Goal: Task Accomplishment & Management: Manage account settings

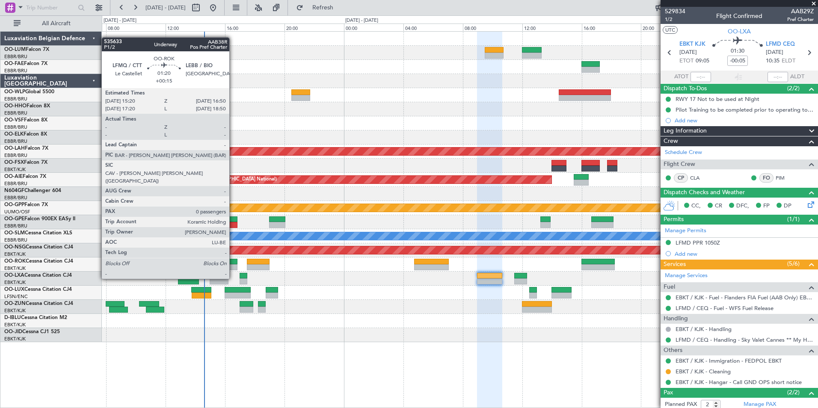
click at [233, 263] on div at bounding box center [226, 262] width 23 height 6
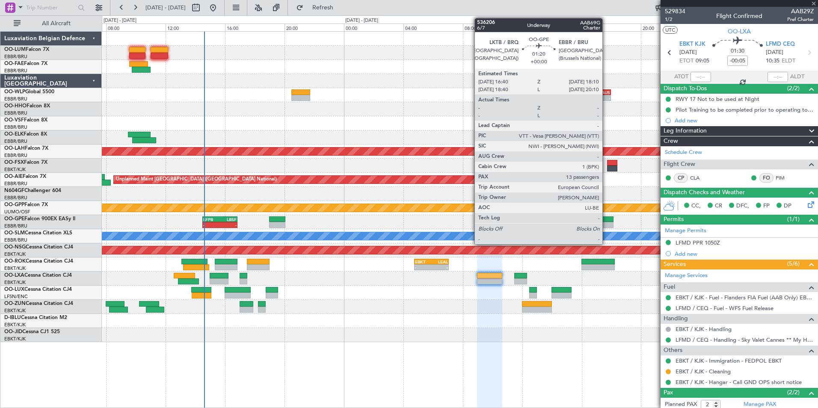
type input "+00:15"
type input "0"
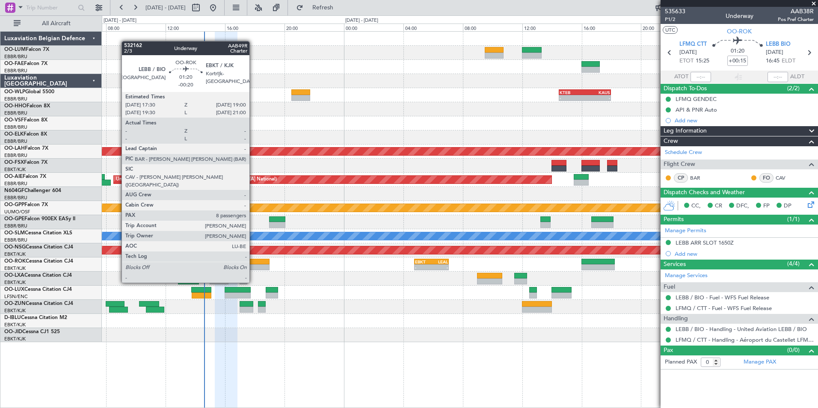
click at [253, 266] on div at bounding box center [258, 267] width 23 height 6
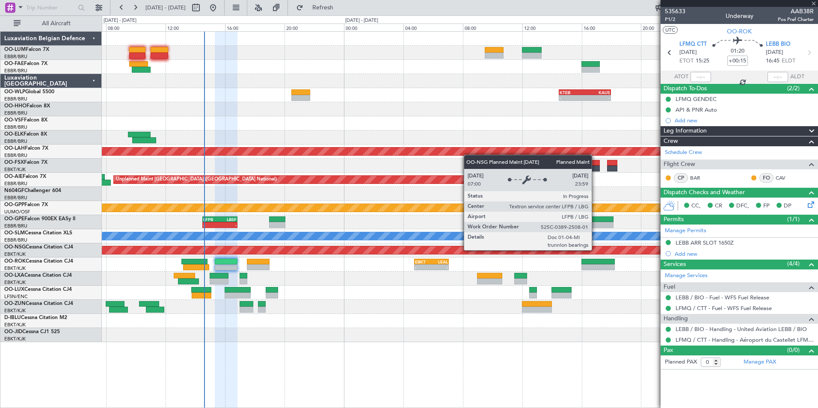
type input "-00:20"
type input "8"
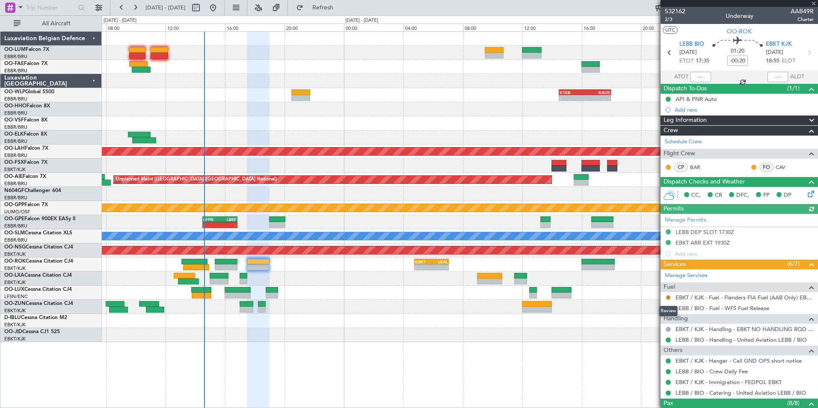
click at [667, 295] on button "R" at bounding box center [667, 297] width 5 height 5
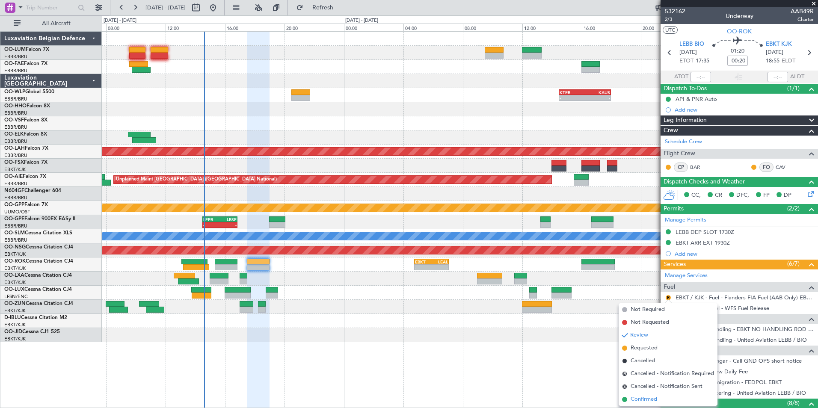
click at [650, 400] on span "Confirmed" at bounding box center [643, 399] width 27 height 9
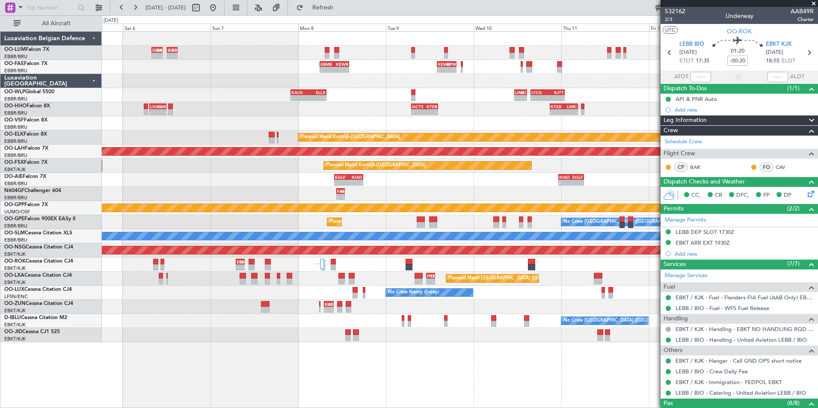
click at [44, 297] on div "- - EBMB 08:00 Z BIKF 11:00 Z - - BIKF 12:10 Z EBMB 15:05 Z Owner Melsbroek Air…" at bounding box center [409, 211] width 818 height 393
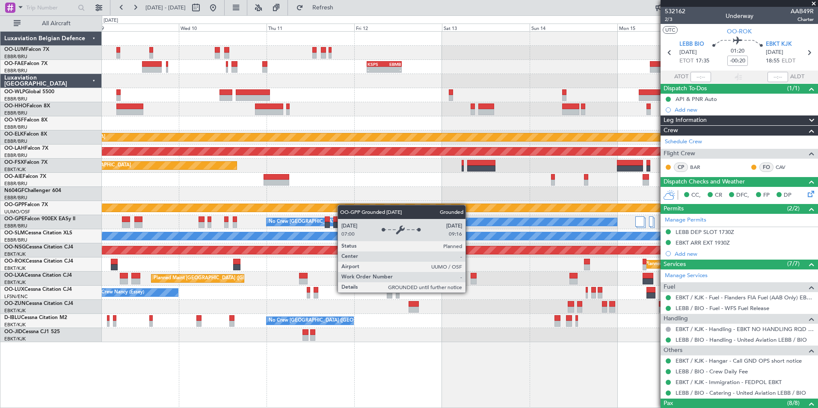
click at [332, 207] on div "- - KSPS 03:30 Z EBMB 13:05 Z KAUS 22:00 Z ELLX 07:45 Z - - Planned Maint Kortr…" at bounding box center [459, 187] width 715 height 310
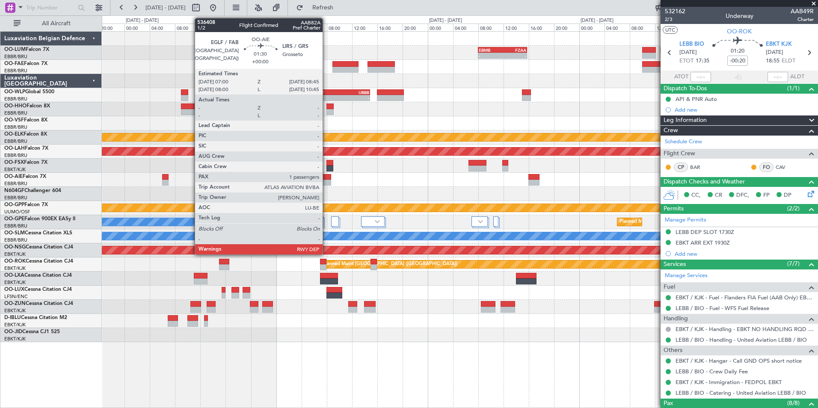
click at [326, 180] on div at bounding box center [325, 183] width 11 height 6
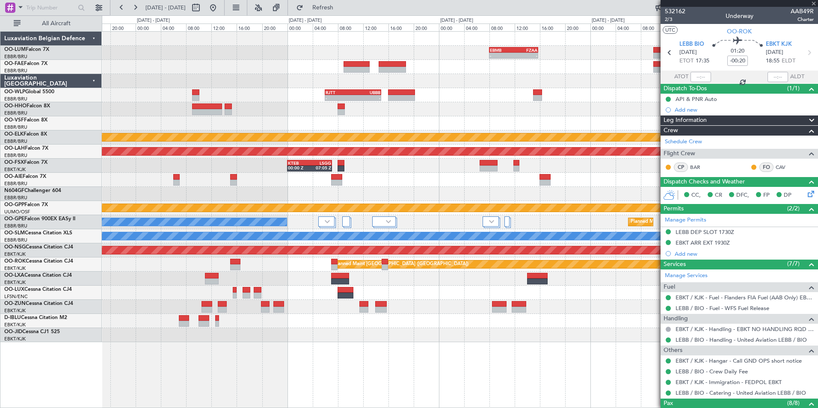
click at [397, 189] on div at bounding box center [459, 194] width 715 height 14
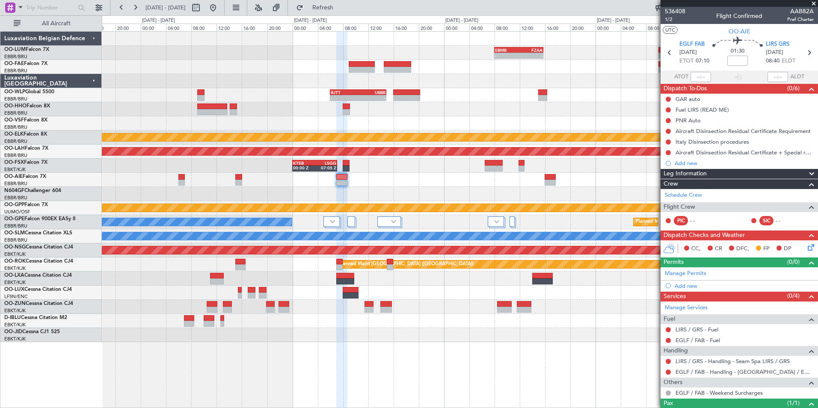
click at [339, 195] on div "- - EBMB 08:00 Z FZAA 15:45 Z - - FZAA 07:00 Z EBMB 14:55 Z - - RJTT 06:00 Z UB…" at bounding box center [459, 187] width 715 height 310
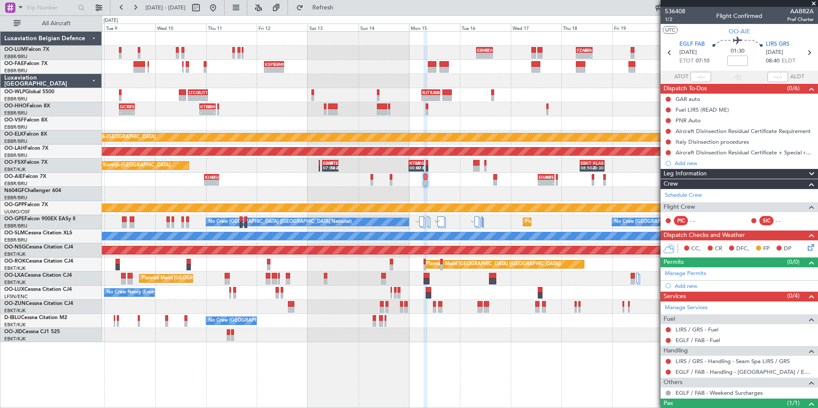
click at [330, 192] on div "- - EBMB 08:00 Z FZAA 15:45 Z FZAA 07:00 Z EBMB 14:55 Z - - KSPS 03:30 Z EBMB 1…" at bounding box center [459, 187] width 715 height 310
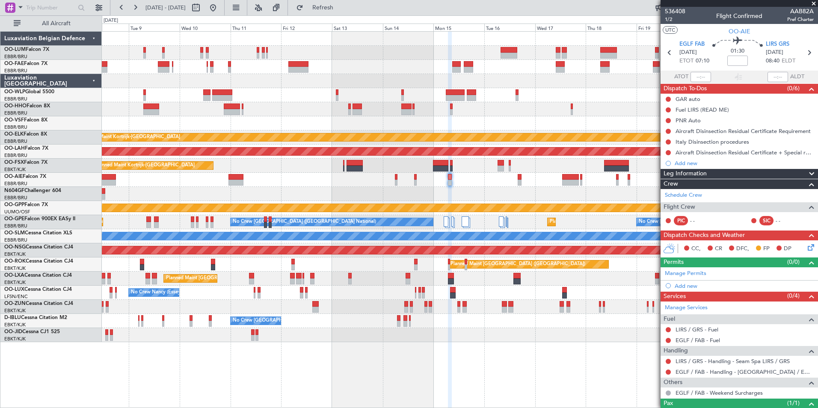
click at [241, 189] on div at bounding box center [459, 194] width 715 height 14
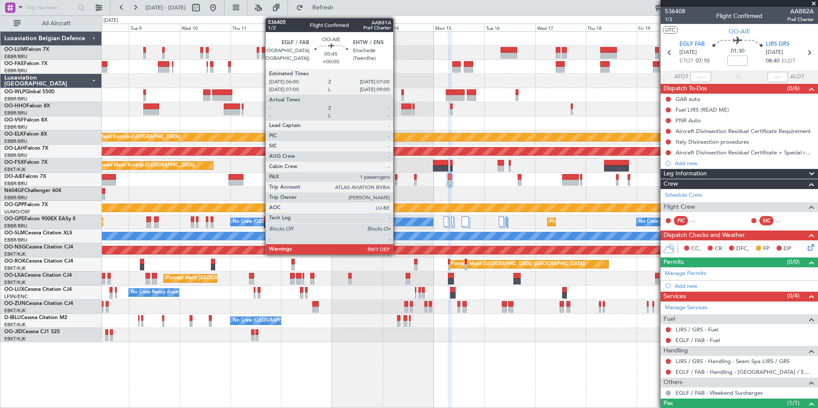
click at [397, 179] on div at bounding box center [396, 177] width 2 height 6
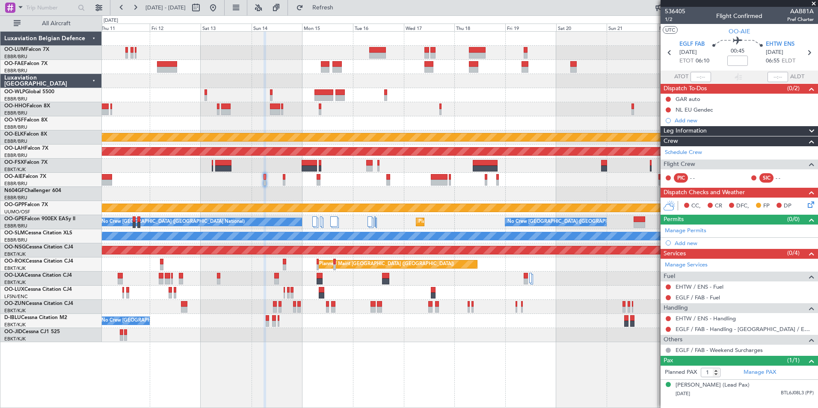
click at [455, 195] on div "Planned Maint Kortrijk-Wevelgem Planned Maint Alton-st Louis (St Louis Regl) Pl…" at bounding box center [459, 187] width 715 height 310
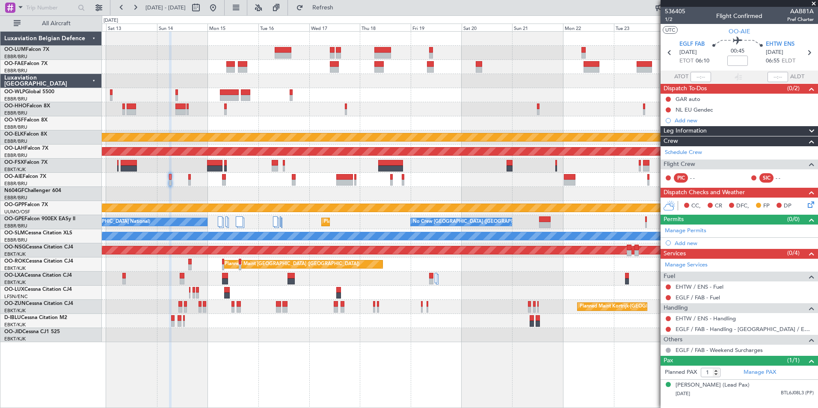
click at [314, 188] on div "Owner Melsbroek Air Base Owner Melsbroek Air Base Planned Maint Kortrijk-Wevelg…" at bounding box center [459, 187] width 715 height 310
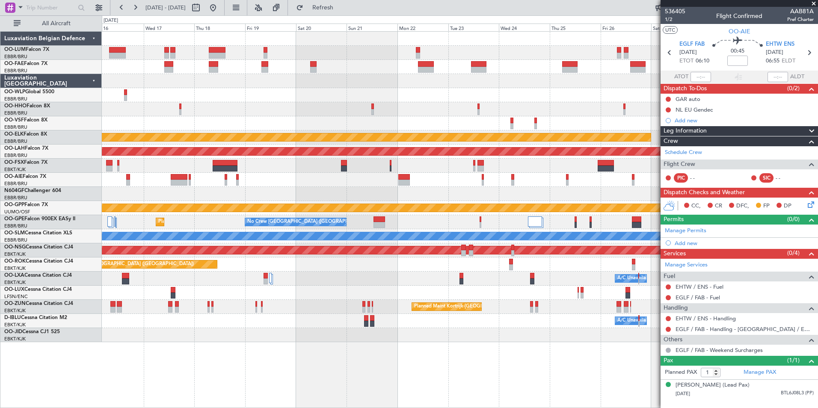
click at [321, 187] on div "Owner Melsbroek Air Base Owner Melsbroek Air Base Planned Maint Kortrijk-Wevelg…" at bounding box center [459, 187] width 715 height 310
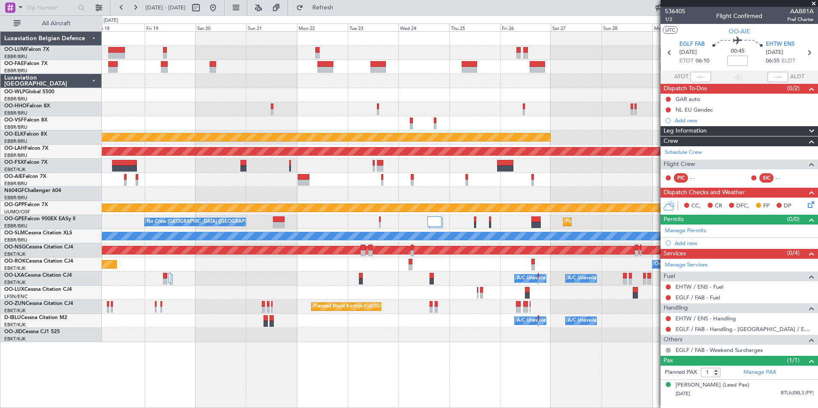
click at [321, 187] on div "Owner Melsbroek Air Base Owner Melsbroek Air Base Planned Maint Kortrijk-Wevelg…" at bounding box center [459, 187] width 715 height 310
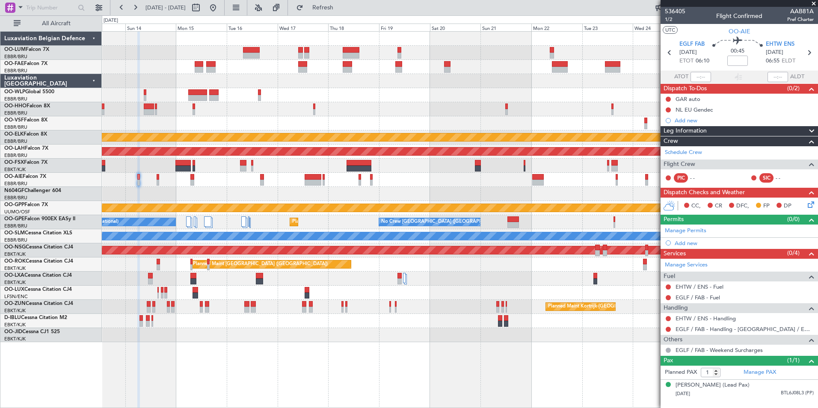
click at [558, 158] on div "Owner Melsbroek Air Base Owner Melsbroek Air Base Planned Maint Kortrijk-Wevelg…" at bounding box center [459, 187] width 715 height 310
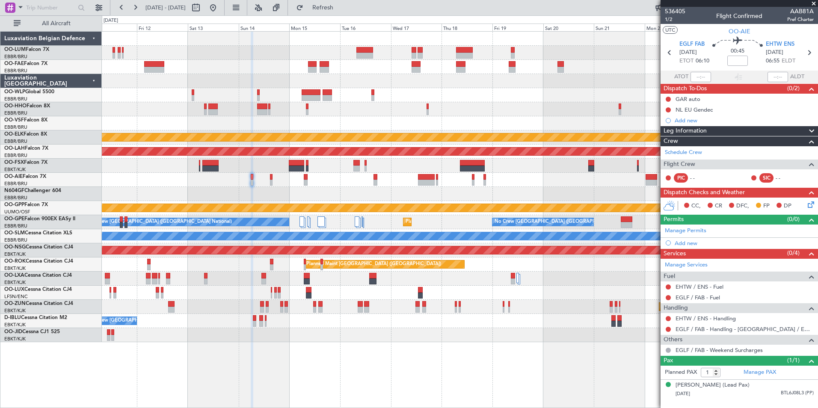
click at [257, 189] on div at bounding box center [459, 194] width 715 height 14
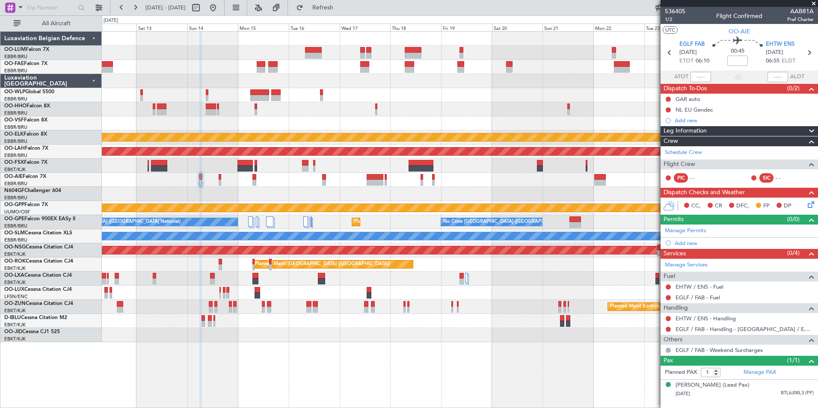
click at [343, 184] on div at bounding box center [459, 180] width 715 height 14
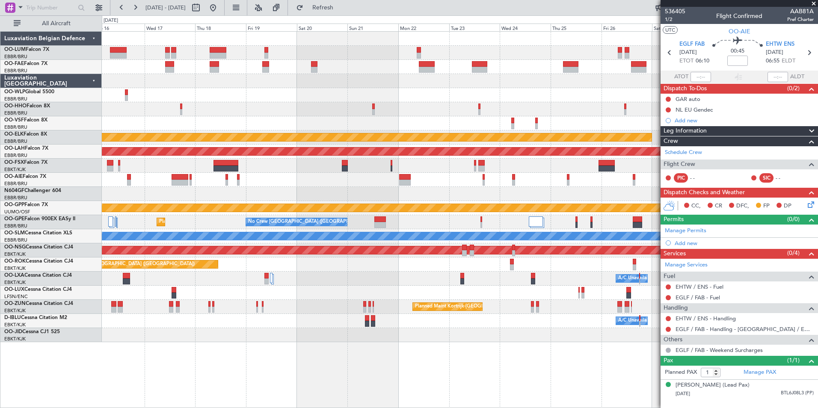
click at [297, 170] on div at bounding box center [459, 166] width 715 height 14
click at [393, 197] on div at bounding box center [459, 194] width 715 height 14
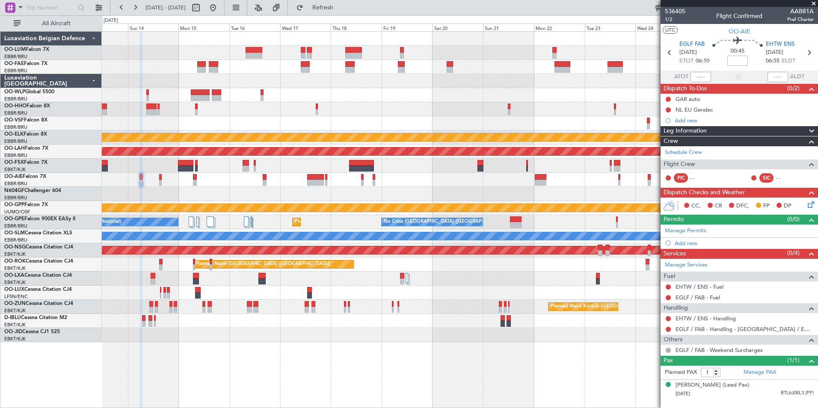
click at [381, 190] on div "Owner Melsbroek Air Base Owner Melsbroek Air Base Planned Maint Kortrijk-Wevelg…" at bounding box center [459, 187] width 715 height 310
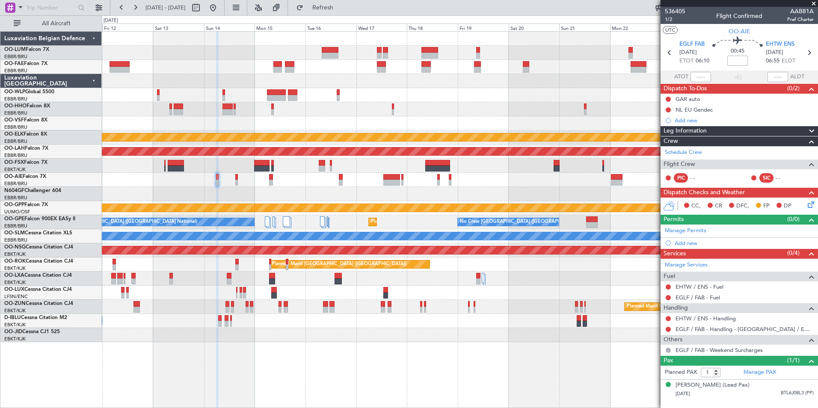
click at [348, 190] on div at bounding box center [459, 194] width 715 height 14
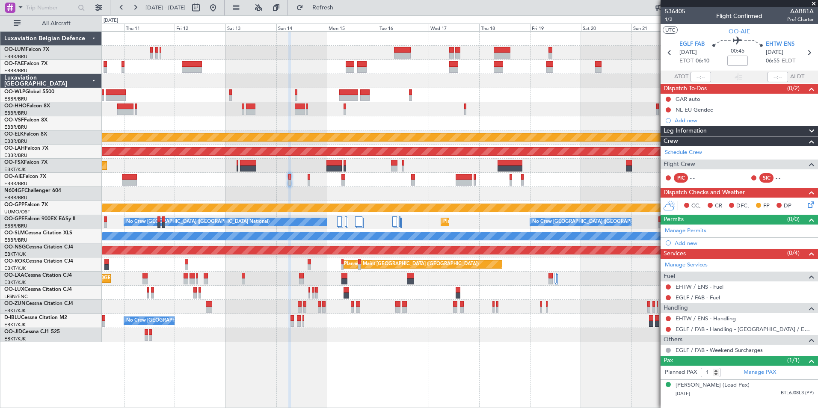
click at [720, 324] on div "EGLF / FAB - Handling - [GEOGRAPHIC_DATA] / EGLF / FAB" at bounding box center [738, 329] width 157 height 11
click at [717, 317] on link "EHTW / ENS - Handling" at bounding box center [705, 318] width 60 height 7
click at [699, 319] on link "EHTW / ENS - Handling" at bounding box center [705, 318] width 60 height 7
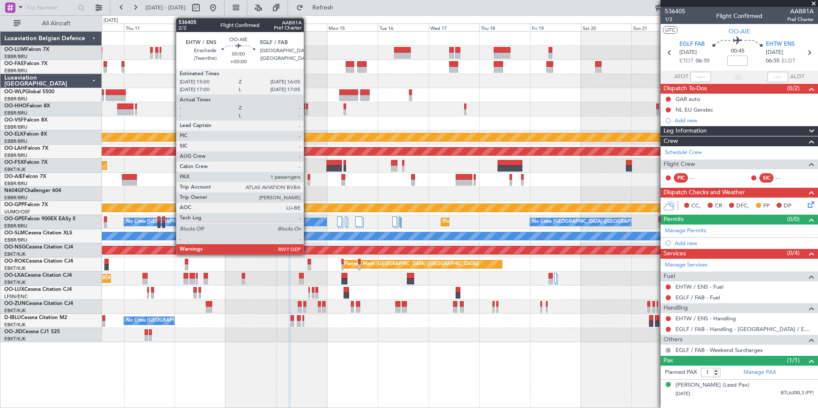
click at [307, 178] on div at bounding box center [308, 177] width 3 height 6
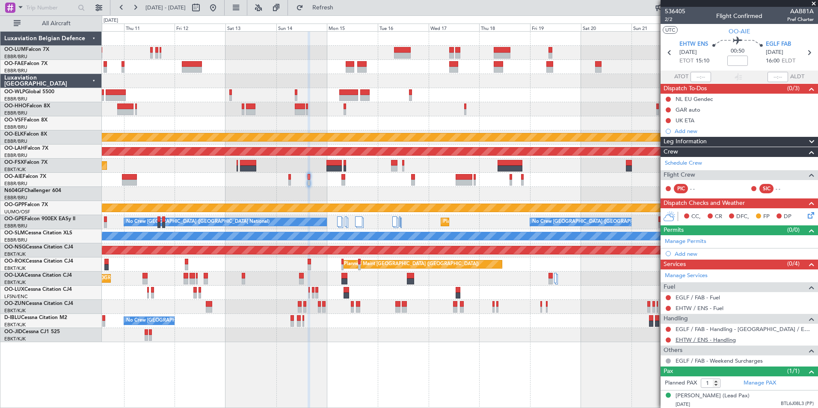
click at [703, 337] on link "EHTW / ENS - Handling" at bounding box center [705, 339] width 60 height 7
click at [342, 3] on button "Refresh" at bounding box center [317, 8] width 51 height 14
click at [291, 181] on div at bounding box center [459, 180] width 715 height 14
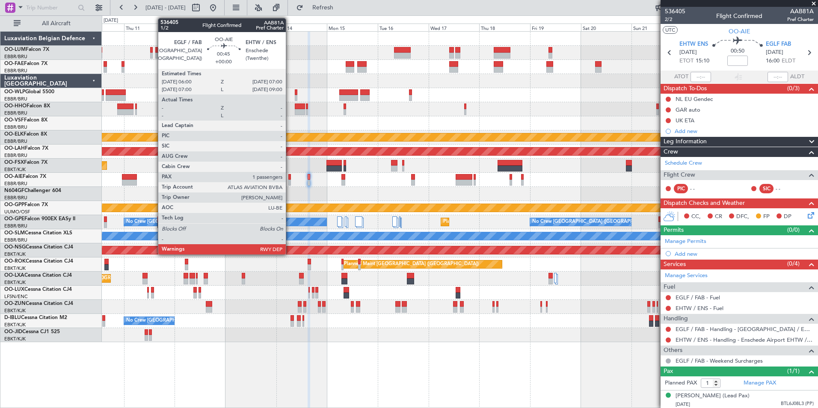
click at [289, 180] on div at bounding box center [289, 183] width 2 height 6
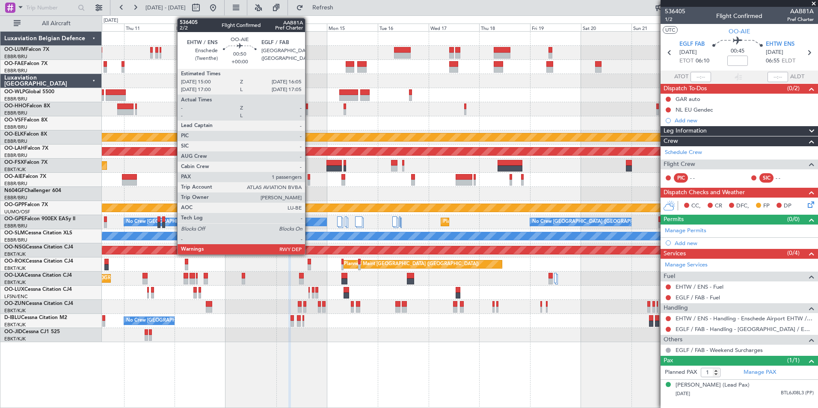
click at [309, 179] on div at bounding box center [308, 177] width 3 height 6
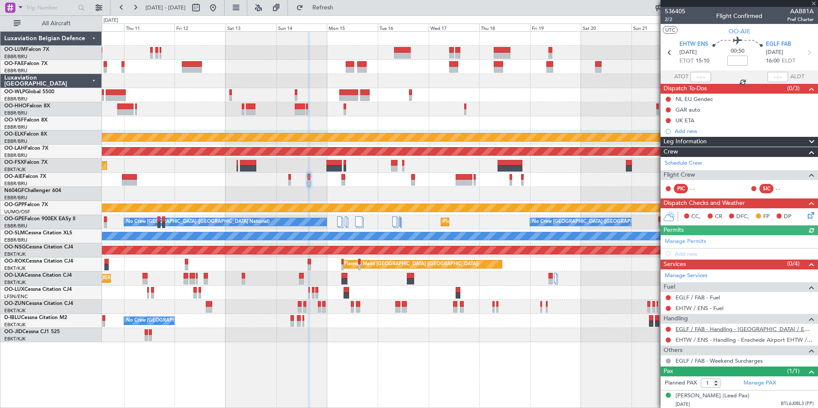
click at [725, 331] on link "EGLF / FAB - Handling - [GEOGRAPHIC_DATA] / EGLF / FAB" at bounding box center [744, 328] width 138 height 7
click at [707, 343] on link "EHTW / ENS - Handling - Enschede Airport EHTW / ENS" at bounding box center [744, 339] width 138 height 7
click at [706, 329] on link "EGLF / FAB - Handling - [GEOGRAPHIC_DATA] / EGLF / FAB" at bounding box center [744, 328] width 138 height 7
click at [220, 8] on button at bounding box center [213, 8] width 14 height 14
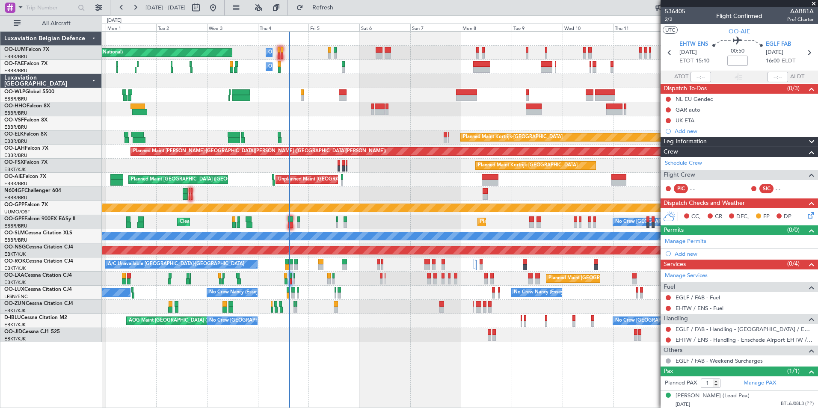
click at [357, 217] on div "Planned Maint Brussels (Brussels National) Owner Melsbroek Air Base Owner Melsb…" at bounding box center [459, 187] width 715 height 310
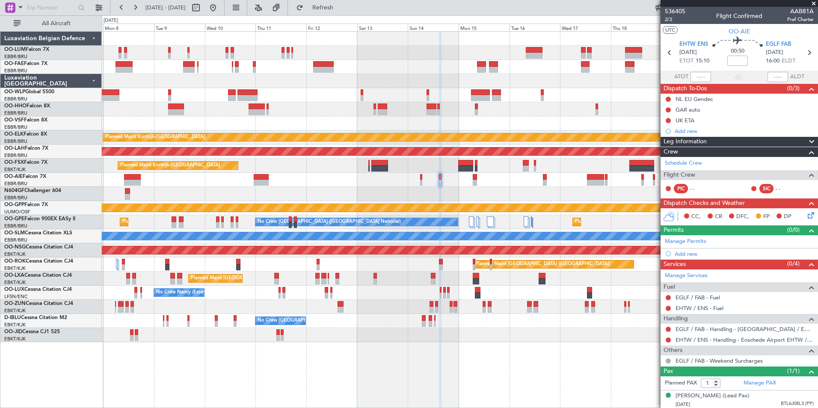
click at [372, 171] on div "Planned Maint Kortrijk-Wevelgem Planned Maint Alton-st Louis (St Louis Regl) Pl…" at bounding box center [459, 187] width 715 height 310
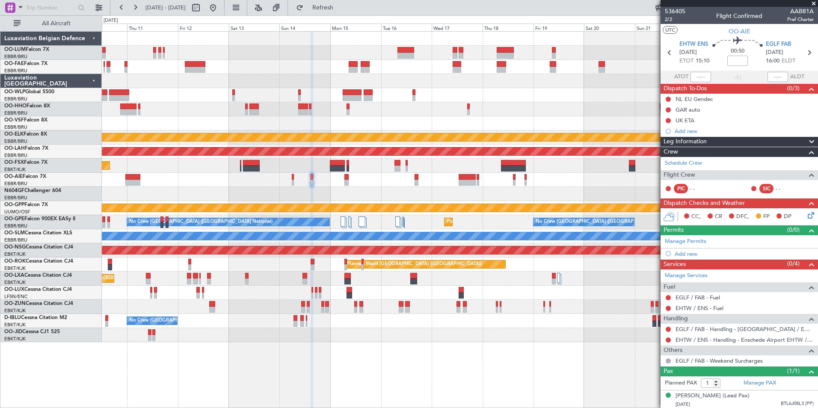
click at [345, 124] on div "Planned Maint Kortrijk-Wevelgem Planned Maint Alton-st Louis (St Louis Regl) Pl…" at bounding box center [459, 187] width 715 height 310
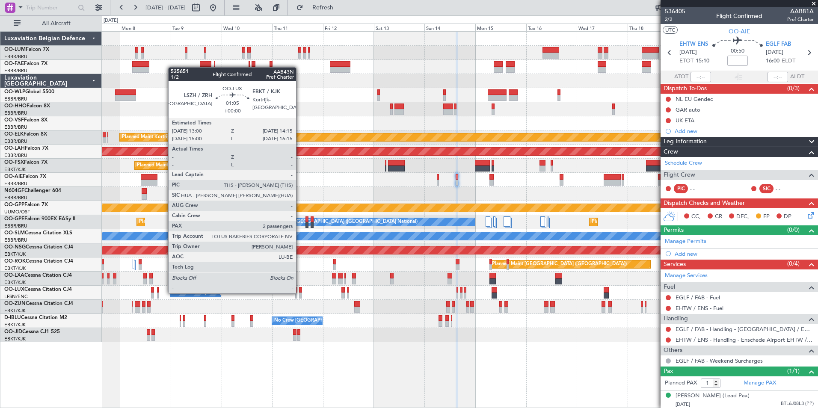
click at [300, 292] on div at bounding box center [300, 295] width 3 height 6
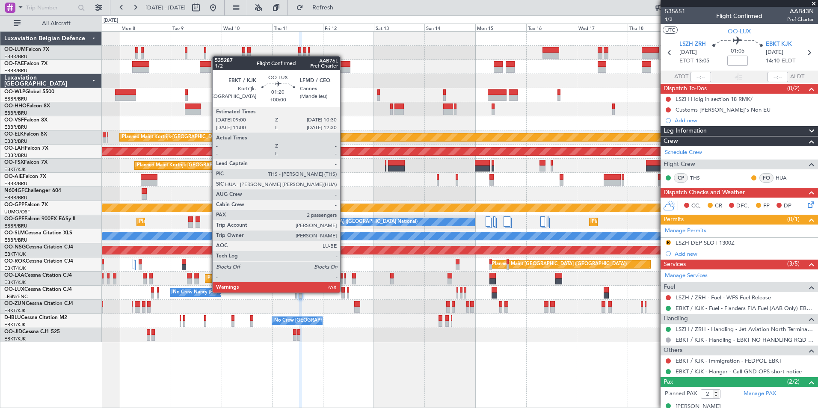
click at [344, 292] on div at bounding box center [342, 290] width 3 height 6
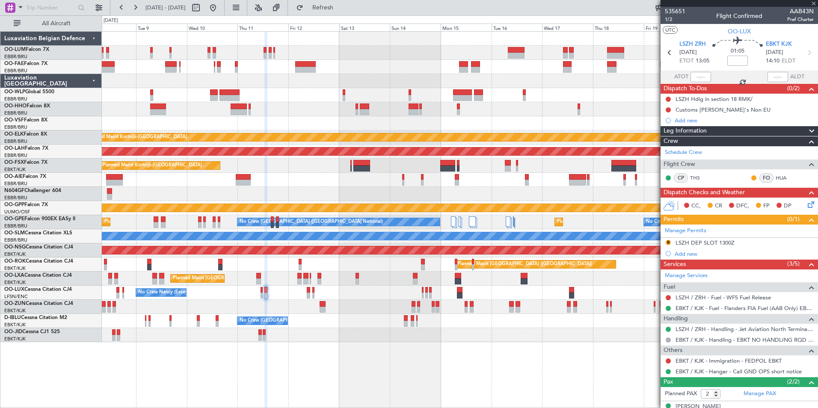
click at [313, 304] on div "Planned Maint Kortrijk-[GEOGRAPHIC_DATA]" at bounding box center [459, 307] width 715 height 14
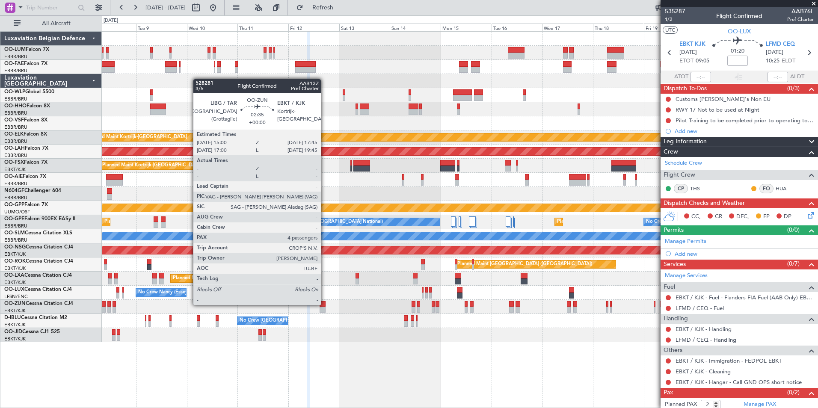
click at [325, 304] on div at bounding box center [322, 304] width 6 height 6
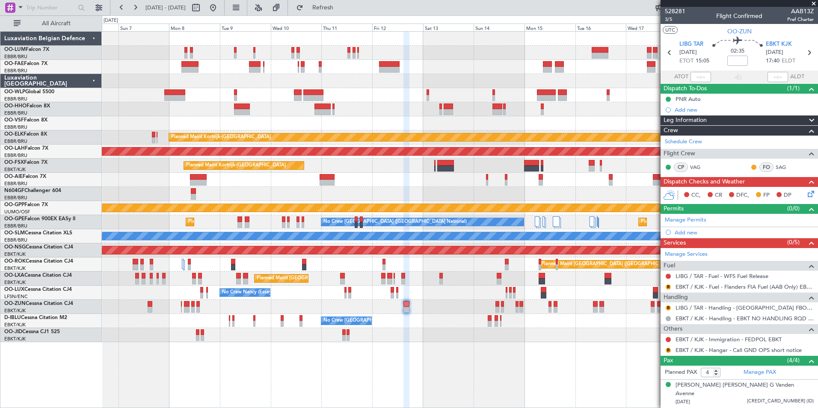
click at [326, 308] on div "Planned Maint Kortrijk-[GEOGRAPHIC_DATA]" at bounding box center [459, 307] width 715 height 14
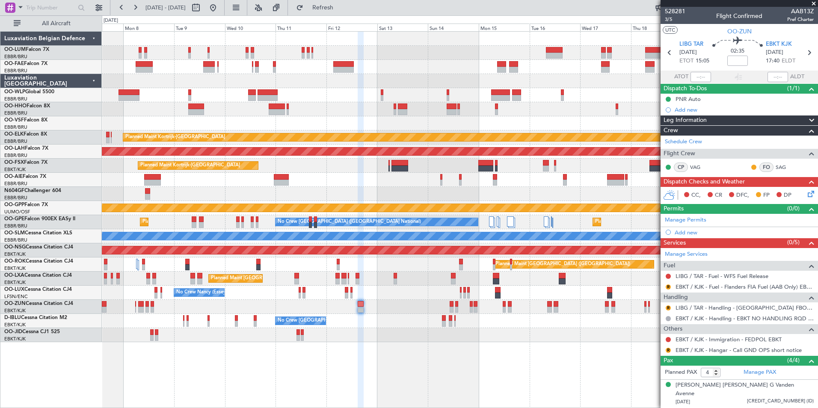
click at [303, 315] on div "Owner Melsbroek Air Base Owner Melsbroek Air Base Planned Maint Kortrijk-Wevelg…" at bounding box center [459, 187] width 715 height 310
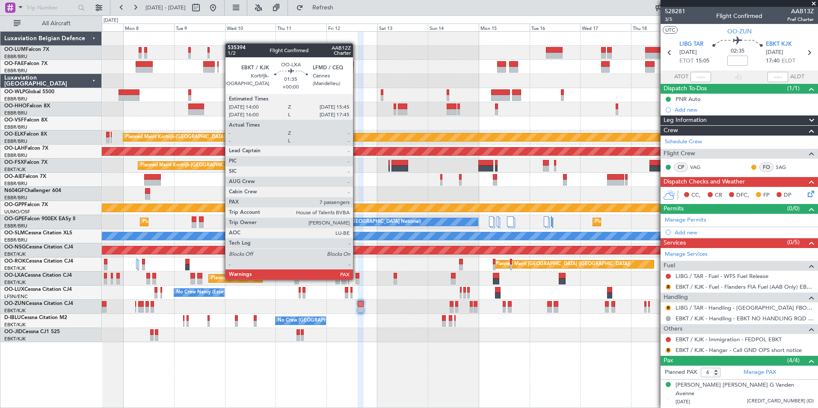
click at [357, 279] on div at bounding box center [357, 281] width 4 height 6
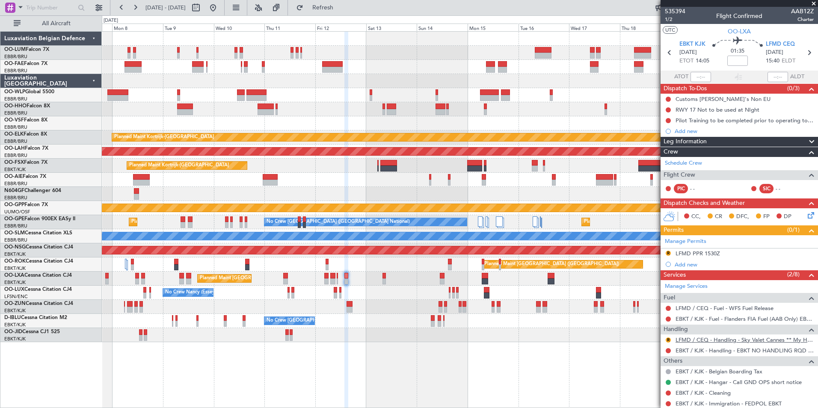
click at [706, 340] on link "LFMD / CEQ - Handling - Sky Valet Cannes ** My Handling**LFMD / CEQ" at bounding box center [744, 339] width 138 height 7
click at [670, 21] on mat-tooltip-component "Trip Number" at bounding box center [674, 27] width 42 height 23
click at [669, 20] on mat-tooltip-component "Trip Number" at bounding box center [674, 27] width 42 height 23
click at [672, 19] on span "1/2" at bounding box center [674, 19] width 21 height 7
click at [690, 339] on link "LFMD / CEQ - Handling - Sky Valet Cannes ** My Handling**LFMD / CEQ" at bounding box center [744, 339] width 138 height 7
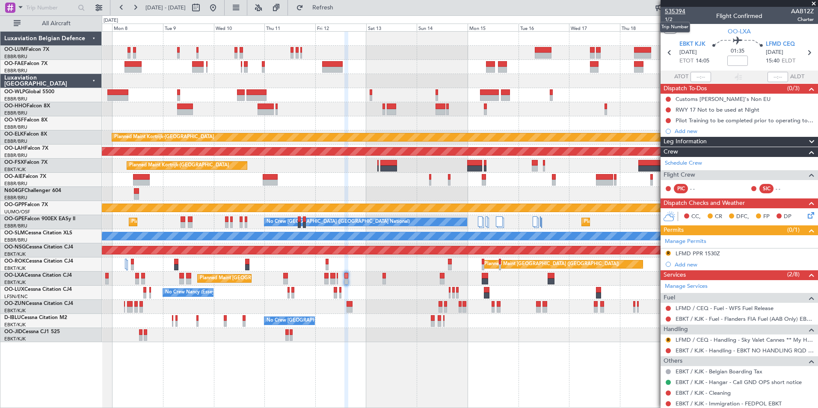
click at [674, 10] on span "535394" at bounding box center [674, 11] width 21 height 9
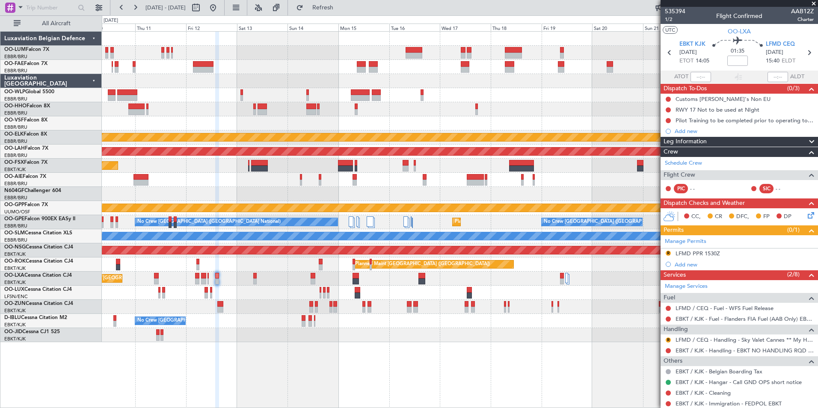
click at [309, 281] on div "Planned Maint Brussels (Brussels National) A/C Unavailable Brussels (Brussels N…" at bounding box center [459, 279] width 715 height 14
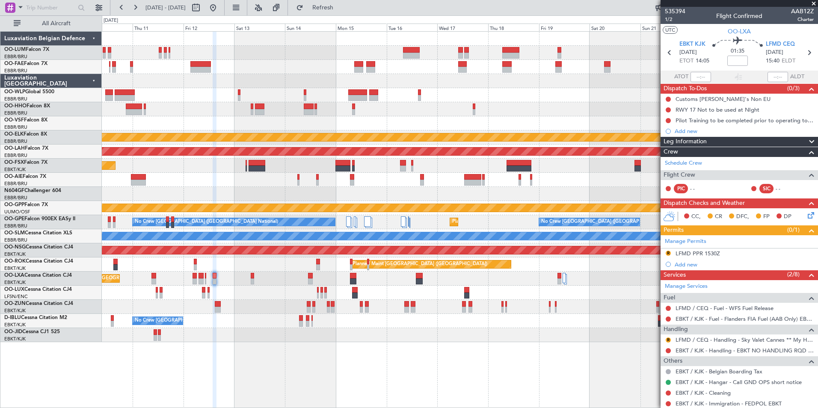
click at [412, 295] on div "No Crew Nancy (Essey)" at bounding box center [459, 293] width 715 height 14
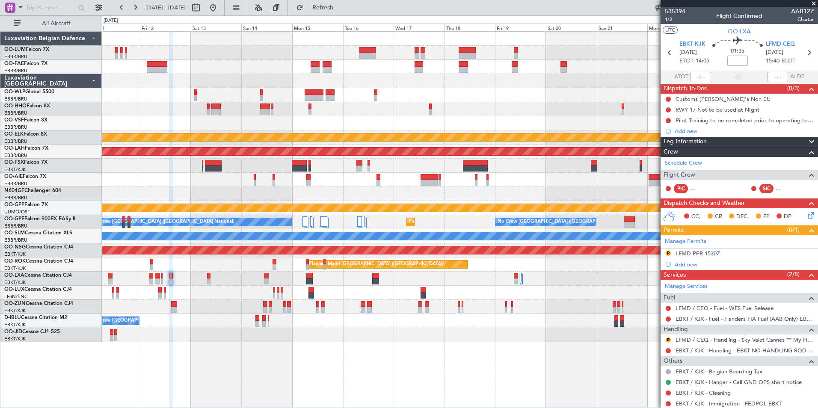
click at [220, 302] on div "Planned Maint Kortrijk-Wevelgem Planned Maint Alton-st Louis (St Louis Regl) Pl…" at bounding box center [459, 187] width 715 height 310
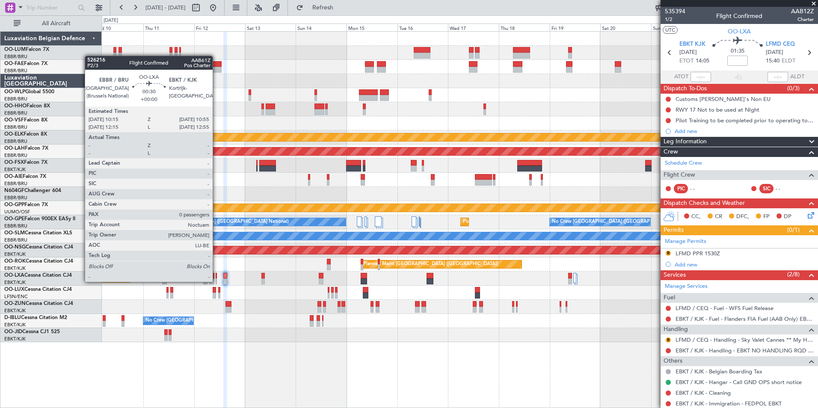
click at [216, 282] on div at bounding box center [217, 281] width 2 height 6
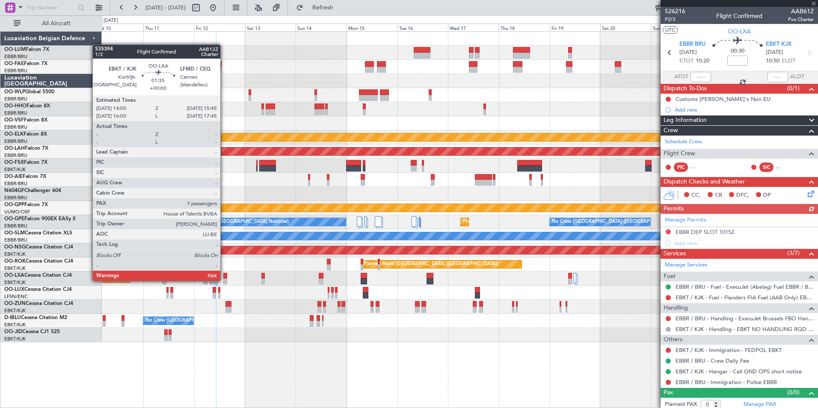
click at [224, 280] on div at bounding box center [225, 281] width 4 height 6
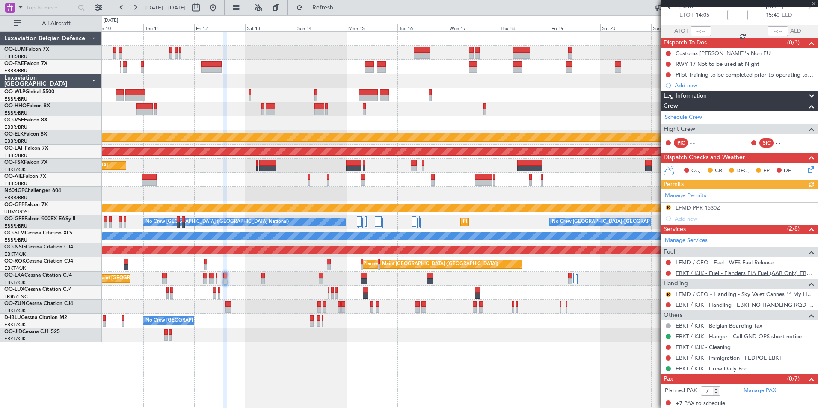
scroll to position [47, 0]
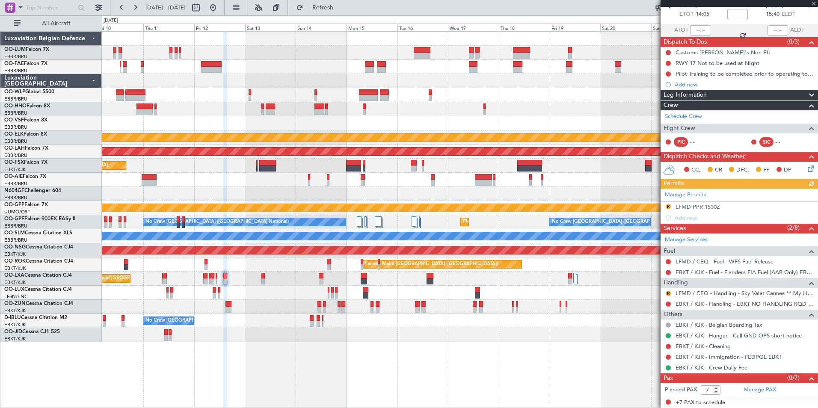
click at [265, 281] on div "Planned Maint Brussels (Brussels National) A/C Unavailable Brussels (Brussels N…" at bounding box center [459, 279] width 715 height 14
click at [265, 278] on div "Planned Maint Brussels (Brussels National) A/C Unavailable Brussels (Brussels N…" at bounding box center [459, 279] width 715 height 14
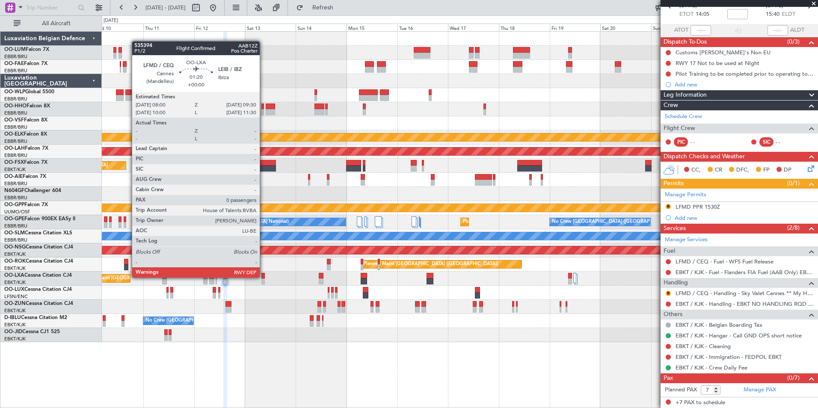
click at [263, 276] on div at bounding box center [262, 276] width 3 height 6
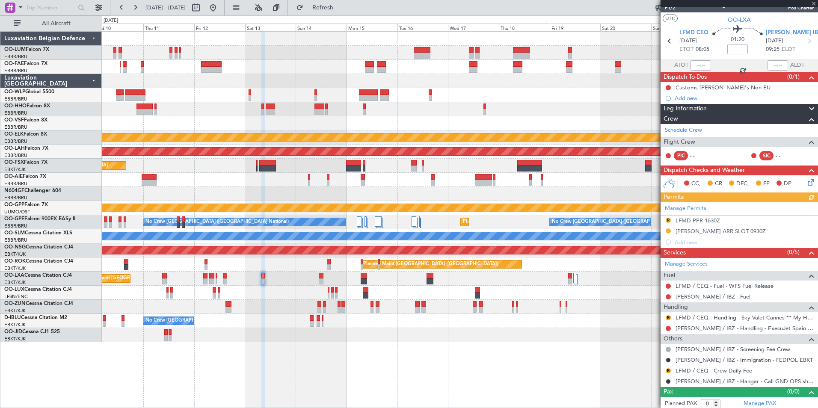
scroll to position [14, 0]
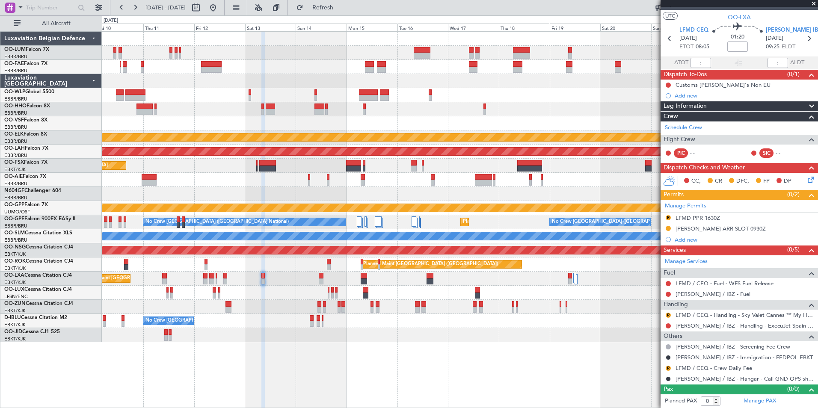
click at [231, 304] on div at bounding box center [228, 304] width 6 height 6
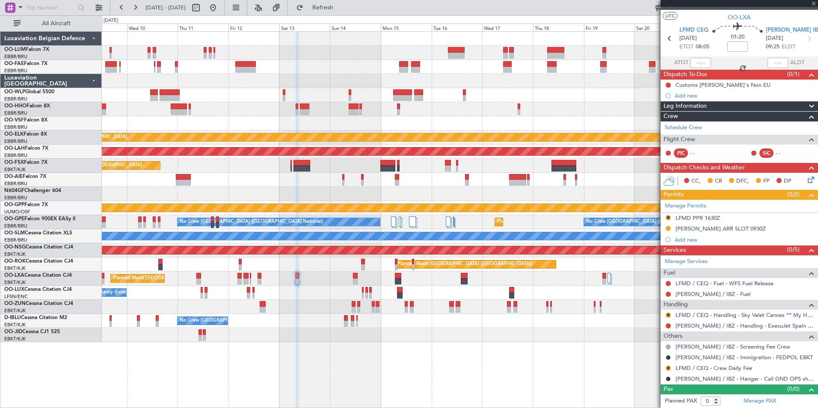
type input "4"
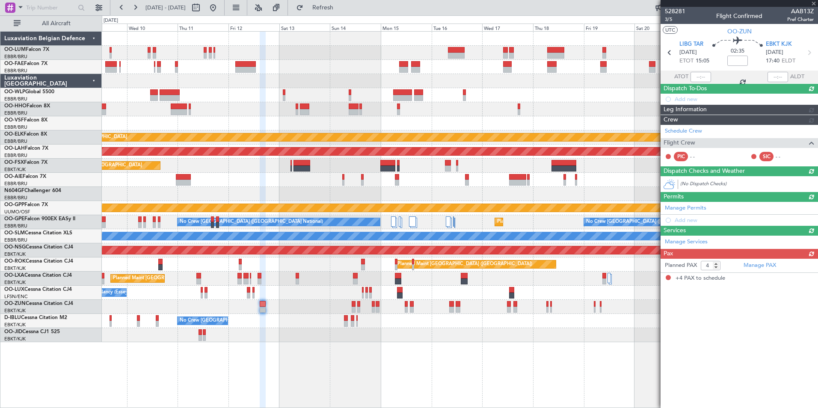
scroll to position [0, 0]
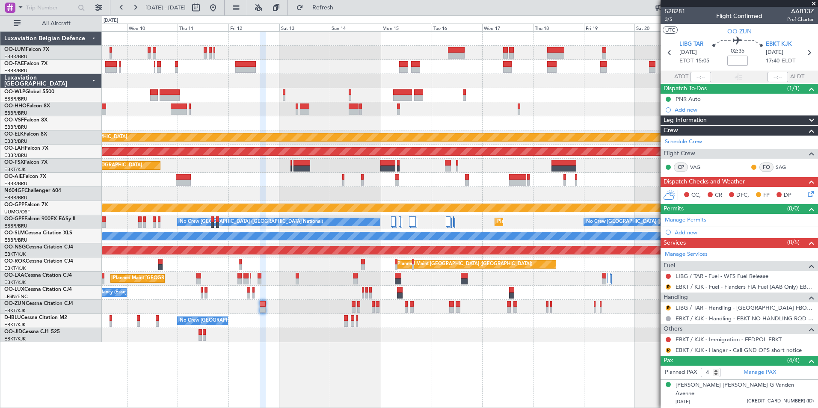
click at [352, 298] on div "Planned Maint Kortrijk-Wevelgem Planned Maint Alton-st Louis (St Louis Regl) Pl…" at bounding box center [459, 187] width 715 height 310
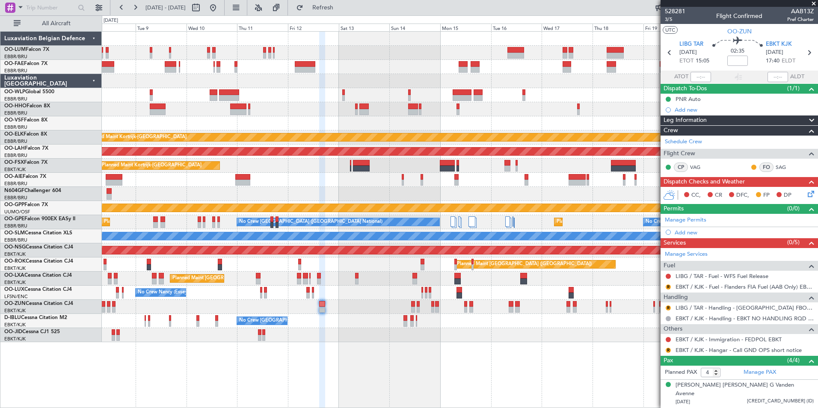
click at [68, 315] on div "Planned Maint Kortrijk-Wevelgem Planned Maint Alton-st Louis (St Louis Regl) Pl…" at bounding box center [409, 211] width 818 height 393
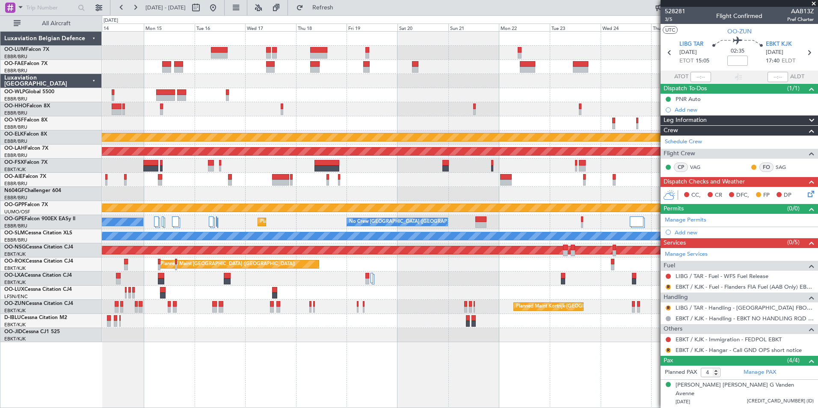
click at [11, 381] on div "Owner Melsbroek Air Base Owner Melsbroek Air Base Planned Maint Kortrijk-Wevelg…" at bounding box center [409, 211] width 818 height 393
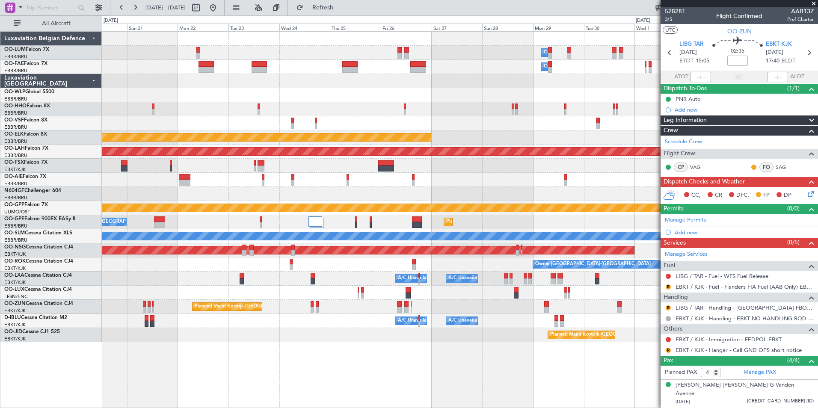
click at [356, 164] on div "Owner Melsbroek Air Base Owner Melsbroek Air Base Planned Maint Kortrijk-Wevelg…" at bounding box center [459, 187] width 715 height 310
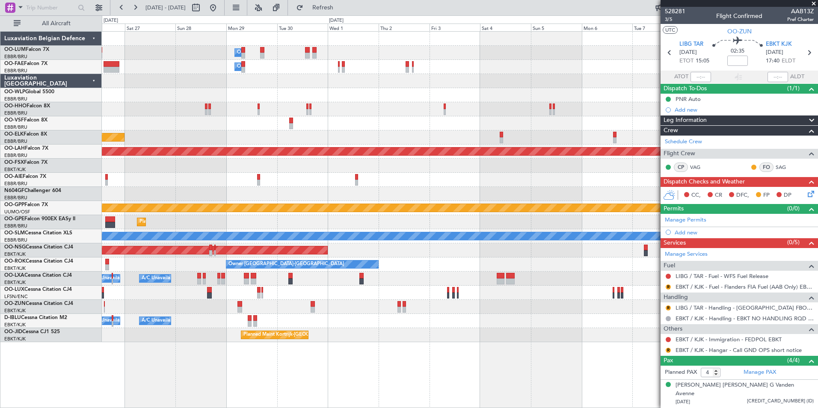
click at [317, 228] on div "Planned Maint [GEOGRAPHIC_DATA] ([GEOGRAPHIC_DATA] National)" at bounding box center [459, 222] width 715 height 14
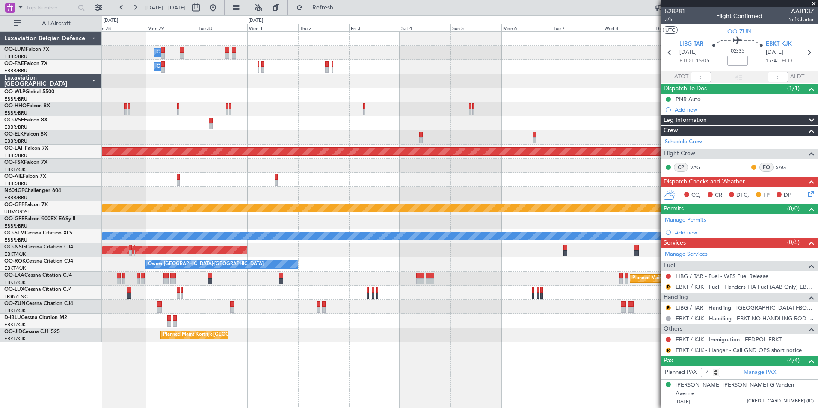
click at [687, 166] on fb-app "28 Sep 2025 - 12 Oct 2025 Refresh Quick Links All Aircraft Owner Melsbroek Air …" at bounding box center [409, 207] width 818 height 402
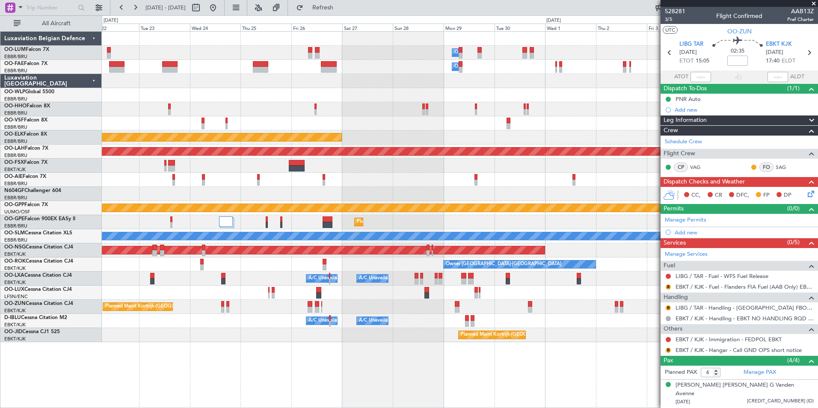
click at [51, 217] on div "Owner Melsbroek Air Base Owner Melsbroek Air Base Planned Maint Kortrijk-Wevelg…" at bounding box center [409, 211] width 818 height 393
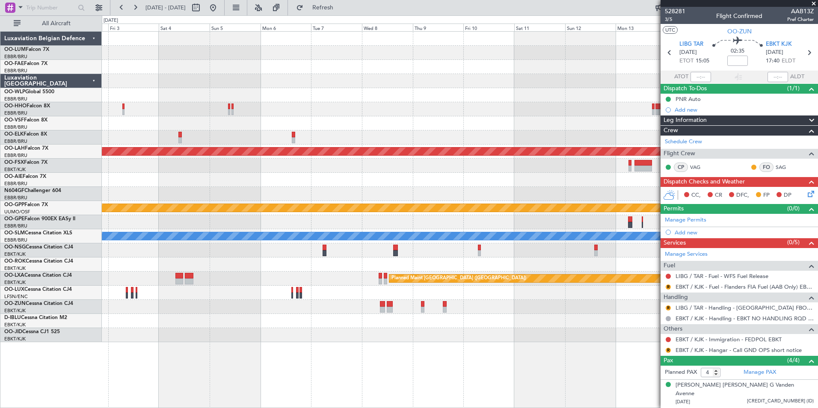
click at [169, 201] on div "Planned Maint Alton-st Louis (St Louis Regl) Planned Maint Brussels (Brussels N…" at bounding box center [459, 187] width 715 height 310
click at [143, 229] on div "Planned Maint Alton-st Louis (St Louis Regl) Planned Maint Brussels (Brussels N…" at bounding box center [459, 187] width 715 height 310
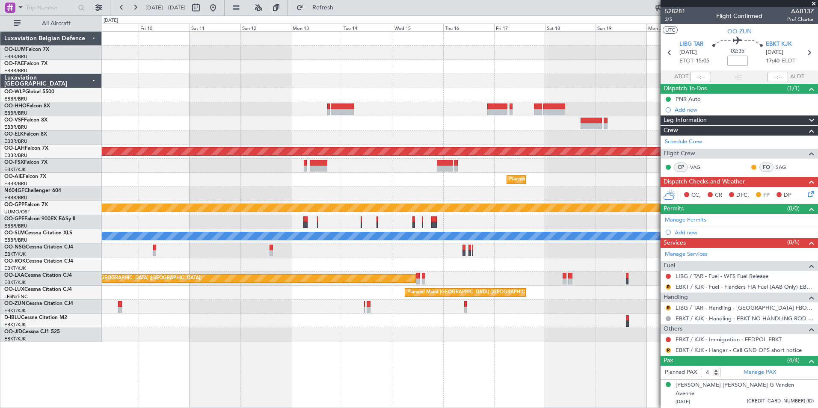
click at [329, 175] on div "Planned Maint Alton-st Louis (St Louis Regl) Planned Maint Brussels (Brussels N…" at bounding box center [459, 187] width 715 height 310
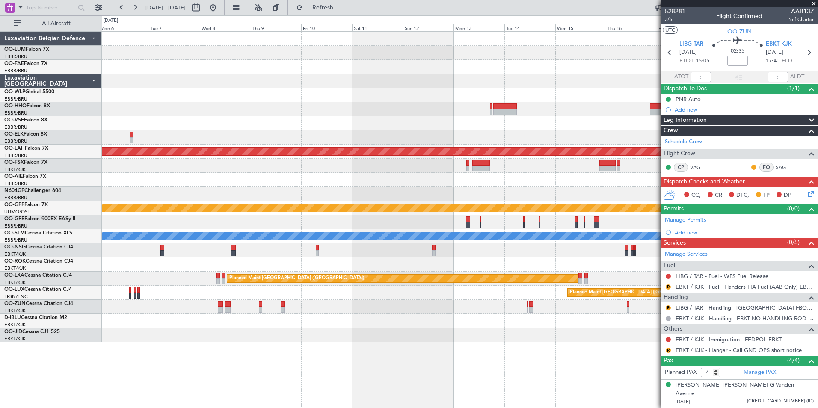
click at [688, 155] on fb-app "22 Sep 2025 - 06 Oct 2025 Refresh Quick Links All Aircraft Planned Maint Alton-…" at bounding box center [409, 207] width 818 height 402
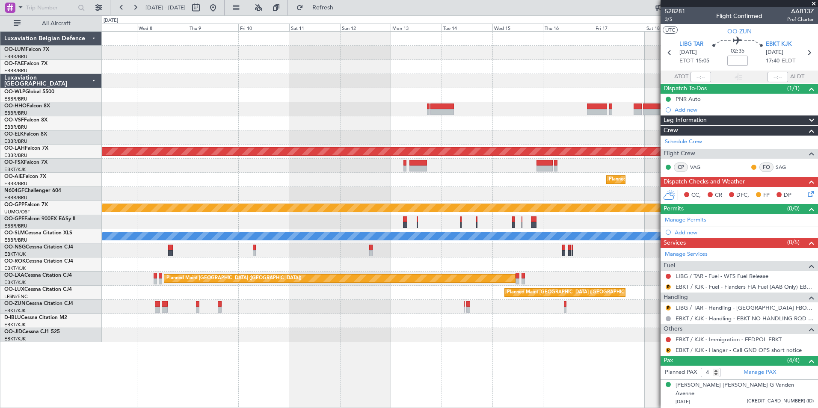
click at [312, 186] on div "Planned Maint Alton-st Louis (St Louis Regl) Planned Maint Brussels (Brussels N…" at bounding box center [459, 187] width 715 height 310
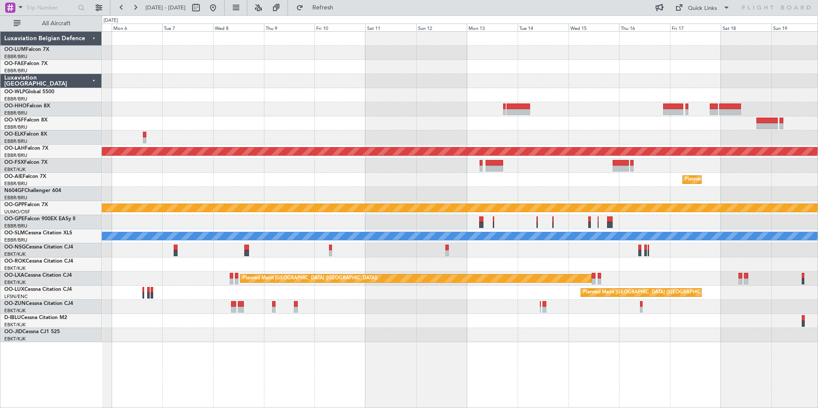
click at [420, 180] on div "Planned Maint [GEOGRAPHIC_DATA] ([GEOGRAPHIC_DATA] National)" at bounding box center [459, 180] width 715 height 14
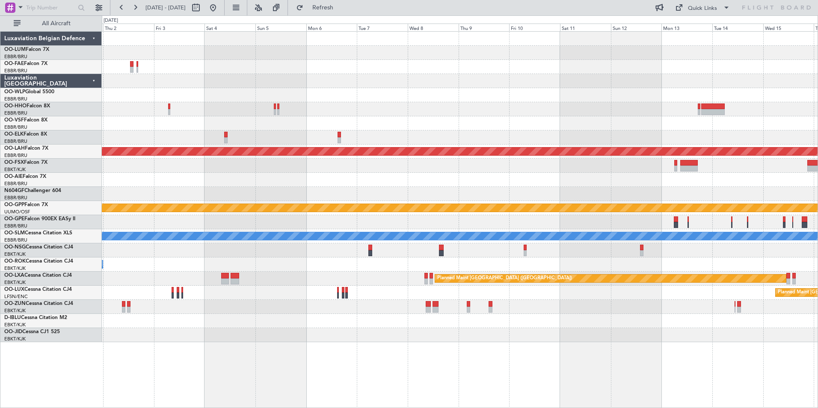
click at [540, 180] on div "Planned Maint [GEOGRAPHIC_DATA] ([GEOGRAPHIC_DATA] National)" at bounding box center [459, 180] width 715 height 14
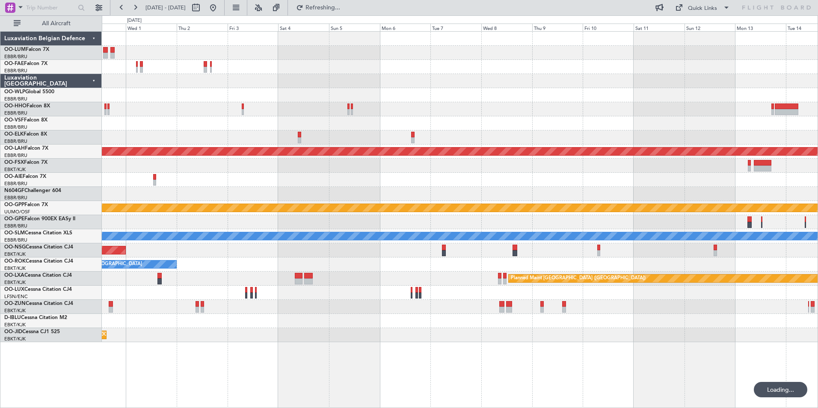
click at [291, 180] on div "Planned Maint [GEOGRAPHIC_DATA] ([GEOGRAPHIC_DATA] National)" at bounding box center [459, 180] width 715 height 14
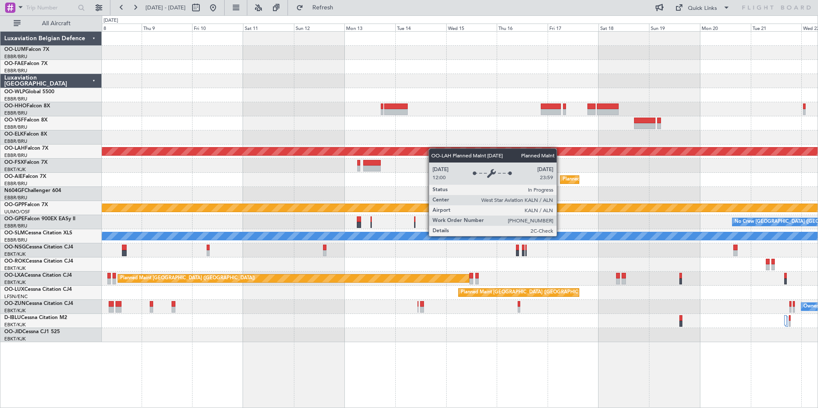
click at [93, 171] on div "Planned Maint [PERSON_NAME]-[GEOGRAPHIC_DATA][PERSON_NAME] ([GEOGRAPHIC_DATA][P…" at bounding box center [409, 211] width 818 height 393
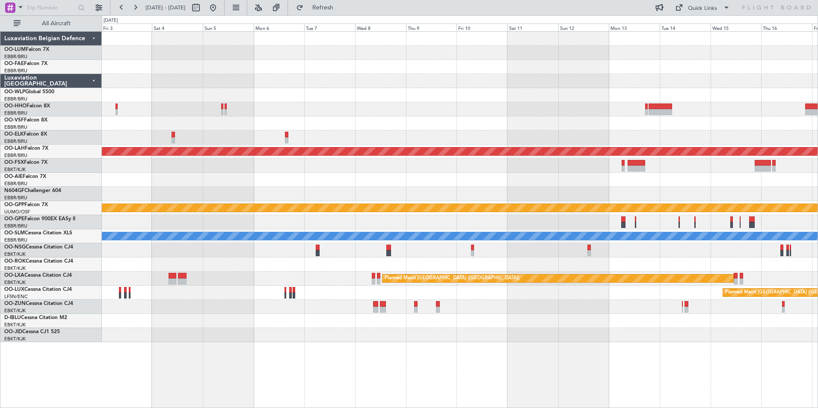
click at [817, 169] on html "[DATE] - [DATE] Refresh Quick Links All Aircraft Planned [GEOGRAPHIC_DATA][PERS…" at bounding box center [409, 204] width 818 height 408
click at [752, 171] on div at bounding box center [459, 166] width 715 height 14
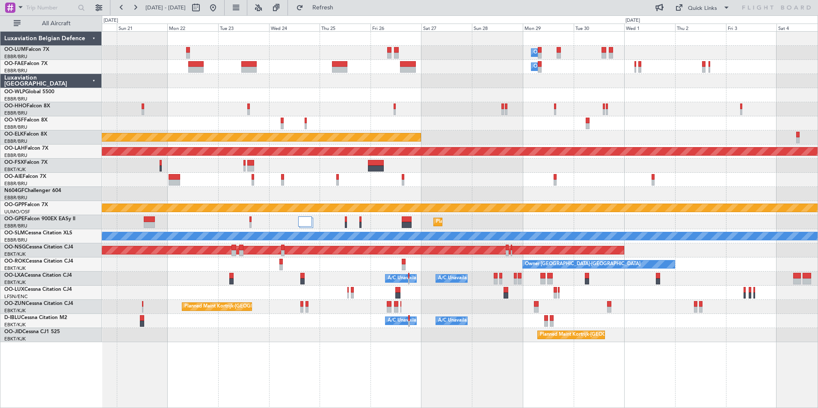
click at [670, 163] on div at bounding box center [459, 166] width 715 height 14
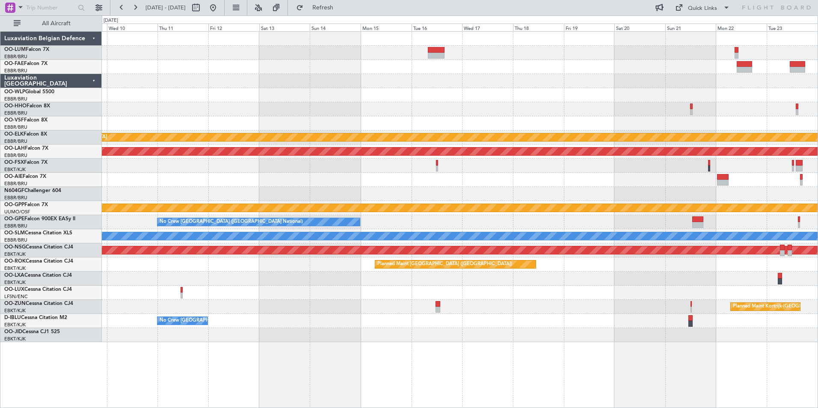
click at [703, 161] on div at bounding box center [459, 166] width 715 height 14
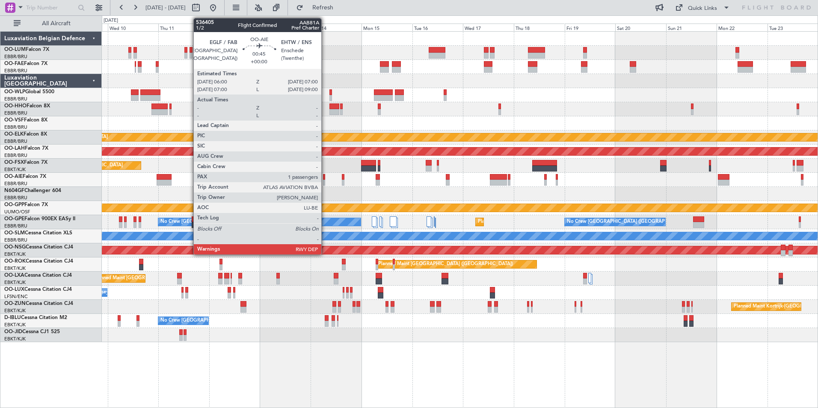
click at [325, 180] on div at bounding box center [324, 183] width 2 height 6
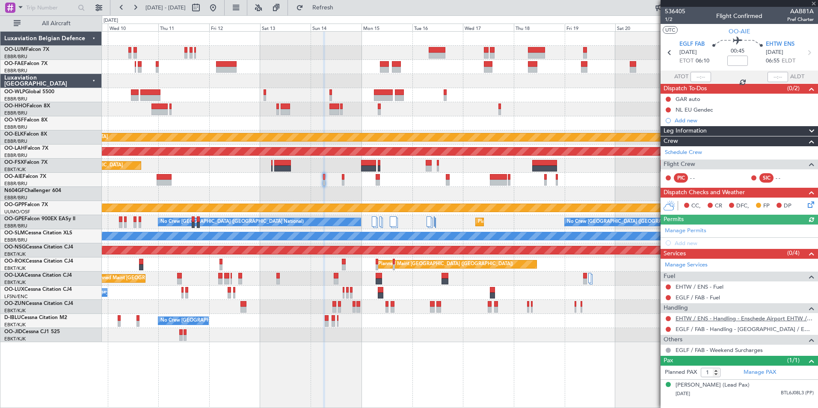
click at [684, 319] on link "EHTW / ENS - Handling - Enschede Airport EHTW / ENS" at bounding box center [744, 318] width 138 height 7
click at [793, 43] on span "EHTW ENS" at bounding box center [779, 44] width 29 height 9
click at [688, 240] on div "Add new" at bounding box center [743, 242] width 139 height 7
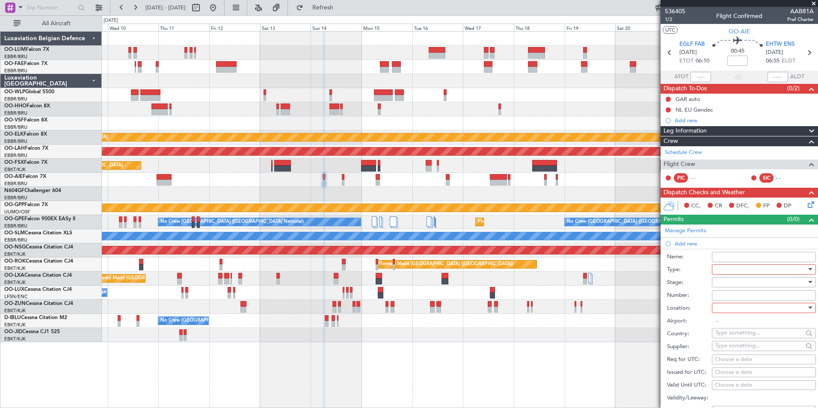
click at [724, 269] on div at bounding box center [760, 269] width 91 height 13
click at [725, 305] on span "PPR" at bounding box center [760, 311] width 90 height 13
click at [733, 283] on div at bounding box center [760, 282] width 91 height 13
click at [734, 340] on span "Requested" at bounding box center [760, 337] width 90 height 13
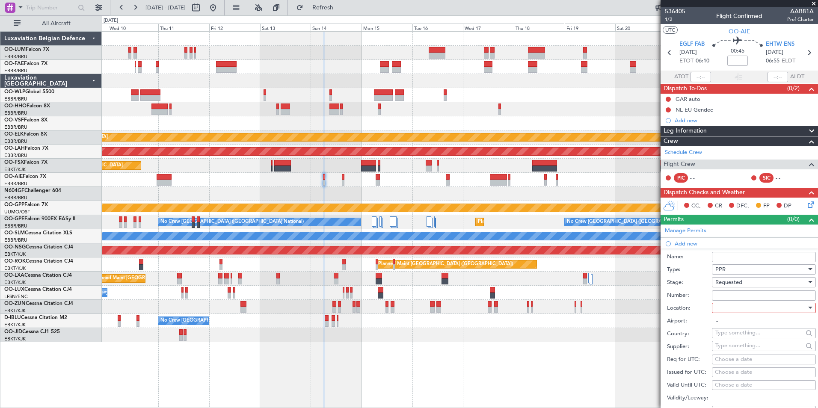
click at [736, 284] on span "Requested" at bounding box center [728, 282] width 27 height 8
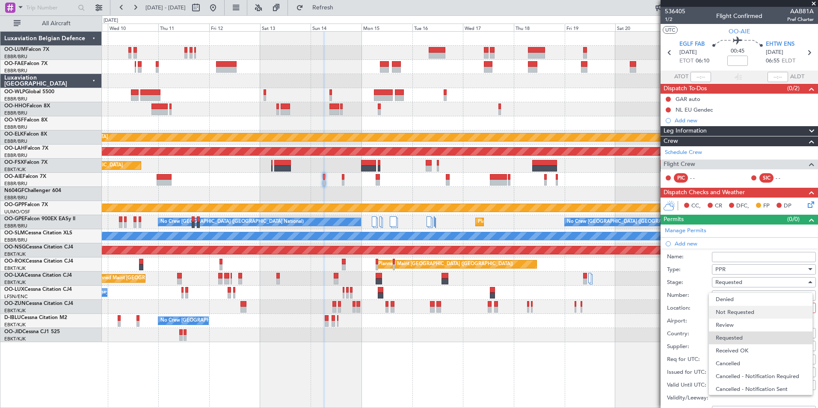
scroll to position [4, 0]
click at [739, 304] on span "Not Requested" at bounding box center [760, 308] width 90 height 13
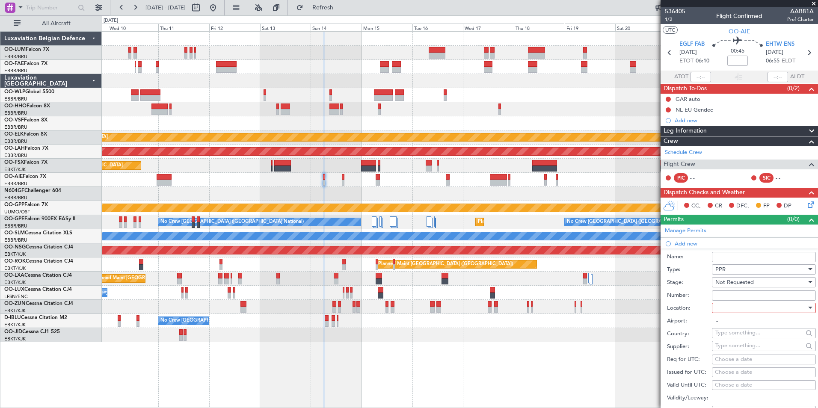
click at [735, 304] on div at bounding box center [760, 307] width 91 height 13
click at [735, 321] on span "Departure" at bounding box center [760, 325] width 90 height 13
type input "EGLF / FAB"
click at [727, 360] on div "Choose a date" at bounding box center [764, 359] width 98 height 9
select select "9"
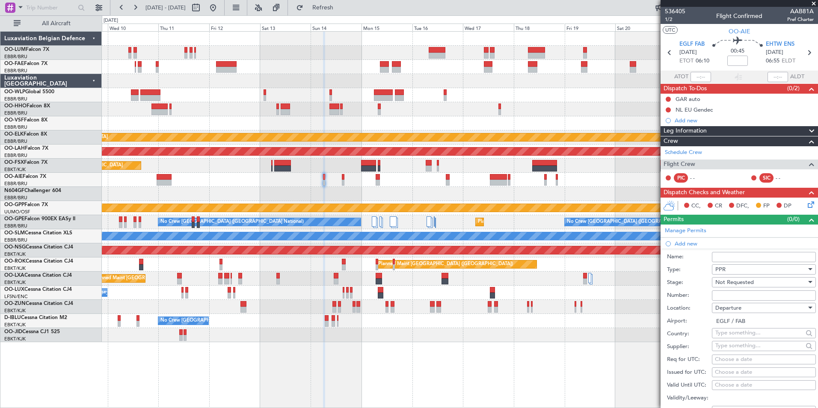
select select "2025"
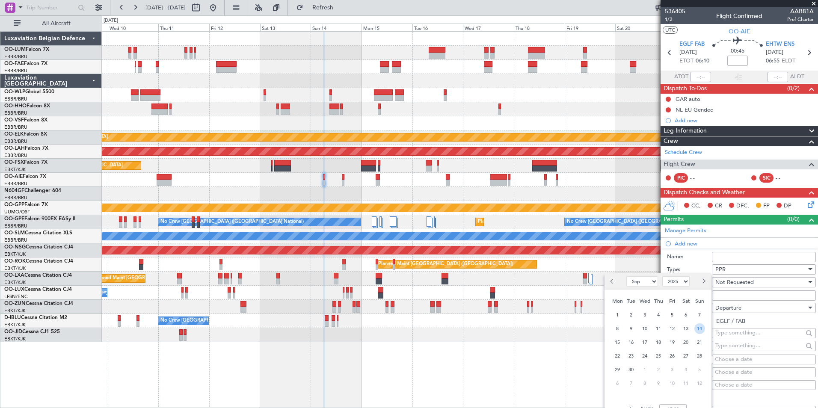
click at [696, 327] on span "14" at bounding box center [699, 328] width 11 height 11
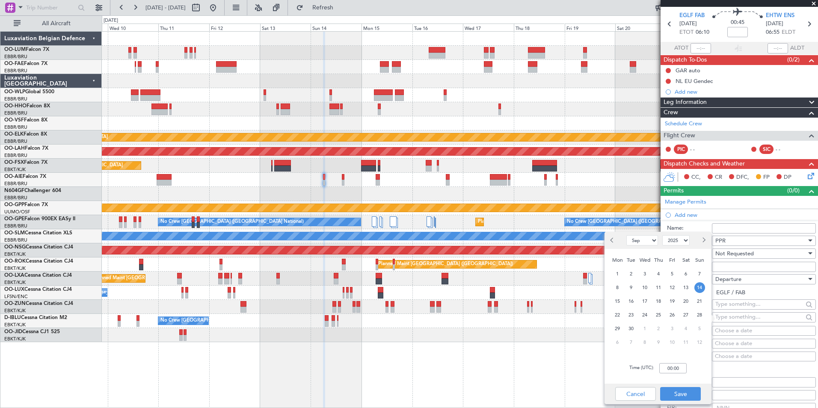
scroll to position [43, 0]
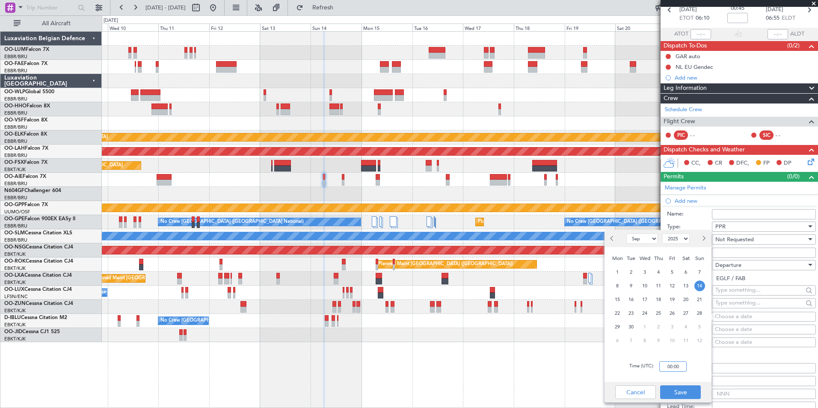
click at [668, 370] on input "00:00" at bounding box center [672, 366] width 27 height 10
type input "06:00"
click at [678, 392] on button "Save" at bounding box center [680, 392] width 41 height 14
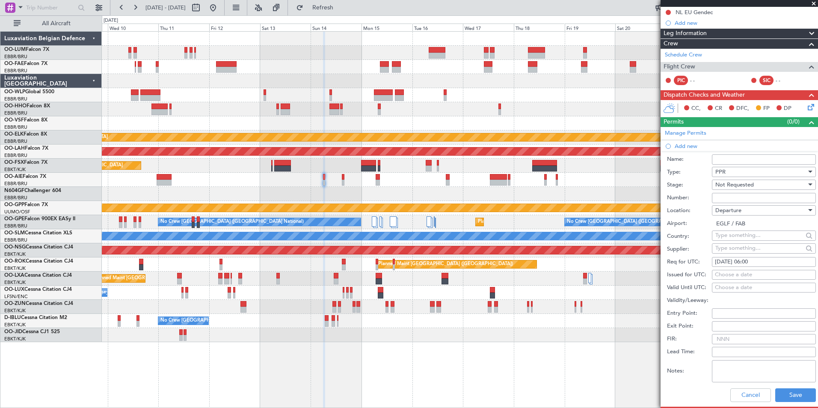
scroll to position [128, 0]
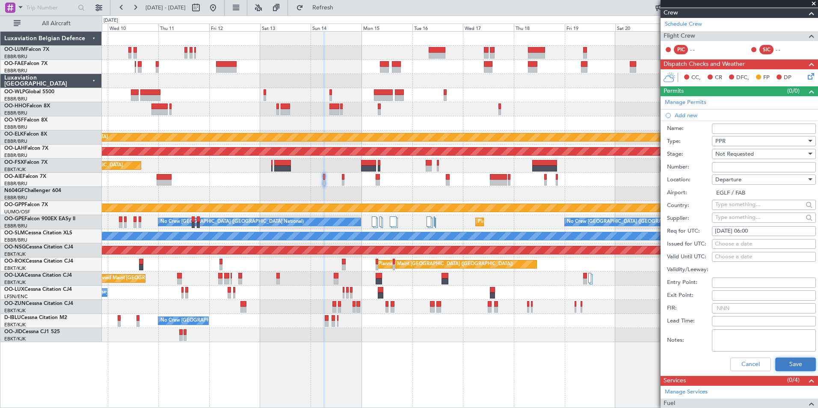
click at [789, 357] on button "Save" at bounding box center [795, 364] width 41 height 14
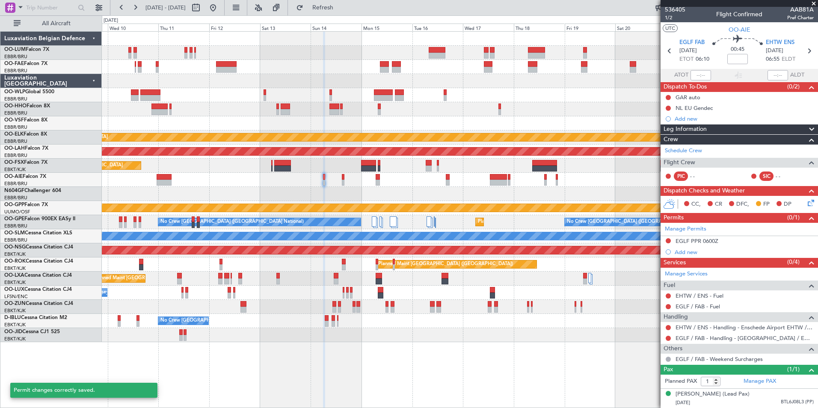
scroll to position [10, 0]
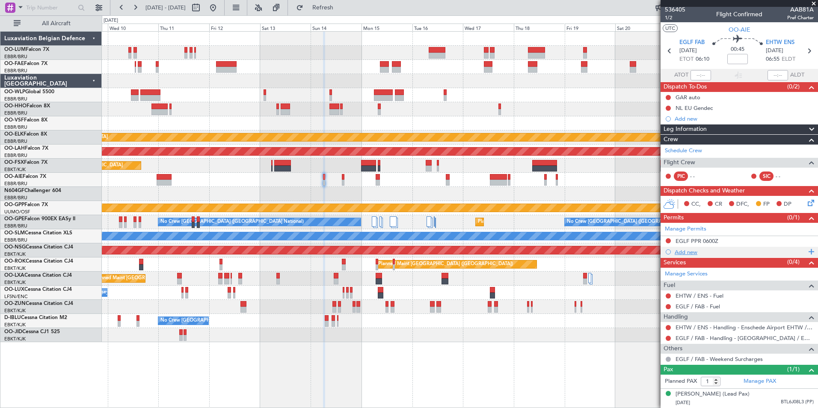
click at [689, 248] on div "Add new" at bounding box center [739, 251] width 131 height 7
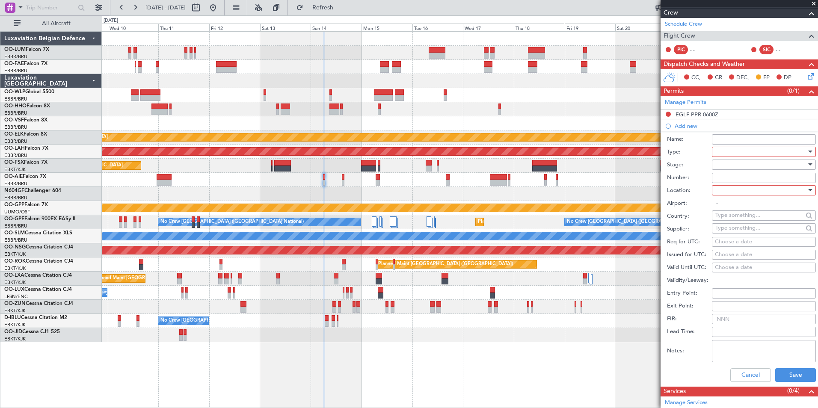
click at [727, 147] on div at bounding box center [760, 151] width 91 height 13
click at [733, 182] on span "Departure" at bounding box center [760, 180] width 90 height 13
click at [728, 169] on div at bounding box center [760, 164] width 91 height 13
drag, startPoint x: 742, startPoint y: 230, endPoint x: 736, endPoint y: 189, distance: 41.1
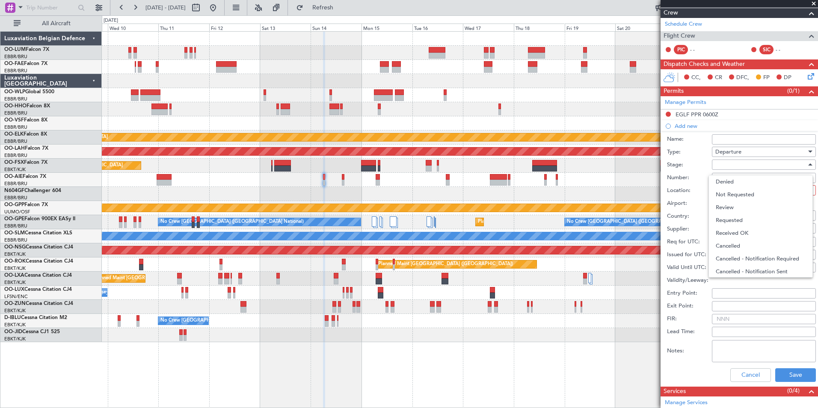
click at [742, 229] on span "Received OK" at bounding box center [760, 233] width 90 height 13
click at [731, 178] on input "Number:" at bounding box center [764, 178] width 104 height 10
type input "BFOP-2024-30105V8"
click at [731, 192] on div at bounding box center [760, 190] width 91 height 13
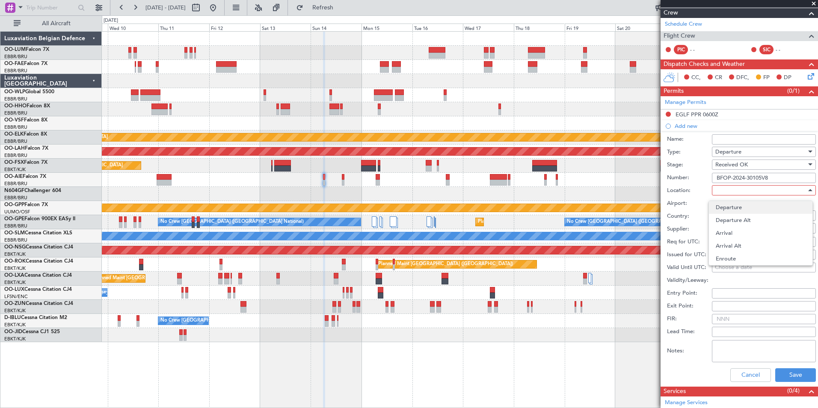
click at [733, 210] on span "Departure" at bounding box center [760, 207] width 90 height 13
type input "EGLF / FAB"
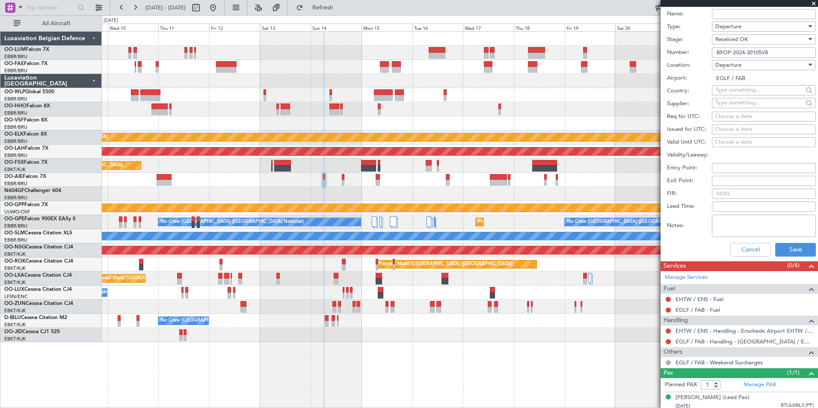
scroll to position [257, 0]
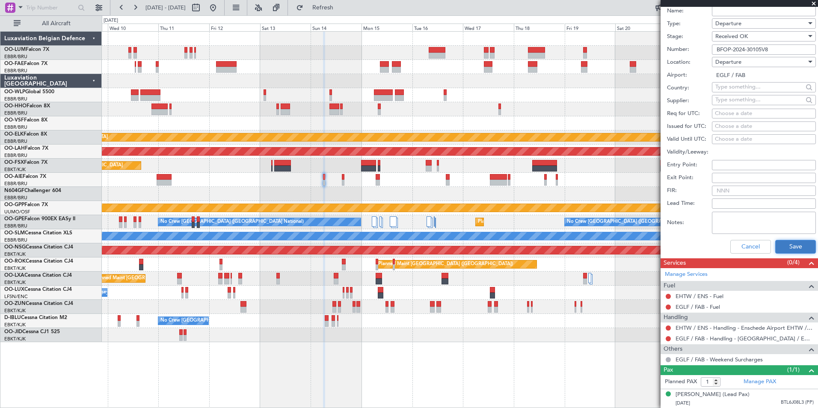
click at [786, 250] on button "Save" at bounding box center [795, 247] width 41 height 14
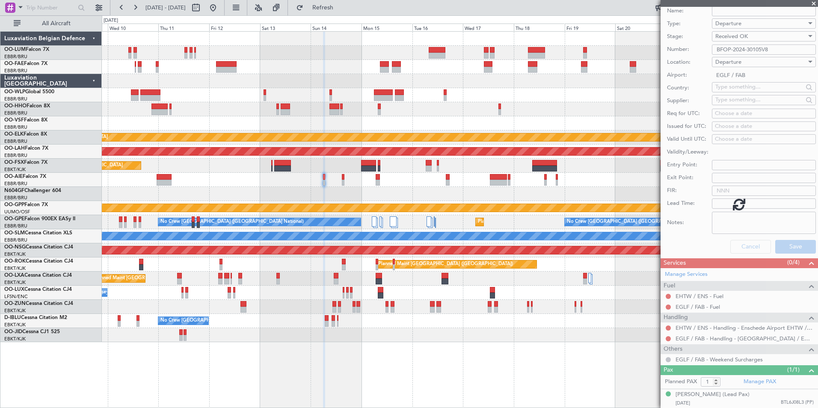
scroll to position [21, 0]
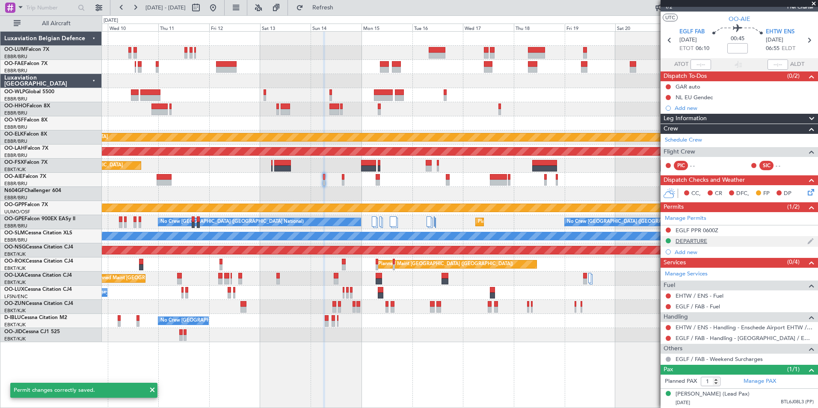
click at [700, 237] on div "DEPARTURE" at bounding box center [691, 240] width 32 height 7
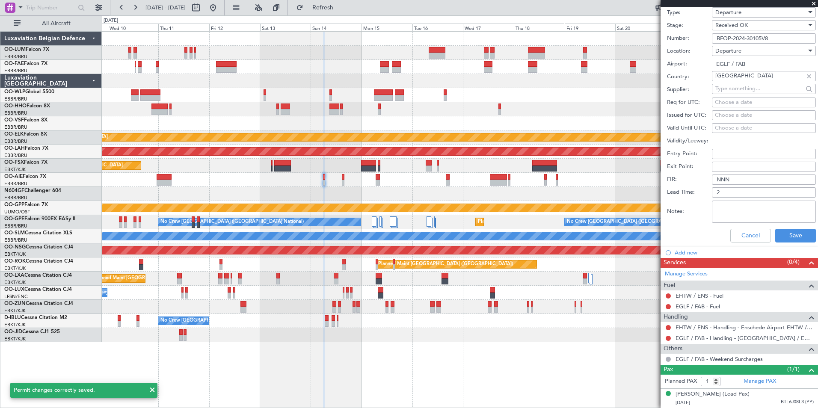
scroll to position [148, 0]
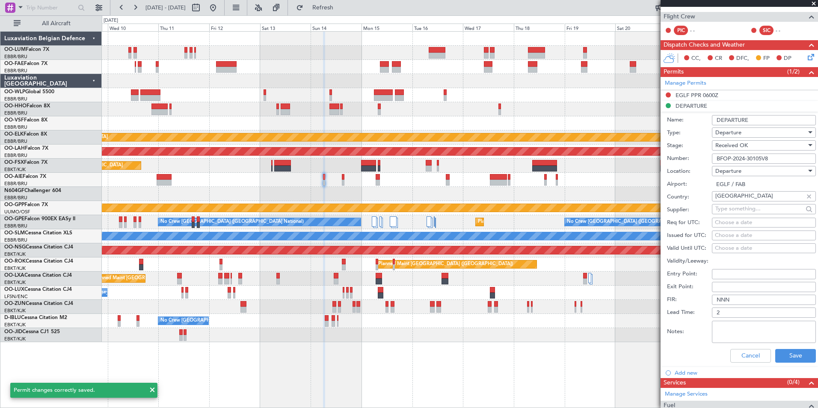
click at [755, 122] on input "DEPARTURE" at bounding box center [764, 120] width 104 height 10
click at [760, 121] on input "DEPARTURE" at bounding box center [764, 120] width 104 height 10
drag, startPoint x: 750, startPoint y: 121, endPoint x: 721, endPoint y: 120, distance: 29.5
click at [721, 120] on input "DEPARTURE" at bounding box center [764, 120] width 104 height 10
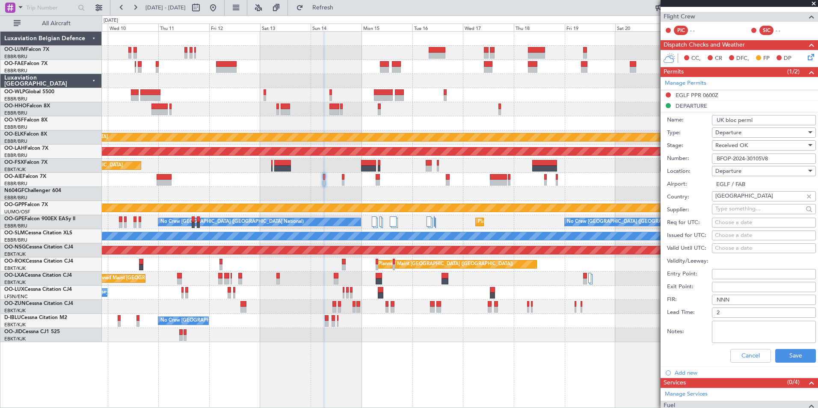
type input "UK bloc permit"
click button "Cancel" at bounding box center [750, 356] width 41 height 14
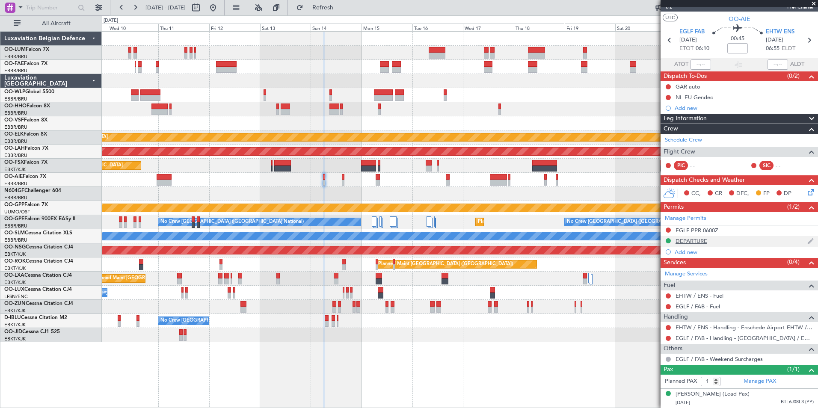
click at [692, 237] on div "DEPARTURE" at bounding box center [691, 240] width 32 height 7
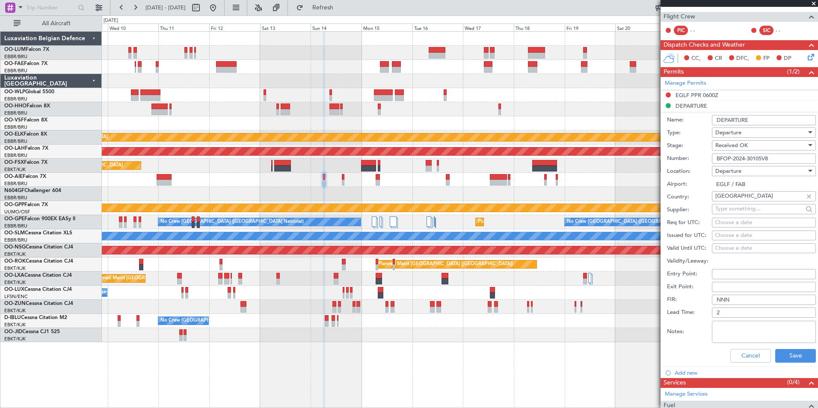
drag, startPoint x: 743, startPoint y: 120, endPoint x: 711, endPoint y: 111, distance: 33.6
click at [711, 112] on form "Name: DEPARTURE Type: Departure Stage: Received OK Number: BFOP-2024-30105V8 Lo…" at bounding box center [738, 239] width 157 height 255
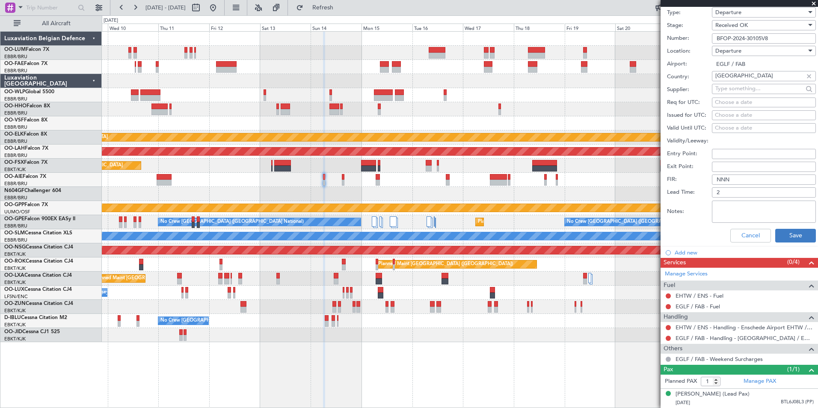
type input "UK block permit"
click at [790, 229] on button "Save" at bounding box center [795, 236] width 41 height 14
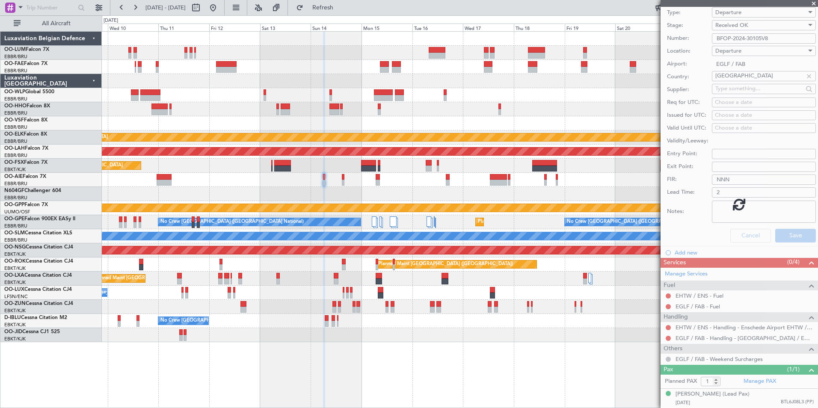
scroll to position [21, 0]
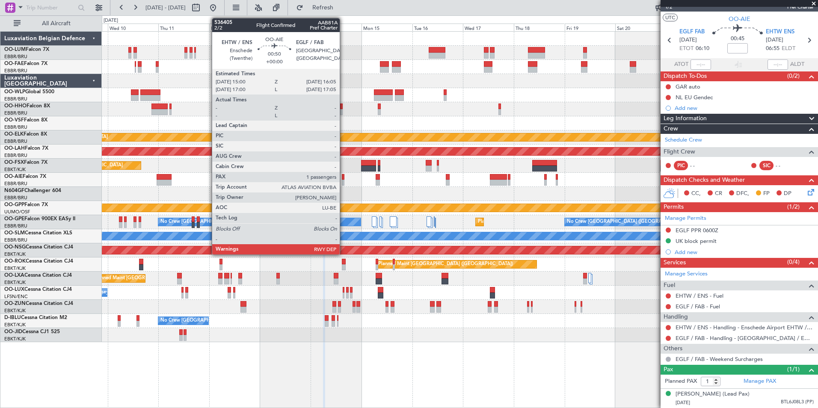
click at [343, 180] on div at bounding box center [343, 183] width 3 height 6
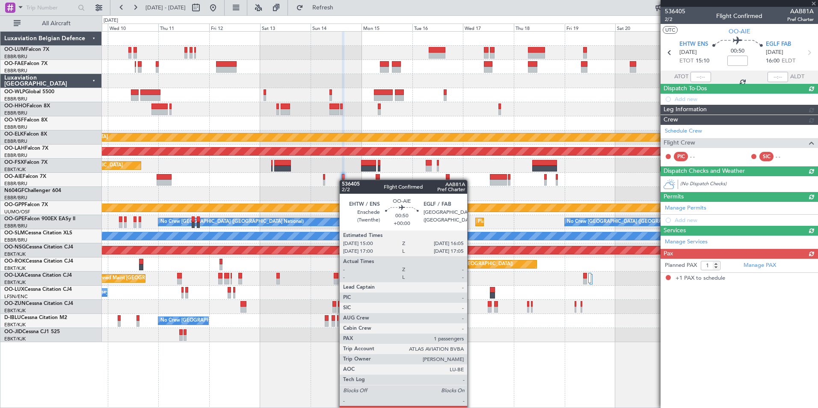
scroll to position [0, 0]
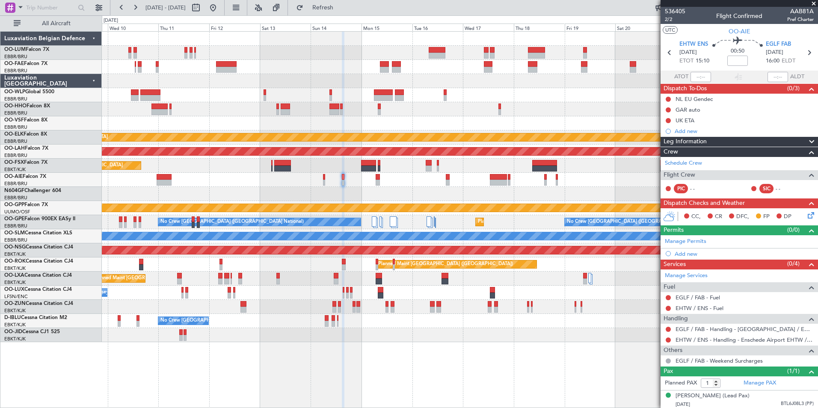
click at [684, 255] on div "Add new" at bounding box center [743, 253] width 139 height 7
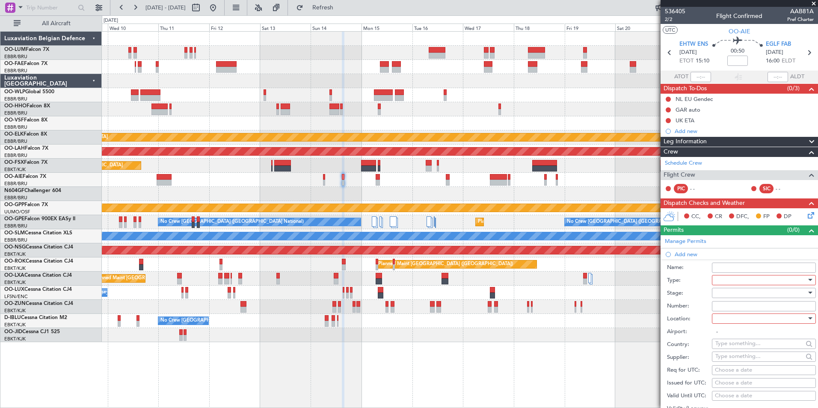
click at [735, 278] on div at bounding box center [760, 280] width 91 height 13
click at [733, 324] on span "PPR" at bounding box center [760, 322] width 90 height 13
click at [728, 295] on div at bounding box center [760, 292] width 91 height 13
click at [743, 325] on span "Not Requested" at bounding box center [760, 322] width 90 height 13
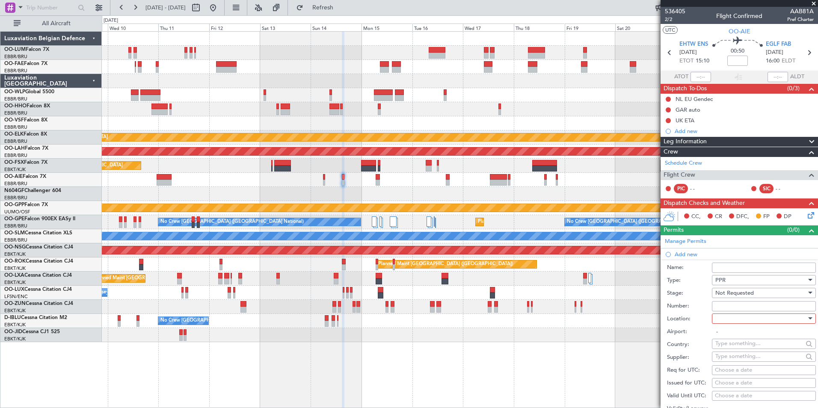
click at [729, 313] on div at bounding box center [760, 318] width 91 height 13
click at [733, 361] on span "Arrival" at bounding box center [760, 361] width 90 height 13
type input "EGLF / FAB"
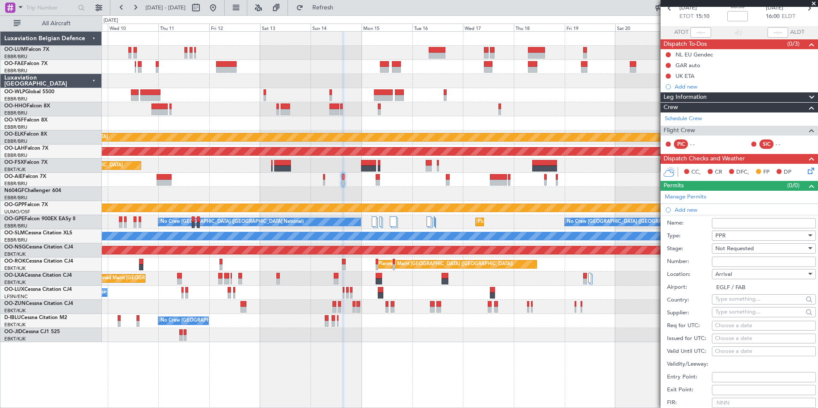
scroll to position [86, 0]
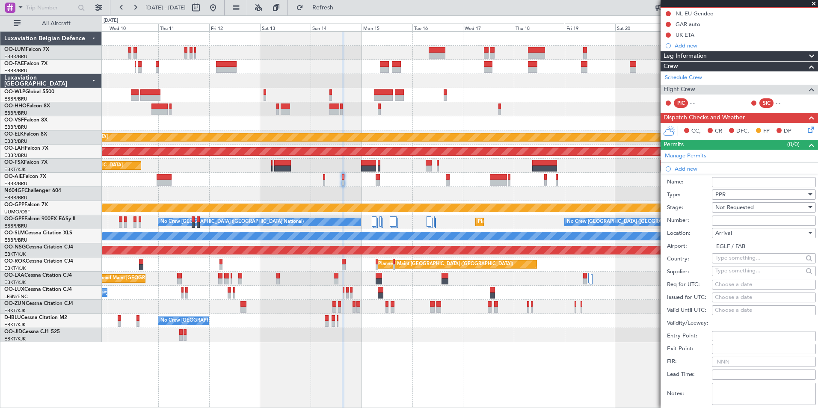
click at [728, 284] on div "Choose a date" at bounding box center [764, 285] width 98 height 9
select select "9"
select select "2025"
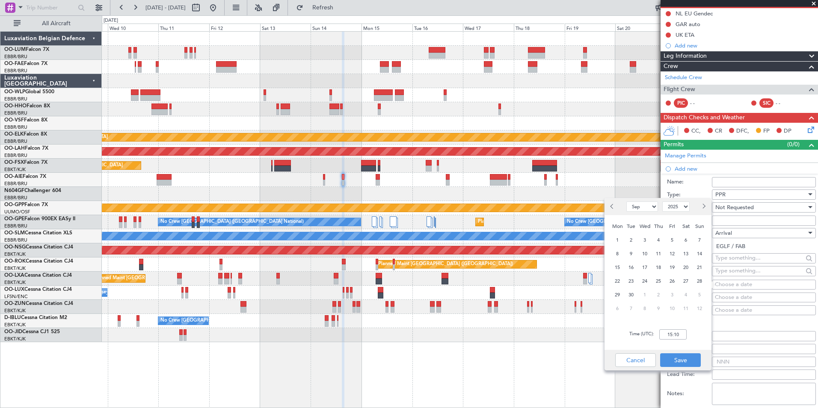
drag, startPoint x: 695, startPoint y: 249, endPoint x: 695, endPoint y: 311, distance: 62.0
click at [696, 252] on div "14" at bounding box center [699, 254] width 14 height 14
click at [682, 331] on input "00:00" at bounding box center [672, 334] width 27 height 10
type input "16:05"
click at [684, 360] on button "Save" at bounding box center [680, 360] width 41 height 14
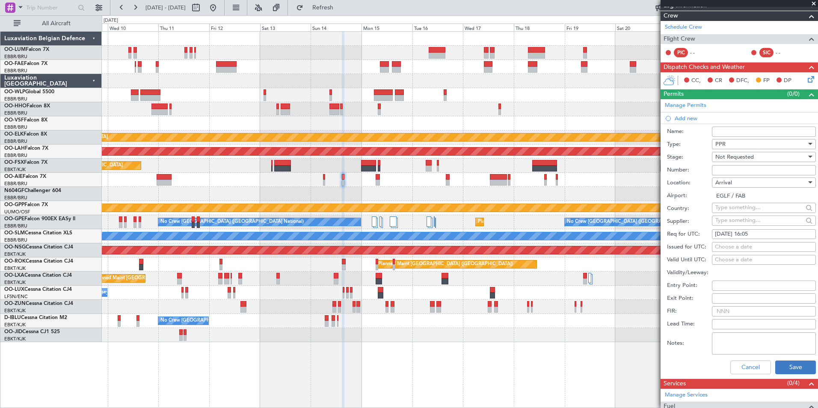
scroll to position [214, 0]
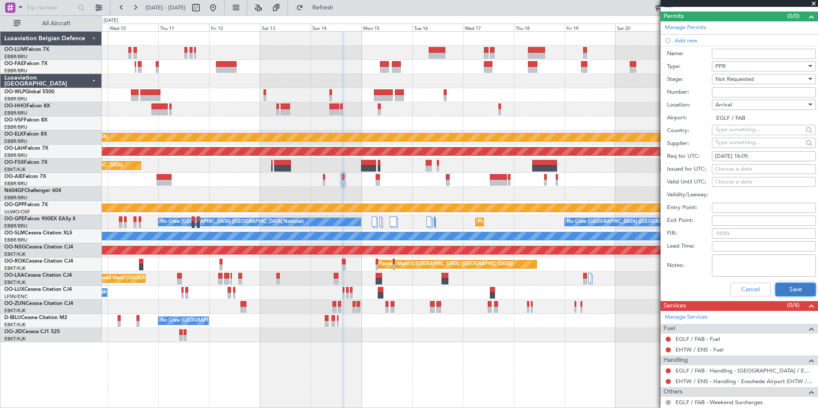
click at [792, 283] on button "Save" at bounding box center [795, 290] width 41 height 14
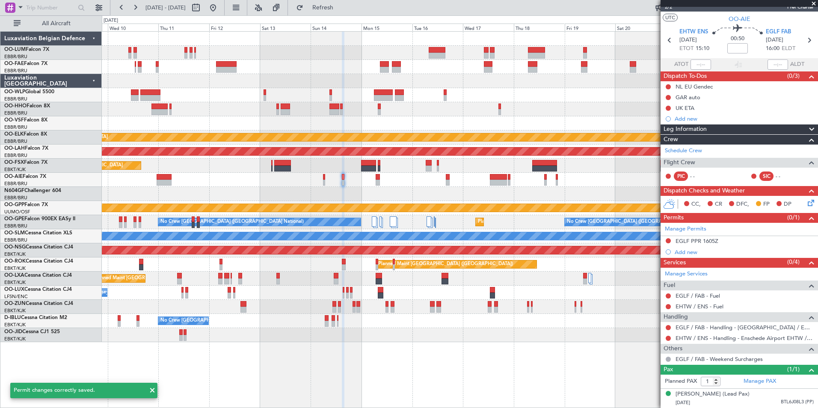
scroll to position [21, 0]
click at [670, 336] on button at bounding box center [667, 338] width 5 height 5
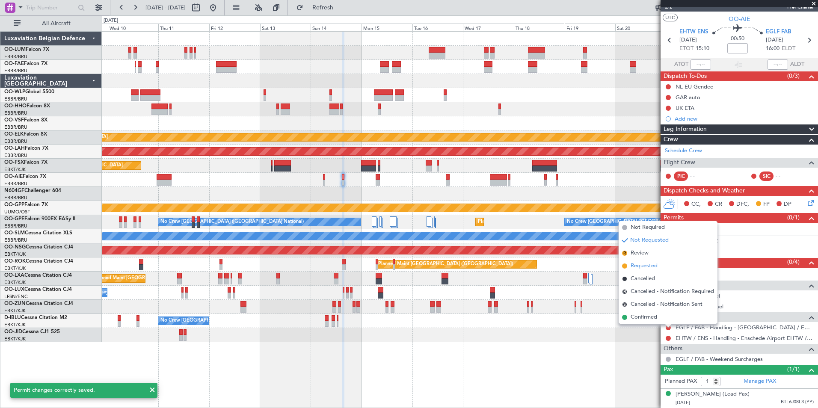
click at [638, 265] on span "Requested" at bounding box center [643, 266] width 27 height 9
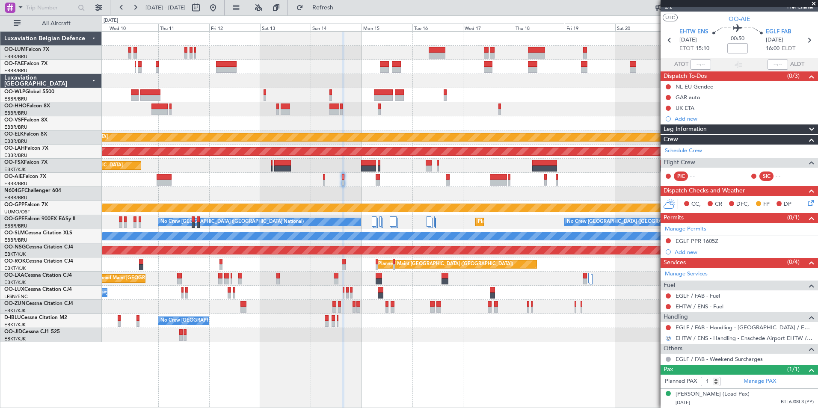
click at [665, 335] on nimbus-traffic-light at bounding box center [667, 338] width 7 height 7
click at [670, 335] on div at bounding box center [667, 338] width 7 height 7
click at [667, 335] on div at bounding box center [668, 338] width 6 height 6
click at [667, 336] on button at bounding box center [667, 338] width 5 height 5
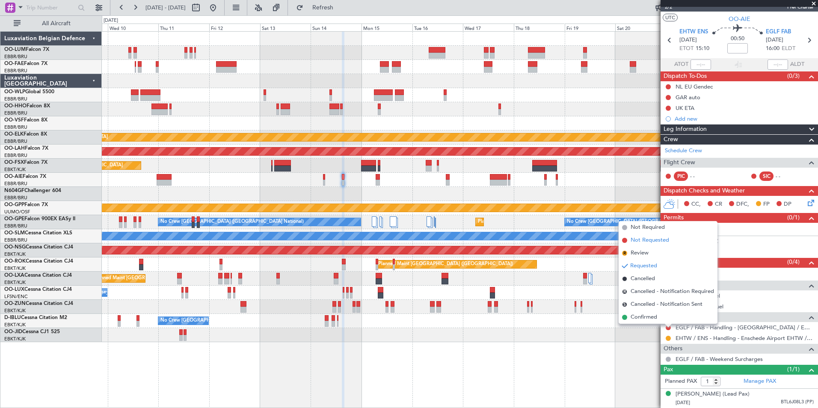
click at [648, 245] on li "Not Requested" at bounding box center [667, 240] width 99 height 13
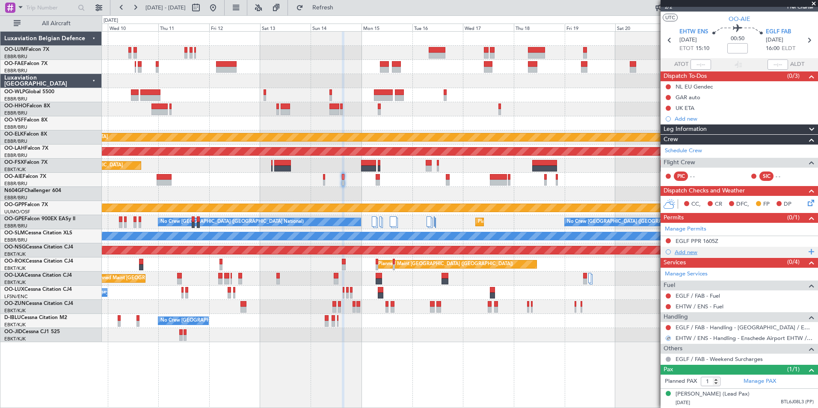
click at [685, 248] on div "Add new" at bounding box center [739, 251] width 131 height 7
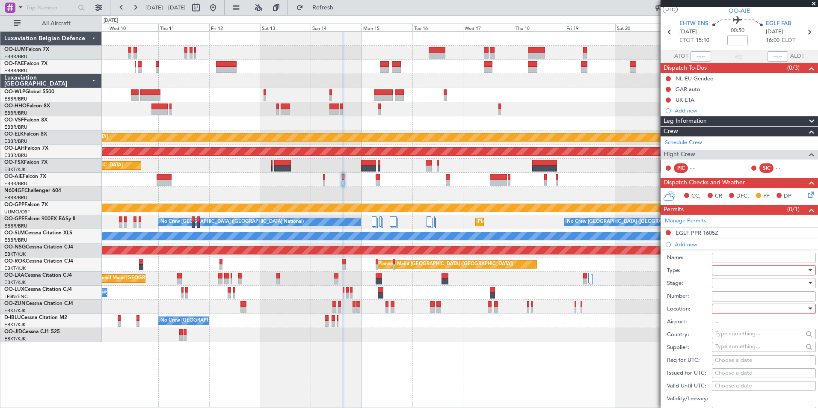
scroll to position [0, 0]
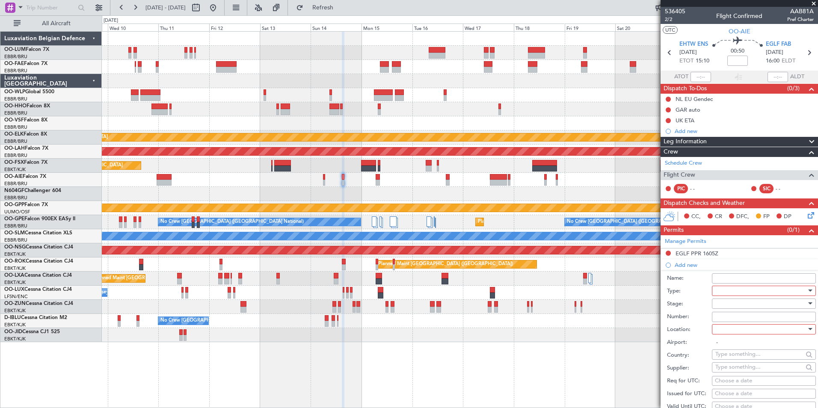
click at [724, 293] on div at bounding box center [760, 290] width 91 height 13
click at [716, 337] on span "Landing" at bounding box center [760, 339] width 90 height 13
click at [728, 305] on div at bounding box center [760, 303] width 91 height 13
click at [741, 366] on span "Received OK" at bounding box center [760, 372] width 90 height 13
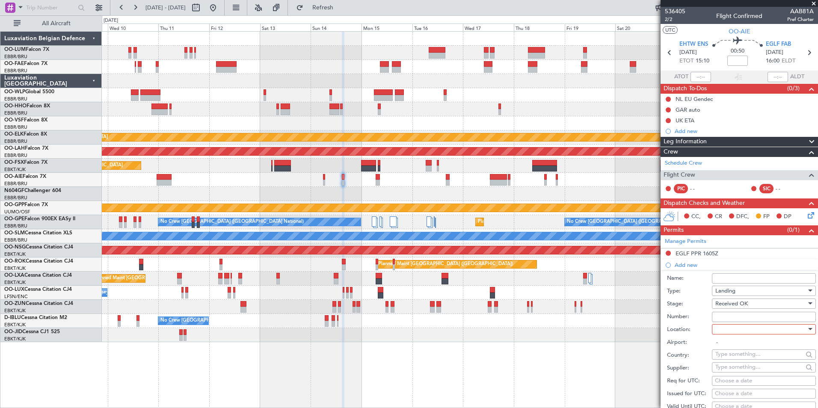
drag, startPoint x: 737, startPoint y: 313, endPoint x: 742, endPoint y: 321, distance: 10.0
click at [737, 313] on input "Number:" at bounding box center [764, 317] width 104 height 10
type input "BFOP-2024-30105V8"
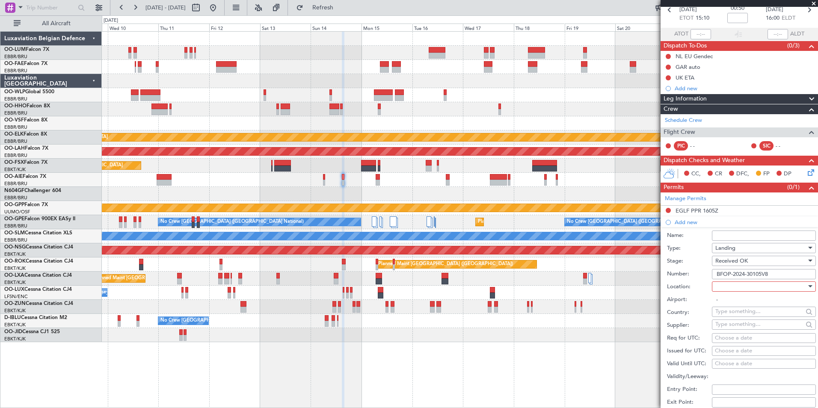
click at [736, 285] on div at bounding box center [760, 286] width 91 height 13
click at [734, 331] on span "Arrival" at bounding box center [760, 329] width 90 height 13
type input "EGLF / FAB"
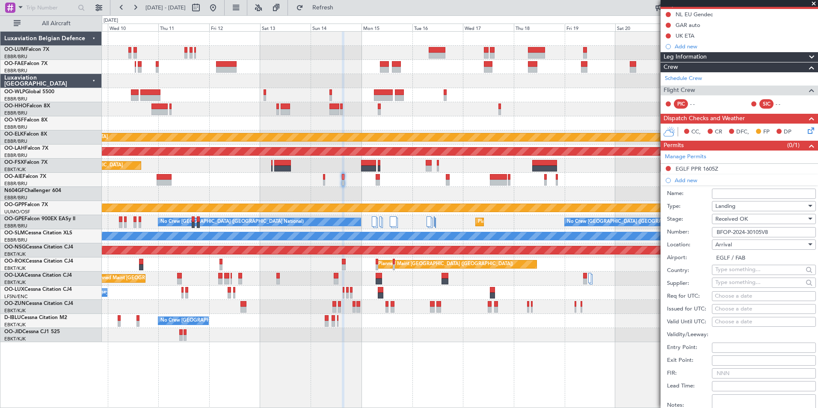
scroll to position [128, 0]
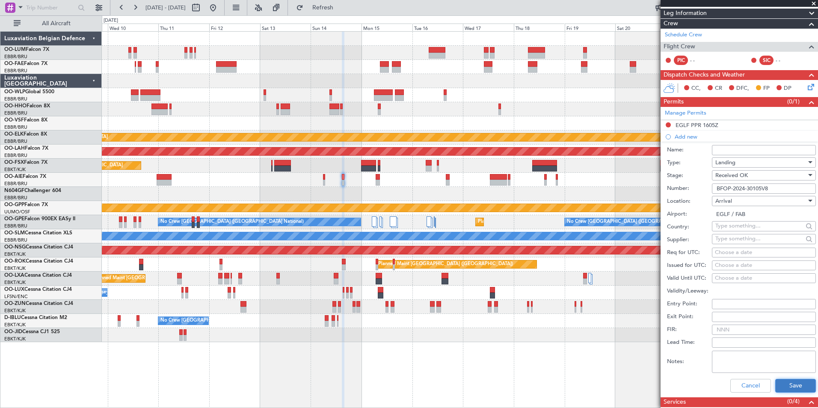
click at [793, 391] on button "Save" at bounding box center [795, 386] width 41 height 14
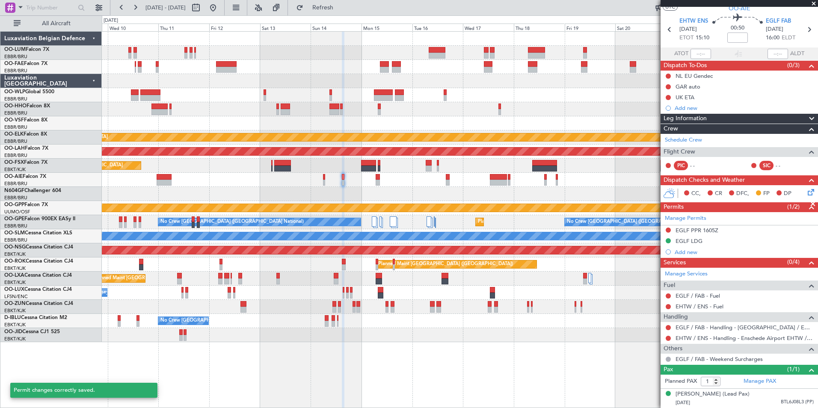
scroll to position [31, 0]
click at [706, 236] on div "EGLF LDG" at bounding box center [738, 241] width 157 height 11
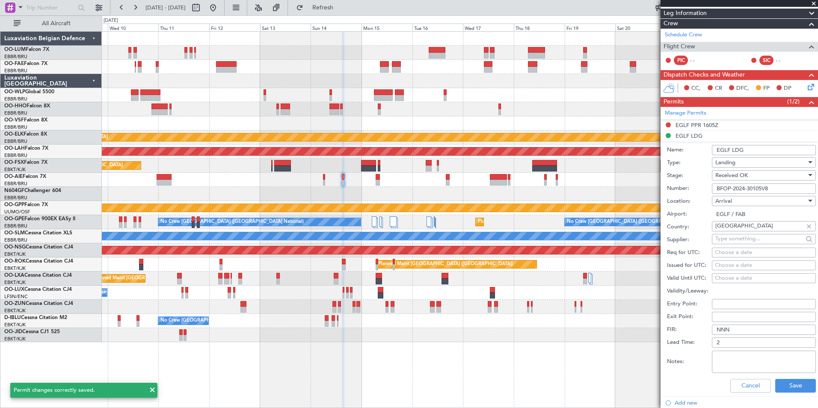
click at [750, 146] on input "EGLF LDG" at bounding box center [764, 150] width 104 height 10
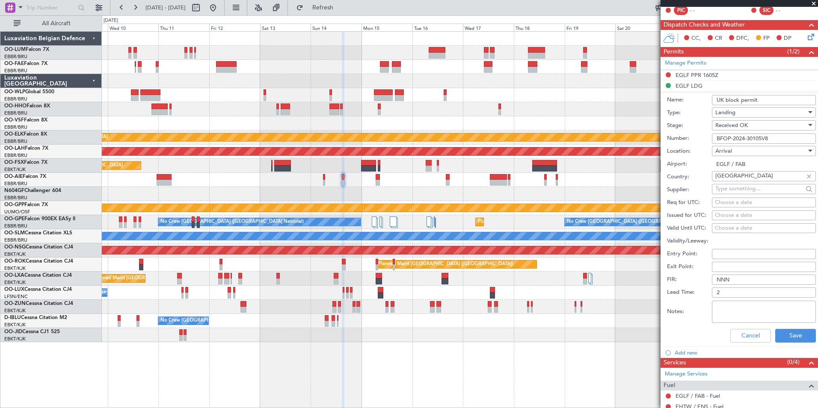
scroll to position [257, 0]
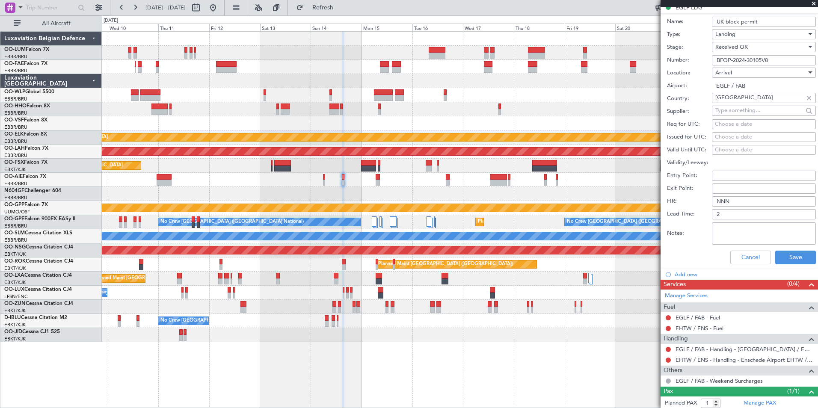
type input "UK block permit"
click at [787, 246] on div "Cancel Save" at bounding box center [741, 257] width 149 height 22
click at [787, 255] on button "Save" at bounding box center [795, 258] width 41 height 14
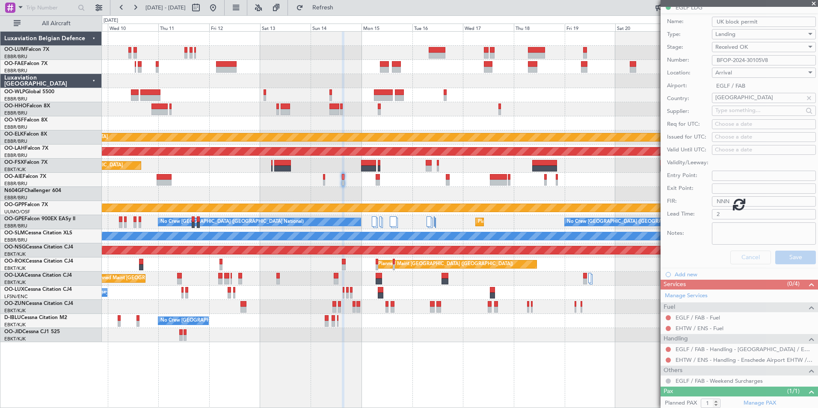
scroll to position [1, 0]
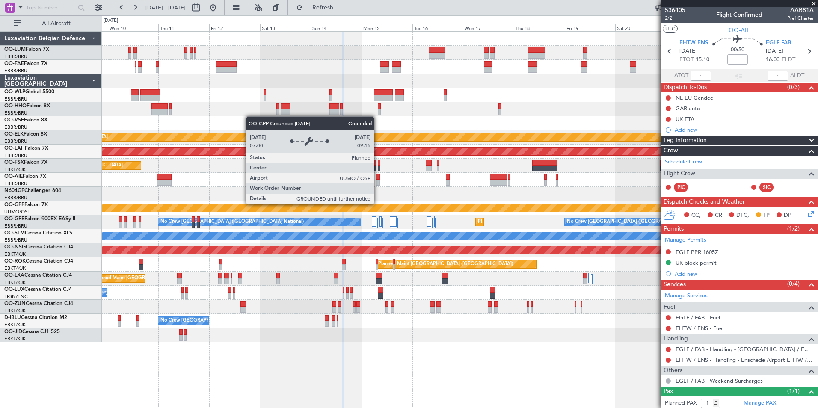
click at [420, 204] on div "Grounded [PERSON_NAME]" at bounding box center [459, 208] width 2147 height 9
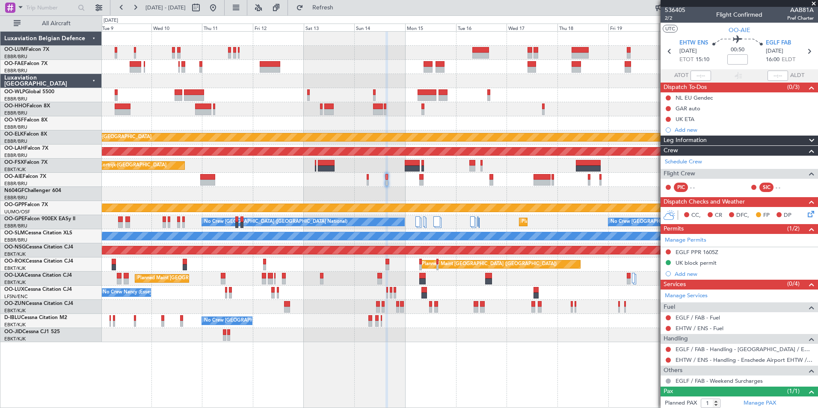
click at [366, 180] on div "Unplanned Maint [GEOGRAPHIC_DATA] ([GEOGRAPHIC_DATA] National)" at bounding box center [459, 180] width 715 height 14
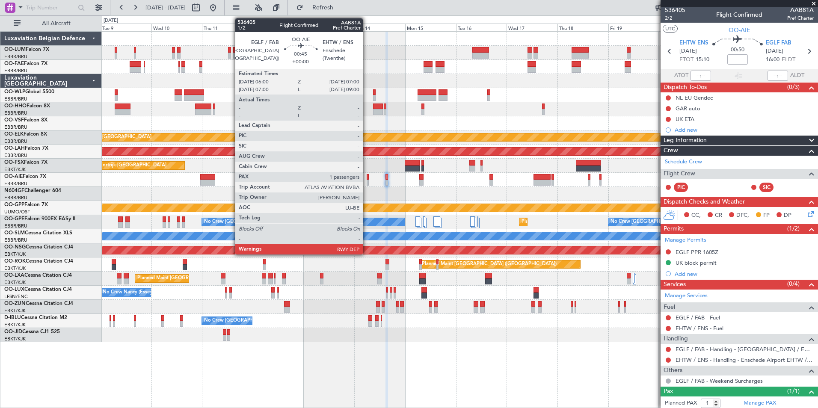
click at [367, 179] on div at bounding box center [367, 177] width 2 height 6
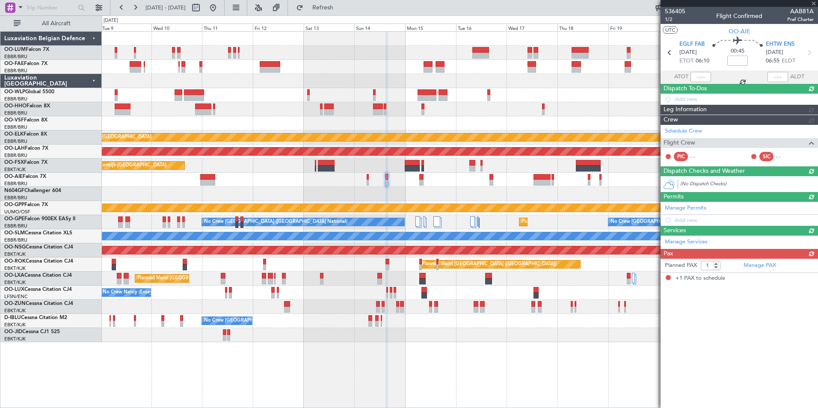
scroll to position [0, 0]
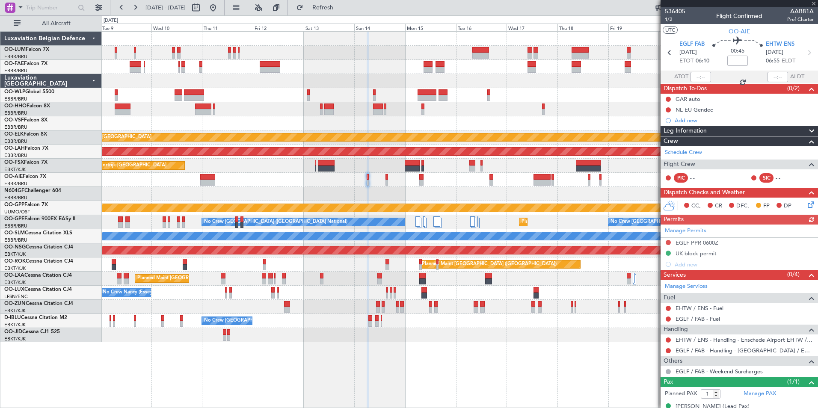
click at [802, 224] on div "Manage Permits EGLF PPR 0600Z UK block permit Add new" at bounding box center [738, 246] width 157 height 45
click at [801, 230] on div "Manage Permits EGLF PPR 0600Z UK block permit Add new" at bounding box center [738, 246] width 157 height 45
click at [803, 233] on div "Manage Permits EGLF PPR 0600Z UK block permit Add new" at bounding box center [738, 246] width 157 height 45
click at [0, 0] on span at bounding box center [0, 0] width 0 height 0
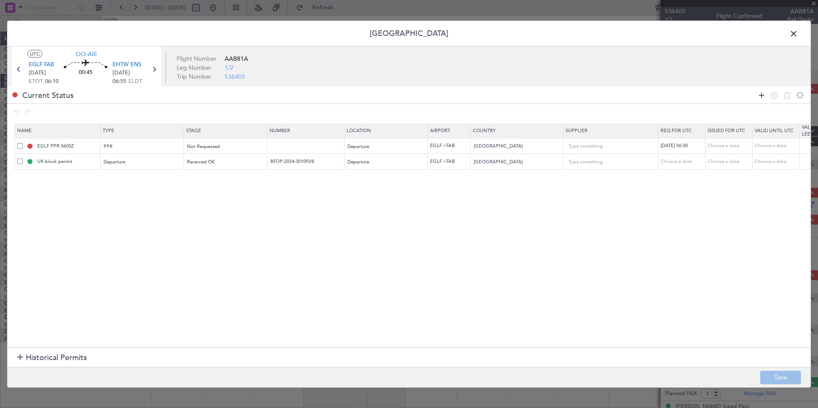
click at [764, 95] on icon at bounding box center [761, 95] width 10 height 10
click at [133, 180] on div "Type" at bounding box center [139, 177] width 71 height 13
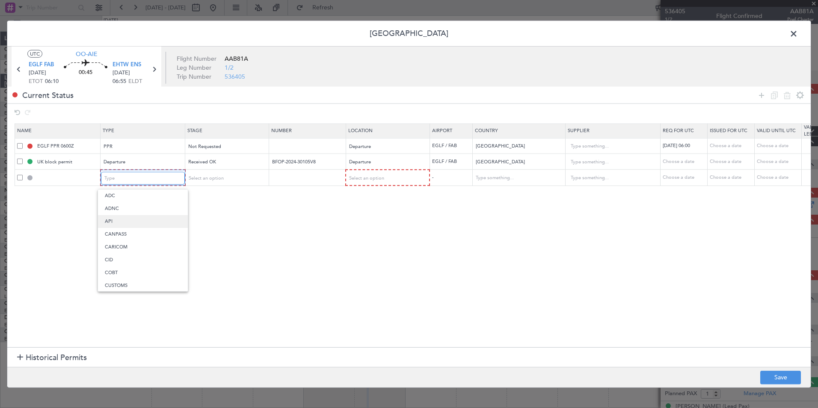
scroll to position [130, 0]
drag, startPoint x: 124, startPoint y: 270, endPoint x: 221, endPoint y: 193, distance: 124.0
click at [124, 270] on span "Landing" at bounding box center [143, 270] width 76 height 13
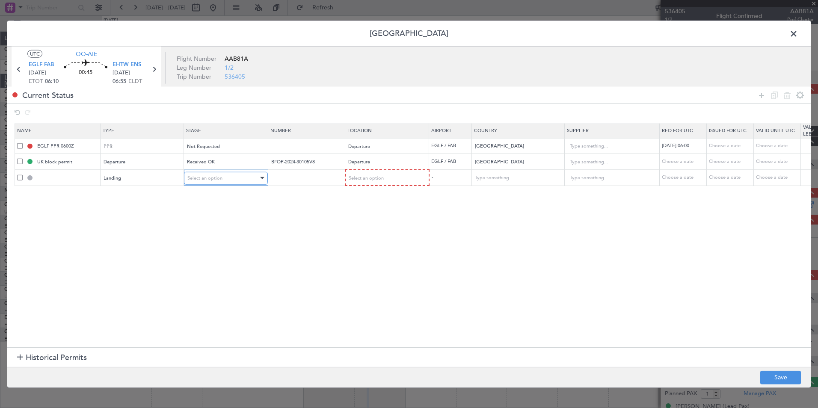
click at [221, 180] on span "Select an option" at bounding box center [204, 177] width 35 height 6
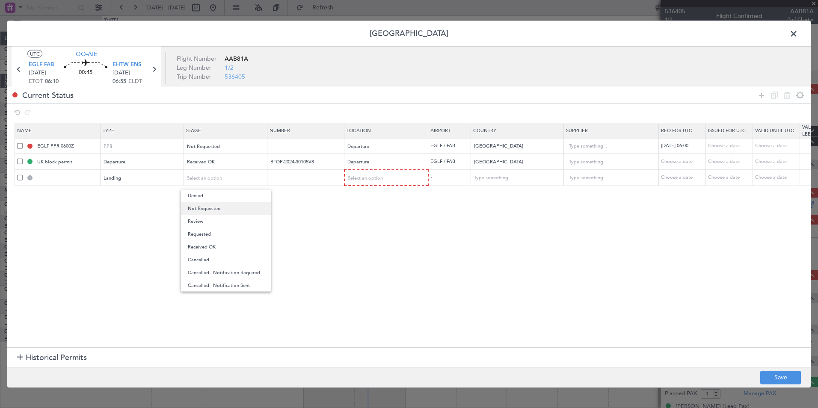
click at [210, 210] on span "Not Requested" at bounding box center [226, 208] width 76 height 13
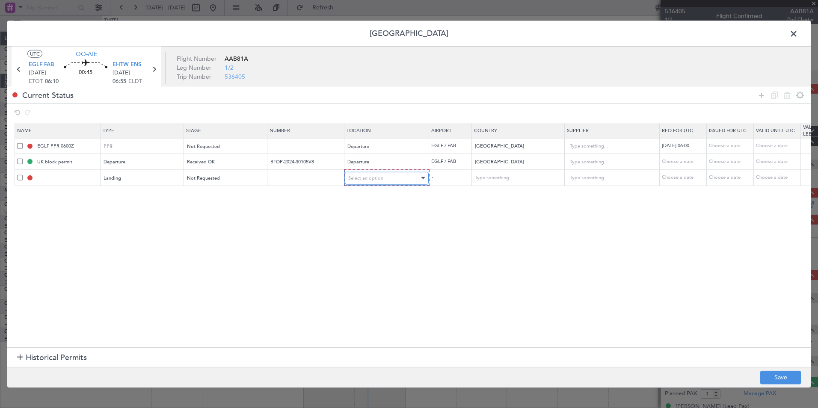
click at [361, 183] on div "Select an option" at bounding box center [383, 177] width 71 height 13
click at [366, 226] on span "Arrival" at bounding box center [386, 221] width 76 height 13
click at [53, 177] on input "text" at bounding box center [67, 177] width 64 height 7
click at [783, 378] on button "Save" at bounding box center [780, 377] width 41 height 14
type input "EHTW LDG"
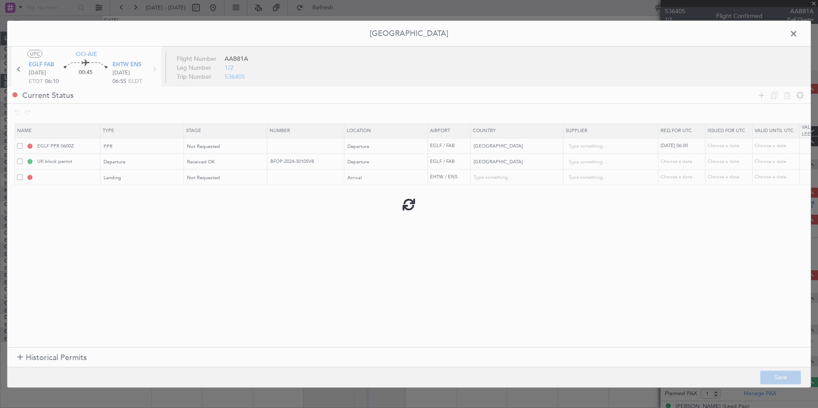
type input "Netherlands"
type input "NNN"
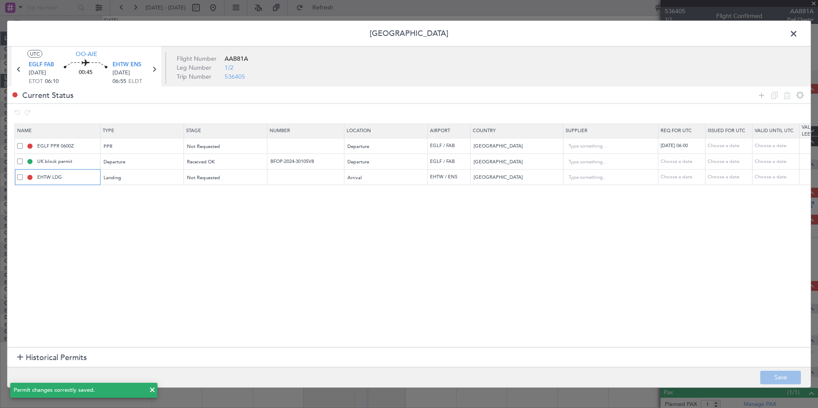
click at [59, 178] on input "EHTW LDG" at bounding box center [67, 177] width 64 height 7
click at [67, 179] on input "EHTW LDG" at bounding box center [67, 177] width 64 height 7
drag, startPoint x: 67, startPoint y: 179, endPoint x: 35, endPoint y: 179, distance: 31.6
click at [35, 179] on input "EHTW LDG" at bounding box center [67, 177] width 64 height 7
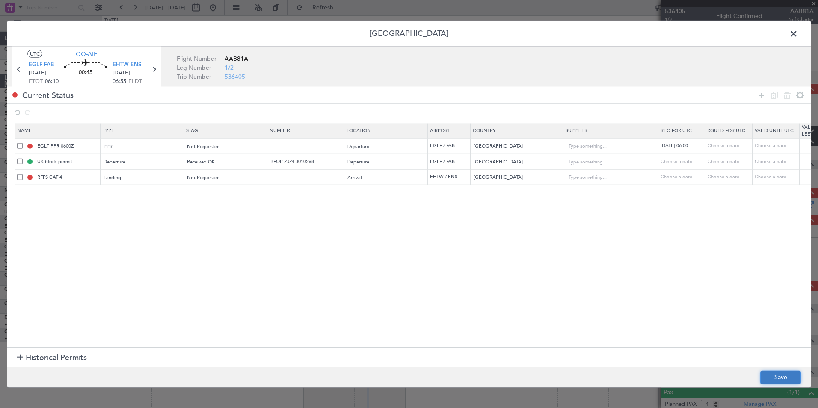
click at [766, 376] on button "Save" at bounding box center [780, 377] width 41 height 14
type input "RFFS CAT 4"
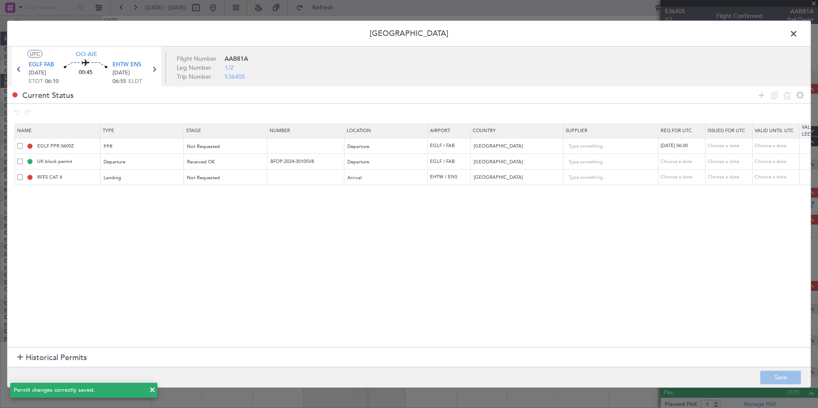
click at [797, 31] on span at bounding box center [797, 35] width 0 height 17
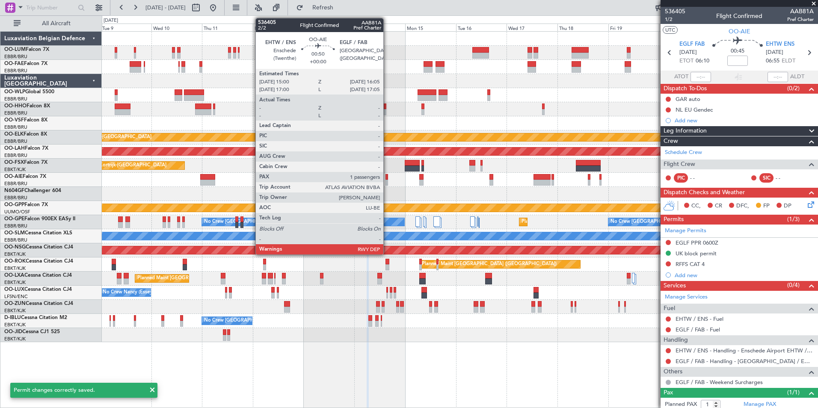
click at [387, 180] on div at bounding box center [386, 183] width 3 height 6
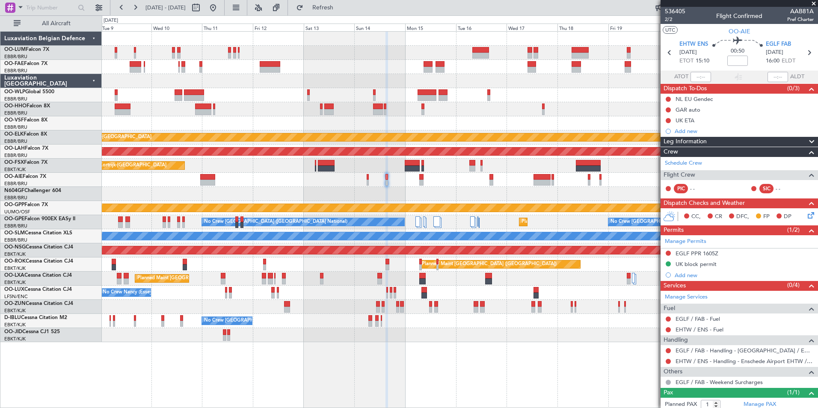
click at [0, 0] on span at bounding box center [0, 0] width 0 height 0
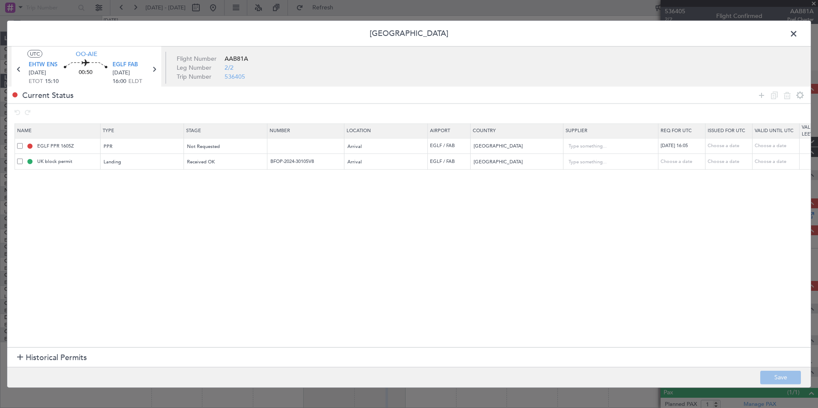
click at [20, 147] on span at bounding box center [20, 146] width 6 height 6
click at [23, 143] on input "checkbox" at bounding box center [23, 143] width 0 height 0
click at [774, 93] on icon at bounding box center [774, 95] width 10 height 10
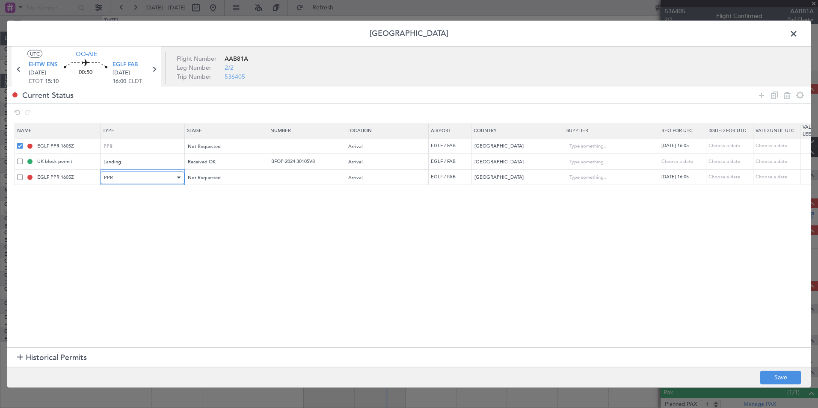
click at [131, 178] on div "PPR" at bounding box center [139, 177] width 71 height 13
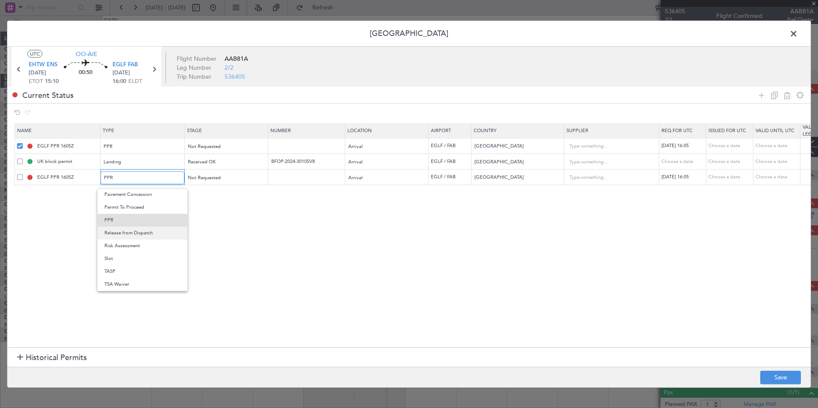
scroll to position [113, 0]
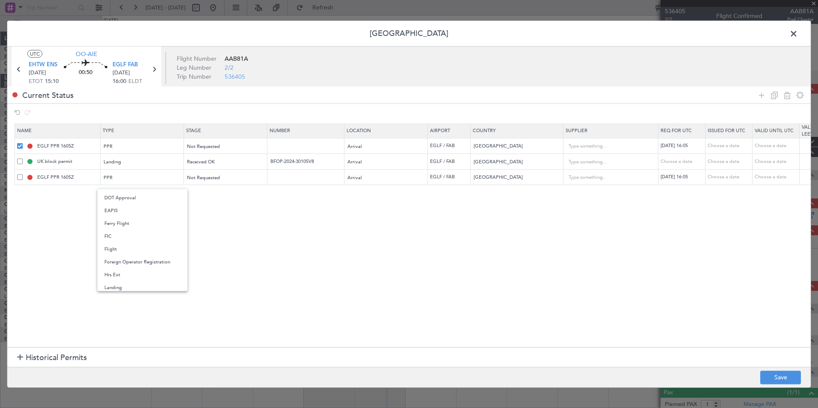
click at [117, 181] on div at bounding box center [409, 204] width 818 height 408
click at [122, 177] on div "PPR" at bounding box center [139, 177] width 71 height 13
click at [122, 177] on div at bounding box center [409, 204] width 818 height 408
click at [122, 177] on div "PPR" at bounding box center [139, 177] width 71 height 13
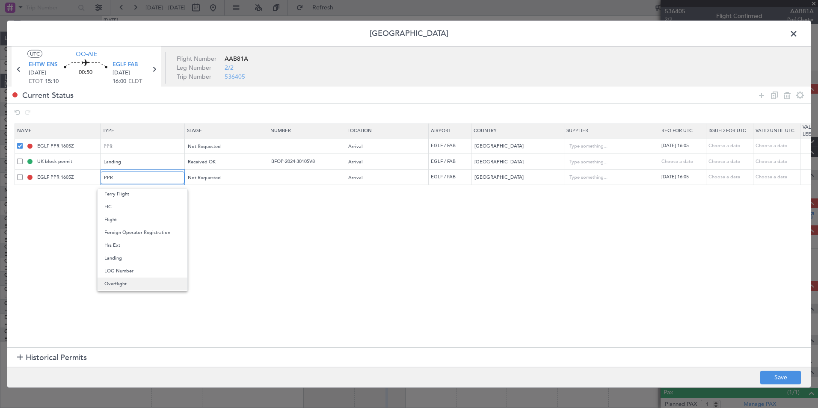
scroll to position [129, 0]
click at [127, 180] on div at bounding box center [409, 204] width 818 height 408
click at [127, 180] on div "PPR" at bounding box center [139, 177] width 71 height 13
click at [126, 275] on span "Departure" at bounding box center [142, 270] width 76 height 13
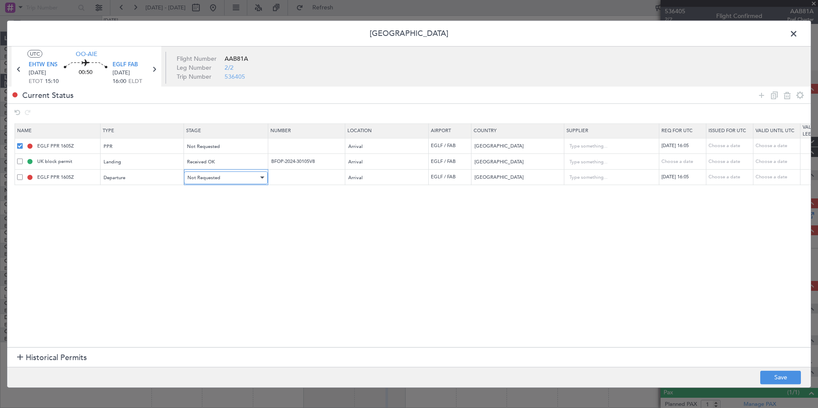
click at [227, 183] on div "Not Requested" at bounding box center [222, 177] width 71 height 13
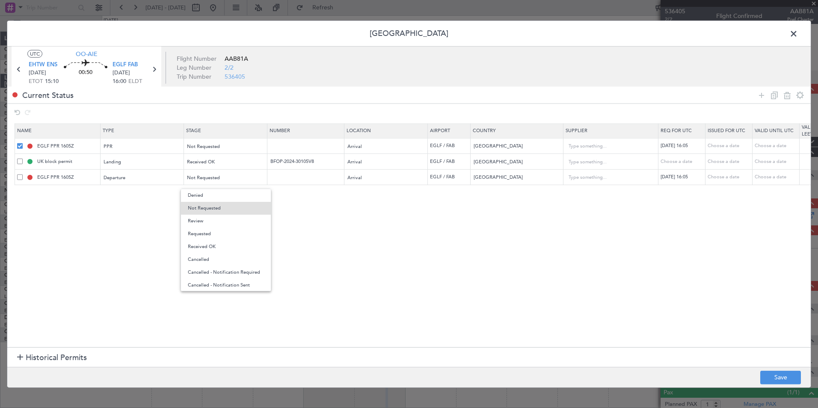
click at [333, 208] on div at bounding box center [409, 204] width 818 height 408
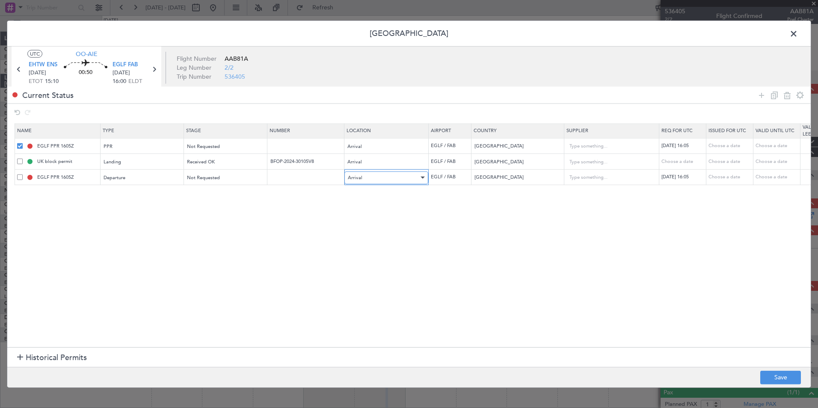
click at [408, 174] on div "Arrival" at bounding box center [383, 177] width 71 height 13
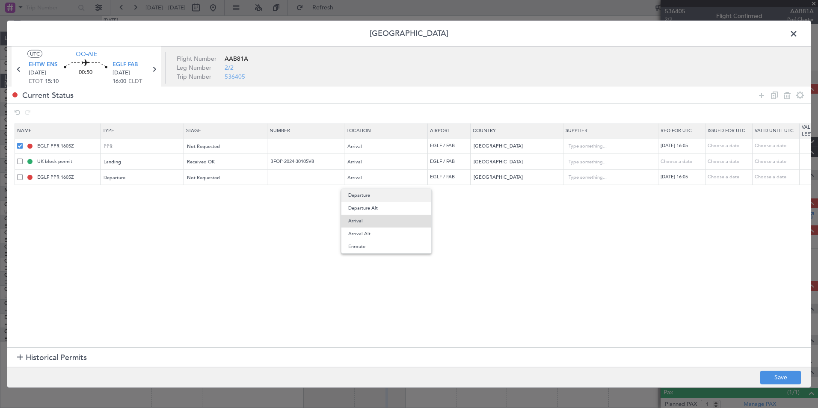
click at [376, 198] on span "Departure" at bounding box center [386, 195] width 76 height 13
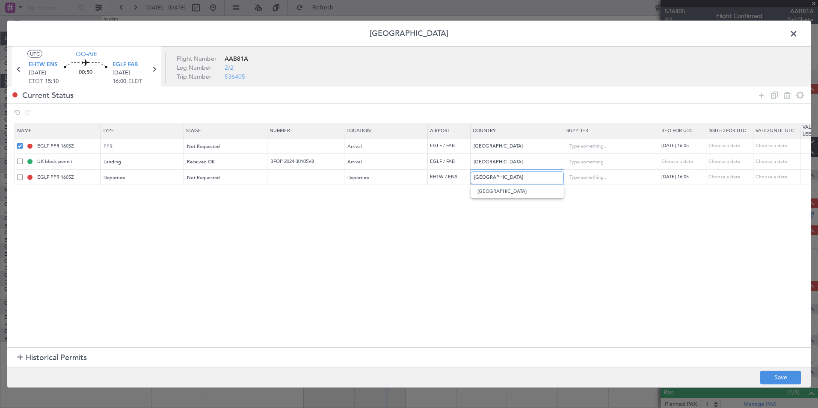
drag, startPoint x: 530, startPoint y: 177, endPoint x: 434, endPoint y: 176, distance: 96.2
click at [434, 176] on tr "EGLF PPR 1605Z Departure Not Requested Departure EHTW / ENS United Kingdom 14/0…" at bounding box center [561, 177] width 1092 height 16
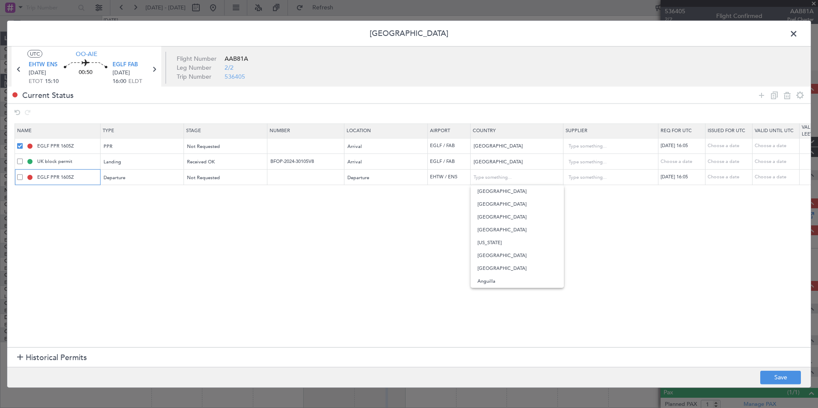
click at [50, 180] on input "EGLF PPR 1605Z" at bounding box center [67, 177] width 64 height 7
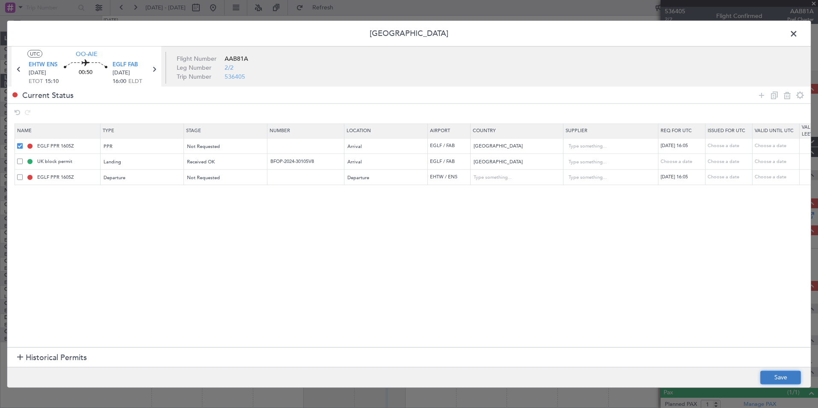
click at [774, 384] on button "Save" at bounding box center [780, 377] width 41 height 14
type input "DEPARTURE"
type input "Netherlands"
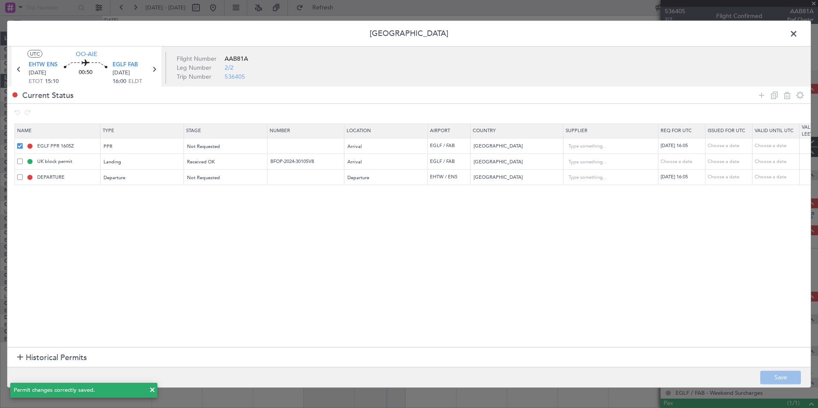
click at [71, 181] on td "DEPARTURE" at bounding box center [58, 177] width 86 height 16
click at [71, 180] on input "DEPARTURE" at bounding box center [67, 177] width 64 height 7
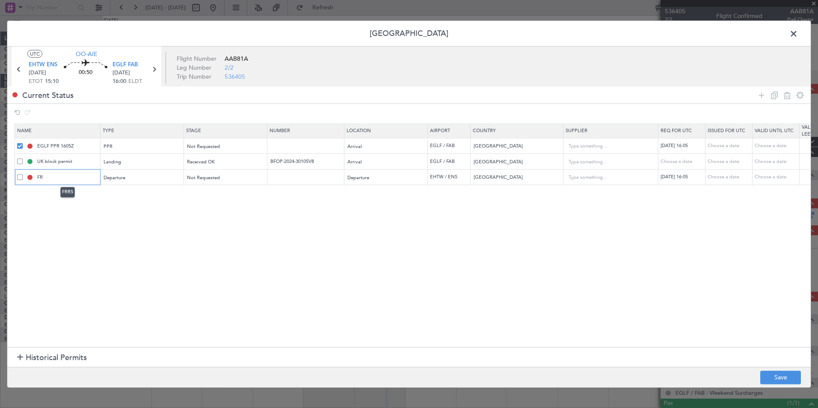
type input "F"
type input "RFFS cat 4 EHTW"
click at [107, 215] on section "Name Type Stage Number Location Airport Country Supplier Req For Utc Issued For…" at bounding box center [408, 234] width 803 height 226
click at [787, 373] on button "Save" at bounding box center [780, 377] width 41 height 14
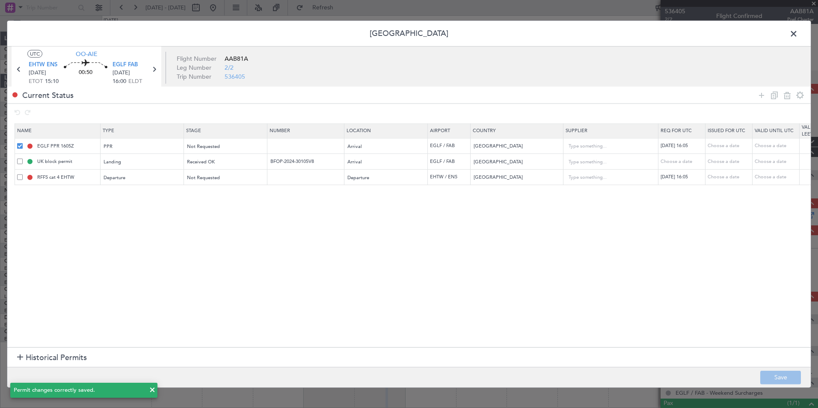
click at [797, 37] on span at bounding box center [797, 35] width 0 height 17
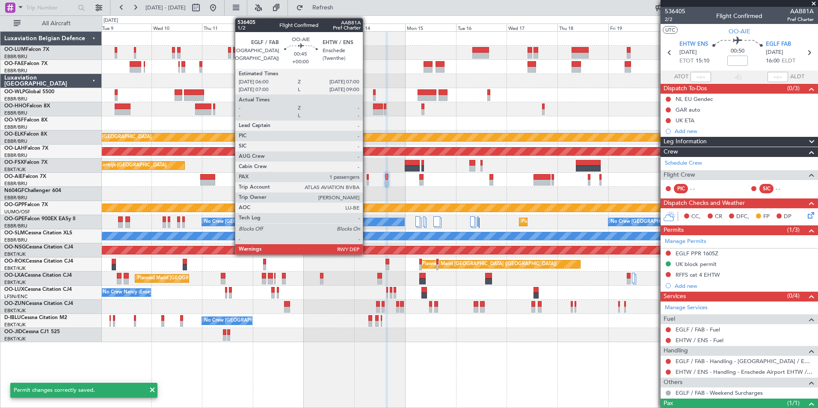
click at [366, 182] on div at bounding box center [367, 183] width 2 height 6
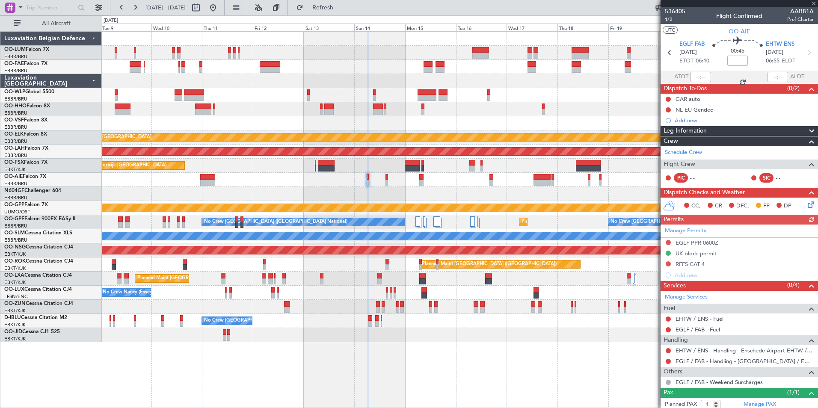
click at [692, 266] on div "Manage Permits EGLF PPR 0600Z UK block permit RFFS CAT 4 Add new" at bounding box center [738, 252] width 157 height 56
click at [692, 265] on div "Manage Permits EGLF PPR 0600Z UK block permit RFFS CAT 4 Add new" at bounding box center [738, 252] width 157 height 56
click at [695, 265] on div "Manage Permits EGLF PPR 0600Z UK block permit RFFS CAT 4 Add new" at bounding box center [738, 252] width 157 height 56
click at [683, 264] on div "RFFS CAT 4" at bounding box center [689, 263] width 29 height 7
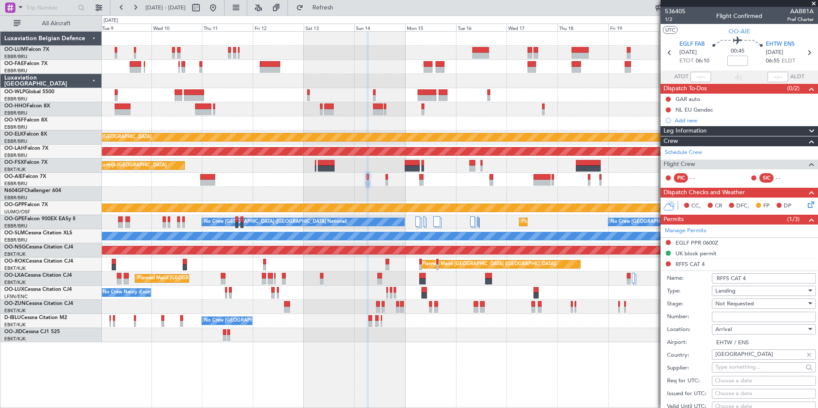
click at [760, 272] on div "Name: RFFS CAT 4" at bounding box center [741, 278] width 149 height 13
click at [756, 276] on input "RFFS CAT 4" at bounding box center [764, 278] width 104 height 10
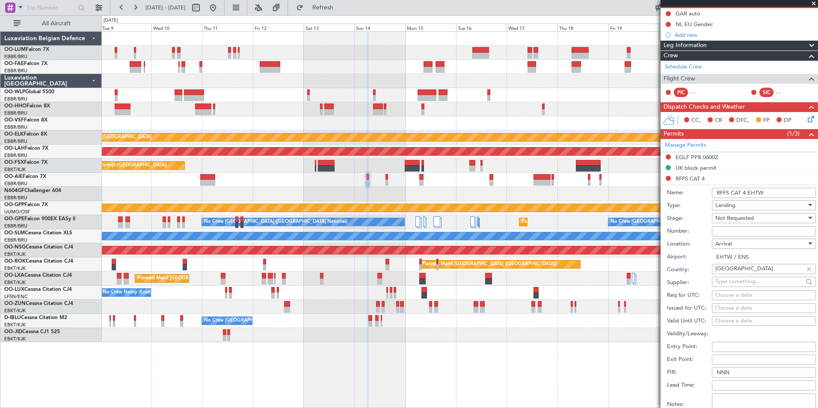
scroll to position [171, 0]
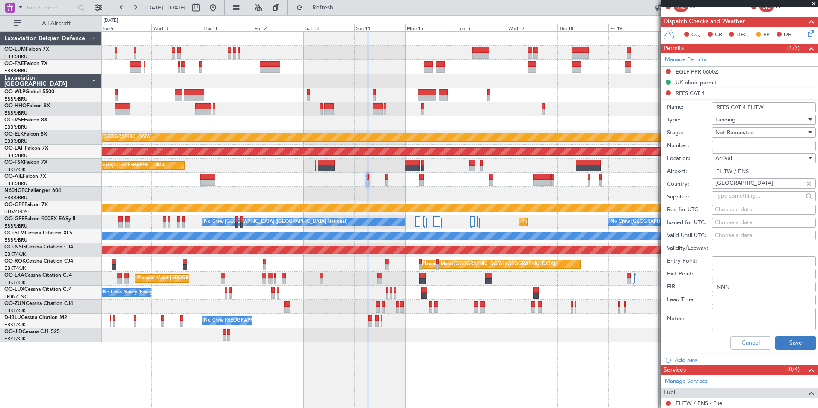
type input "RFFS CAT 4 EHTW"
click at [791, 348] on button "Save" at bounding box center [795, 343] width 41 height 14
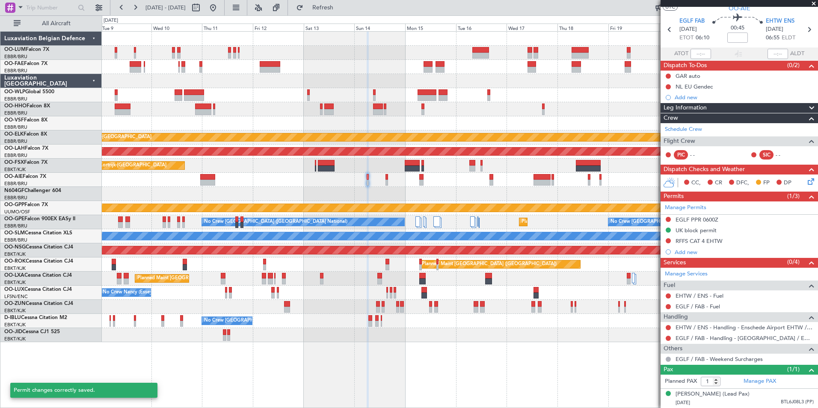
scroll to position [31, 0]
click at [805, 202] on span at bounding box center [810, 205] width 10 height 6
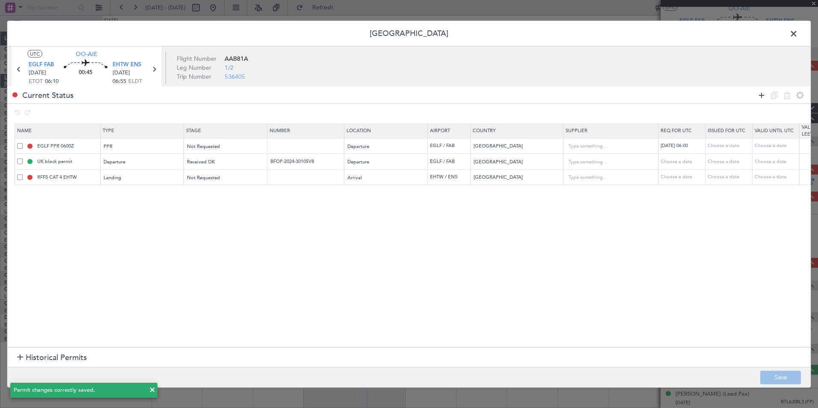
click at [762, 95] on icon at bounding box center [761, 95] width 10 height 10
click at [122, 192] on div "Type" at bounding box center [139, 193] width 71 height 13
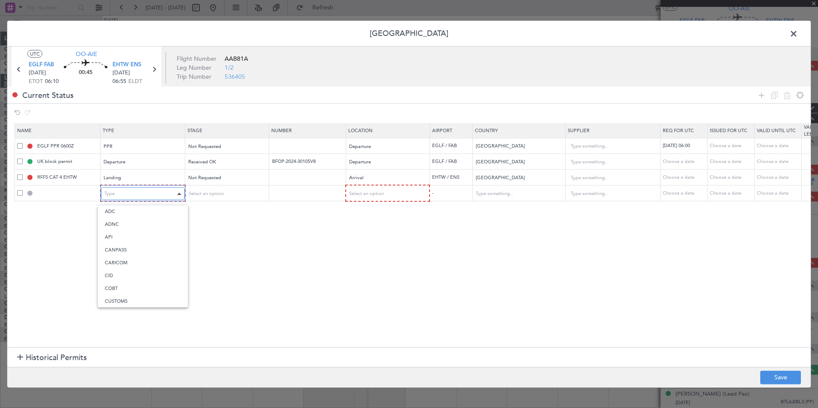
scroll to position [3, 0]
click at [124, 295] on span "CUSTOMS" at bounding box center [143, 298] width 76 height 13
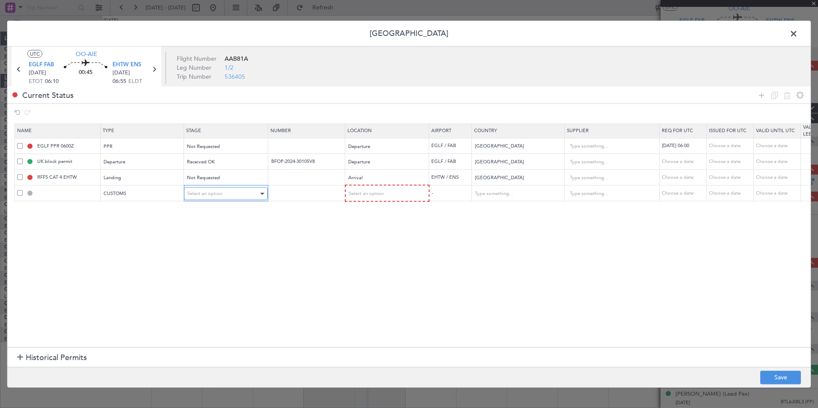
click at [221, 194] on span "Select an option" at bounding box center [204, 193] width 35 height 6
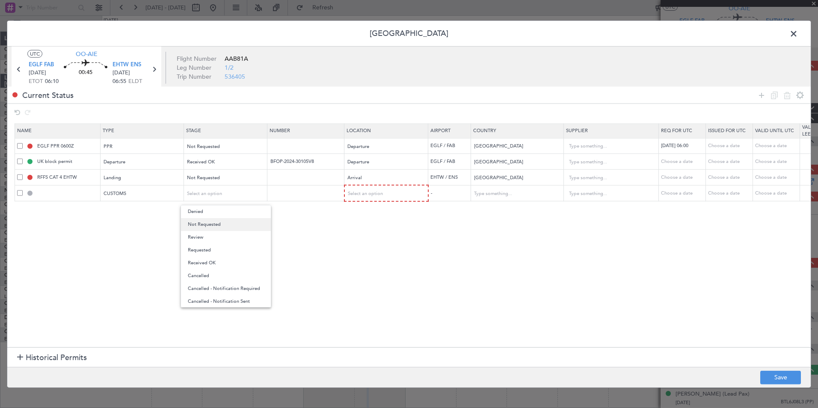
click at [210, 224] on span "Not Requested" at bounding box center [226, 224] width 76 height 13
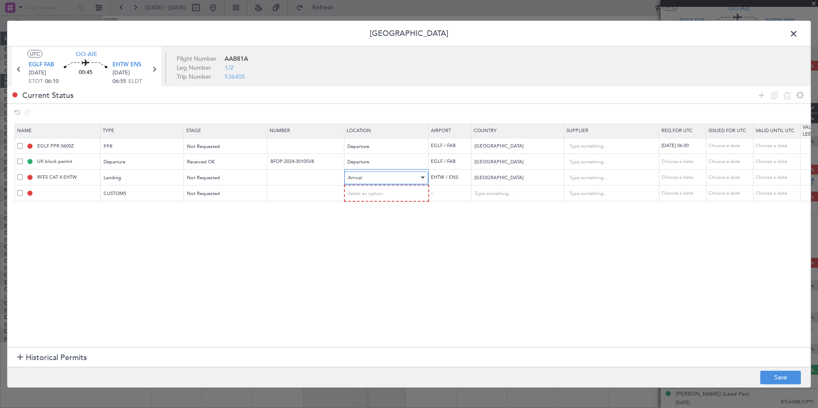
click at [389, 182] on div "Arrival" at bounding box center [383, 177] width 71 height 13
drag, startPoint x: 313, startPoint y: 180, endPoint x: 356, endPoint y: 189, distance: 43.4
click at [313, 180] on div at bounding box center [409, 204] width 818 height 408
click at [366, 192] on span "Select an option" at bounding box center [365, 193] width 35 height 6
click at [366, 239] on span "Arrival" at bounding box center [386, 237] width 76 height 13
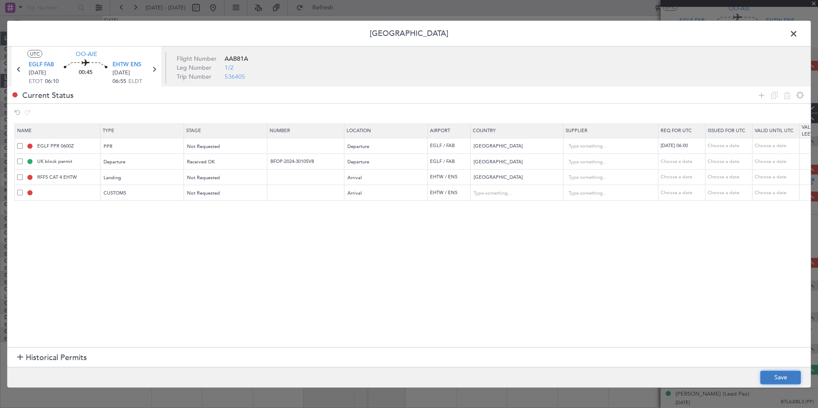
click at [785, 378] on button "Save" at bounding box center [780, 377] width 41 height 14
type input "EHTW ARR CUSTOMS"
type input "Netherlands"
type input "NNN"
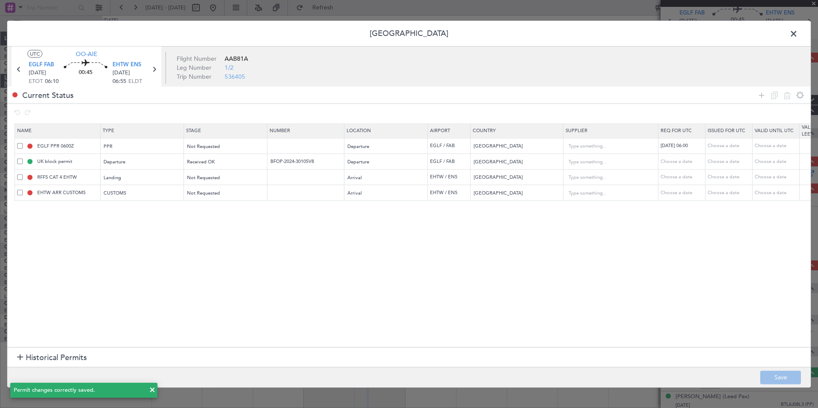
click at [797, 35] on span at bounding box center [797, 35] width 0 height 17
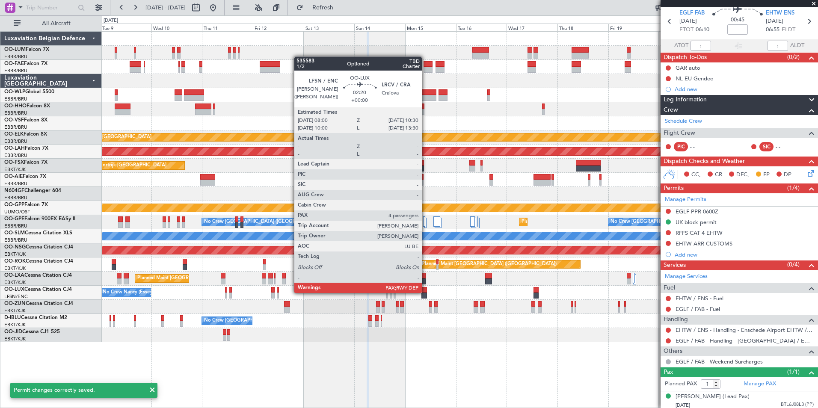
click at [421, 290] on div at bounding box center [424, 290] width 6 height 6
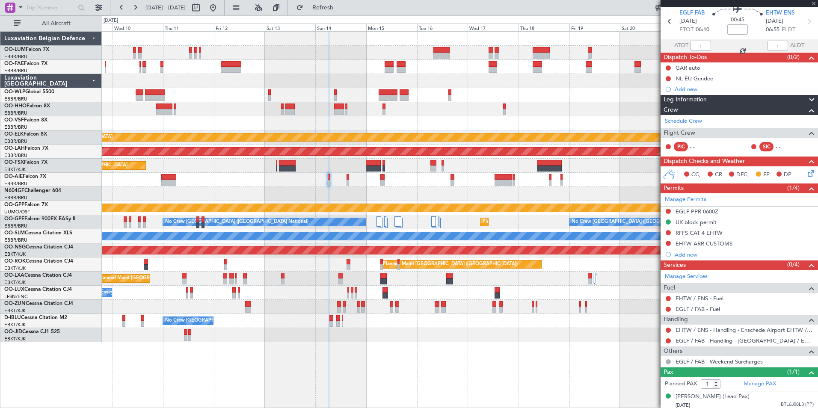
click at [349, 181] on div at bounding box center [459, 180] width 715 height 14
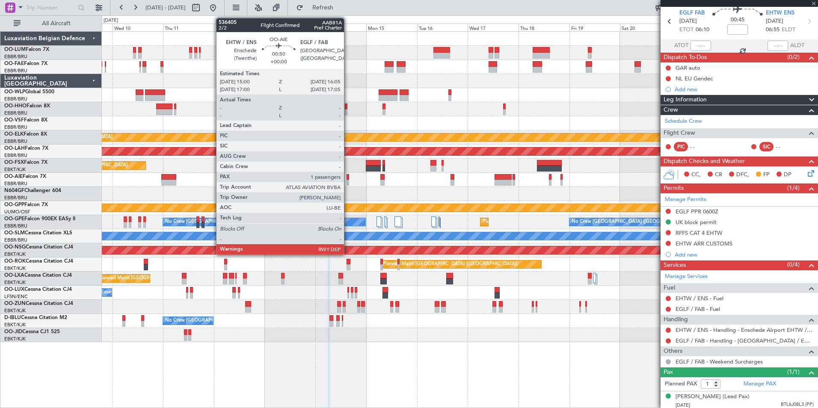
click at [348, 180] on div at bounding box center [347, 183] width 3 height 6
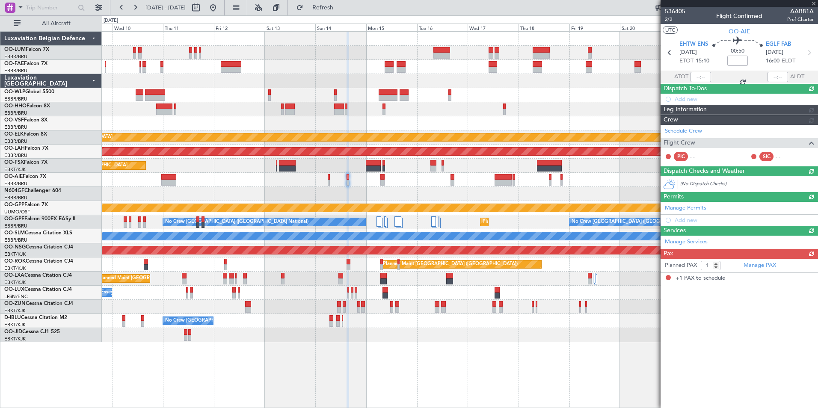
scroll to position [0, 0]
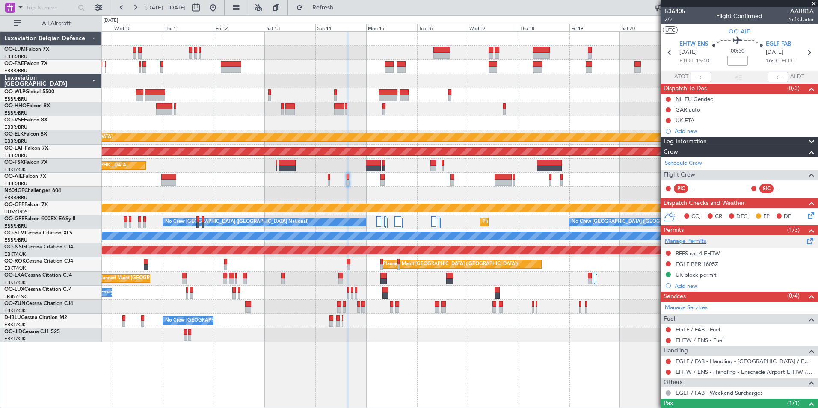
click at [805, 239] on span at bounding box center [810, 239] width 10 height 6
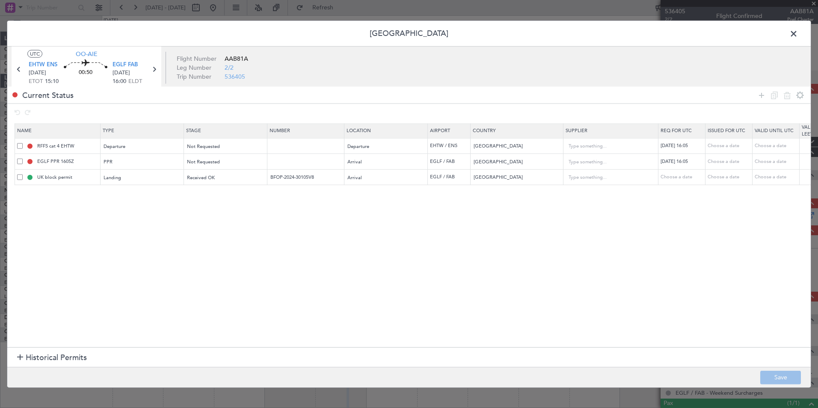
click at [755, 97] on div at bounding box center [780, 95] width 51 height 12
click at [760, 95] on icon at bounding box center [761, 95] width 10 height 10
click at [142, 194] on div "Type" at bounding box center [139, 193] width 71 height 13
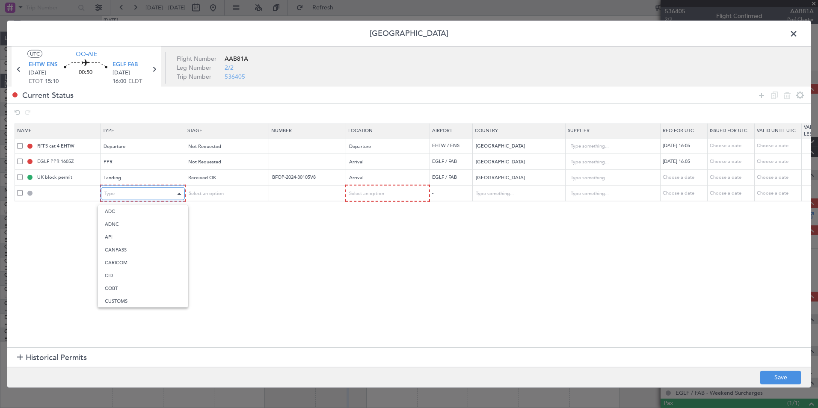
scroll to position [3, 0]
click at [128, 298] on span "CUSTOMS" at bounding box center [143, 298] width 76 height 13
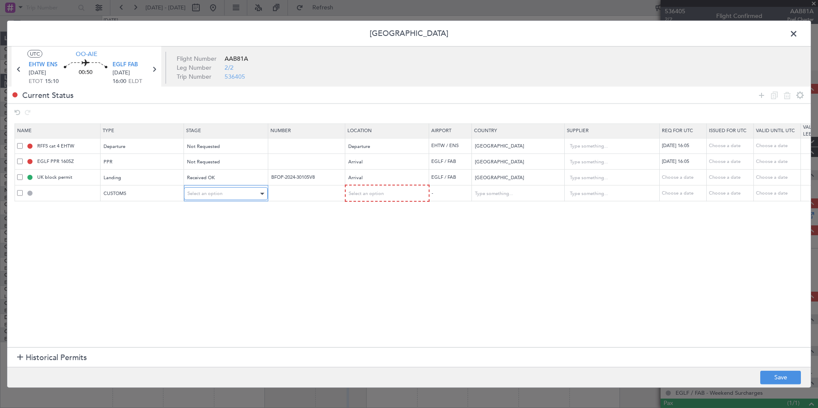
click at [224, 197] on div "Select an option" at bounding box center [222, 193] width 71 height 13
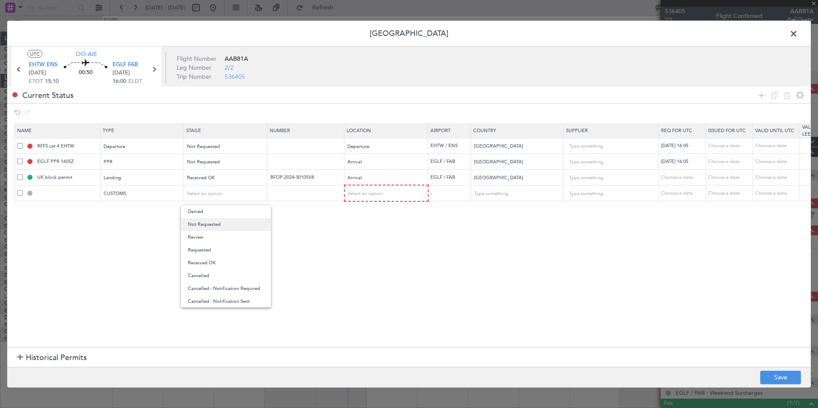
click at [214, 221] on span "Not Requested" at bounding box center [226, 224] width 76 height 13
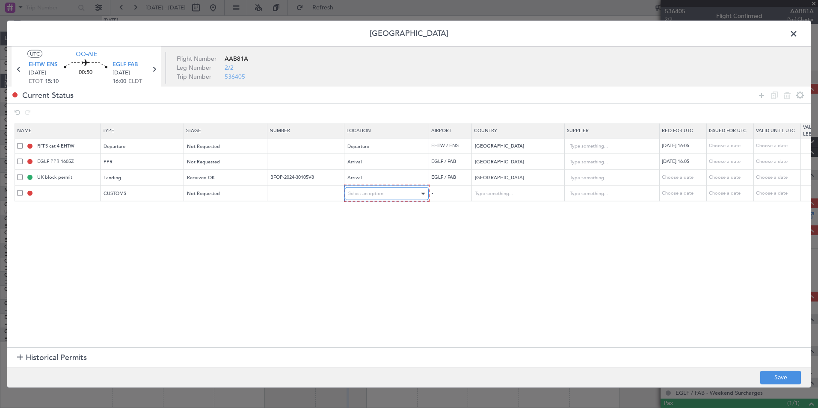
click at [373, 195] on span "Select an option" at bounding box center [365, 193] width 35 height 6
click at [375, 216] on span "Departure" at bounding box center [386, 211] width 76 height 13
click at [777, 380] on button "Save" at bounding box center [780, 377] width 41 height 14
type input "EHTW DEP CUSTOMS"
type input "Netherlands"
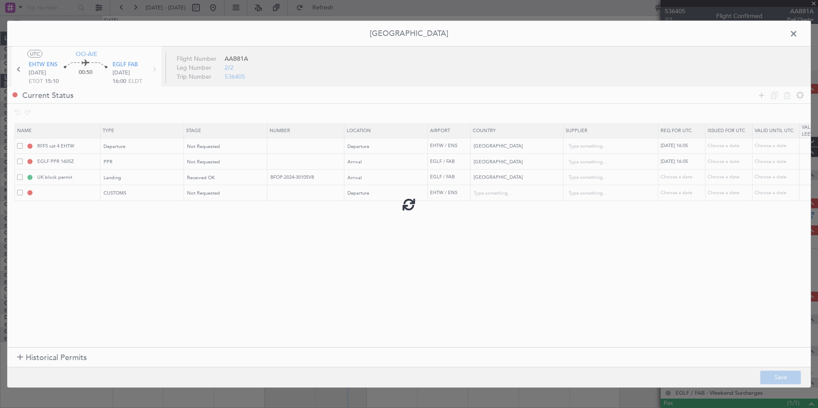
type input "NNN"
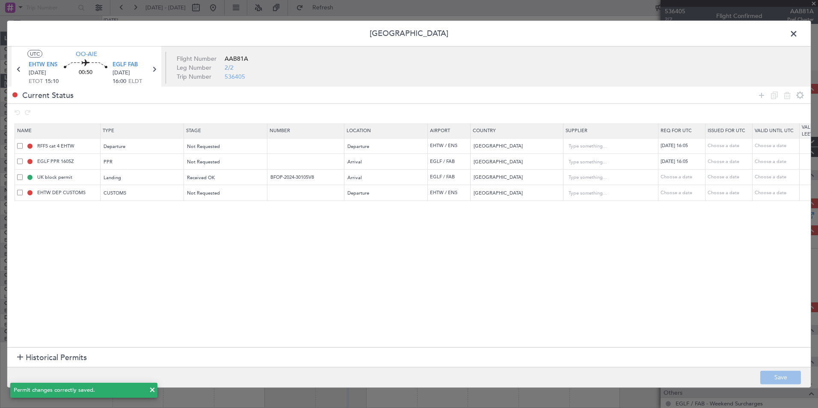
click at [20, 148] on span at bounding box center [20, 146] width 6 height 6
click at [23, 143] on input "checkbox" at bounding box center [23, 143] width 0 height 0
drag, startPoint x: 20, startPoint y: 156, endPoint x: 18, endPoint y: 168, distance: 12.2
click at [20, 156] on td "EGLF PPR 1605Z" at bounding box center [58, 162] width 86 height 16
click at [18, 163] on span at bounding box center [20, 162] width 6 height 6
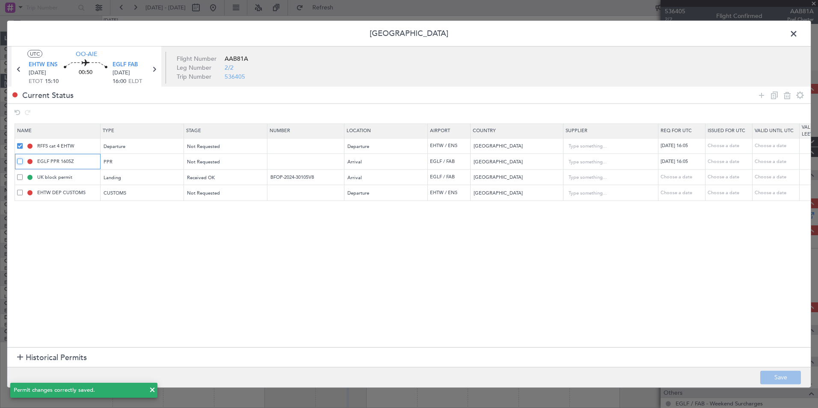
click at [23, 159] on input "checkbox" at bounding box center [23, 159] width 0 height 0
click at [19, 169] on td "EGLF PPR 1605Z" at bounding box center [58, 162] width 86 height 16
click at [19, 176] on span at bounding box center [20, 177] width 6 height 6
click at [23, 174] on input "checkbox" at bounding box center [23, 174] width 0 height 0
click at [772, 95] on icon at bounding box center [774, 95] width 10 height 10
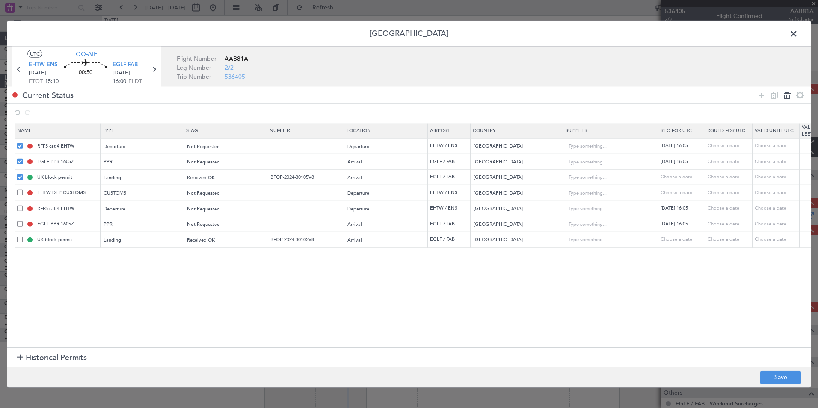
click at [789, 96] on icon at bounding box center [787, 95] width 10 height 10
type input "EHTW DEP CUSTOMS"
type input "RFFS cat 4 EHTW"
type input "Netherlands"
type input "EGLF PPR 1605Z"
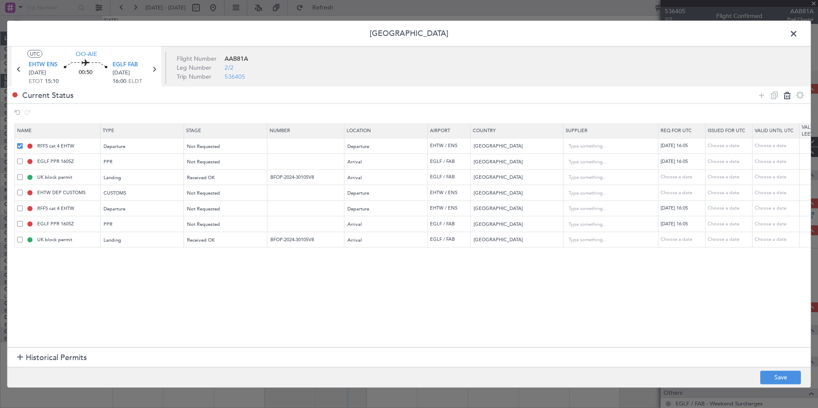
type input "UK block permit"
type input "BFOP-2024-30105V8"
type input "United Kingdom"
type input "2"
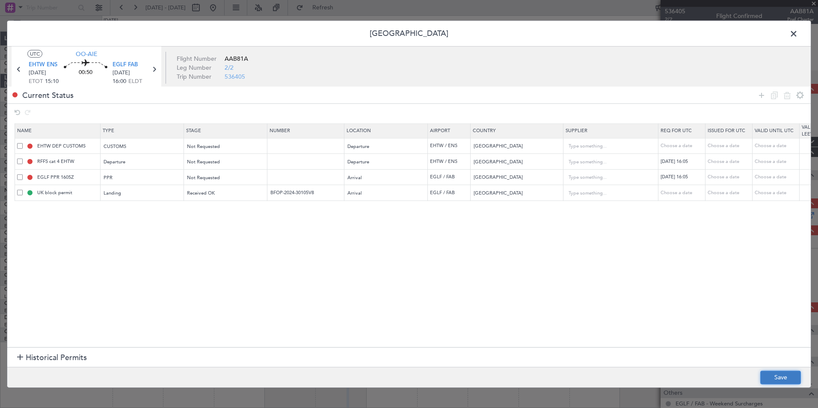
click at [776, 376] on button "Save" at bounding box center [780, 377] width 41 height 14
type input "NETHERLANDS DEPARTURE"
type input "EGLF LDG"
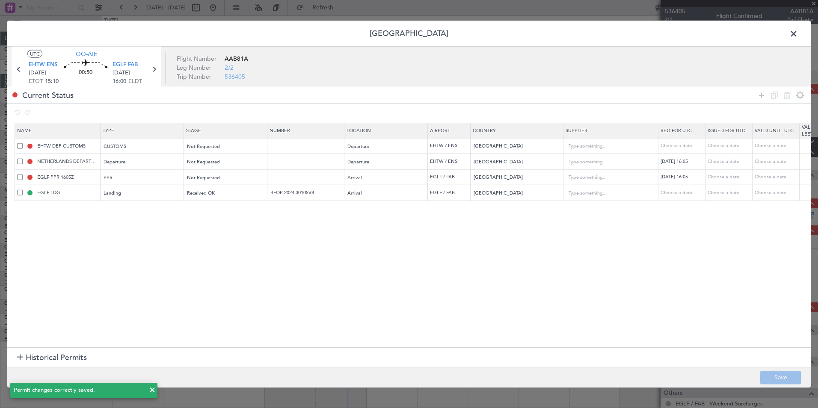
click at [797, 33] on span at bounding box center [797, 35] width 0 height 17
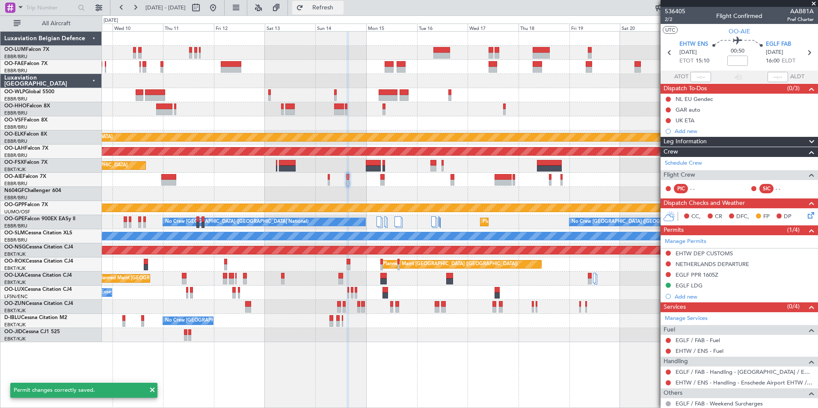
click at [343, 13] on button "Refresh" at bounding box center [317, 8] width 51 height 14
click at [375, 194] on div at bounding box center [459, 194] width 715 height 14
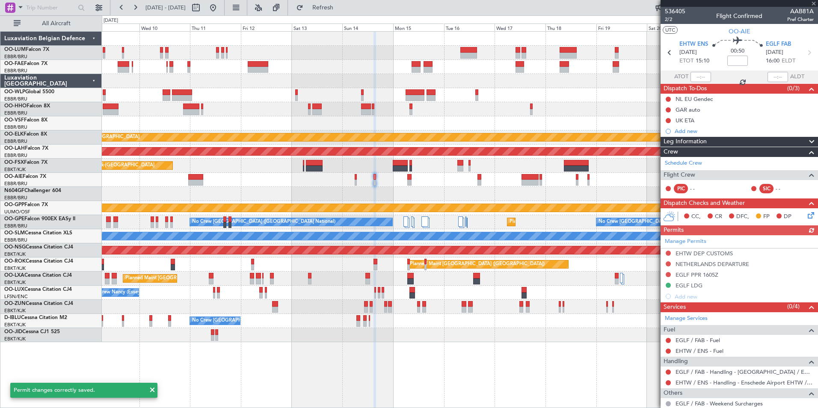
click at [806, 215] on icon at bounding box center [809, 213] width 7 height 7
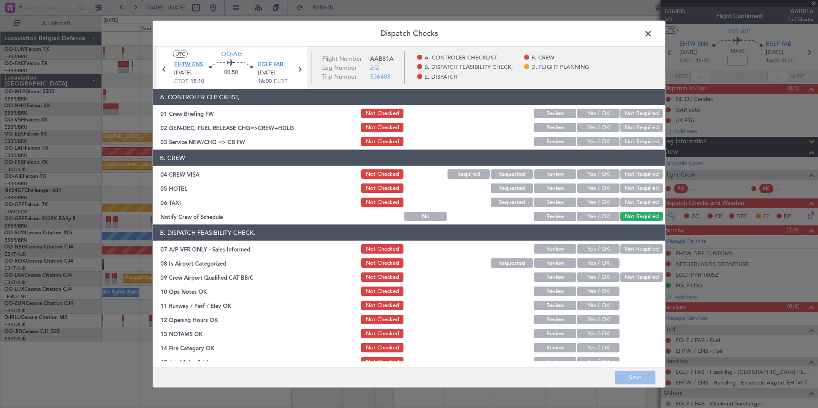
click at [192, 65] on span "EHTW ENS" at bounding box center [188, 65] width 29 height 9
click at [652, 30] on span at bounding box center [652, 35] width 0 height 17
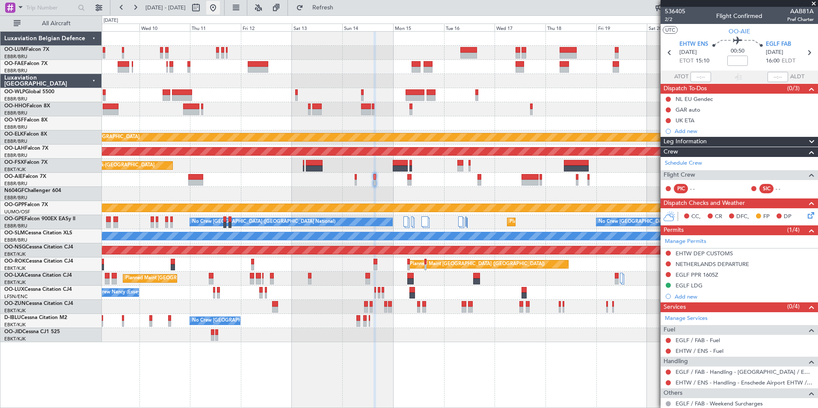
click at [220, 10] on button at bounding box center [213, 8] width 14 height 14
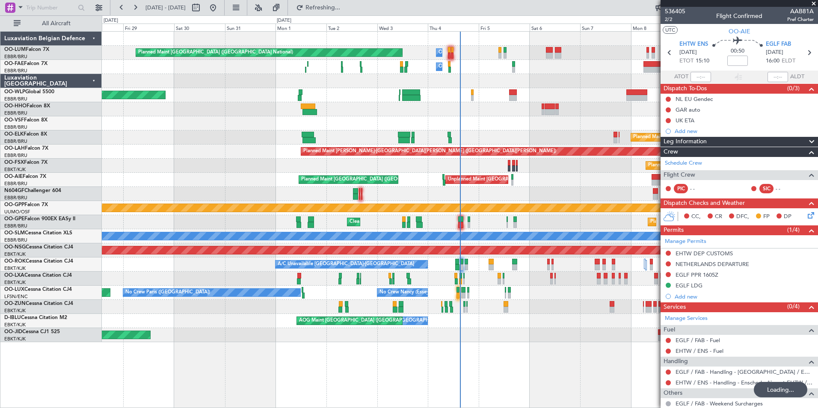
click at [386, 138] on div "Planned Maint Kortrijk-[GEOGRAPHIC_DATA]" at bounding box center [459, 137] width 715 height 14
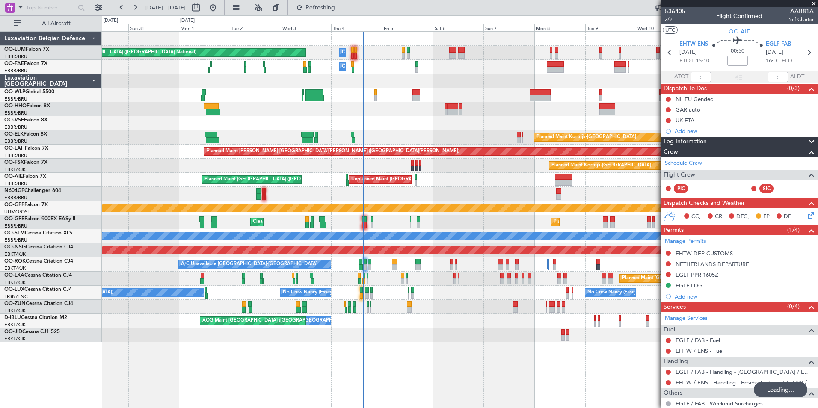
click at [460, 112] on div at bounding box center [459, 109] width 715 height 14
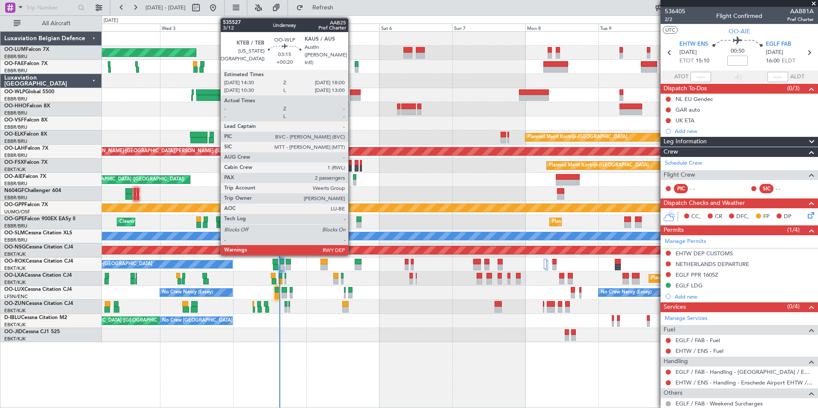
click at [352, 96] on div at bounding box center [355, 98] width 11 height 6
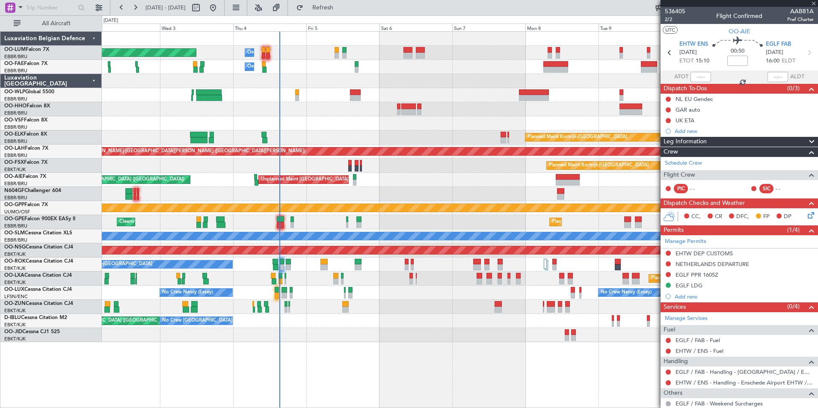
click at [310, 116] on div "Planned Maint Brussels (Brussels National) Owner Melsbroek Air Base Owner Melsb…" at bounding box center [459, 187] width 715 height 310
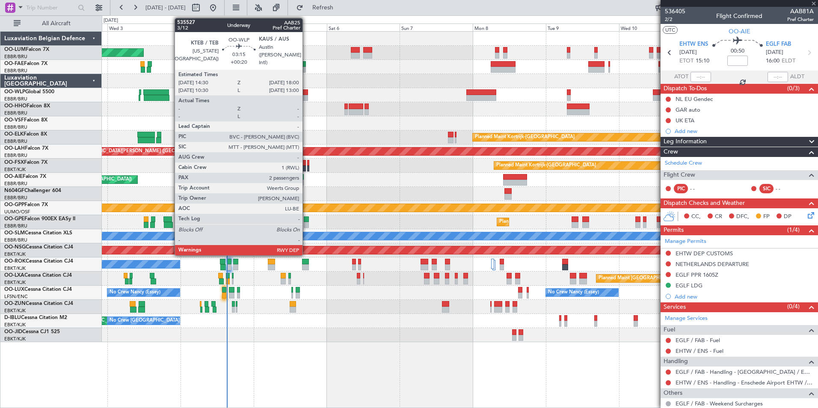
type input "+00:20"
type input "2"
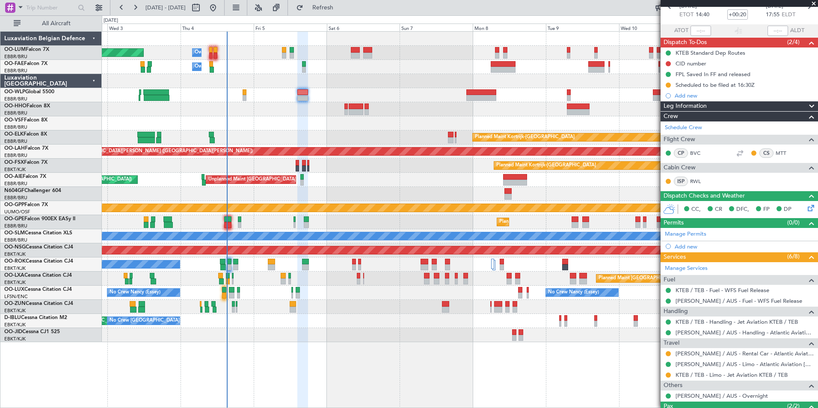
scroll to position [102, 0]
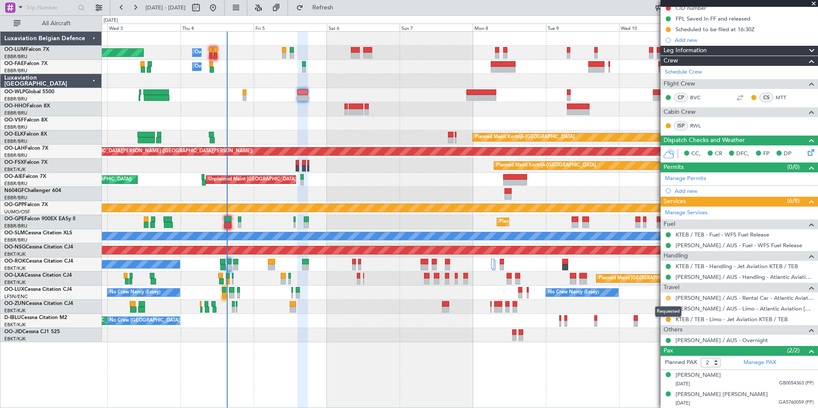
click at [667, 299] on button at bounding box center [667, 297] width 5 height 5
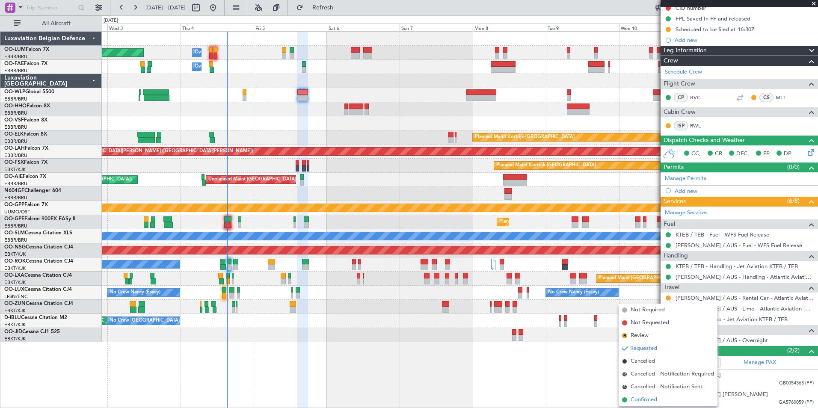
click at [647, 400] on span "Confirmed" at bounding box center [643, 400] width 27 height 9
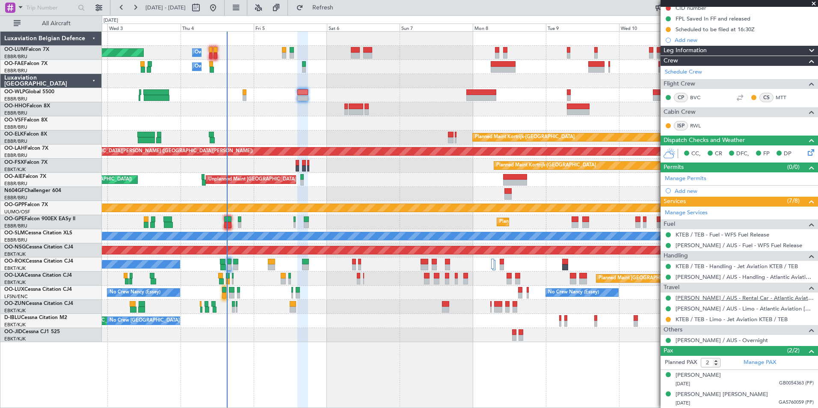
click at [698, 298] on link "KAUS / AUS - Rental Car - Atlantic Aviation KAUS / AUS" at bounding box center [744, 297] width 138 height 7
click at [702, 322] on mat-tooltip-component "KAUS / AUS - Limo - Atlantic Aviation KAUS / AUS" at bounding box center [747, 327] width 140 height 30
click at [716, 319] on link "KTEB / TEB - Limo - Jet Aviation KTEB / TEB" at bounding box center [731, 319] width 112 height 7
click at [230, 136] on div "Planned Maint Brussels (Brussels National) Owner Melsbroek Air Base Owner Melsb…" at bounding box center [459, 187] width 715 height 310
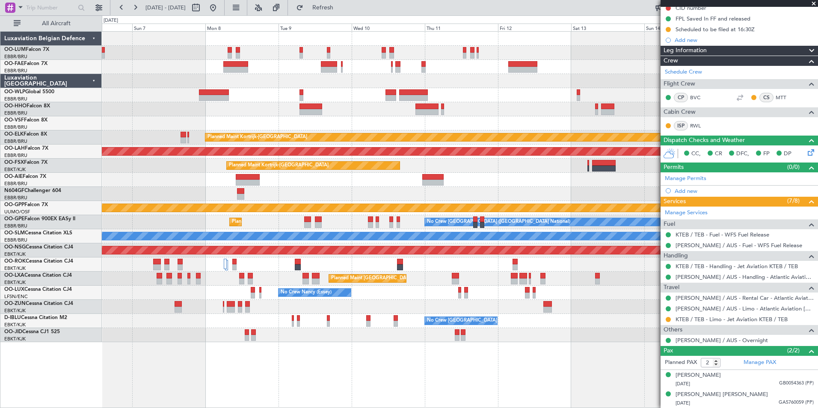
click at [549, 94] on div "Owner Melsbroek Air Base Owner Melsbroek Air Base Planned Maint Kortrijk-Wevelg…" at bounding box center [459, 187] width 715 height 310
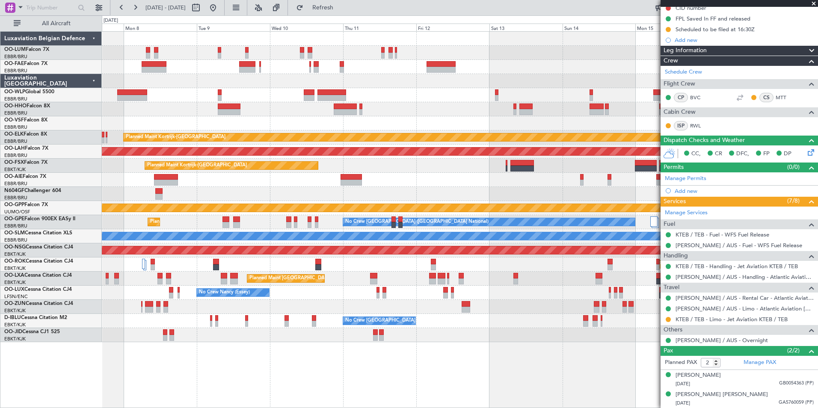
click at [0, 289] on html "03 Sep 2025 - 12 Sep 2025 Refresh Quick Links All Aircraft Planned Maint Kortri…" at bounding box center [409, 204] width 818 height 408
click at [246, 227] on div "Planned Maint Kortrijk-Wevelgem Planned Maint Alton-st Louis (St Louis Regl) Pl…" at bounding box center [459, 187] width 715 height 310
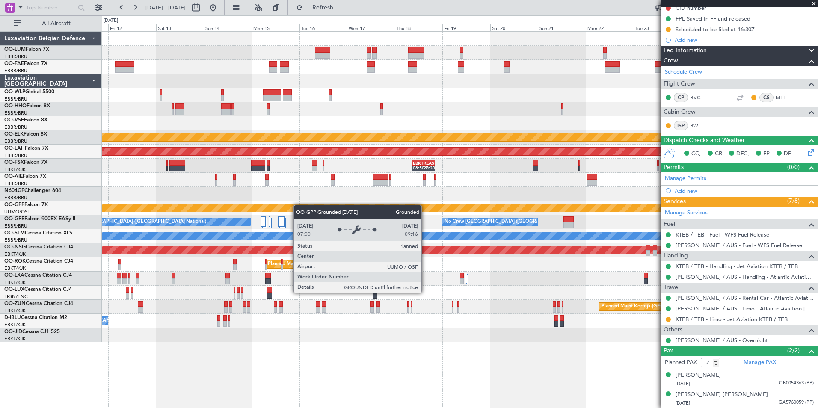
click at [298, 205] on div "Planned Maint Kortrijk-Wevelgem Planned Maint Alton-st Louis (St Louis Regl) EB…" at bounding box center [459, 187] width 715 height 310
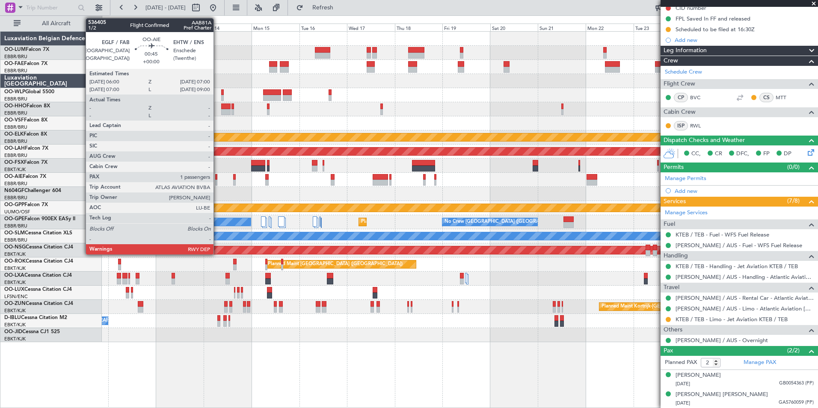
click at [217, 180] on div at bounding box center [216, 183] width 2 height 6
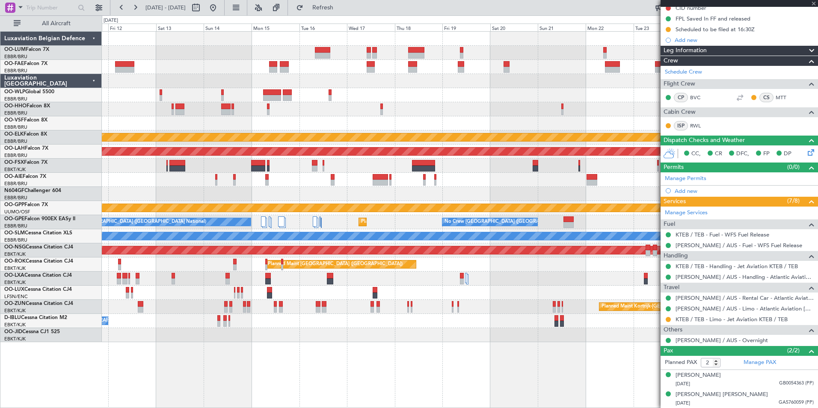
type input "1"
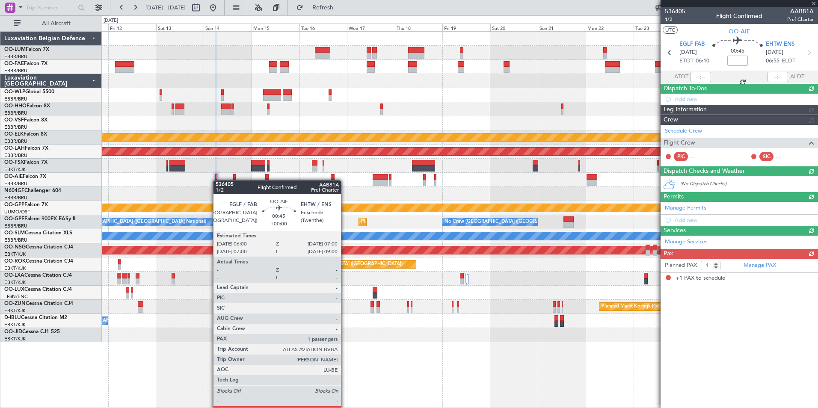
scroll to position [0, 0]
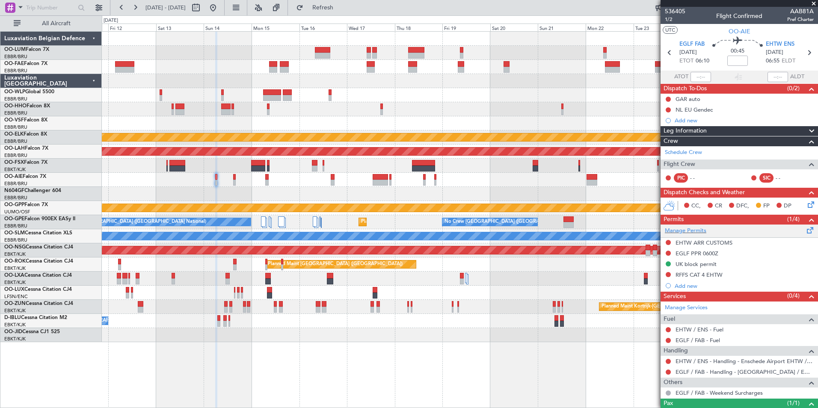
click at [805, 229] on span at bounding box center [810, 228] width 10 height 6
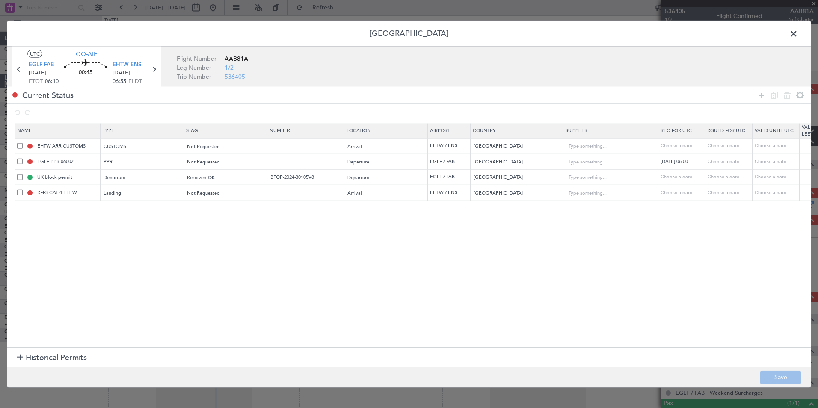
click at [18, 159] on span at bounding box center [20, 162] width 6 height 6
click at [23, 159] on input "checkbox" at bounding box center [23, 159] width 0 height 0
click at [18, 177] on span at bounding box center [20, 177] width 6 height 6
click at [23, 174] on input "checkbox" at bounding box center [23, 174] width 0 height 0
click at [20, 161] on span at bounding box center [20, 162] width 6 height 6
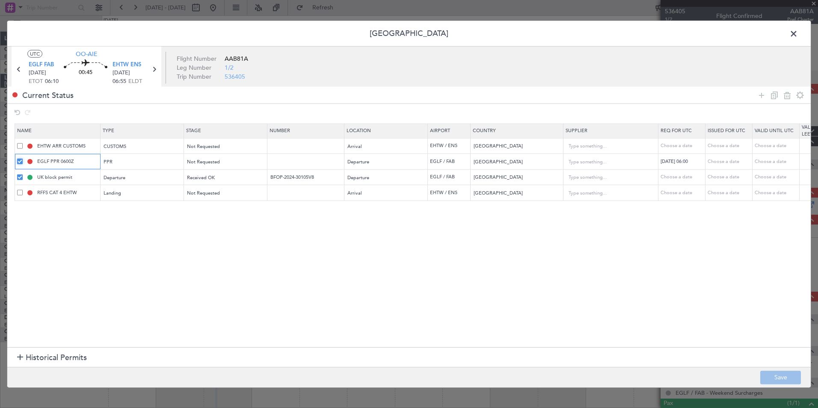
click at [23, 159] on input "checkbox" at bounding box center [23, 159] width 0 height 0
click at [21, 177] on span at bounding box center [20, 177] width 6 height 6
click at [23, 174] on input "checkbox" at bounding box center [23, 174] width 0 height 0
click at [18, 145] on span at bounding box center [20, 146] width 6 height 6
click at [23, 143] on input "checkbox" at bounding box center [23, 143] width 0 height 0
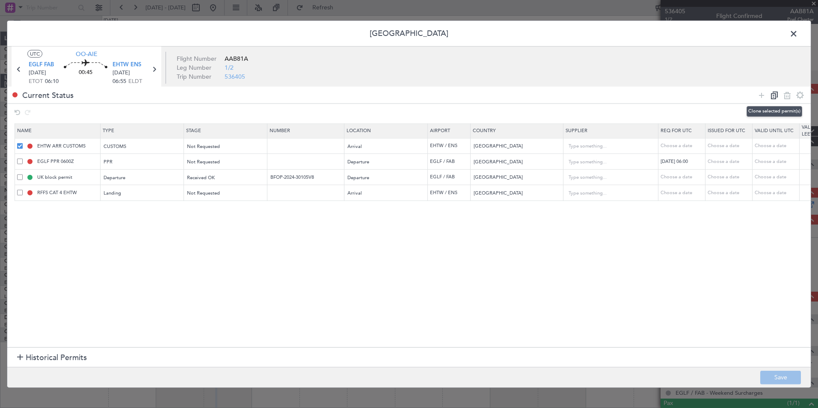
click at [776, 95] on icon at bounding box center [774, 95] width 10 height 10
click at [784, 96] on icon at bounding box center [787, 95] width 10 height 10
type input "EGLF PPR 0600Z"
type input "United Kingdom"
type input "2"
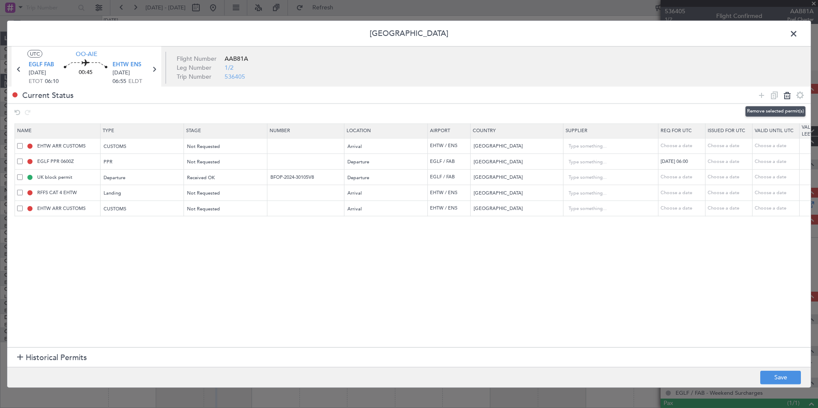
type input "UK block permit"
type input "BFOP-2024-30105V8"
type input "RFFS CAT 4 EHTW"
type input "Netherlands"
type input "EHTW ARR CUSTOMS"
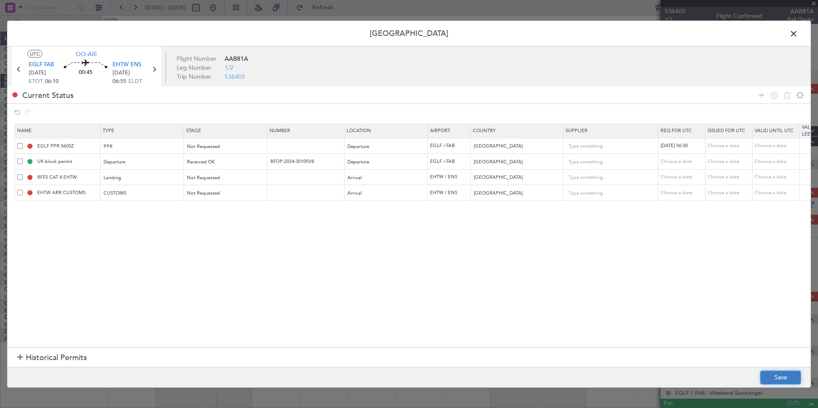
click at [775, 374] on button "Save" at bounding box center [780, 377] width 41 height 14
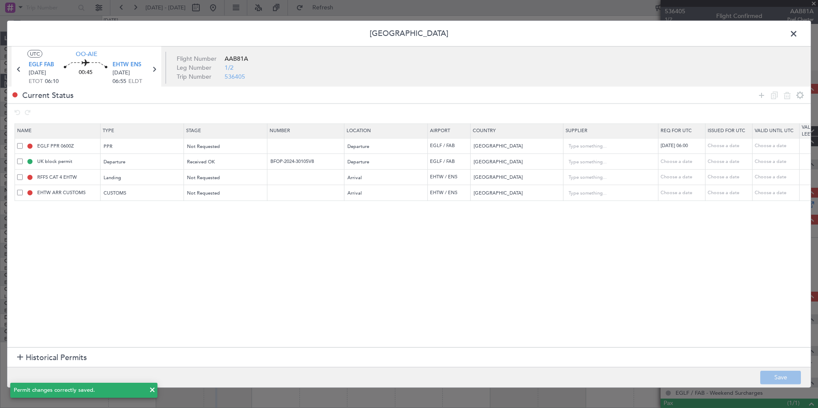
click at [797, 28] on span at bounding box center [797, 35] width 0 height 17
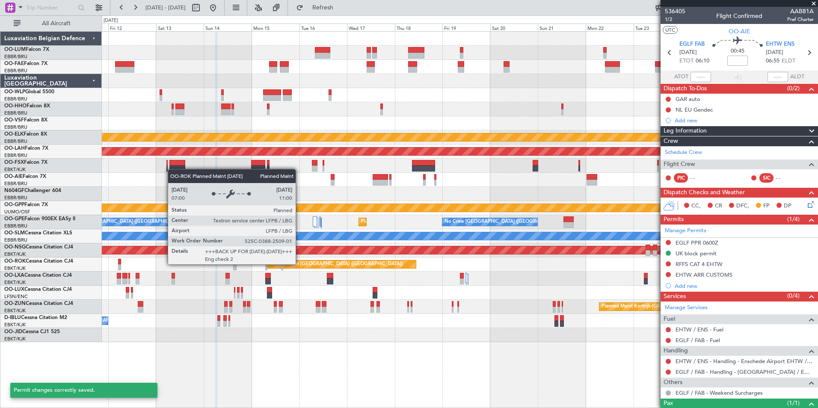
click at [391, 248] on div "Owner Melsbroek Air Base Owner Melsbroek Air Base Planned Maint Kortrijk-Wevelg…" at bounding box center [459, 187] width 715 height 310
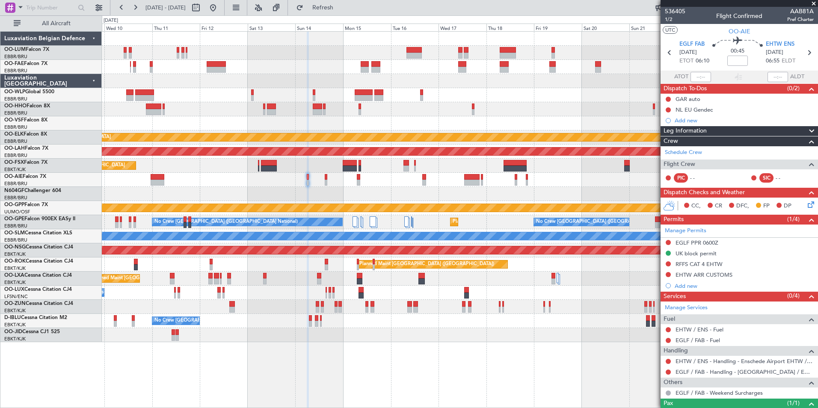
click at [610, 159] on div "Planned Maint Kortrijk-[GEOGRAPHIC_DATA]" at bounding box center [459, 166] width 715 height 14
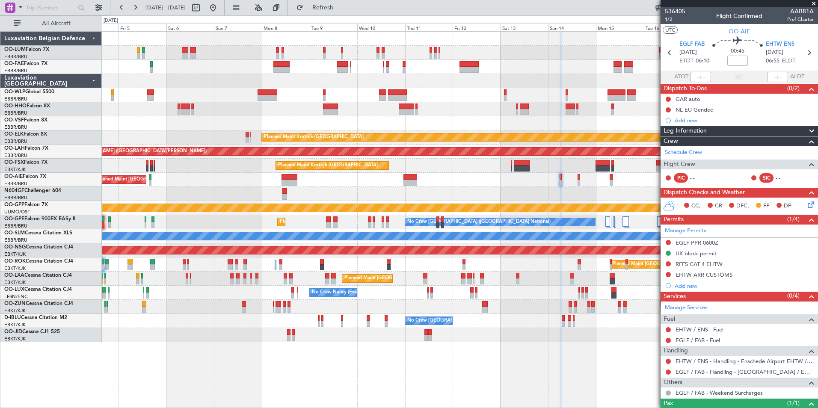
click at [341, 179] on div "Unplanned Maint Brussels (Brussels National) Planned Maint London (Farnborough)" at bounding box center [459, 180] width 715 height 14
click at [433, 178] on div "Unplanned Maint Brussels (Brussels National) Planned Maint London (Farnborough)" at bounding box center [459, 180] width 715 height 14
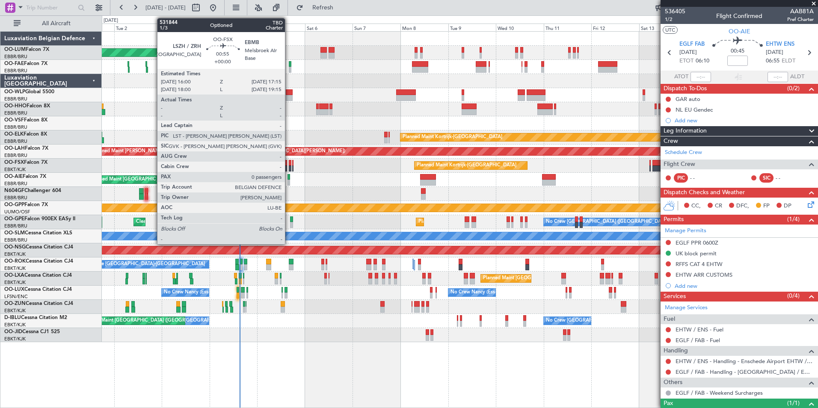
click at [289, 165] on div at bounding box center [290, 163] width 3 height 6
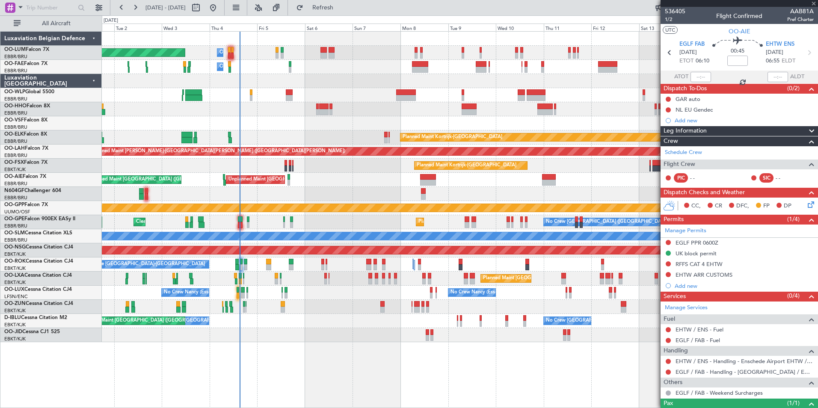
type input "0"
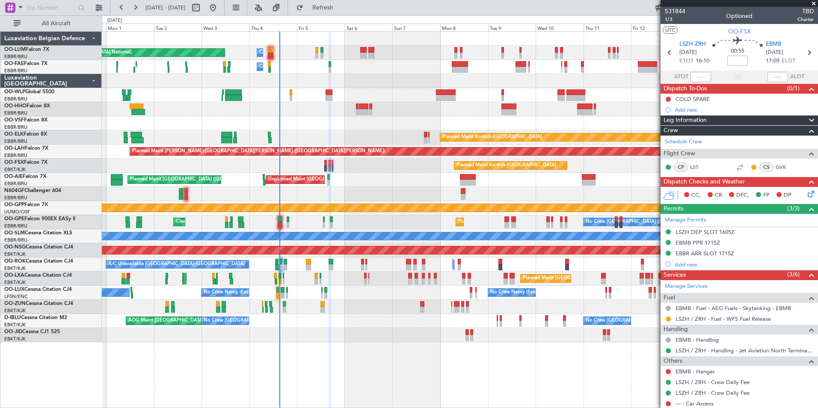
click at [341, 181] on div "Unplanned Maint Brussels (Brussels National) Planned Maint London (Farnborough)" at bounding box center [459, 180] width 715 height 14
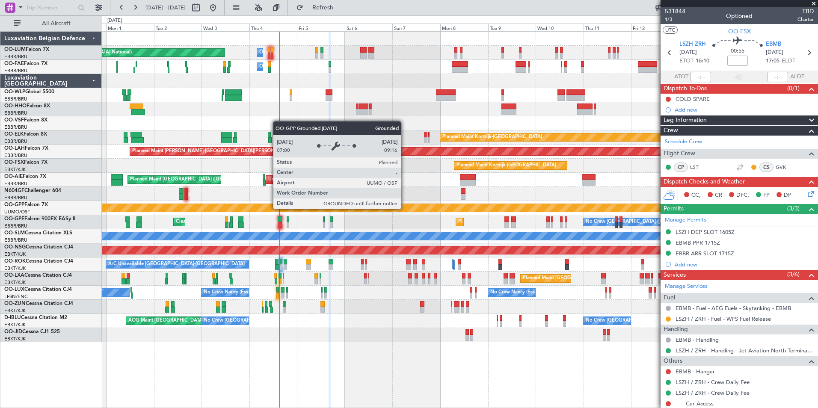
click at [109, 235] on div "Planned Maint Brussels (Brussels National) Owner Melsbroek Air Base Owner Melsb…" at bounding box center [459, 187] width 715 height 310
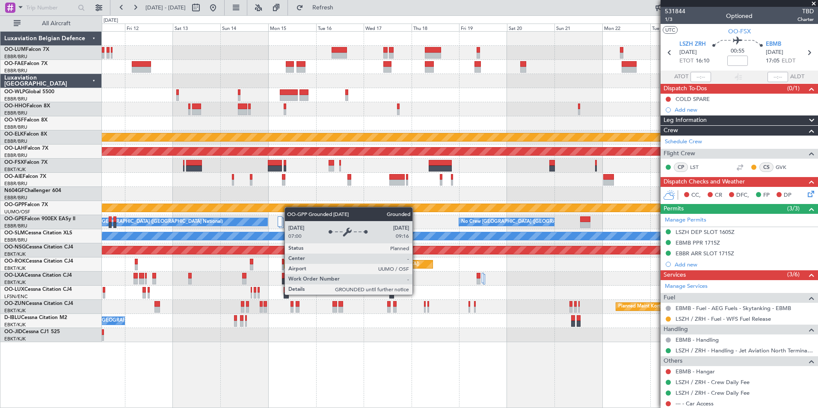
click at [263, 211] on div "Owner Melsbroek Air Base Owner Melsbroek Air Base Planned Maint Kortrijk-Wevelg…" at bounding box center [459, 187] width 715 height 310
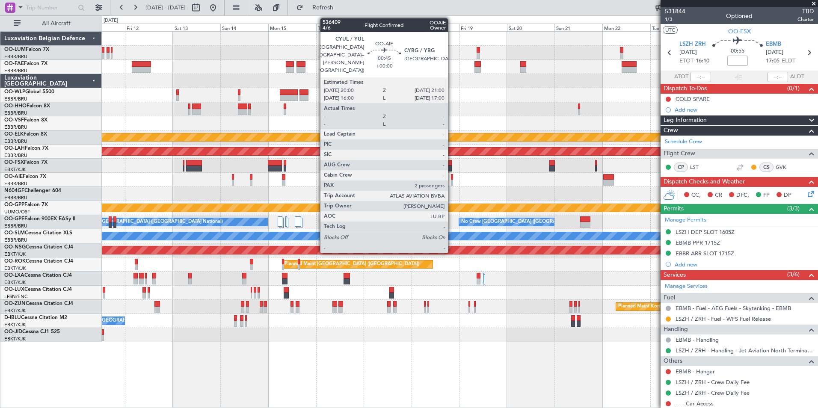
click at [451, 178] on div at bounding box center [452, 177] width 2 height 6
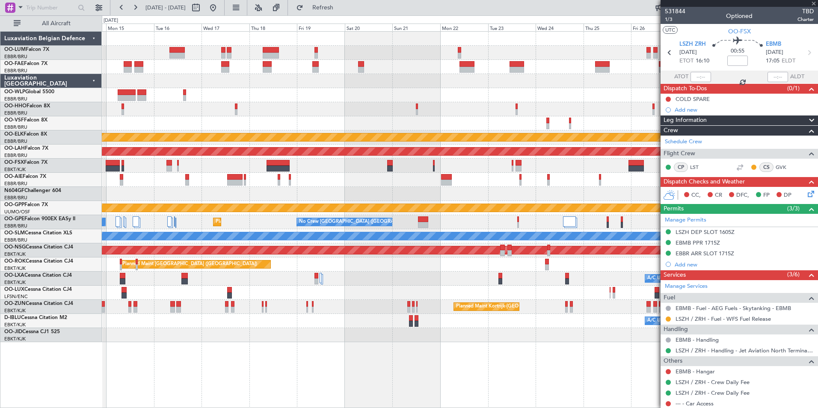
click at [384, 172] on div at bounding box center [459, 166] width 715 height 14
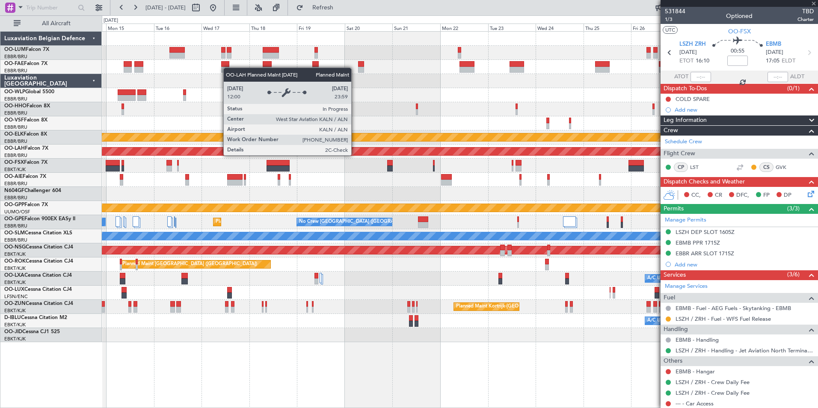
click at [562, 159] on div "Owner Melsbroek Air Base Owner Melsbroek Air Base Planned Maint Kortrijk-Wevelg…" at bounding box center [459, 187] width 715 height 310
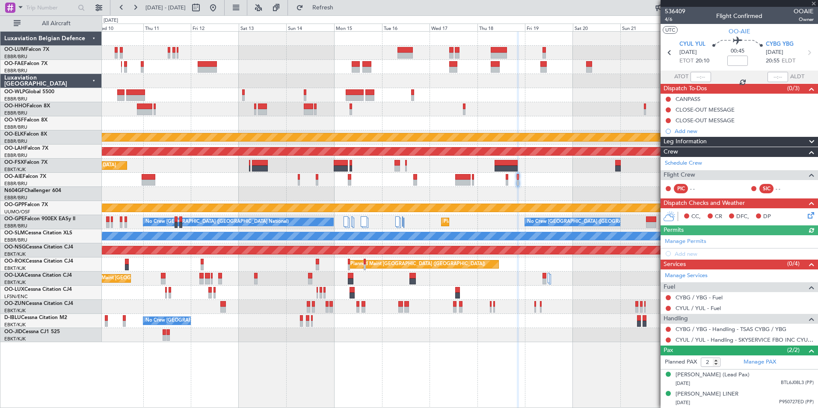
click at [319, 180] on div at bounding box center [459, 180] width 715 height 14
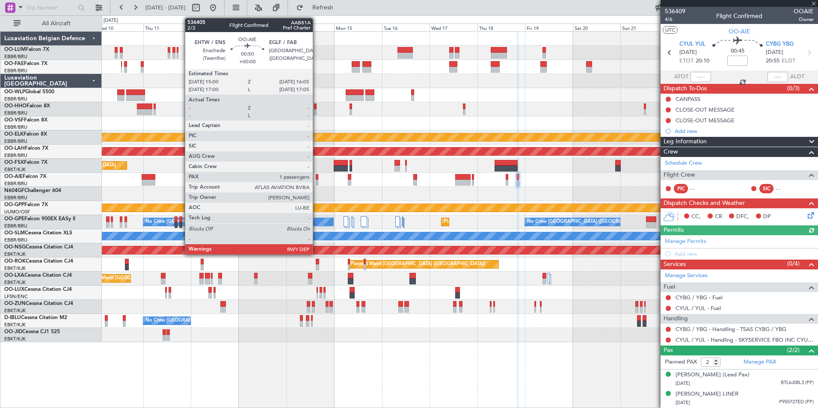
click at [316, 181] on div at bounding box center [317, 183] width 3 height 6
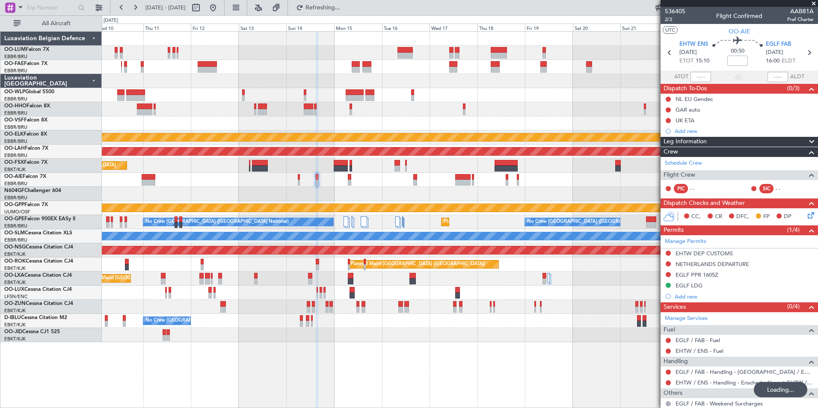
click at [548, 203] on div "Planned Maint Kortrijk-Wevelgem Planned Maint Alton-st Louis (St Louis Regl) Pl…" at bounding box center [459, 187] width 715 height 310
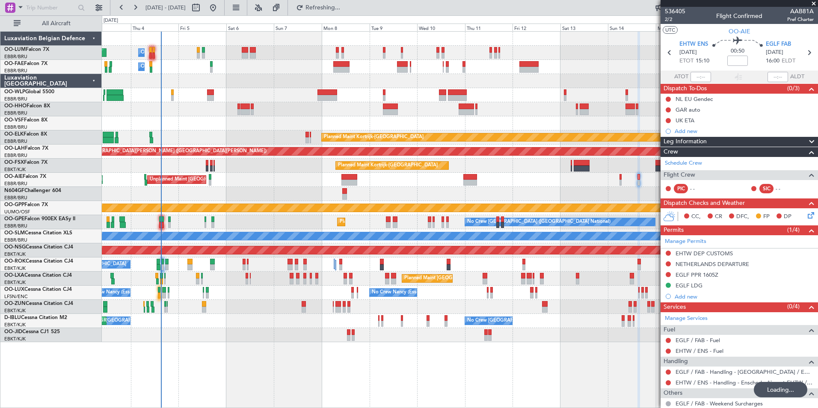
click at [413, 195] on div at bounding box center [459, 194] width 715 height 14
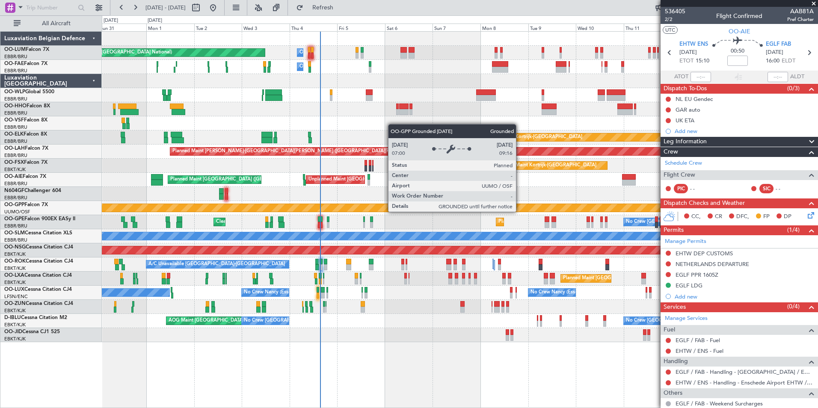
click at [42, 268] on div "Planned Maint Brussels (Brussels National) Owner Melsbroek Air Base Owner Melsb…" at bounding box center [409, 211] width 818 height 393
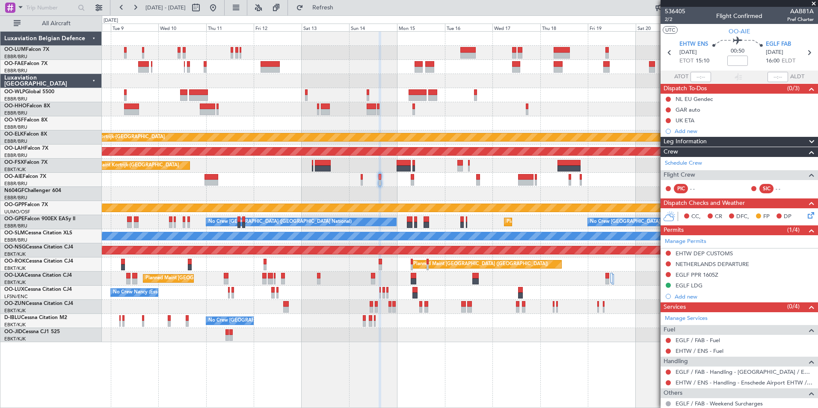
click at [364, 213] on div "Planned Maint Kortrijk-Wevelgem Planned Maint Alton-st Louis (St Louis Regl) Pl…" at bounding box center [459, 187] width 715 height 310
click at [626, 156] on div "Planned Maint Kortrijk-Wevelgem Planned Maint Alton-st Louis (St Louis Regl) Pl…" at bounding box center [459, 187] width 715 height 310
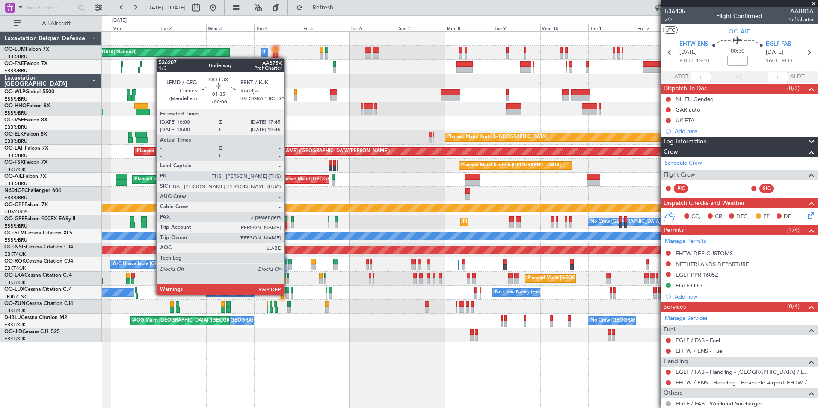
click at [288, 294] on div at bounding box center [287, 295] width 4 height 6
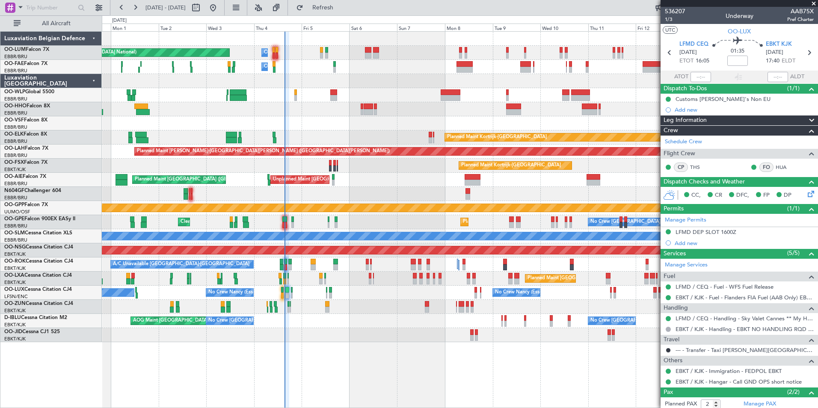
click at [295, 304] on div "Planned Maint Kortrijk-[GEOGRAPHIC_DATA]" at bounding box center [459, 307] width 715 height 14
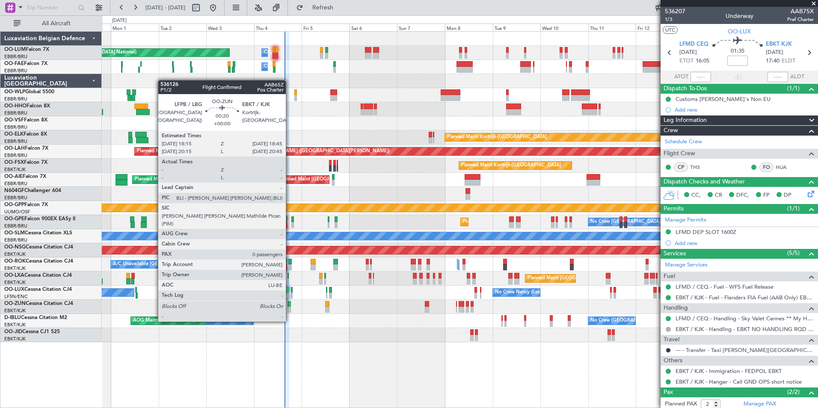
click at [290, 305] on div at bounding box center [290, 304] width 1 height 6
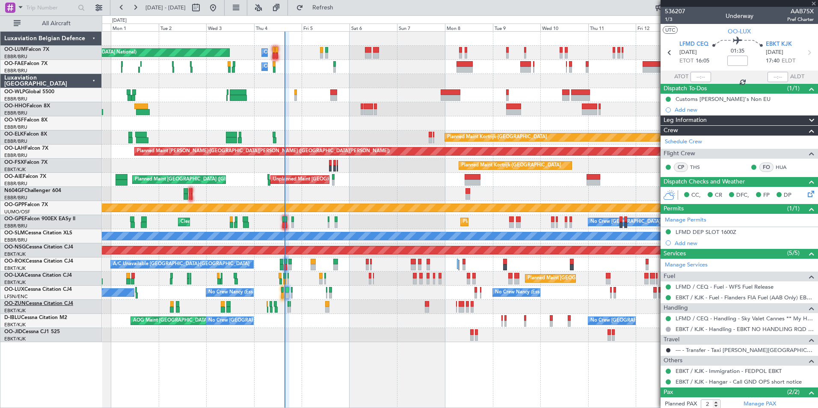
type input "0"
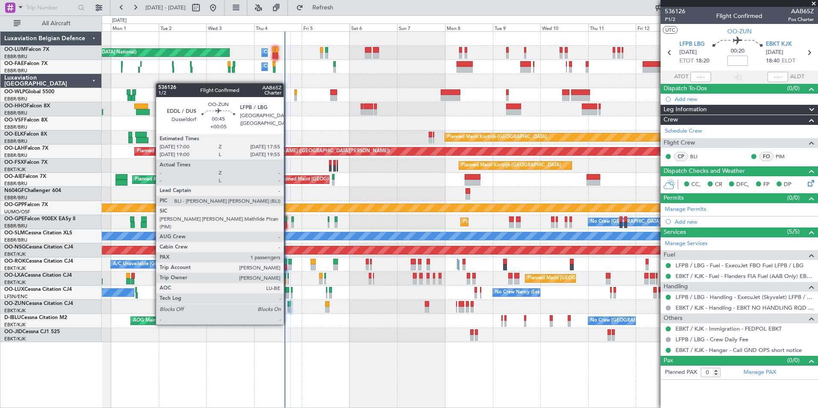
click at [287, 308] on div at bounding box center [288, 310] width 2 height 6
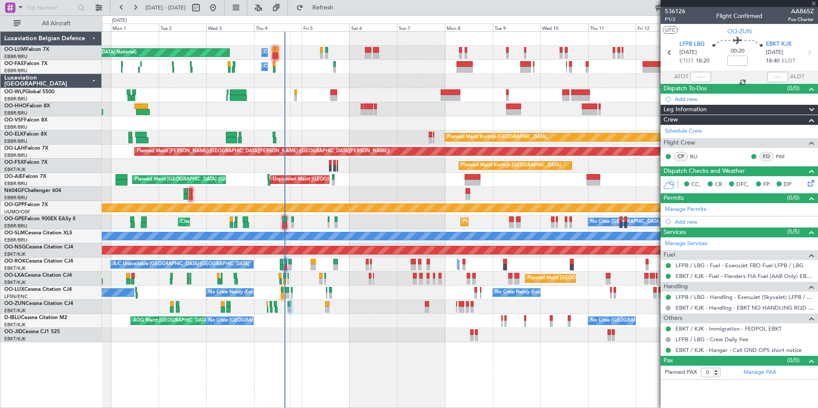
type input "+00:05"
type input "1"
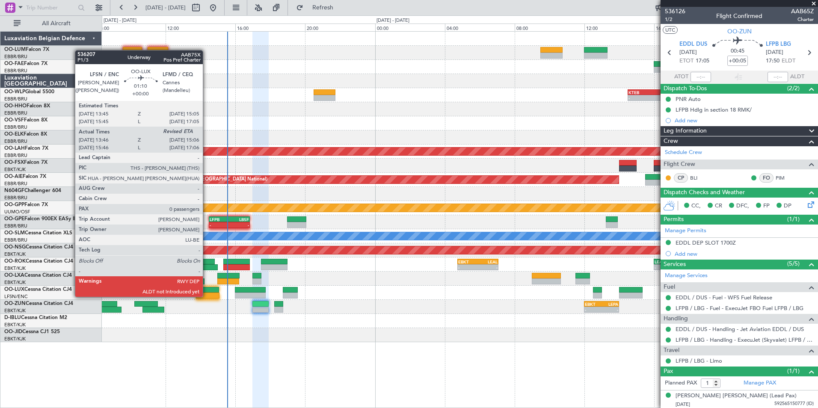
click at [207, 296] on div at bounding box center [208, 295] width 24 height 6
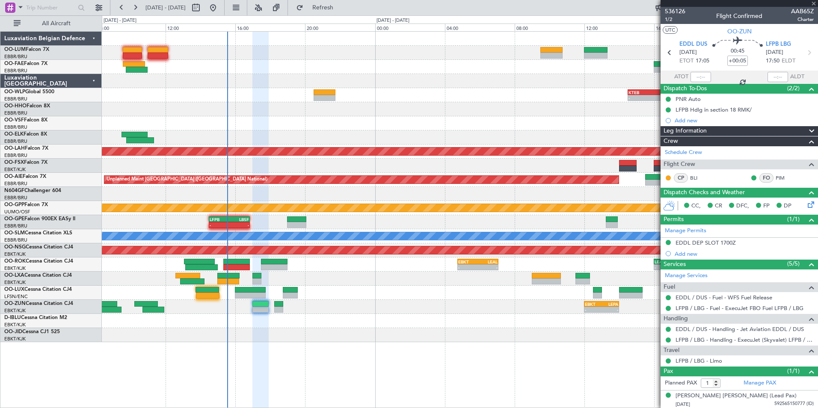
type input "13:51"
type input "0"
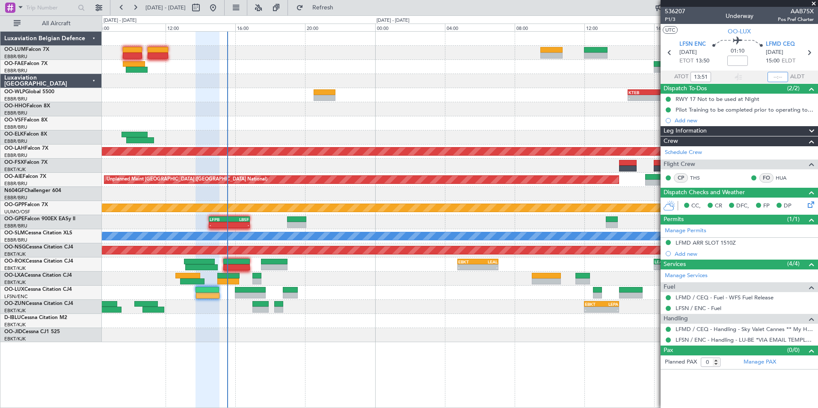
click at [774, 79] on input "text" at bounding box center [777, 77] width 21 height 10
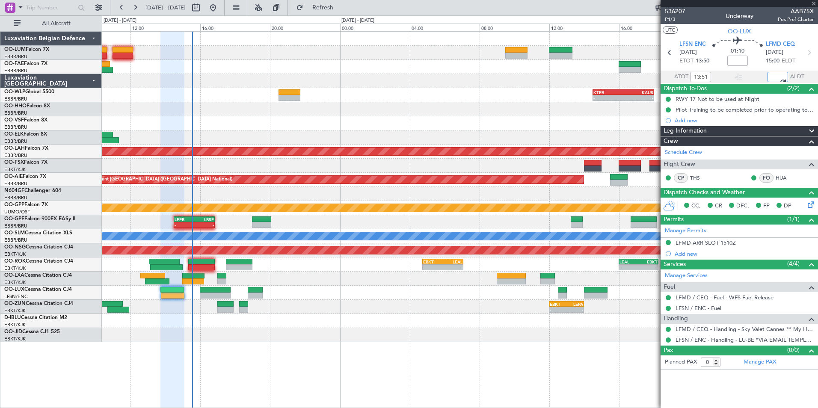
click at [264, 334] on div at bounding box center [459, 335] width 715 height 14
type input "15:01"
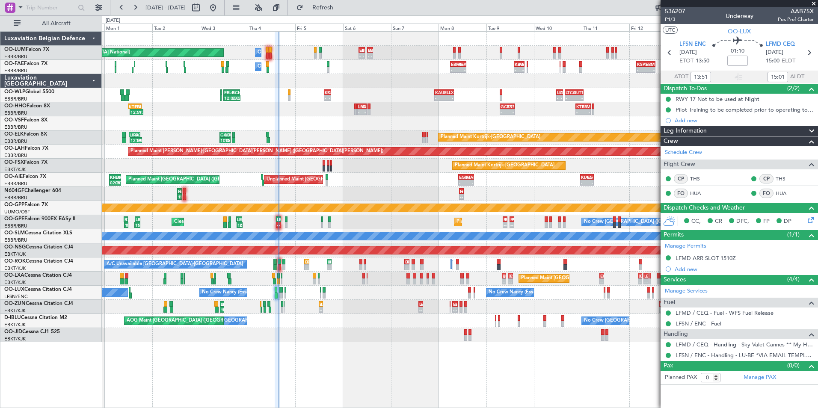
click at [243, 277] on div "- - EBMB 08:00 Z BIKF 11:00 Z Owner Melsbroek Air Base - - BIKF 12:10 Z EBMB 15…" at bounding box center [459, 187] width 715 height 310
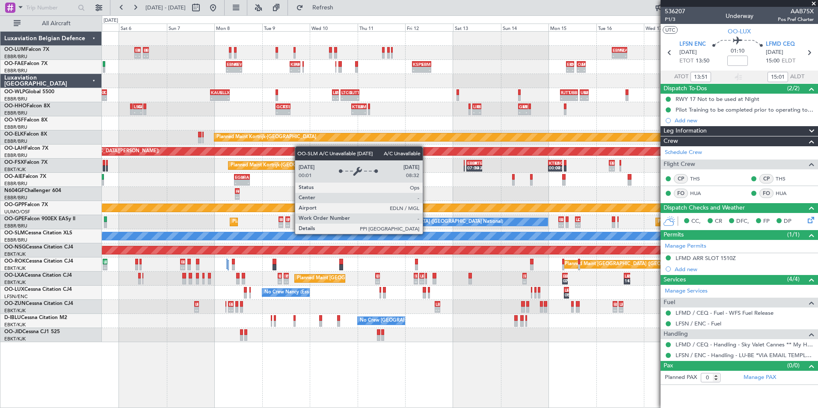
click at [351, 226] on div "- - EBMB 08:00 Z BIKF 11:00 Z - - BIKF 12:10 Z EBMB 15:05 Z - - EBMB 08:00 Z FZ…" at bounding box center [459, 187] width 715 height 310
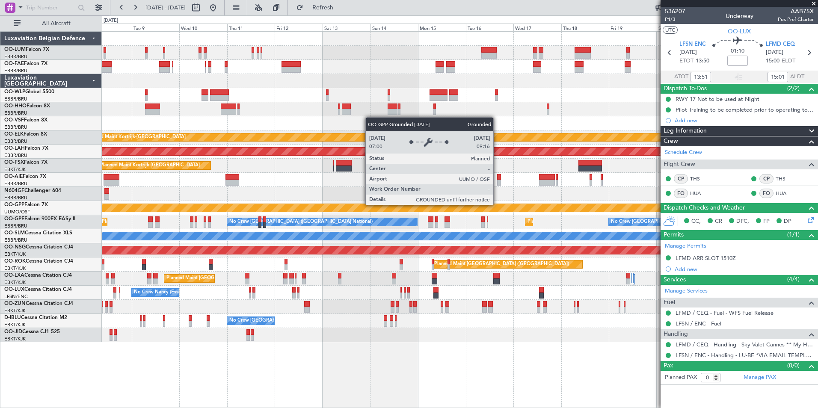
click at [447, 201] on div "Grounded [PERSON_NAME]" at bounding box center [459, 208] width 715 height 14
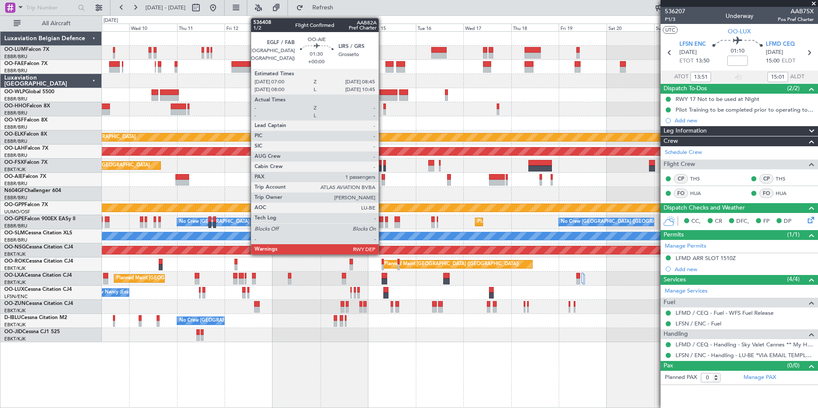
click at [382, 182] on div at bounding box center [383, 183] width 4 height 6
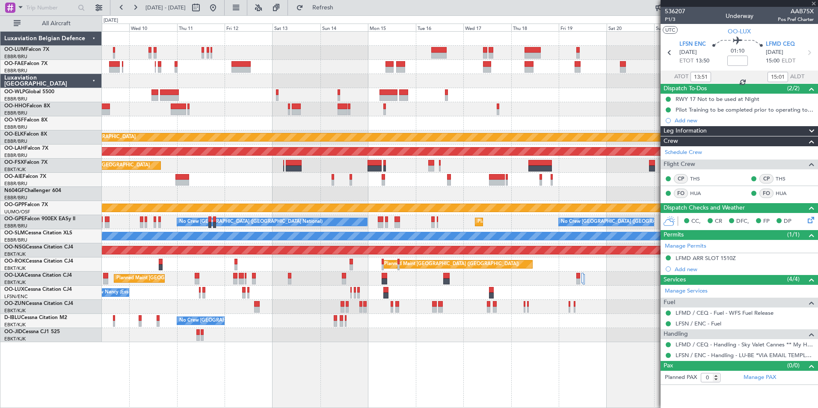
type input "1"
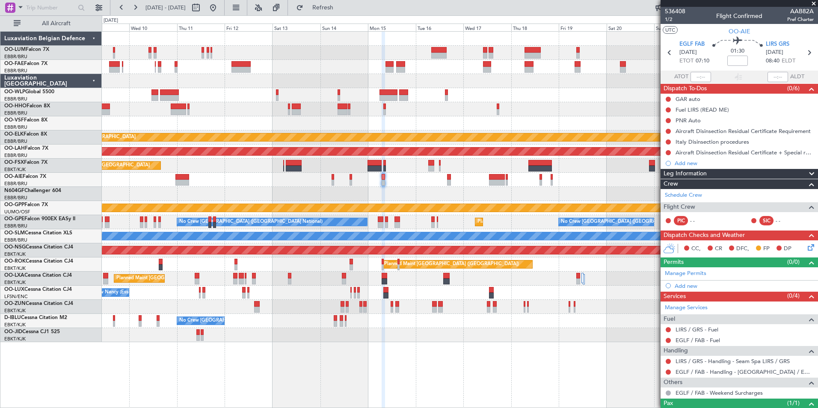
click at [408, 191] on div at bounding box center [459, 194] width 715 height 14
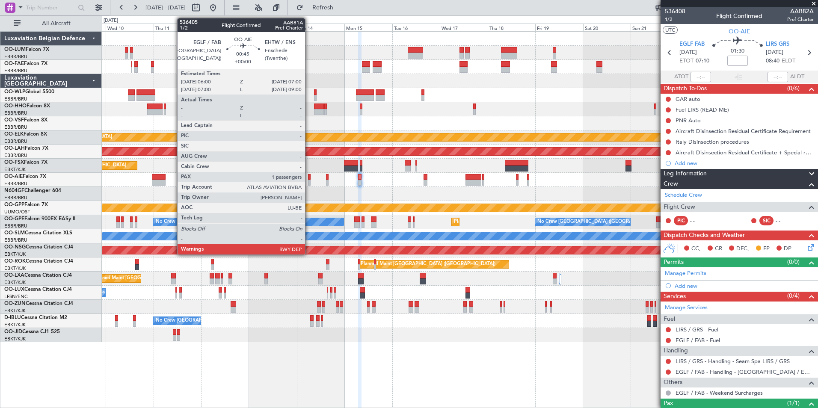
click at [309, 179] on div at bounding box center [309, 177] width 2 height 6
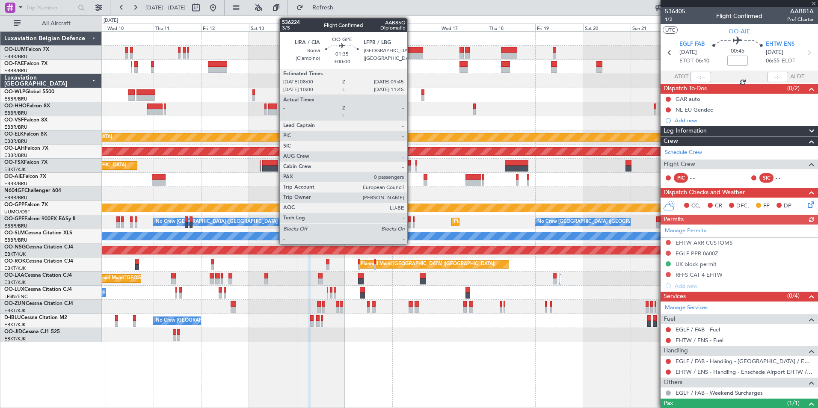
click at [806, 206] on icon at bounding box center [809, 203] width 7 height 7
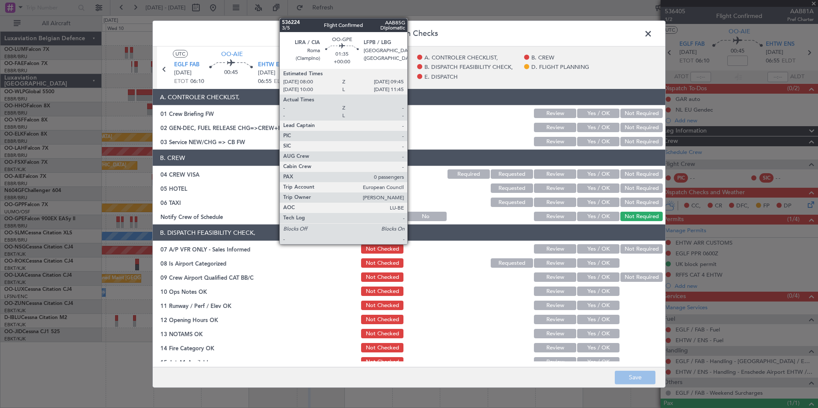
click at [594, 142] on button "Yes / OK" at bounding box center [598, 141] width 42 height 9
click at [629, 177] on button "Not Required" at bounding box center [641, 173] width 42 height 9
click at [625, 205] on button "Not Required" at bounding box center [641, 202] width 42 height 9
click at [636, 245] on button "Not Required" at bounding box center [641, 248] width 42 height 9
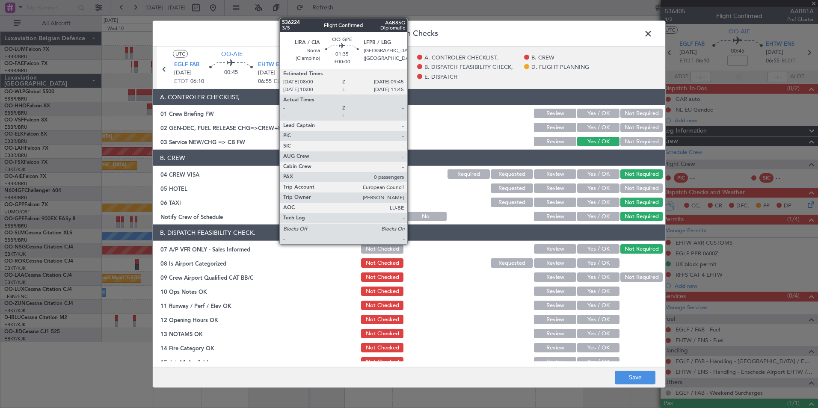
click at [592, 264] on button "Yes / OK" at bounding box center [598, 262] width 42 height 9
click at [631, 278] on button "Not Required" at bounding box center [641, 276] width 42 height 9
click at [588, 292] on button "Yes / OK" at bounding box center [598, 290] width 42 height 9
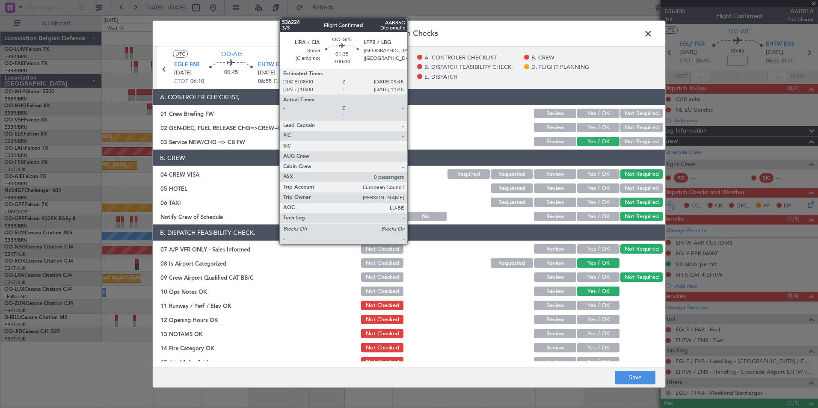
click at [496, 29] on header "Dispatch Checks" at bounding box center [409, 34] width 512 height 26
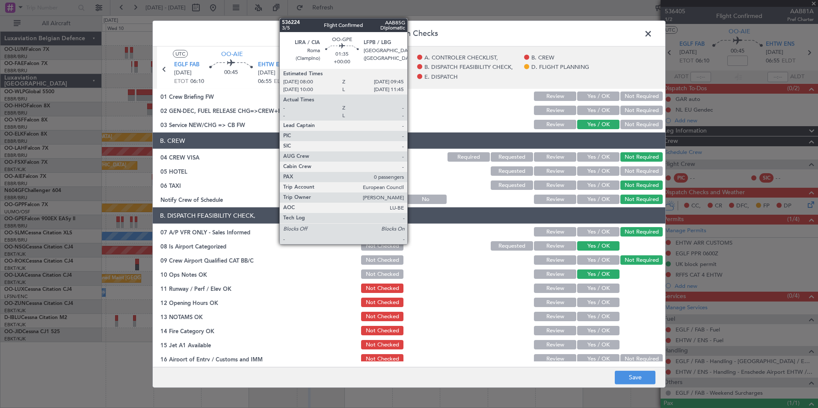
scroll to position [43, 0]
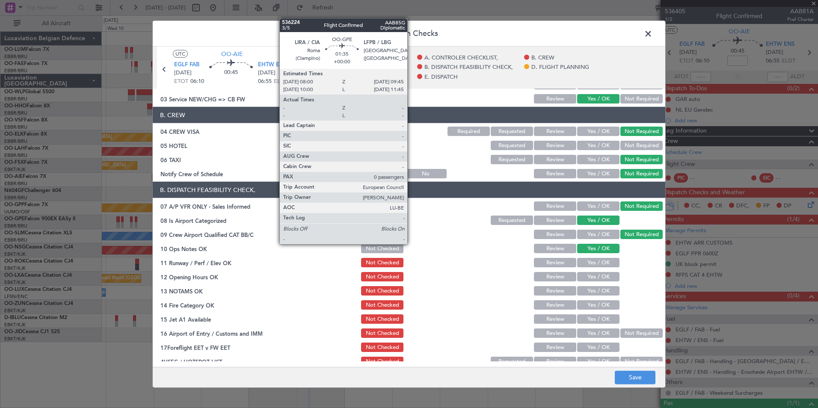
click at [589, 262] on button "Yes / OK" at bounding box center [598, 262] width 42 height 9
click at [591, 277] on button "Yes / OK" at bounding box center [598, 276] width 42 height 9
click at [587, 296] on div "Yes / OK" at bounding box center [597, 291] width 43 height 12
click at [590, 291] on button "Yes / OK" at bounding box center [598, 290] width 42 height 9
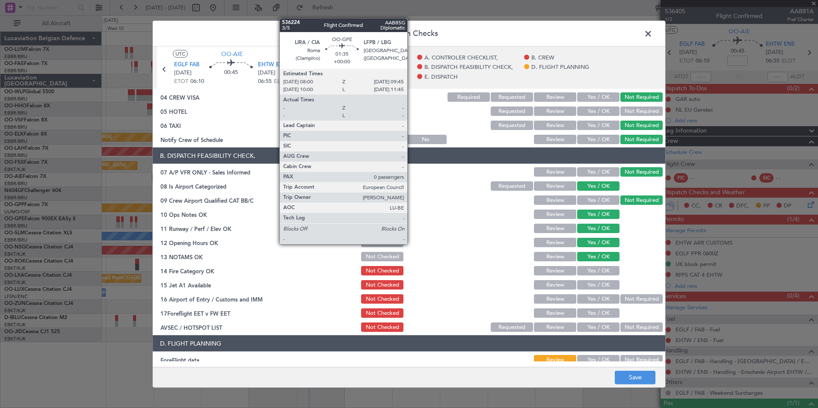
scroll to position [86, 0]
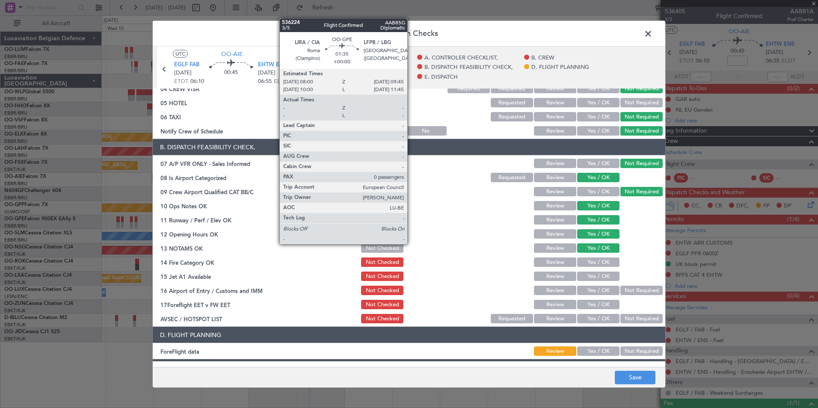
drag, startPoint x: 542, startPoint y: 307, endPoint x: 551, endPoint y: 307, distance: 8.6
click at [543, 307] on button "Review" at bounding box center [555, 304] width 42 height 9
click at [610, 314] on button "Yes / OK" at bounding box center [598, 318] width 42 height 9
click at [620, 318] on button "Not Required" at bounding box center [641, 318] width 42 height 9
click at [638, 381] on button "Save" at bounding box center [634, 377] width 41 height 14
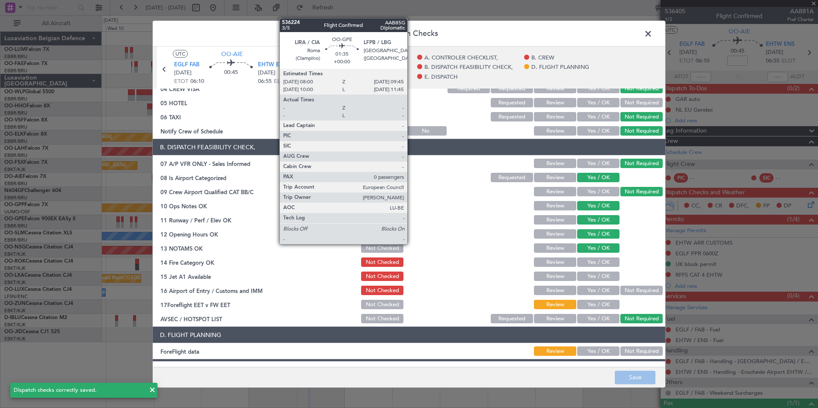
click at [652, 35] on span at bounding box center [652, 35] width 0 height 17
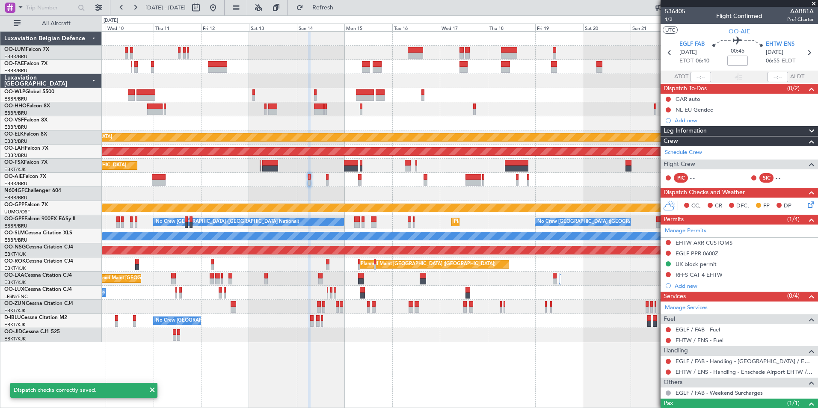
click at [328, 177] on div at bounding box center [459, 180] width 715 height 14
click at [327, 179] on div at bounding box center [327, 177] width 3 height 6
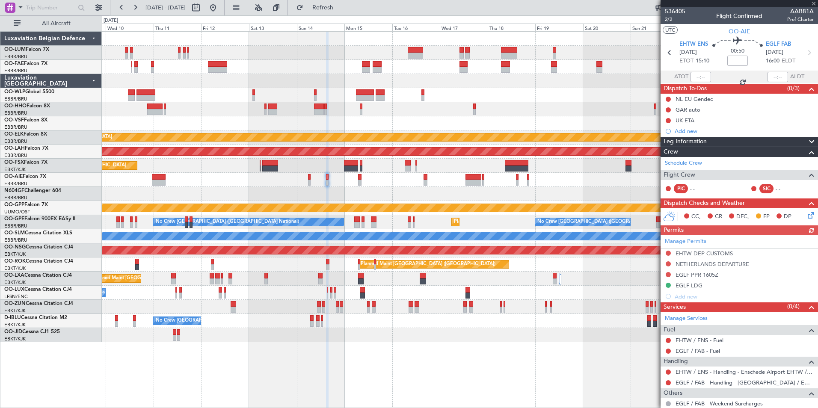
click at [806, 214] on icon at bounding box center [809, 213] width 7 height 7
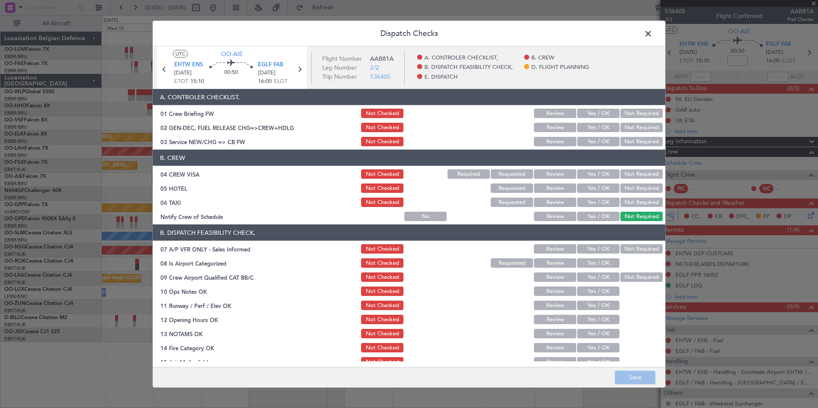
click at [588, 143] on button "Yes / OK" at bounding box center [598, 141] width 42 height 9
click at [633, 175] on button "Not Required" at bounding box center [641, 173] width 42 height 9
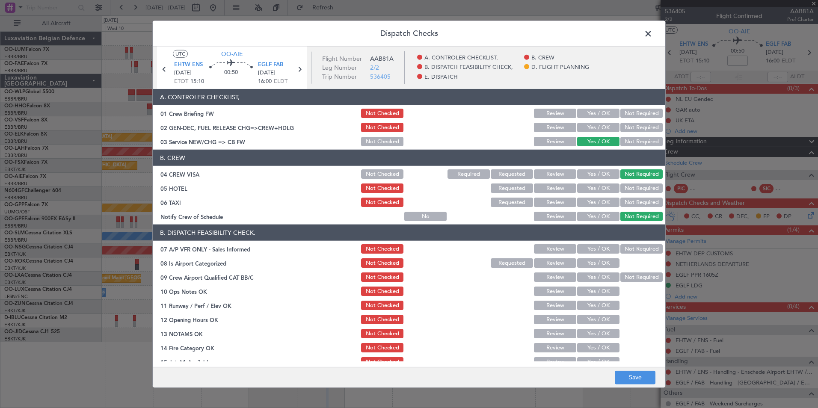
click at [629, 187] on button "Not Required" at bounding box center [641, 187] width 42 height 9
click at [628, 202] on button "Not Required" at bounding box center [641, 202] width 42 height 9
click at [632, 245] on button "Not Required" at bounding box center [641, 248] width 42 height 9
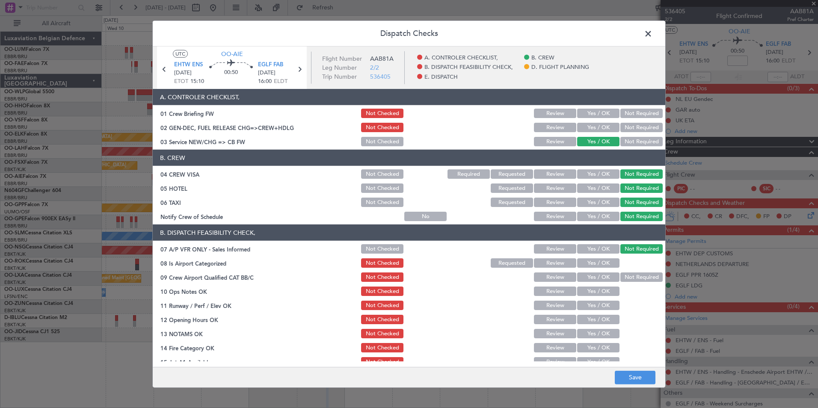
click at [594, 263] on button "Yes / OK" at bounding box center [598, 262] width 42 height 9
click at [620, 280] on button "Not Required" at bounding box center [641, 276] width 42 height 9
click at [590, 291] on button "Yes / OK" at bounding box center [598, 290] width 42 height 9
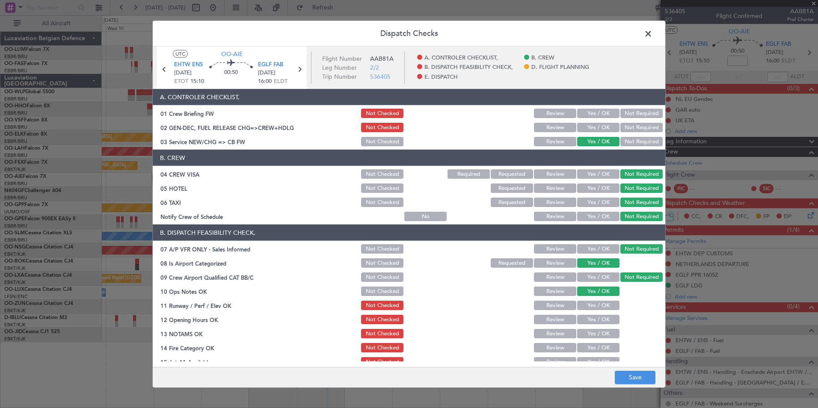
scroll to position [43, 0]
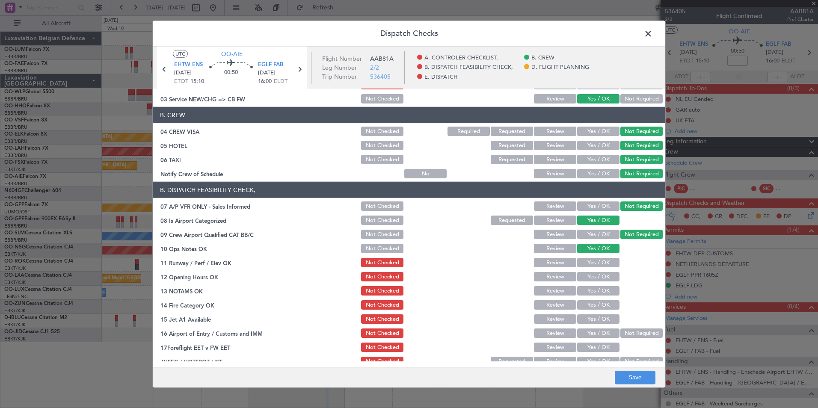
click at [604, 262] on button "Yes / OK" at bounding box center [598, 262] width 42 height 9
click at [594, 278] on button "Yes / OK" at bounding box center [598, 276] width 42 height 9
click at [591, 289] on button "Yes / OK" at bounding box center [598, 290] width 42 height 9
click at [564, 348] on button "Review" at bounding box center [555, 347] width 42 height 9
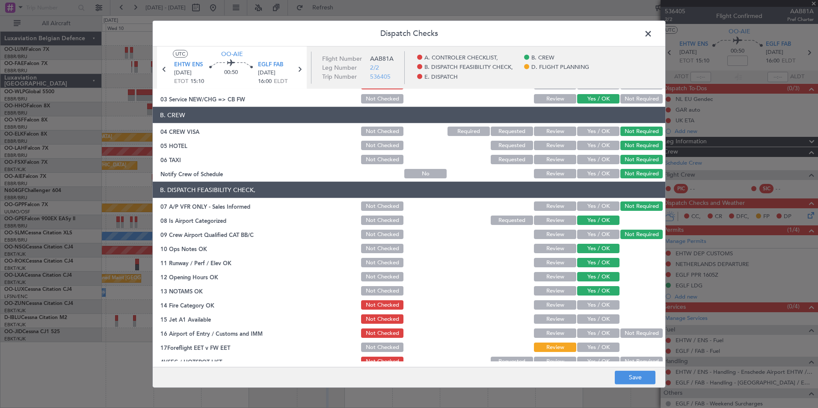
click at [637, 364] on main "UTC OO-AIE EHTW ENS 14/09/2025 ETOT 15:10 00:50 EGLF FAB 14/09/2025 16:00 ELDT …" at bounding box center [409, 209] width 512 height 324
click at [637, 361] on main "UTC OO-AIE EHTW ENS 14/09/2025 ETOT 15:10 00:50 EGLF FAB 14/09/2025 16:00 ELDT …" at bounding box center [409, 209] width 512 height 324
click at [637, 357] on button "Not Required" at bounding box center [641, 361] width 42 height 9
click at [638, 384] on button "Save" at bounding box center [634, 377] width 41 height 14
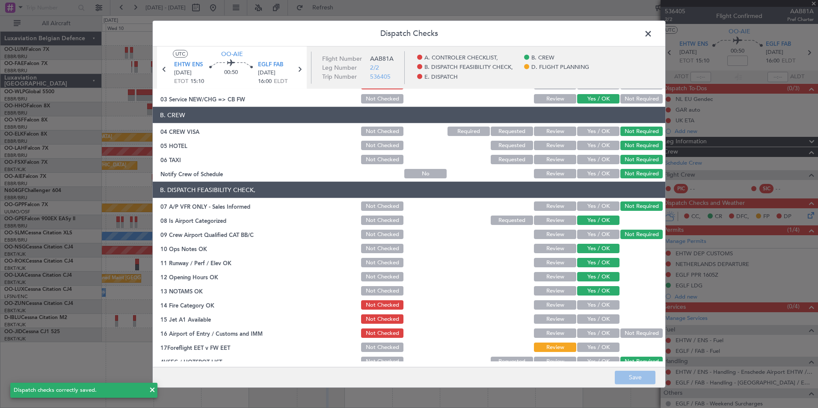
click at [652, 30] on span at bounding box center [652, 35] width 0 height 17
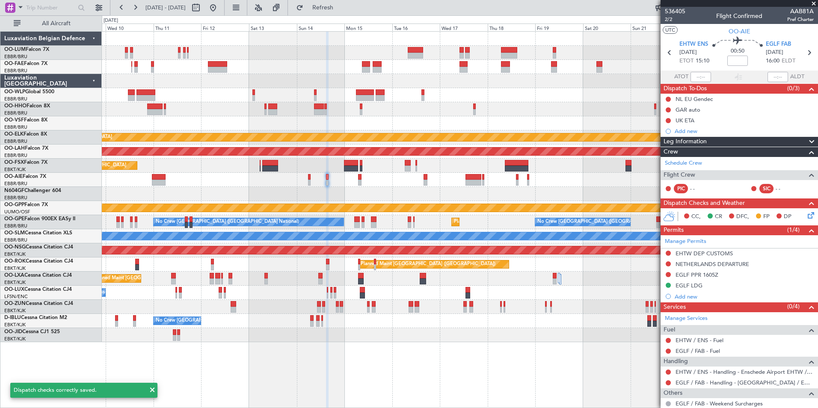
click at [394, 200] on div "Planned Maint Kortrijk-Wevelgem Planned Maint Alton-st Louis (St Louis Regl) Pl…" at bounding box center [459, 187] width 715 height 310
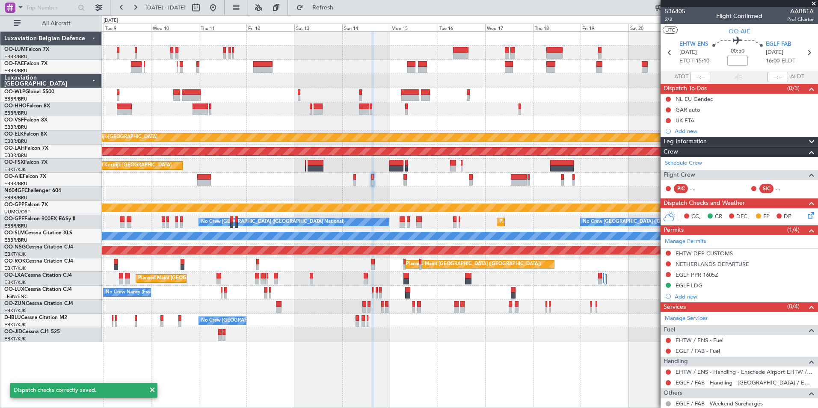
click at [569, 323] on div "No Crew Brussels (Brussels National) A/C Unavailable Brussels (Brussels Nationa…" at bounding box center [459, 321] width 715 height 14
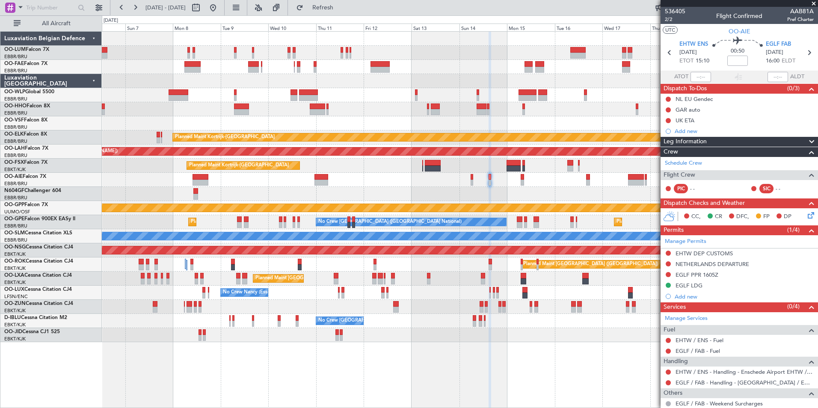
click at [470, 177] on div "Unplanned Maint [GEOGRAPHIC_DATA] ([GEOGRAPHIC_DATA] National) Planned Maint [G…" at bounding box center [459, 180] width 715 height 14
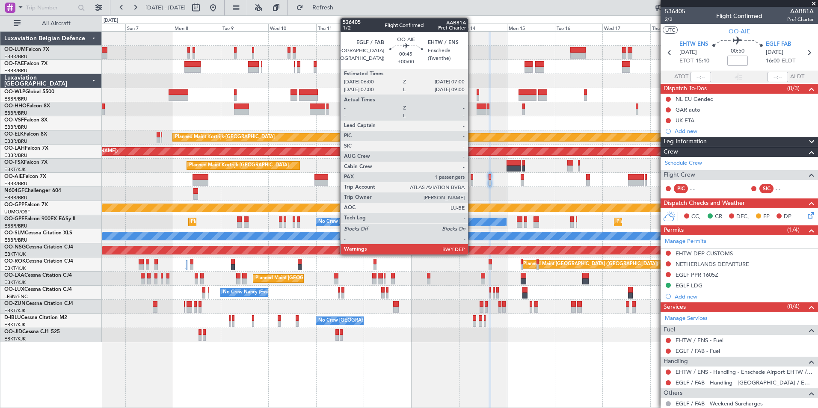
click at [472, 182] on div at bounding box center [471, 183] width 2 height 6
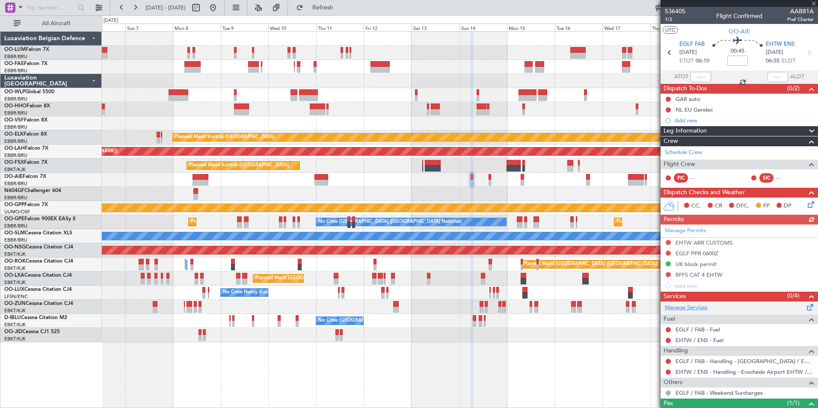
click at [691, 306] on link "Manage Services" at bounding box center [685, 308] width 43 height 9
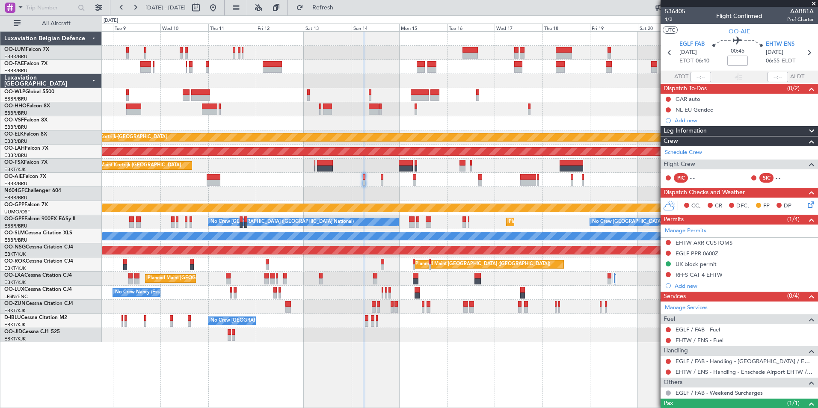
click at [381, 299] on div "No Crew Nancy (Essey)" at bounding box center [459, 293] width 715 height 14
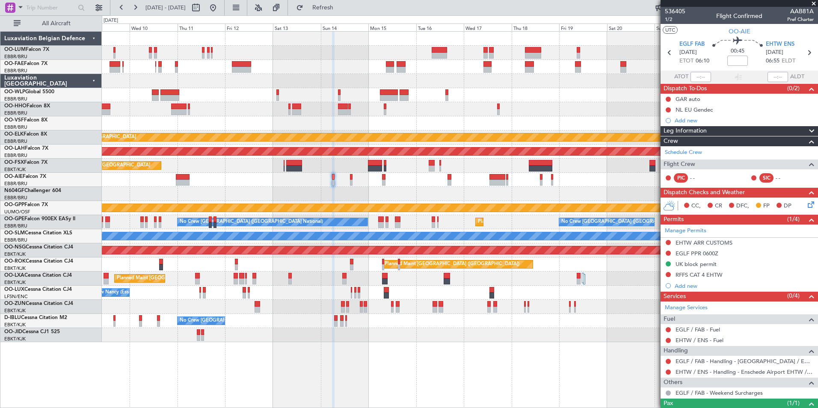
click at [366, 192] on div at bounding box center [459, 194] width 715 height 14
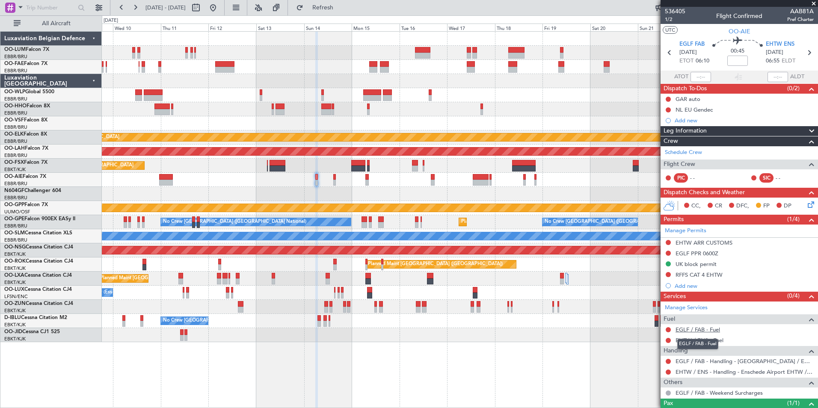
click at [694, 329] on link "EGLF / FAB - Fuel" at bounding box center [697, 329] width 44 height 7
click at [355, 18] on div "0 0 Tue 9 Wed 10 Thu 11 Fri 12 Sat 13 Sun 14 Mon 15 Sep 2025 Tue 16 Wed 17 Thu …" at bounding box center [459, 23] width 715 height 15
click at [343, 14] on button "Refresh" at bounding box center [317, 8] width 51 height 14
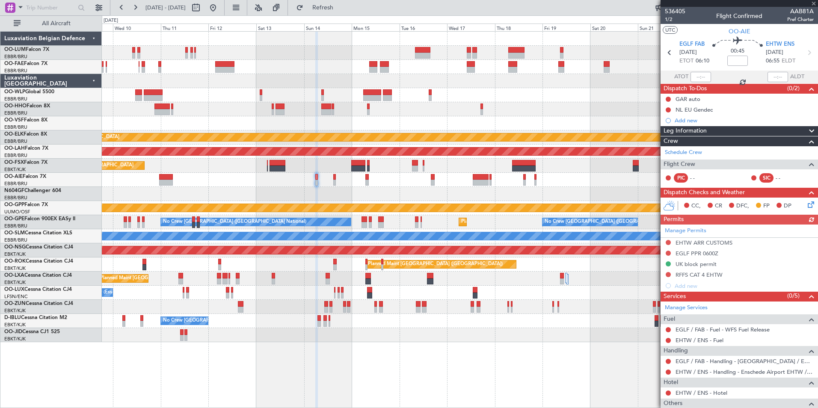
click at [690, 341] on mat-tooltip-component "EGLF / FAB - Fuel - WFS Fuel Release" at bounding box center [722, 344] width 95 height 23
click at [684, 341] on link "EHTW / ENS - Fuel" at bounding box center [699, 340] width 48 height 7
click at [341, 10] on span "Refresh" at bounding box center [323, 8] width 36 height 6
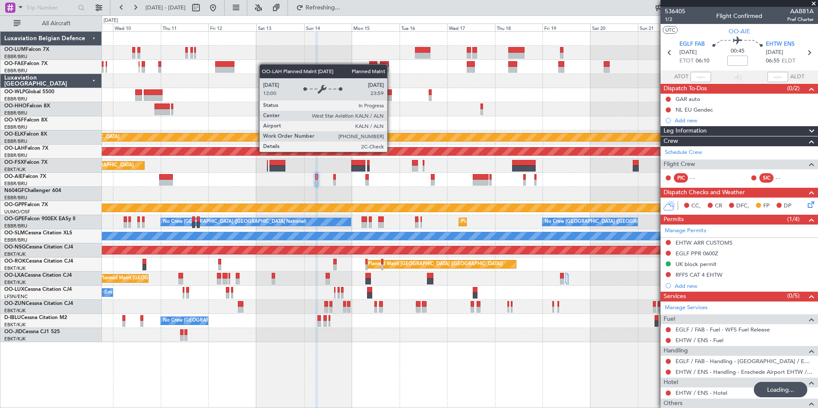
click at [365, 183] on div at bounding box center [367, 183] width 4 height 6
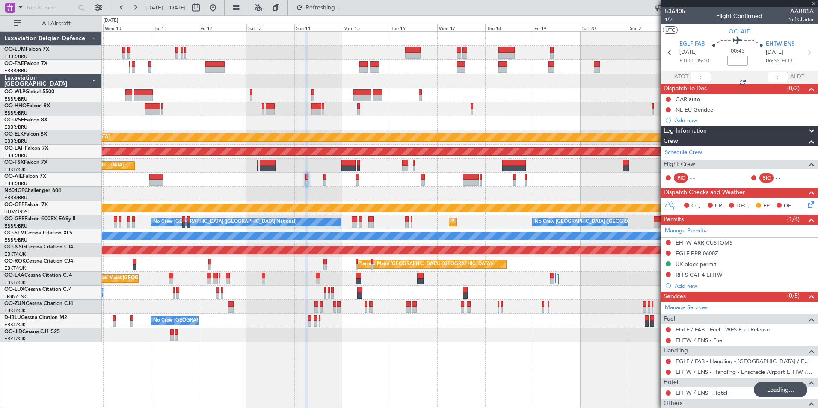
click at [358, 195] on div at bounding box center [459, 194] width 715 height 14
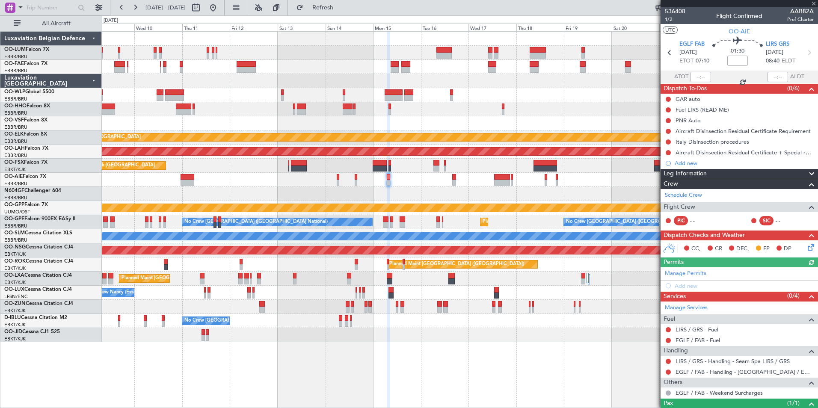
click at [353, 179] on div "Unplanned Maint [GEOGRAPHIC_DATA] ([GEOGRAPHIC_DATA] National)" at bounding box center [459, 180] width 715 height 14
click at [359, 178] on div "Unplanned Maint [GEOGRAPHIC_DATA] ([GEOGRAPHIC_DATA] National)" at bounding box center [459, 180] width 715 height 14
click at [357, 179] on div at bounding box center [355, 177] width 3 height 6
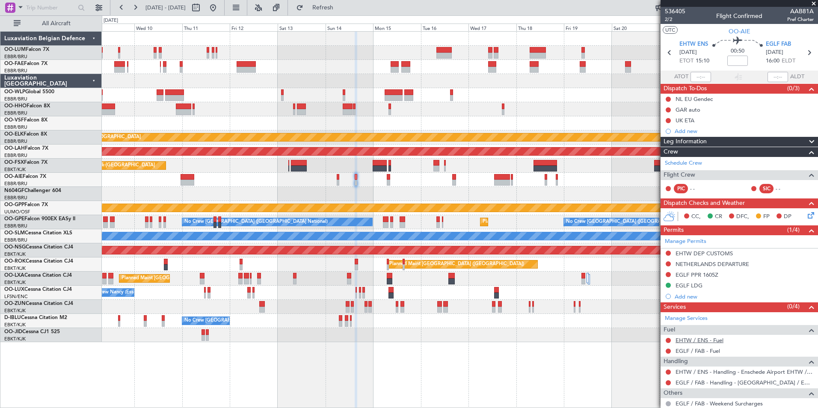
click at [699, 340] on link "EHTW / ENS - Fuel" at bounding box center [699, 340] width 48 height 7
click at [688, 352] on mat-tooltip-component "EHTW / ENS - Fuel" at bounding box center [699, 354] width 56 height 23
click at [690, 354] on mat-tooltip-component "EGLF / FAB - Fuel" at bounding box center [697, 365] width 53 height 23
click at [691, 352] on link "EGLF / FAB - Fuel" at bounding box center [697, 350] width 44 height 7
click at [341, 11] on span "Refresh" at bounding box center [323, 8] width 36 height 6
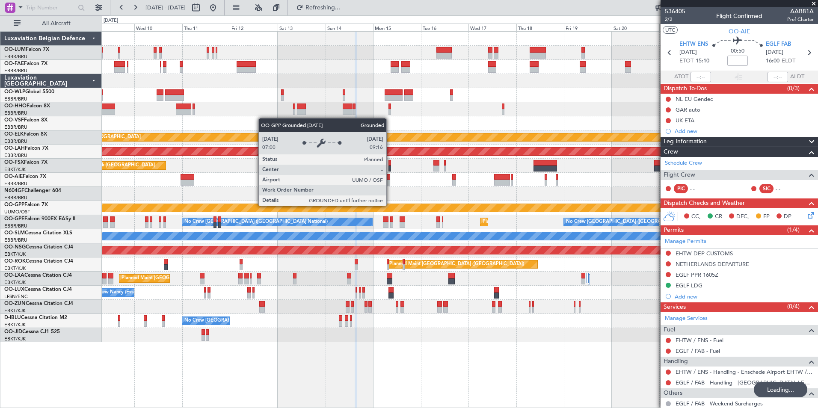
click at [358, 210] on div "Grounded [PERSON_NAME]" at bounding box center [460, 208] width 2146 height 8
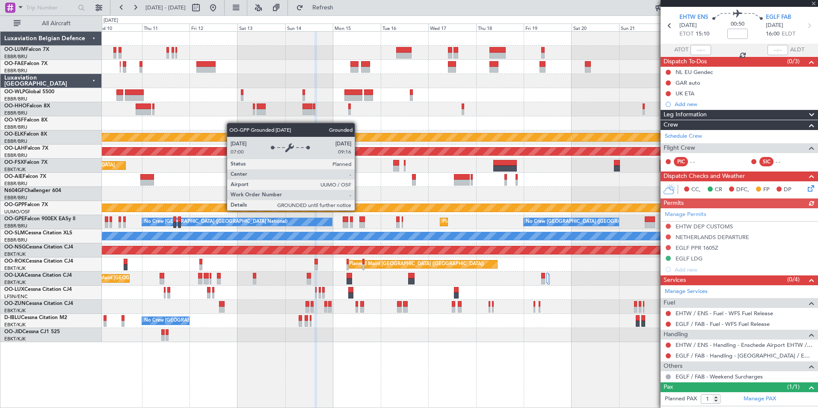
scroll to position [53, 0]
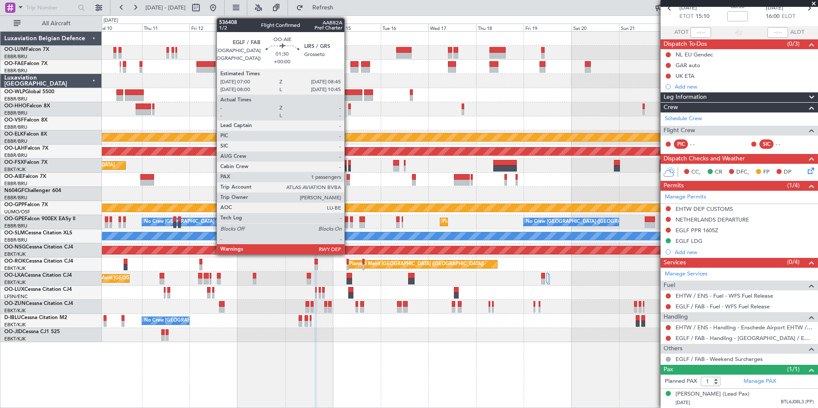
click at [348, 179] on div at bounding box center [348, 177] width 4 height 6
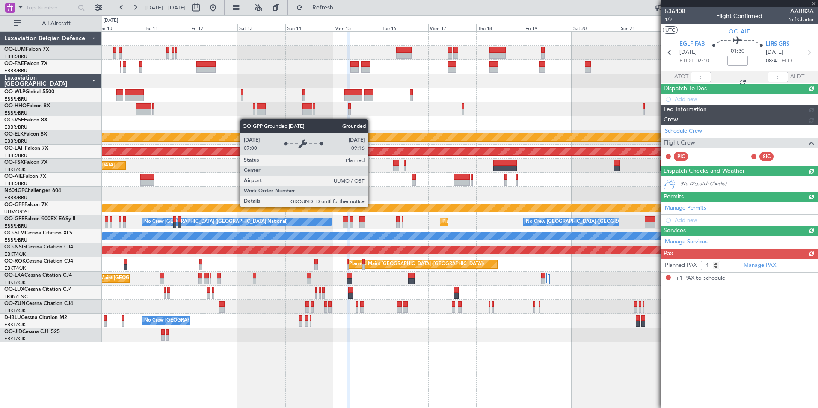
scroll to position [0, 0]
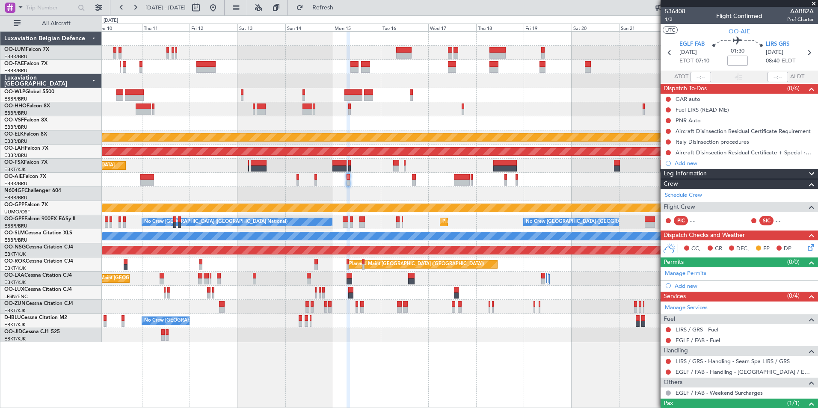
click at [371, 181] on div at bounding box center [459, 180] width 715 height 14
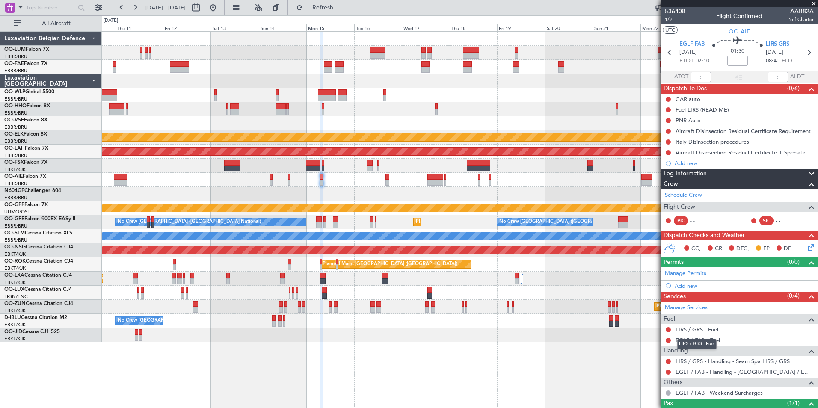
click at [688, 331] on link "LIRS / GRS - Fuel" at bounding box center [696, 329] width 43 height 7
click at [341, 11] on span "Refresh" at bounding box center [323, 8] width 36 height 6
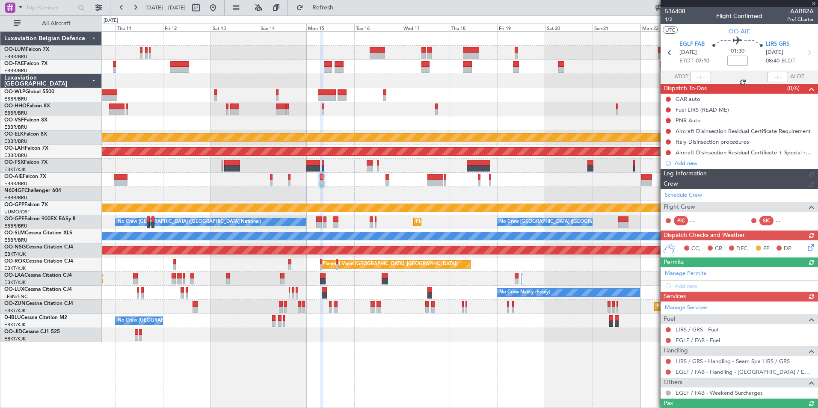
click at [706, 340] on link "EGLF / FAB - Fuel" at bounding box center [697, 340] width 44 height 7
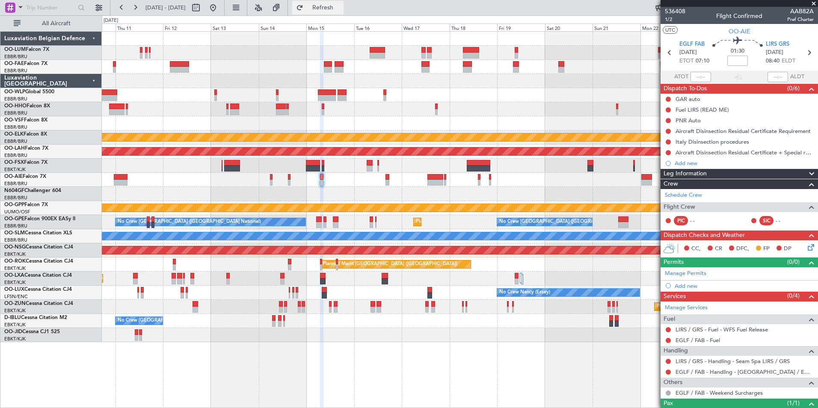
click at [341, 8] on span "Refresh" at bounding box center [323, 8] width 36 height 6
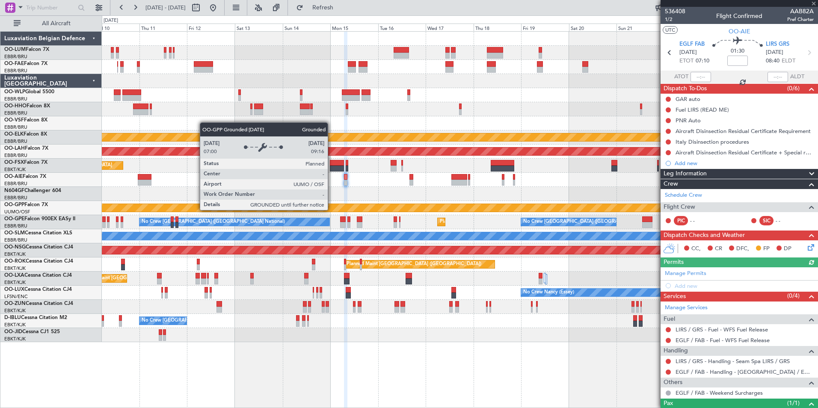
click at [355, 205] on div "Grounded [PERSON_NAME]" at bounding box center [460, 208] width 2146 height 8
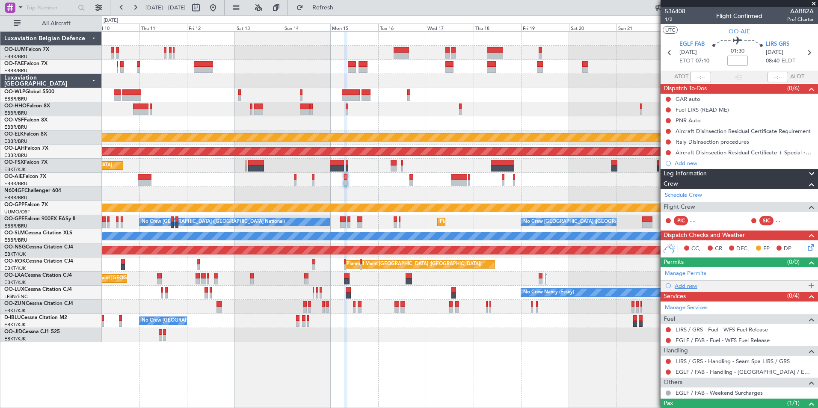
click at [686, 285] on div "Add new" at bounding box center [739, 285] width 131 height 7
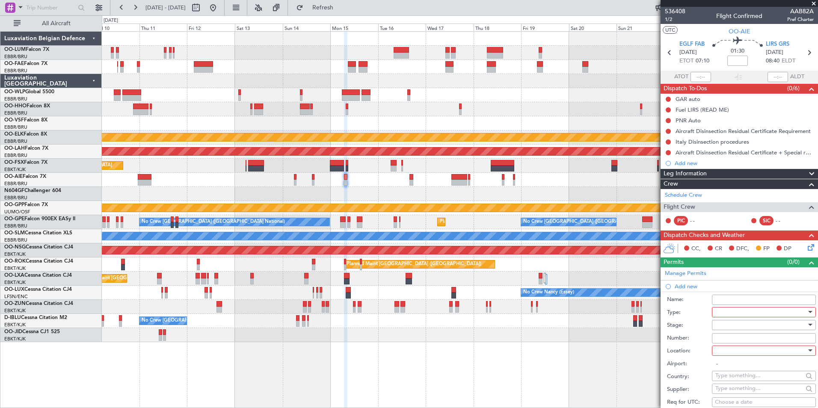
click at [731, 314] on div at bounding box center [760, 312] width 91 height 13
click at [734, 355] on span "PPR" at bounding box center [760, 354] width 90 height 13
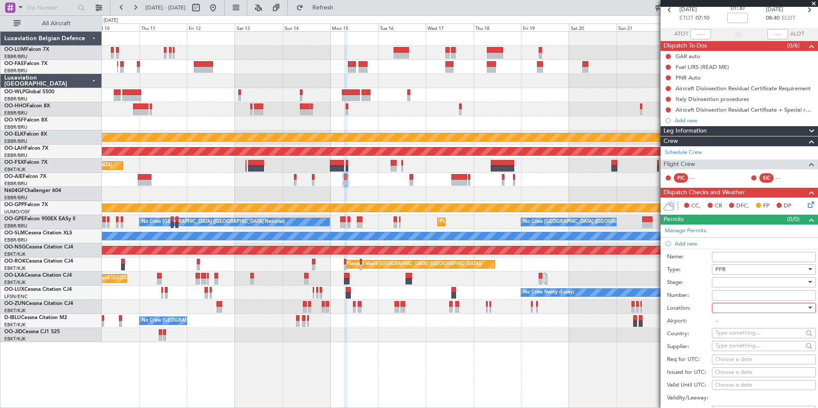
click at [729, 282] on div at bounding box center [760, 282] width 91 height 13
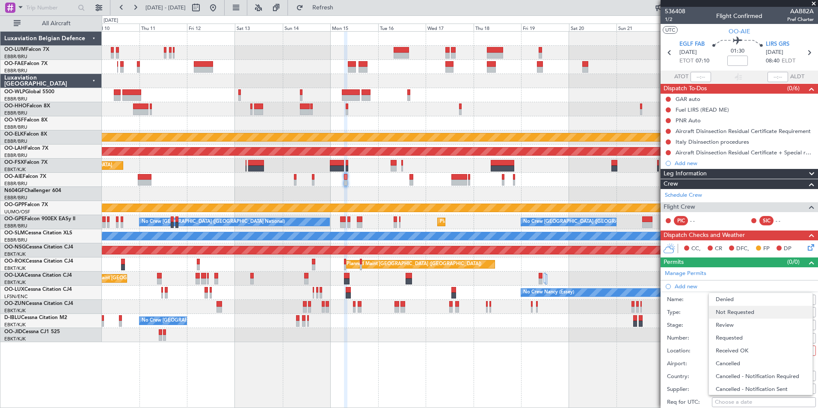
scroll to position [43, 0]
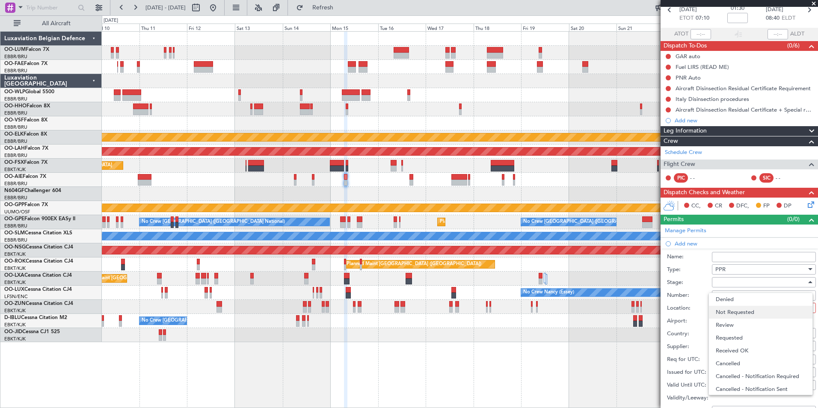
click at [741, 311] on span "Not Requested" at bounding box center [760, 312] width 90 height 13
click at [738, 299] on input "Number:" at bounding box center [764, 295] width 104 height 10
click at [687, 291] on label "Number:" at bounding box center [689, 295] width 45 height 9
click at [712, 290] on input "Number:" at bounding box center [764, 295] width 104 height 10
click at [728, 306] on div at bounding box center [760, 307] width 91 height 13
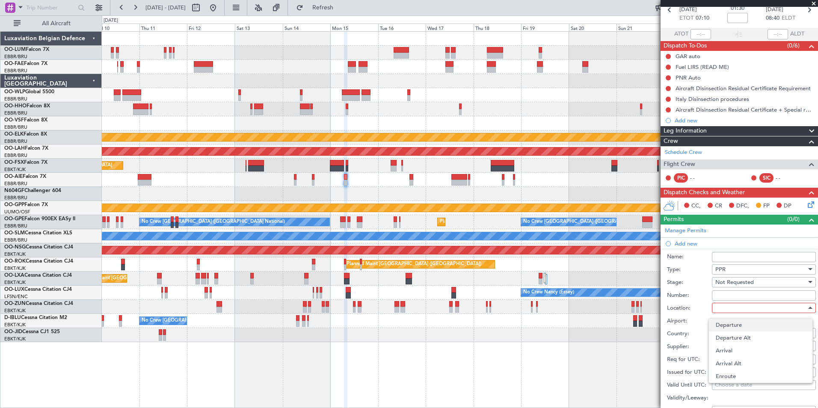
click at [729, 321] on span "Departure" at bounding box center [760, 325] width 90 height 13
type input "EGLF / FAB"
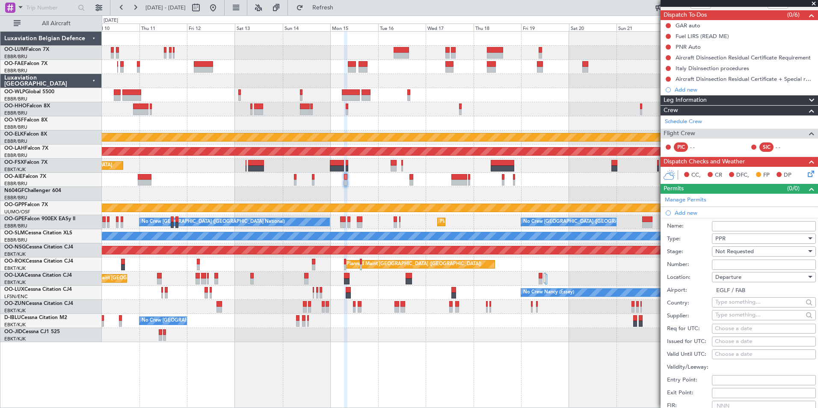
scroll to position [86, 0]
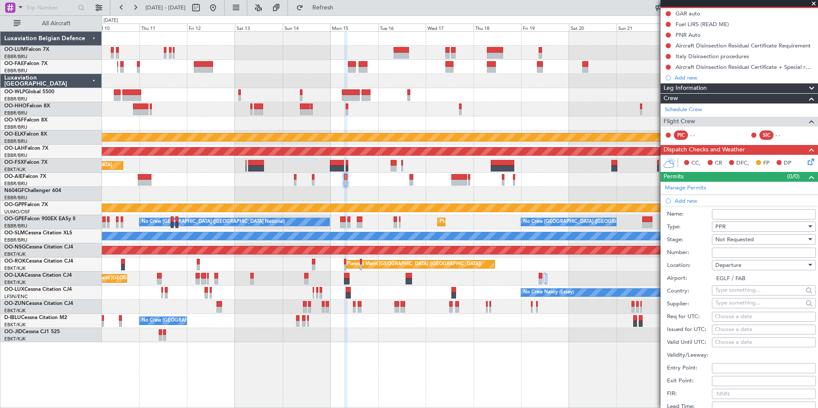
click at [723, 317] on div "Choose a date" at bounding box center [764, 317] width 98 height 9
select select "9"
select select "2025"
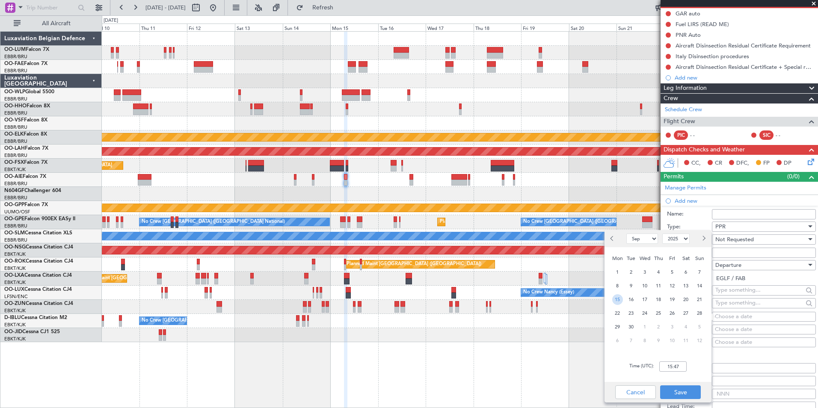
click at [616, 298] on span "15" at bounding box center [617, 299] width 11 height 11
click at [672, 367] on input "00:00" at bounding box center [672, 366] width 27 height 10
type input "07:00"
click at [689, 395] on button "Save" at bounding box center [680, 392] width 41 height 14
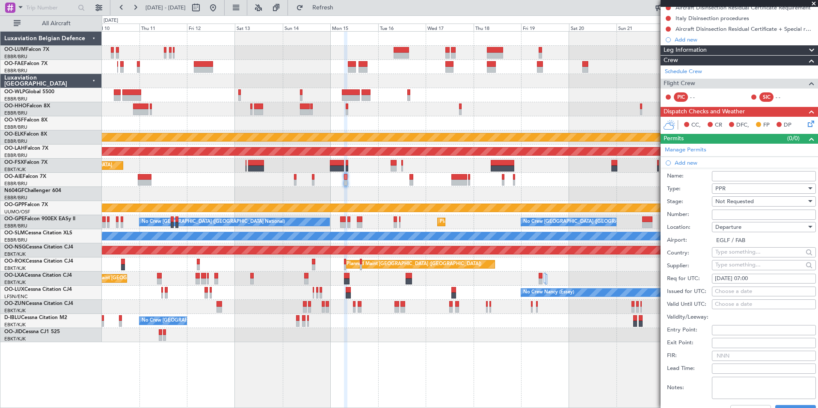
scroll to position [128, 0]
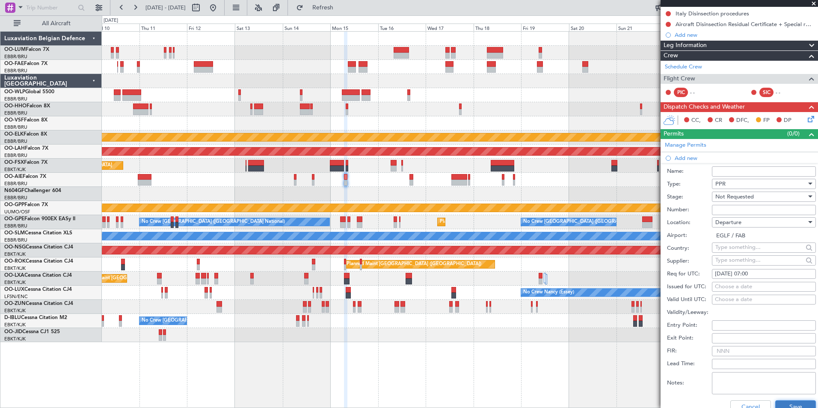
click at [791, 402] on button "Save" at bounding box center [795, 407] width 41 height 14
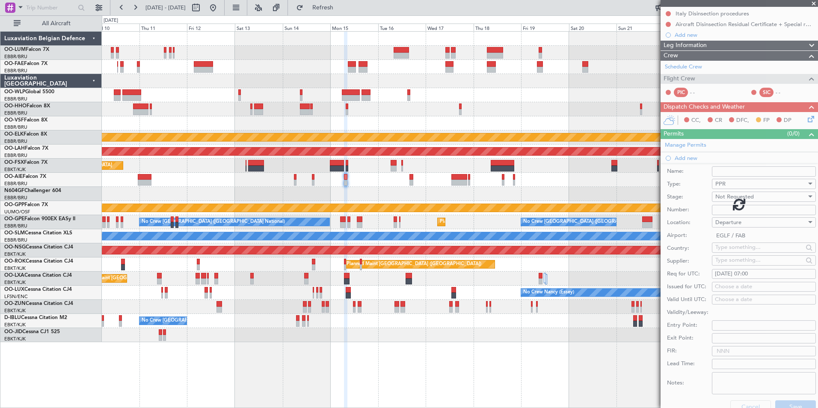
scroll to position [53, 0]
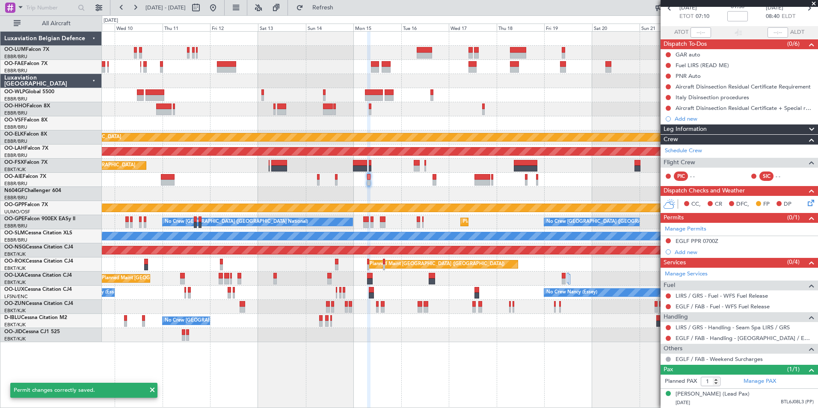
click at [356, 196] on div at bounding box center [459, 194] width 715 height 14
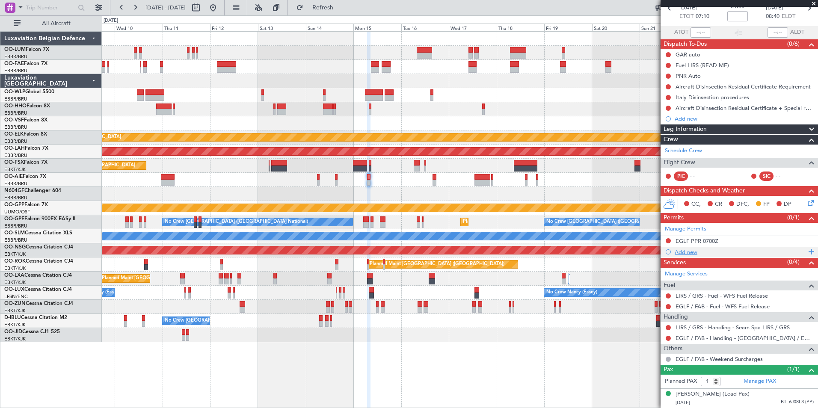
click at [691, 248] on div "Add new" at bounding box center [739, 251] width 131 height 7
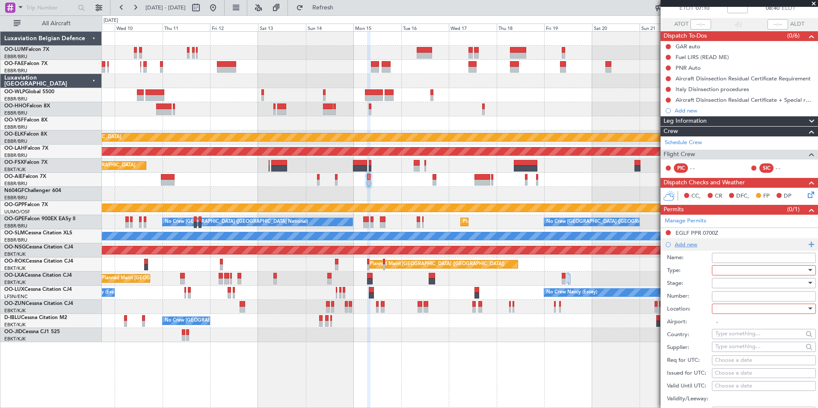
scroll to position [128, 0]
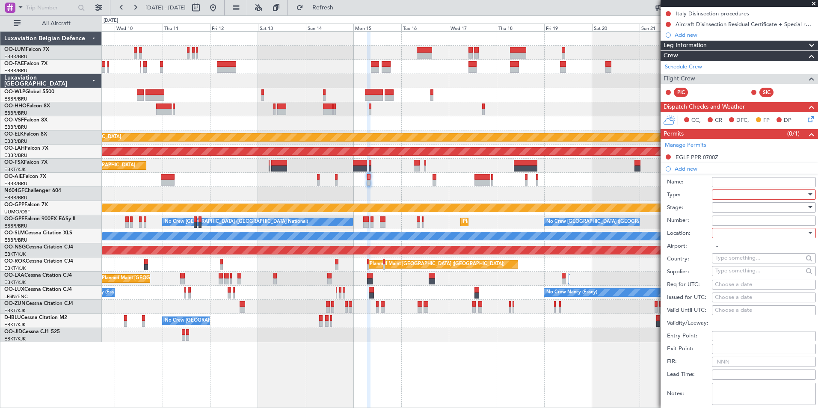
click at [727, 199] on div at bounding box center [760, 194] width 91 height 13
click at [718, 103] on div at bounding box center [409, 204] width 818 height 408
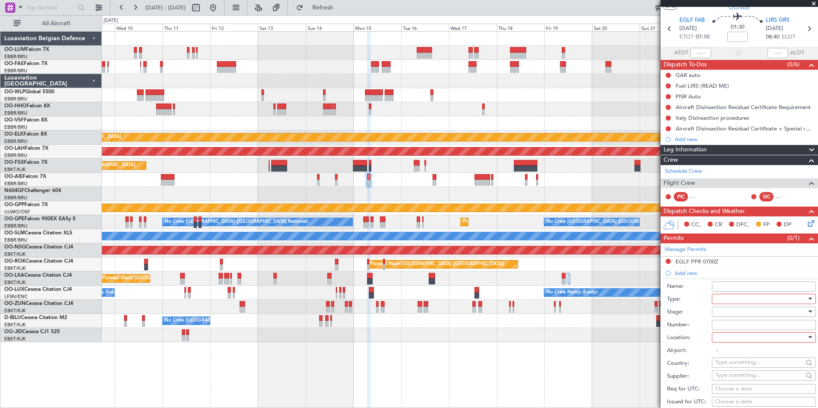
scroll to position [0, 0]
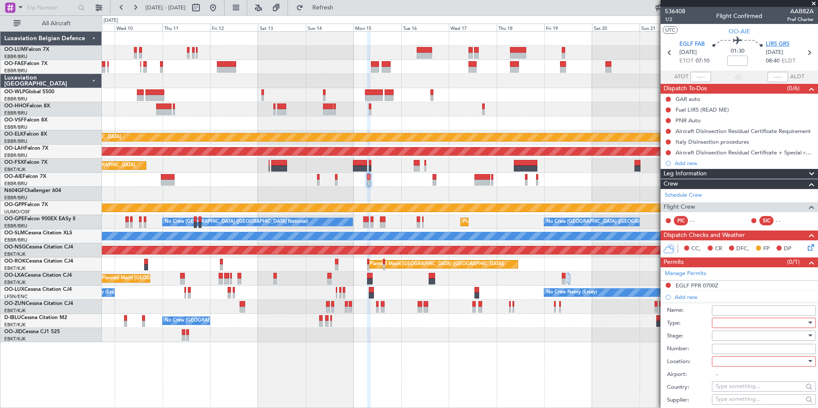
click at [776, 44] on span "LIRS GRS" at bounding box center [777, 44] width 24 height 9
click at [729, 321] on div at bounding box center [760, 322] width 91 height 13
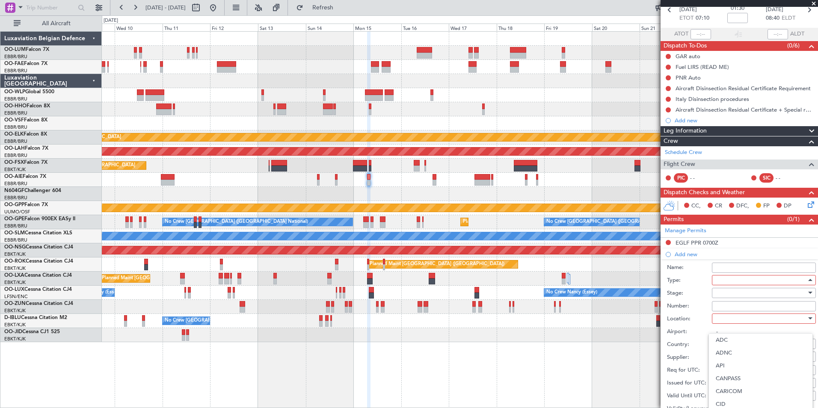
scroll to position [257, 0]
click at [735, 365] on span "PPR" at bounding box center [760, 364] width 90 height 13
click at [729, 295] on div at bounding box center [760, 292] width 91 height 13
drag, startPoint x: 733, startPoint y: 349, endPoint x: 733, endPoint y: 331, distance: 18.0
click at [733, 331] on div "Denied Not Requested Review Requested Received OK Cancelled Cancelled - Notific…" at bounding box center [760, 354] width 104 height 103
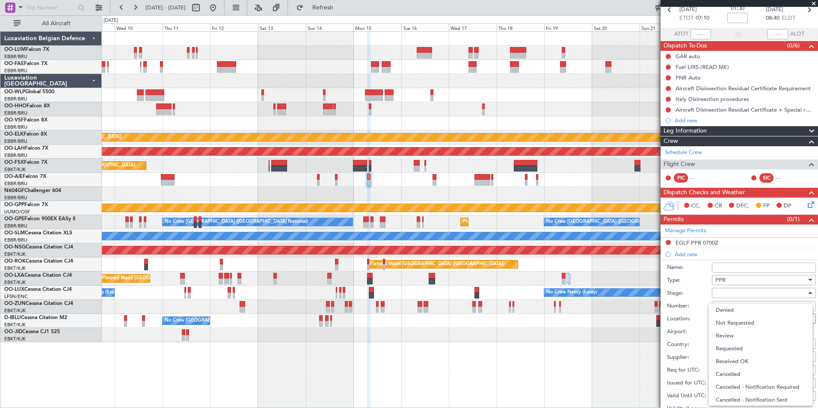
drag, startPoint x: 733, startPoint y: 331, endPoint x: 729, endPoint y: 326, distance: 6.2
click at [729, 326] on span "Not Requested" at bounding box center [760, 322] width 90 height 13
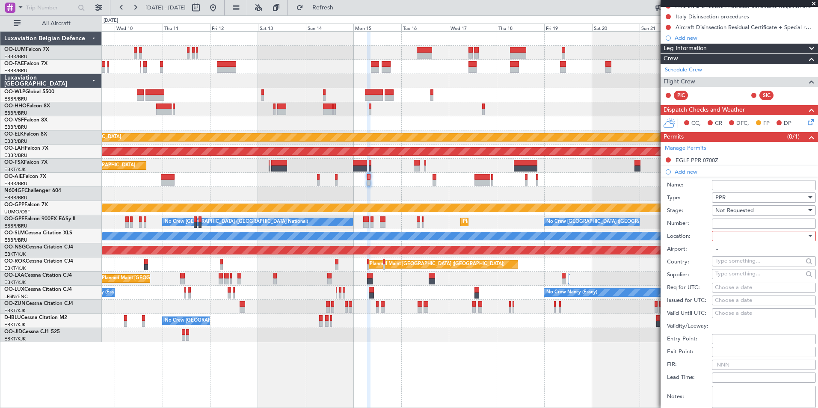
scroll to position [128, 0]
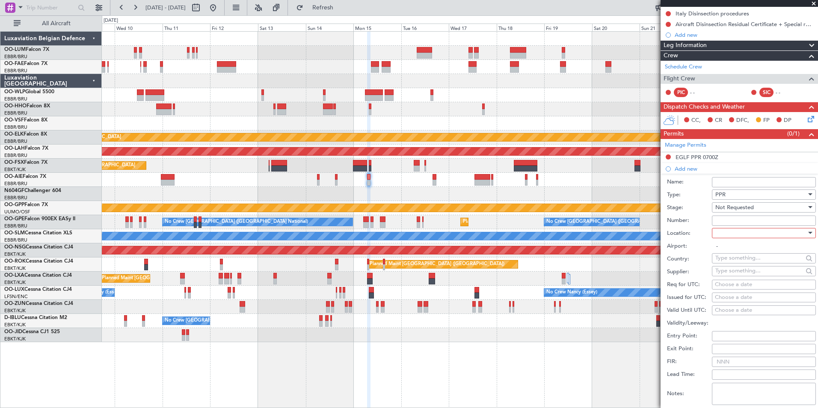
click at [727, 233] on div at bounding box center [760, 233] width 91 height 13
click at [729, 250] on span "Departure" at bounding box center [760, 250] width 90 height 13
type input "EGLF / FAB"
click at [721, 276] on body "09 Sep 2025 - 24 Sep 2025 Refresh Quick Links All Aircraft Planned Maint Kortri…" at bounding box center [409, 204] width 818 height 408
click at [721, 280] on fb-calendar-cell "Choose a date" at bounding box center [764, 285] width 104 height 10
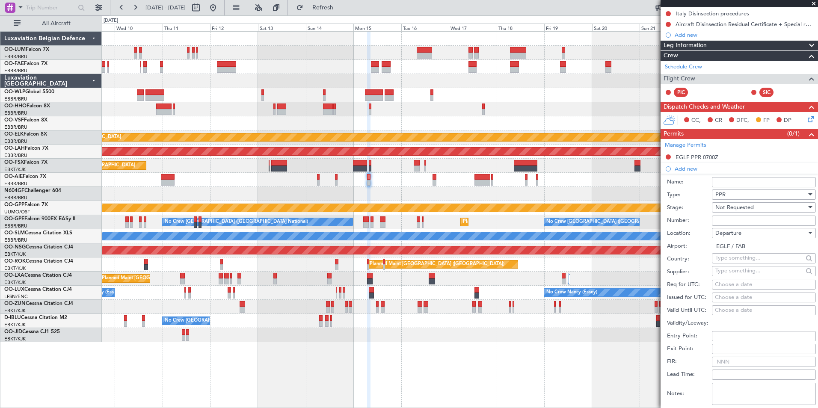
click at [721, 286] on div "Choose a date" at bounding box center [764, 285] width 98 height 9
select select "9"
select select "2025"
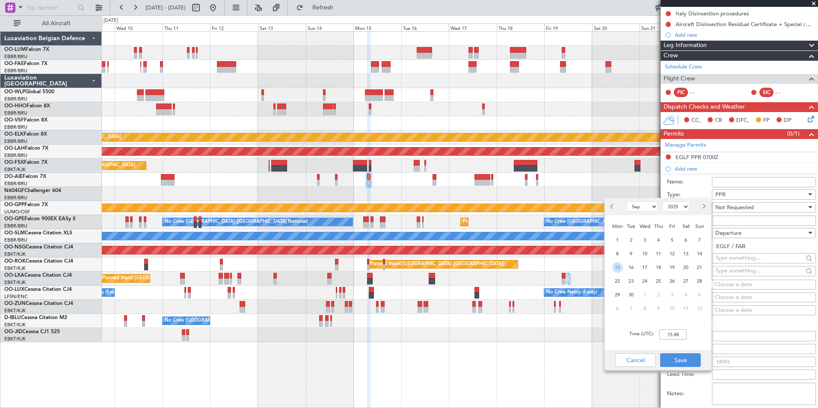
click at [618, 269] on span "15" at bounding box center [617, 267] width 11 height 11
click at [685, 335] on input "00:00" at bounding box center [672, 334] width 27 height 10
type input "08:45"
click at [680, 359] on button "Save" at bounding box center [680, 360] width 41 height 14
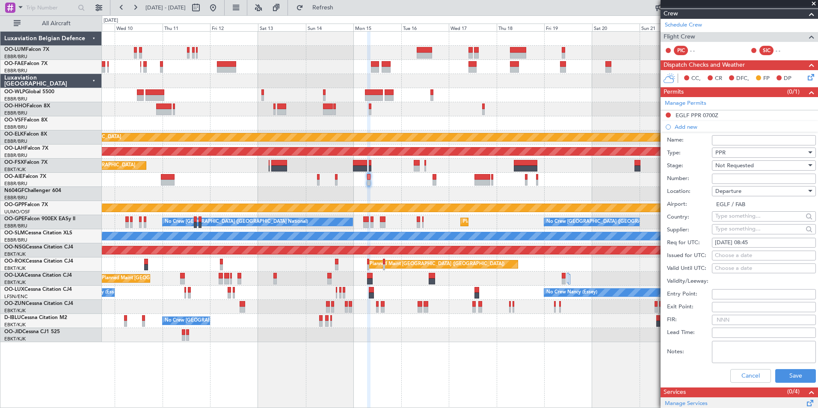
scroll to position [257, 0]
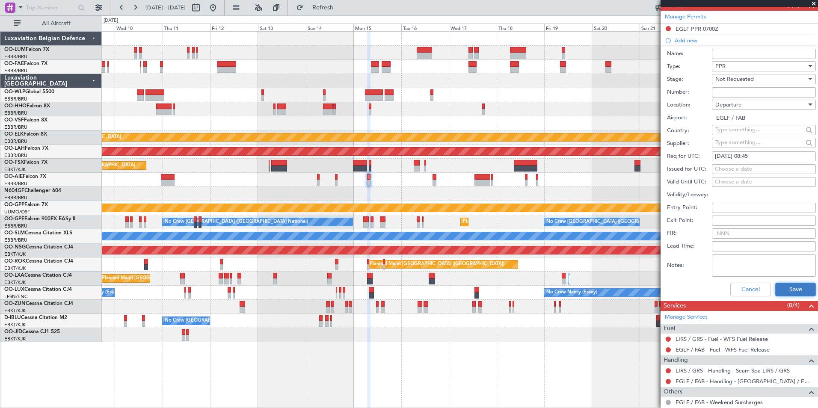
click at [807, 292] on button "Save" at bounding box center [795, 290] width 41 height 14
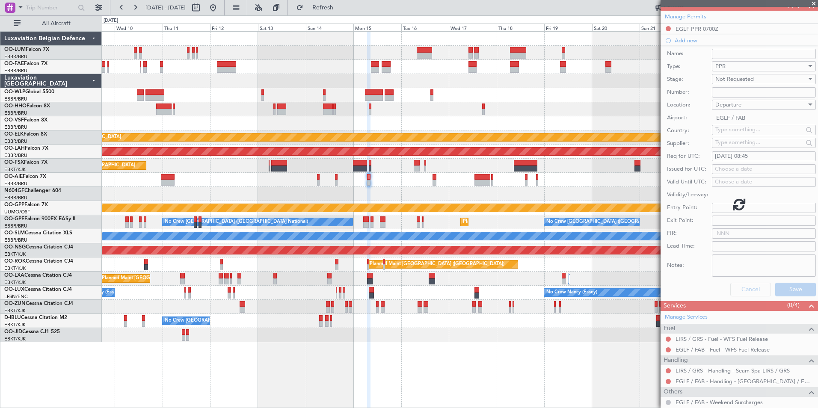
scroll to position [63, 0]
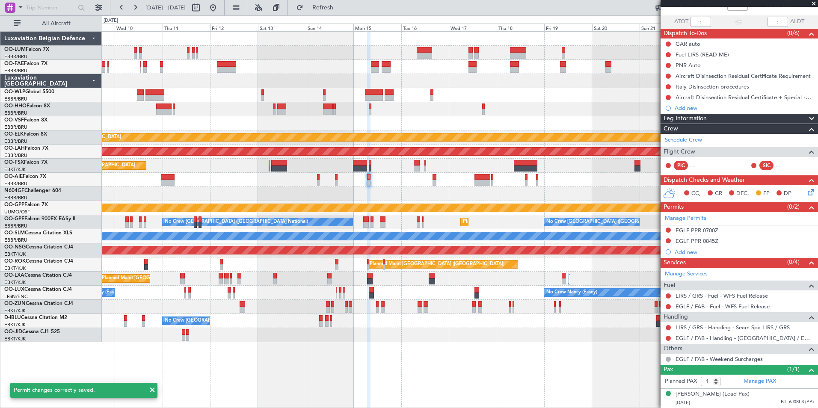
click at [401, 194] on div at bounding box center [459, 194] width 715 height 14
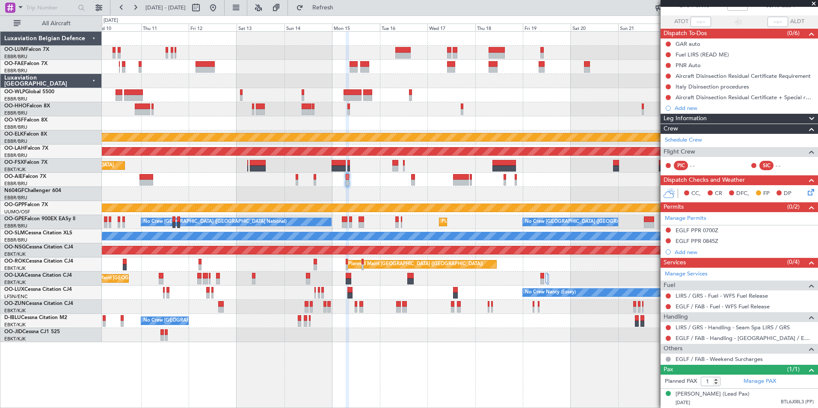
click at [363, 200] on div at bounding box center [459, 194] width 715 height 14
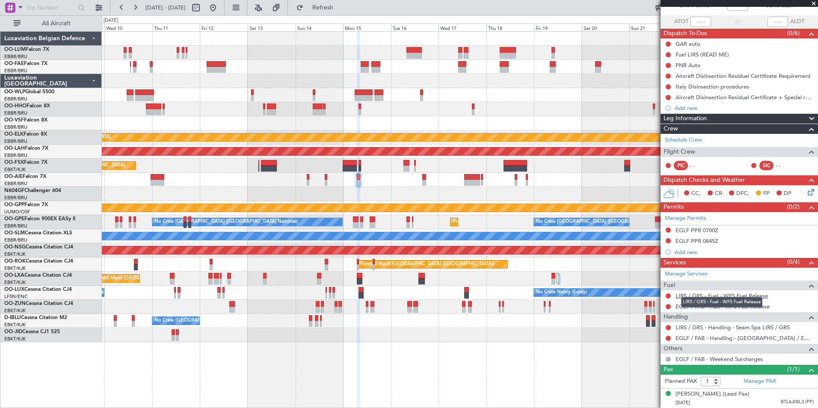
click at [709, 292] on link "LIRS / GRS - Fuel - WFS Fuel Release" at bounding box center [721, 295] width 92 height 7
click at [341, 10] on span "Refresh" at bounding box center [323, 8] width 36 height 6
click at [372, 213] on div "Grounded [PERSON_NAME]" at bounding box center [459, 208] width 715 height 14
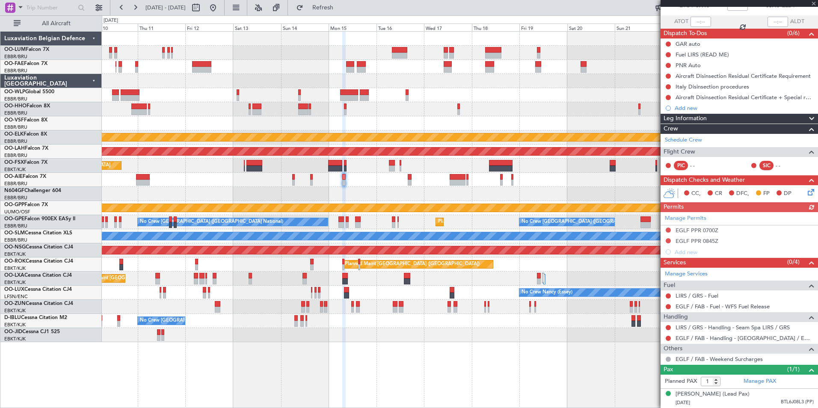
click at [806, 187] on icon at bounding box center [809, 190] width 7 height 7
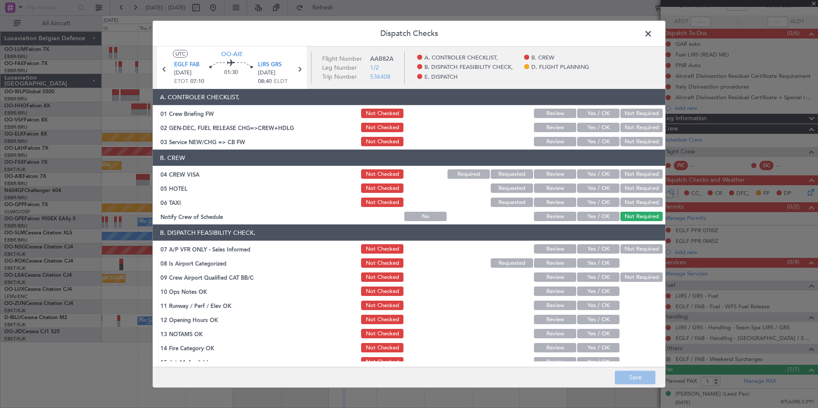
drag, startPoint x: 646, startPoint y: 31, endPoint x: 643, endPoint y: 36, distance: 5.8
click at [652, 31] on span at bounding box center [652, 35] width 0 height 17
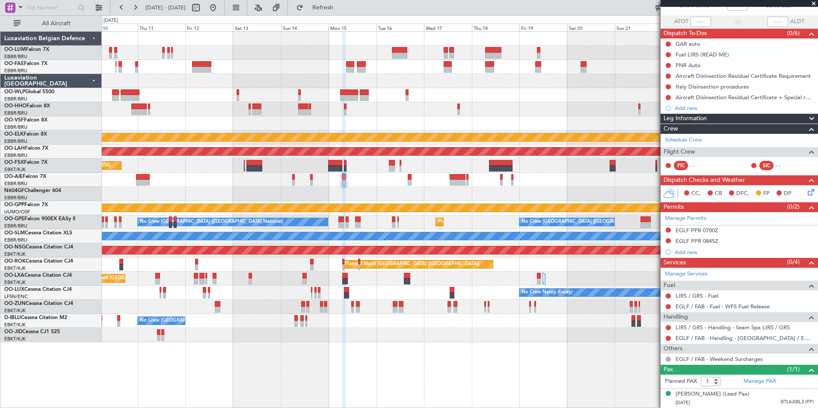
click at [806, 187] on icon at bounding box center [809, 190] width 7 height 7
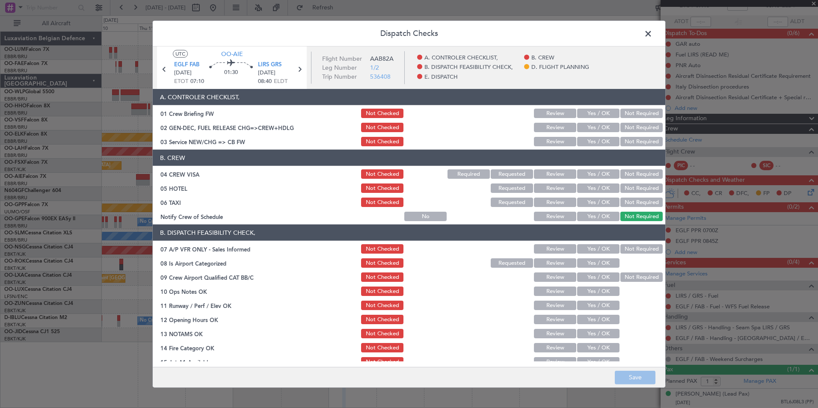
click at [602, 142] on button "Yes / OK" at bounding box center [598, 141] width 42 height 9
click at [627, 170] on button "Not Required" at bounding box center [641, 173] width 42 height 9
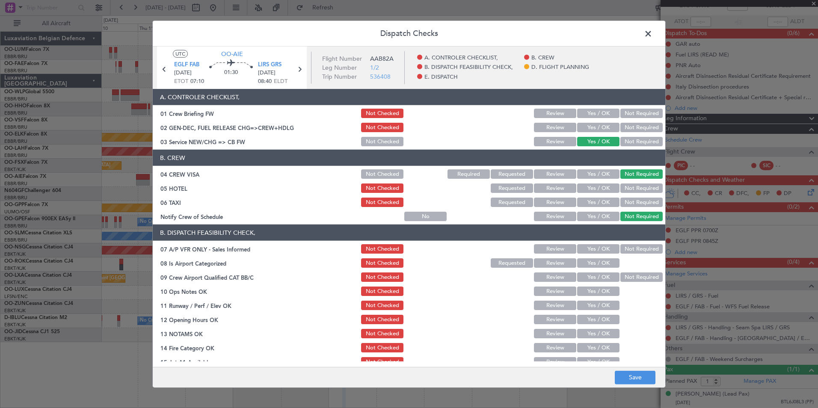
click at [629, 186] on button "Not Required" at bounding box center [641, 187] width 42 height 9
click at [631, 206] on button "Not Required" at bounding box center [641, 202] width 42 height 9
click at [374, 190] on button "Not Checked" at bounding box center [382, 187] width 42 height 9
click at [625, 371] on button "Save" at bounding box center [634, 377] width 41 height 14
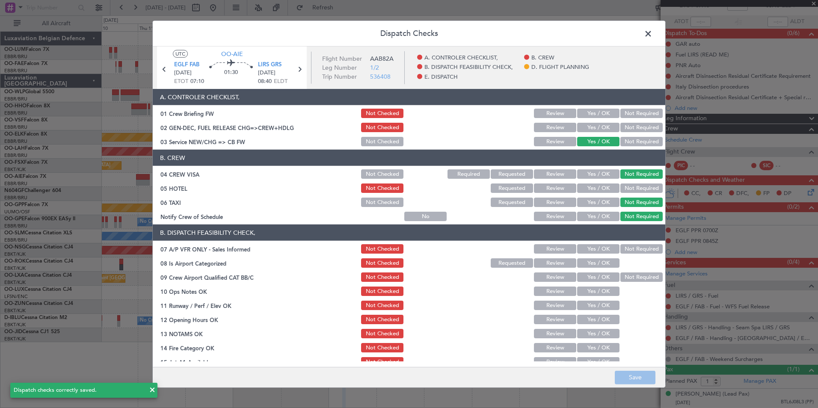
click at [626, 253] on button "Not Required" at bounding box center [641, 248] width 42 height 9
click at [602, 262] on button "Yes / OK" at bounding box center [598, 262] width 42 height 9
click at [625, 274] on button "Not Required" at bounding box center [641, 276] width 42 height 9
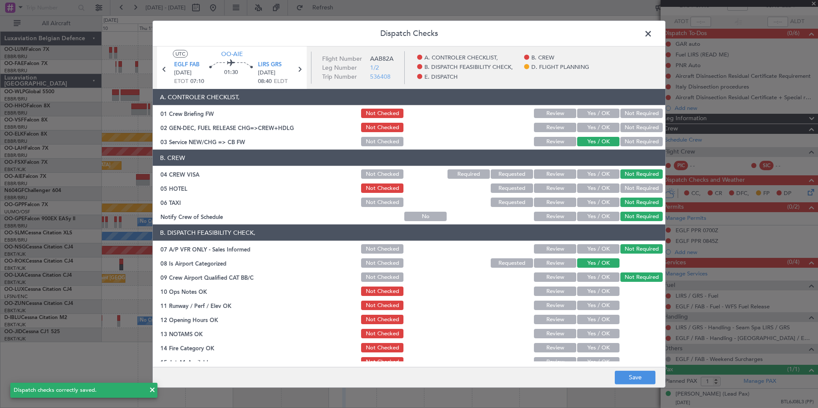
click at [592, 296] on div "Yes / OK" at bounding box center [597, 291] width 43 height 12
click at [594, 292] on button "Yes / OK" at bounding box center [598, 290] width 42 height 9
click at [596, 304] on button "Yes / OK" at bounding box center [598, 305] width 42 height 9
click at [599, 319] on button "Yes / OK" at bounding box center [598, 319] width 42 height 9
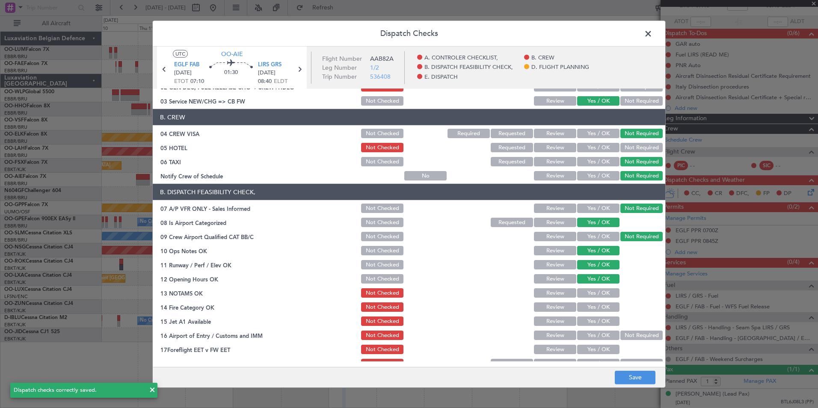
scroll to position [86, 0]
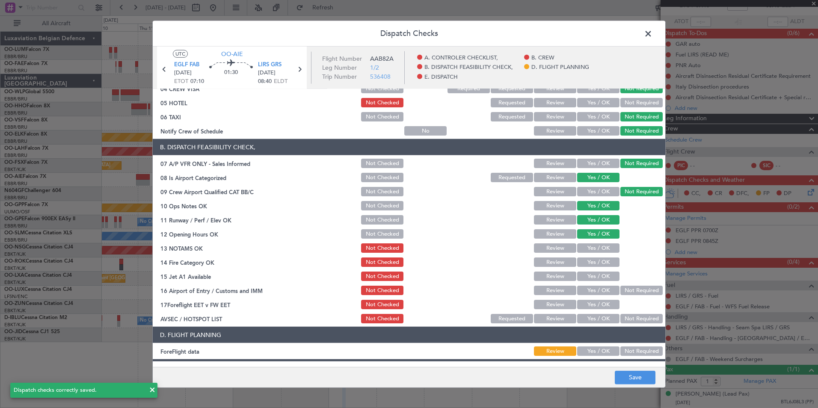
click at [591, 242] on div "Yes / OK" at bounding box center [597, 248] width 43 height 12
click at [591, 249] on button "Yes / OK" at bounding box center [598, 247] width 42 height 9
click at [594, 263] on button "Yes / OK" at bounding box center [598, 261] width 42 height 9
click at [589, 278] on button "Yes / OK" at bounding box center [598, 276] width 42 height 9
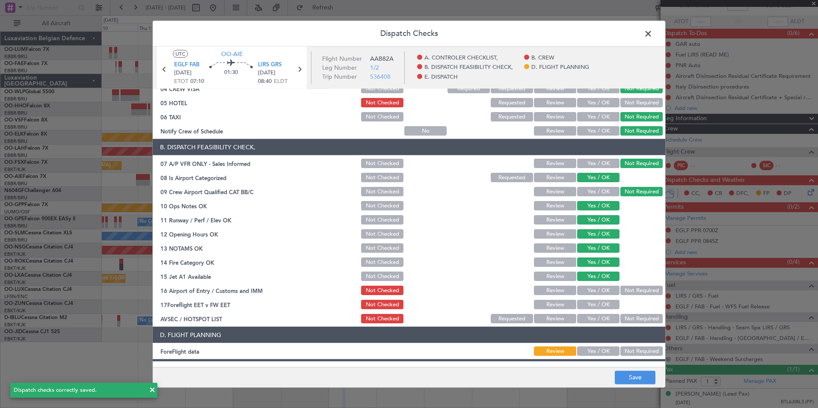
click at [588, 289] on button "Yes / OK" at bounding box center [598, 290] width 42 height 9
click at [558, 304] on button "Review" at bounding box center [555, 304] width 42 height 9
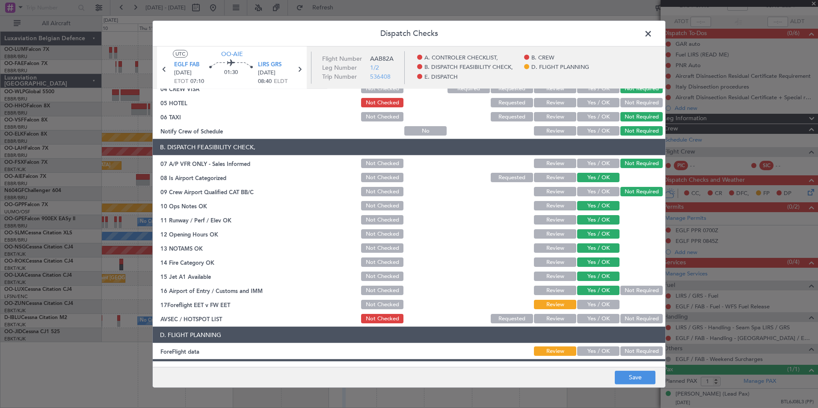
click at [630, 320] on button "Not Required" at bounding box center [641, 318] width 42 height 9
click at [632, 381] on button "Save" at bounding box center [634, 377] width 41 height 14
click at [652, 34] on span at bounding box center [652, 35] width 0 height 17
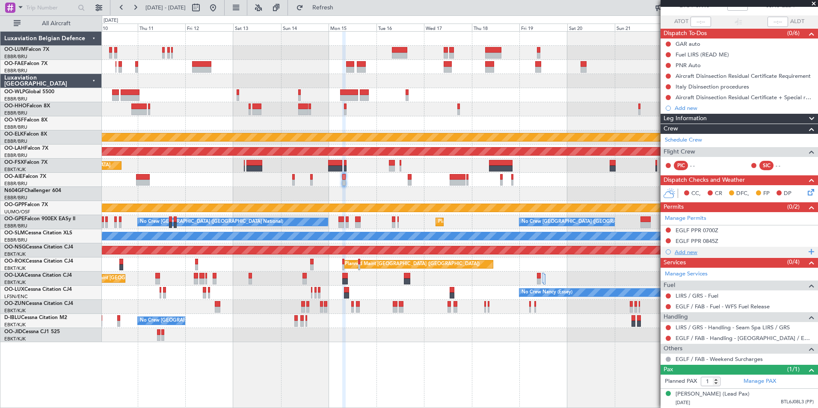
click at [688, 248] on div "Add new" at bounding box center [739, 251] width 131 height 7
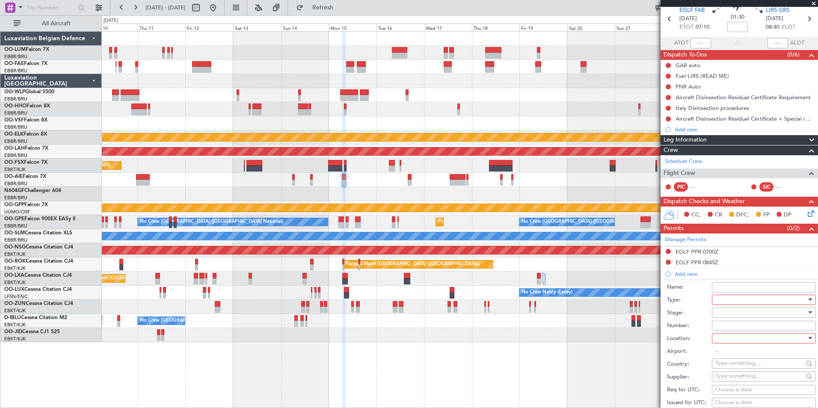
scroll to position [171, 0]
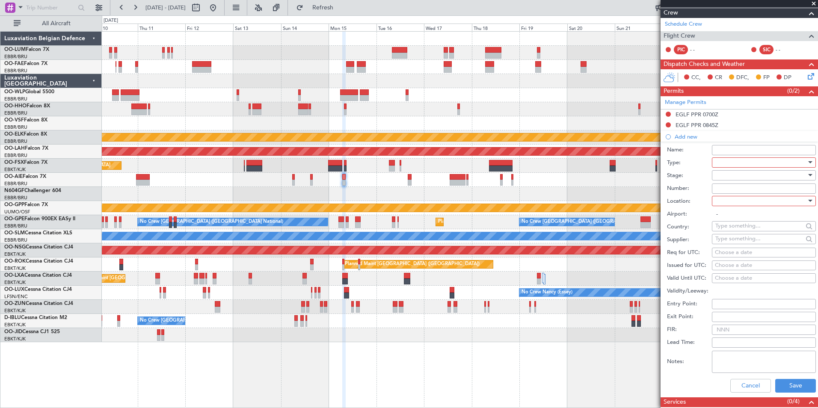
click at [732, 162] on div at bounding box center [760, 162] width 91 height 13
click at [744, 242] on span "Departure" at bounding box center [760, 241] width 90 height 13
click at [730, 179] on div at bounding box center [760, 175] width 91 height 13
click at [739, 241] on span "Received OK" at bounding box center [760, 243] width 90 height 13
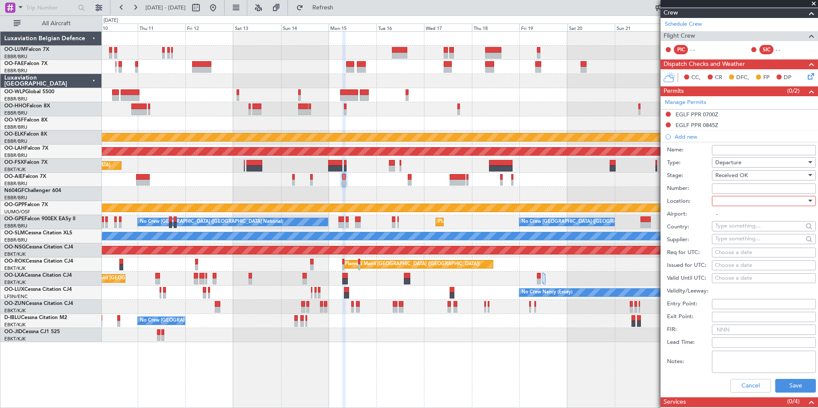
click at [723, 188] on input "Number:" at bounding box center [764, 188] width 104 height 10
type input "BFOP-2024-30105V8"
click at [733, 207] on div at bounding box center [760, 201] width 91 height 13
click at [737, 217] on span "Departure" at bounding box center [760, 218] width 90 height 13
type input "EGLF / FAB"
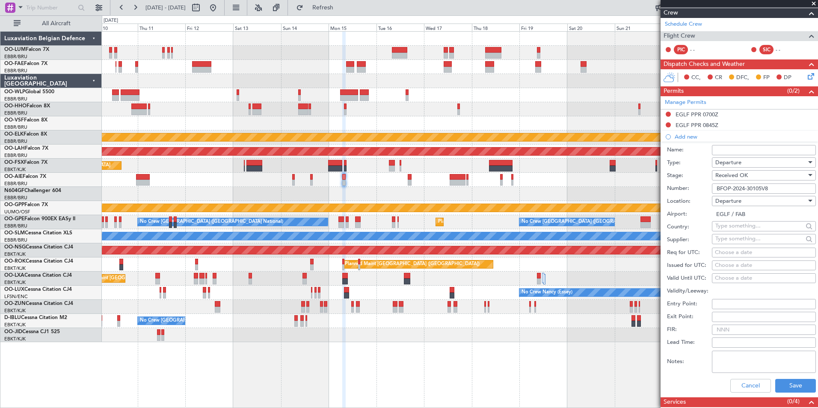
click at [728, 251] on div "Choose a date" at bounding box center [764, 252] width 98 height 9
select select "9"
select select "2025"
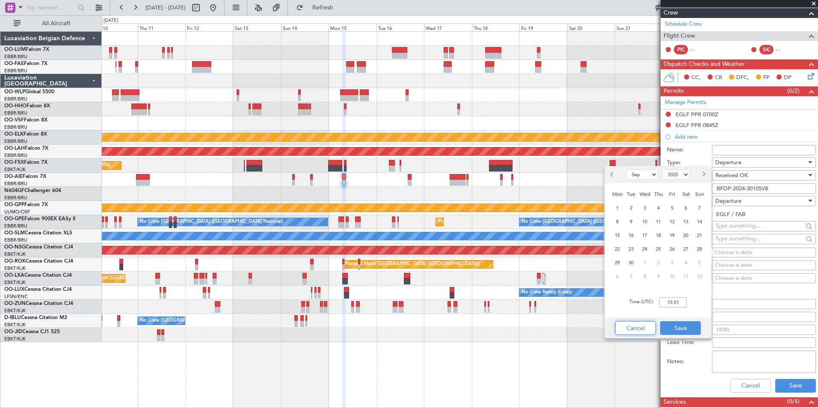
click at [644, 326] on button "Cancel" at bounding box center [635, 328] width 41 height 14
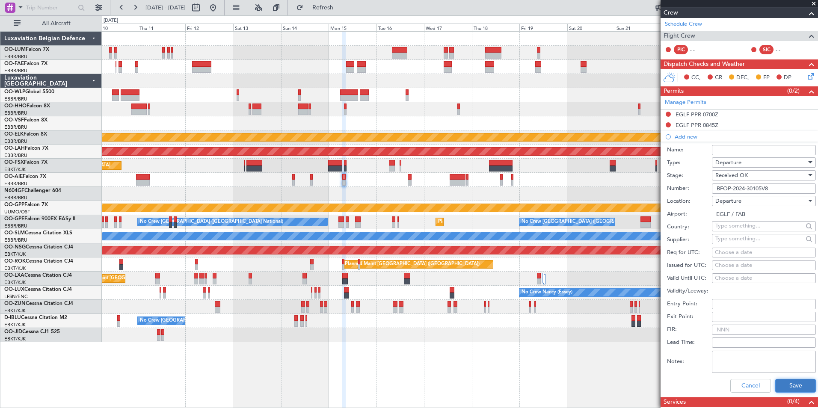
click at [786, 386] on button "Save" at bounding box center [795, 386] width 41 height 14
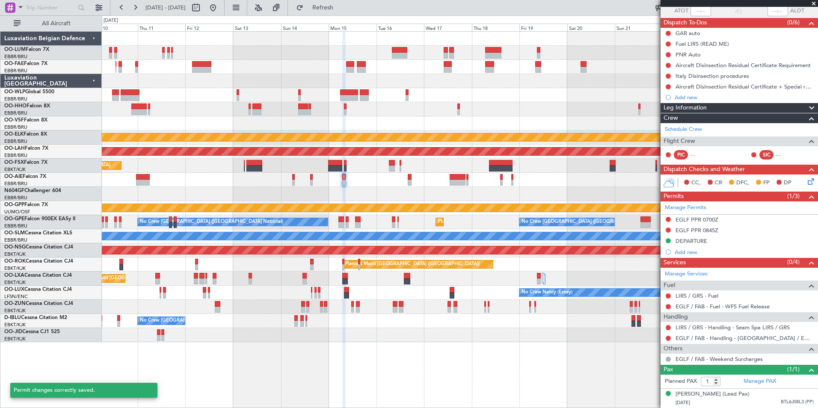
scroll to position [74, 0]
click at [692, 237] on div "DEPARTURE" at bounding box center [691, 240] width 32 height 7
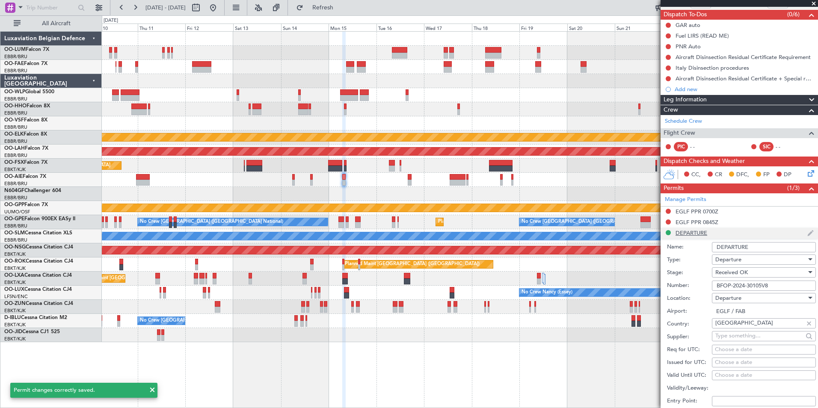
scroll to position [171, 0]
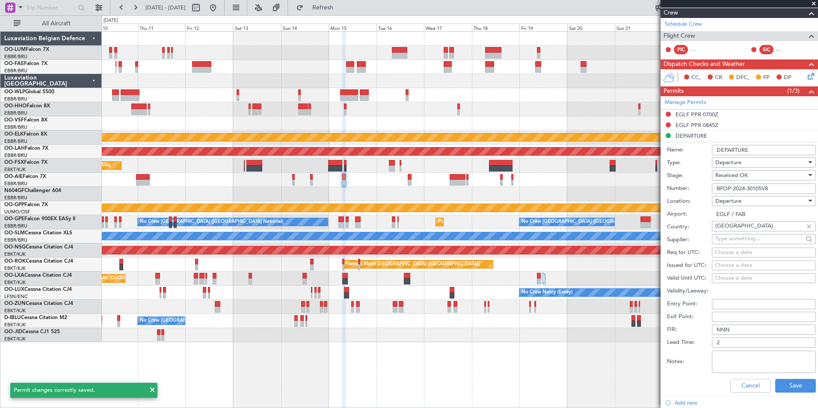
click at [753, 151] on input "DEPARTURE" at bounding box center [764, 150] width 104 height 10
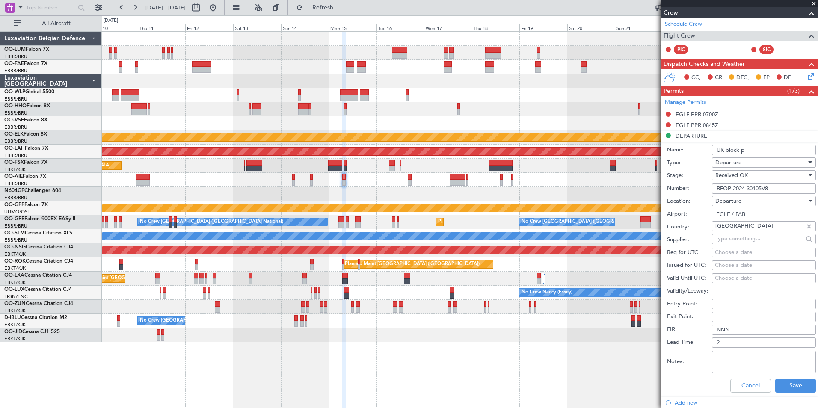
type input "UK block permit"
click at [789, 386] on button "Save" at bounding box center [795, 386] width 41 height 14
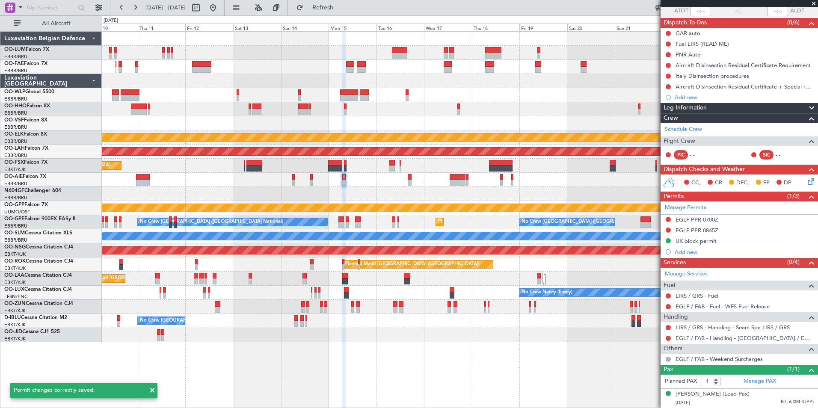
scroll to position [74, 0]
click at [340, 9] on span "Refresh" at bounding box center [323, 8] width 36 height 6
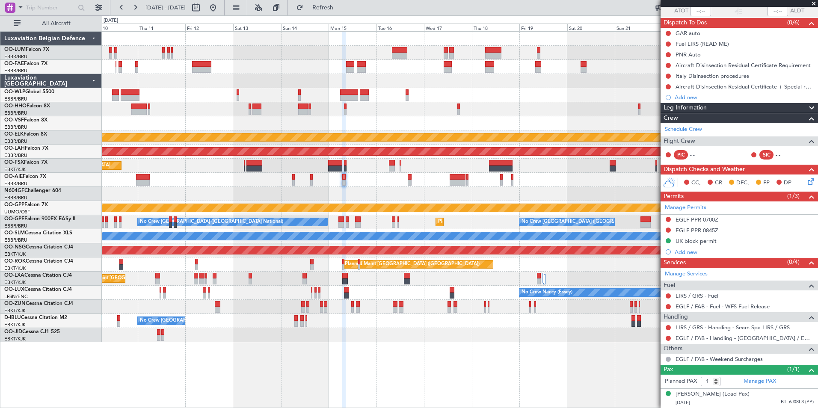
click at [707, 324] on link "LIRS / GRS - Handling - Seam Spa LIRS / GRS" at bounding box center [732, 327] width 114 height 7
click at [688, 270] on link "Manage Services" at bounding box center [685, 274] width 43 height 9
click at [338, 10] on span "Refresh" at bounding box center [323, 8] width 36 height 6
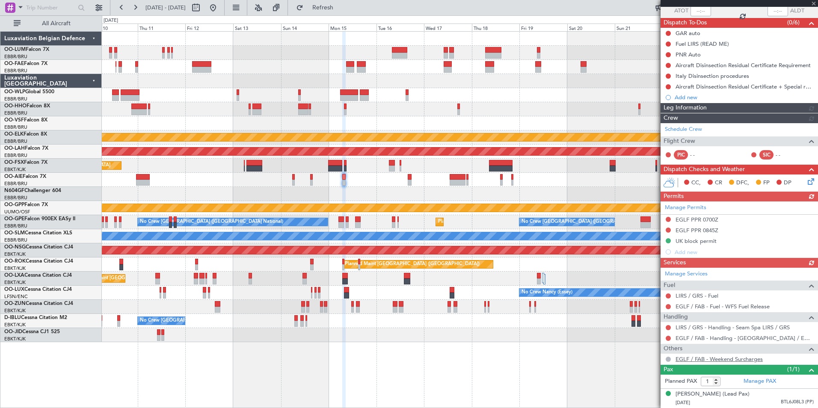
scroll to position [95, 0]
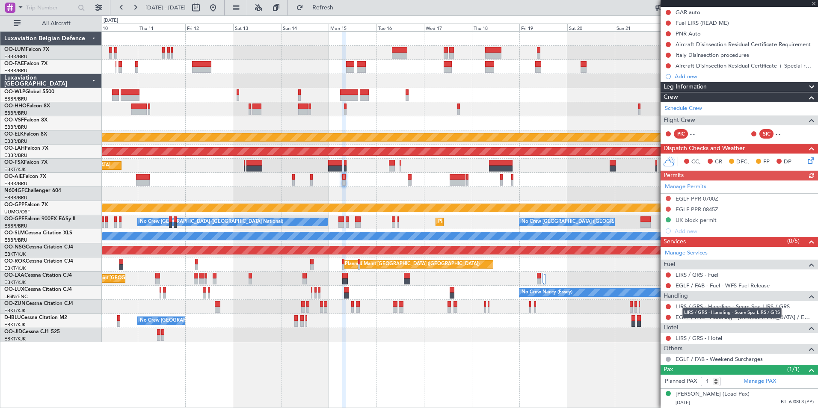
click at [687, 303] on link "LIRS / GRS - Handling - Seam Spa LIRS / GRS" at bounding box center [732, 306] width 114 height 7
click at [341, 9] on span "Refresh" at bounding box center [323, 8] width 36 height 6
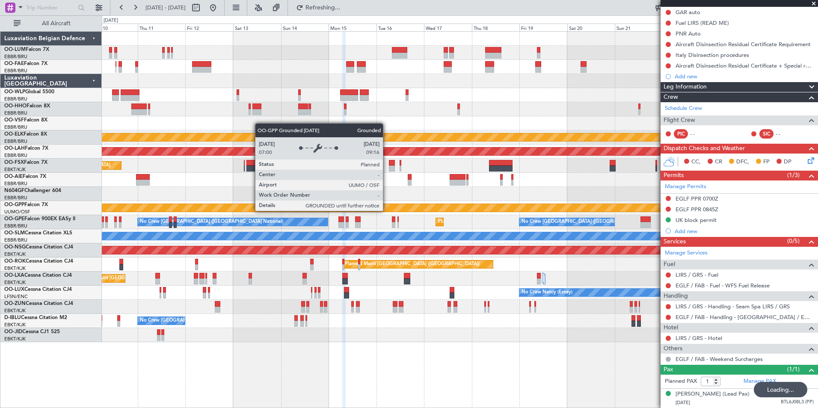
click at [397, 205] on div "Grounded [PERSON_NAME]" at bounding box center [460, 208] width 2146 height 8
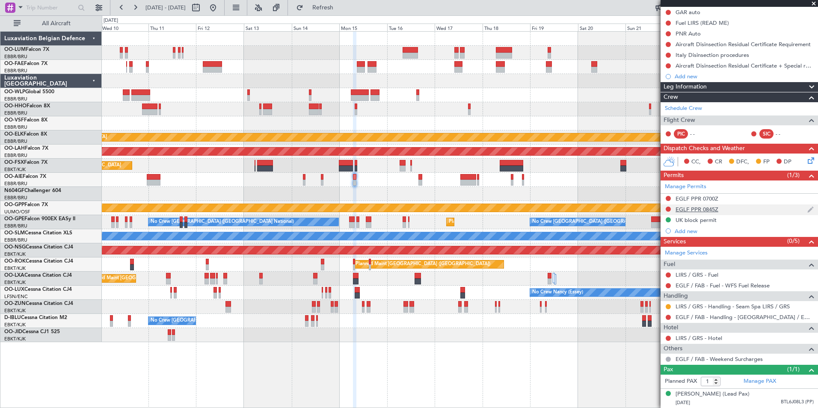
click at [692, 204] on body "10 Sep 2025 - 25 Sep 2025 Refresh Quick Links All Aircraft Planned Maint Kortri…" at bounding box center [409, 204] width 818 height 408
click at [699, 206] on div "EGLF PPR 0845Z" at bounding box center [696, 209] width 43 height 7
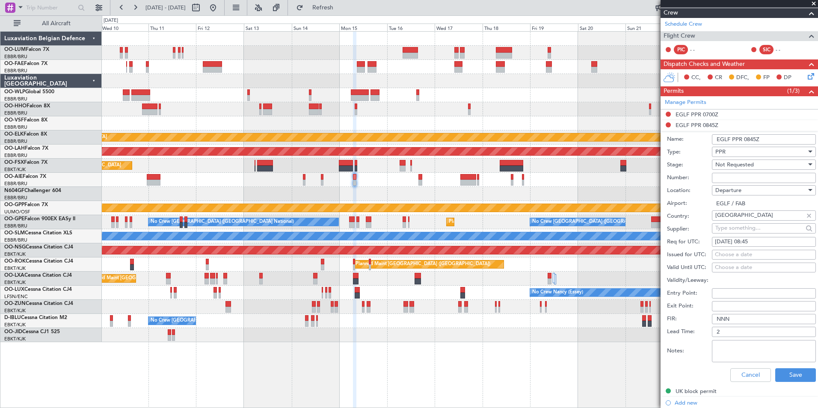
click at [738, 187] on span "Departure" at bounding box center [728, 190] width 26 height 8
click at [732, 235] on span "Arrival" at bounding box center [760, 233] width 90 height 13
type input "LIRS / GRS"
click at [791, 375] on button "Save" at bounding box center [795, 375] width 41 height 14
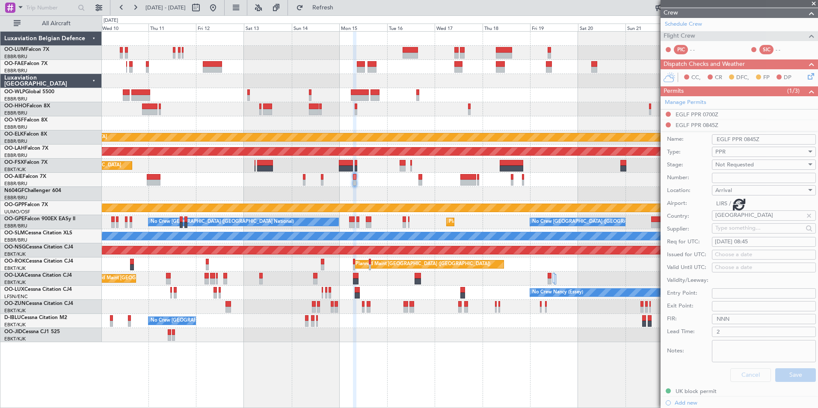
scroll to position [95, 0]
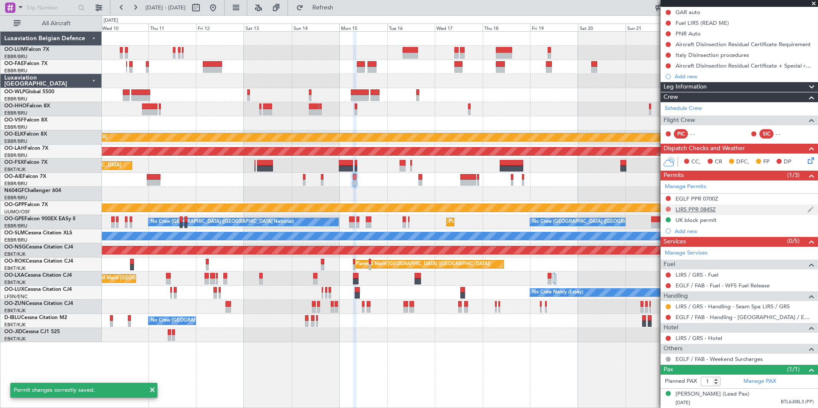
click at [670, 207] on button at bounding box center [667, 209] width 5 height 5
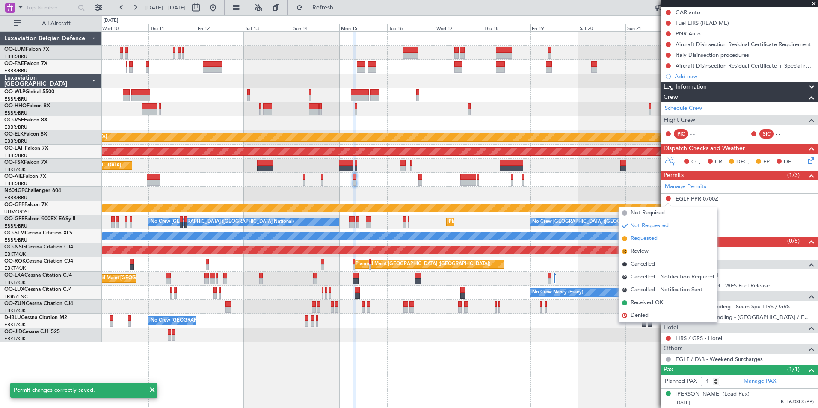
click at [641, 237] on span "Requested" at bounding box center [643, 238] width 27 height 9
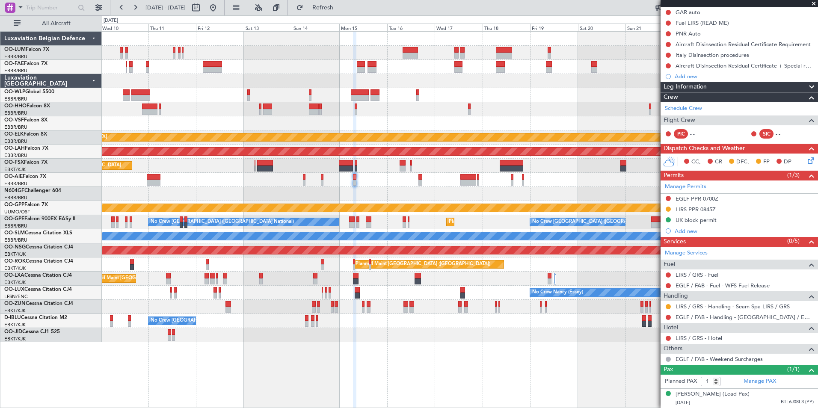
click at [359, 193] on div at bounding box center [459, 194] width 715 height 14
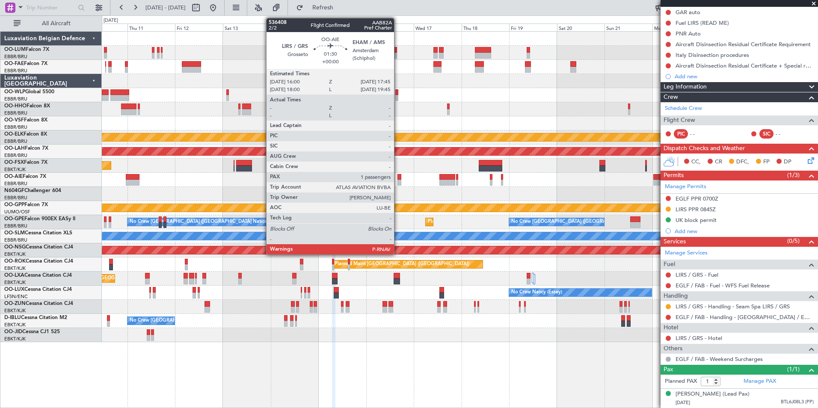
click at [398, 179] on div at bounding box center [399, 177] width 4 height 6
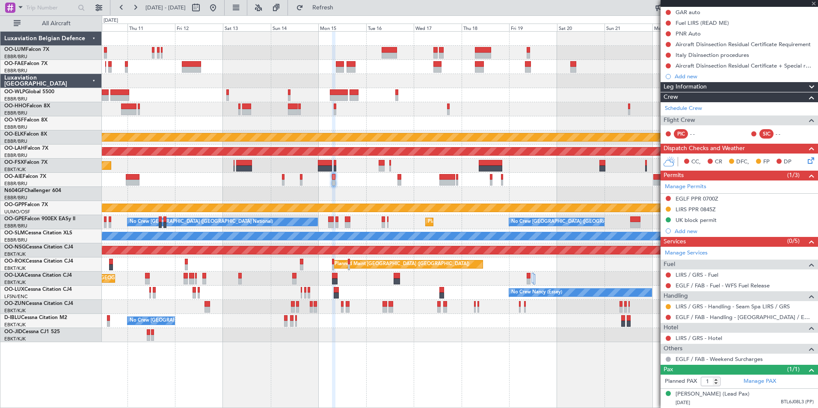
scroll to position [0, 0]
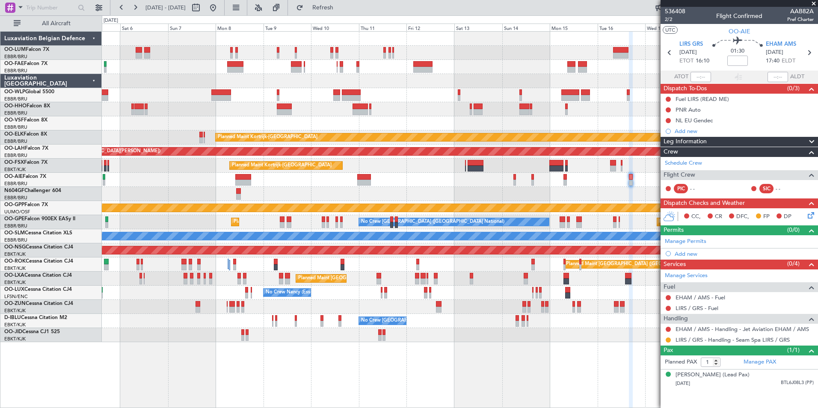
click at [467, 312] on div "Owner Melsbroek Air Base Planned Maint Brussels (Brussels National) Owner Melsb…" at bounding box center [459, 187] width 715 height 310
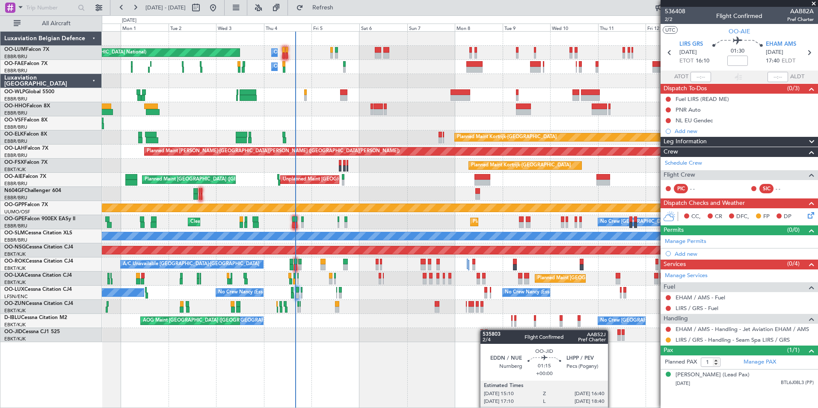
click at [484, 330] on div "Owner Melsbroek Air Base Planned Maint Brussels (Brussels National) Owner Melsb…" at bounding box center [459, 187] width 715 height 310
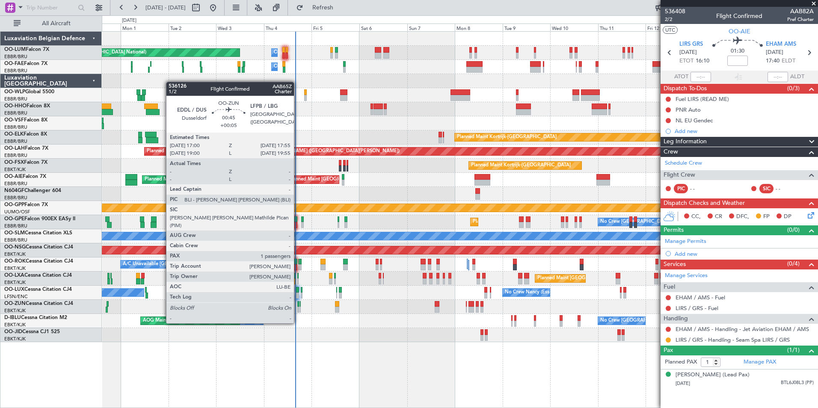
click at [298, 307] on div at bounding box center [298, 310] width 2 height 6
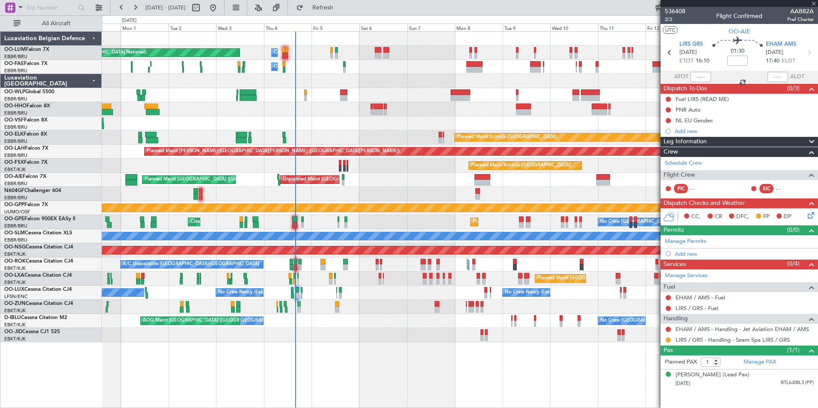
type input "+00:05"
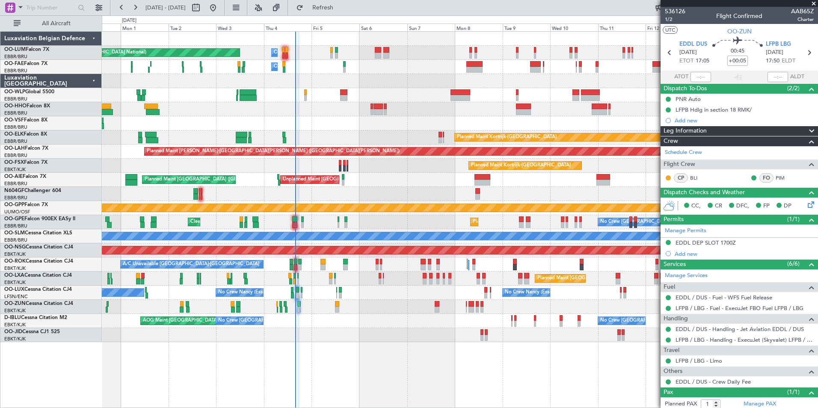
click at [313, 330] on div "Planned Maint Kortrijk-[GEOGRAPHIC_DATA] AOG Maint [GEOGRAPHIC_DATA]-[GEOGRAPHI…" at bounding box center [459, 335] width 715 height 14
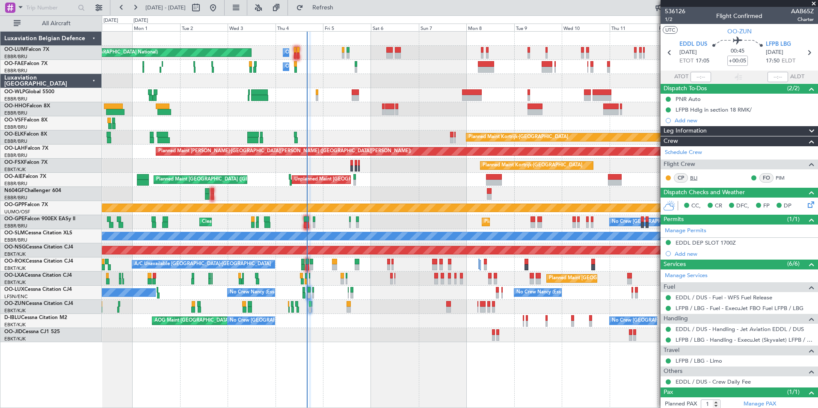
click at [696, 178] on link "BLI" at bounding box center [699, 178] width 19 height 8
click at [86, 293] on div "Planned Maint Brussels (Brussels National) Owner Melsbroek Air Base Owner Melsb…" at bounding box center [409, 211] width 818 height 393
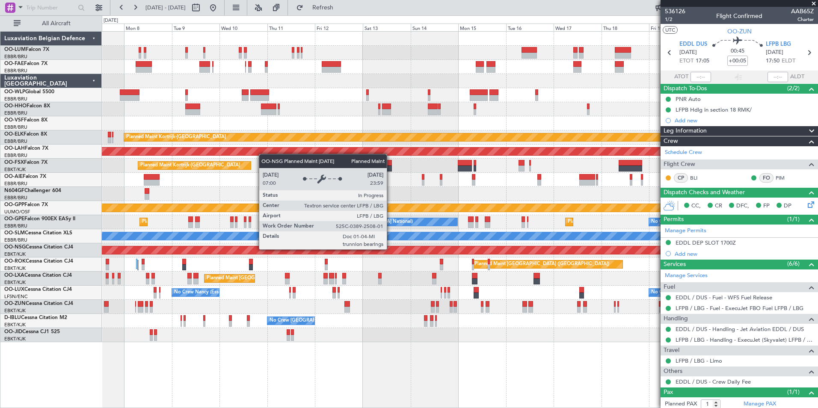
click at [275, 261] on div "Owner Melsbroek Air Base Owner Melsbroek Air Base Planned Maint Kortrijk-Wevelg…" at bounding box center [459, 187] width 715 height 310
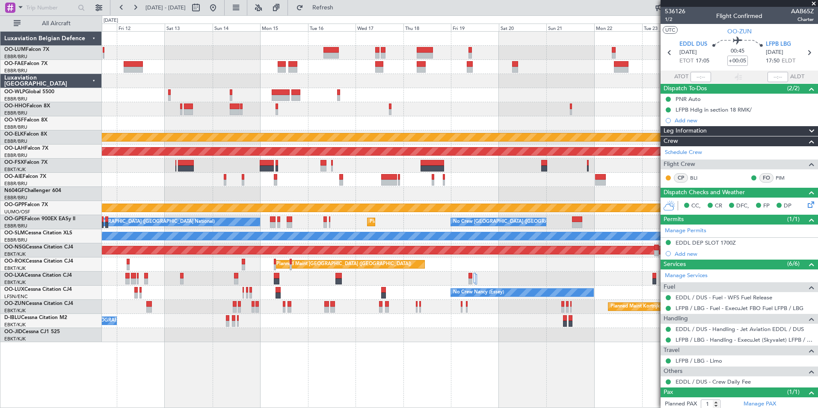
click at [343, 183] on div at bounding box center [459, 180] width 715 height 14
click at [272, 181] on div at bounding box center [459, 180] width 715 height 14
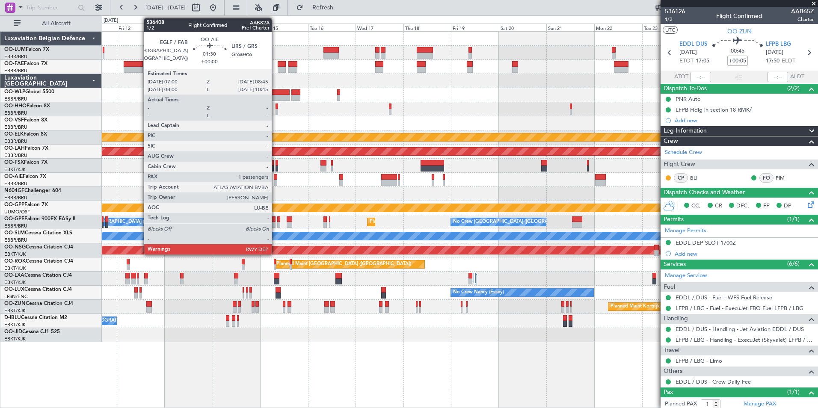
click at [275, 180] on div at bounding box center [276, 183] width 4 height 6
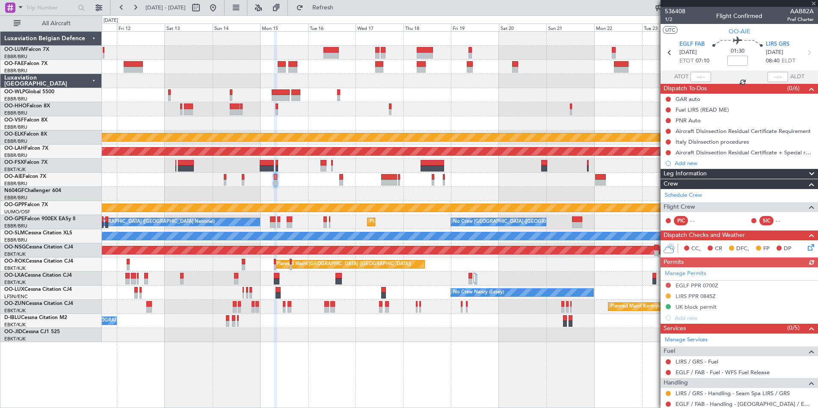
scroll to position [95, 0]
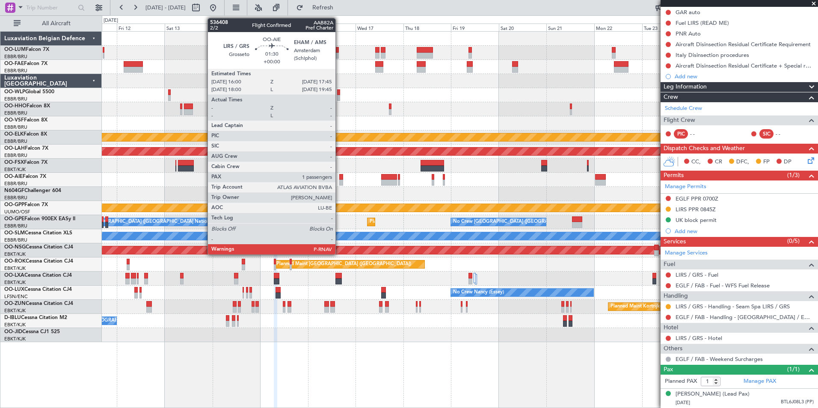
click at [339, 181] on div at bounding box center [341, 183] width 4 height 6
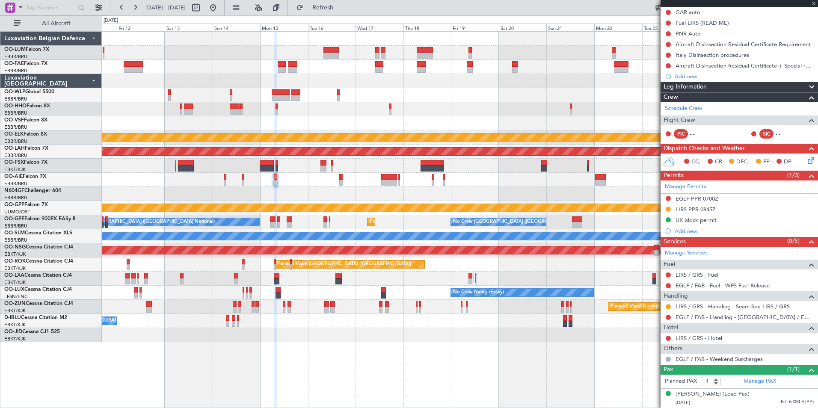
scroll to position [0, 0]
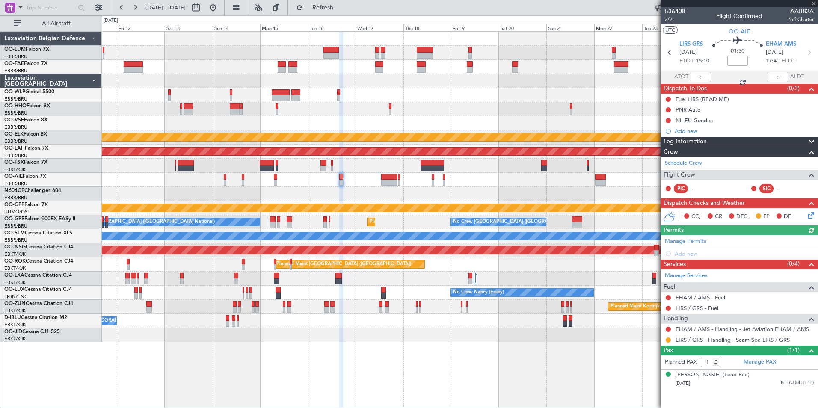
click at [688, 253] on div "Manage Permits Add new" at bounding box center [738, 247] width 157 height 24
click at [680, 256] on div "Add new" at bounding box center [739, 253] width 131 height 7
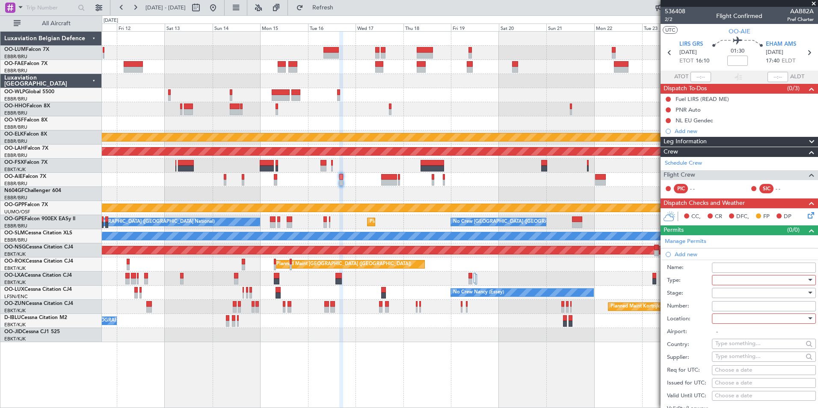
click at [724, 283] on div at bounding box center [760, 280] width 91 height 13
click at [727, 326] on span "PPR" at bounding box center [760, 322] width 90 height 13
click at [728, 294] on div at bounding box center [760, 292] width 91 height 13
click at [738, 322] on span "Not Requested" at bounding box center [760, 322] width 90 height 13
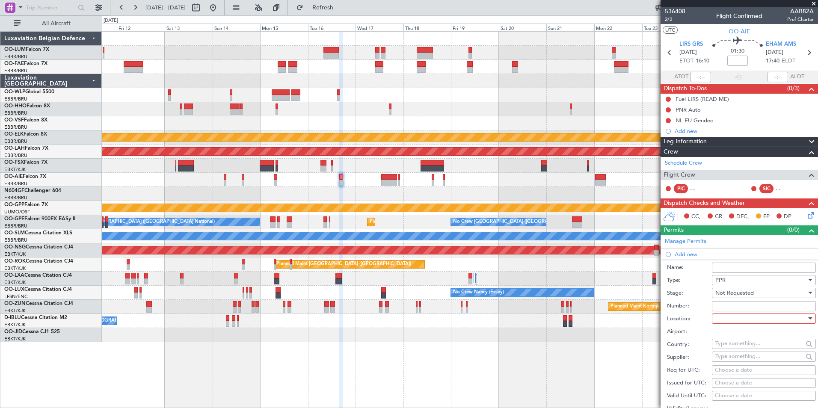
click at [728, 320] on div at bounding box center [760, 318] width 91 height 13
click at [734, 291] on div at bounding box center [409, 204] width 818 height 408
click at [735, 291] on span "Not Requested" at bounding box center [734, 293] width 38 height 8
drag, startPoint x: 735, startPoint y: 291, endPoint x: 731, endPoint y: 346, distance: 55.7
click at [731, 346] on span "Requested" at bounding box center [760, 348] width 90 height 13
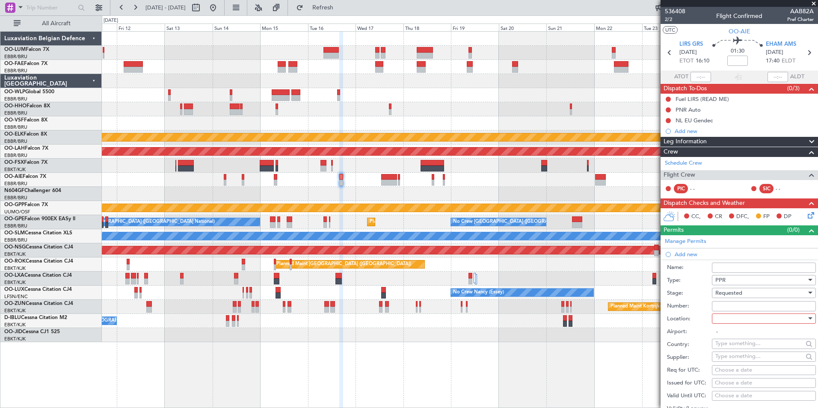
click at [731, 346] on input "text" at bounding box center [759, 343] width 88 height 13
click at [697, 341] on label "Country:" at bounding box center [689, 344] width 45 height 9
click at [731, 316] on div at bounding box center [760, 318] width 91 height 13
click at [731, 339] on span "Departure" at bounding box center [760, 335] width 90 height 13
type input "LIRS / GRS"
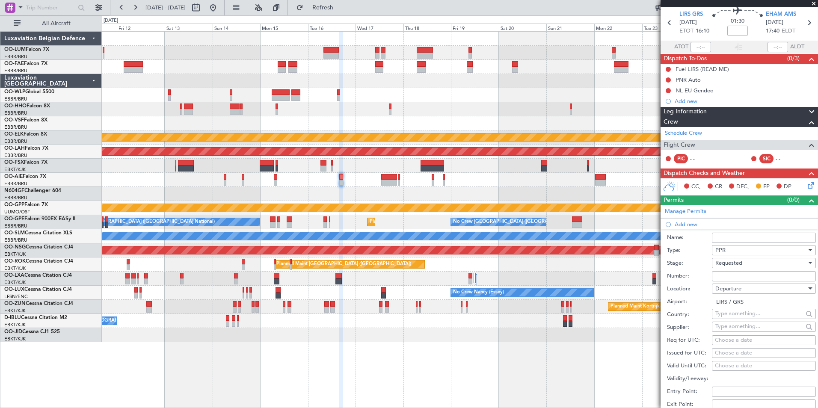
scroll to position [43, 0]
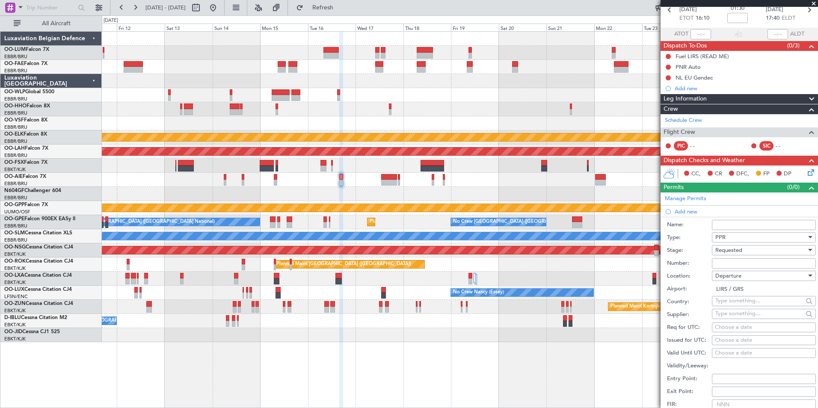
click at [719, 331] on div "Choose a date" at bounding box center [764, 327] width 98 height 9
select select "9"
select select "2025"
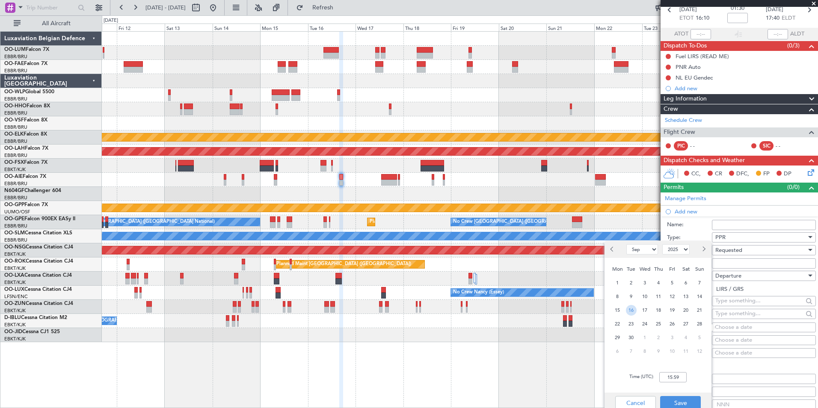
click at [631, 310] on span "16" at bounding box center [631, 310] width 11 height 11
click at [678, 374] on input "00:00" at bounding box center [672, 377] width 27 height 10
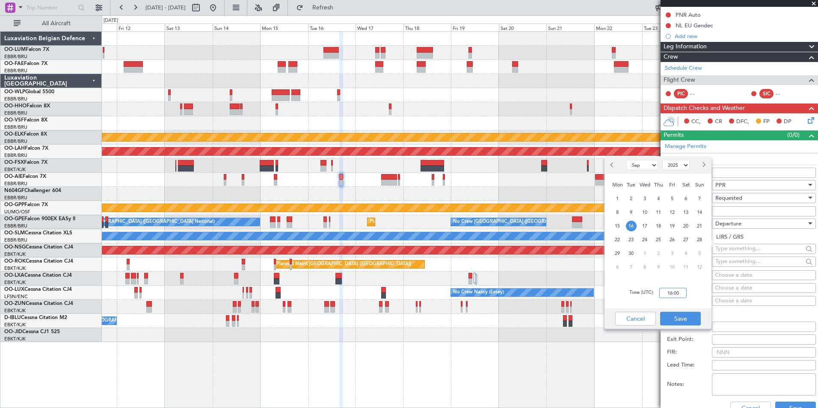
scroll to position [128, 0]
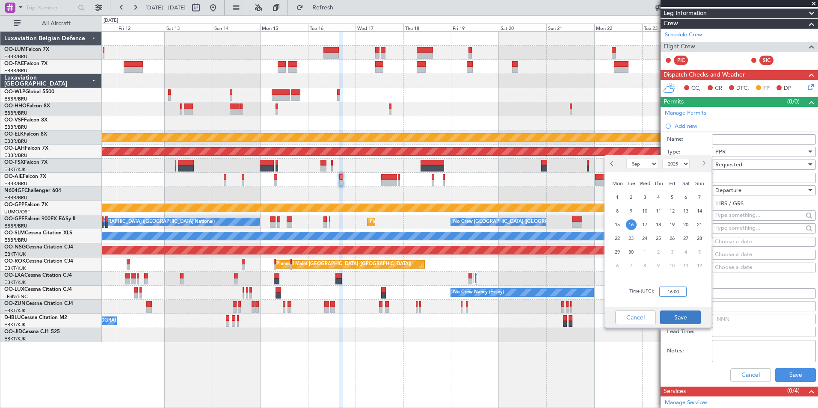
type input "16:00"
click at [691, 316] on button "Save" at bounding box center [680, 317] width 41 height 14
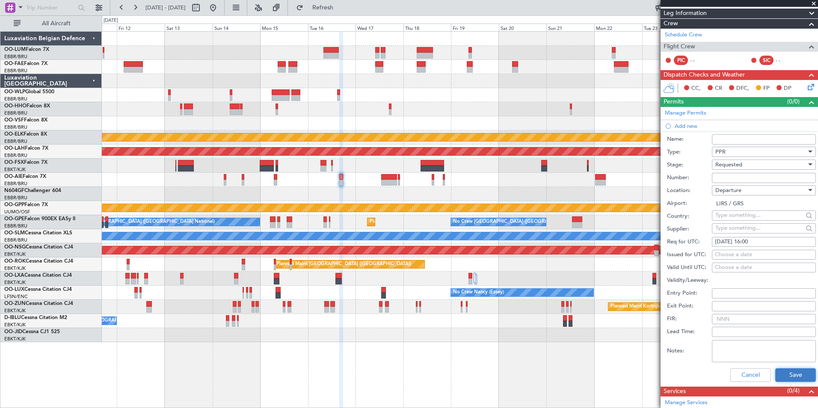
click at [807, 378] on button "Save" at bounding box center [795, 375] width 41 height 14
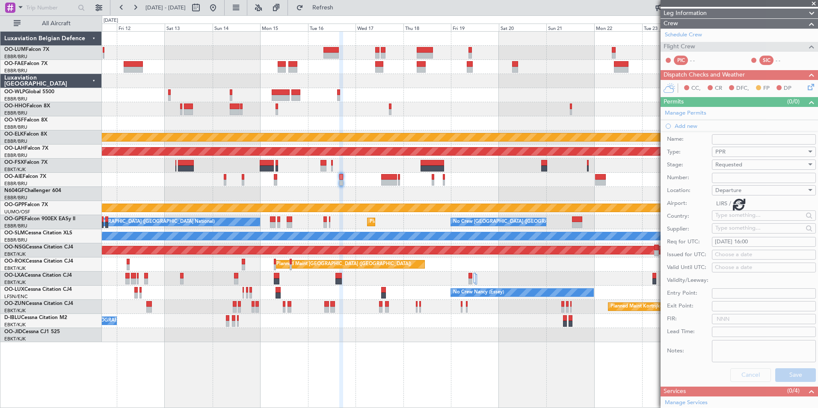
scroll to position [0, 0]
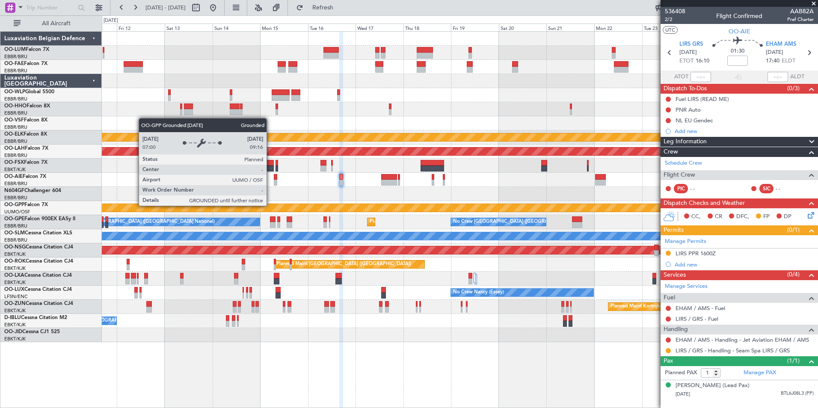
click at [282, 207] on div "Grounded [PERSON_NAME]" at bounding box center [460, 208] width 2146 height 8
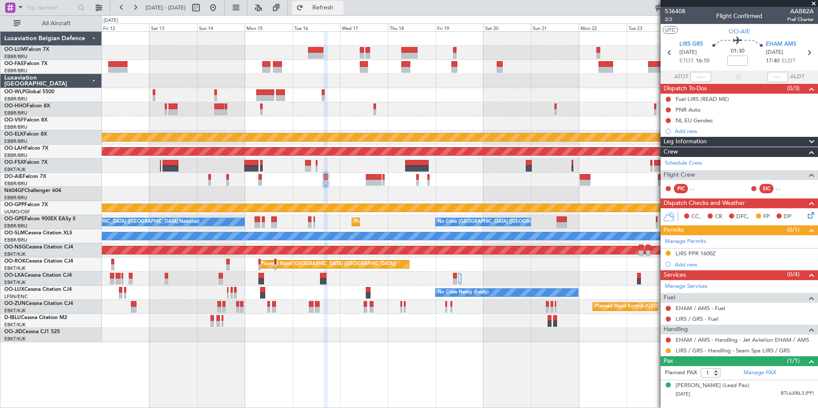
click at [341, 7] on span "Refresh" at bounding box center [323, 8] width 36 height 6
click at [687, 261] on div "Add new" at bounding box center [739, 264] width 131 height 7
click at [684, 261] on div "Manage Permits LIRS PPR 1600Z Add new" at bounding box center [738, 252] width 157 height 35
click at [689, 268] on div "Manage Permits LIRS PPR 1600Z Add new" at bounding box center [738, 252] width 157 height 35
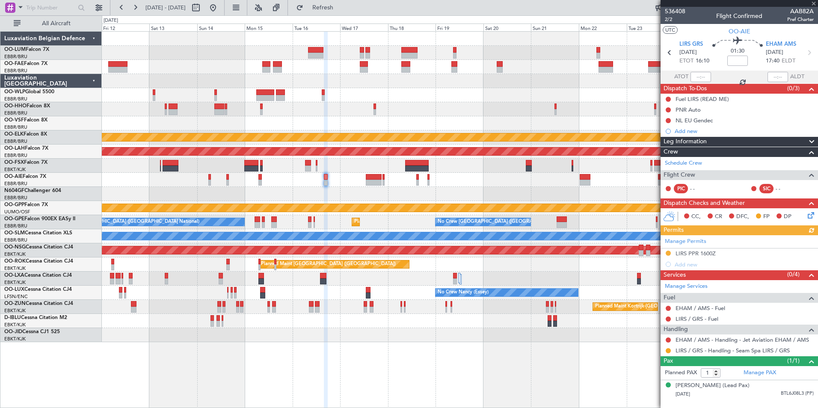
click at [690, 268] on div "Manage Permits LIRS PPR 1600Z Add new" at bounding box center [738, 252] width 157 height 35
drag, startPoint x: 690, startPoint y: 268, endPoint x: 685, endPoint y: 265, distance: 5.0
click at [685, 265] on div "Add new" at bounding box center [743, 264] width 139 height 7
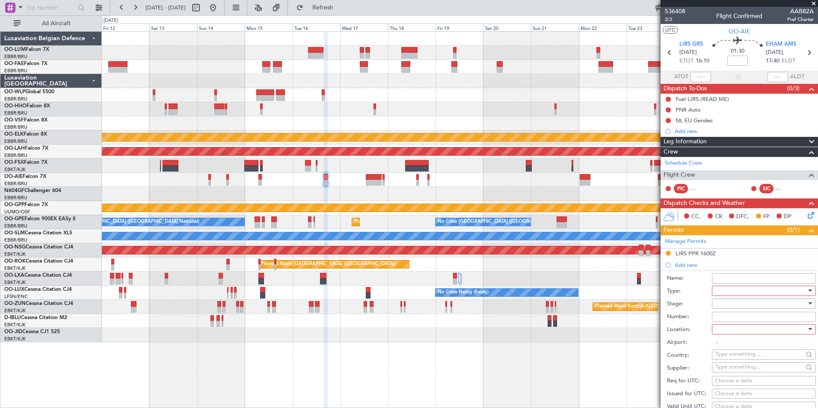
click at [730, 286] on div at bounding box center [760, 290] width 91 height 13
click at [727, 371] on span "Slot" at bounding box center [760, 371] width 90 height 13
click at [718, 301] on div at bounding box center [760, 303] width 91 height 13
click at [736, 332] on span "Not Requested" at bounding box center [760, 333] width 90 height 13
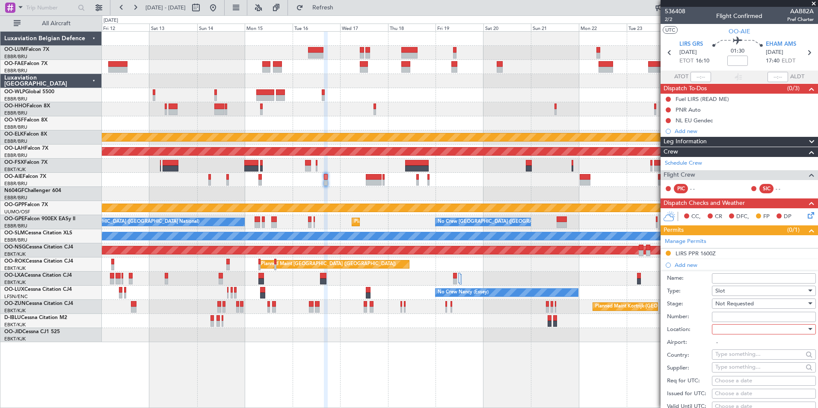
click at [734, 329] on div at bounding box center [760, 329] width 91 height 13
click at [735, 341] on span "Departure" at bounding box center [760, 346] width 90 height 13
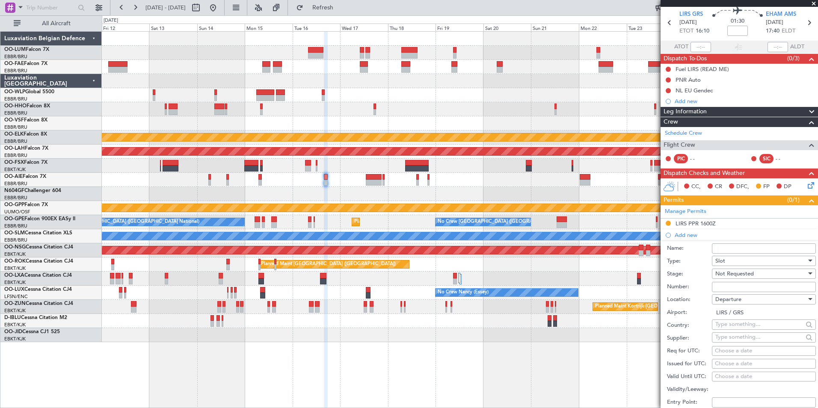
scroll to position [43, 0]
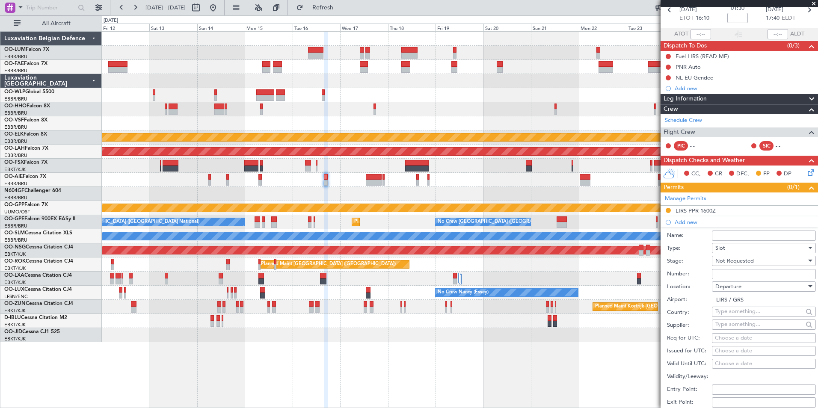
click at [731, 282] on div "Departure" at bounding box center [760, 286] width 91 height 13
drag, startPoint x: 728, startPoint y: 331, endPoint x: 735, endPoint y: 327, distance: 8.4
click at [728, 331] on span "Arrival" at bounding box center [760, 329] width 90 height 13
type input "EHAM / AMS"
click at [724, 337] on div "Choose a date" at bounding box center [764, 338] width 98 height 9
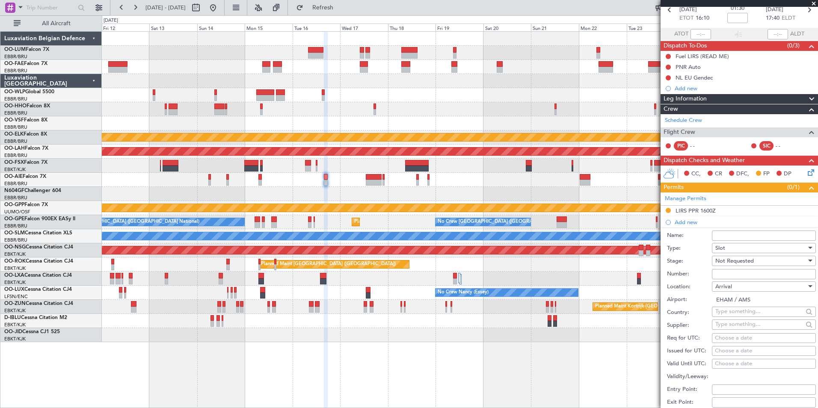
select select "9"
select select "2025"
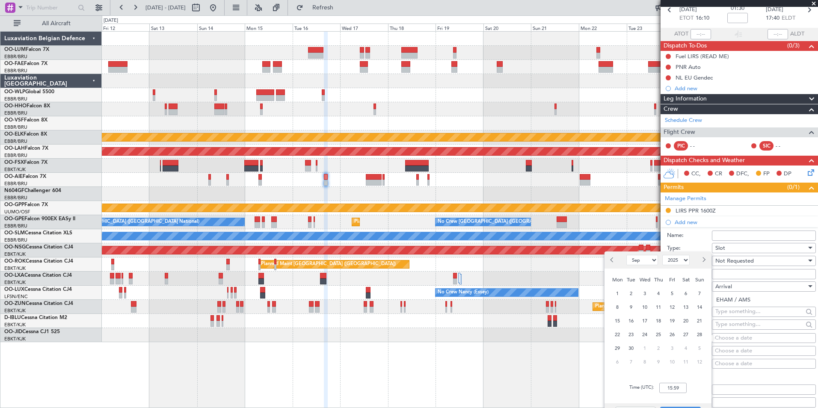
click at [632, 321] on span "16" at bounding box center [631, 321] width 11 height 11
click at [679, 389] on input "00:00" at bounding box center [672, 388] width 27 height 10
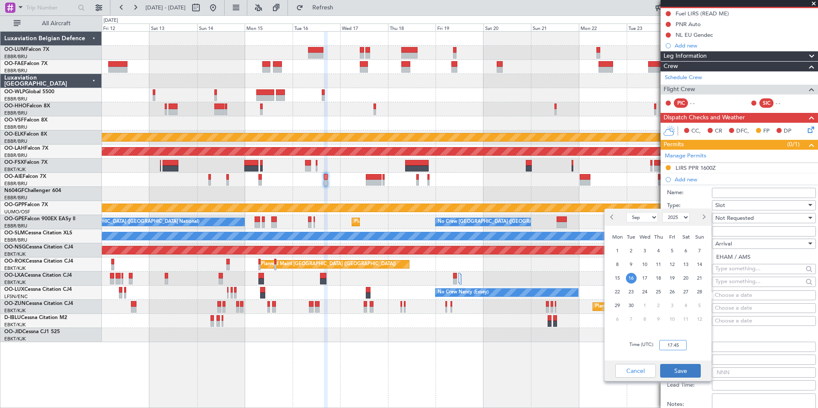
type input "17:45"
click at [677, 365] on button "Save" at bounding box center [680, 371] width 41 height 14
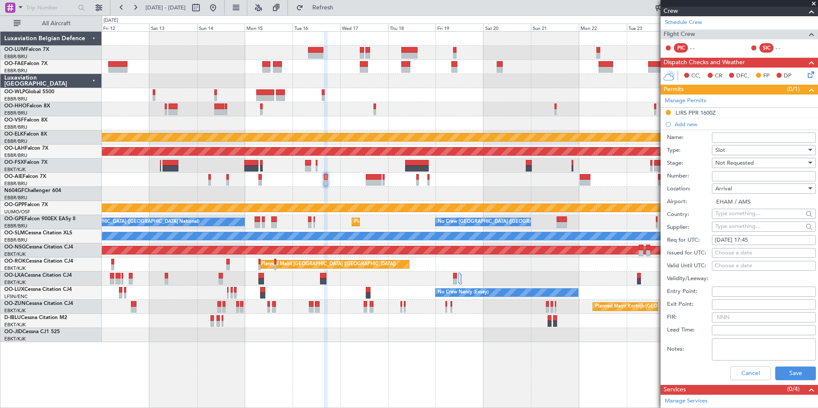
scroll to position [214, 0]
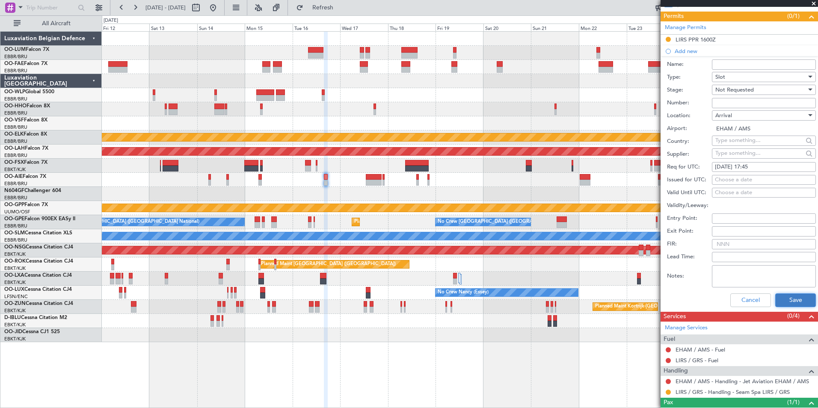
click at [786, 302] on button "Save" at bounding box center [795, 300] width 41 height 14
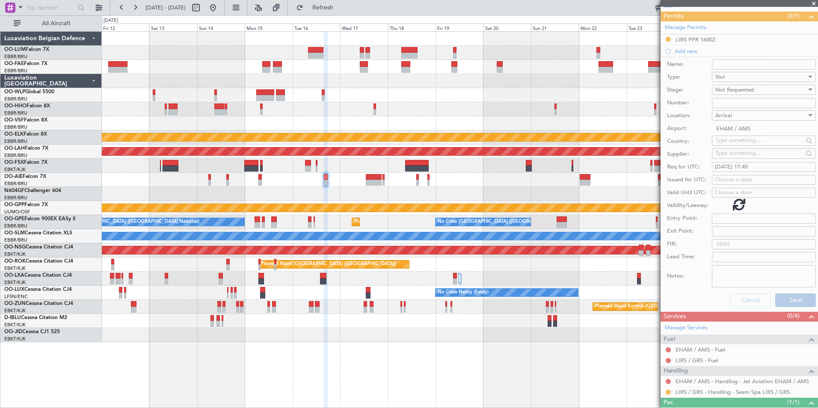
scroll to position [10, 0]
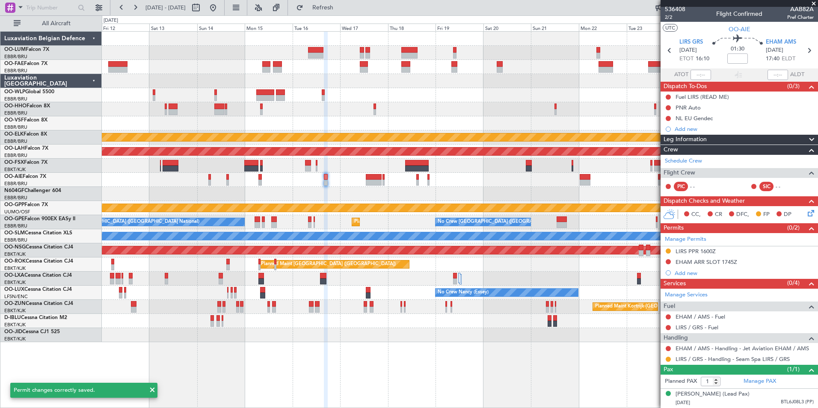
click at [402, 195] on div at bounding box center [459, 194] width 715 height 14
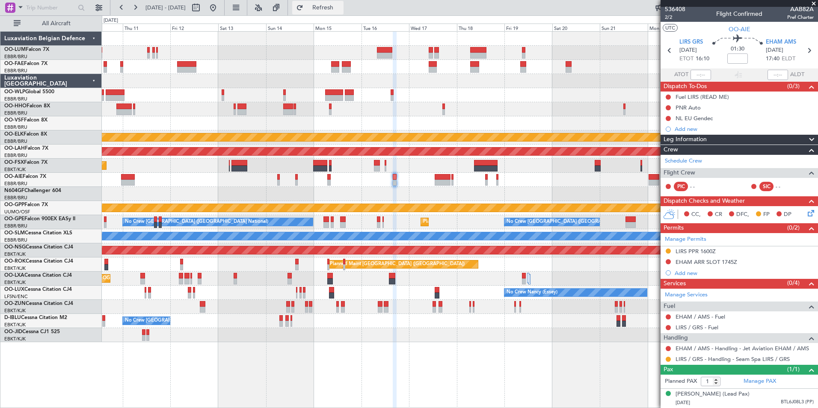
click at [341, 9] on span "Refresh" at bounding box center [323, 8] width 36 height 6
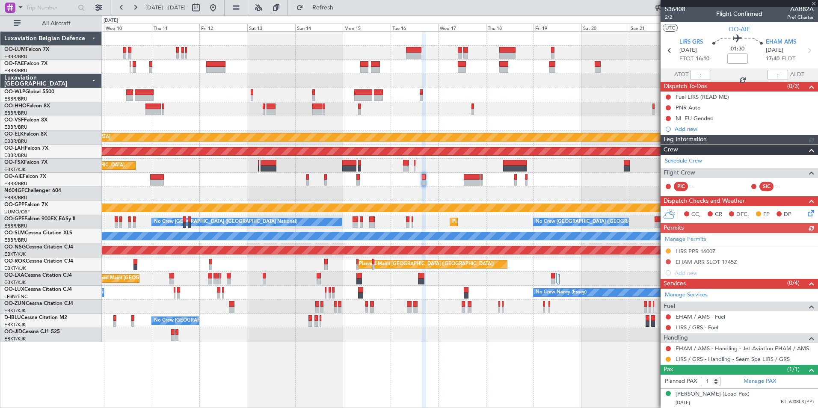
click at [469, 220] on div "Planned Maint Kortrijk-Wevelgem Planned Maint Alton-st Louis (St Louis Regl) Pl…" at bounding box center [459, 187] width 715 height 310
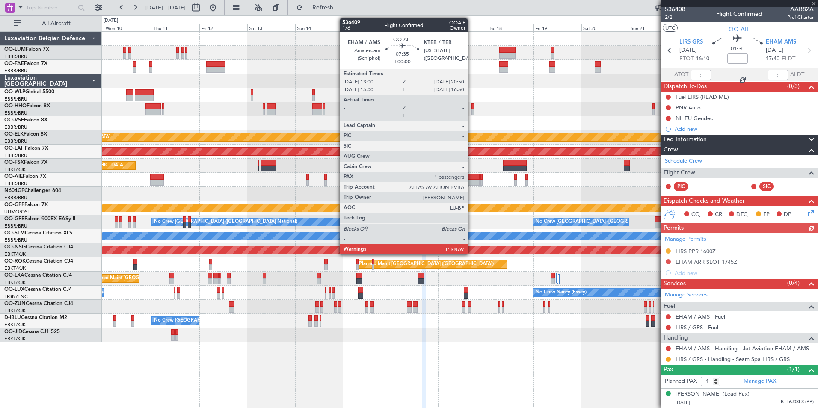
click at [471, 182] on div at bounding box center [472, 183] width 16 height 6
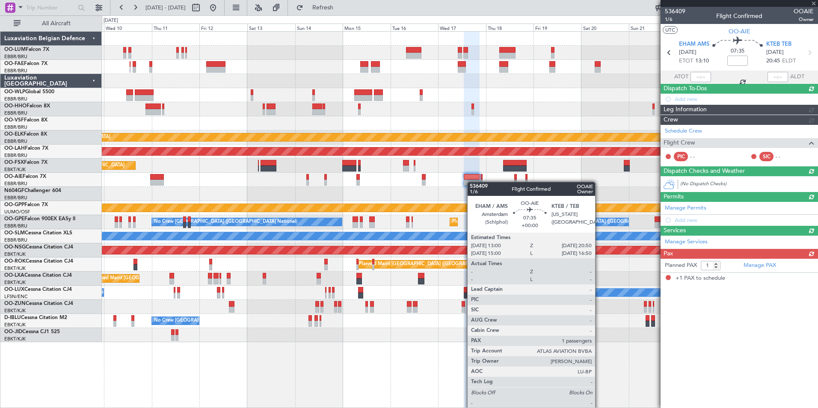
scroll to position [0, 0]
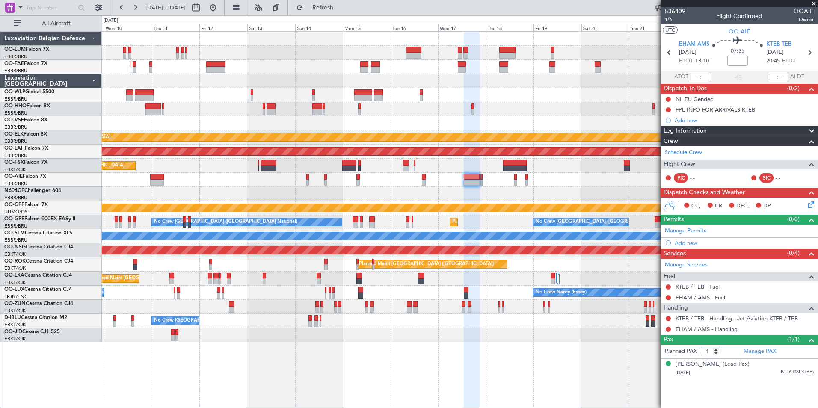
click at [457, 309] on div "Planned Maint Kortrijk-[GEOGRAPHIC_DATA]" at bounding box center [459, 307] width 715 height 14
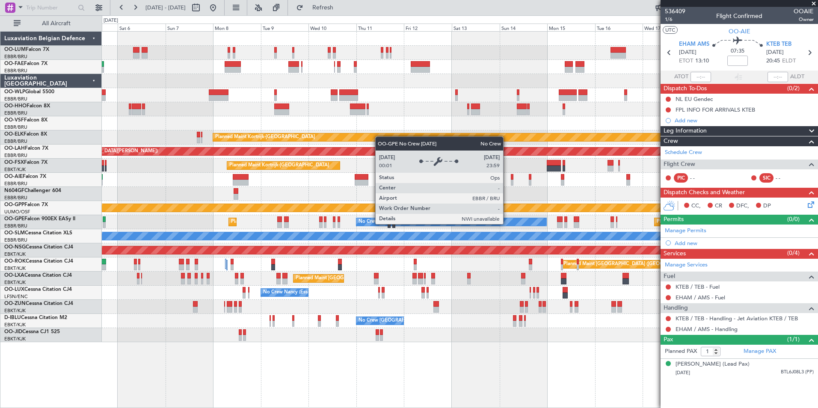
click at [316, 257] on div "Owner Melsbroek Air Base Planned Maint Brussels (Brussels National) Owner Melsb…" at bounding box center [459, 187] width 715 height 310
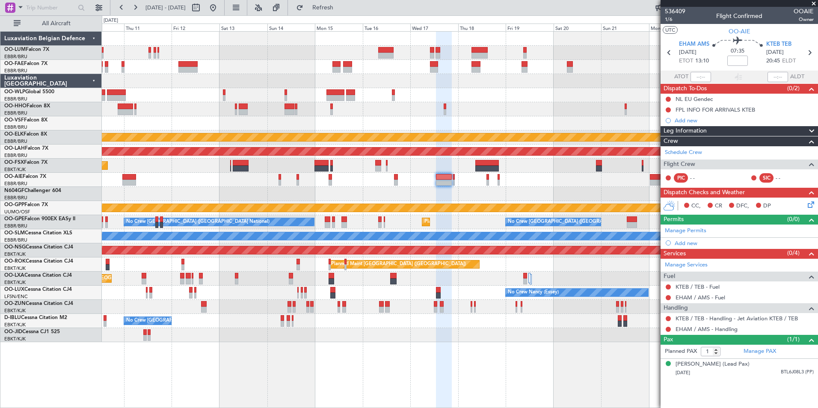
click at [372, 200] on div at bounding box center [459, 194] width 715 height 14
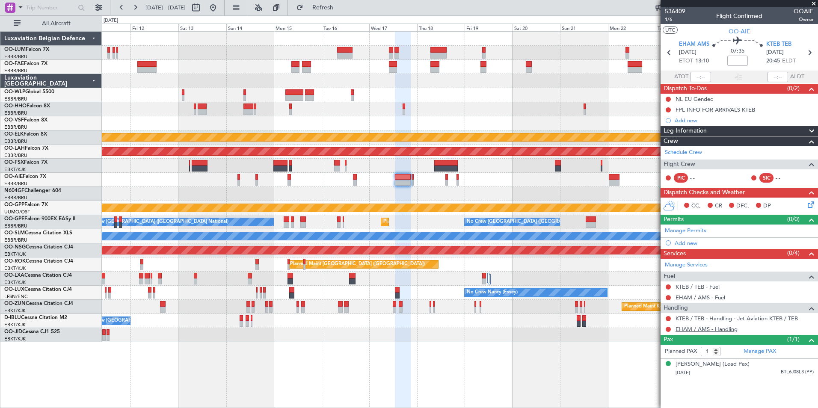
click at [697, 327] on link "EHAM / AMS - Handling" at bounding box center [706, 328] width 62 height 7
click at [698, 298] on link "EHAM / AMS - Fuel" at bounding box center [700, 297] width 50 height 7
click at [482, 199] on div at bounding box center [459, 194] width 715 height 14
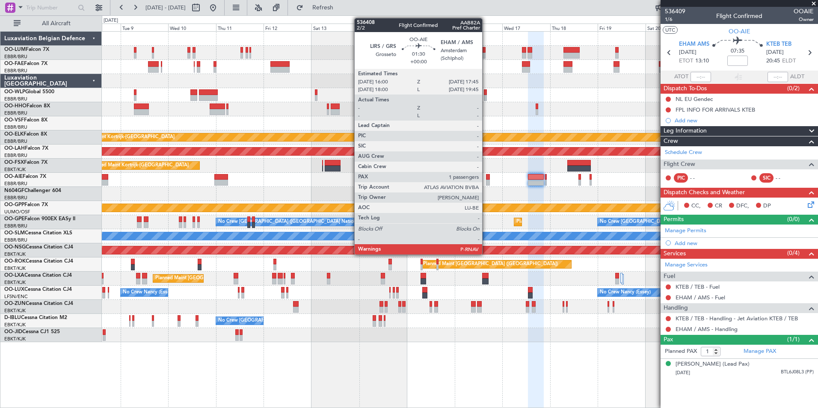
click at [487, 181] on div at bounding box center [488, 183] width 4 height 6
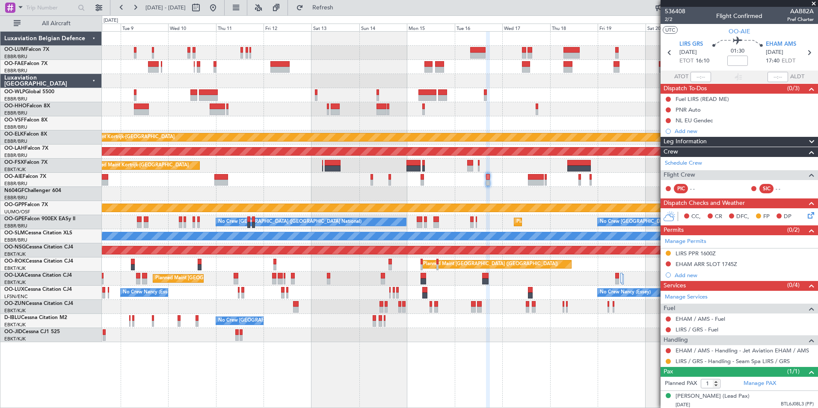
click at [486, 222] on div "No Crew Brussels (Brussels National) Planned Maint Brussels (Brussels National)…" at bounding box center [459, 222] width 715 height 14
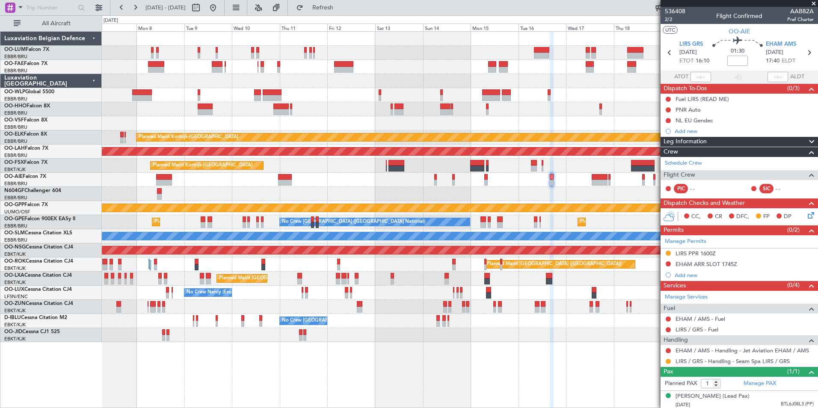
click at [525, 188] on div at bounding box center [459, 194] width 715 height 14
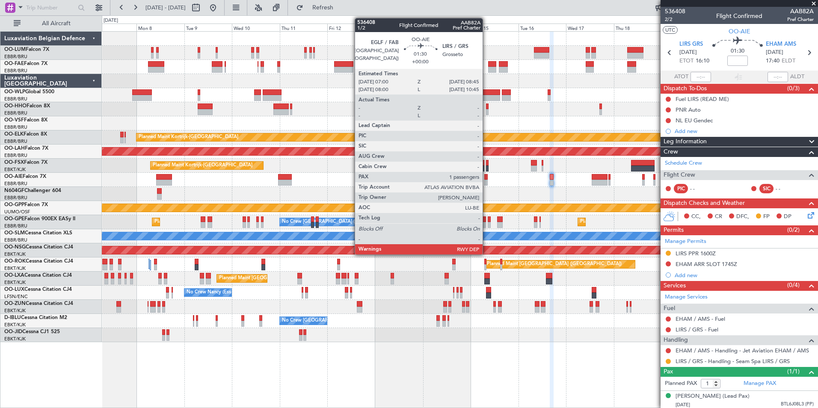
click at [486, 179] on div at bounding box center [486, 177] width 4 height 6
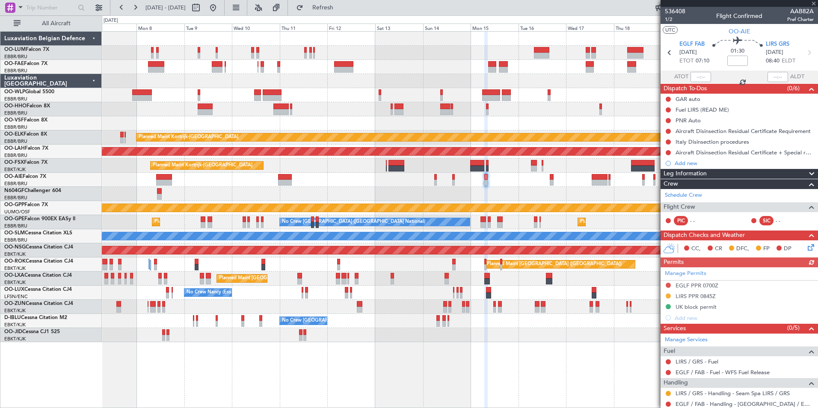
click at [495, 198] on div at bounding box center [459, 194] width 715 height 14
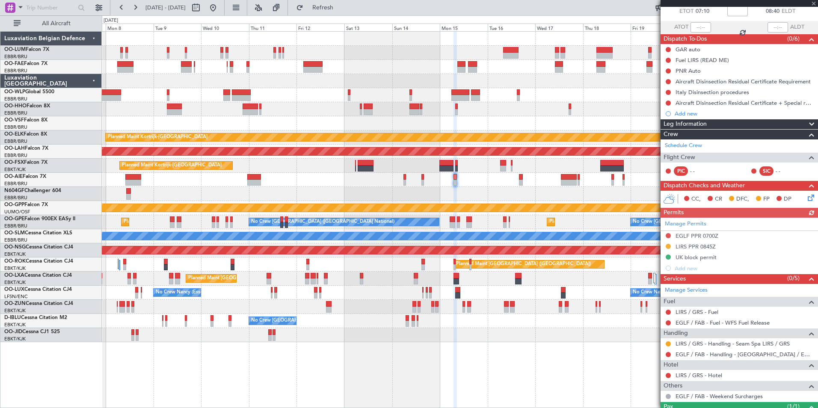
scroll to position [86, 0]
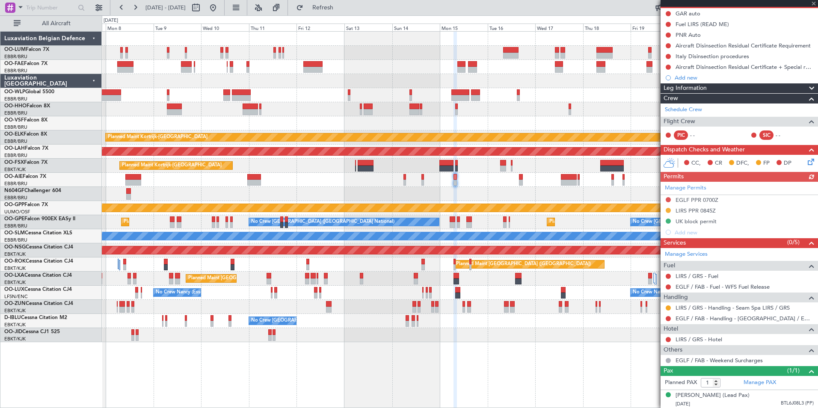
click at [455, 199] on div at bounding box center [459, 194] width 715 height 14
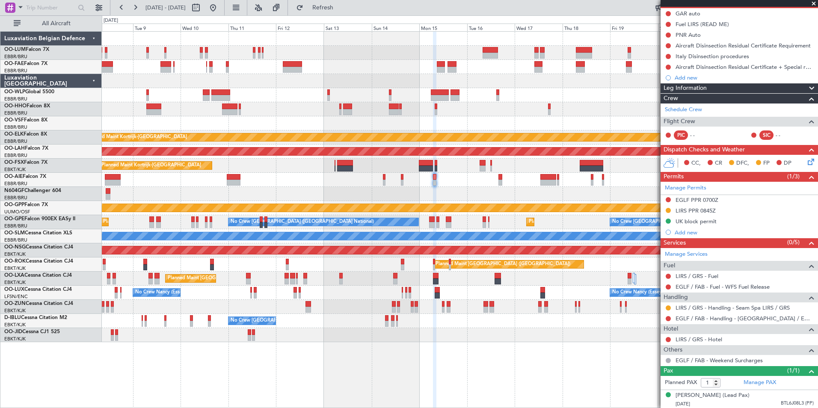
click at [497, 180] on div "Unplanned Maint [GEOGRAPHIC_DATA] ([GEOGRAPHIC_DATA] National)" at bounding box center [459, 180] width 715 height 14
click at [502, 180] on div "Unplanned Maint [GEOGRAPHIC_DATA] ([GEOGRAPHIC_DATA] National)" at bounding box center [459, 180] width 715 height 14
click at [500, 180] on div at bounding box center [500, 183] width 4 height 6
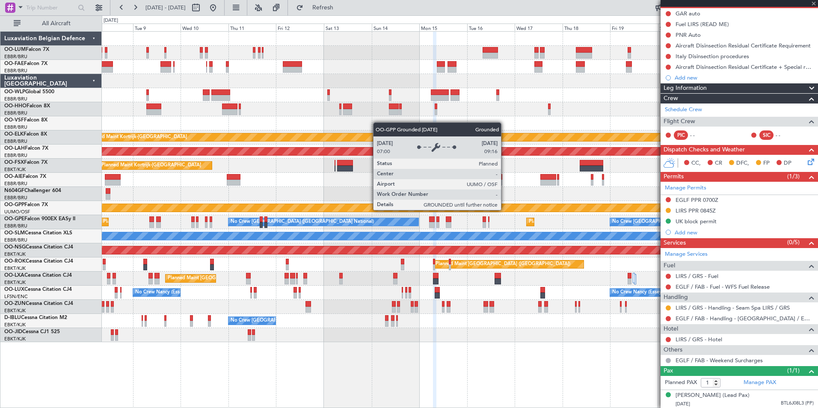
scroll to position [0, 0]
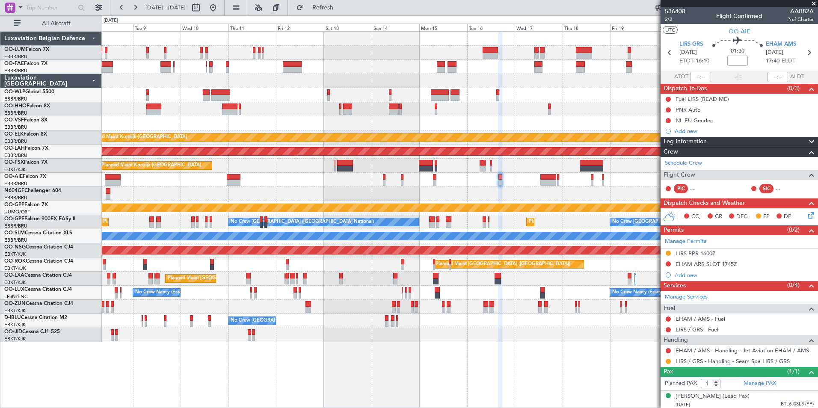
click at [691, 350] on link "EHAM / AMS - Handling - Jet Aviation EHAM / AMS" at bounding box center [741, 350] width 133 height 7
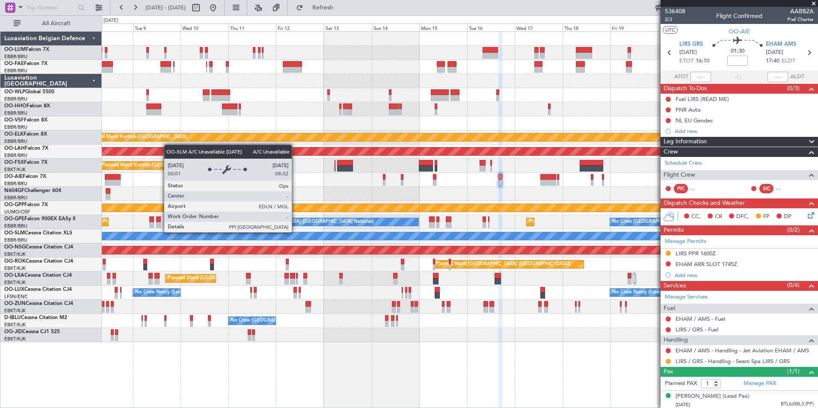
click at [564, 255] on div "Planned Maint Kortrijk-[GEOGRAPHIC_DATA] Planned [GEOGRAPHIC_DATA][PERSON_NAME]…" at bounding box center [459, 187] width 715 height 310
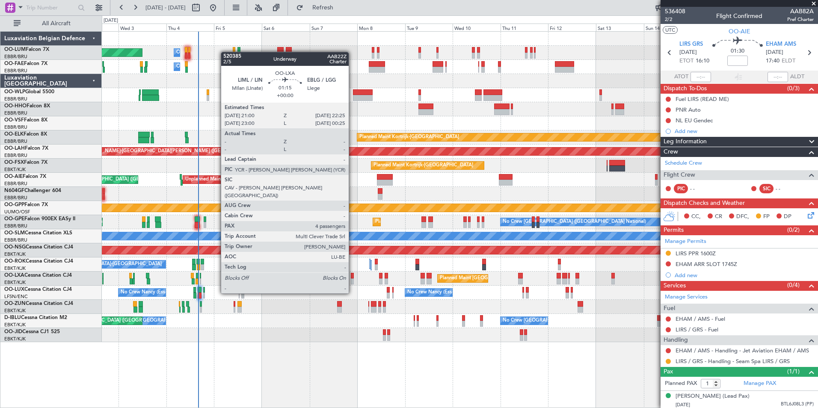
click at [402, 277] on div "Planned Maint [GEOGRAPHIC_DATA] ([GEOGRAPHIC_DATA] National)" at bounding box center [459, 279] width 715 height 14
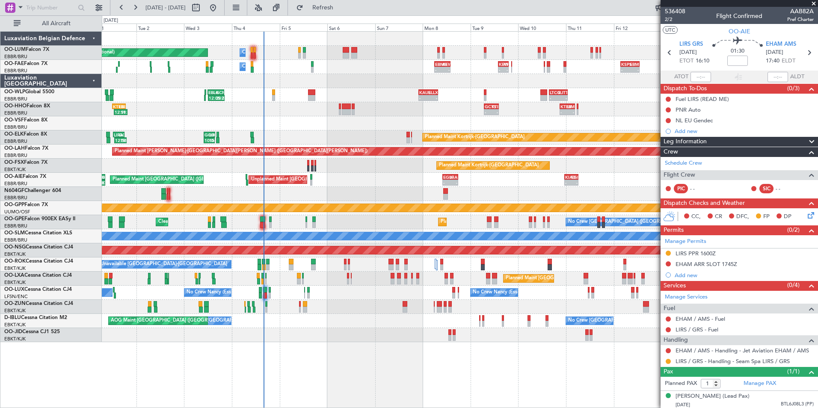
click at [365, 305] on div "Owner Melsbroek Air Base Planned Maint Brussels (Brussels National) - - EBMB 08…" at bounding box center [459, 187] width 715 height 310
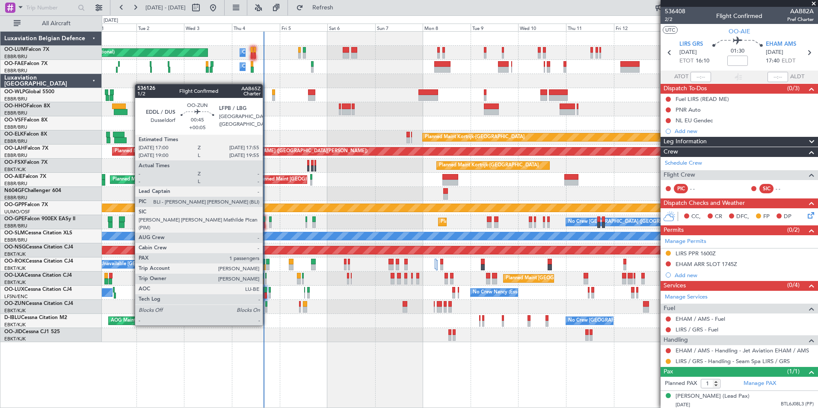
click at [266, 309] on div at bounding box center [266, 310] width 2 height 6
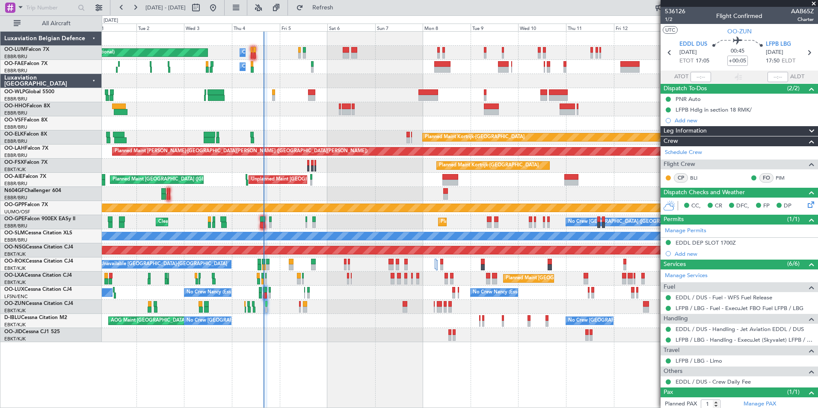
click at [315, 317] on div "AOG Maint [GEOGRAPHIC_DATA] ([GEOGRAPHIC_DATA] National) No Crew [GEOGRAPHIC_DA…" at bounding box center [459, 321] width 715 height 14
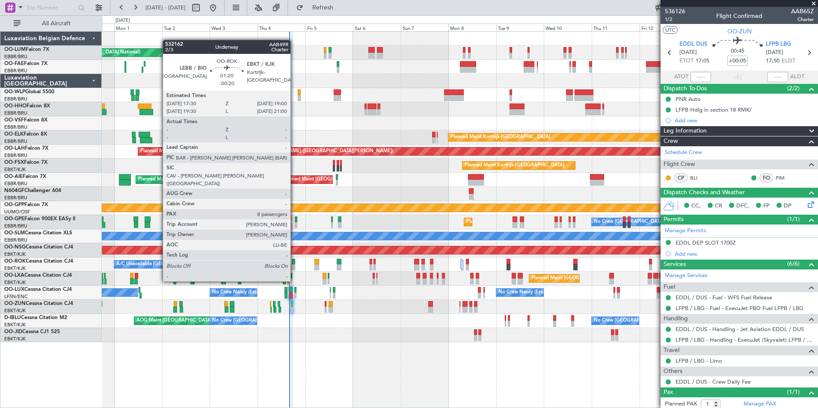
click at [294, 265] on div at bounding box center [293, 267] width 3 height 6
type input "-00:20"
type input "8"
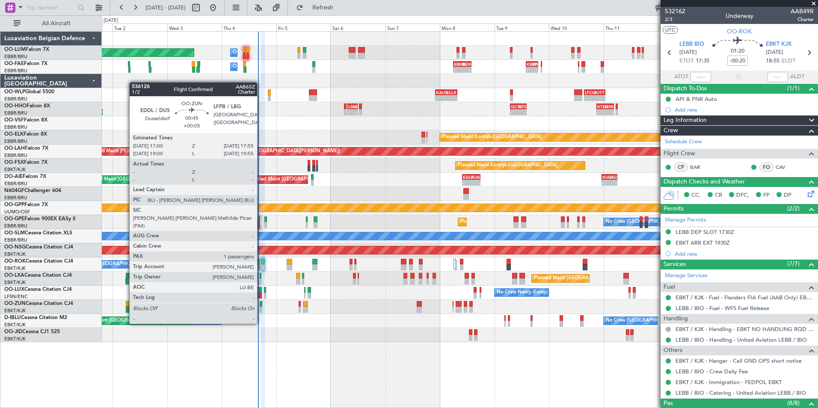
click at [260, 307] on div at bounding box center [261, 310] width 2 height 6
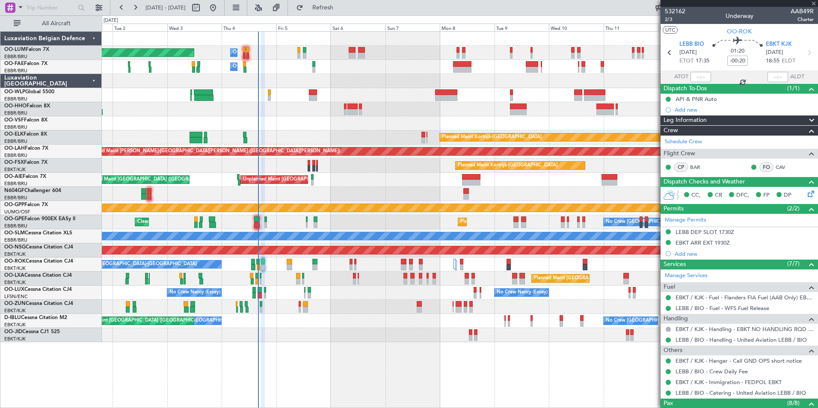
type input "+00:05"
type input "1"
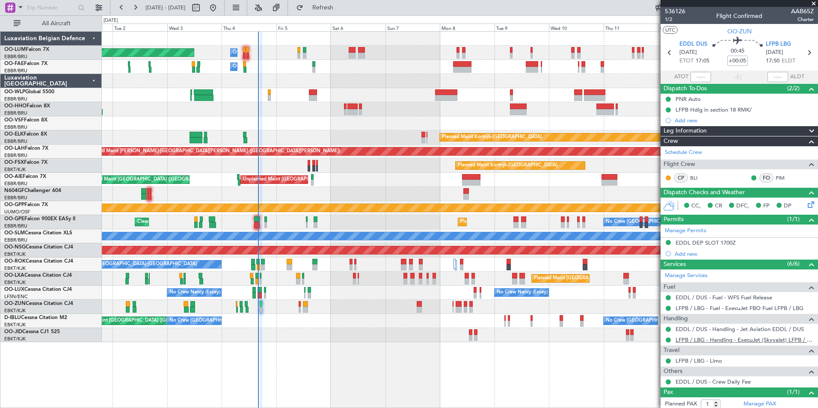
click at [693, 340] on link "LFPB / LBG - Handling - ExecuJet (Skyvalet) LFPB / LBG" at bounding box center [744, 339] width 138 height 7
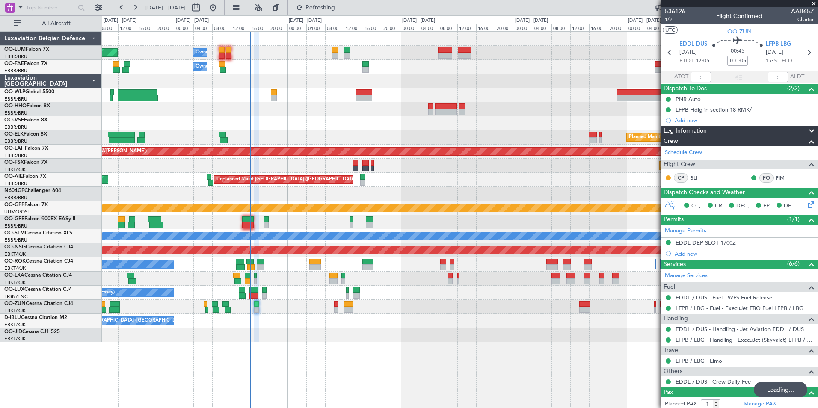
click at [297, 313] on div "Planned Maint Brussels (Brussels National) Owner Melsbroek Air Base Owner Melsb…" at bounding box center [459, 187] width 715 height 310
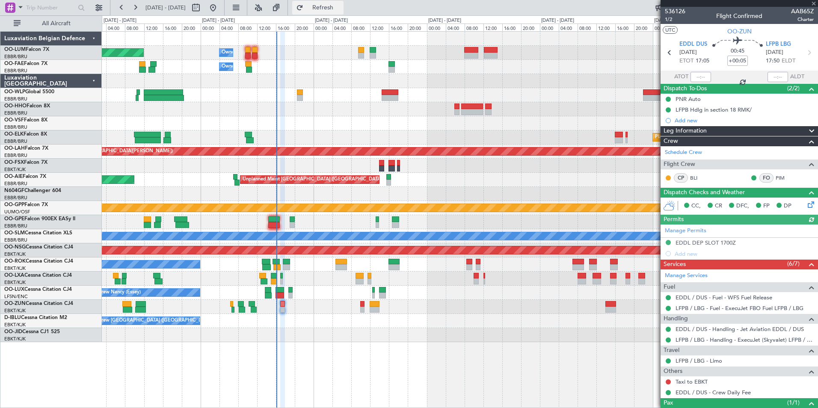
click at [340, 14] on button "Refresh" at bounding box center [317, 8] width 51 height 14
click at [360, 306] on div at bounding box center [459, 307] width 715 height 14
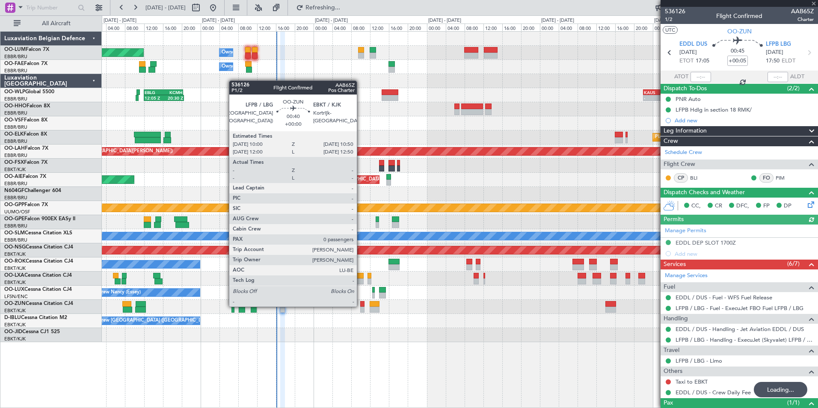
click at [360, 306] on div at bounding box center [362, 304] width 4 height 6
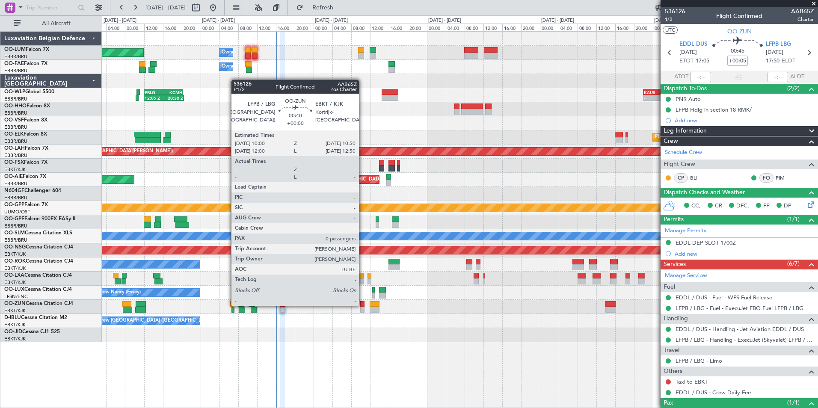
click at [363, 305] on div at bounding box center [362, 304] width 4 height 6
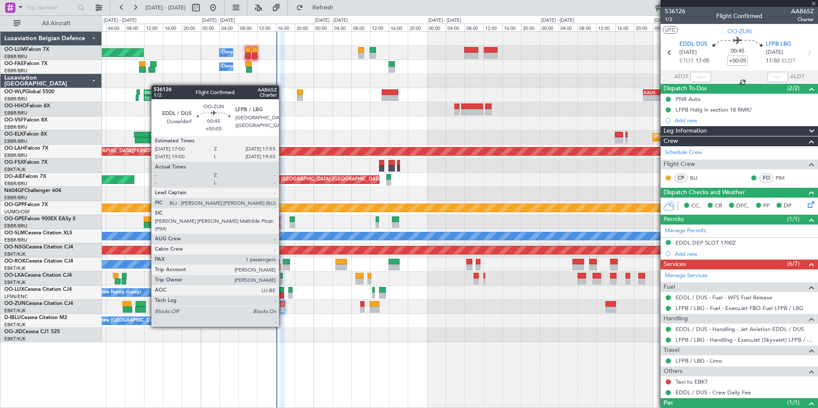
type input "0"
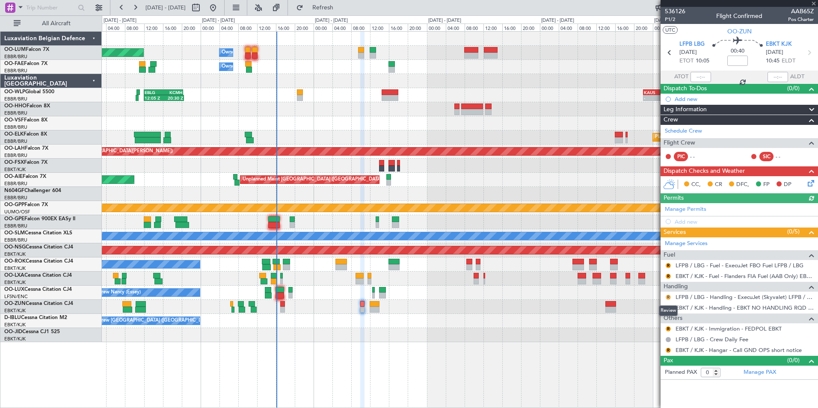
click at [667, 297] on button "R" at bounding box center [667, 297] width 5 height 5
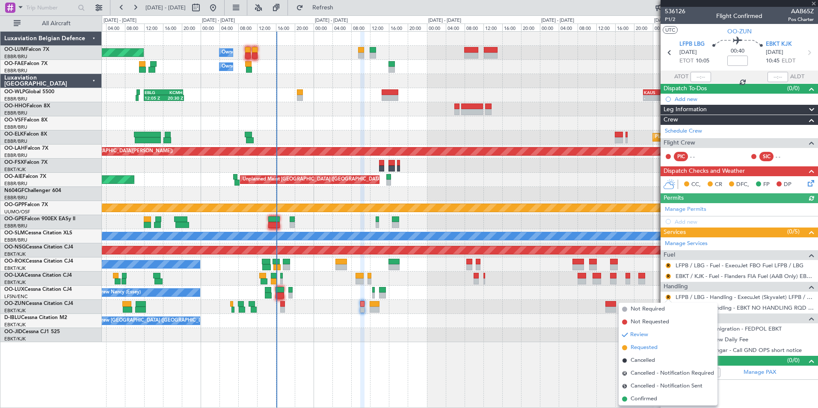
click at [641, 346] on span "Requested" at bounding box center [643, 347] width 27 height 9
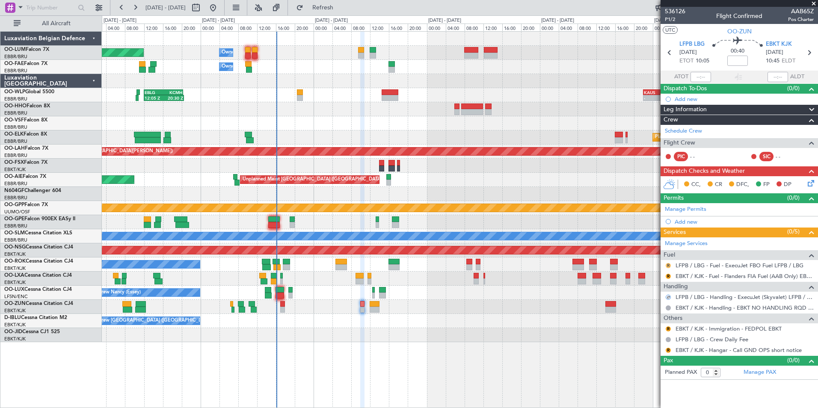
click at [667, 266] on button "R" at bounding box center [667, 265] width 5 height 5
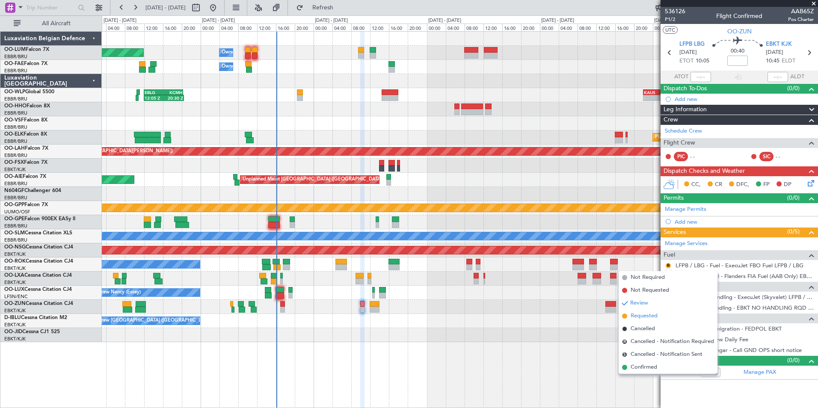
click at [644, 315] on span "Requested" at bounding box center [643, 316] width 27 height 9
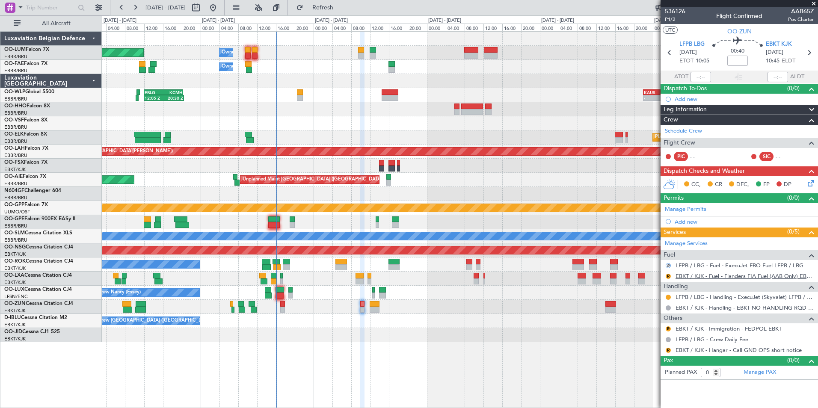
click at [692, 275] on link "EBKT / KJK - Fuel - Flanders FIA Fuel (AAB Only) EBKT / KJK" at bounding box center [744, 275] width 138 height 7
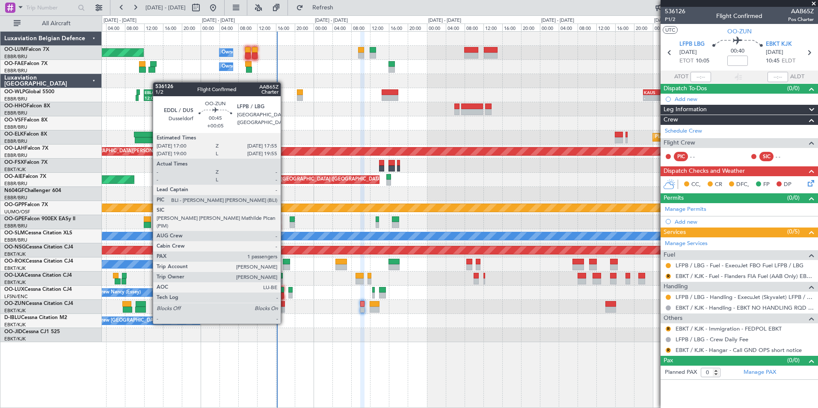
click at [284, 307] on div at bounding box center [282, 310] width 5 height 6
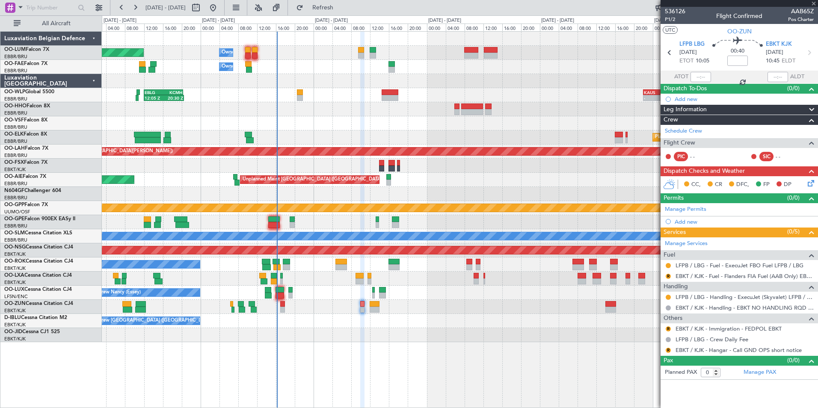
type input "+00:05"
type input "1"
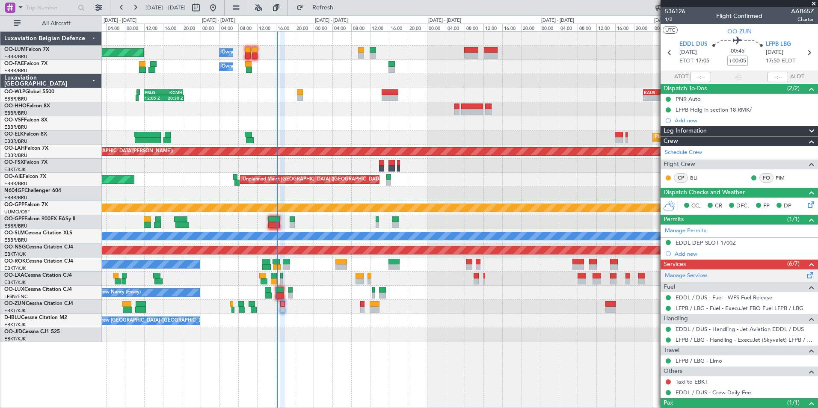
scroll to position [33, 0]
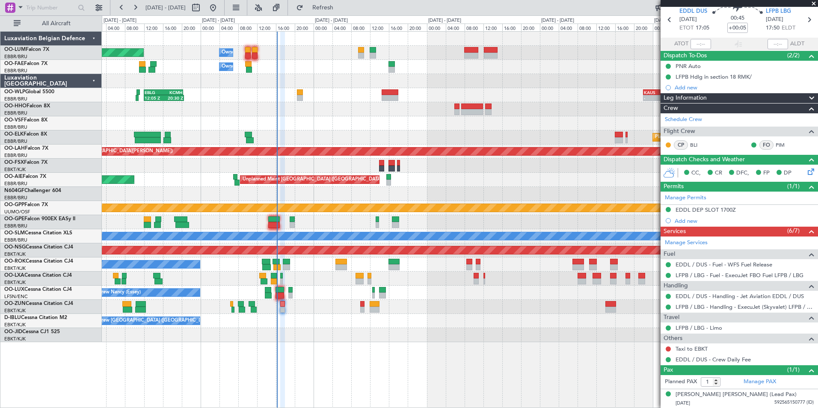
click at [275, 317] on div "Planned Maint Brussels (Brussels National) Owner Melsbroek Air Base Owner Melsb…" at bounding box center [459, 187] width 715 height 310
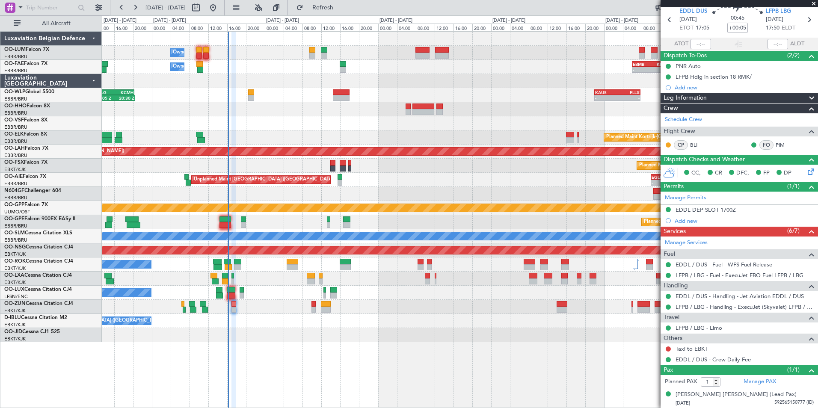
click at [263, 316] on div "Owner Melsbroek Air Base Planned Maint Brussels (Brussels National) Owner Melsb…" at bounding box center [459, 187] width 715 height 310
click at [273, 330] on div at bounding box center [459, 335] width 715 height 14
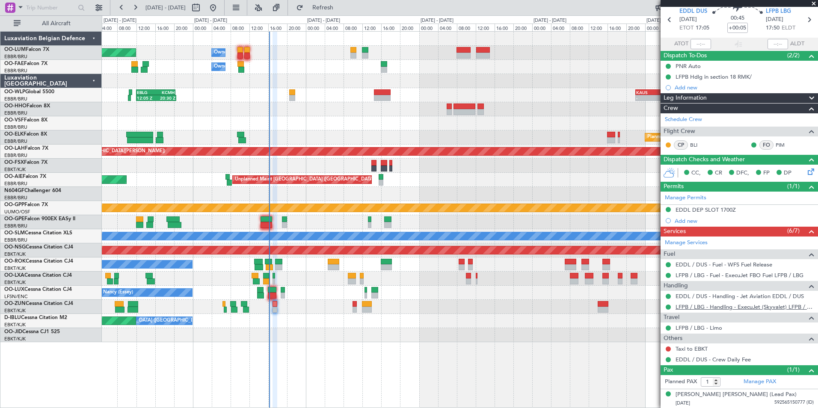
click at [716, 309] on link "LFPB / LBG - Handling - ExecuJet (Skyvalet) LFPB / LBG" at bounding box center [744, 306] width 138 height 7
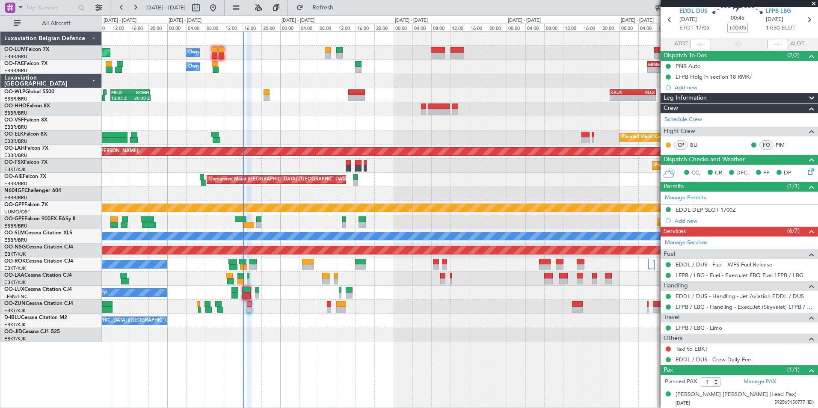
click at [262, 308] on div at bounding box center [459, 307] width 715 height 14
click at [272, 317] on div "Planned Maint Brussels (Brussels National) Owner Melsbroek Air Base Owner Melsb…" at bounding box center [459, 187] width 715 height 310
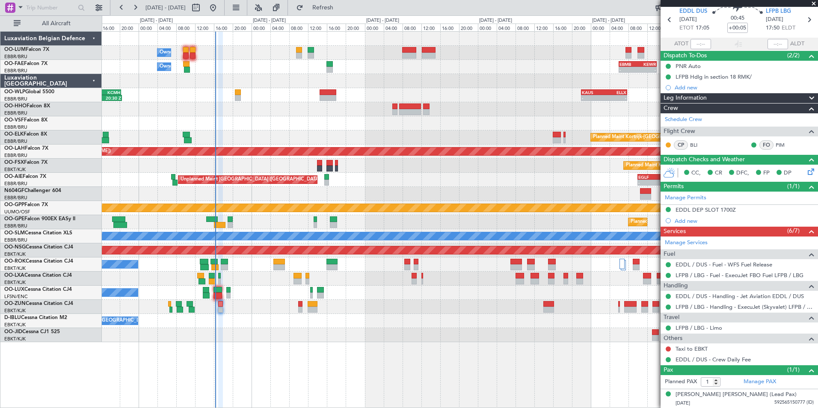
click at [259, 309] on div at bounding box center [459, 307] width 715 height 14
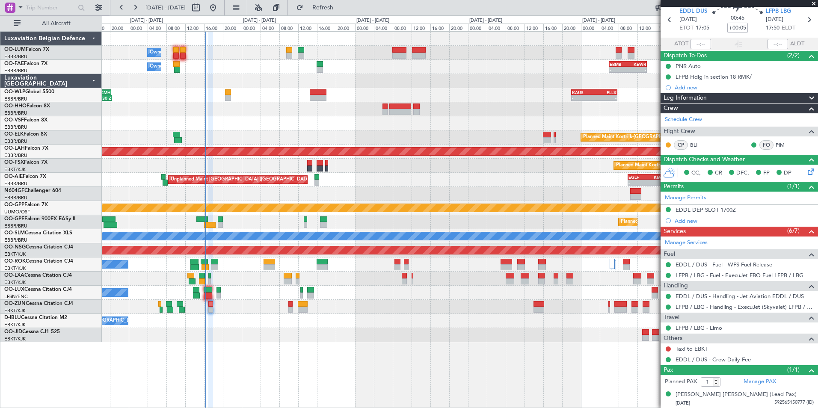
click at [238, 319] on div "No Crew Brussels (Brussels National) No Crew Brussels (Brussels National) AOG M…" at bounding box center [459, 321] width 715 height 14
click at [233, 313] on div at bounding box center [459, 307] width 715 height 14
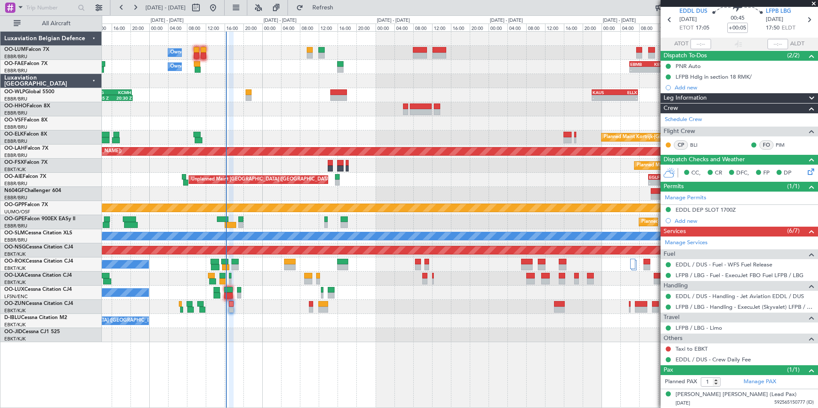
click at [269, 333] on div at bounding box center [459, 335] width 715 height 14
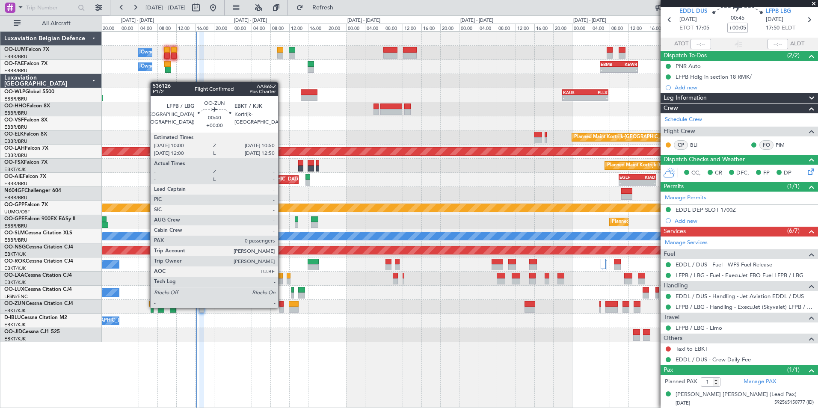
click at [282, 307] on div at bounding box center [281, 310] width 4 height 6
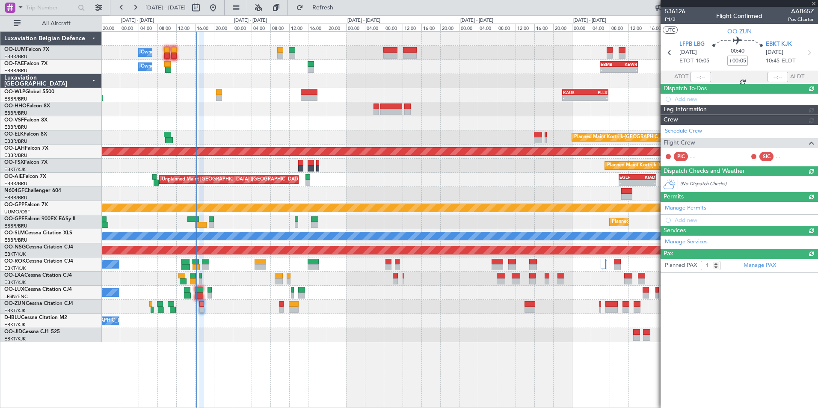
type input "0"
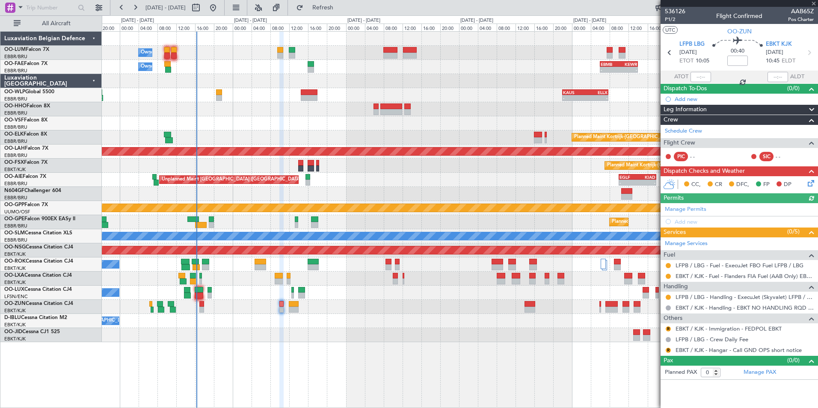
click at [346, 333] on div "Owner Melsbroek Air Base Planned Maint Brussels (Brussels National) Owner Melsb…" at bounding box center [459, 187] width 715 height 310
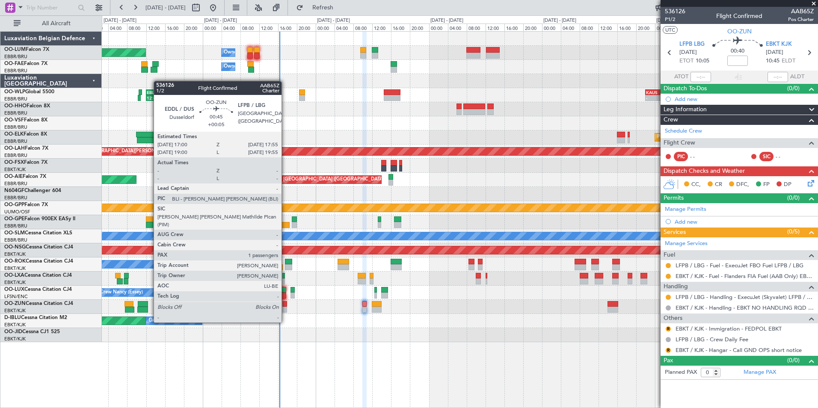
click at [285, 306] on div at bounding box center [284, 304] width 5 height 6
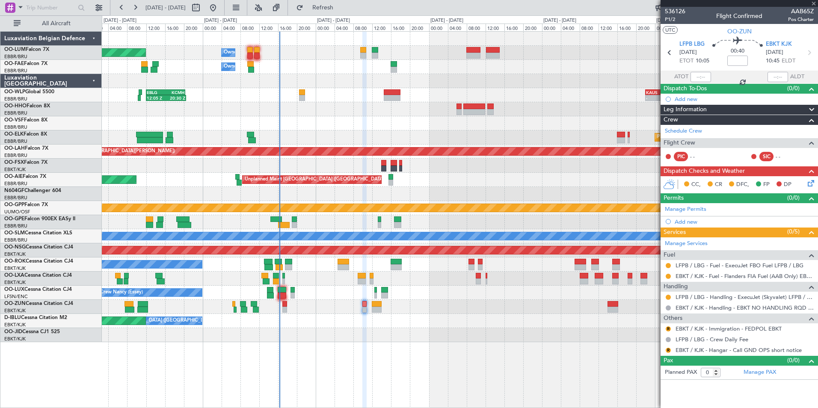
type input "+00:05"
type input "1"
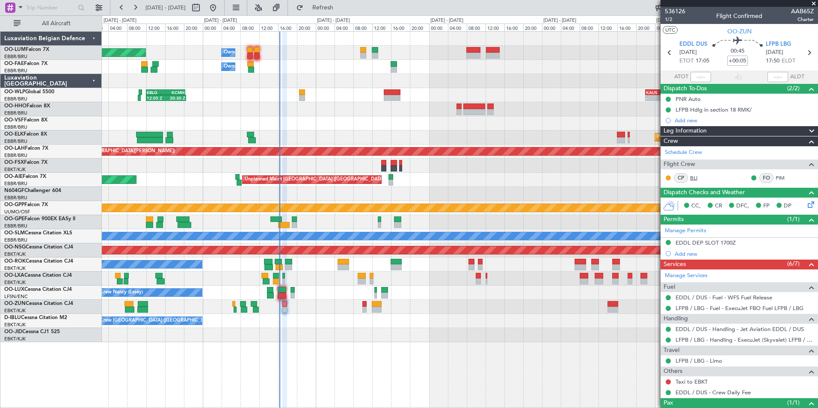
click at [690, 175] on link "BLI" at bounding box center [699, 178] width 19 height 8
click at [305, 314] on div "Planned Maint Brussels (Brussels National) Owner Melsbroek Air Base Owner Melsb…" at bounding box center [459, 187] width 715 height 310
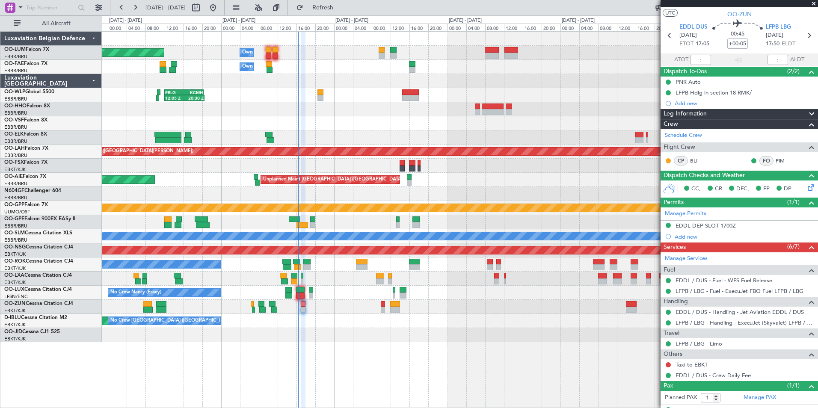
scroll to position [18, 0]
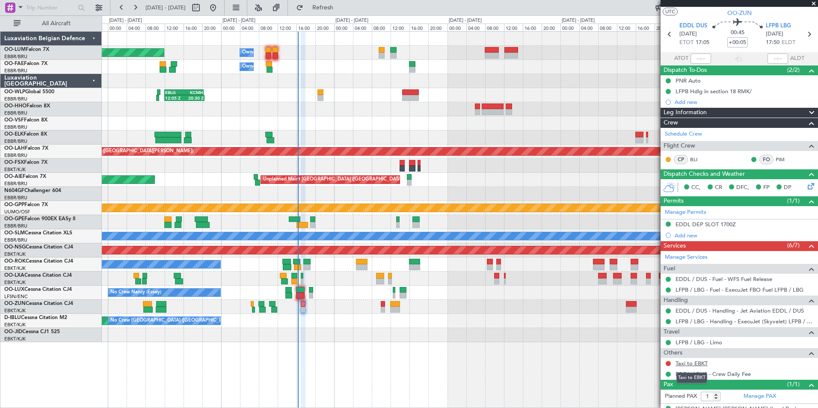
click at [682, 363] on link "Taxi to EBKT" at bounding box center [691, 363] width 32 height 7
click at [667, 363] on button at bounding box center [667, 363] width 5 height 5
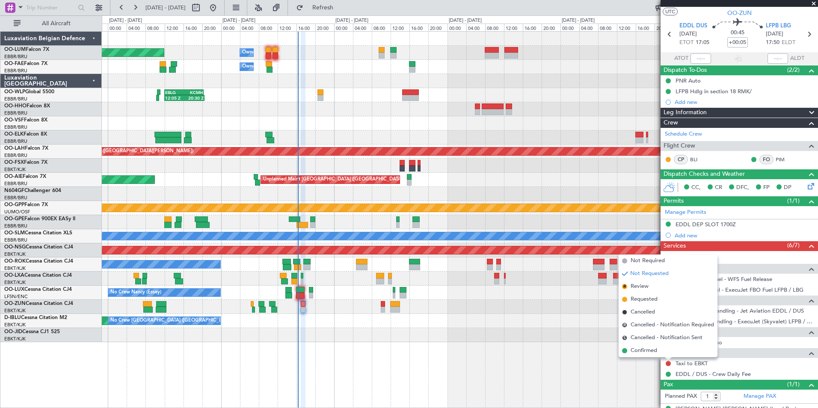
click at [351, 340] on div at bounding box center [459, 335] width 715 height 14
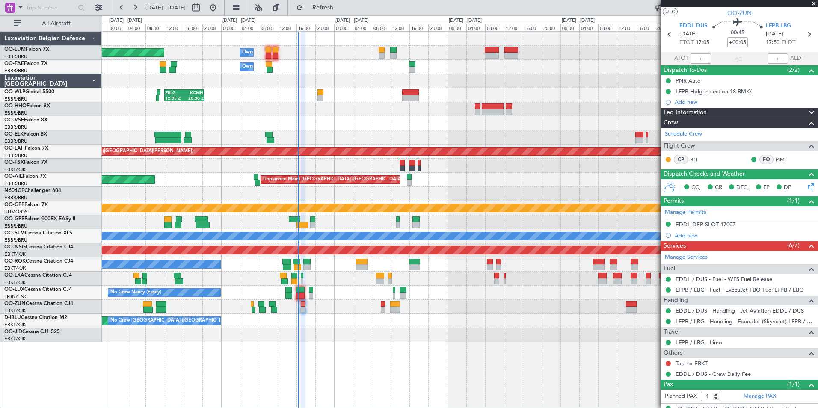
click at [684, 366] on link "Taxi to EBKT" at bounding box center [691, 363] width 32 height 7
click at [342, 329] on div "Planned Maint Brussels (Brussels National) Owner Melsbroek Air Base Owner Melsb…" at bounding box center [459, 187] width 715 height 310
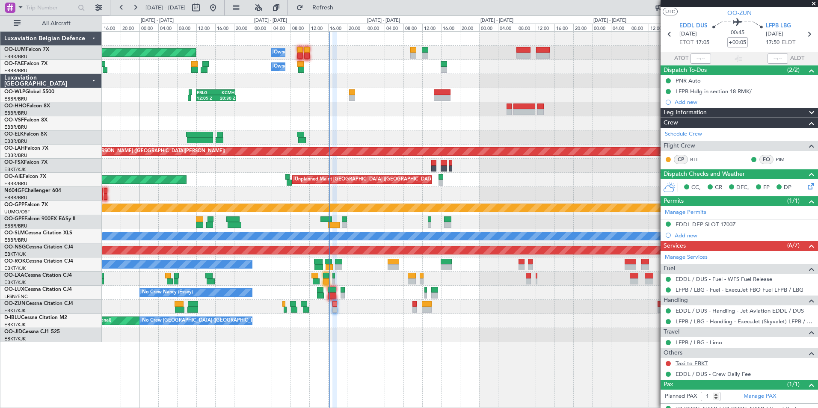
click at [682, 364] on link "Taxi to EBKT" at bounding box center [691, 363] width 32 height 7
click at [777, 25] on span "LFPB LBG" at bounding box center [777, 26] width 25 height 9
click at [695, 306] on div "EDDL / DUS - Handling - Jet Aviation EDDL / DUS" at bounding box center [738, 310] width 157 height 11
click at [694, 313] on link "EDDL / DUS - Handling - Jet Aviation EDDL / DUS" at bounding box center [739, 310] width 128 height 7
click at [667, 363] on button at bounding box center [667, 363] width 5 height 5
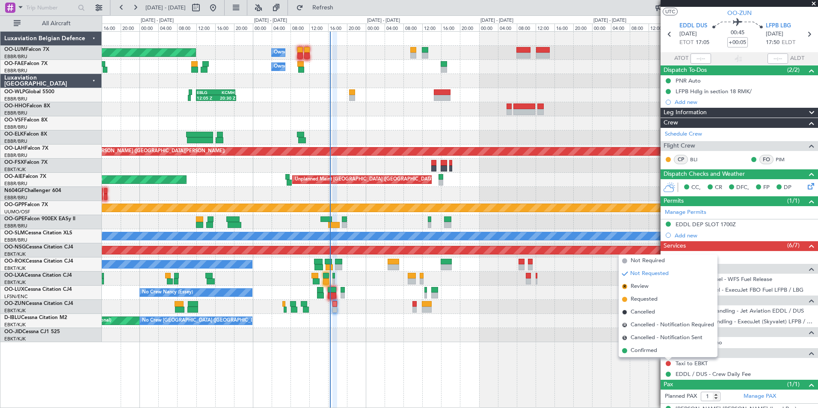
click at [650, 300] on span "Requested" at bounding box center [643, 299] width 27 height 9
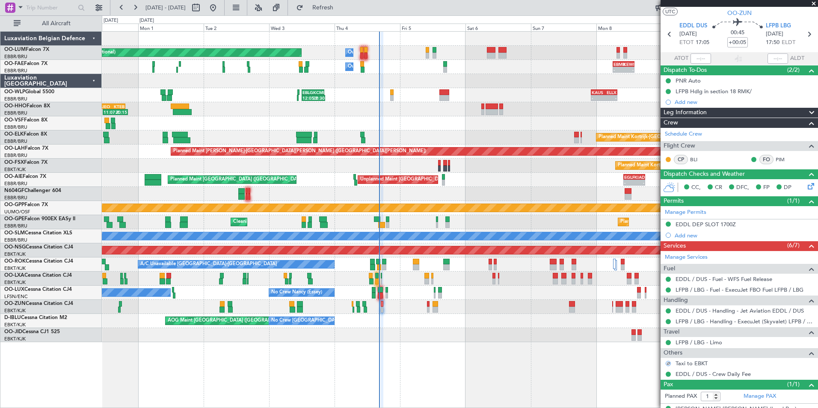
click at [396, 326] on div "AOG Maint Brussels (Brussels National) No Crew Brussels (Brussels National) No …" at bounding box center [459, 321] width 715 height 14
click at [383, 323] on div "AOG Maint Brussels (Brussels National) No Crew Brussels (Brussels National) No …" at bounding box center [459, 321] width 715 height 14
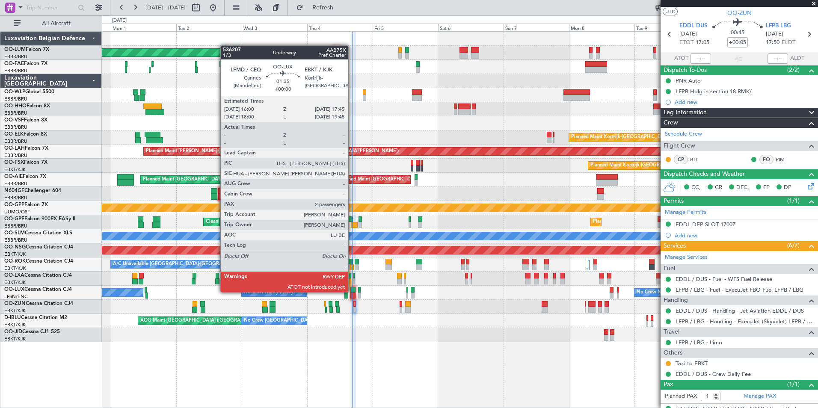
click at [352, 291] on div at bounding box center [352, 290] width 5 height 6
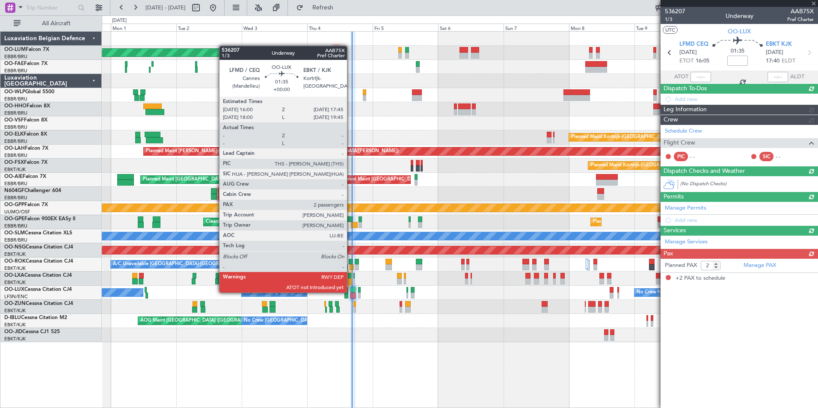
scroll to position [0, 0]
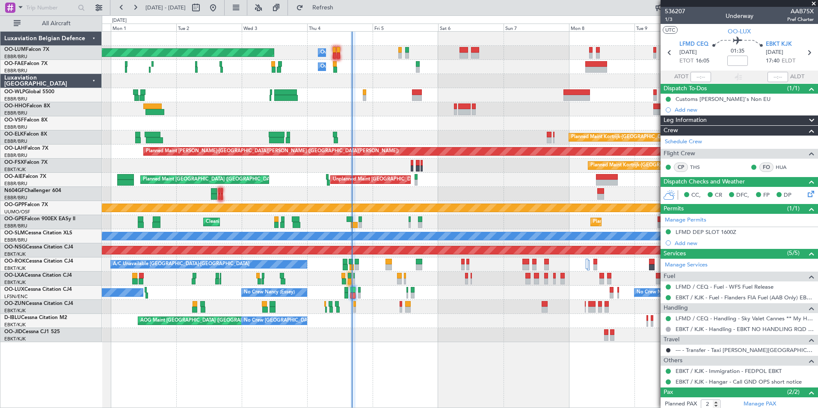
click at [371, 328] on div "Planned Maint Brussels (Brussels National) Owner Melsbroek Air Base Owner Melsb…" at bounding box center [459, 187] width 715 height 310
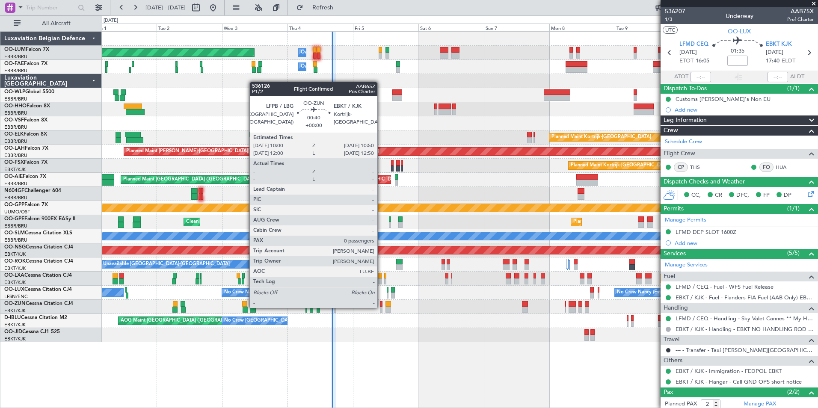
click at [381, 307] on div at bounding box center [381, 310] width 3 height 6
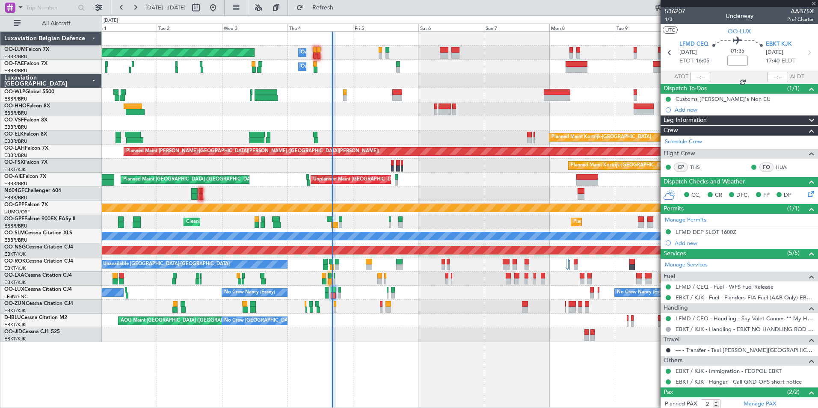
type input "0"
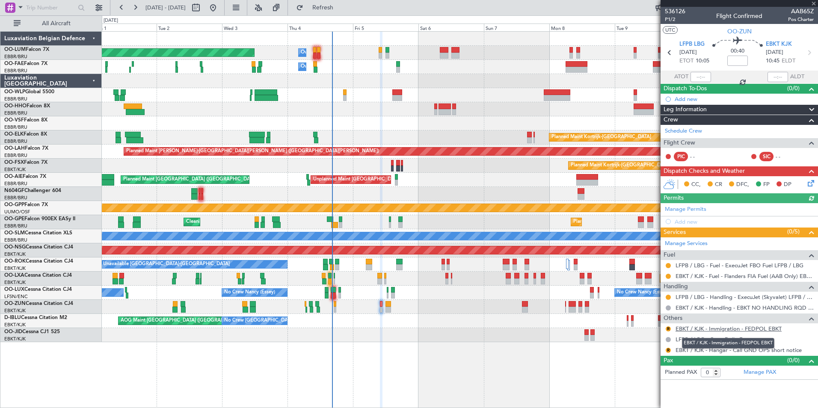
click at [690, 328] on link "EBKT / KJK - Immigration - FEDPOL EBKT" at bounding box center [728, 328] width 106 height 7
click at [667, 351] on button "R" at bounding box center [667, 350] width 5 height 5
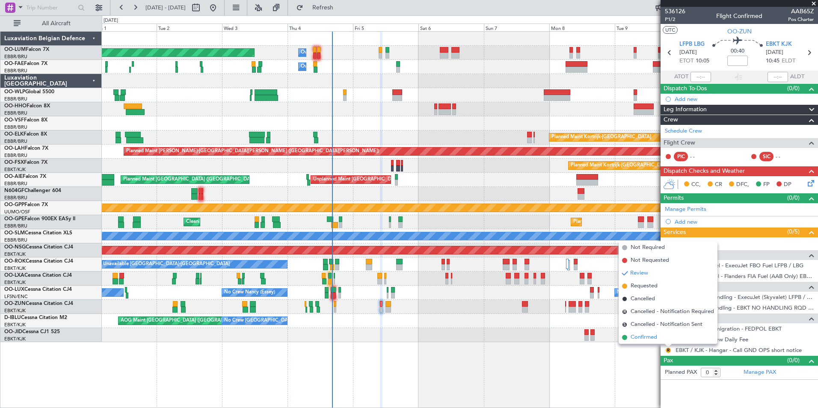
click at [655, 338] on span "Confirmed" at bounding box center [643, 337] width 27 height 9
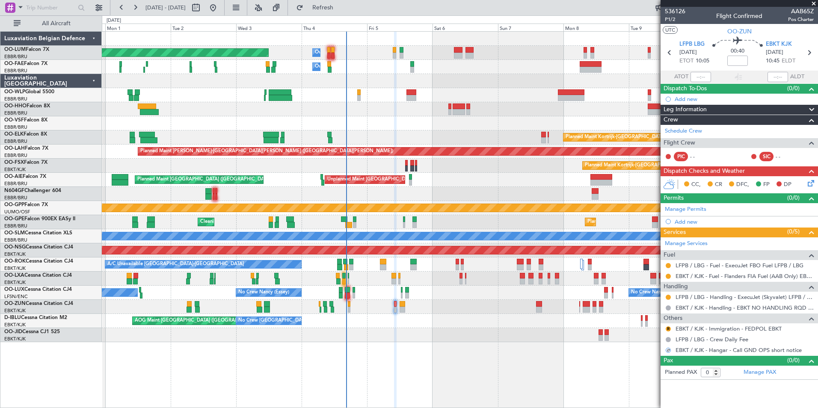
click at [394, 320] on div "No Crew Brussels (Brussels National) AOG Maint Brussels (Brussels National) No …" at bounding box center [459, 321] width 715 height 14
click at [337, 337] on div "Planned Maint Kortrijk-Wevelgem AOG Maint Kortrijk-Wevelgem" at bounding box center [459, 335] width 715 height 14
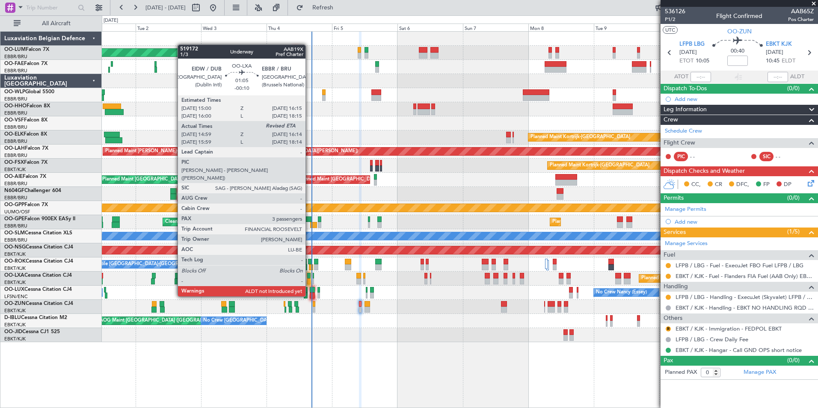
click at [309, 281] on div at bounding box center [308, 281] width 3 height 6
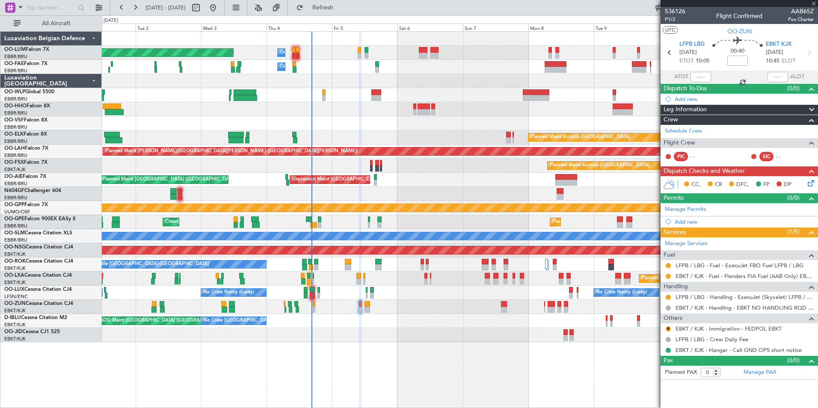
type input "-00:10"
type input "15:04"
type input "3"
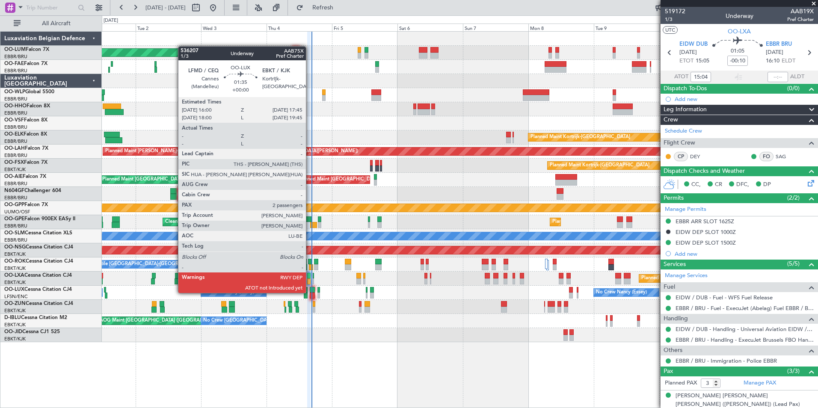
click at [310, 292] on div at bounding box center [312, 290] width 5 height 6
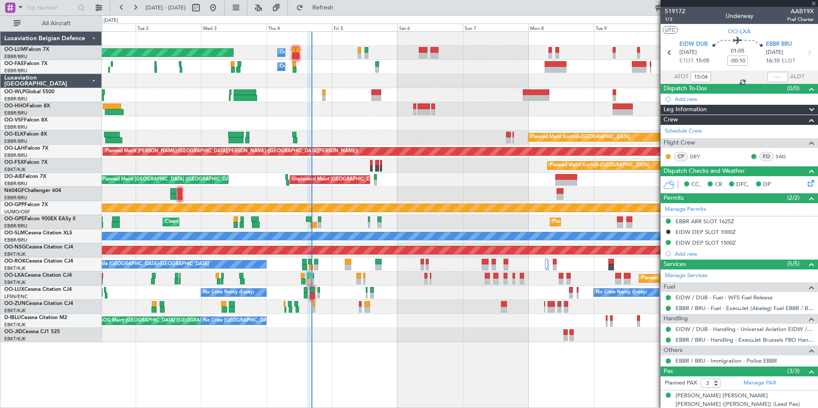
type input "2"
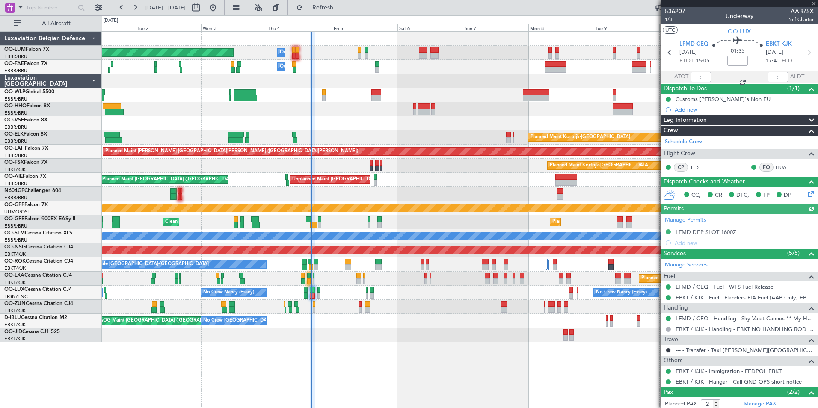
click at [780, 77] on div at bounding box center [777, 77] width 21 height 10
click at [777, 75] on div at bounding box center [777, 77] width 21 height 10
click at [774, 75] on div at bounding box center [777, 77] width 21 height 10
click at [774, 78] on div at bounding box center [777, 77] width 21 height 10
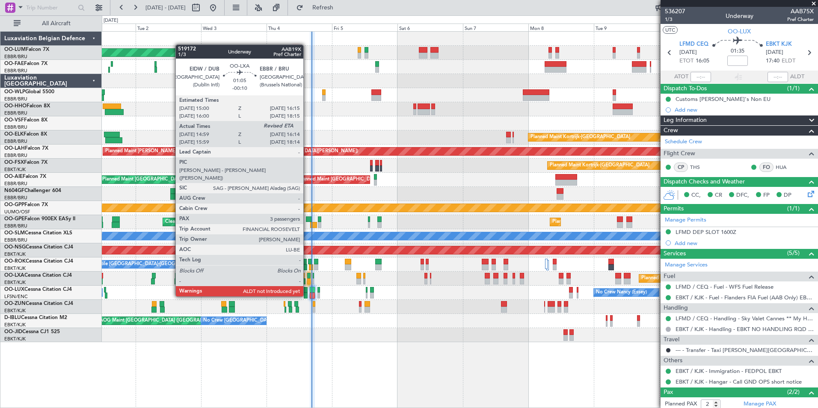
click at [307, 281] on div at bounding box center [308, 281] width 3 height 6
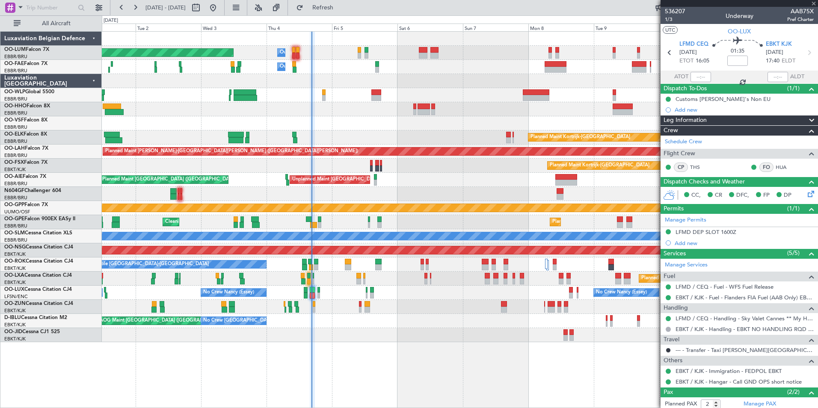
type input "-00:10"
type input "15:04"
type input "3"
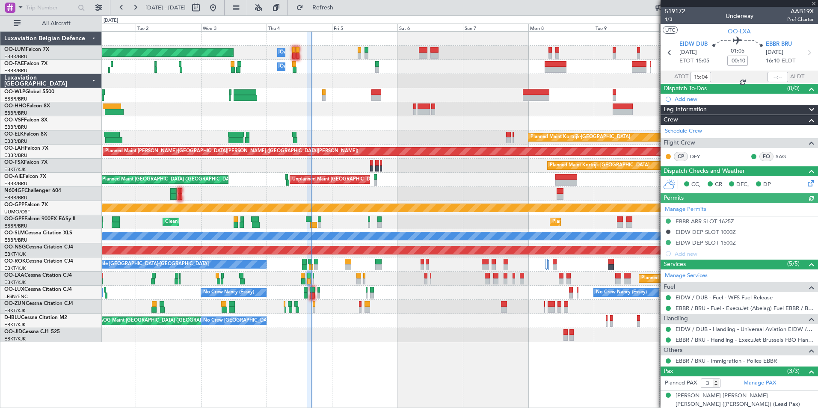
click at [770, 72] on div at bounding box center [777, 77] width 21 height 10
click at [771, 77] on div at bounding box center [777, 77] width 21 height 10
click at [774, 77] on div at bounding box center [777, 77] width 21 height 10
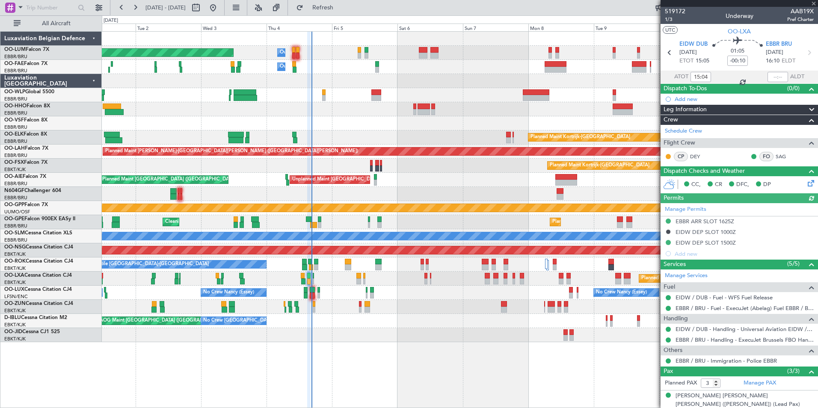
click at [774, 77] on div at bounding box center [777, 77] width 21 height 10
click at [775, 77] on input "text" at bounding box center [777, 77] width 21 height 10
click at [327, 333] on div at bounding box center [459, 335] width 715 height 14
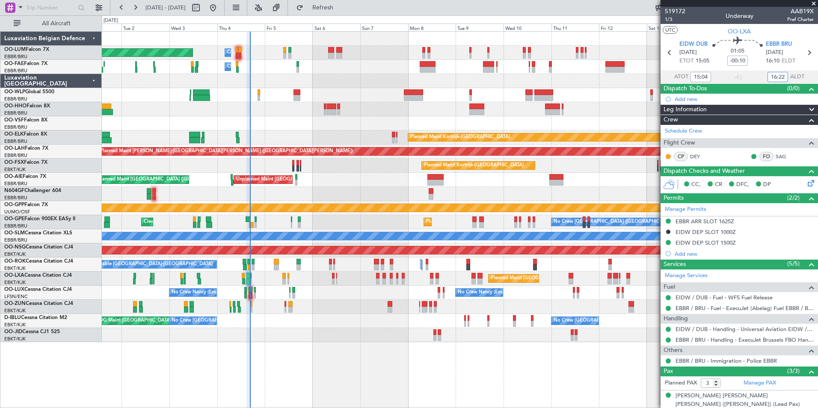
click at [304, 223] on div "Planned Maint Brussels (Brussels National) Owner Melsbroek Air Base Owner Melsb…" at bounding box center [459, 187] width 715 height 310
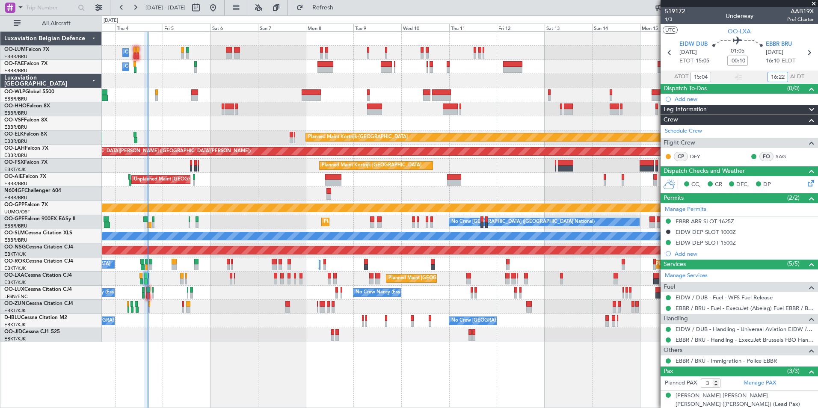
click at [161, 209] on div "Grounded [PERSON_NAME]" at bounding box center [459, 208] width 715 height 14
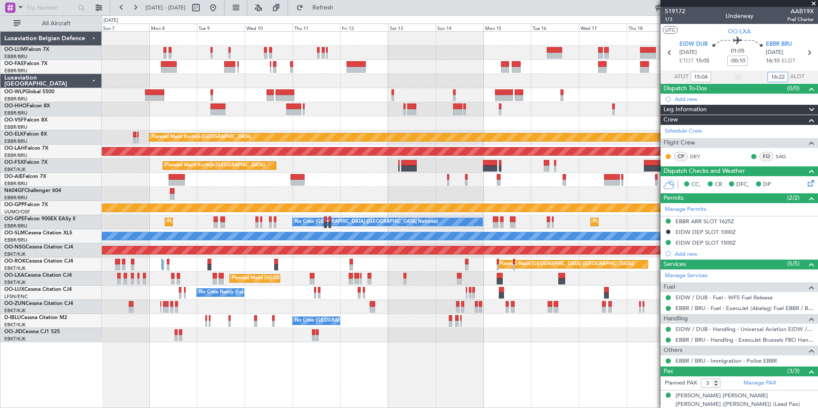
click at [349, 203] on div "Owner Melsbroek Air Base Planned Maint Brussels (Brussels National) Owner Melsb…" at bounding box center [459, 187] width 715 height 310
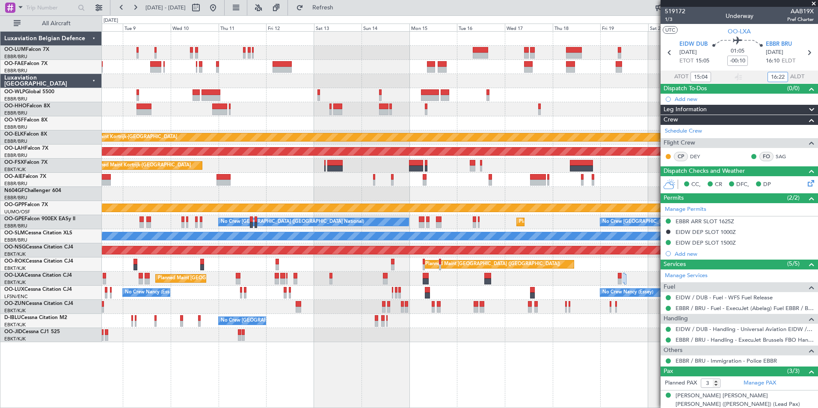
click at [385, 193] on div at bounding box center [459, 194] width 715 height 14
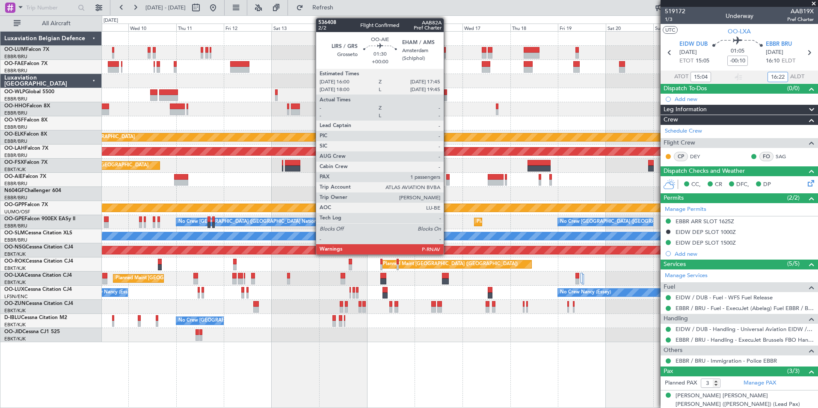
click at [447, 183] on div at bounding box center [448, 183] width 4 height 6
type input "16:22"
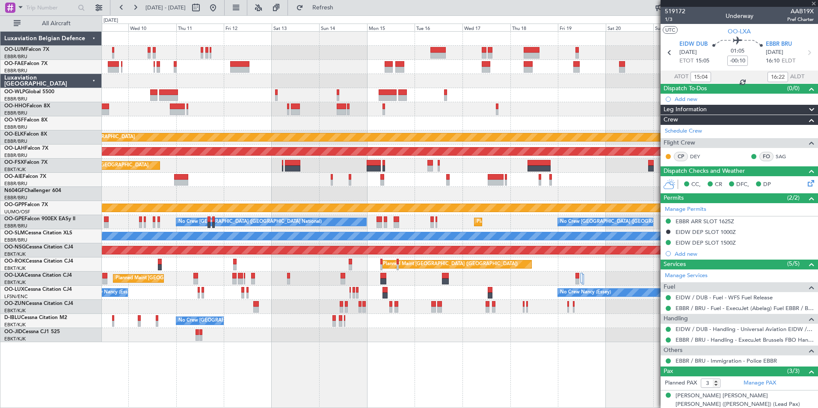
type input "1"
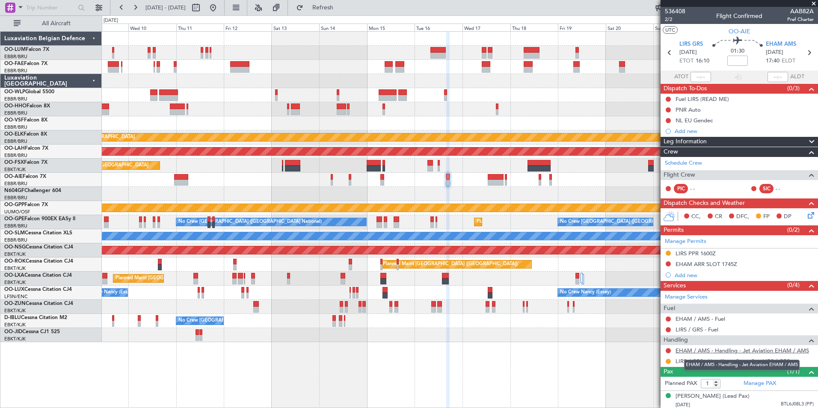
click at [688, 353] on link "EHAM / AMS - Handling - Jet Aviation EHAM / AMS" at bounding box center [741, 350] width 133 height 7
click at [431, 224] on div "Planned Maint Brussels (Brussels National) No Crew Brussels (Brussels National)…" at bounding box center [459, 222] width 715 height 14
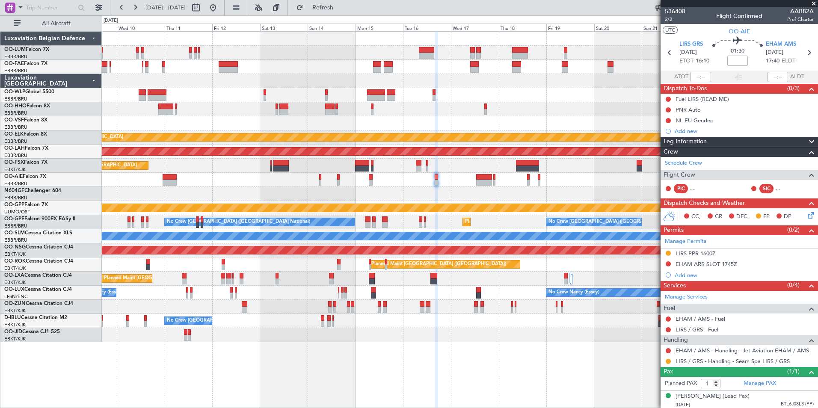
click at [695, 351] on link "EHAM / AMS - Handling - Jet Aviation EHAM / AMS" at bounding box center [741, 350] width 133 height 7
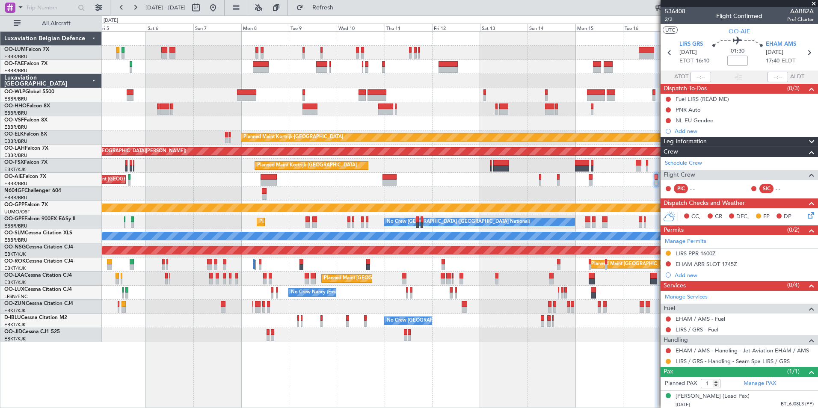
click at [478, 266] on div "Planned Maint Paris (Le Bourget) A/C Unavailable Kortrijk-Wevelgem" at bounding box center [459, 264] width 715 height 14
click at [430, 325] on div "No Crew Brussels (Brussels National) No Crew Brussels (Brussels National) AOG M…" at bounding box center [459, 321] width 715 height 14
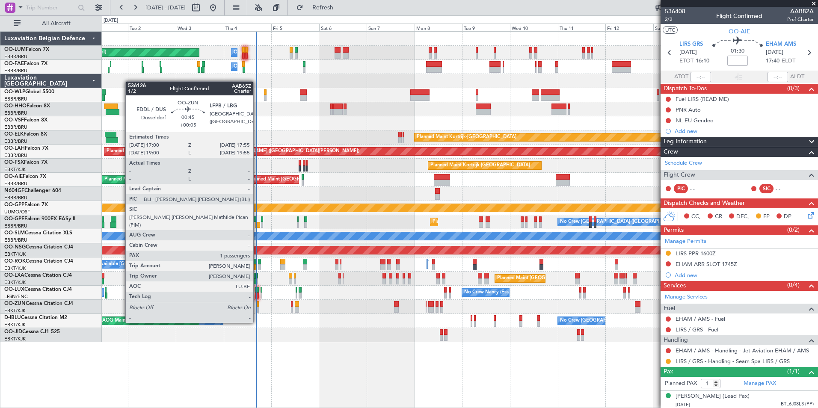
click at [257, 307] on div at bounding box center [258, 310] width 2 height 6
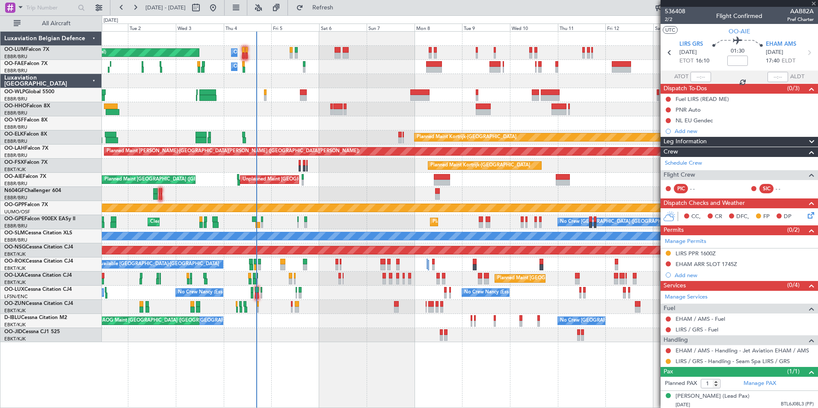
type input "+00:05"
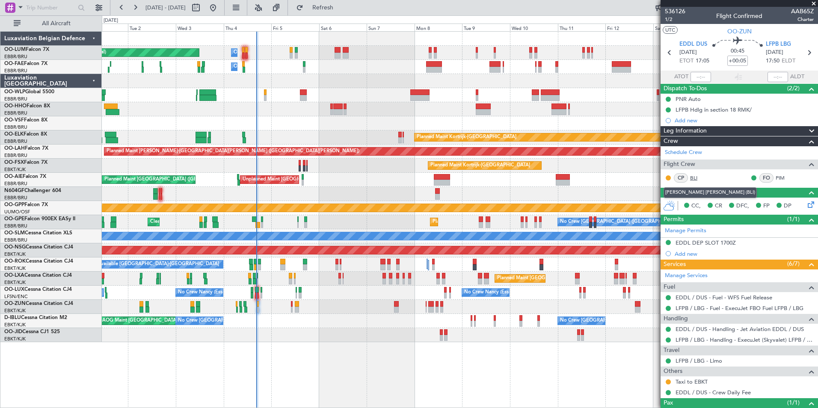
click at [695, 174] on link "BLI" at bounding box center [699, 178] width 19 height 8
click at [341, 11] on span "Refresh" at bounding box center [323, 8] width 36 height 6
click at [307, 330] on div "Planned Maint Kortrijk-[GEOGRAPHIC_DATA] AOG Maint [GEOGRAPHIC_DATA]-[GEOGRAPHI…" at bounding box center [459, 335] width 715 height 14
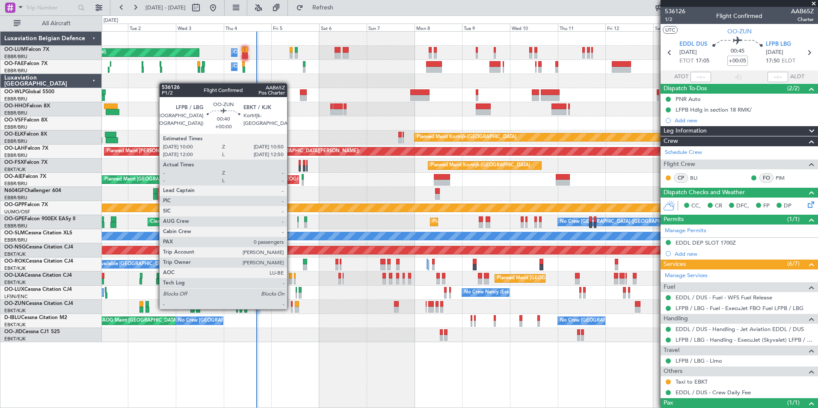
click at [291, 308] on div at bounding box center [292, 310] width 2 height 6
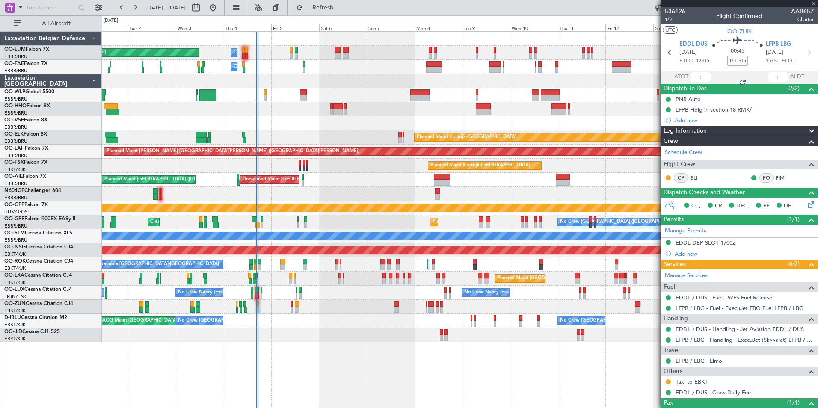
type input "0"
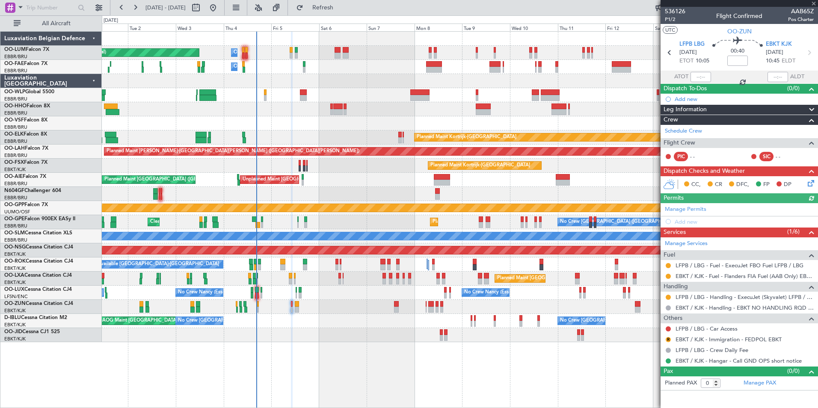
click at [291, 327] on div "AOG Maint [GEOGRAPHIC_DATA] ([GEOGRAPHIC_DATA] National) No Crew [GEOGRAPHIC_DA…" at bounding box center [459, 321] width 715 height 14
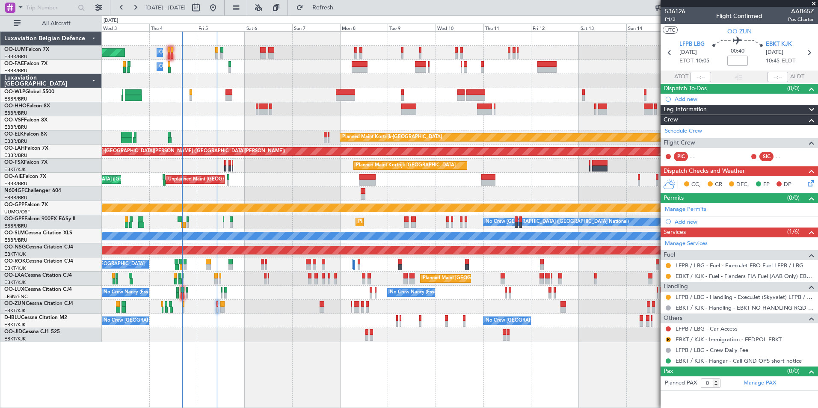
click at [217, 324] on div "AOG Maint [GEOGRAPHIC_DATA] ([GEOGRAPHIC_DATA] National) No Crew [GEOGRAPHIC_DA…" at bounding box center [459, 321] width 715 height 14
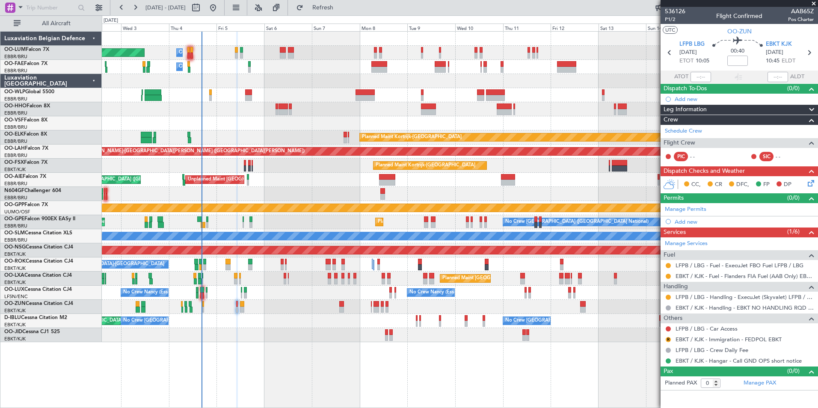
click at [201, 308] on div at bounding box center [459, 307] width 715 height 14
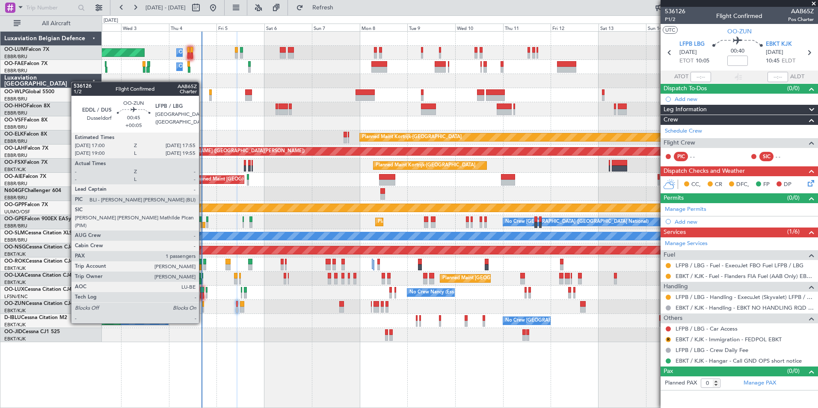
click at [203, 307] on div at bounding box center [203, 310] width 2 height 6
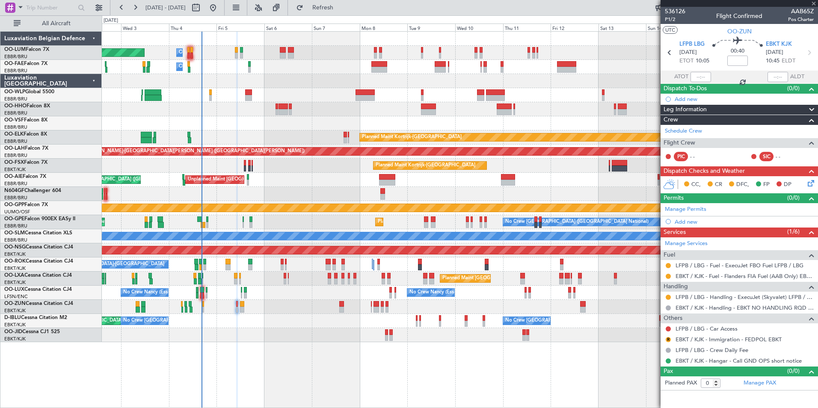
type input "+00:05"
type input "1"
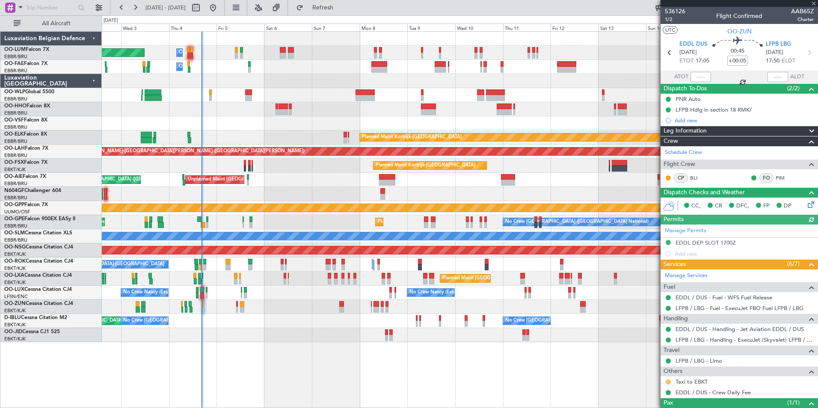
click at [669, 381] on button at bounding box center [667, 381] width 5 height 5
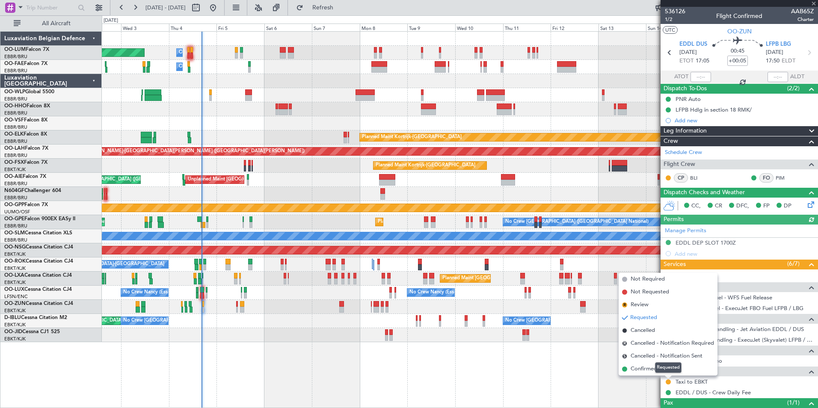
click at [652, 367] on mat-tooltip-component "Requested" at bounding box center [668, 367] width 38 height 23
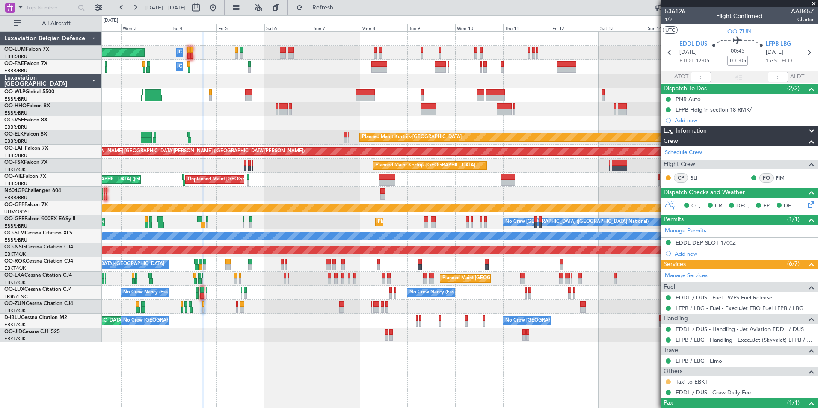
click at [668, 382] on button at bounding box center [667, 381] width 5 height 5
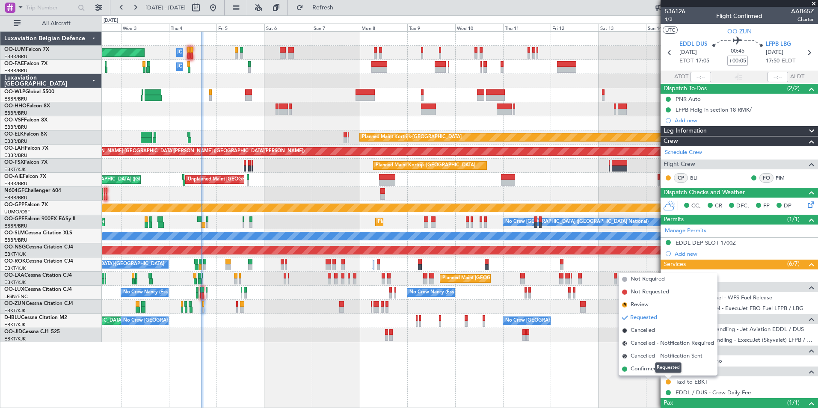
click at [654, 370] on mat-tooltip-component "Requested" at bounding box center [668, 367] width 38 height 23
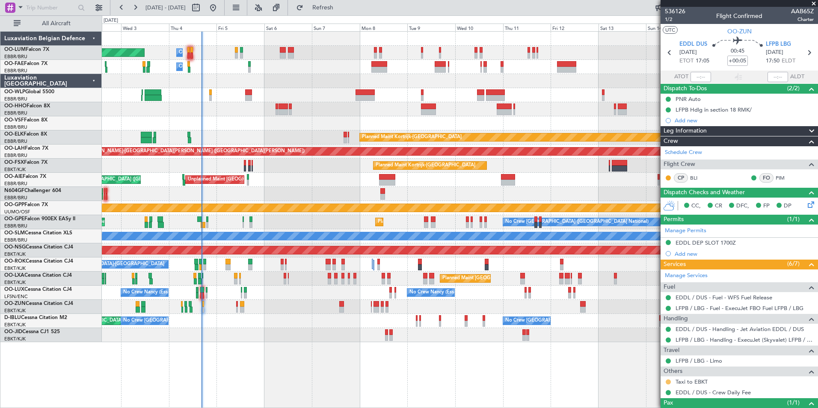
drag, startPoint x: 668, startPoint y: 384, endPoint x: 670, endPoint y: 379, distance: 4.5
click at [669, 384] on div at bounding box center [667, 381] width 7 height 7
click at [665, 380] on div at bounding box center [667, 381] width 7 height 7
click at [670, 383] on button at bounding box center [667, 381] width 5 height 5
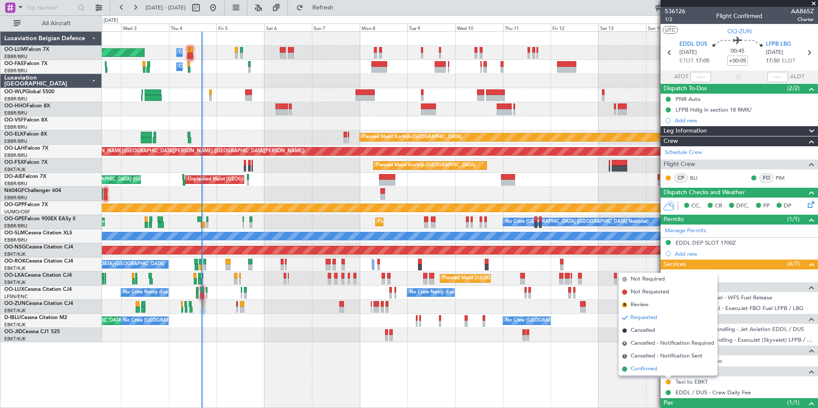
click at [659, 371] on li "Confirmed" at bounding box center [667, 369] width 99 height 13
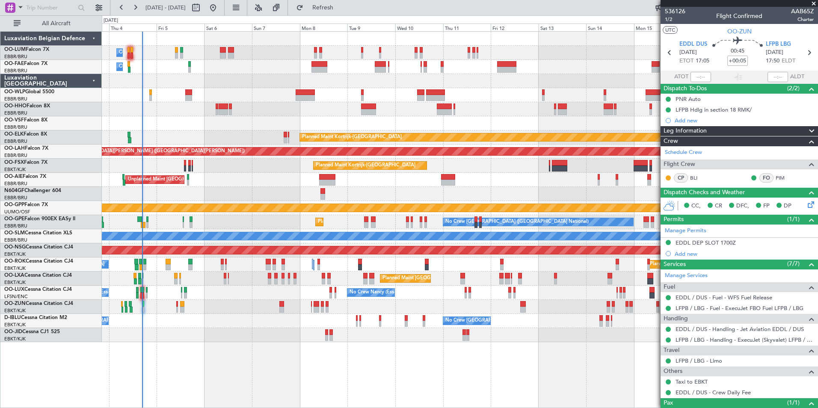
click at [230, 331] on div "Owner Melsbroek Air Base Planned Maint [GEOGRAPHIC_DATA] ([GEOGRAPHIC_DATA]) Ow…" at bounding box center [459, 187] width 715 height 310
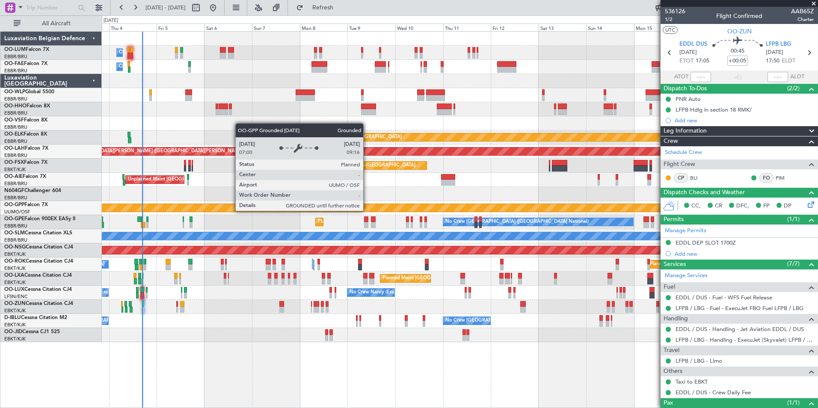
click at [246, 227] on div "Owner Melsbroek Air Base Planned Maint [GEOGRAPHIC_DATA] ([GEOGRAPHIC_DATA]) Ow…" at bounding box center [459, 187] width 715 height 310
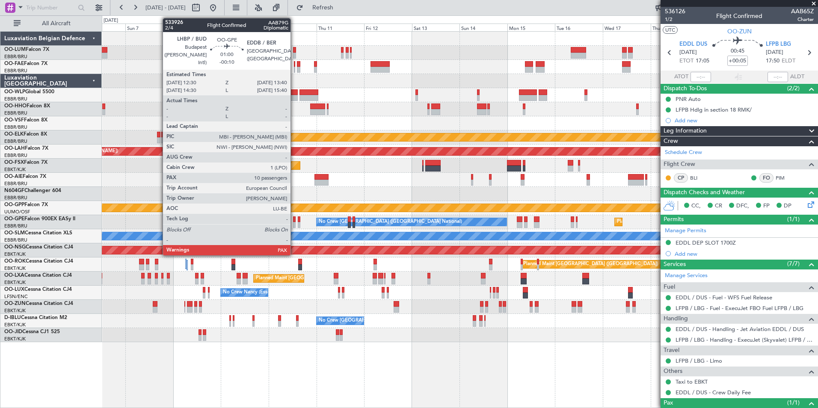
click at [345, 196] on div at bounding box center [459, 194] width 715 height 14
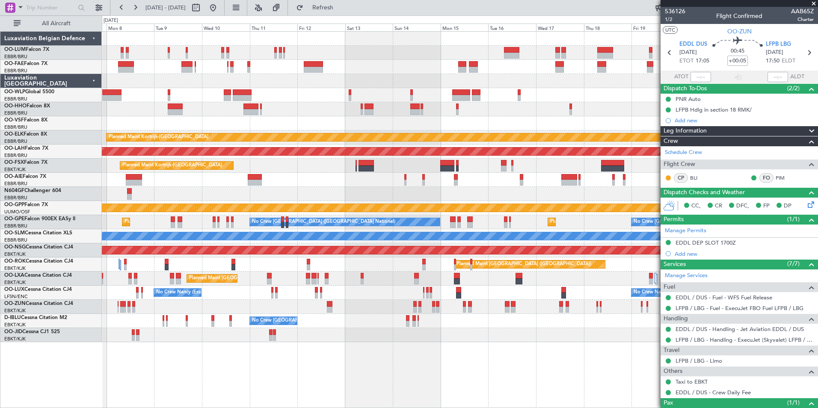
click at [477, 185] on div "Unplanned Maint [GEOGRAPHIC_DATA] ([GEOGRAPHIC_DATA] National)" at bounding box center [459, 180] width 715 height 14
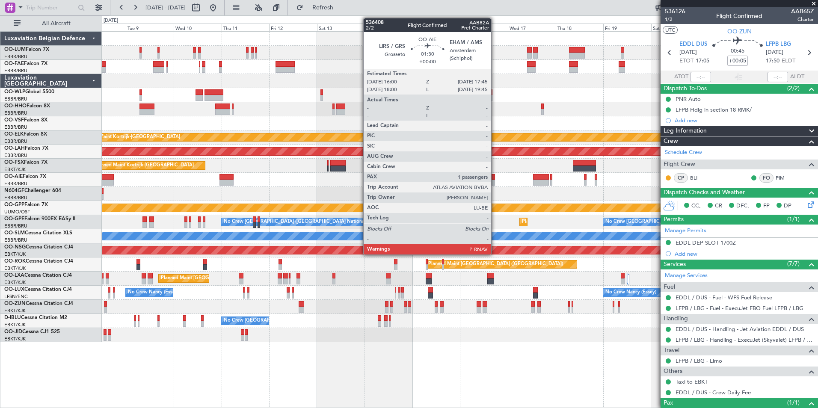
click at [495, 178] on div at bounding box center [493, 177] width 4 height 6
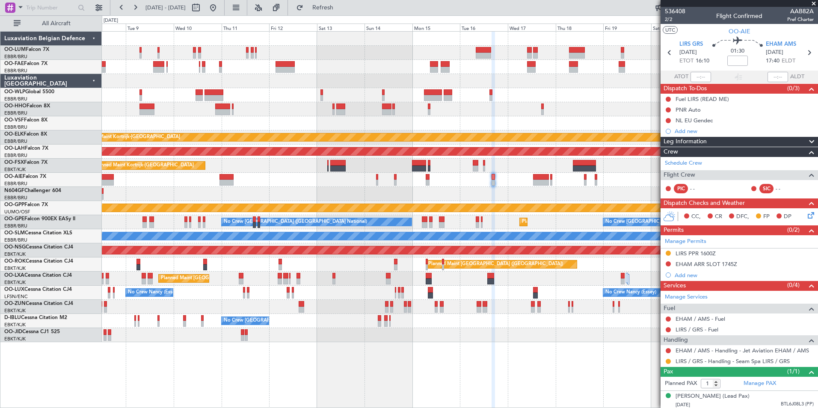
click at [664, 271] on fb-app "[DATE] - [DATE] Refresh Quick Links All Aircraft Planned Maint [GEOGRAPHIC_DATA…" at bounding box center [409, 207] width 818 height 402
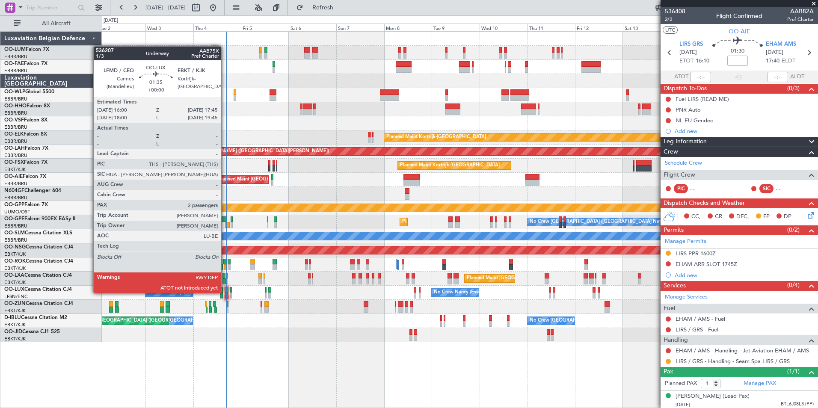
click at [225, 292] on div at bounding box center [226, 290] width 4 height 6
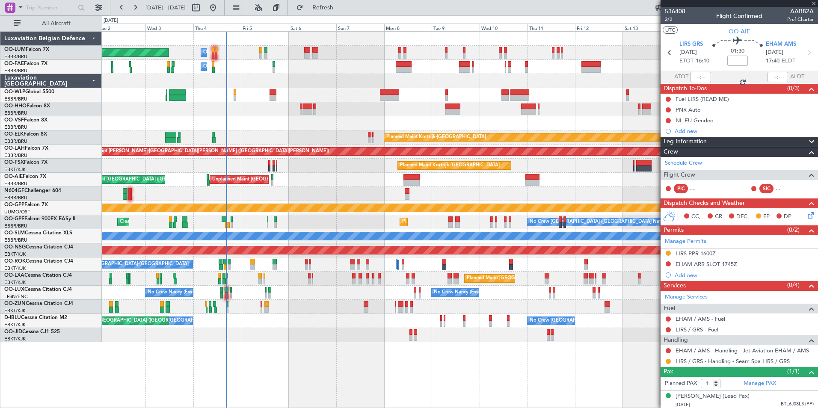
type input "2"
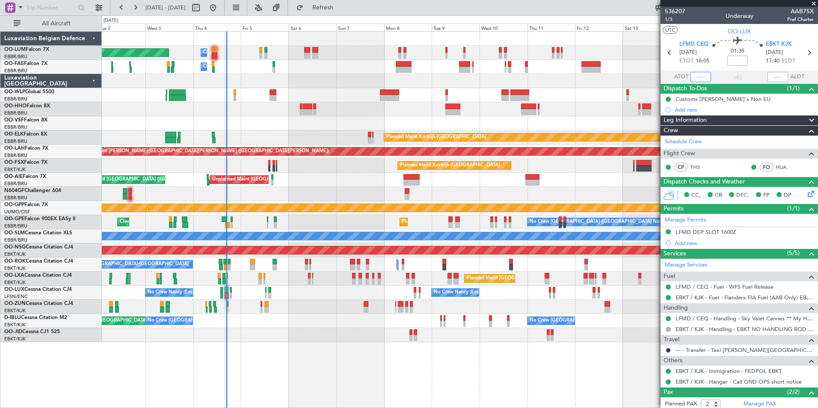
click at [703, 79] on input "text" at bounding box center [700, 77] width 21 height 10
type input "16:28"
click at [204, 299] on div "Planned Maint [GEOGRAPHIC_DATA] ([GEOGRAPHIC_DATA] National) Owner [GEOGRAPHIC_…" at bounding box center [459, 187] width 715 height 310
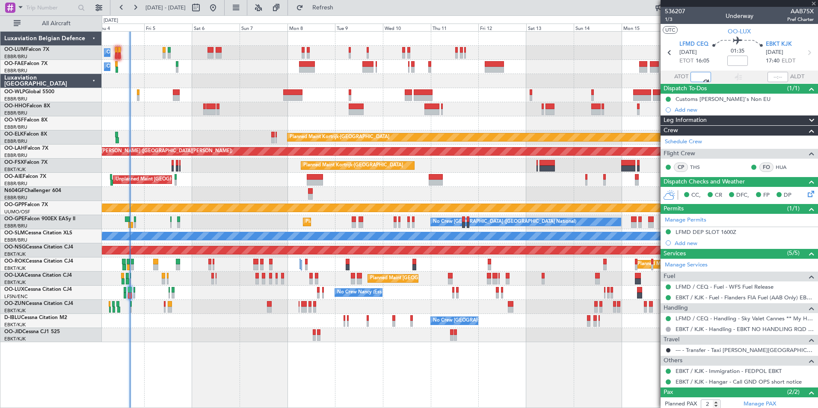
click at [371, 271] on div "Planned Maint [GEOGRAPHIC_DATA] ([GEOGRAPHIC_DATA]) A/C Unavailable [GEOGRAPHIC…" at bounding box center [459, 264] width 715 height 14
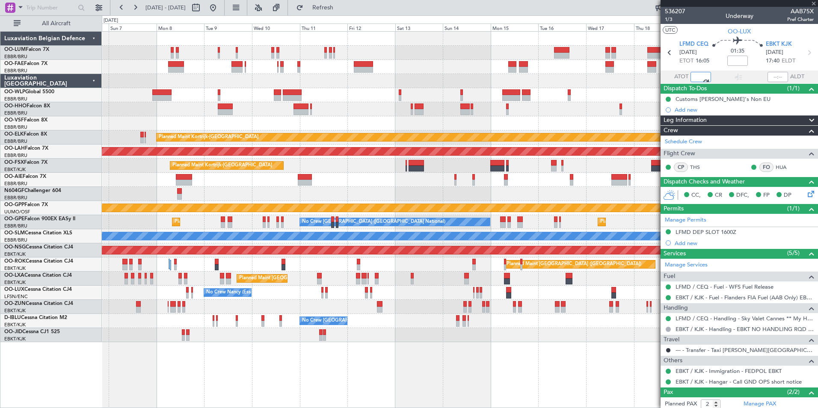
click at [415, 269] on div "Planned Maint [GEOGRAPHIC_DATA] ([GEOGRAPHIC_DATA]) A/C Unavailable [GEOGRAPHIC…" at bounding box center [459, 264] width 715 height 14
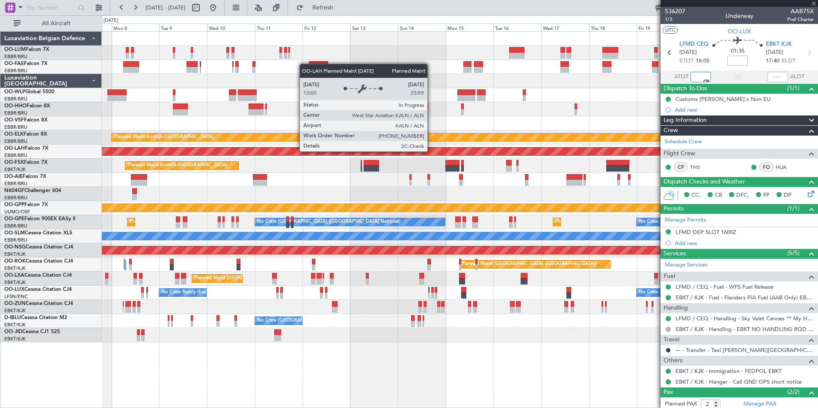
click at [399, 135] on div "Planned Maint Kortrijk-[GEOGRAPHIC_DATA]" at bounding box center [565, 137] width 906 height 8
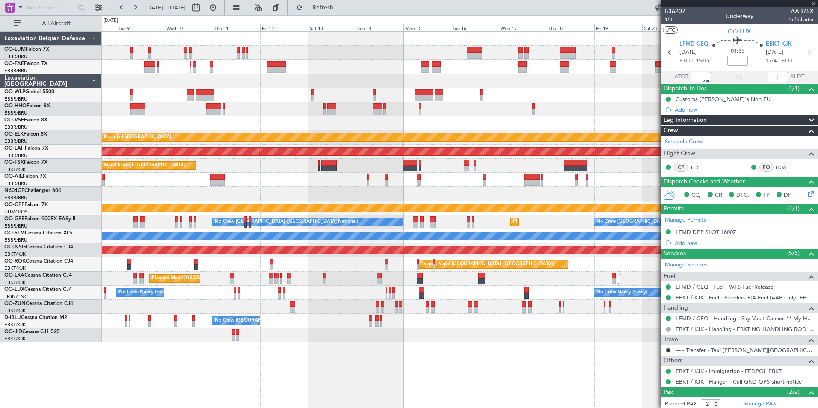
click at [334, 144] on div "Planned Maint Kortrijk-[GEOGRAPHIC_DATA] Planned [GEOGRAPHIC_DATA][PERSON_NAME]…" at bounding box center [459, 187] width 715 height 310
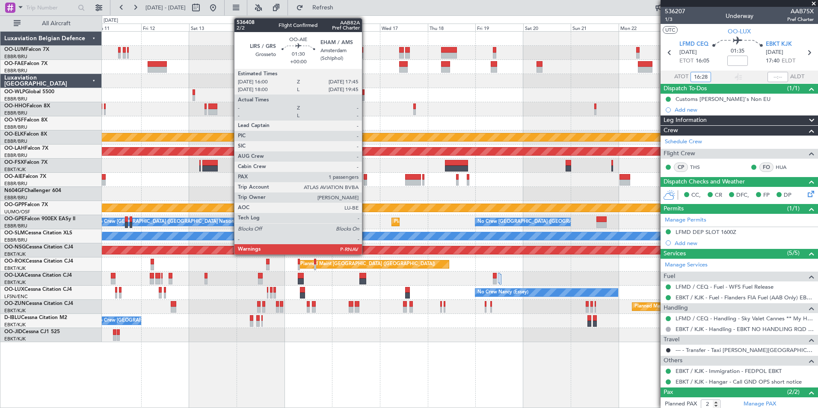
click at [366, 177] on div at bounding box center [365, 177] width 4 height 6
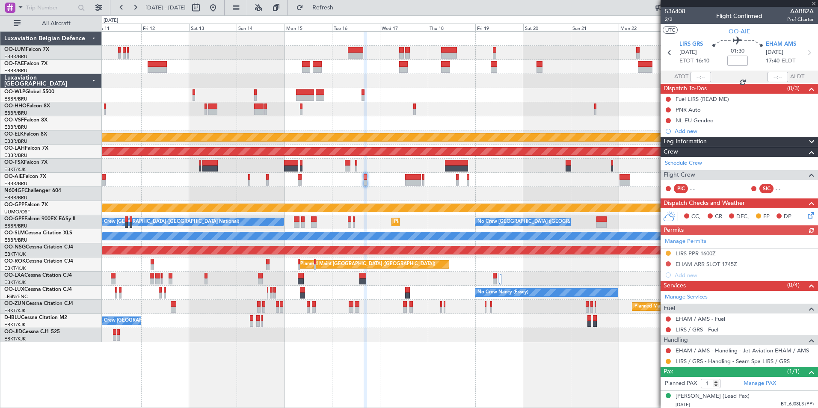
click at [671, 351] on div at bounding box center [667, 350] width 7 height 7
click at [339, 15] on fb-refresh-button "Refresh" at bounding box center [318, 7] width 60 height 15
click at [341, 9] on span "Refresh" at bounding box center [323, 8] width 36 height 6
click at [709, 354] on mat-tooltip-component "LIRS / GRS - Fuel" at bounding box center [696, 344] width 51 height 23
click at [703, 354] on div "EHAM / AMS - Handling - Jet Aviation EHAM / AMS" at bounding box center [738, 350] width 157 height 11
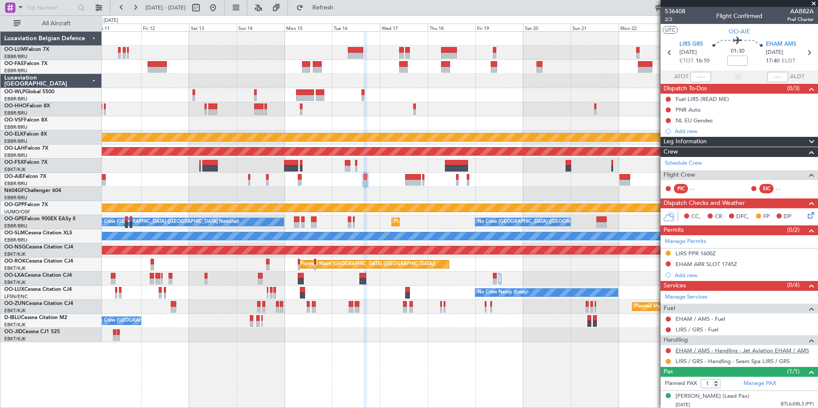
click at [703, 351] on link "EHAM / AMS - Handling - Jet Aviation EHAM / AMS" at bounding box center [741, 350] width 133 height 7
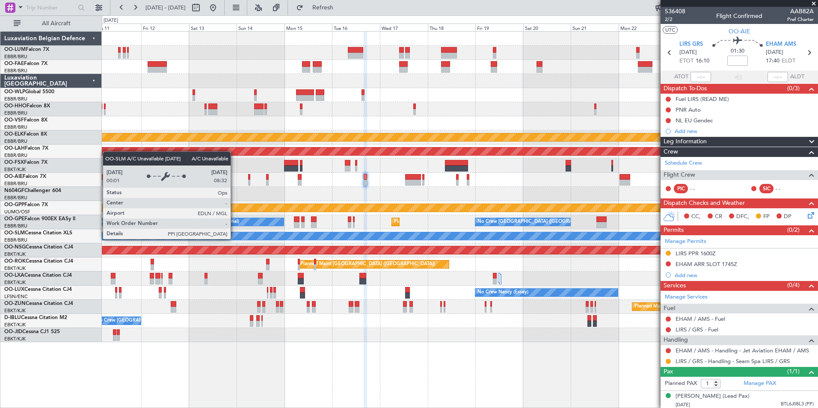
click at [496, 284] on div "Owner Melsbroek Air Base Owner [GEOGRAPHIC_DATA] Planned Maint [GEOGRAPHIC_DATA…" at bounding box center [459, 187] width 715 height 310
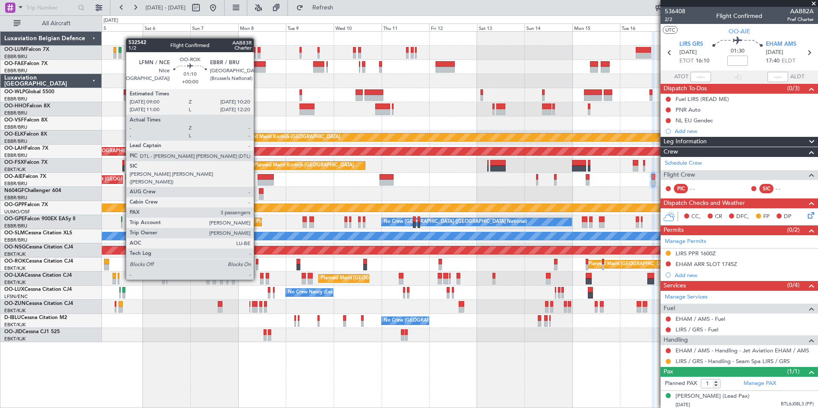
click at [415, 265] on div "Planned Maint [GEOGRAPHIC_DATA] ([GEOGRAPHIC_DATA]) A/C Unavailable [GEOGRAPHIC…" at bounding box center [459, 264] width 715 height 14
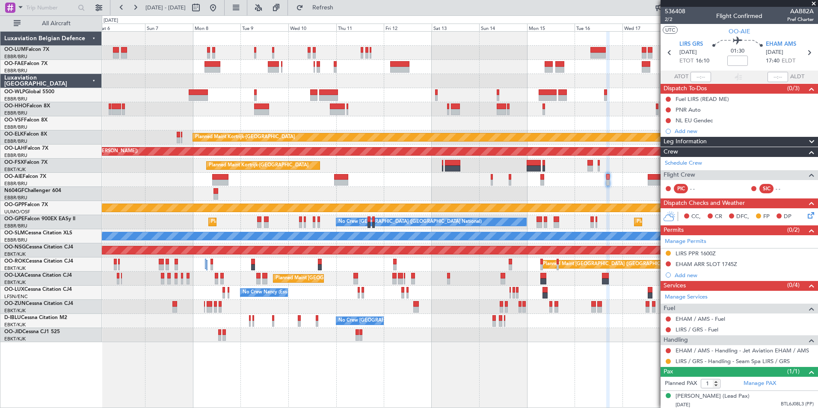
click at [85, 290] on div "Owner Melsbroek Air Base Planned Maint [GEOGRAPHIC_DATA] ([GEOGRAPHIC_DATA]) Ow…" at bounding box center [409, 211] width 818 height 393
click at [298, 262] on div "Planned Maint [GEOGRAPHIC_DATA] ([GEOGRAPHIC_DATA]) A/C Unavailable [GEOGRAPHIC…" at bounding box center [459, 264] width 715 height 14
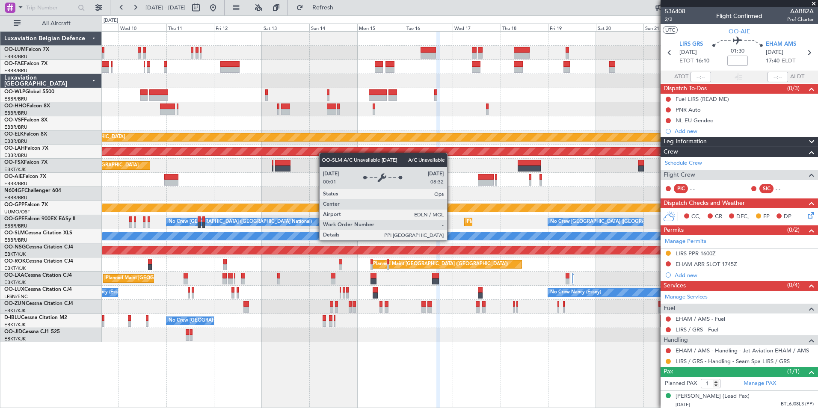
click at [422, 239] on div "A/C Unavailable [GEOGRAPHIC_DATA]" at bounding box center [460, 236] width 2146 height 8
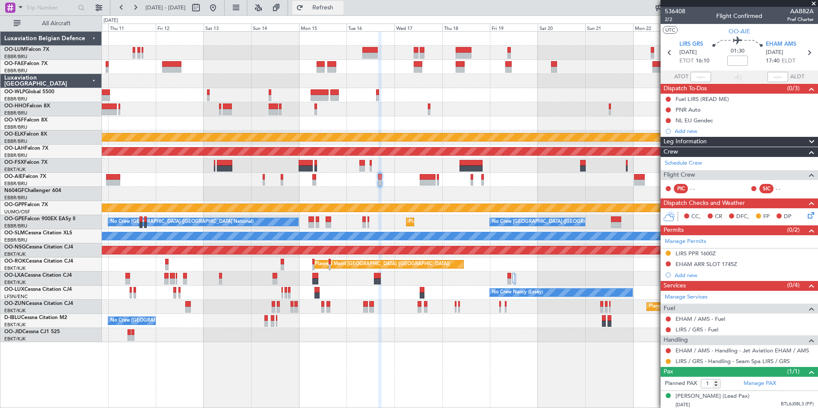
click at [341, 6] on span "Refresh" at bounding box center [323, 8] width 36 height 6
click at [396, 200] on div at bounding box center [459, 194] width 715 height 14
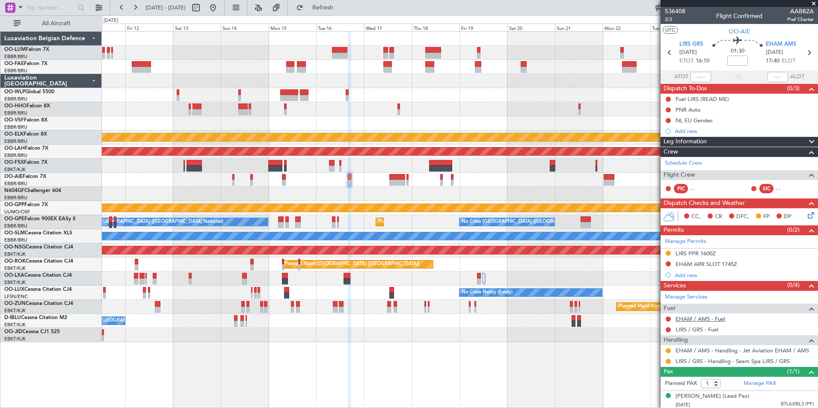
click at [702, 316] on link "EHAM / AMS - Fuel" at bounding box center [700, 318] width 50 height 7
click at [341, 10] on span "Refresh" at bounding box center [323, 8] width 36 height 6
click at [341, 11] on span "Refresh" at bounding box center [323, 8] width 36 height 6
click at [329, 194] on div at bounding box center [459, 194] width 715 height 14
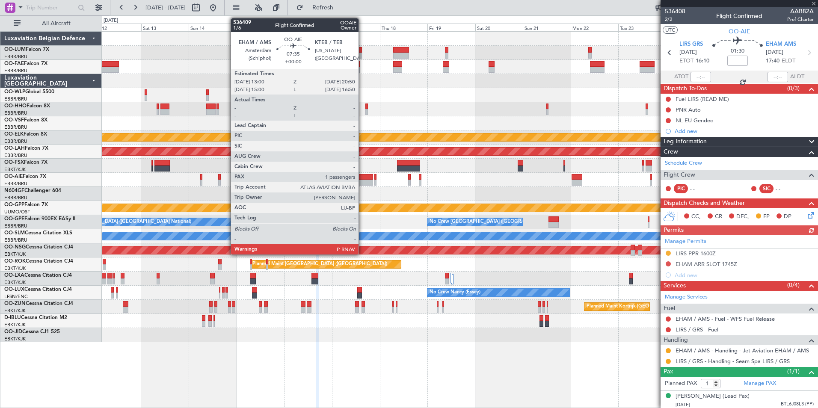
click at [362, 179] on div at bounding box center [365, 177] width 16 height 6
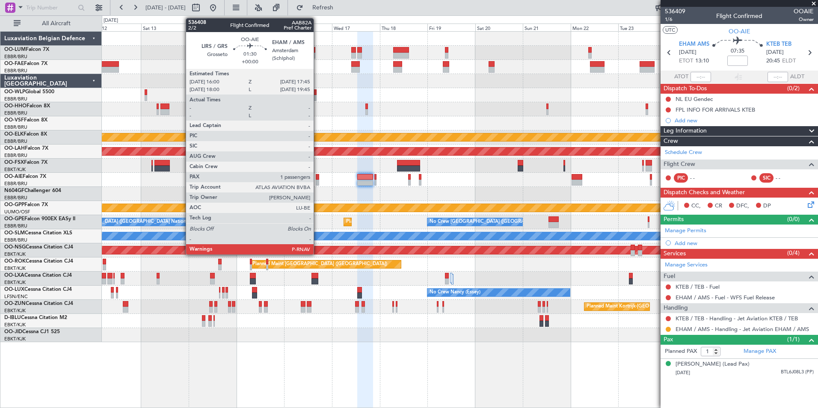
click at [317, 180] on div at bounding box center [318, 183] width 4 height 6
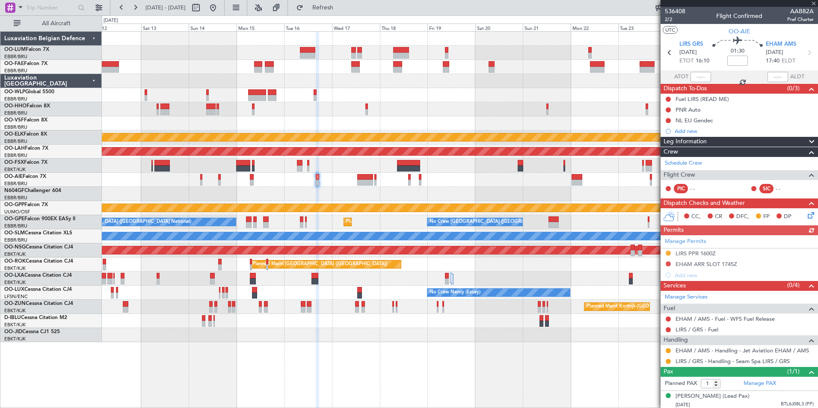
click at [808, 213] on icon at bounding box center [809, 213] width 7 height 7
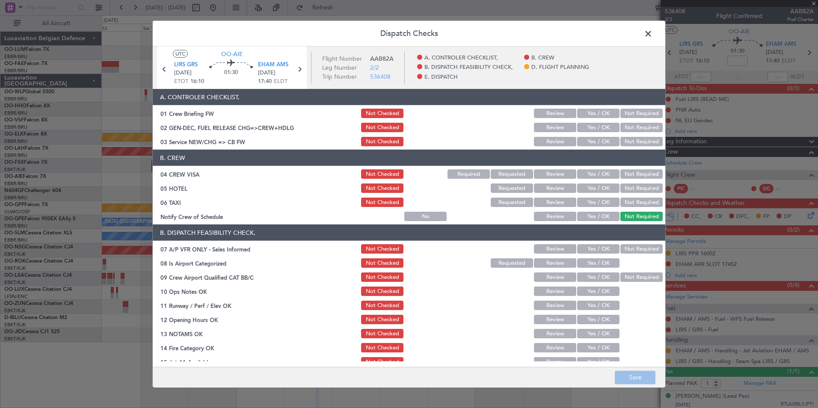
click at [591, 144] on button "Yes / OK" at bounding box center [598, 141] width 42 height 9
click at [622, 173] on button "Not Required" at bounding box center [641, 173] width 42 height 9
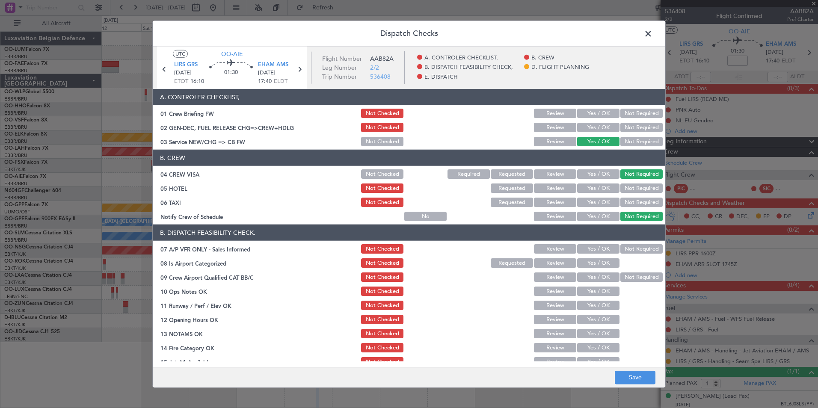
click at [624, 185] on button "Not Required" at bounding box center [641, 187] width 42 height 9
click at [577, 189] on button "Yes / OK" at bounding box center [598, 187] width 42 height 9
click at [640, 204] on button "Not Required" at bounding box center [641, 202] width 42 height 9
click at [629, 245] on button "Not Required" at bounding box center [641, 248] width 42 height 9
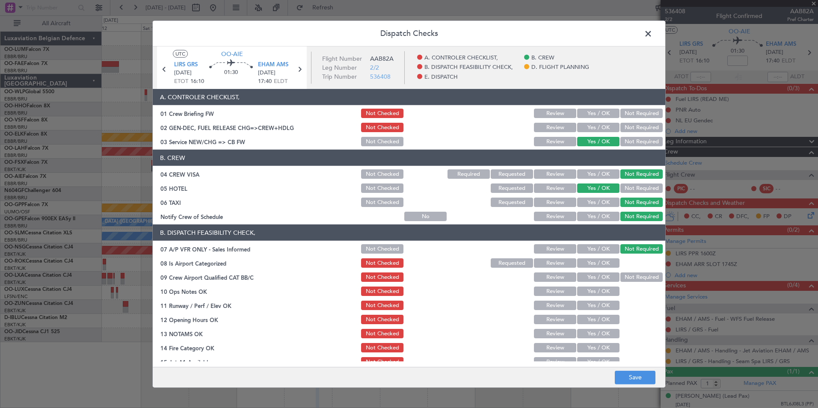
click at [593, 263] on button "Yes / OK" at bounding box center [598, 262] width 42 height 9
click at [630, 279] on button "Not Required" at bounding box center [641, 276] width 42 height 9
click at [593, 290] on button "Yes / OK" at bounding box center [598, 290] width 42 height 9
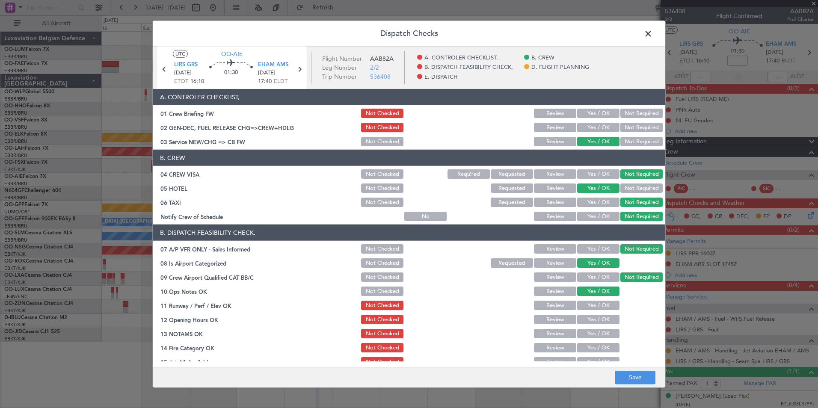
click at [595, 305] on button "Yes / OK" at bounding box center [598, 305] width 42 height 9
click at [597, 320] on button "Yes / OK" at bounding box center [598, 319] width 42 height 9
click at [599, 334] on button "Yes / OK" at bounding box center [598, 333] width 42 height 9
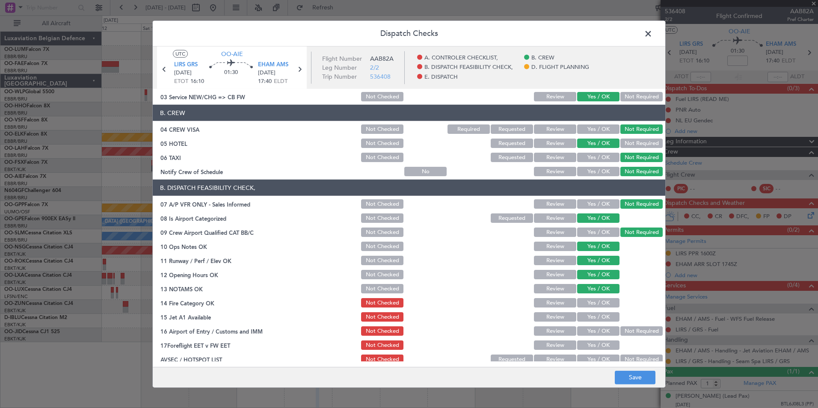
scroll to position [86, 0]
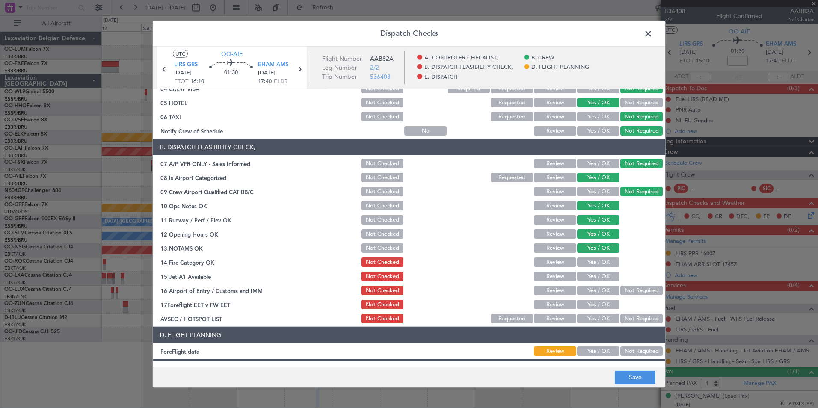
click at [595, 264] on button "Yes / OK" at bounding box center [598, 261] width 42 height 9
click at [595, 274] on button "Yes / OK" at bounding box center [598, 276] width 42 height 9
drag, startPoint x: 596, startPoint y: 290, endPoint x: 594, endPoint y: 299, distance: 9.1
click at [596, 290] on button "Yes / OK" at bounding box center [598, 290] width 42 height 9
click at [557, 303] on button "Review" at bounding box center [555, 304] width 42 height 9
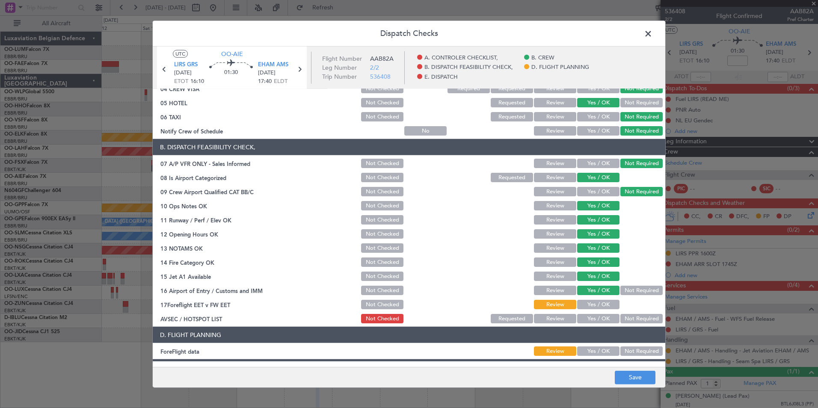
click at [629, 315] on button "Not Required" at bounding box center [641, 318] width 42 height 9
click at [639, 376] on button "Save" at bounding box center [634, 377] width 41 height 14
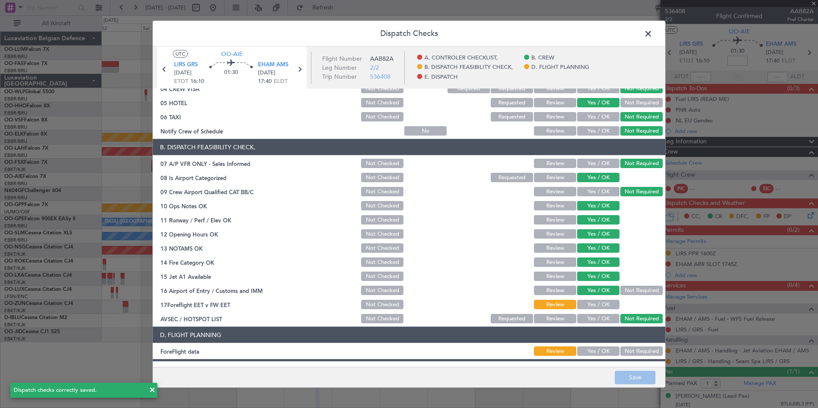
click at [652, 39] on span at bounding box center [652, 35] width 0 height 17
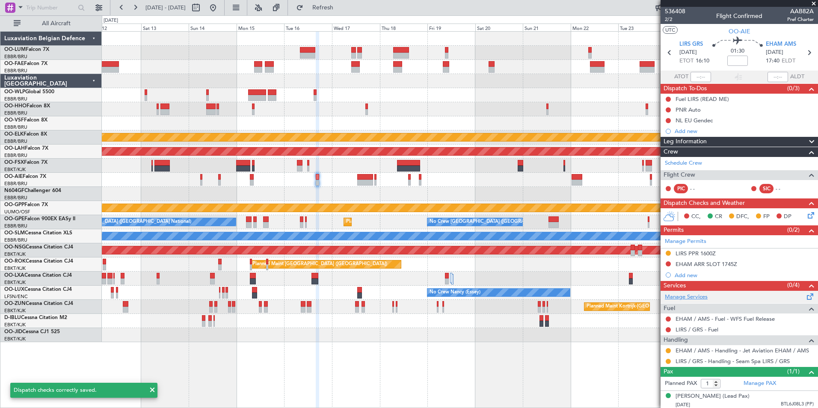
click at [690, 296] on link "Manage Services" at bounding box center [685, 297] width 43 height 9
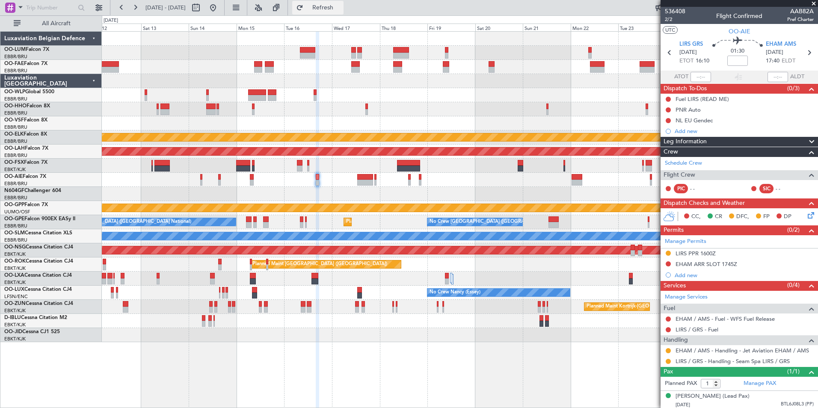
click at [341, 11] on span "Refresh" at bounding box center [323, 8] width 36 height 6
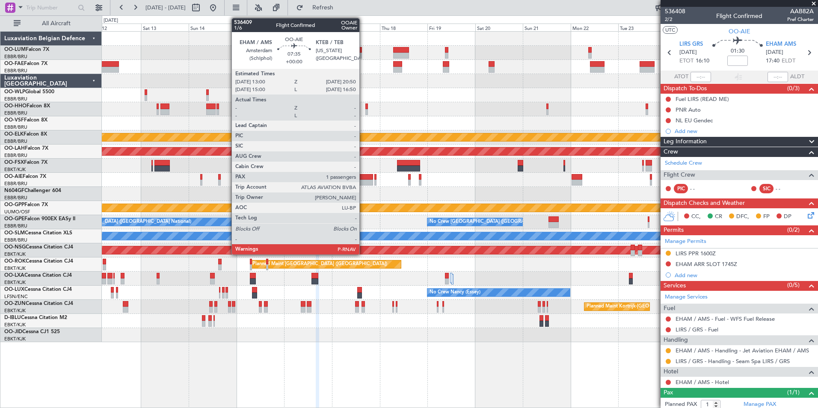
click at [363, 178] on div at bounding box center [365, 177] width 16 height 6
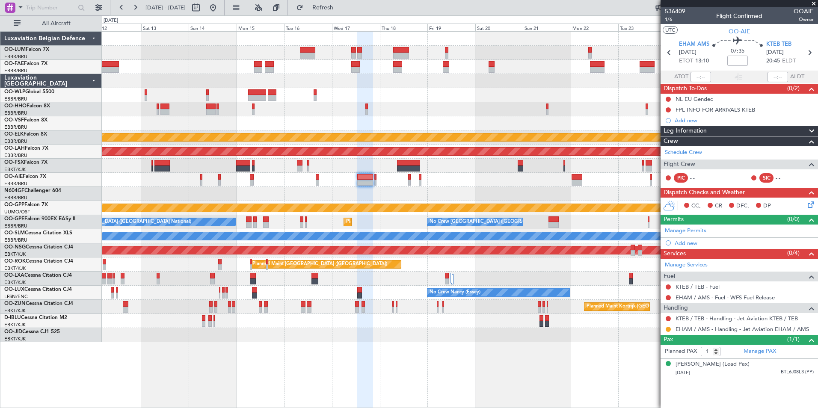
click at [330, 187] on div "Owner Melsbroek Air Base Owner Melsbroek Air Base Planned Maint Kortrijk-Wevelg…" at bounding box center [459, 187] width 715 height 310
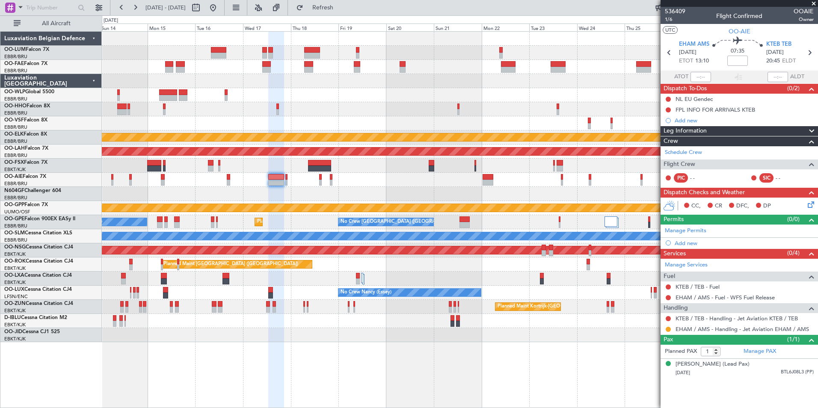
click at [326, 189] on div at bounding box center [459, 194] width 715 height 14
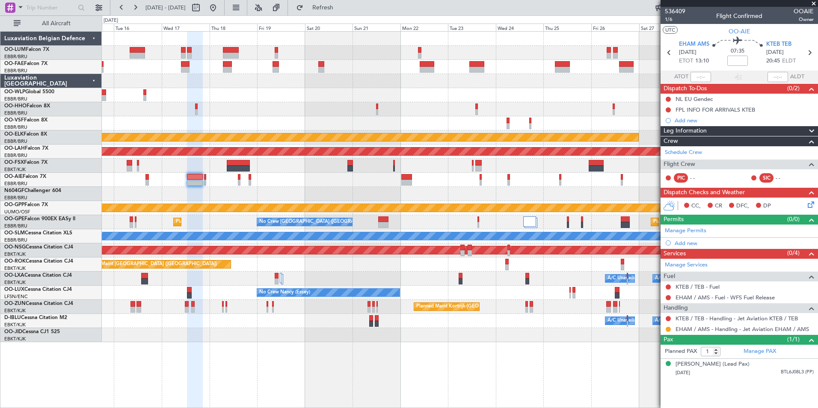
click at [404, 192] on div "Owner Melsbroek Air Base Owner Melsbroek Air Base Planned Maint Kortrijk-Wevelg…" at bounding box center [459, 187] width 715 height 310
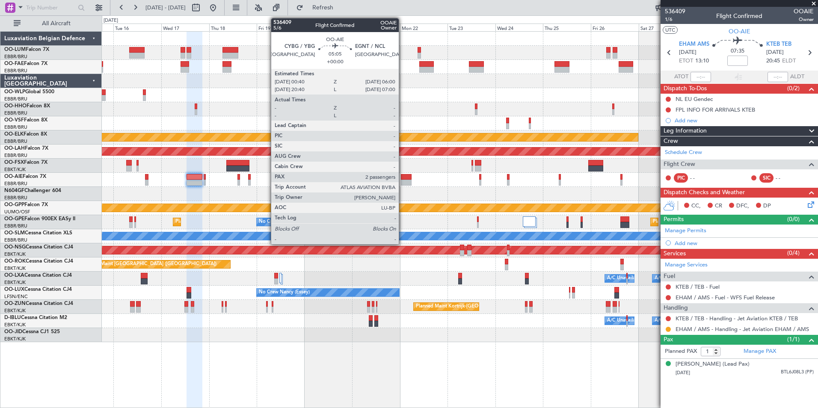
click at [403, 180] on div at bounding box center [406, 183] width 11 height 6
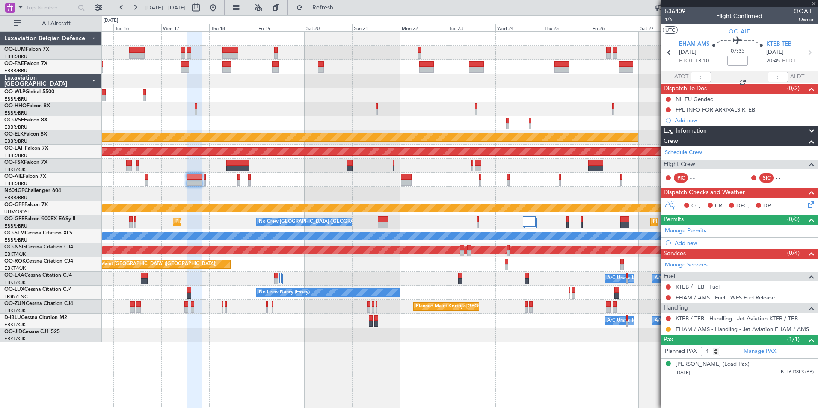
type input "2"
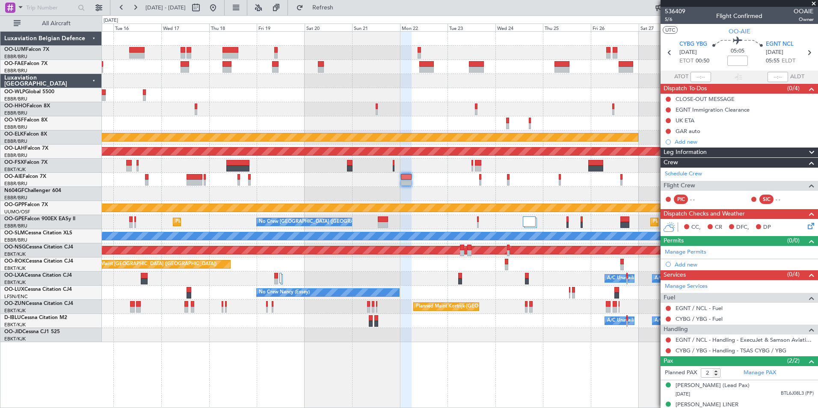
click at [488, 199] on div "Owner Melsbroek Air Base Owner Melsbroek Air Base Planned Maint Kortrijk-Wevelg…" at bounding box center [459, 187] width 715 height 310
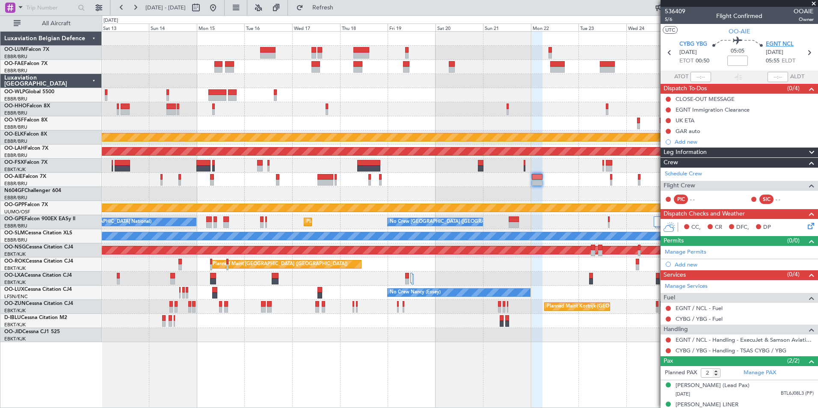
click at [779, 43] on span "EGNT NCL" at bounding box center [779, 44] width 28 height 9
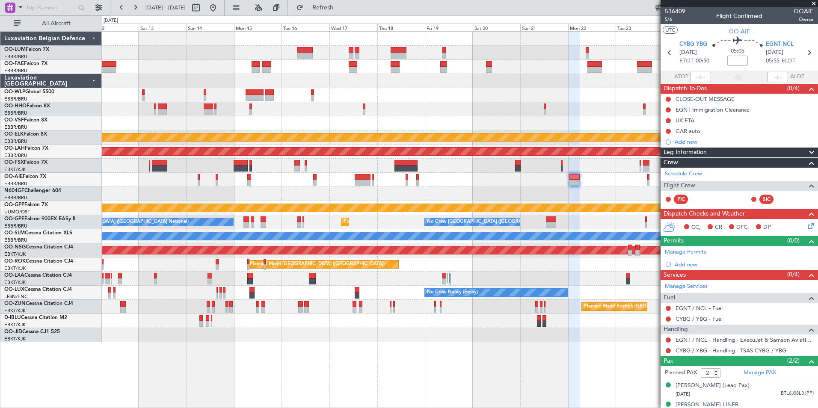
click at [444, 186] on div at bounding box center [459, 180] width 715 height 14
click at [483, 143] on div "Owner Melsbroek Air Base Owner Melsbroek Air Base Planned Maint Kortrijk-Wevelg…" at bounding box center [459, 187] width 715 height 310
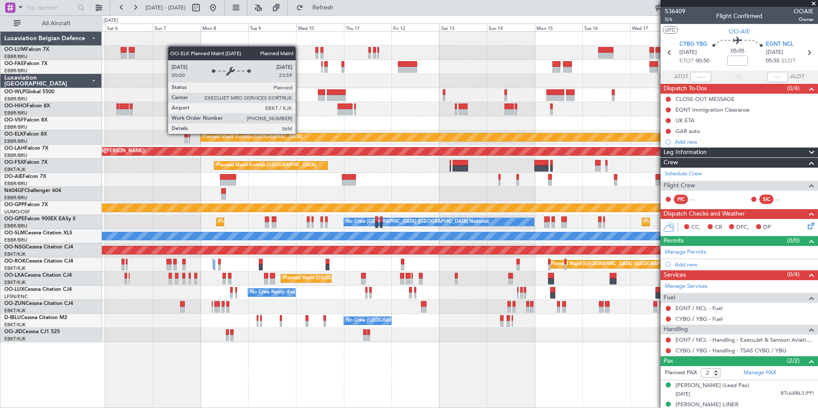
click at [511, 134] on div "Planned Maint Kortrijk-[GEOGRAPHIC_DATA]" at bounding box center [654, 137] width 906 height 8
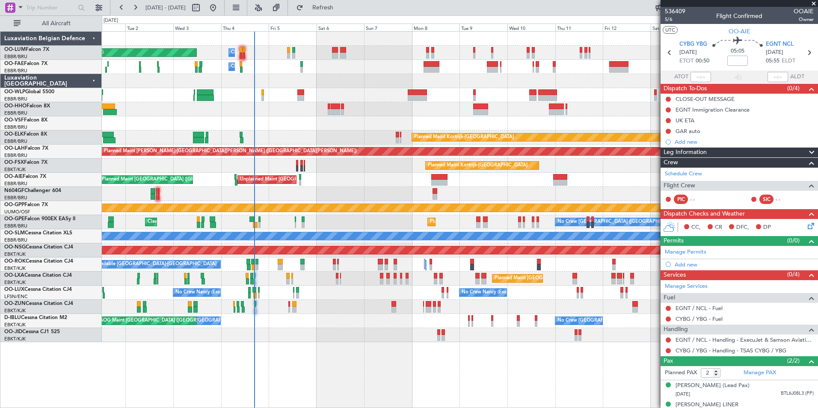
click at [292, 114] on div at bounding box center [459, 109] width 715 height 14
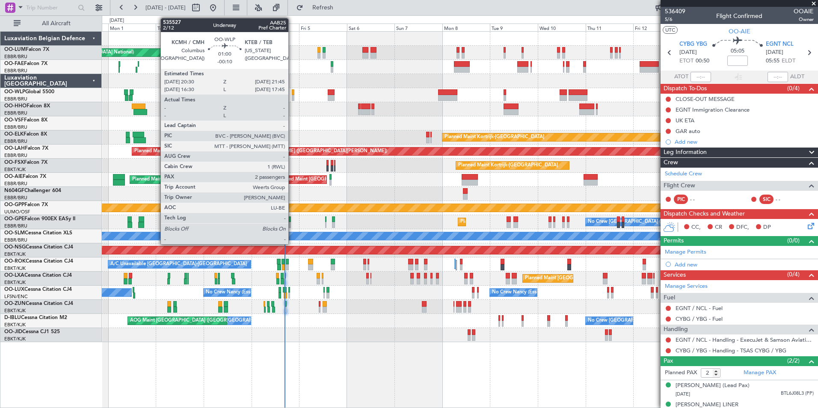
click at [292, 96] on div at bounding box center [293, 98] width 3 height 6
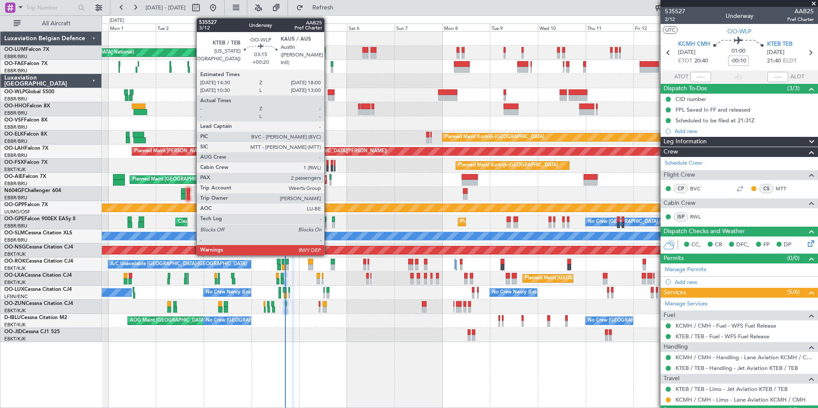
click at [328, 92] on div at bounding box center [331, 92] width 7 height 6
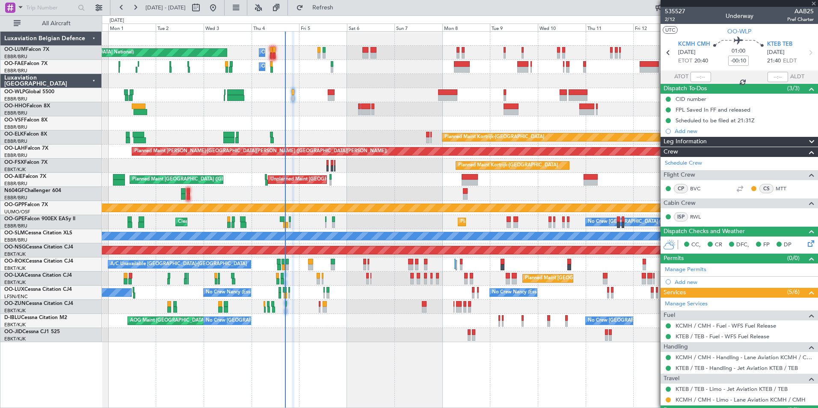
type input "+00:20"
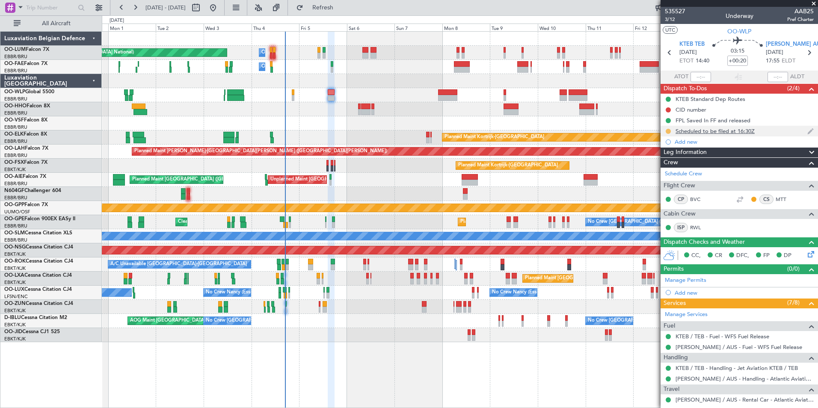
click at [668, 129] on button at bounding box center [667, 131] width 5 height 5
click at [661, 171] on span "Completed" at bounding box center [671, 169] width 28 height 9
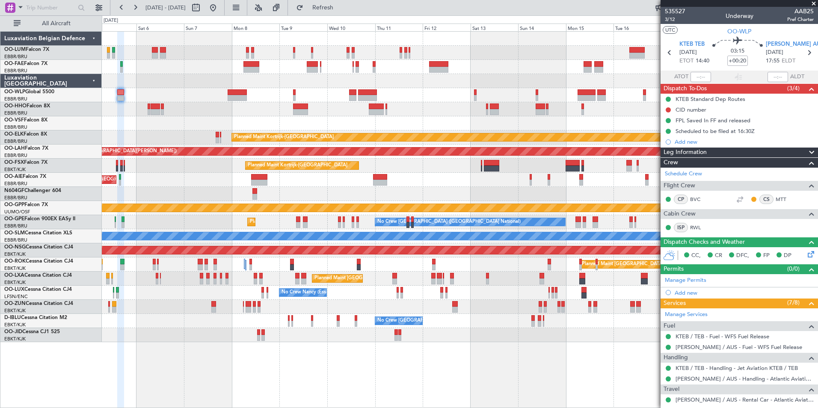
click at [235, 193] on div "Owner Melsbroek Air Base Planned Maint [GEOGRAPHIC_DATA] ([GEOGRAPHIC_DATA]) Ow…" at bounding box center [459, 187] width 715 height 310
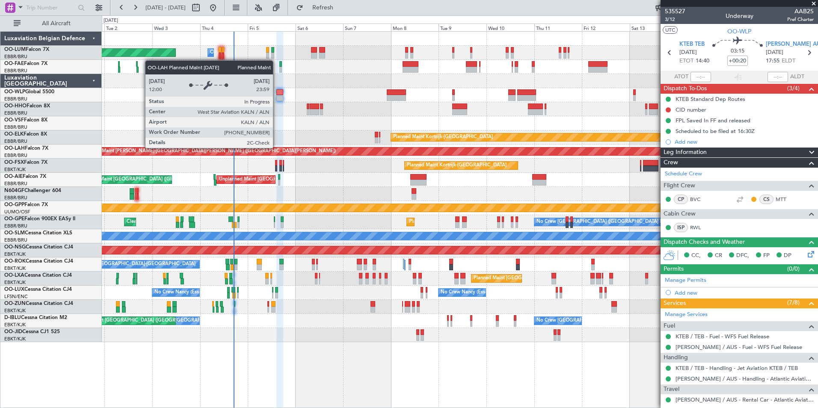
click at [436, 148] on div "Planned Maint [PERSON_NAME]-[GEOGRAPHIC_DATA][PERSON_NAME] ([GEOGRAPHIC_DATA][P…" at bounding box center [807, 152] width 1452 height 8
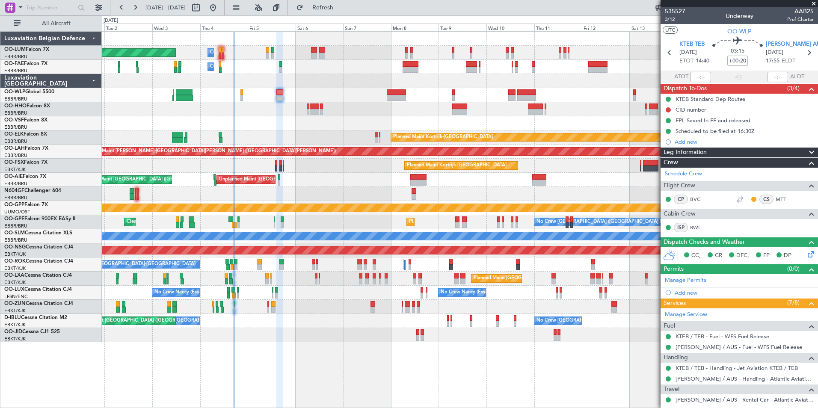
click at [209, 205] on div "Owner Melsbroek Air Base Planned Maint [GEOGRAPHIC_DATA] ([GEOGRAPHIC_DATA]) Ow…" at bounding box center [459, 187] width 715 height 310
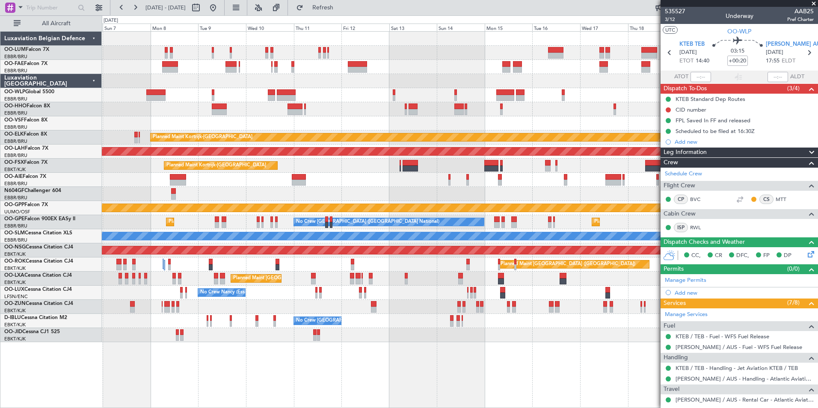
click at [253, 222] on div "Owner Melsbroek Air Base Planned Maint [GEOGRAPHIC_DATA] ([GEOGRAPHIC_DATA]) Ow…" at bounding box center [459, 187] width 715 height 310
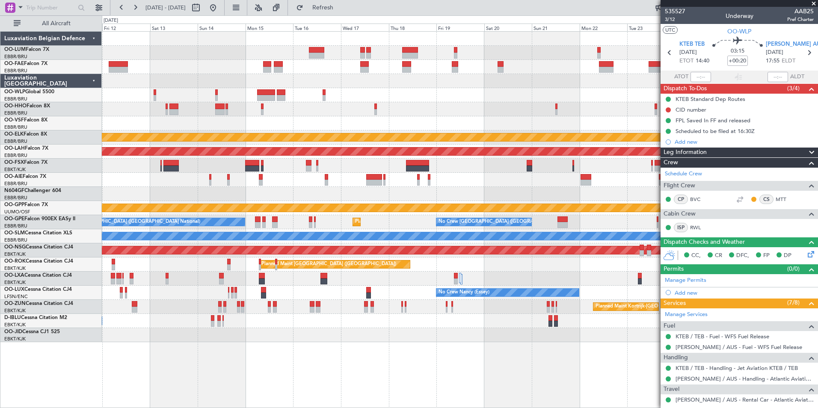
click at [245, 210] on div "Grounded [PERSON_NAME]" at bounding box center [459, 208] width 715 height 14
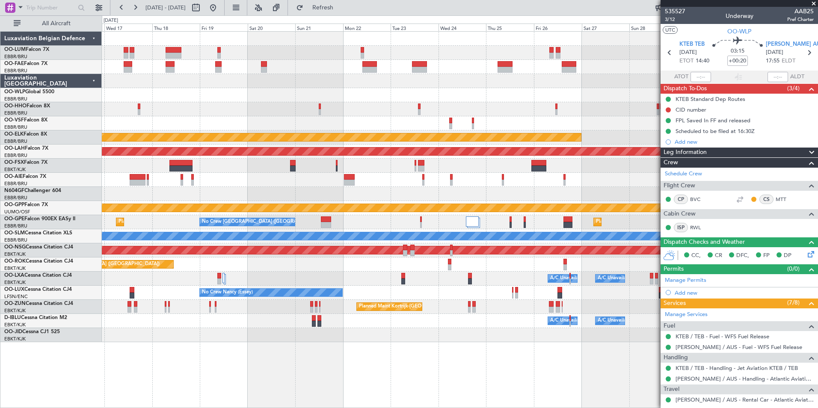
click at [365, 178] on div "Owner Melsbroek Air Base Owner [GEOGRAPHIC_DATA] Planned Maint [GEOGRAPHIC_DATA…" at bounding box center [459, 187] width 715 height 310
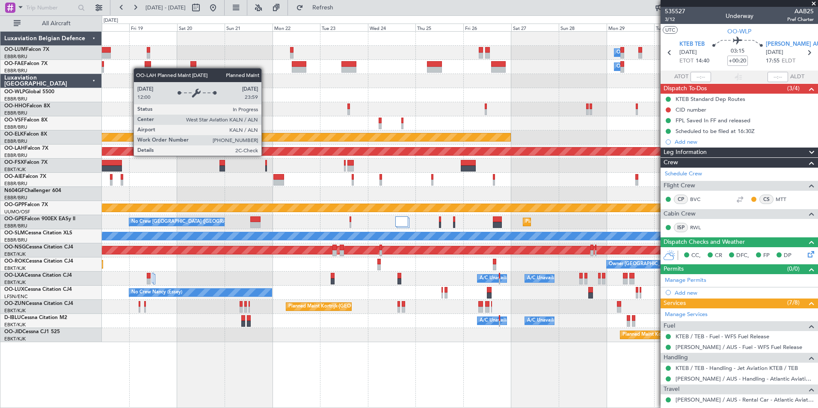
click at [310, 159] on div "Owner Melsbroek Air Base Owner [GEOGRAPHIC_DATA] Planned Maint [GEOGRAPHIC_DATA…" at bounding box center [459, 187] width 715 height 310
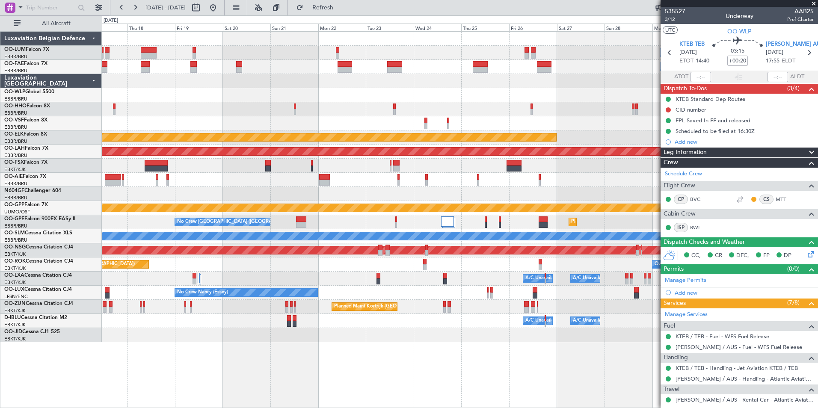
click at [337, 188] on div "Owner Melsbroek Air Base Owner [GEOGRAPHIC_DATA] Planned Maint [GEOGRAPHIC_DATA…" at bounding box center [459, 187] width 715 height 310
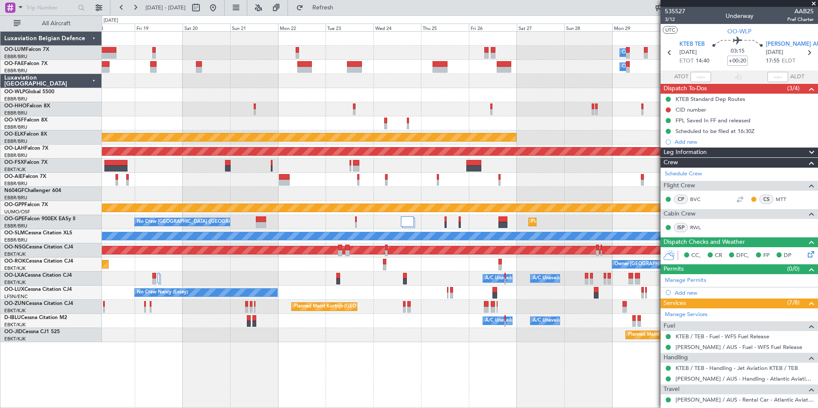
click at [286, 186] on div at bounding box center [459, 180] width 715 height 14
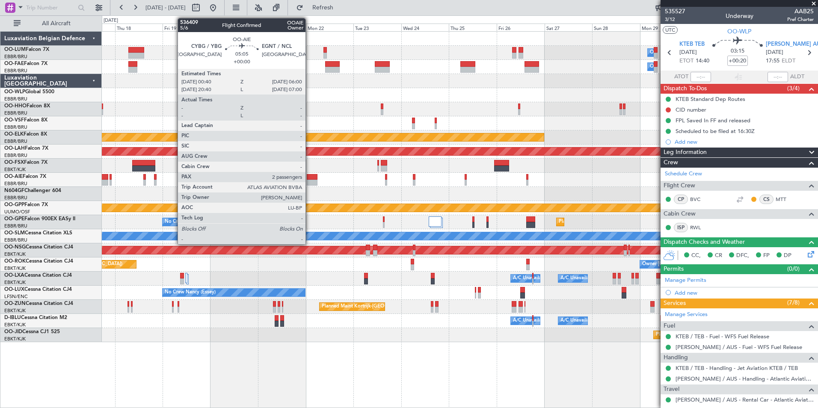
click at [310, 182] on div at bounding box center [312, 183] width 11 height 6
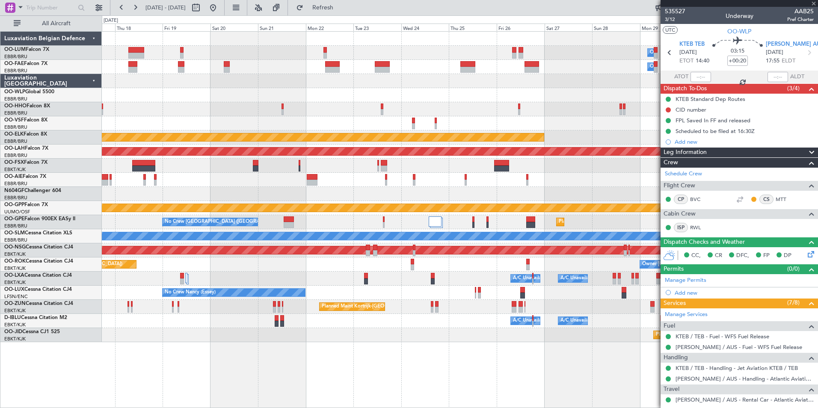
click at [373, 209] on div "Grounded [PERSON_NAME]" at bounding box center [459, 208] width 715 height 14
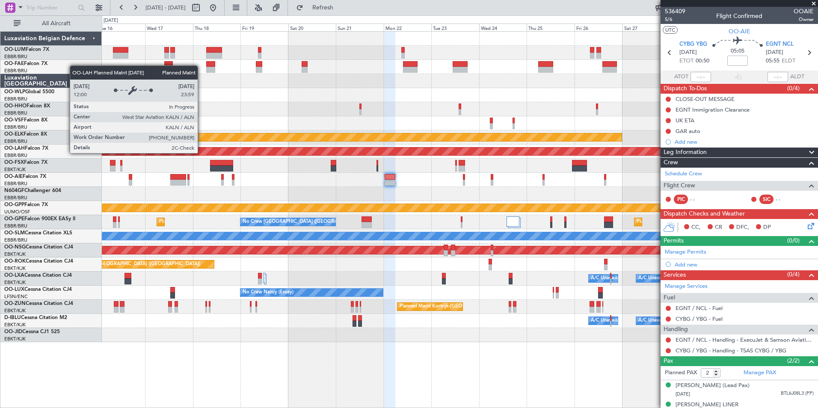
click at [526, 240] on div "Owner Melsbroek Air Base Owner [GEOGRAPHIC_DATA] Planned Maint [GEOGRAPHIC_DATA…" at bounding box center [459, 187] width 715 height 310
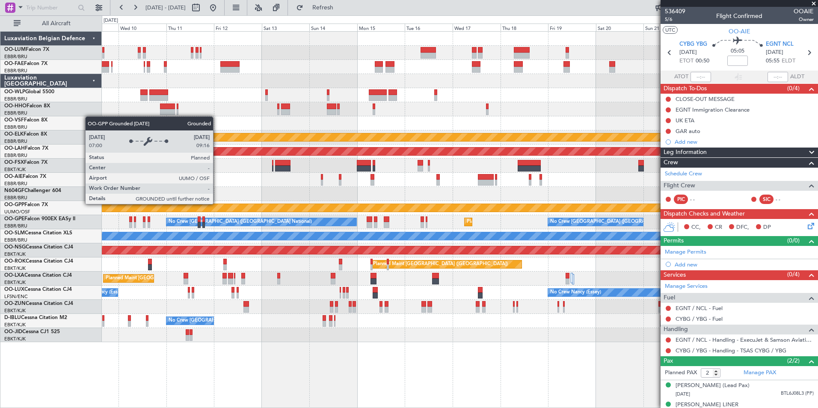
click at [488, 241] on div "Planned Maint Kortrijk-[GEOGRAPHIC_DATA] Planned [GEOGRAPHIC_DATA][PERSON_NAME]…" at bounding box center [459, 187] width 715 height 310
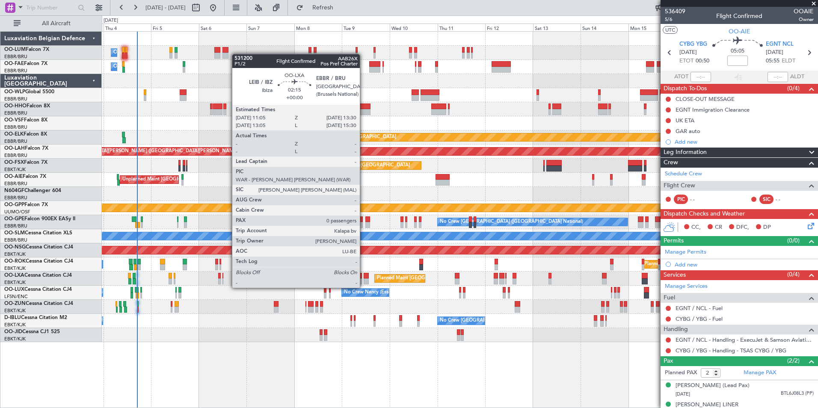
click at [362, 309] on div "Planned Maint Kortrijk-[GEOGRAPHIC_DATA]" at bounding box center [459, 307] width 715 height 14
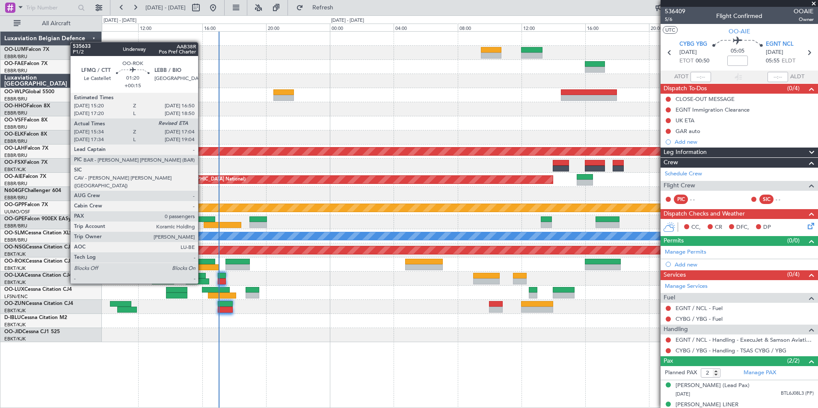
click at [202, 267] on div at bounding box center [207, 267] width 24 height 6
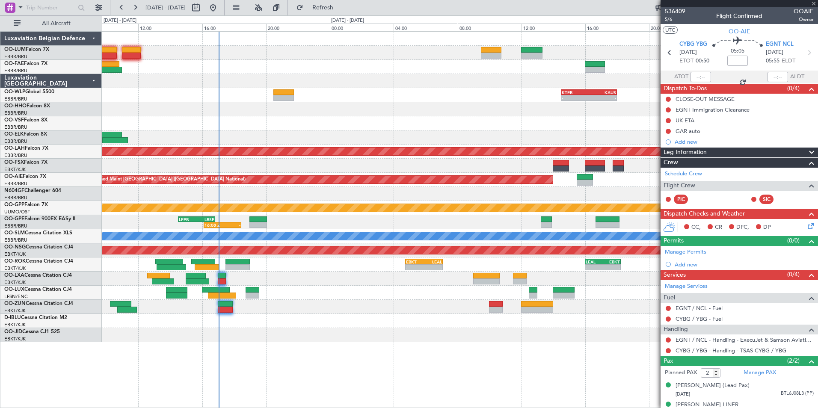
type input "+00:15"
type input "15:39"
type input "0"
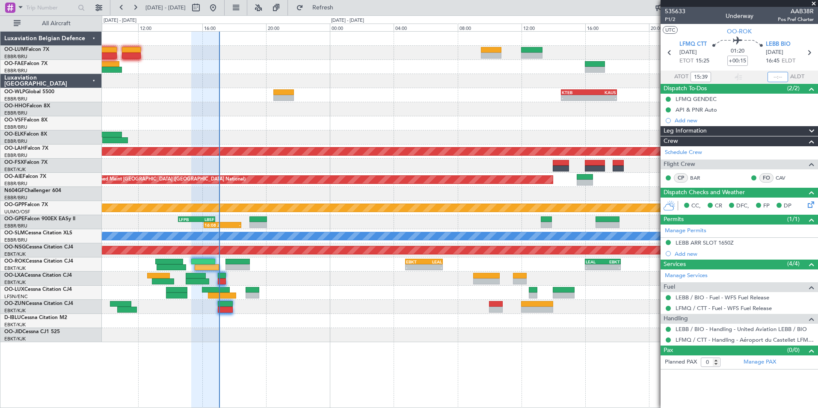
click at [779, 72] on input "text" at bounding box center [777, 77] width 21 height 10
type input "16:53"
click at [236, 276] on div at bounding box center [459, 279] width 715 height 14
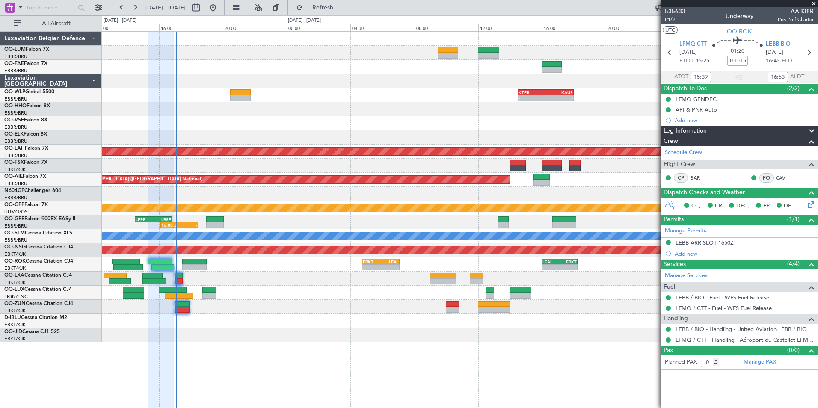
click at [278, 286] on div "- - EBMB 08:00 Z BIKF 11:00 Z Owner [GEOGRAPHIC_DATA] - - BIKF 12:10 Z EBMB 15:…" at bounding box center [459, 187] width 715 height 310
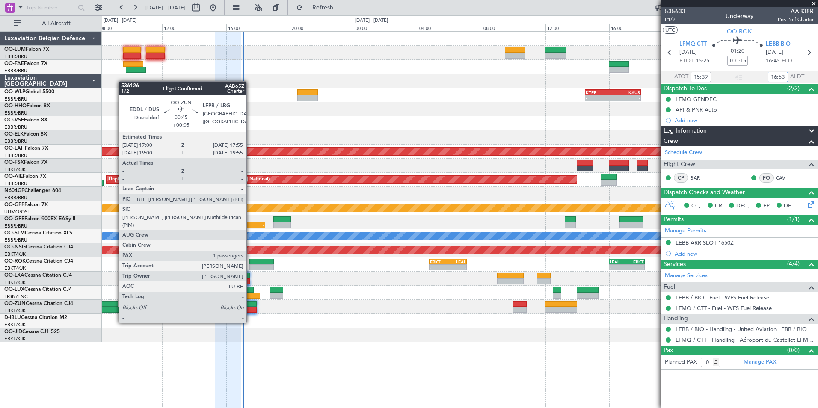
click at [250, 307] on div at bounding box center [249, 310] width 15 height 6
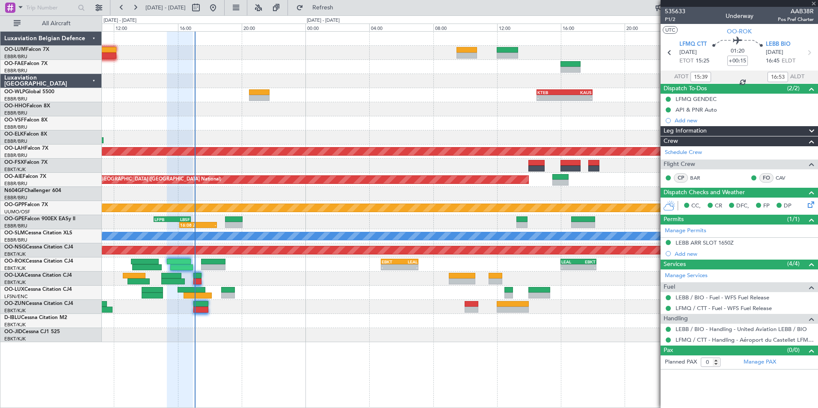
click at [215, 310] on div at bounding box center [459, 307] width 715 height 14
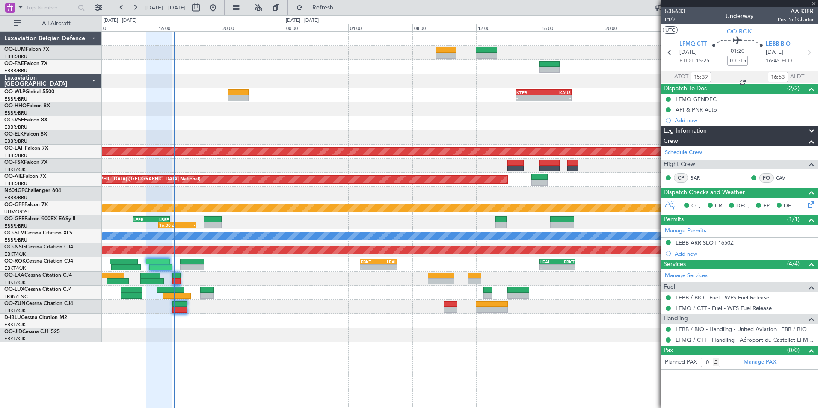
type input "+00:05"
type input "1"
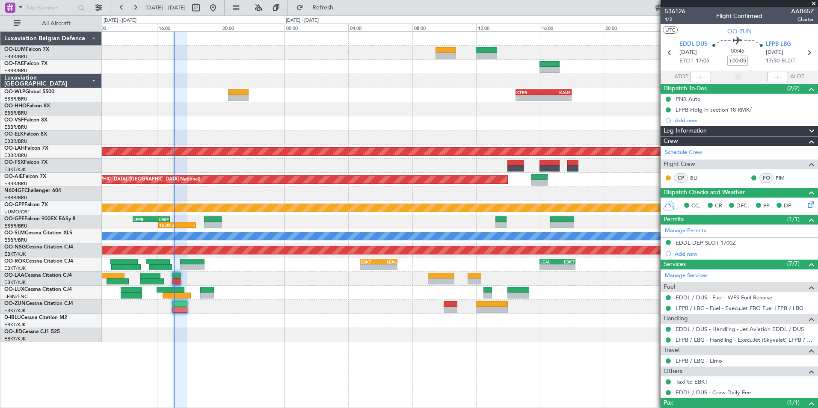
click at [241, 317] on div at bounding box center [459, 321] width 715 height 14
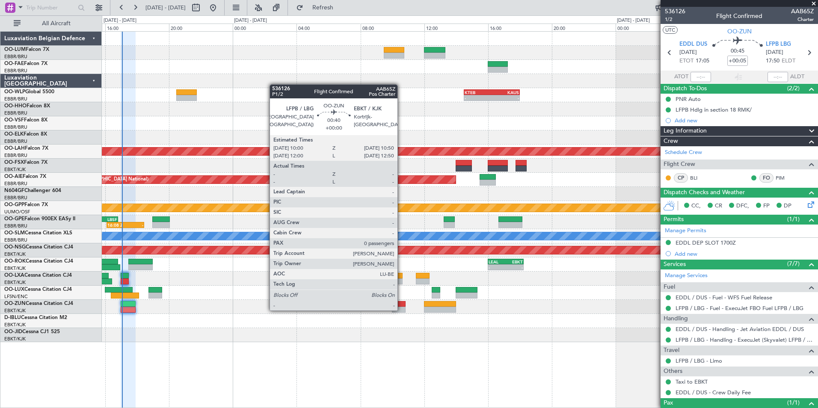
click at [401, 310] on div at bounding box center [399, 310] width 14 height 6
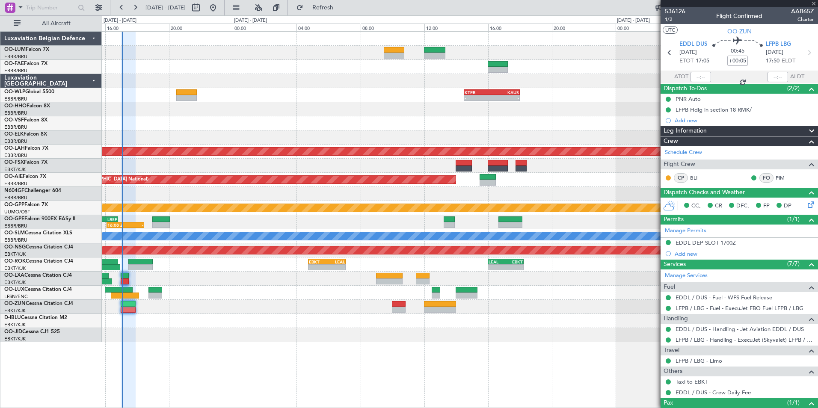
click at [369, 327] on div at bounding box center [459, 321] width 715 height 14
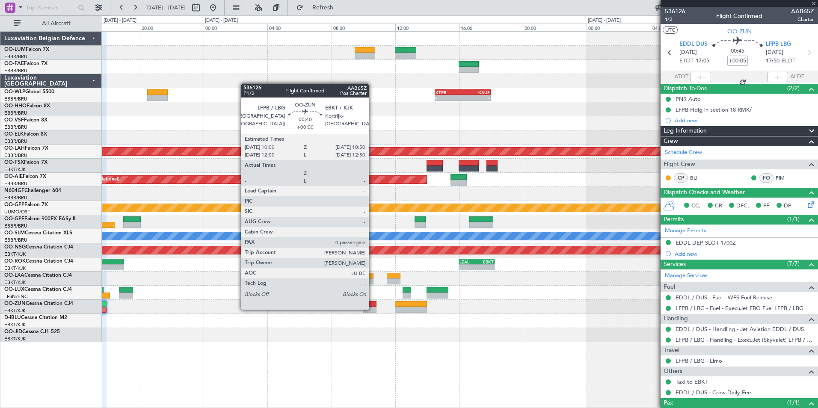
type input "0"
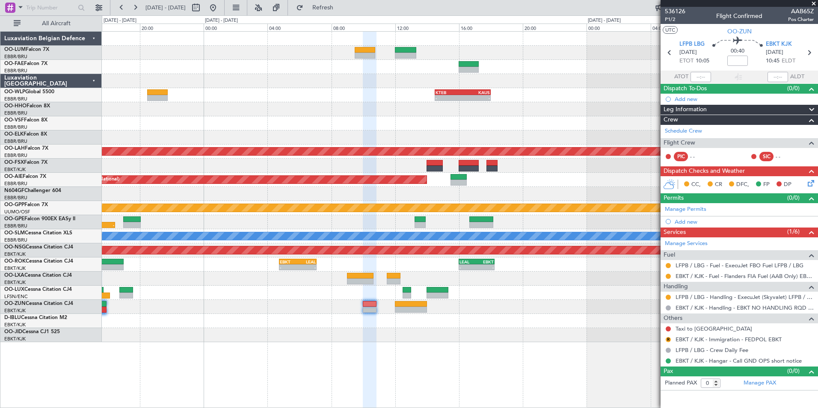
click at [438, 336] on div "- - EBMB 08:00 Z BIKF 11:00 Z - - BIKF 12:10 Z EBMB 15:05 Z Owner [GEOGRAPHIC_D…" at bounding box center [459, 187] width 715 height 310
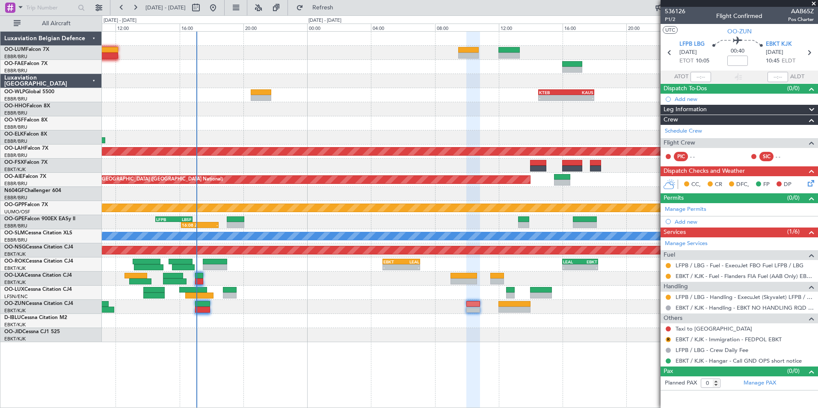
click at [371, 325] on div "No Crew [GEOGRAPHIC_DATA] ([GEOGRAPHIC_DATA] National)" at bounding box center [459, 321] width 715 height 14
click at [114, 335] on div "Owner Melsbroek Air Base - - EBMB 08:00 Z BIKF 11:00 Z - - BIKF 12:10 Z EBMB 15…" at bounding box center [459, 187] width 715 height 310
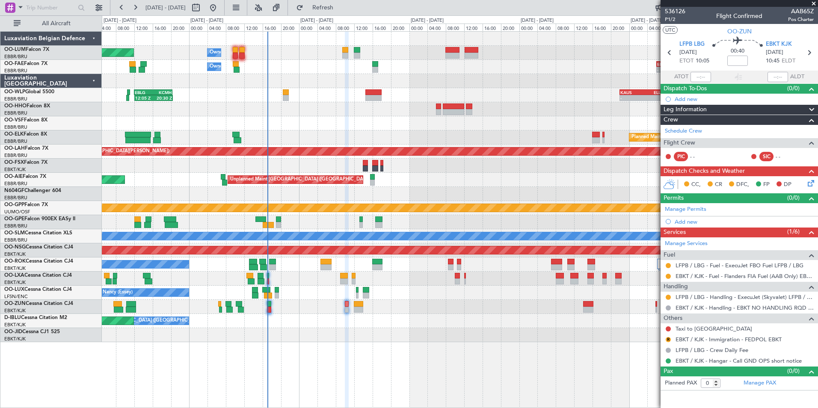
click at [338, 311] on div at bounding box center [459, 307] width 715 height 14
click at [316, 317] on div "Owner Melsbroek Air Base Planned Maint [GEOGRAPHIC_DATA] ([GEOGRAPHIC_DATA]) Ow…" at bounding box center [459, 187] width 715 height 310
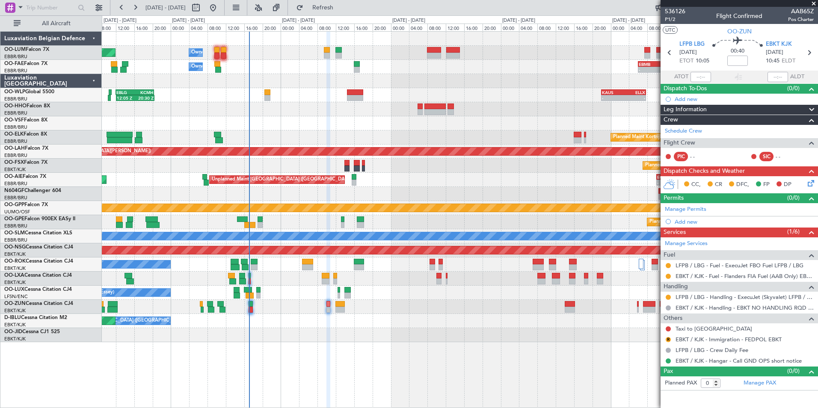
click at [315, 311] on div at bounding box center [459, 307] width 715 height 14
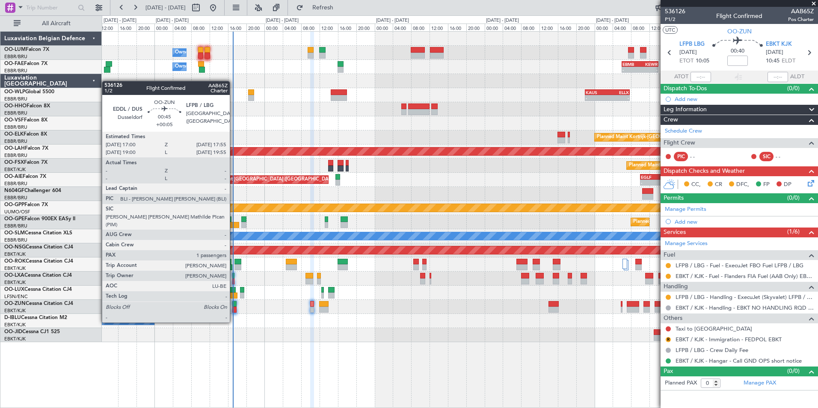
click at [233, 306] on div at bounding box center [234, 304] width 4 height 6
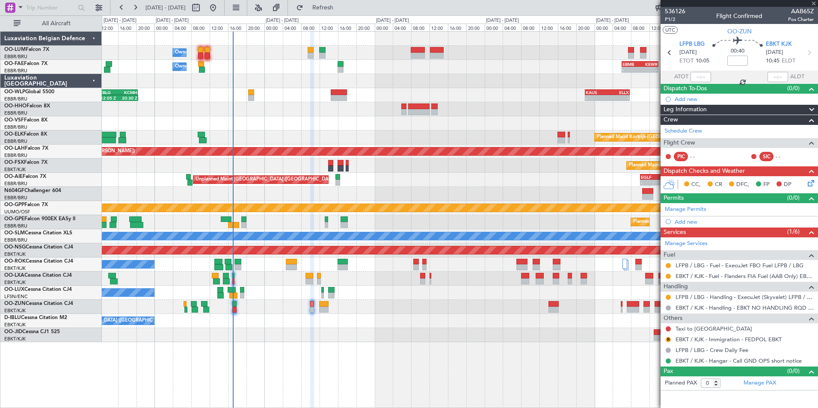
type input "+00:05"
type input "1"
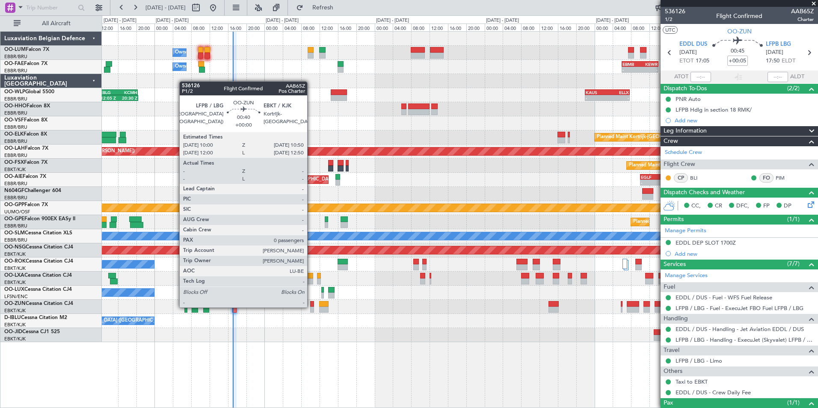
click at [311, 307] on div at bounding box center [312, 310] width 4 height 6
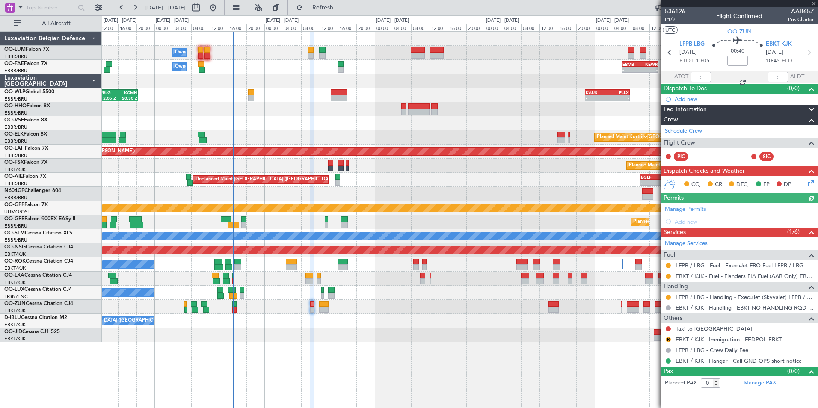
click at [250, 344] on div "Owner Melsbroek Air Base Planned Maint [GEOGRAPHIC_DATA] ([GEOGRAPHIC_DATA]) Ow…" at bounding box center [460, 219] width 716 height 377
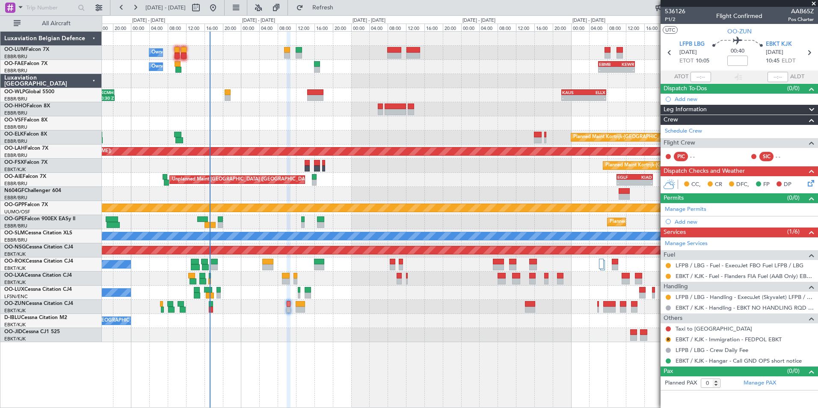
click at [48, 241] on div "Owner Melsbroek Air Base Planned Maint [GEOGRAPHIC_DATA] ([GEOGRAPHIC_DATA]) Ow…" at bounding box center [409, 211] width 818 height 393
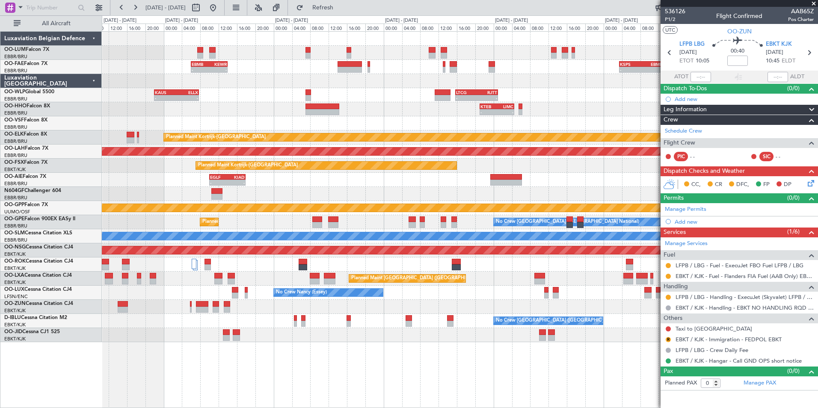
click at [211, 222] on div "- - EBMB 06:00 Z KEWR 14:00 Z - - KSPS 03:30 Z EBMB 13:05 Z - - [PERSON_NAME] 2…" at bounding box center [459, 187] width 715 height 310
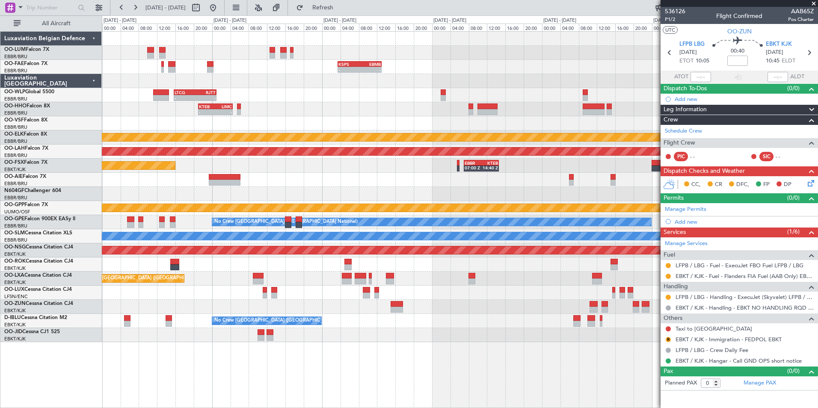
click at [263, 197] on div "- - EBMB 08:00 Z FZAA 15:45 Z - - KSPS 03:30 Z EBMB 13:05 Z EBMB 06:00 Z KEWR 1…" at bounding box center [459, 187] width 715 height 310
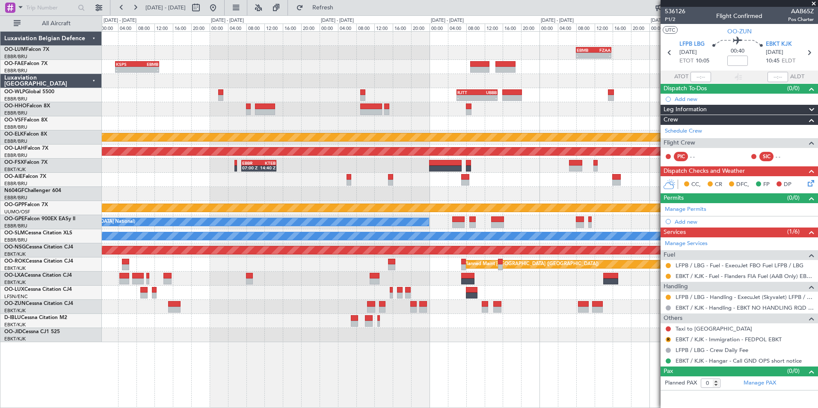
click at [211, 201] on div "- - EBMB 08:00 Z FZAA 15:45 Z FZAA 07:00 Z EBMB 14:55 Z - - - - KSPS 03:30 Z EB…" at bounding box center [459, 187] width 715 height 310
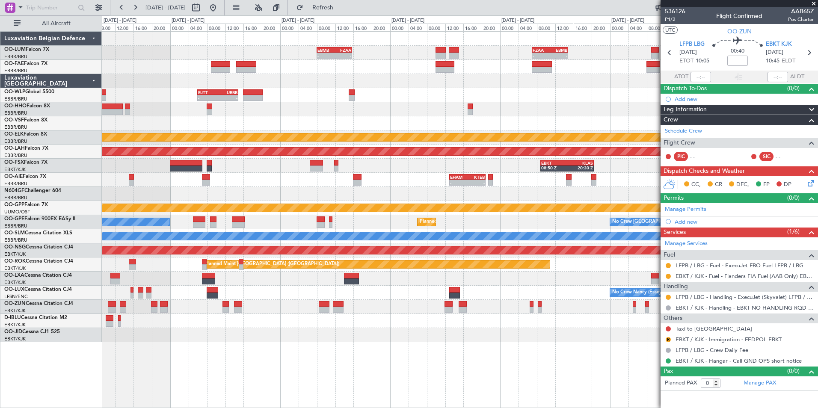
click at [272, 188] on div "- - EBMB 08:00 Z FZAA 15:45 Z FZAA 07:00 Z EBMB 14:55 Z - - - - RJTT 06:00 Z UB…" at bounding box center [459, 187] width 715 height 310
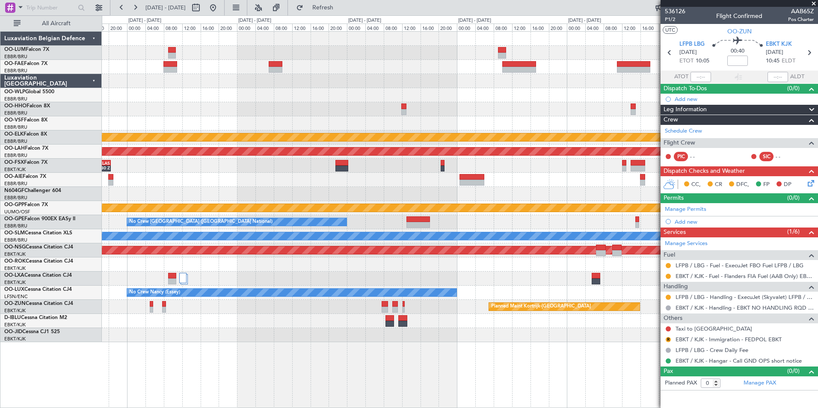
click at [155, 198] on div "FZAA 07:00 Z EBMB 14:55 Z - - Planned Maint [GEOGRAPHIC_DATA]-[GEOGRAPHIC_DATA]…" at bounding box center [459, 187] width 715 height 310
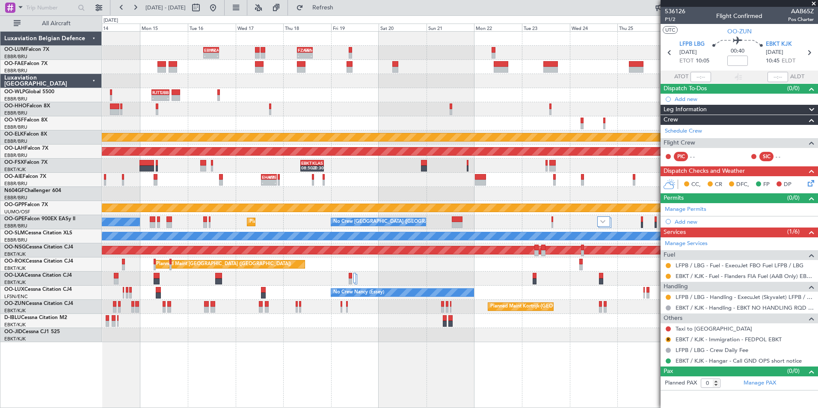
click at [375, 200] on div "FZAA 07:00 Z EBMB 14:55 Z - - EBMB 08:00 Z FZAA 15:45 Z - - Owner [GEOGRAPHIC_D…" at bounding box center [459, 187] width 715 height 310
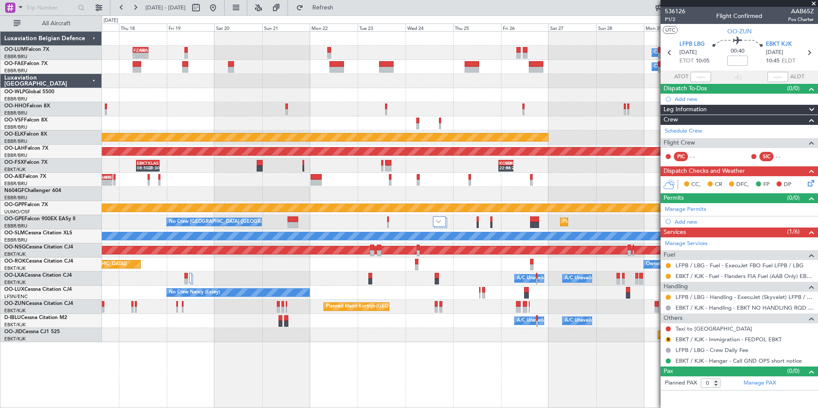
click at [464, 189] on div at bounding box center [459, 194] width 715 height 14
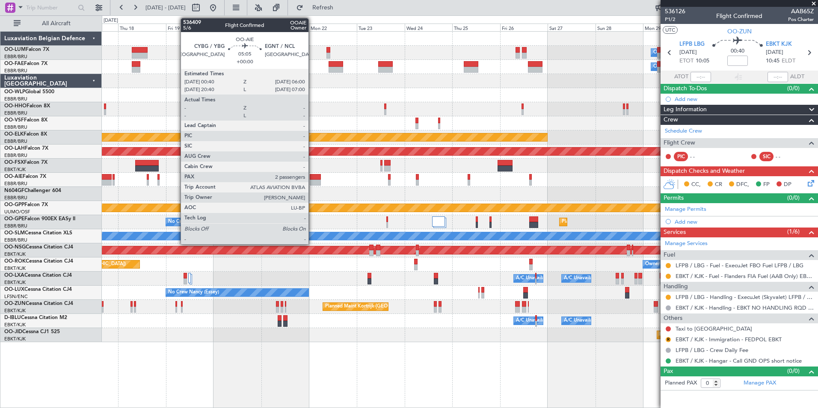
click at [312, 179] on div at bounding box center [315, 177] width 11 height 6
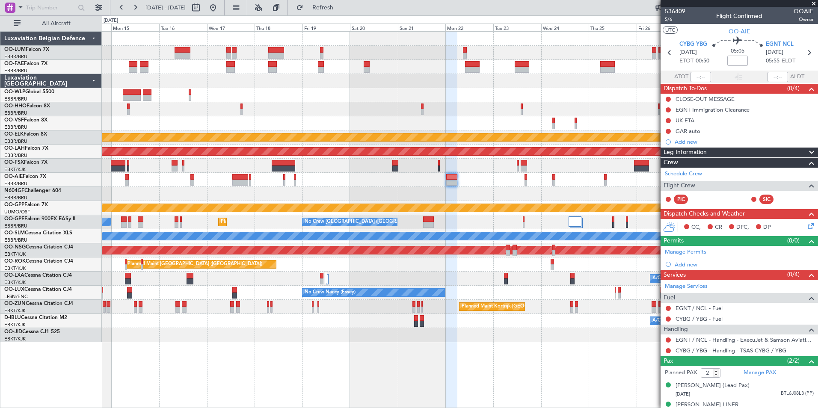
click at [285, 196] on div at bounding box center [459, 194] width 715 height 14
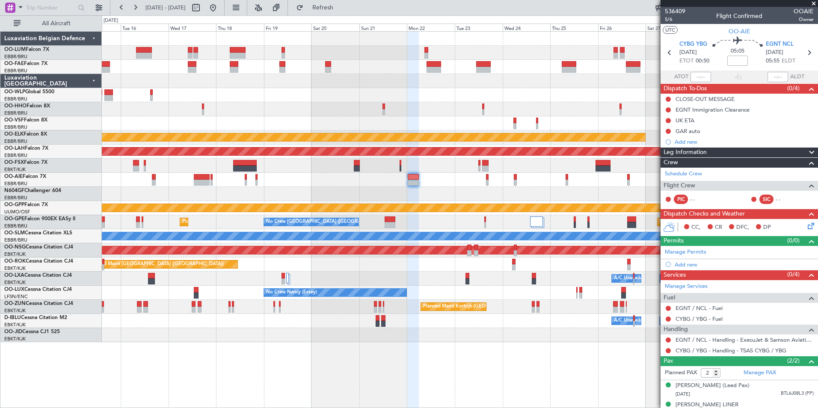
click at [373, 191] on div "Owner Melsbroek Air Base Owner [GEOGRAPHIC_DATA] Planned Maint [GEOGRAPHIC_DATA…" at bounding box center [459, 187] width 715 height 310
click at [379, 195] on div at bounding box center [459, 194] width 715 height 14
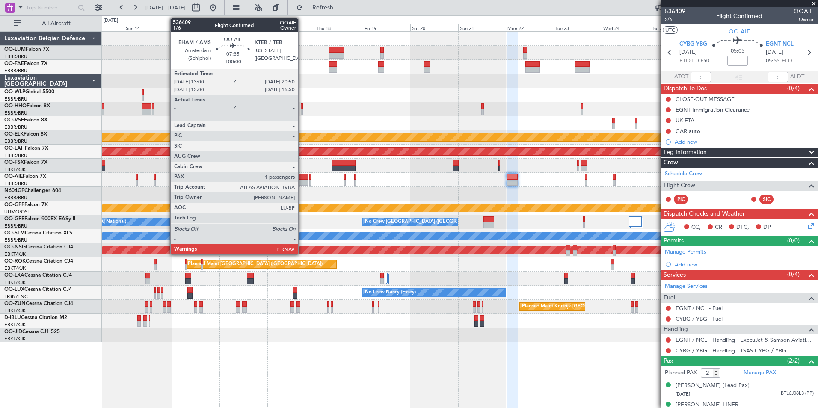
click at [308, 185] on div at bounding box center [300, 183] width 16 height 6
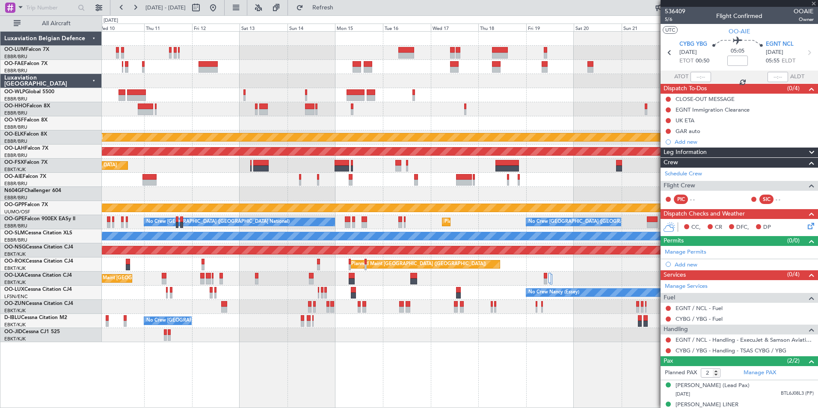
click at [424, 194] on div at bounding box center [459, 194] width 715 height 14
click at [470, 195] on div at bounding box center [459, 194] width 715 height 14
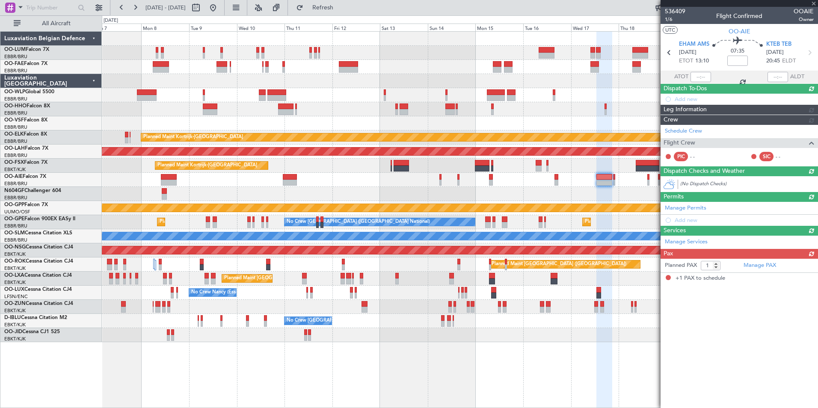
click at [522, 196] on div at bounding box center [459, 194] width 715 height 14
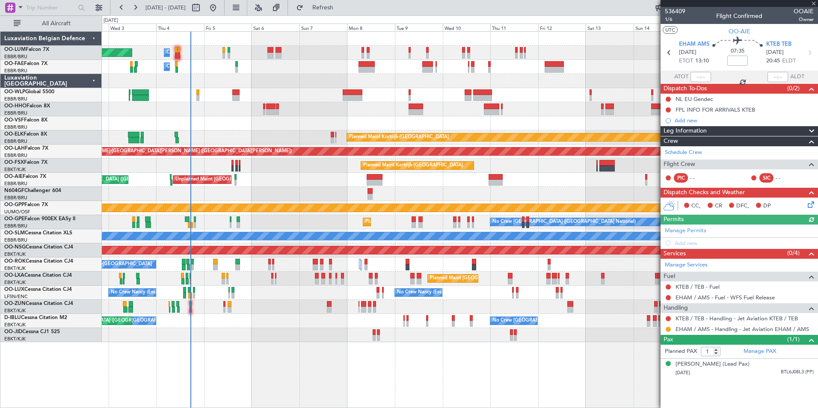
click at [254, 194] on div at bounding box center [459, 194] width 715 height 14
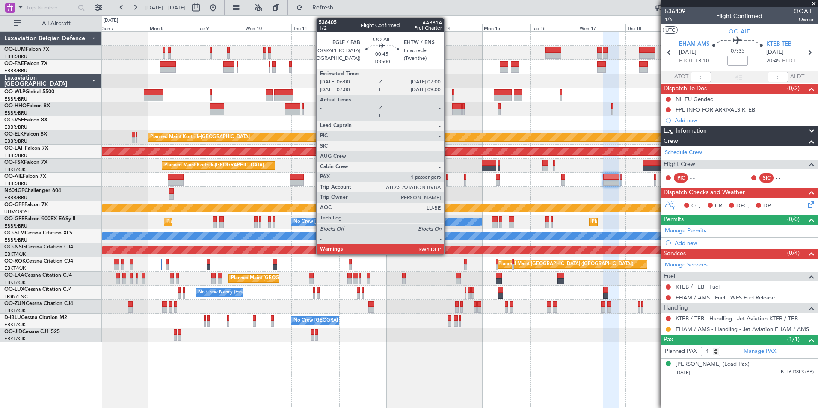
click at [448, 181] on div at bounding box center [447, 183] width 2 height 6
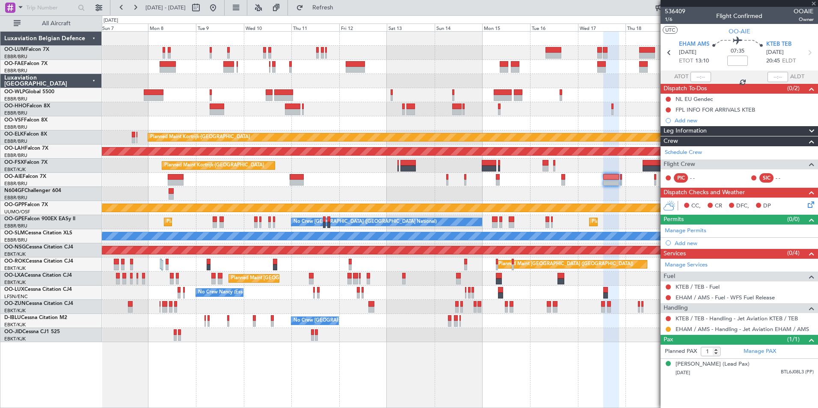
click at [447, 191] on div at bounding box center [459, 194] width 715 height 14
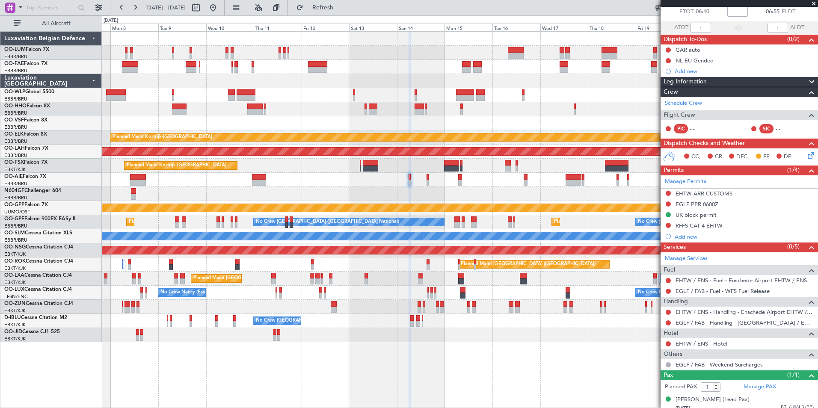
scroll to position [46, 0]
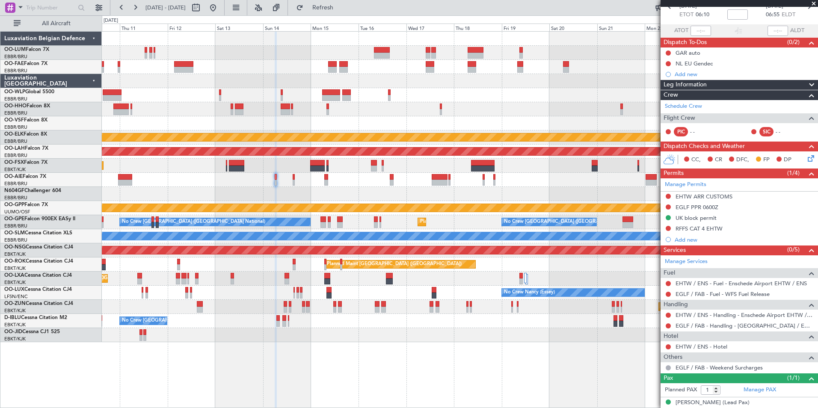
click at [378, 203] on div "Grounded [PERSON_NAME]" at bounding box center [459, 208] width 715 height 14
click at [274, 192] on div at bounding box center [459, 194] width 715 height 14
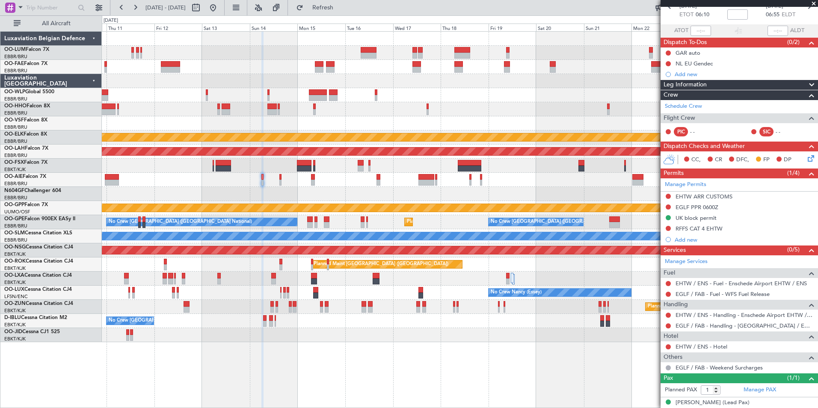
click at [226, 331] on div "Owner Melsbroek Air Base Owner [GEOGRAPHIC_DATA] Planned Maint [GEOGRAPHIC_DATA…" at bounding box center [459, 187] width 715 height 310
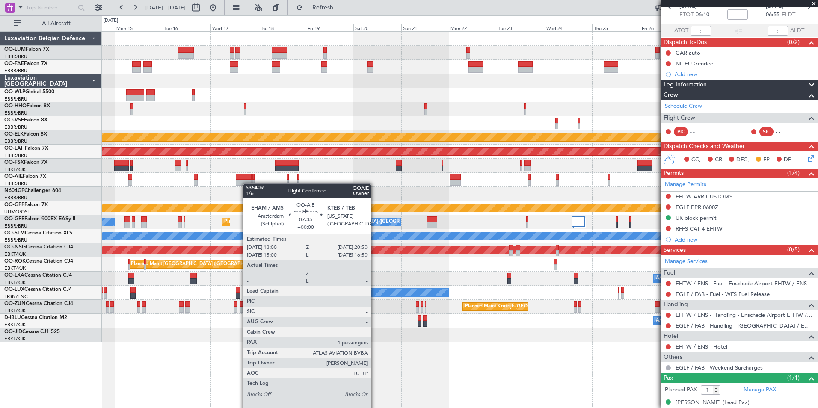
click at [247, 183] on div at bounding box center [459, 180] width 715 height 14
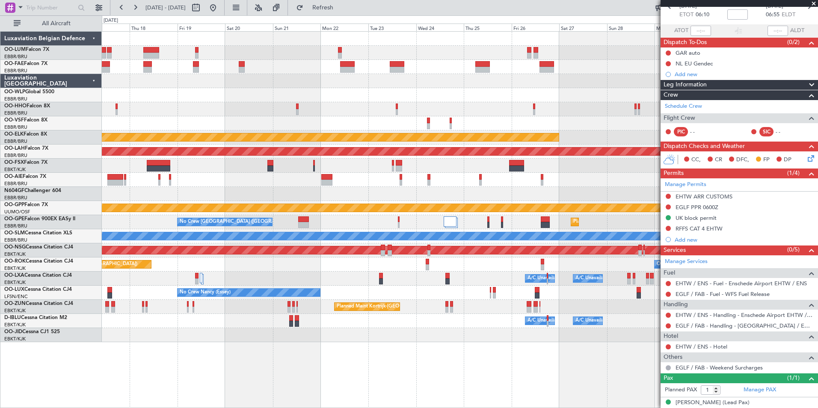
click at [286, 198] on div at bounding box center [459, 194] width 715 height 14
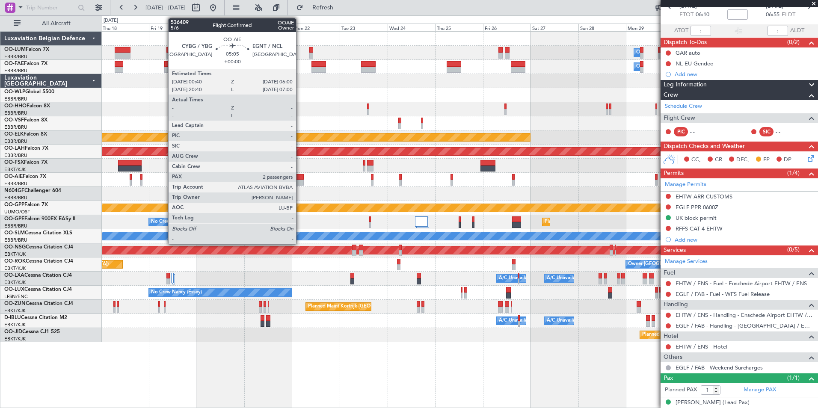
click at [341, 186] on div at bounding box center [459, 180] width 715 height 14
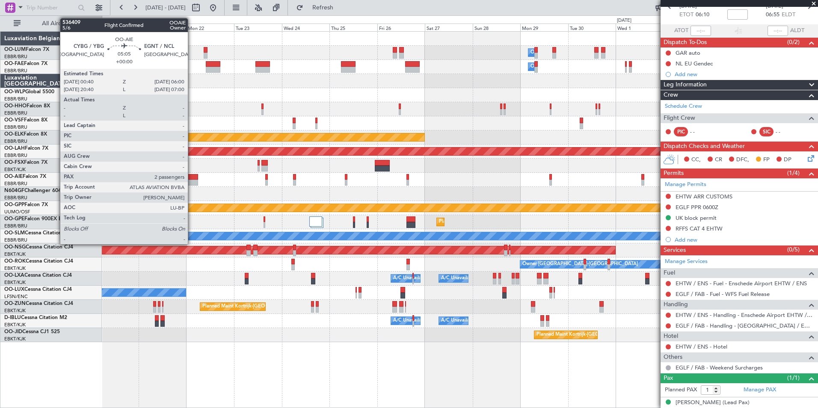
click at [192, 178] on div at bounding box center [192, 177] width 11 height 6
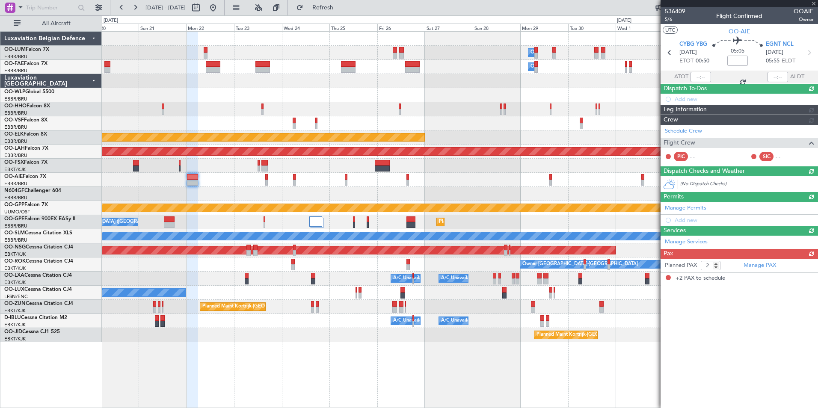
scroll to position [0, 0]
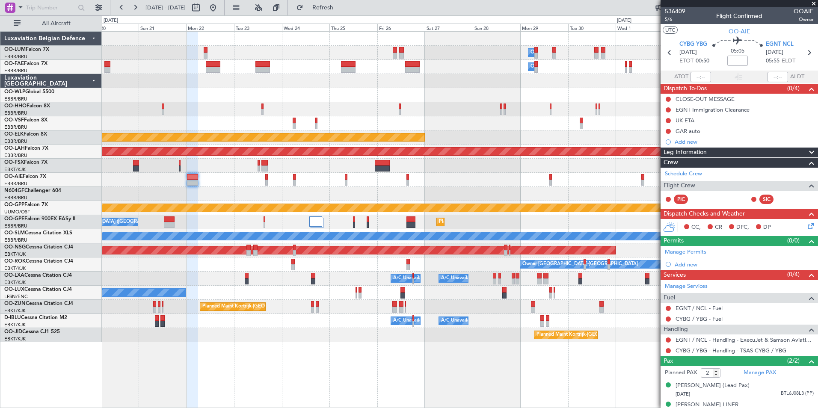
click at [517, 207] on div "Owner Melsbroek Air Base Owner [GEOGRAPHIC_DATA] Planned Maint [GEOGRAPHIC_DATA…" at bounding box center [459, 187] width 715 height 310
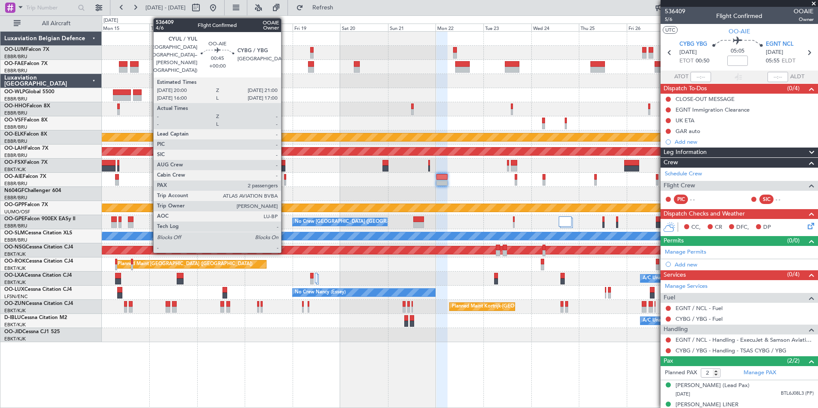
click at [285, 178] on div at bounding box center [285, 177] width 2 height 6
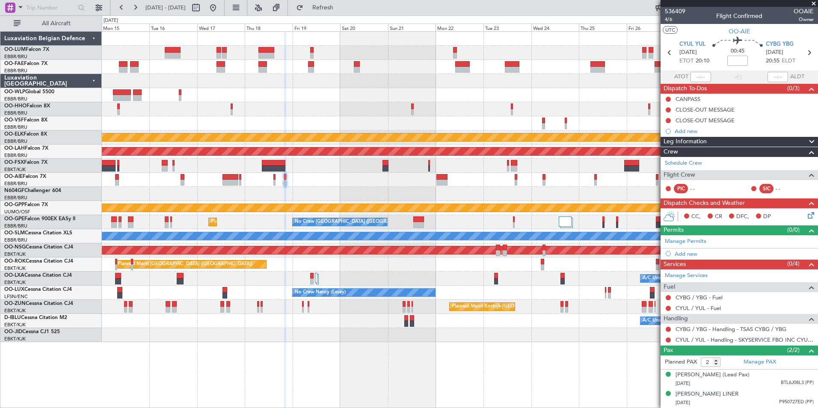
click at [353, 188] on div "Owner Melsbroek Air Base Owner [GEOGRAPHIC_DATA] Planned Maint [GEOGRAPHIC_DATA…" at bounding box center [459, 187] width 715 height 310
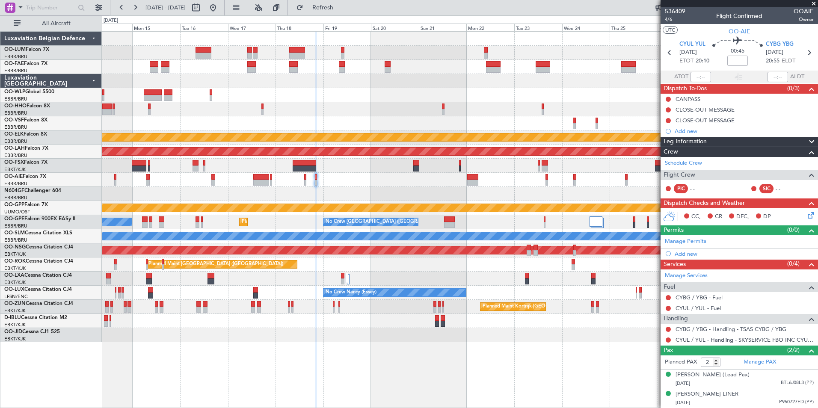
click at [437, 199] on div at bounding box center [459, 194] width 715 height 14
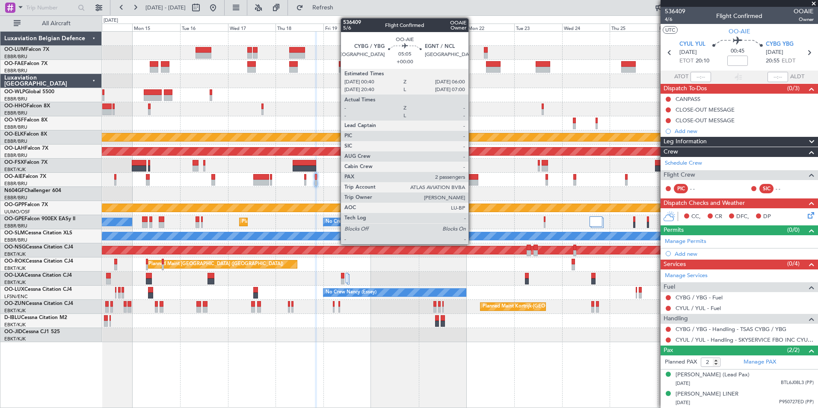
click at [472, 178] on div at bounding box center [472, 177] width 11 height 6
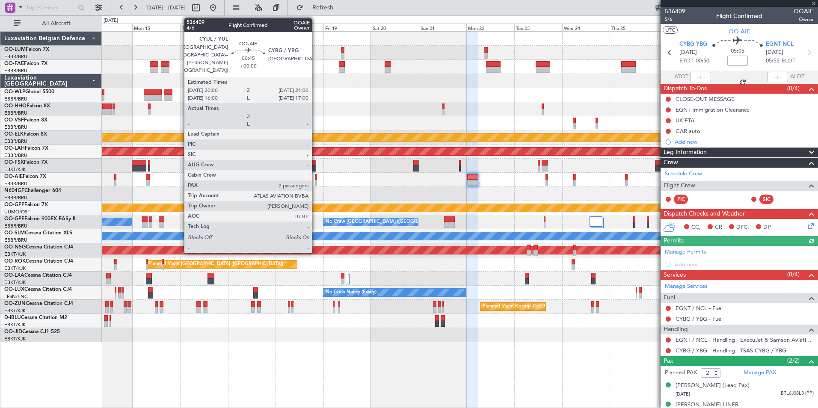
click at [316, 178] on div at bounding box center [316, 177] width 2 height 6
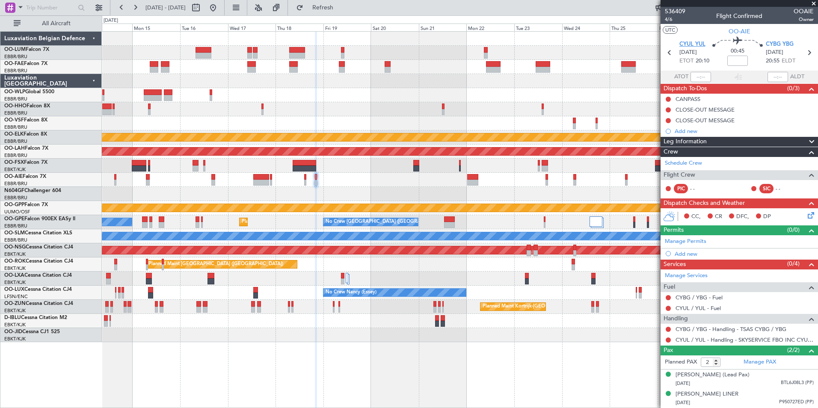
click at [684, 46] on span "CYUL YUL" at bounding box center [692, 44] width 26 height 9
click at [333, 118] on div "Owner Melsbroek Air Base Owner Melsbroek Air Base Planned Maint Kortrijk-Wevelg…" at bounding box center [459, 187] width 715 height 310
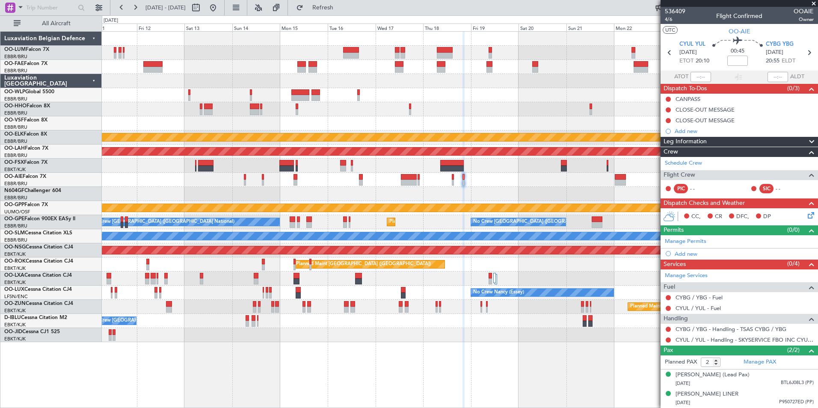
click at [346, 100] on div at bounding box center [459, 95] width 715 height 14
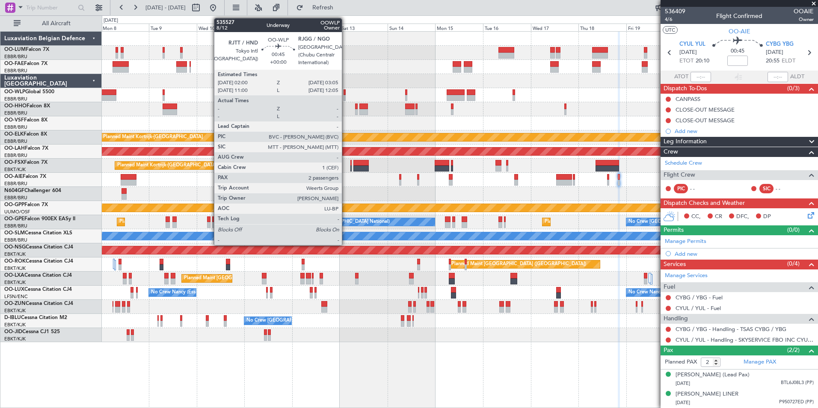
click at [445, 100] on div "Owner Melsbroek Air Base Owner Melsbroek Air Base Planned Maint Kortrijk-Wevelg…" at bounding box center [459, 187] width 715 height 310
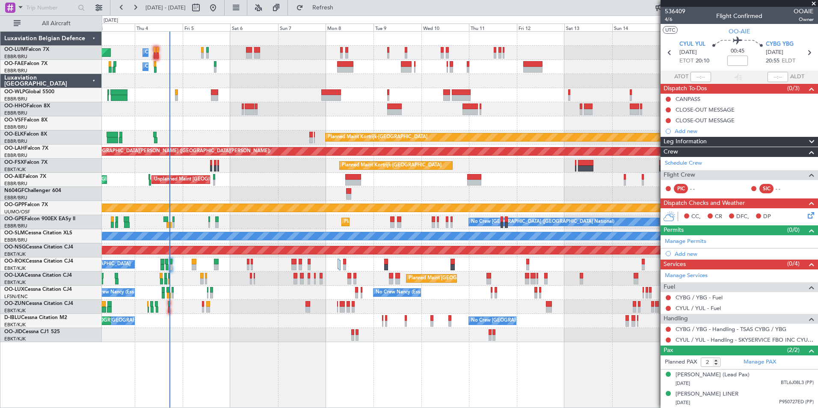
click at [345, 109] on div "Owner Melsbroek Air Base Planned Maint Brussels (Brussels National) Owner Melsb…" at bounding box center [459, 187] width 715 height 310
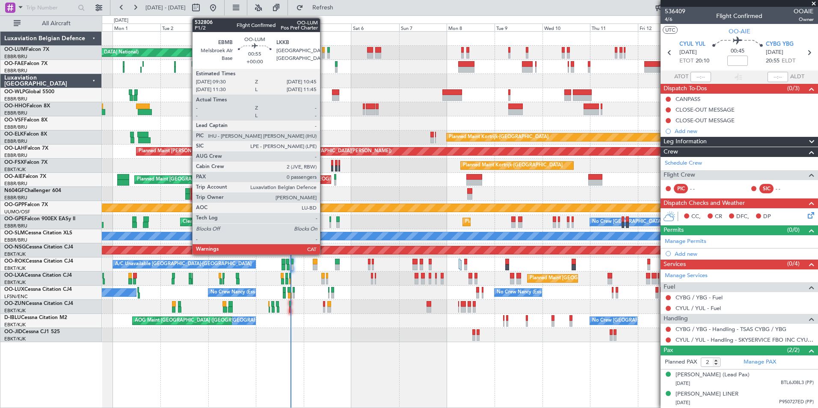
click at [324, 50] on div at bounding box center [323, 50] width 3 height 6
type input "0"
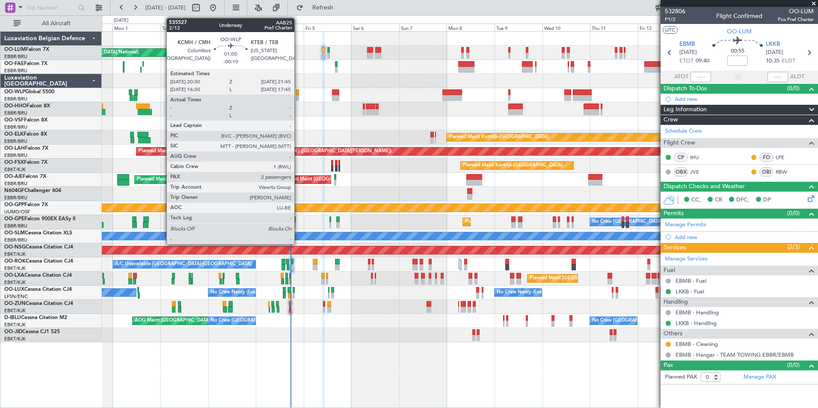
click at [298, 94] on div at bounding box center [297, 92] width 3 height 6
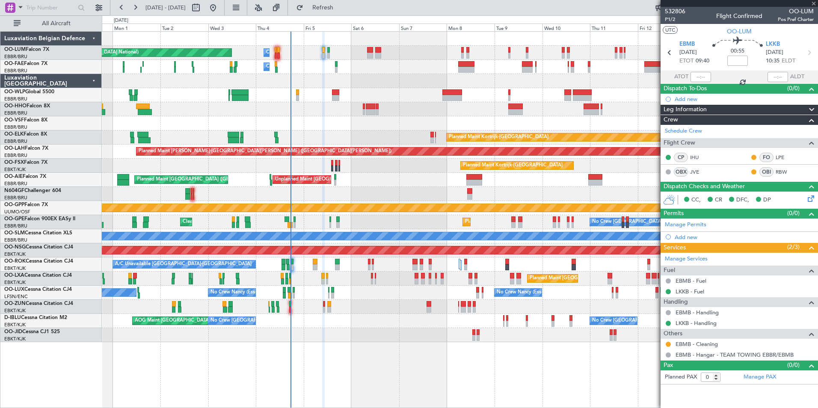
type input "-00:10"
type input "2"
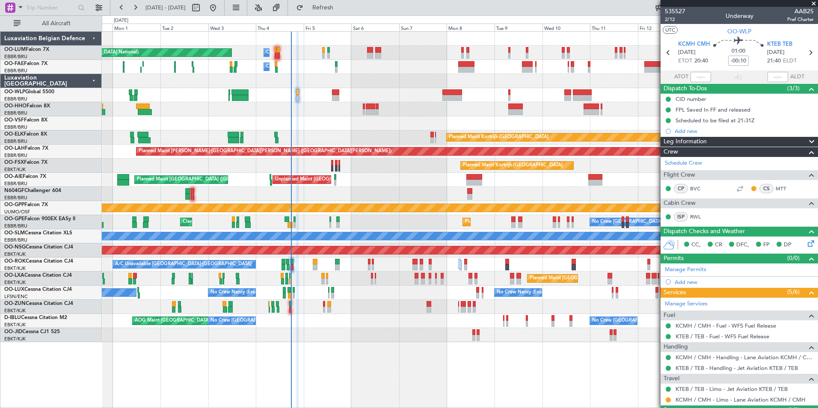
click at [322, 307] on div "Planned Maint Kortrijk-[GEOGRAPHIC_DATA]" at bounding box center [459, 307] width 715 height 14
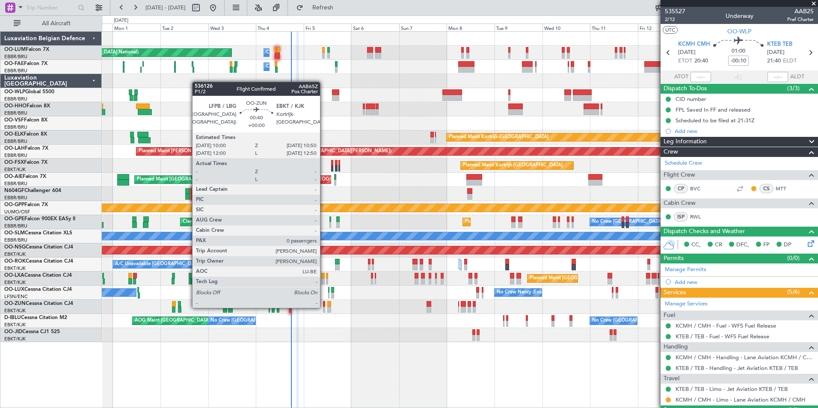
click at [324, 307] on div at bounding box center [324, 310] width 2 height 6
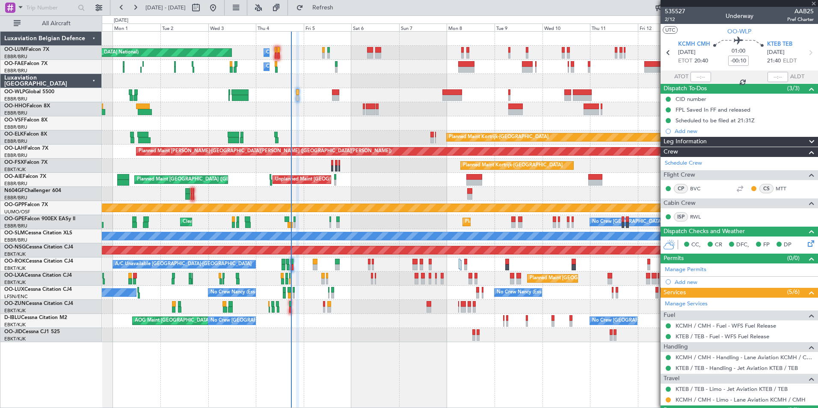
type input "0"
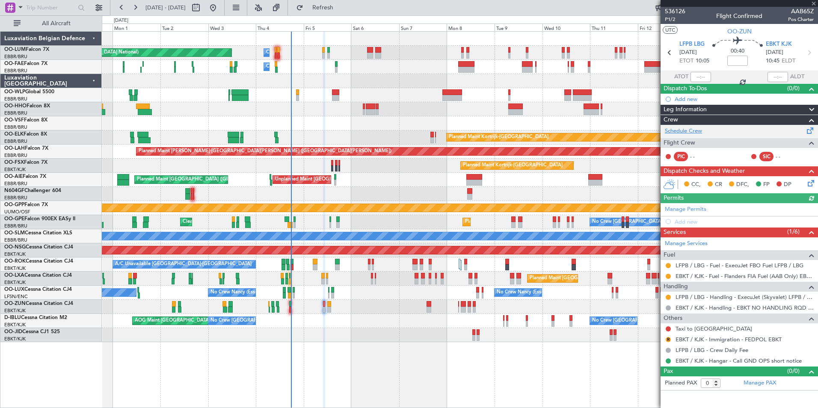
click at [683, 131] on link "Schedule Crew" at bounding box center [682, 131] width 37 height 9
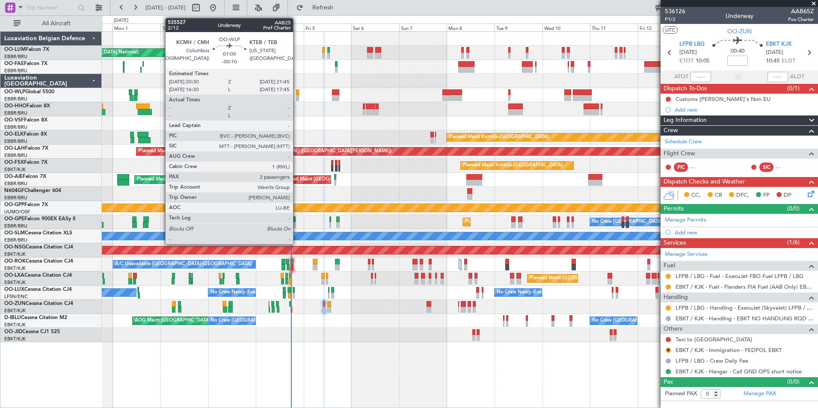
click at [297, 98] on div at bounding box center [297, 98] width 3 height 6
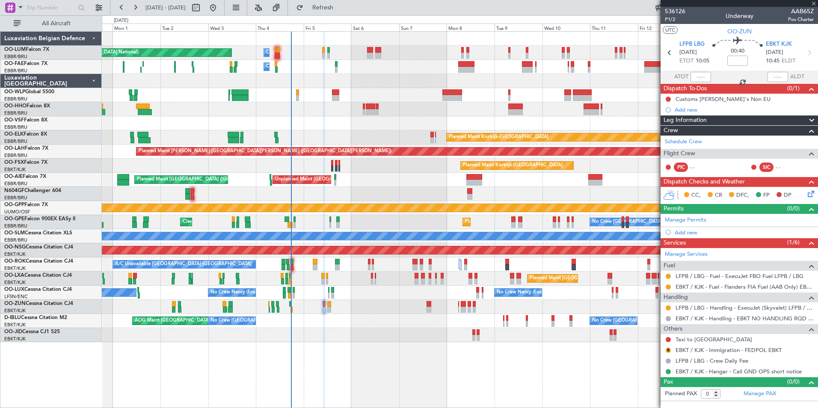
type input "-00:10"
type input "2"
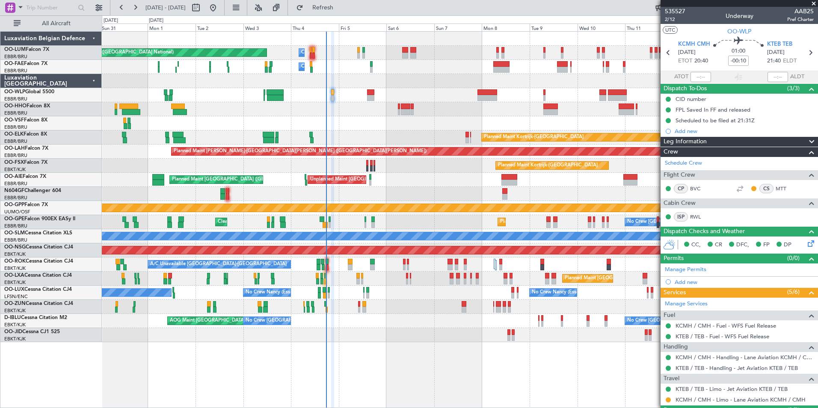
click at [346, 136] on div "Planned Maint Kortrijk-[GEOGRAPHIC_DATA]" at bounding box center [459, 137] width 715 height 14
click at [775, 190] on link "MTT" at bounding box center [784, 189] width 19 height 8
click at [360, 118] on div at bounding box center [459, 123] width 715 height 14
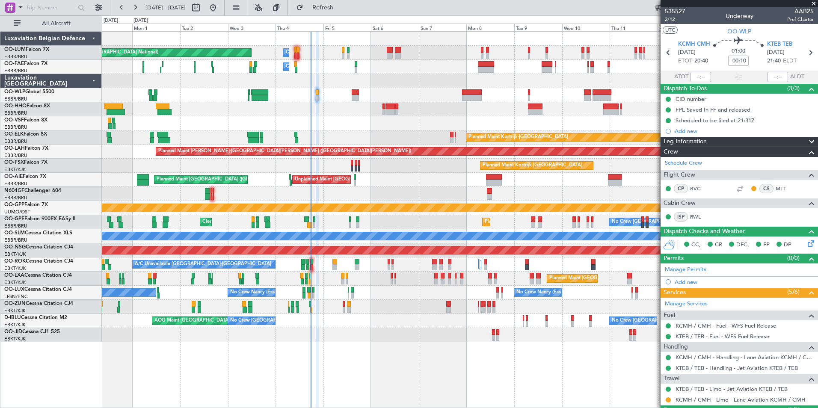
click at [311, 135] on div "Planned Maint [GEOGRAPHIC_DATA] ([GEOGRAPHIC_DATA] National) Owner [GEOGRAPHIC_…" at bounding box center [459, 187] width 715 height 310
click at [219, 212] on div "Planned Maint [GEOGRAPHIC_DATA] ([GEOGRAPHIC_DATA] National) Owner [GEOGRAPHIC_…" at bounding box center [459, 187] width 715 height 310
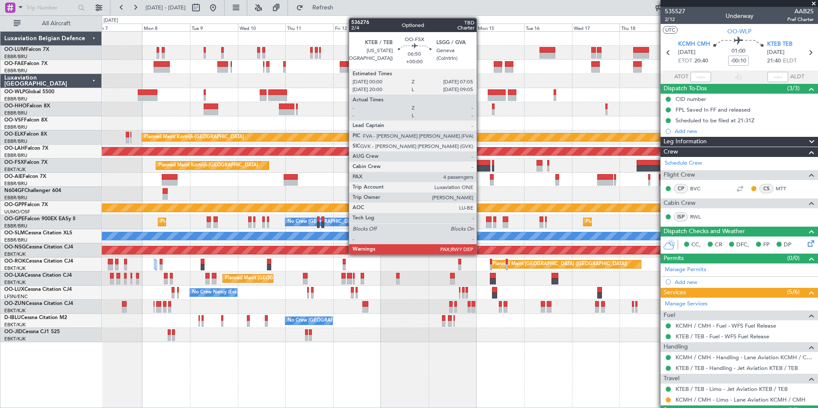
click at [211, 200] on div "Owner Melsbroek Air Base Planned Maint [GEOGRAPHIC_DATA] ([GEOGRAPHIC_DATA]) Ow…" at bounding box center [459, 187] width 715 height 310
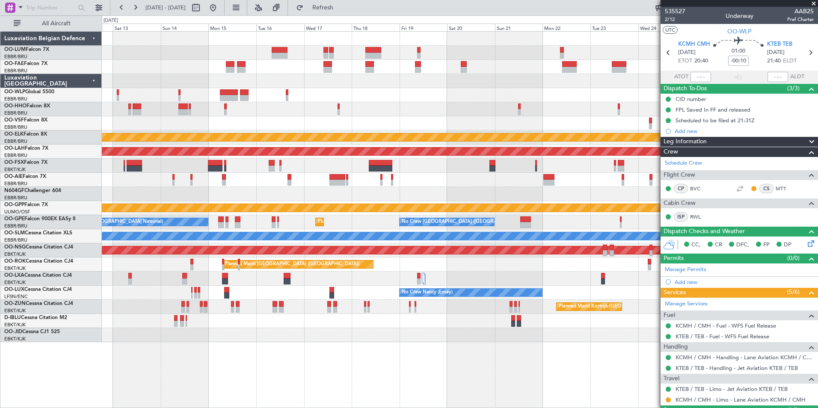
click at [274, 171] on div "Planned Maint Kortrijk-[GEOGRAPHIC_DATA]" at bounding box center [459, 166] width 715 height 14
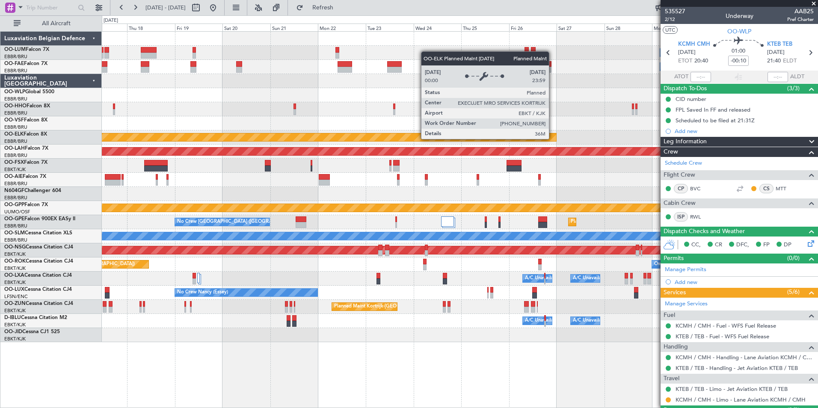
click at [298, 178] on div "Owner Melsbroek Air Base Owner [GEOGRAPHIC_DATA] Planned Maint [GEOGRAPHIC_DATA…" at bounding box center [459, 187] width 715 height 310
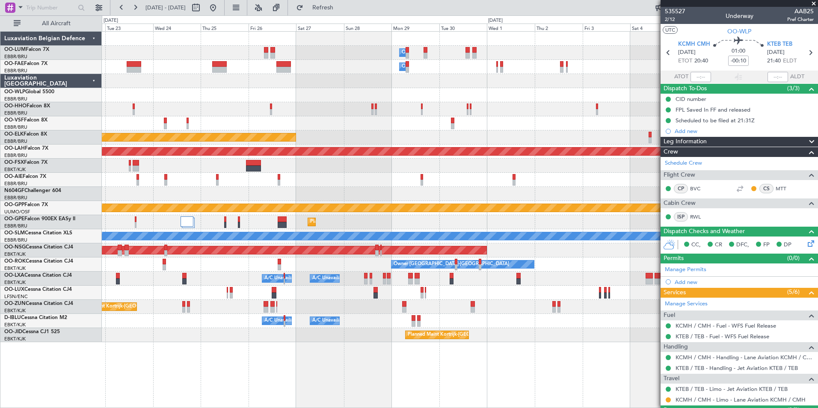
click at [600, 161] on div "Owner Melsbroek Air Base Owner [GEOGRAPHIC_DATA] Planned Maint [GEOGRAPHIC_DATA…" at bounding box center [459, 187] width 715 height 310
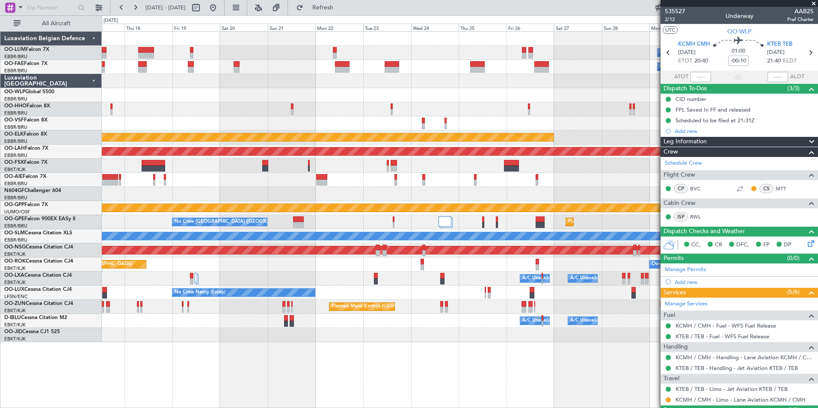
click at [392, 170] on div at bounding box center [459, 166] width 715 height 14
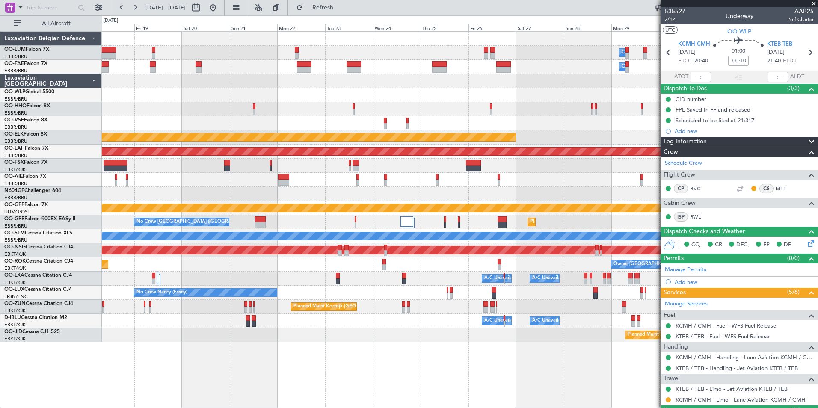
click at [322, 186] on div at bounding box center [459, 180] width 715 height 14
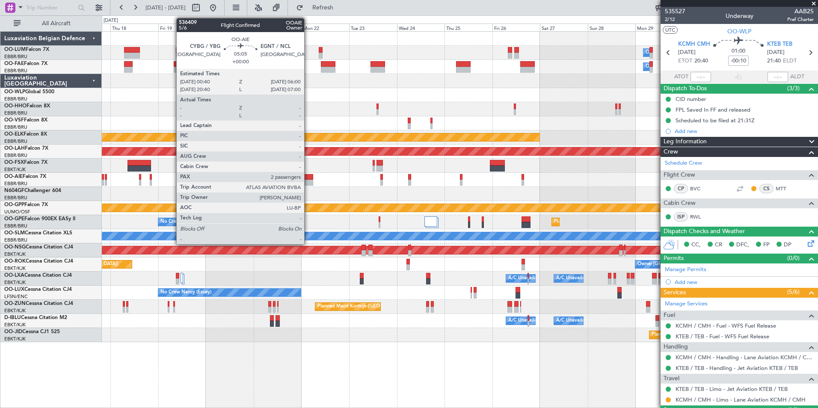
click at [374, 186] on div at bounding box center [459, 180] width 715 height 14
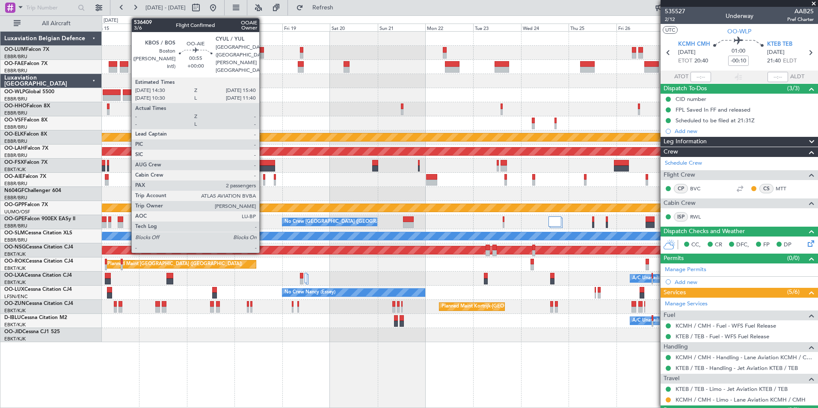
click at [263, 180] on div at bounding box center [264, 183] width 3 height 6
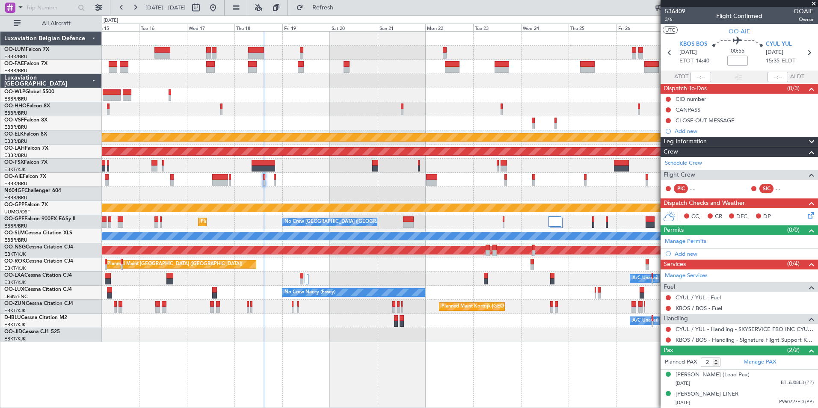
click at [303, 189] on div "Owner Melsbroek Air Base Owner Melsbroek Air Base Planned Maint Kortrijk-Wevelg…" at bounding box center [459, 187] width 715 height 310
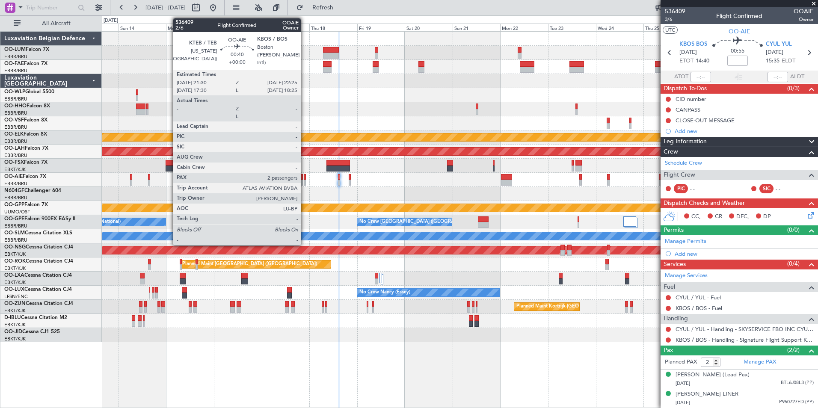
click at [304, 179] on div at bounding box center [305, 177] width 2 height 6
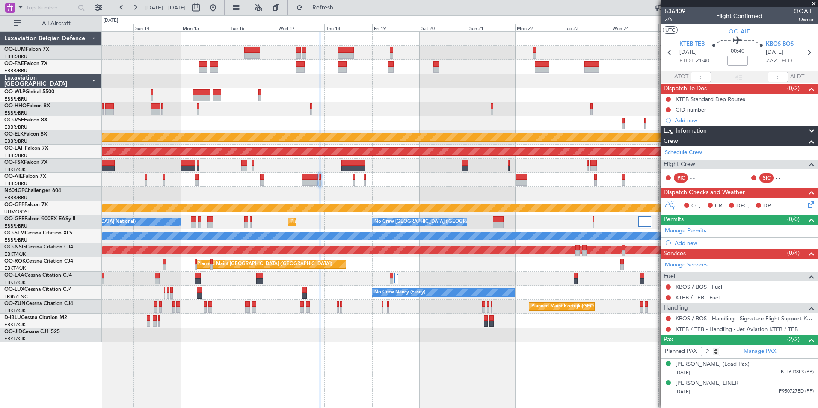
click at [319, 190] on div at bounding box center [459, 194] width 715 height 14
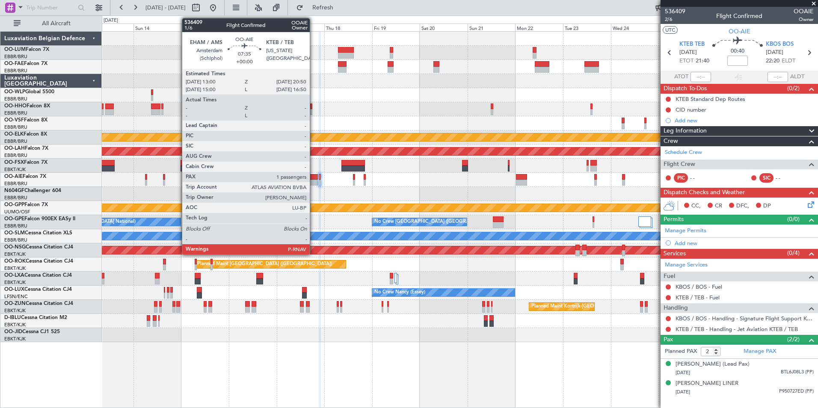
click at [313, 179] on div at bounding box center [310, 177] width 16 height 6
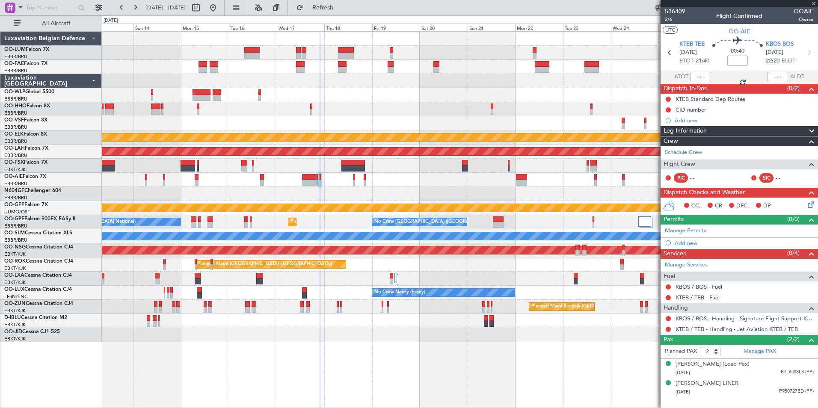
type input "1"
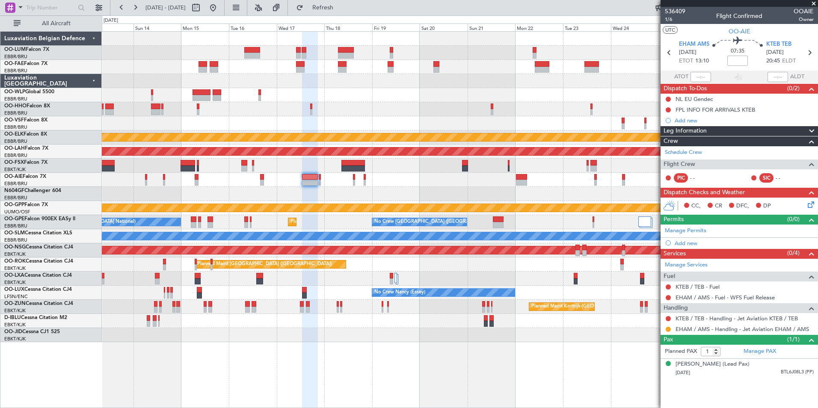
click at [393, 118] on div "Owner Melsbroek Air Base Owner Melsbroek Air Base Planned Maint Kortrijk-Wevelg…" at bounding box center [459, 187] width 715 height 310
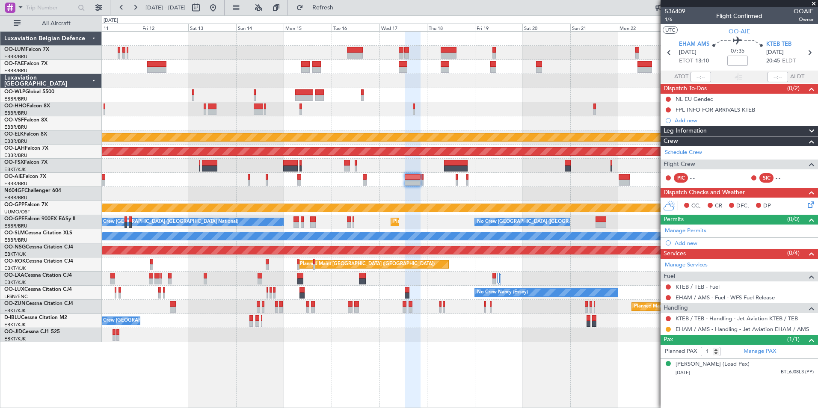
click at [549, 97] on div at bounding box center [459, 95] width 715 height 14
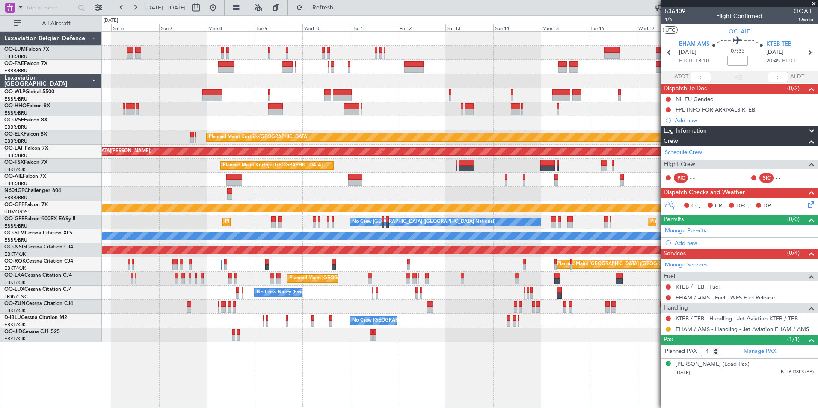
click at [351, 97] on div at bounding box center [342, 98] width 19 height 6
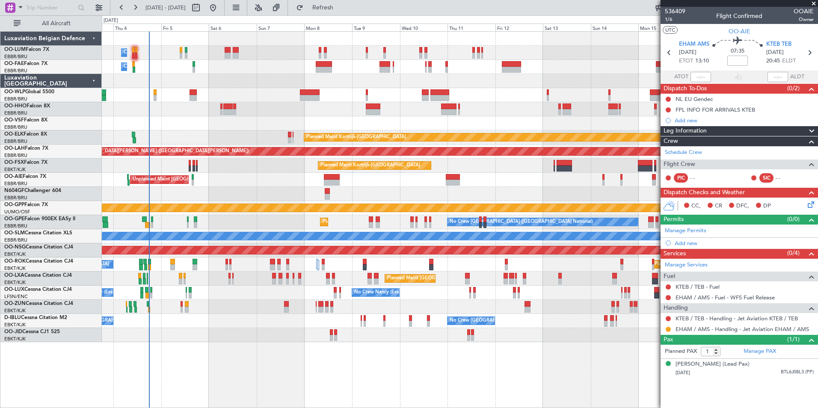
click at [369, 90] on div at bounding box center [459, 95] width 715 height 14
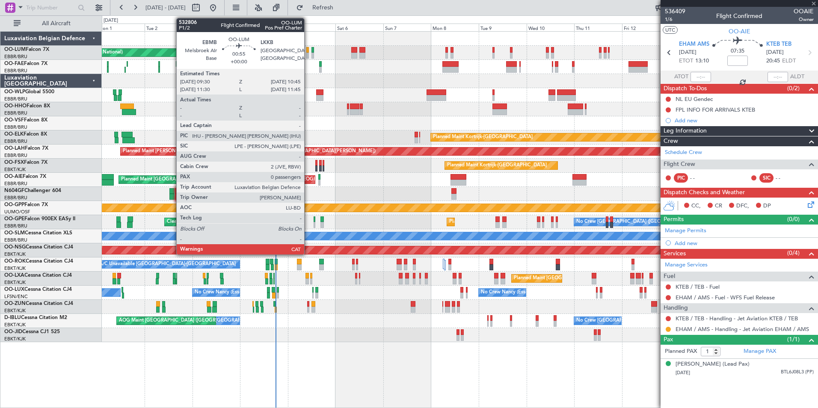
type input "-00:25"
type input "2"
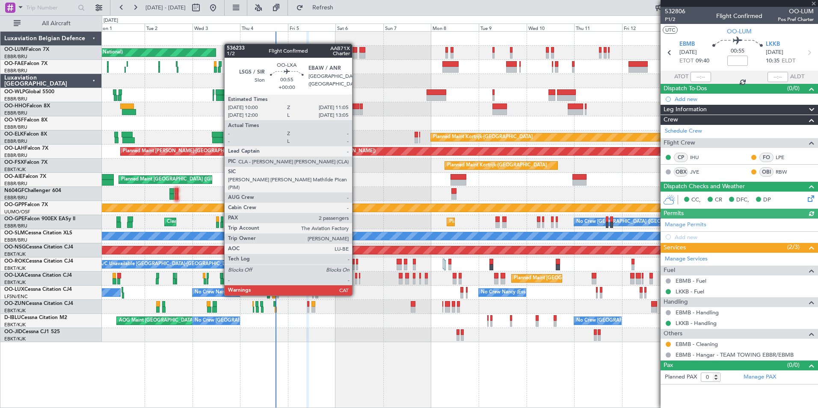
click at [356, 279] on div at bounding box center [356, 281] width 3 height 6
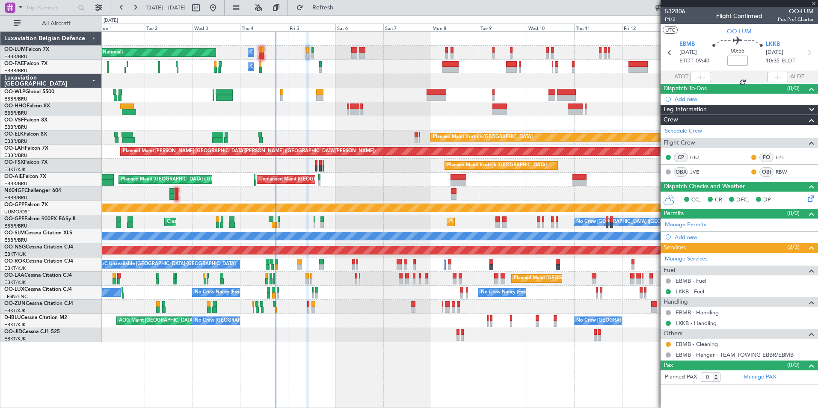
click at [305, 307] on div "Planned Maint Kortrijk-[GEOGRAPHIC_DATA]" at bounding box center [459, 307] width 715 height 14
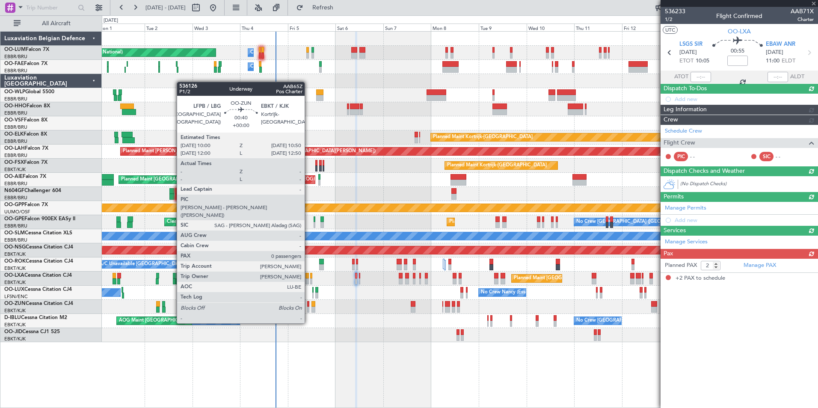
click at [308, 307] on div at bounding box center [308, 310] width 2 height 6
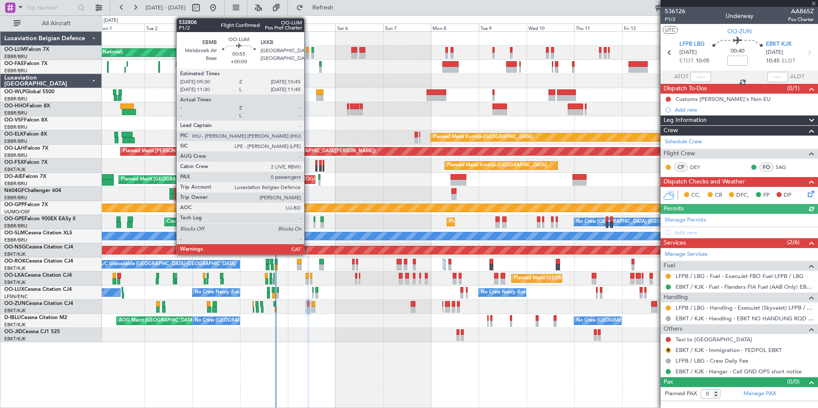
click at [308, 56] on div at bounding box center [307, 56] width 3 height 6
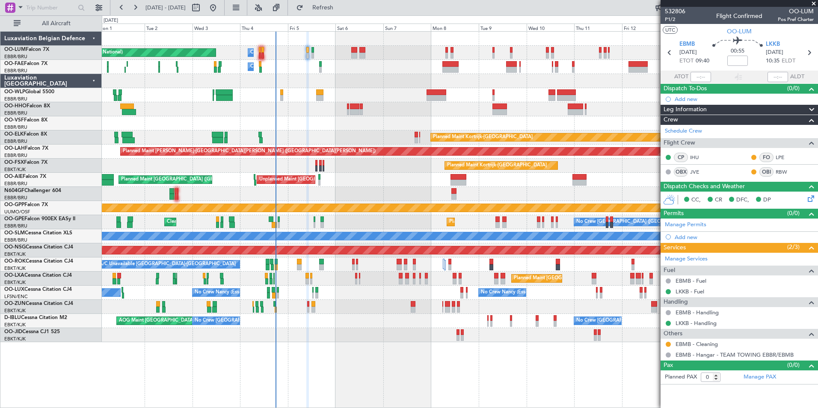
click at [77, 238] on div "Planned Maint Brussels (Brussels National) Owner Melsbroek Air Base Owner Melsb…" at bounding box center [409, 211] width 818 height 393
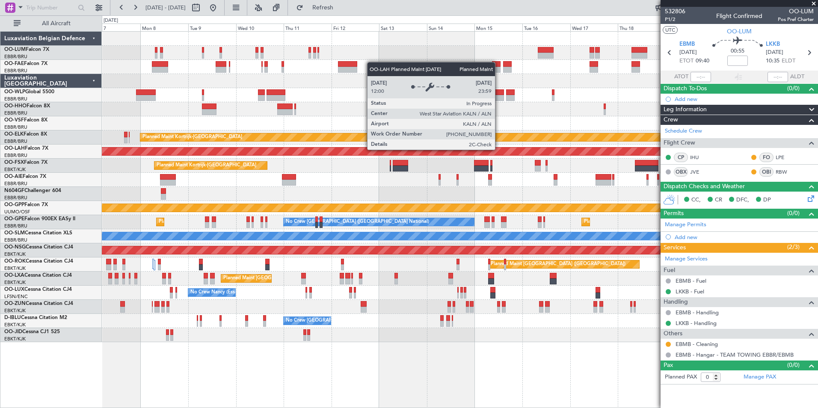
click at [289, 192] on div "Owner Melsbroek Air Base Planned Maint Brussels (Brussels National) Owner Melsb…" at bounding box center [459, 187] width 715 height 310
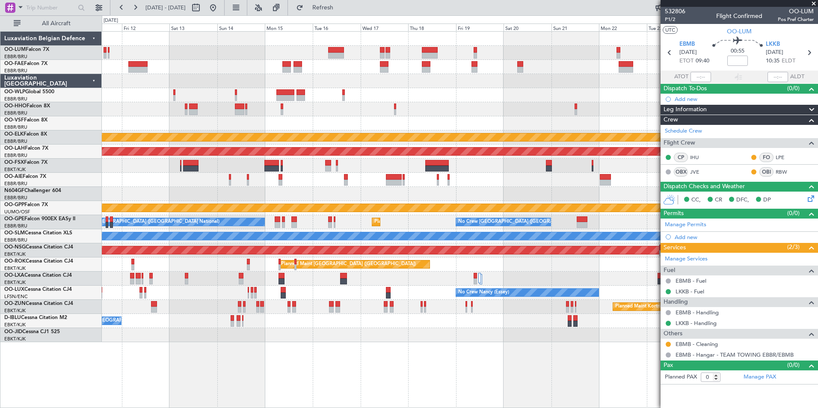
click at [406, 183] on div "Owner Melsbroek Air Base Owner Melsbroek Air Base Planned Maint Kortrijk-Wevelg…" at bounding box center [459, 187] width 715 height 310
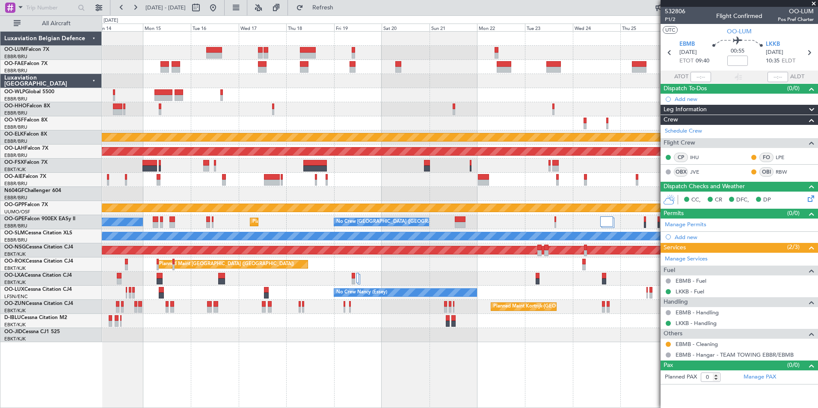
click at [433, 193] on div at bounding box center [459, 194] width 715 height 14
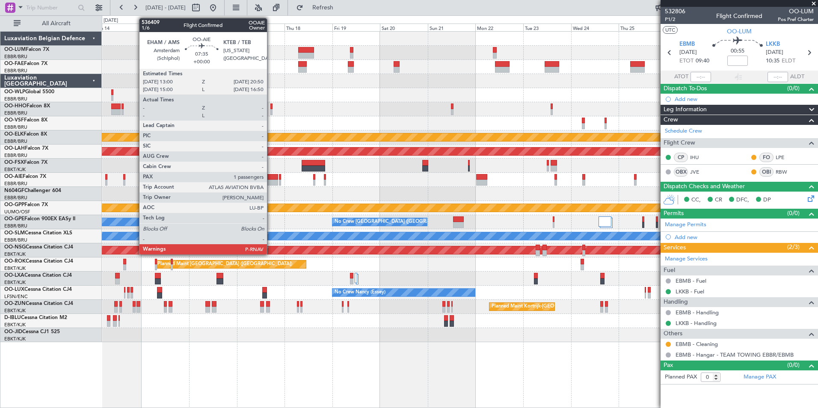
click at [271, 179] on div at bounding box center [270, 177] width 16 height 6
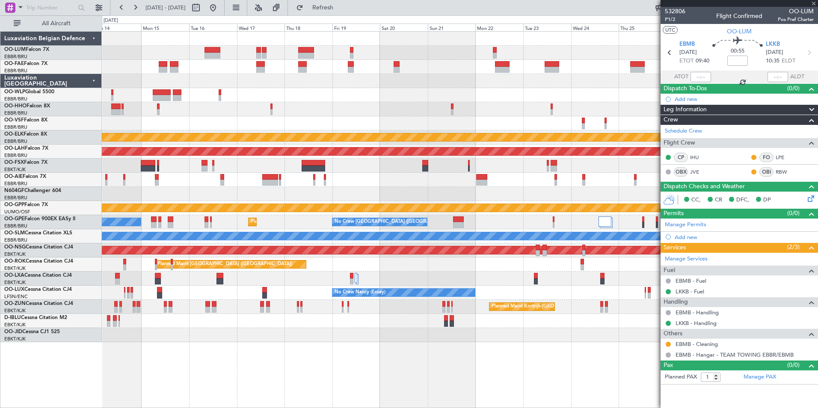
click at [569, 220] on div "Owner Melsbroek Air Base Owner Melsbroek Air Base Planned Maint Kortrijk-Wevelg…" at bounding box center [459, 187] width 715 height 310
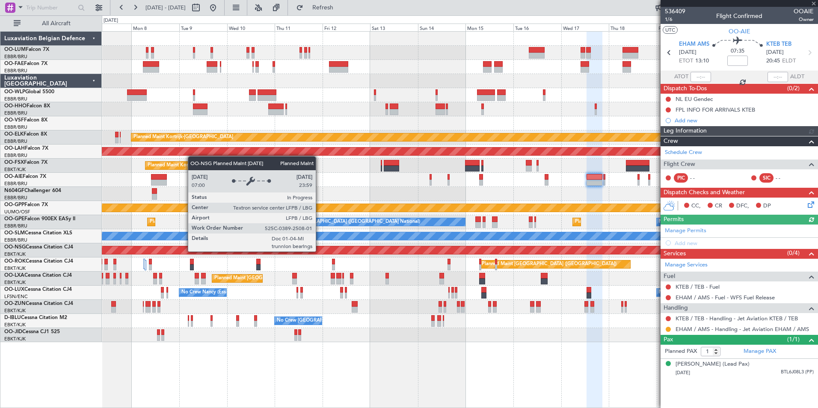
click at [539, 256] on div "Planned Maint [GEOGRAPHIC_DATA] ([GEOGRAPHIC_DATA])" at bounding box center [459, 250] width 715 height 14
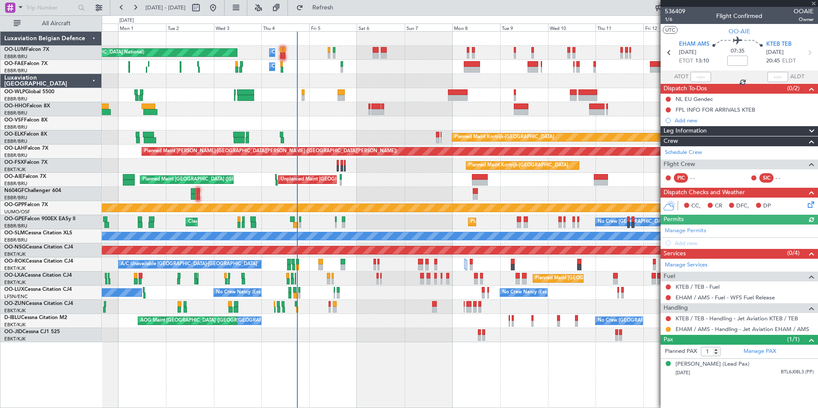
click at [362, 283] on div "Planned Maint Brussels (Brussels National) Planned Maint Kortrijk-Wevelgem" at bounding box center [459, 279] width 715 height 14
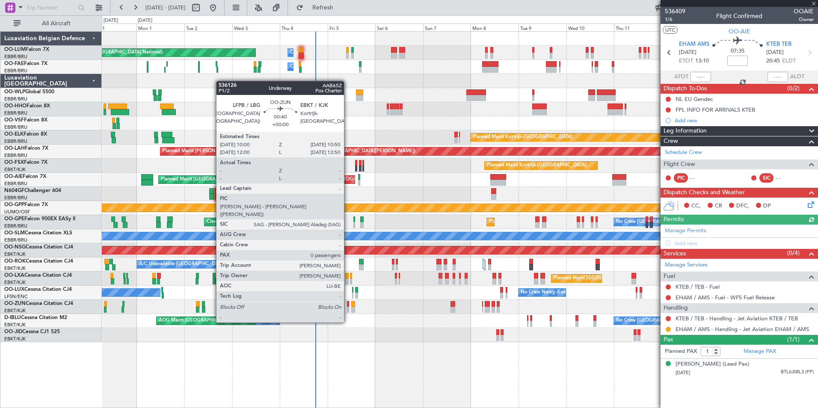
click at [348, 306] on div at bounding box center [348, 304] width 2 height 6
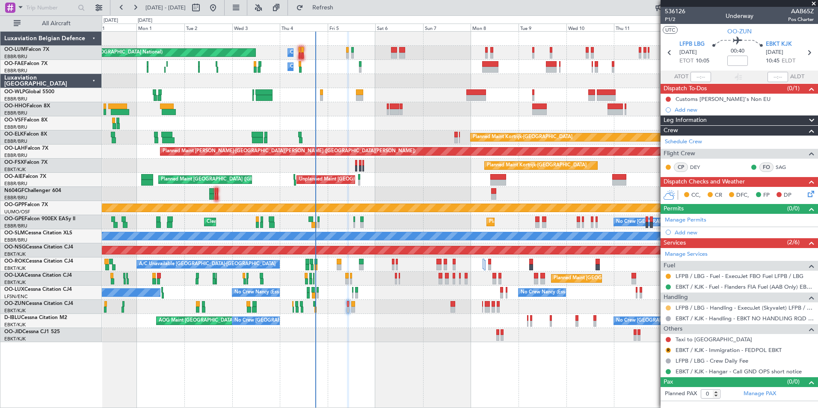
click at [666, 308] on button at bounding box center [667, 307] width 5 height 5
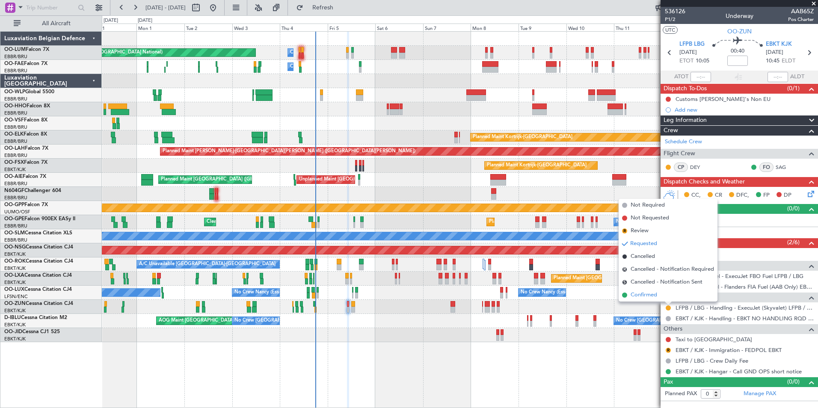
click at [645, 292] on span "Confirmed" at bounding box center [643, 295] width 27 height 9
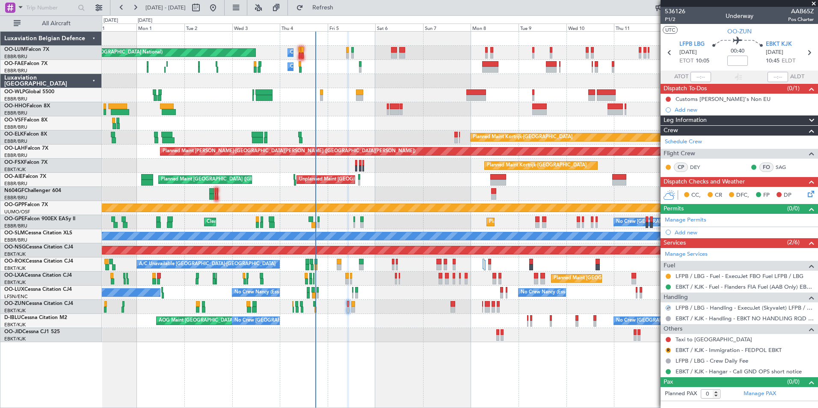
drag, startPoint x: 670, startPoint y: 275, endPoint x: 662, endPoint y: 287, distance: 14.2
click at [670, 275] on button at bounding box center [667, 276] width 5 height 5
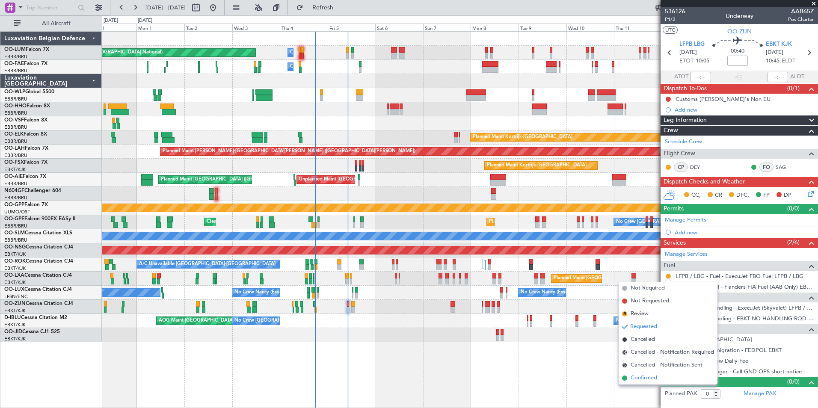
click at [648, 381] on span "Confirmed" at bounding box center [643, 378] width 27 height 9
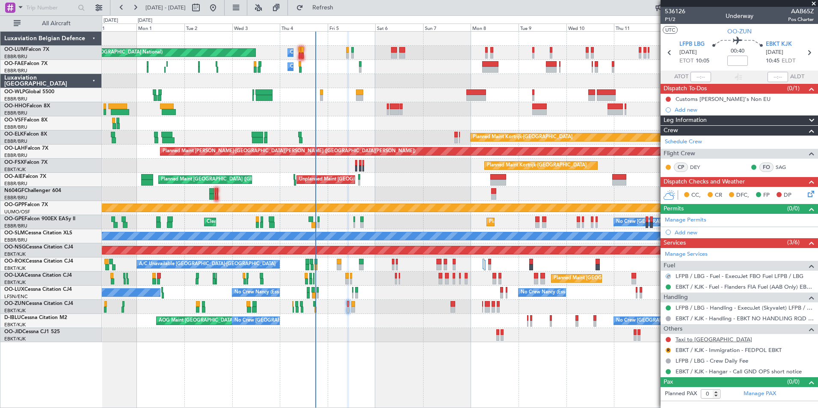
click at [683, 340] on link "Taxi to Le Bourget" at bounding box center [713, 339] width 77 height 7
click at [360, 327] on div "Planned Maint Brussels (Brussels National) Owner Melsbroek Air Base Owner Melsb…" at bounding box center [459, 187] width 715 height 310
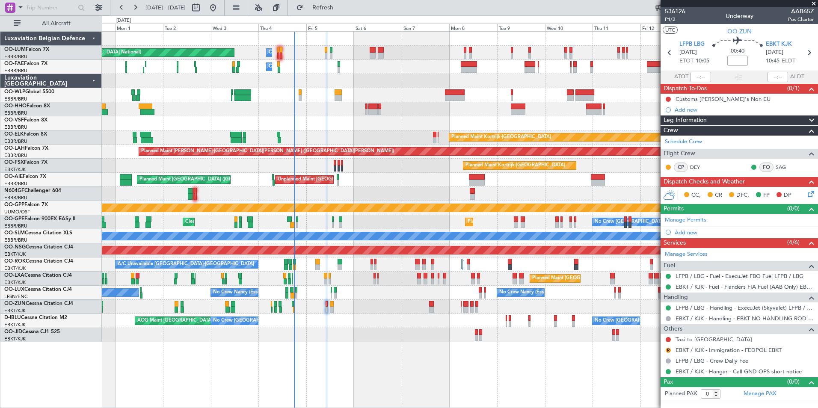
click at [210, 334] on div "Planned Maint Kortrijk-Wevelgem AOG Maint Kortrijk-Wevelgem" at bounding box center [459, 335] width 715 height 14
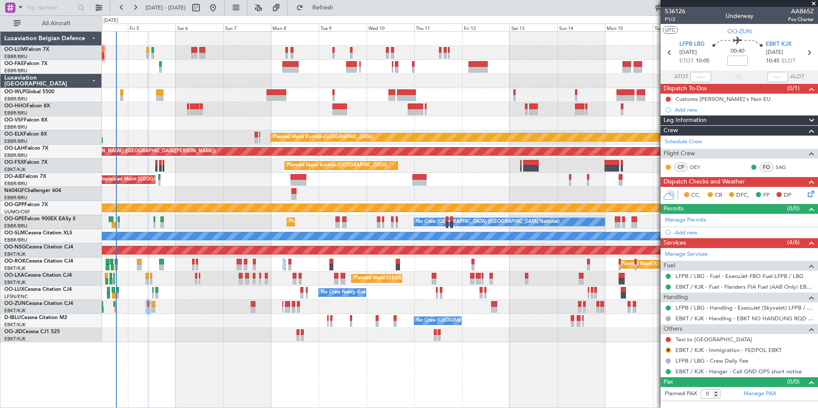
click at [286, 286] on div "Owner Melsbroek Air Base Planned Maint [GEOGRAPHIC_DATA] ([GEOGRAPHIC_DATA]) Ow…" at bounding box center [459, 187] width 715 height 310
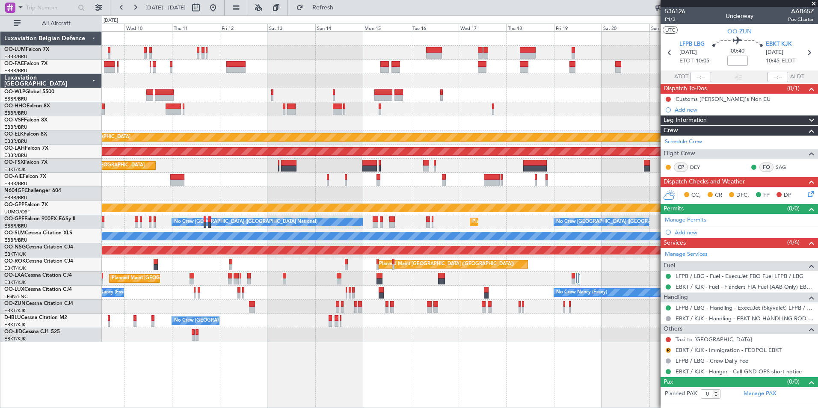
click at [312, 256] on div "Planned Maint Kortrijk-Wevelgem Planned Maint Alton-st Louis (St Louis Regl) Pl…" at bounding box center [459, 187] width 715 height 310
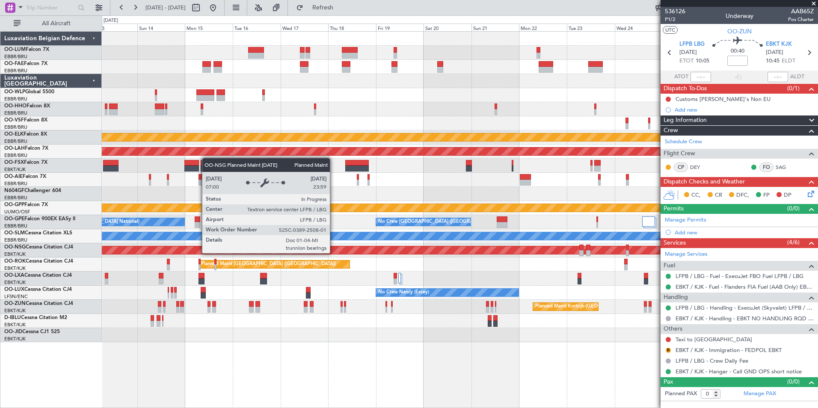
click at [301, 242] on div "A/C Unavailable [GEOGRAPHIC_DATA]" at bounding box center [459, 236] width 715 height 14
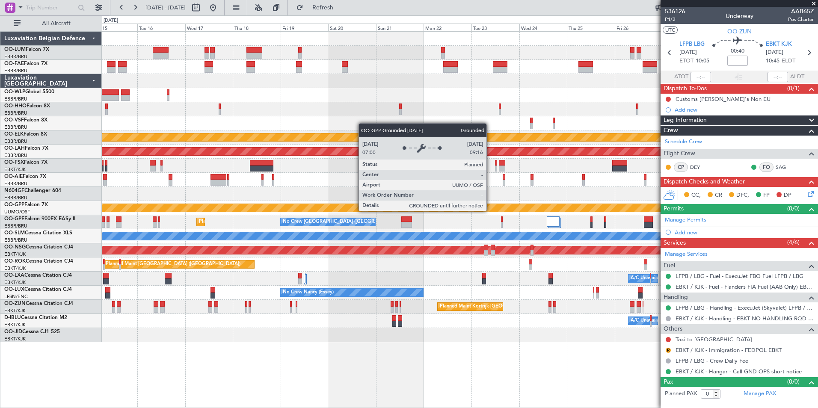
click at [379, 224] on div "Owner Melsbroek Air Base Owner Melsbroek Air Base Planned Maint Kortrijk-Wevelg…" at bounding box center [459, 187] width 715 height 310
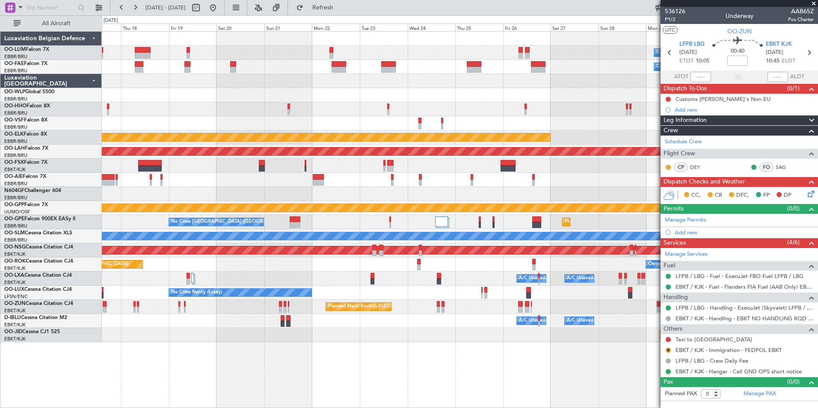
click at [467, 186] on div "Owner Melsbroek Air Base Owner Melsbroek Air Base Planned Maint Kortrijk-Wevelg…" at bounding box center [459, 187] width 715 height 310
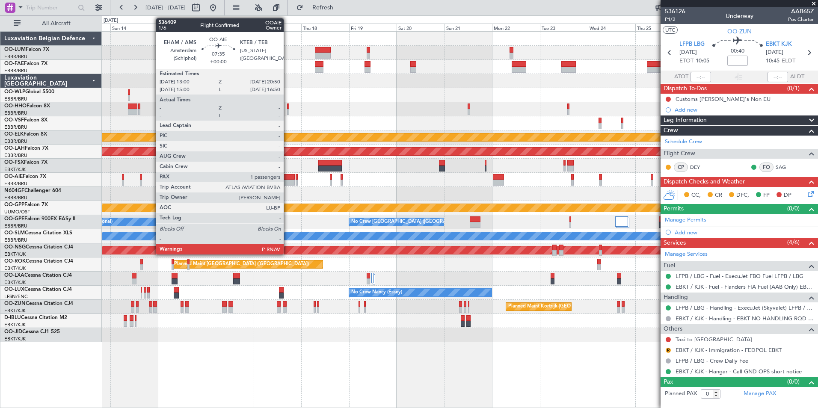
click at [281, 178] on div at bounding box center [287, 177] width 16 height 6
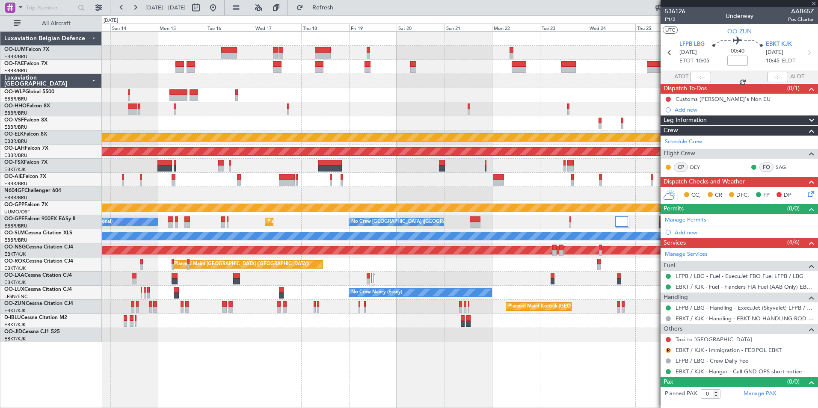
type input "1"
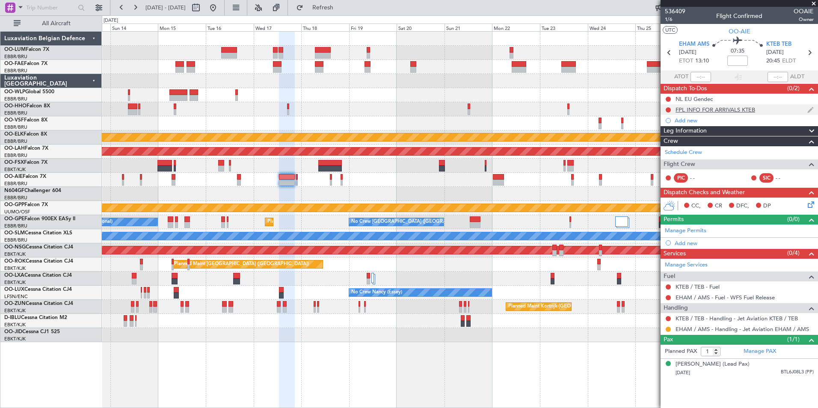
click at [724, 107] on div "FPL INFO FOR ARRIVALS KTEB" at bounding box center [715, 109] width 80 height 7
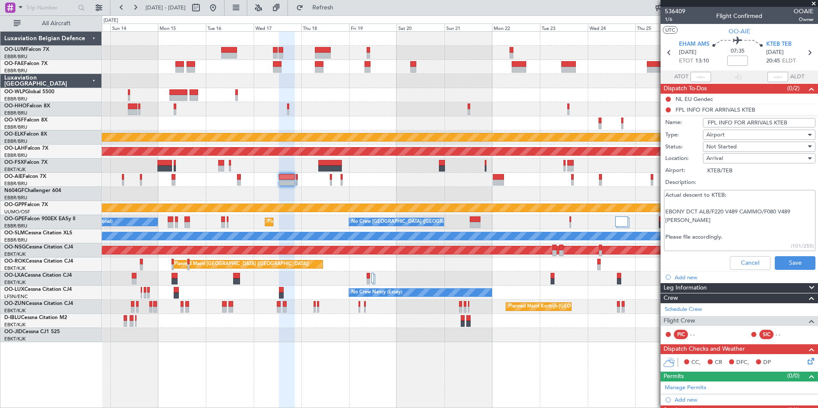
drag, startPoint x: 665, startPoint y: 212, endPoint x: 701, endPoint y: 221, distance: 37.2
click at [701, 221] on textarea "Actual descent to KTEB: EBONY DCT ALB/F220 V489 CAMMO/F080 V489 COATE Please fi…" at bounding box center [739, 220] width 151 height 61
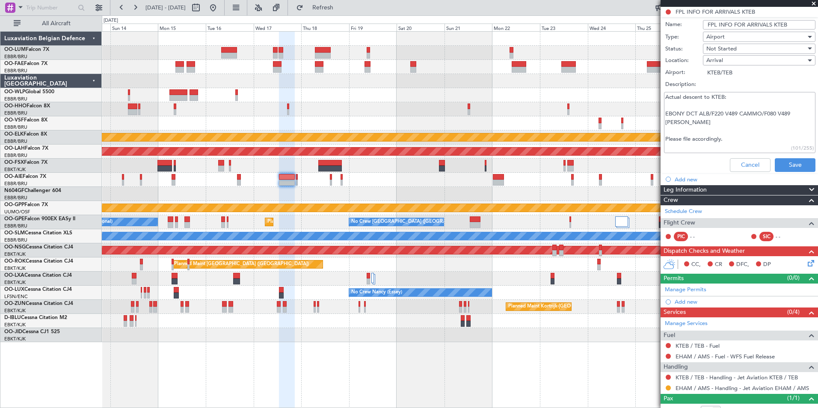
scroll to position [135, 0]
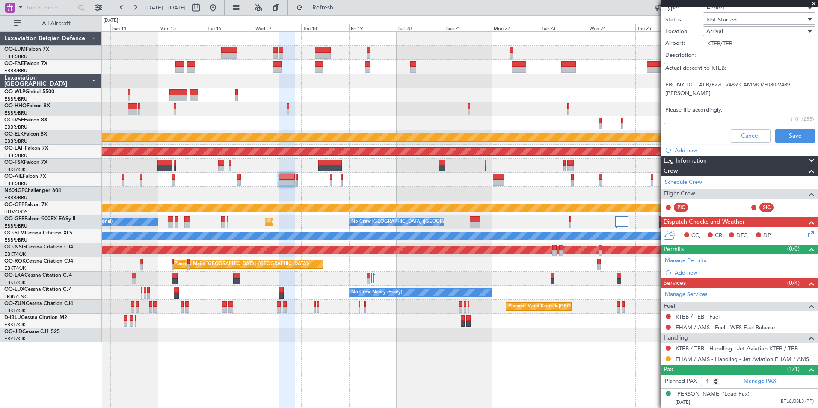
click at [727, 77] on textarea "Actual descent to KTEB: EBONY DCT ALB/F220 V489 CAMMO/F080 V489 COATE Please fi…" at bounding box center [739, 93] width 151 height 61
drag, startPoint x: 727, startPoint y: 76, endPoint x: 716, endPoint y: 83, distance: 12.9
click at [716, 83] on textarea "Actual descent to KTEB: EBONY DCT ALB/F220 V489 CAMMO/F080 V489 COATE Please fi…" at bounding box center [739, 93] width 151 height 61
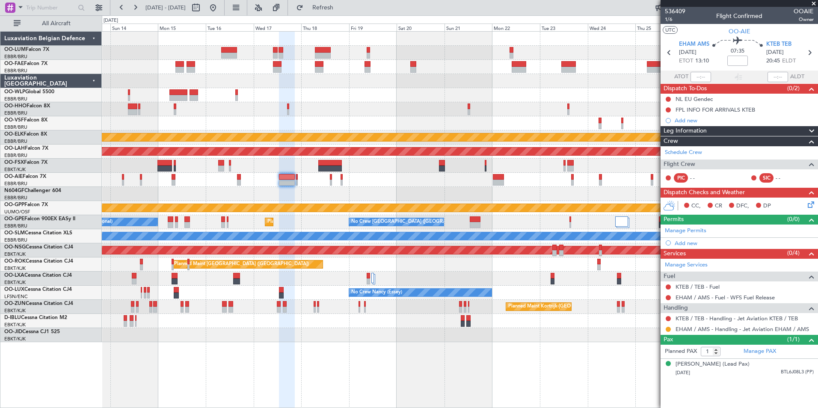
scroll to position [0, 0]
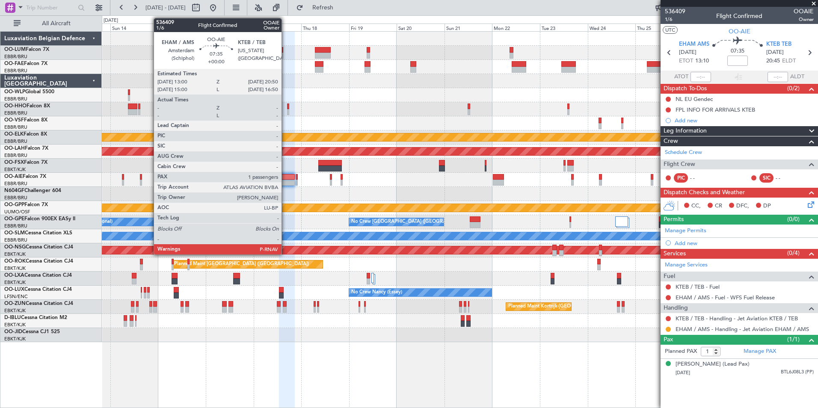
click at [285, 183] on div at bounding box center [287, 183] width 16 height 6
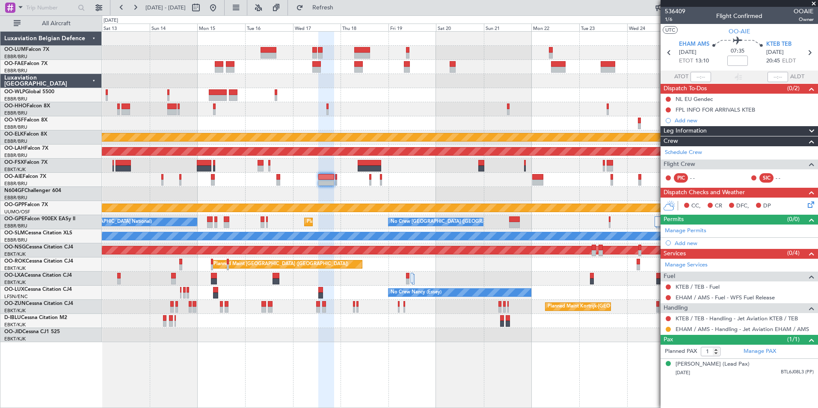
click at [343, 258] on div "Owner Melsbroek Air Base Owner Melsbroek Air Base Planned Maint Kortrijk-Wevelg…" at bounding box center [459, 187] width 715 height 310
click at [812, 207] on icon at bounding box center [809, 203] width 7 height 7
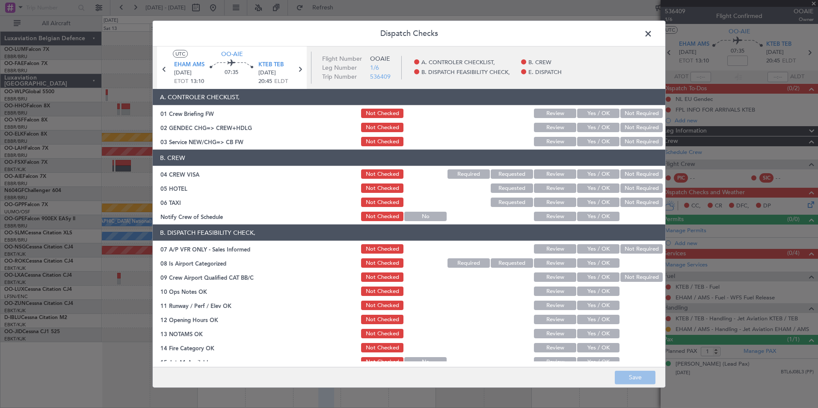
click at [594, 143] on button "Yes / OK" at bounding box center [598, 141] width 42 height 9
click at [591, 190] on button "Yes / OK" at bounding box center [598, 187] width 42 height 9
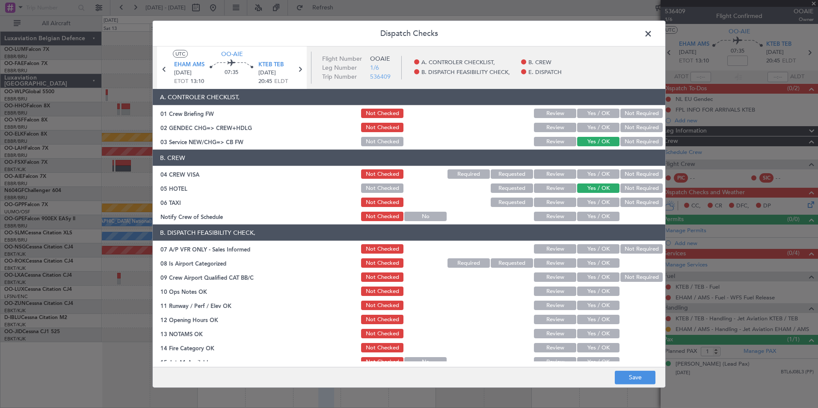
drag, startPoint x: 627, startPoint y: 200, endPoint x: 613, endPoint y: 207, distance: 15.7
click at [627, 199] on button "Not Required" at bounding box center [641, 202] width 42 height 9
click at [635, 254] on div "Not Required" at bounding box center [640, 249] width 43 height 12
click at [597, 261] on button "Yes / OK" at bounding box center [598, 262] width 42 height 9
click at [631, 249] on button "Not Required" at bounding box center [641, 248] width 42 height 9
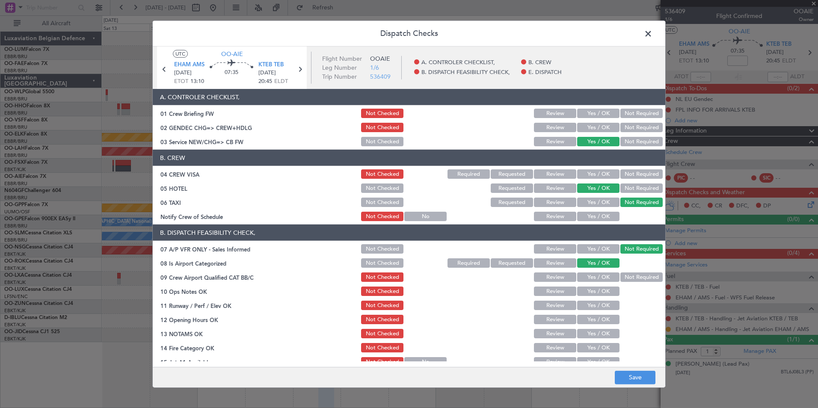
click at [633, 277] on button "Not Required" at bounding box center [641, 276] width 42 height 9
click at [603, 288] on button "Yes / OK" at bounding box center [598, 290] width 42 height 9
click at [600, 307] on button "Yes / OK" at bounding box center [598, 305] width 42 height 9
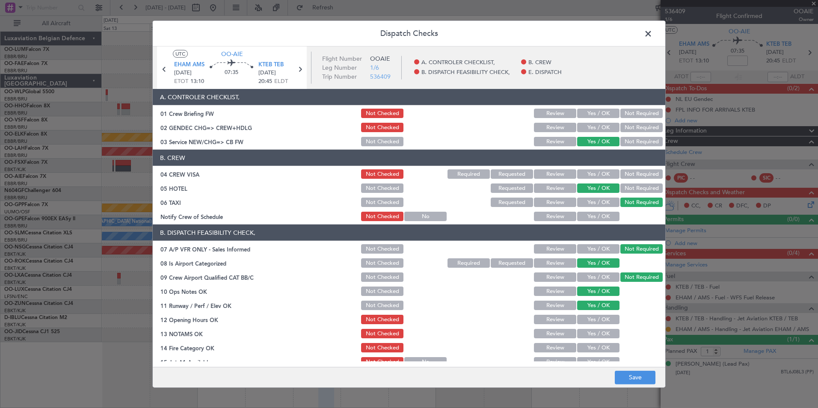
click at [600, 319] on button "Yes / OK" at bounding box center [598, 319] width 42 height 9
click at [594, 331] on button "Yes / OK" at bounding box center [598, 333] width 42 height 9
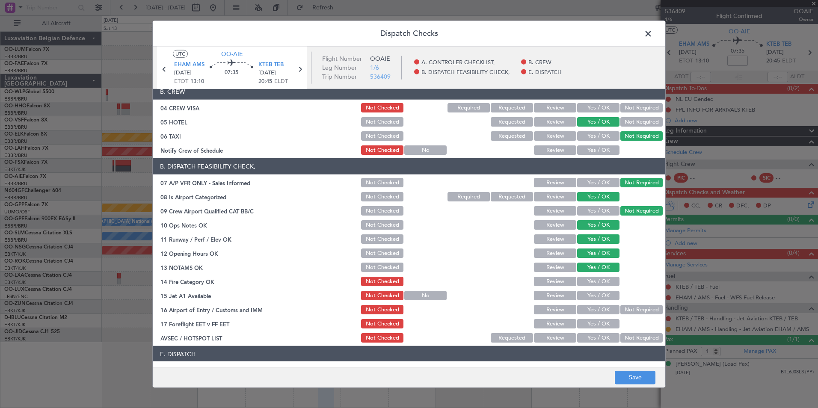
scroll to position [126, 0]
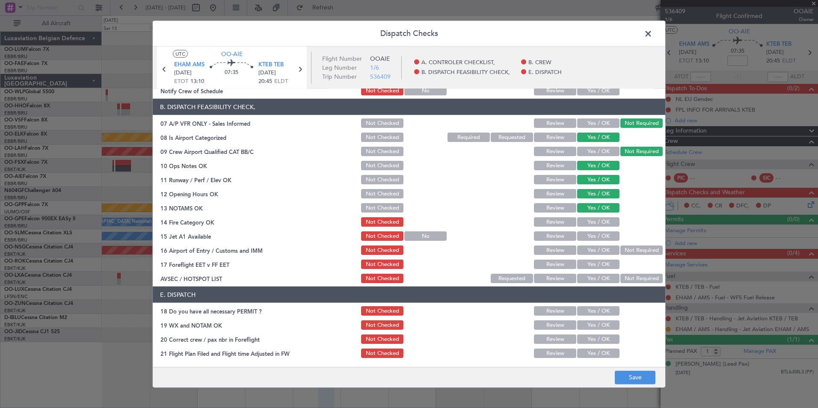
click at [586, 226] on button "Yes / OK" at bounding box center [598, 221] width 42 height 9
click at [583, 238] on button "Yes / OK" at bounding box center [598, 235] width 42 height 9
click at [585, 247] on button "Yes / OK" at bounding box center [598, 249] width 42 height 9
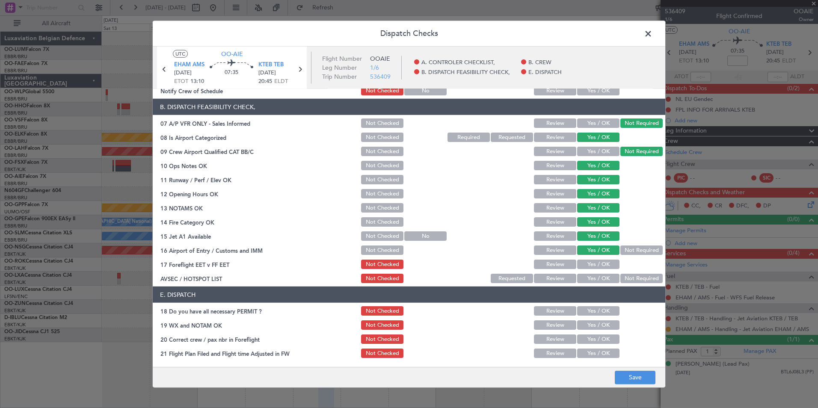
drag, startPoint x: 557, startPoint y: 263, endPoint x: 565, endPoint y: 265, distance: 8.5
click at [557, 263] on button "Review" at bounding box center [555, 264] width 42 height 9
click at [634, 274] on button "Not Required" at bounding box center [641, 278] width 42 height 9
click at [633, 399] on div "Dispatch Checks UTC OO-AIE EHAM AMS 17/09/2025 ETOT 13:10 07:35 KTEB TEB 17/09/…" at bounding box center [409, 204] width 818 height 408
click at [630, 384] on button "Save" at bounding box center [634, 377] width 41 height 14
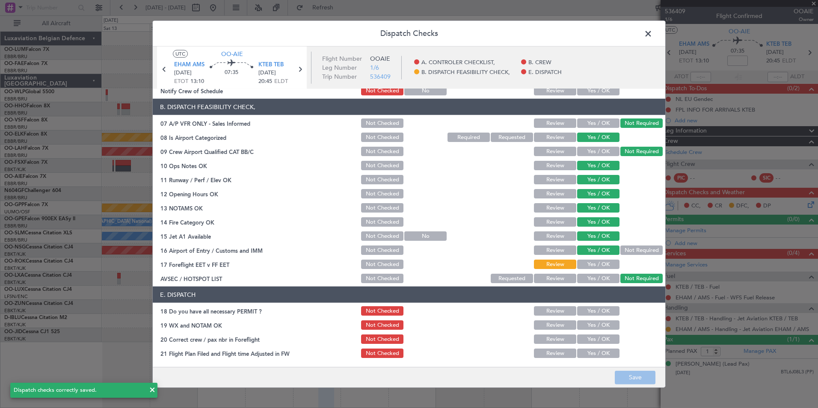
click at [652, 34] on span at bounding box center [652, 35] width 0 height 17
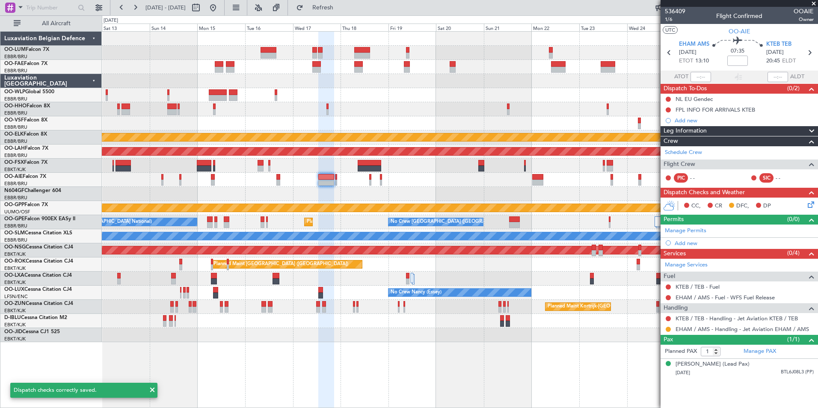
click at [437, 201] on div "Owner Melsbroek Air Base Owner Melsbroek Air Base Planned Maint Kortrijk-Wevelg…" at bounding box center [459, 187] width 715 height 310
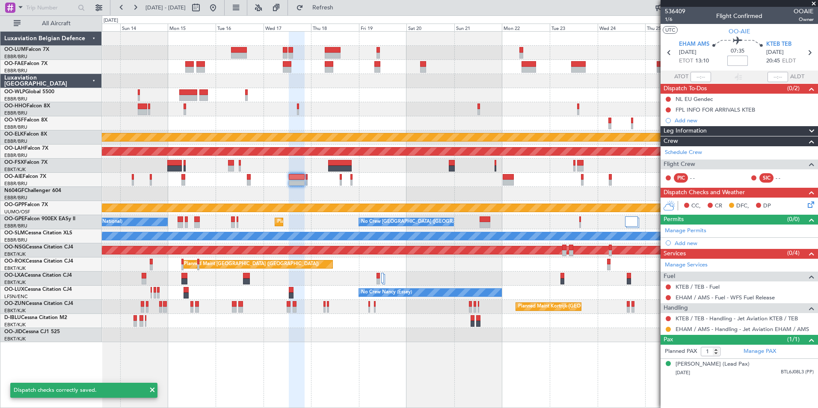
click at [736, 64] on input at bounding box center [737, 61] width 21 height 10
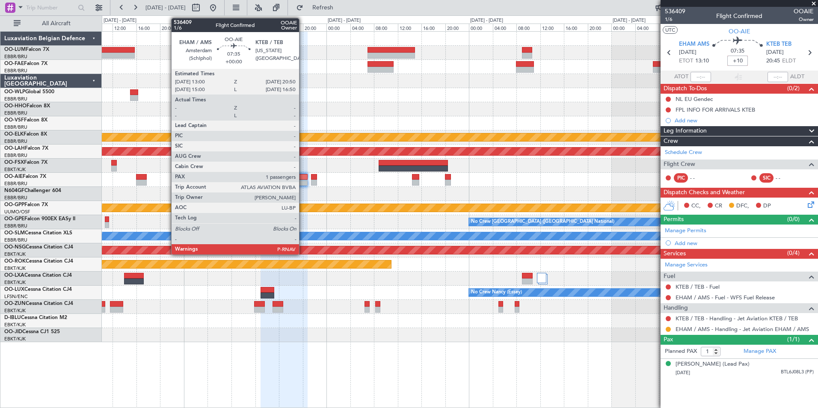
type input "+00:10"
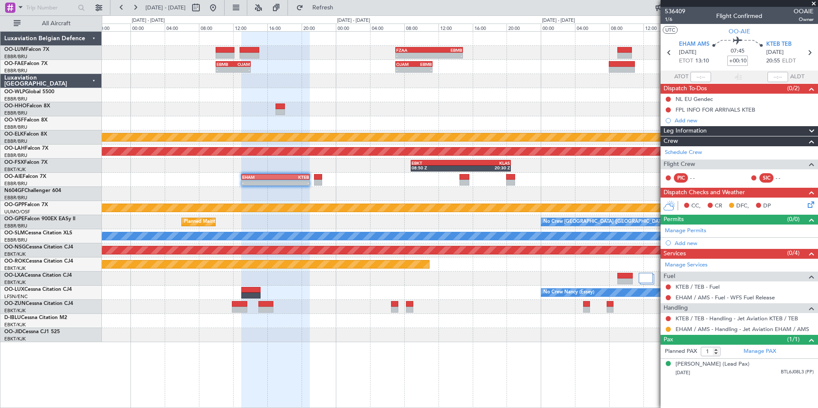
click at [328, 193] on div at bounding box center [459, 194] width 715 height 14
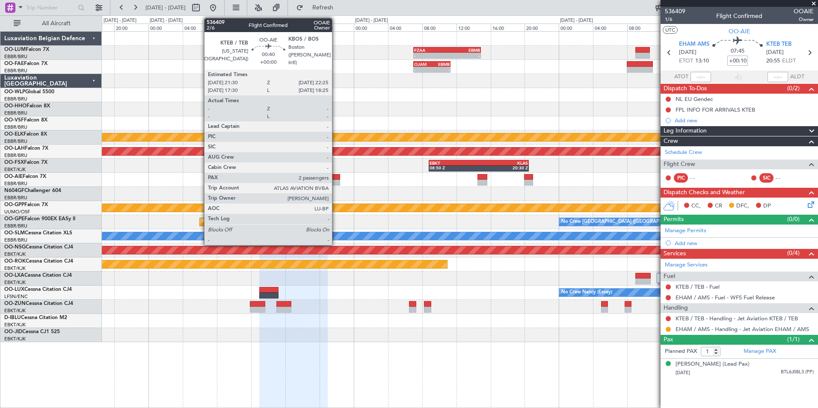
click at [336, 183] on div at bounding box center [336, 183] width 8 height 6
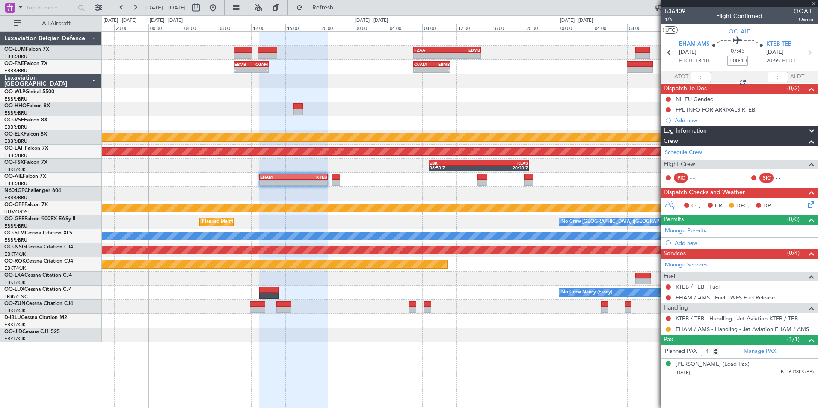
type input "2"
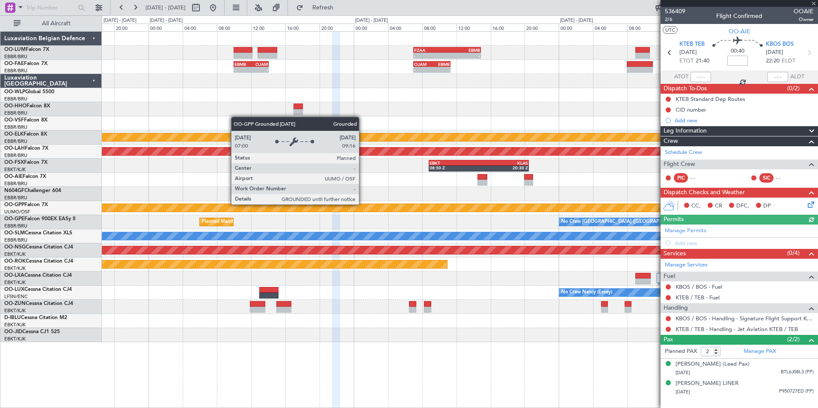
click at [423, 201] on div "- - FZAA 07:00 Z EBMB 14:55 Z EBMB 08:00 Z FZAA 15:45 Z - - - - EBMB 10:00 Z OJ…" at bounding box center [459, 187] width 715 height 310
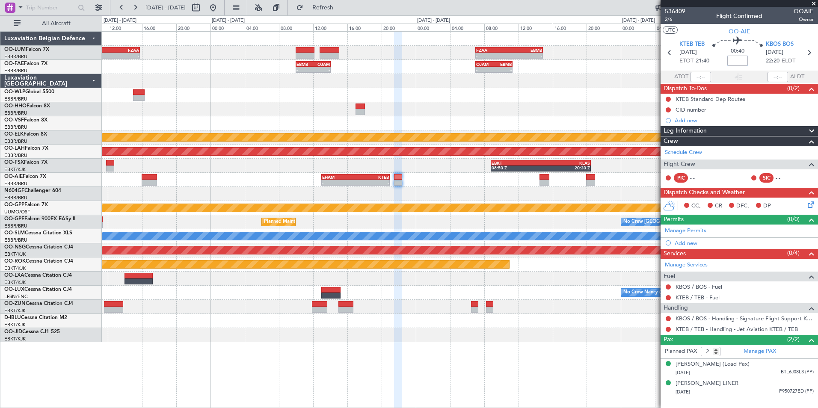
click at [760, 71] on fb-app "[DATE] - [DATE] Refresh Quick Links All Aircraft - - EBMB 08:00 Z FZAA 15:45 Z …" at bounding box center [409, 207] width 818 height 402
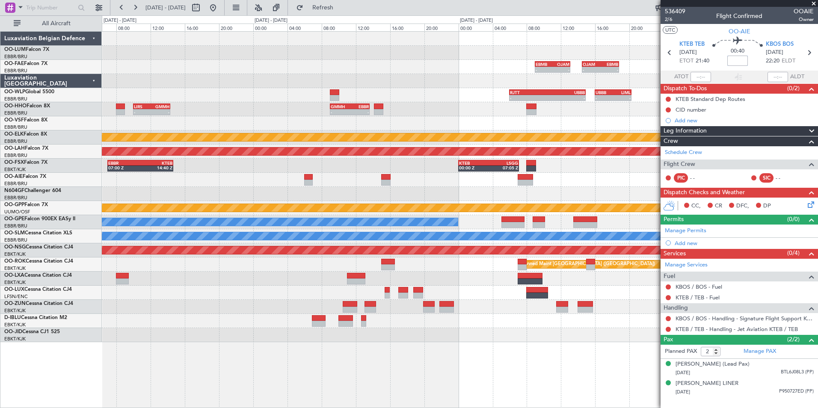
click at [684, 109] on fb-app "[DATE] - [DATE] Refresh Quick Links All Aircraft - - EBMB 08:00 Z FZAA 15:45 Z …" at bounding box center [409, 207] width 818 height 402
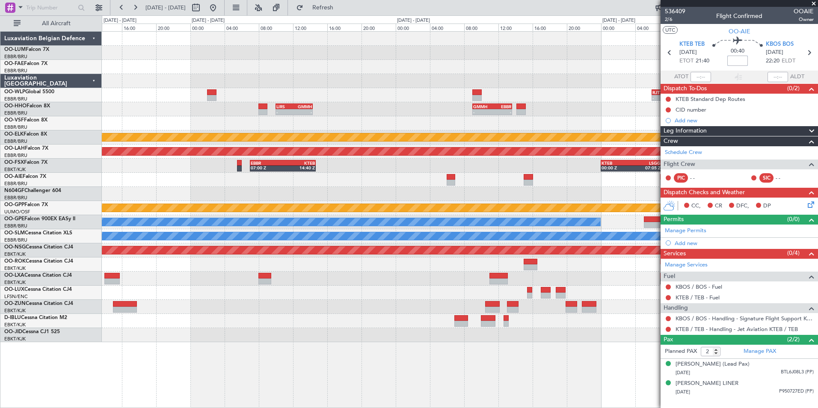
click at [661, 134] on fb-app "[DATE] - [DATE] Refresh Quick Links All Aircraft - - EBMB 08:00 Z FZAA 15:45 Z …" at bounding box center [409, 207] width 818 height 402
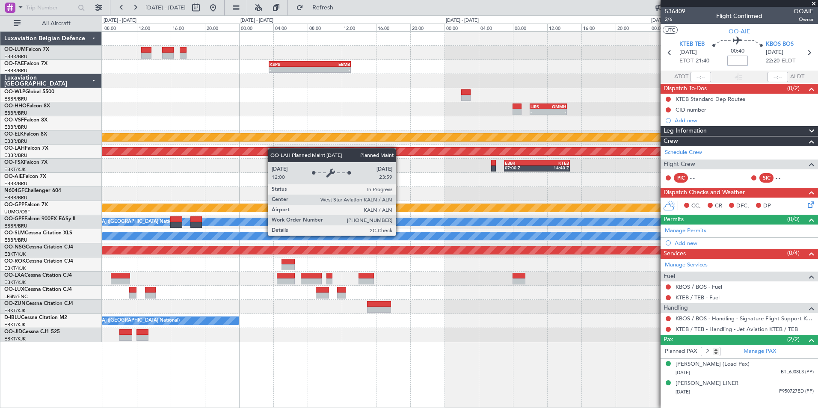
click at [682, 142] on fb-app "[DATE] - [DATE] Refresh Quick Links All Aircraft KSPS 03:30 Z EBMB 13:05 Z - - …" at bounding box center [409, 207] width 818 height 402
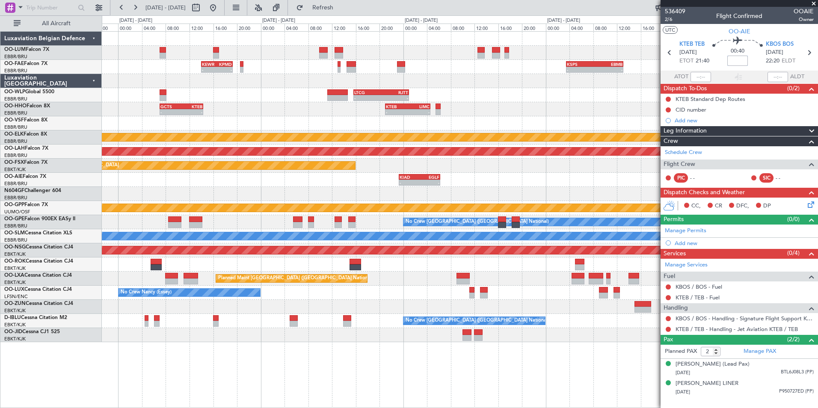
click at [553, 127] on div at bounding box center [459, 123] width 715 height 14
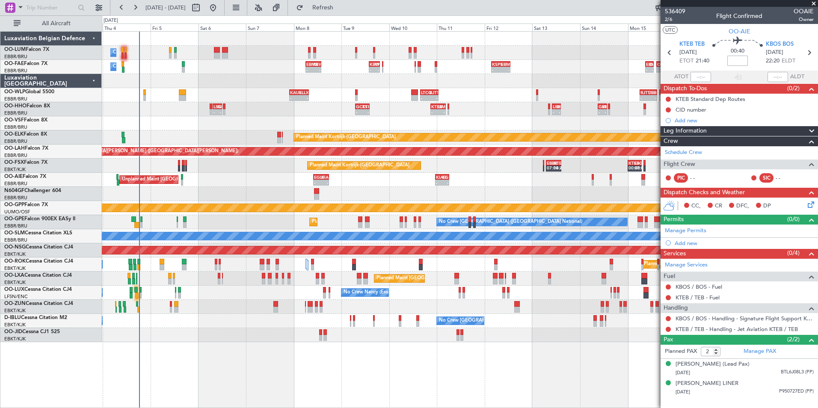
click at [489, 129] on div at bounding box center [459, 123] width 715 height 14
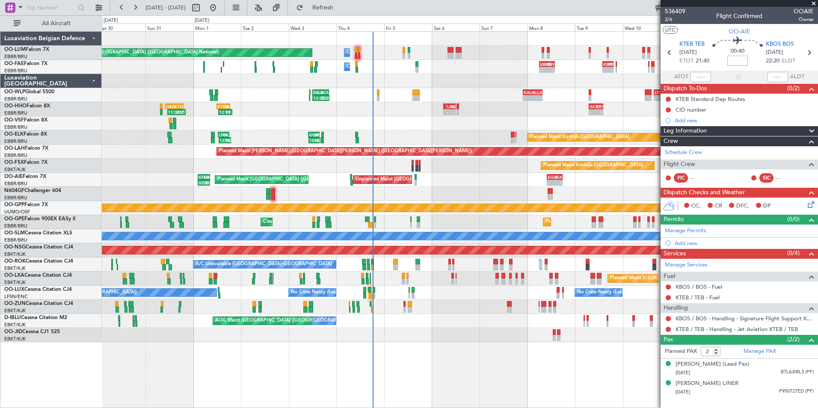
click at [336, 137] on div "Owner Melsbroek Air Base Planned Maint [GEOGRAPHIC_DATA] ([GEOGRAPHIC_DATA]) 07…" at bounding box center [459, 187] width 715 height 310
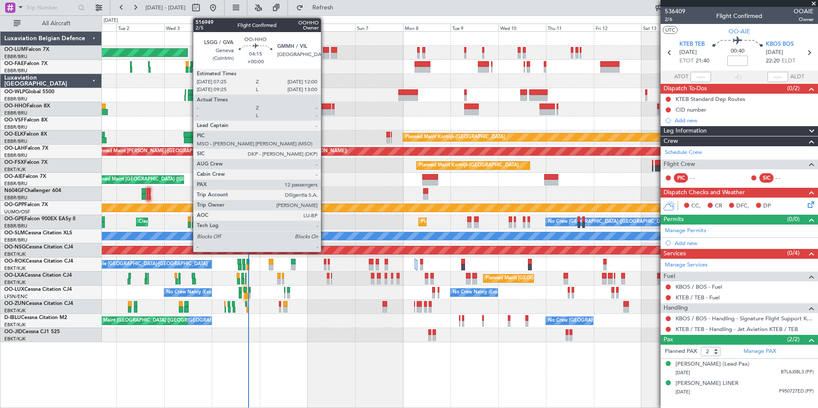
click at [325, 110] on div at bounding box center [326, 112] width 9 height 6
type input "12"
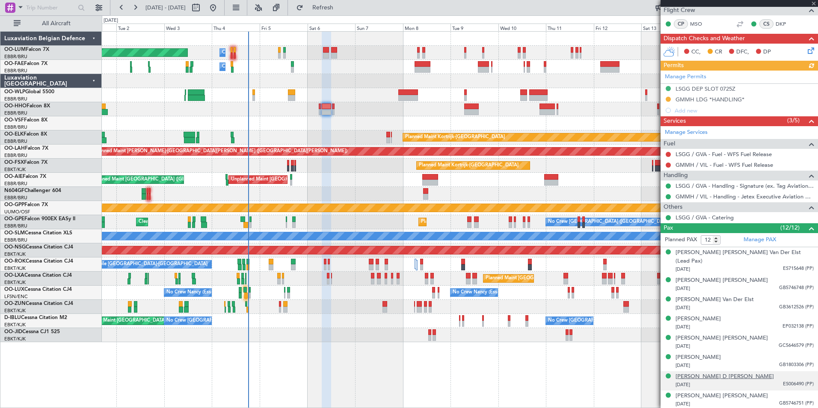
scroll to position [42, 0]
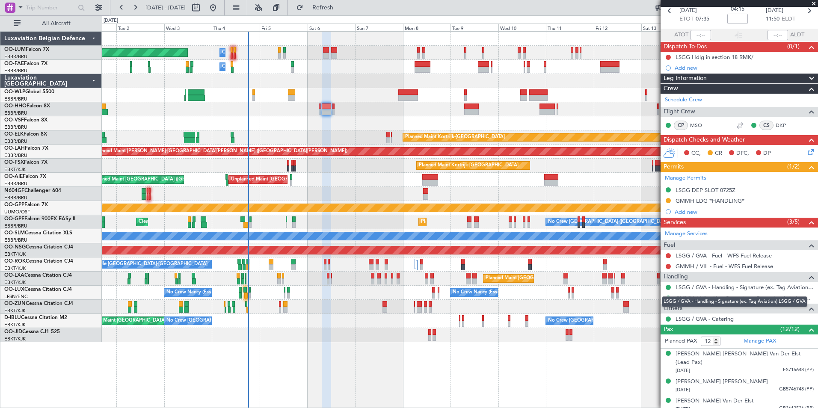
click at [696, 298] on mat-tooltip-component "LSGG / GVA - Handling - Signature (ex. Tag Aviation) LSGG / GVA" at bounding box center [734, 301] width 157 height 23
click at [685, 298] on link "GMMH / VIL - Handling - Jetex Executive Aviation GMMH / VIL" at bounding box center [744, 297] width 138 height 7
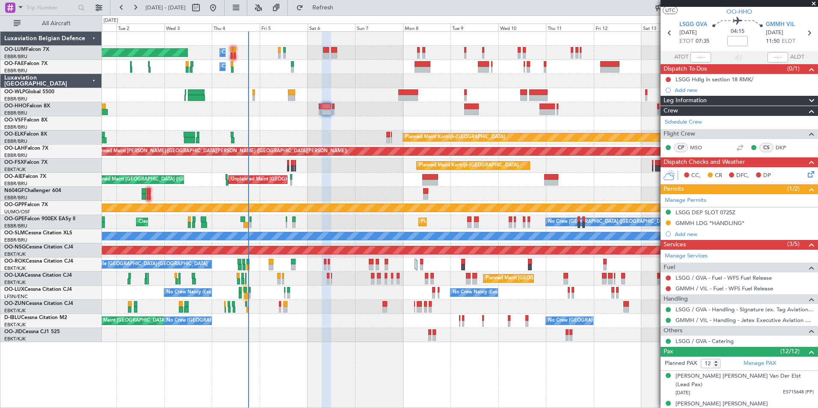
scroll to position [0, 0]
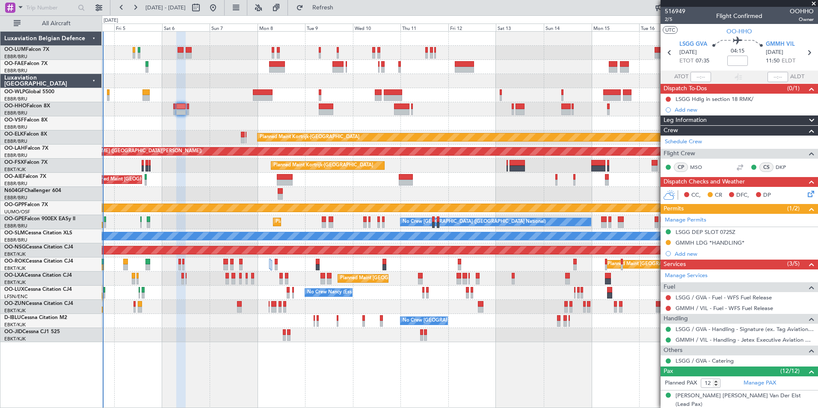
click at [267, 202] on div "Owner Melsbroek Air Base Planned Maint [GEOGRAPHIC_DATA] ([GEOGRAPHIC_DATA]) Ow…" at bounding box center [459, 187] width 715 height 310
click at [389, 198] on div at bounding box center [459, 194] width 715 height 14
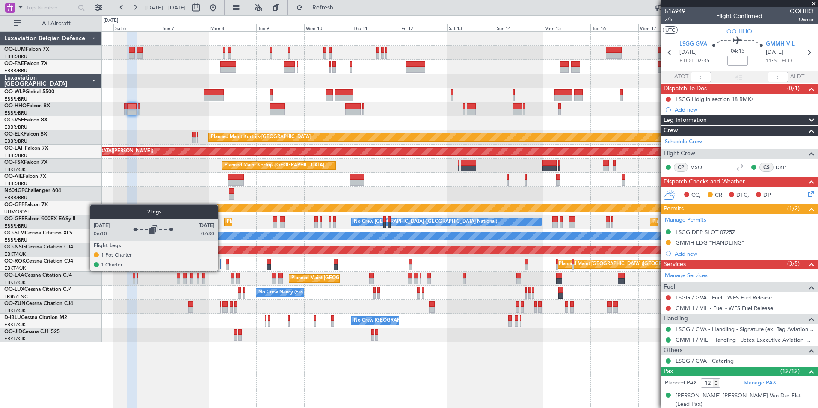
click at [459, 302] on div "Owner Melsbroek Air Base Planned Maint [GEOGRAPHIC_DATA] ([GEOGRAPHIC_DATA]) Ow…" at bounding box center [459, 187] width 715 height 310
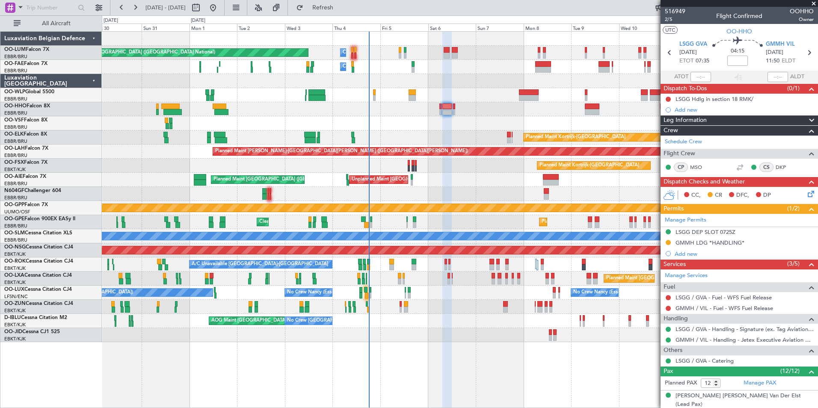
click at [415, 175] on div "Unplanned Maint [GEOGRAPHIC_DATA] ([GEOGRAPHIC_DATA] National) Planned Maint [G…" at bounding box center [459, 180] width 715 height 14
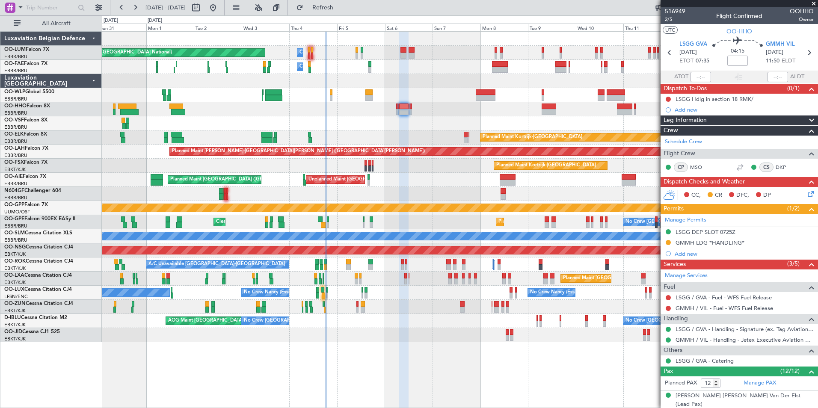
click at [218, 225] on div "Cleaning [GEOGRAPHIC_DATA] ([GEOGRAPHIC_DATA] National) No Crew [GEOGRAPHIC_DAT…" at bounding box center [459, 222] width 715 height 14
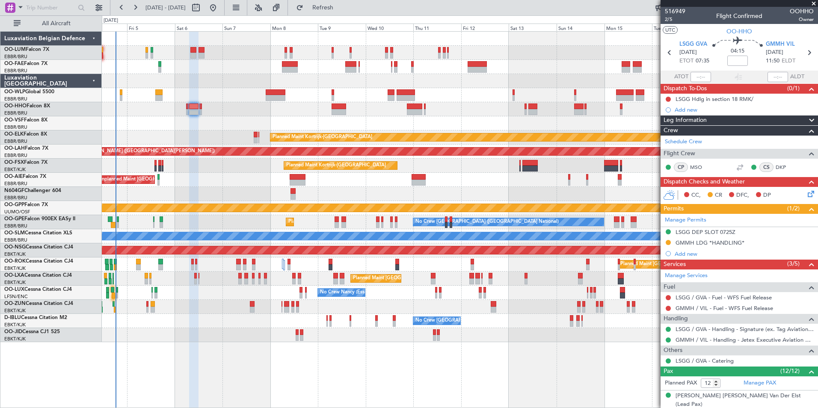
click at [233, 228] on div "Owner Melsbroek Air Base Planned Maint [GEOGRAPHIC_DATA] ([GEOGRAPHIC_DATA]) Ow…" at bounding box center [459, 187] width 715 height 310
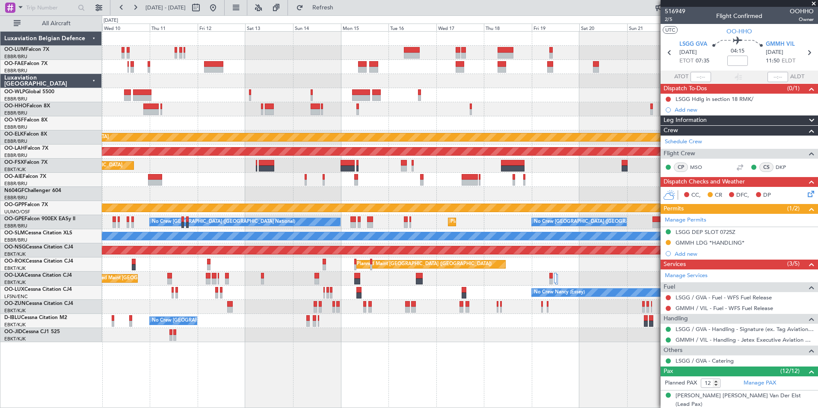
click at [325, 211] on div "Planned Maint Kortrijk-[GEOGRAPHIC_DATA] Planned [GEOGRAPHIC_DATA][PERSON_NAME]…" at bounding box center [459, 187] width 715 height 310
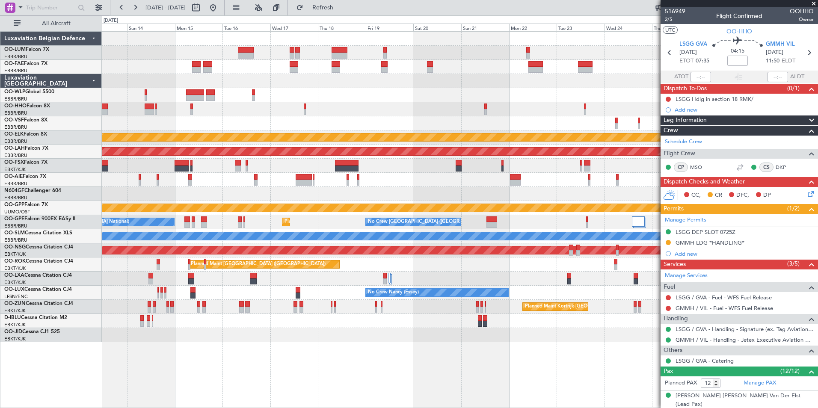
click at [298, 205] on div "Planned Maint Kortrijk-[GEOGRAPHIC_DATA] Planned [GEOGRAPHIC_DATA][PERSON_NAME]…" at bounding box center [459, 187] width 715 height 310
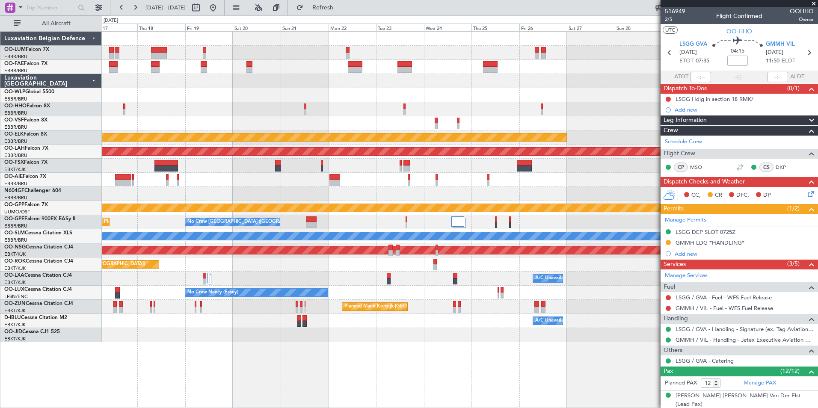
click at [463, 179] on div at bounding box center [459, 180] width 715 height 14
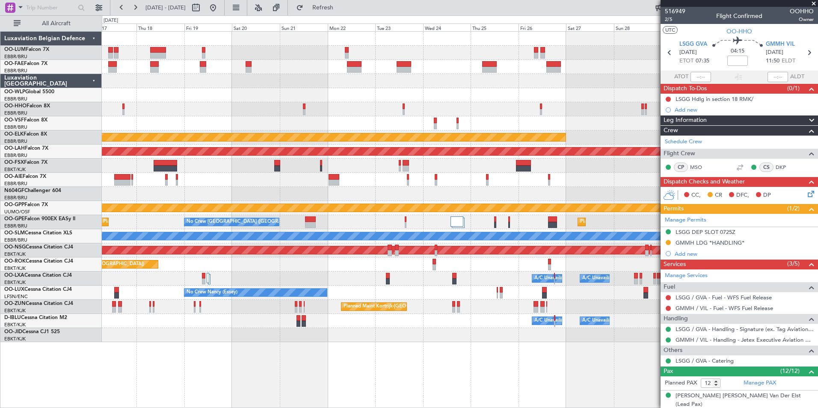
click at [433, 198] on div at bounding box center [459, 194] width 715 height 14
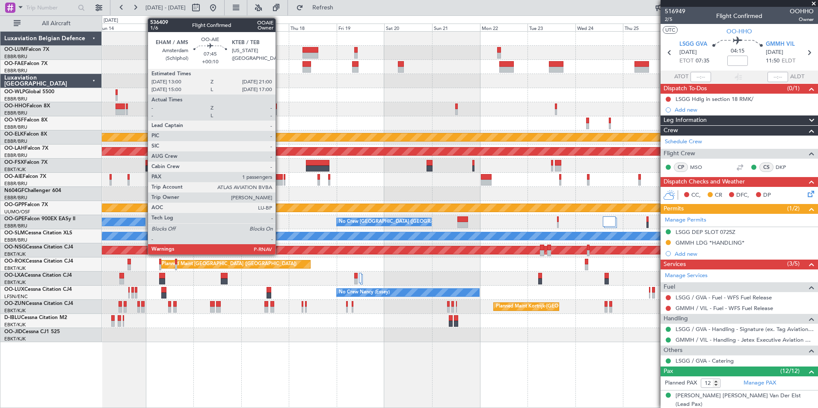
click at [279, 179] on div at bounding box center [274, 177] width 16 height 6
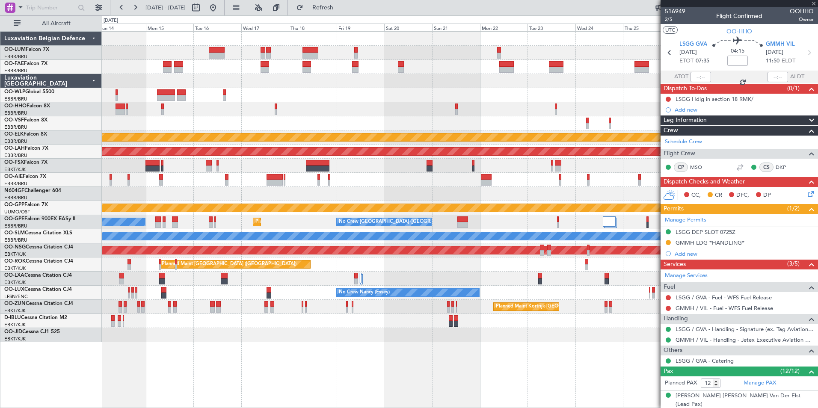
type input "+00:10"
type input "1"
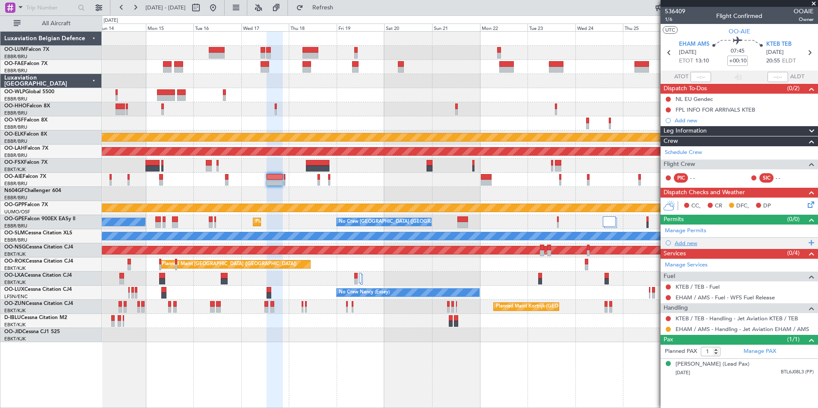
click at [691, 243] on div "Add new" at bounding box center [739, 242] width 131 height 7
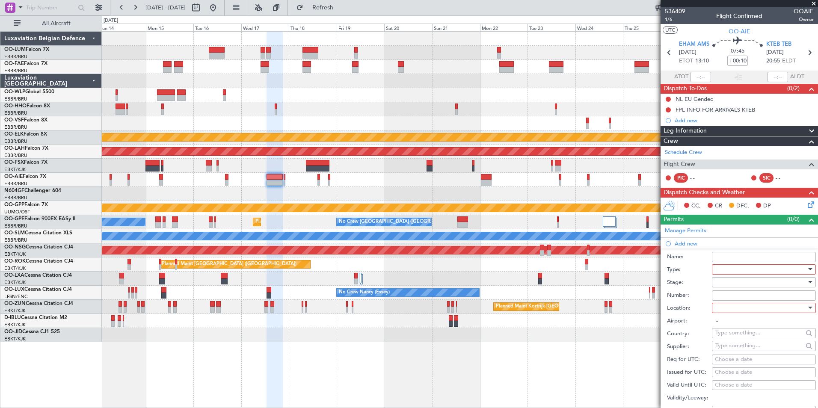
click at [729, 271] on div at bounding box center [760, 269] width 91 height 13
click at [736, 349] on span "CUSTOMS" at bounding box center [760, 352] width 90 height 13
click at [733, 283] on div at bounding box center [760, 282] width 91 height 13
click at [738, 311] on span "Not Requested" at bounding box center [760, 312] width 90 height 13
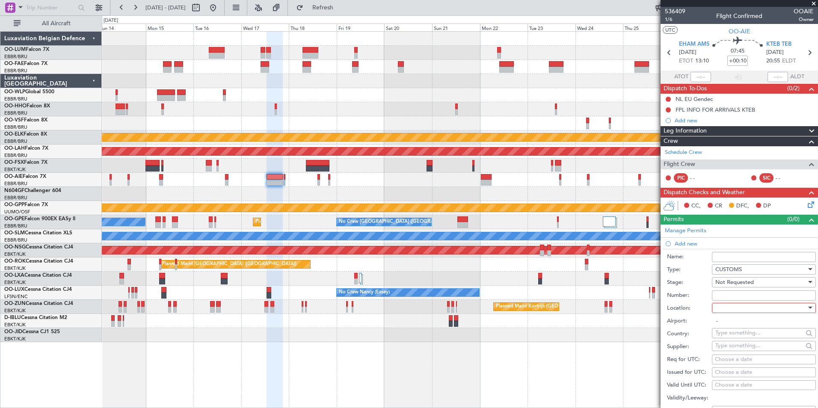
click at [736, 301] on div at bounding box center [760, 307] width 91 height 13
click at [737, 325] on span "Departure" at bounding box center [760, 325] width 90 height 13
click at [736, 312] on div "Departure" at bounding box center [760, 307] width 91 height 13
click at [735, 349] on span "Arrival" at bounding box center [760, 350] width 90 height 13
type input "KTEB / TEB"
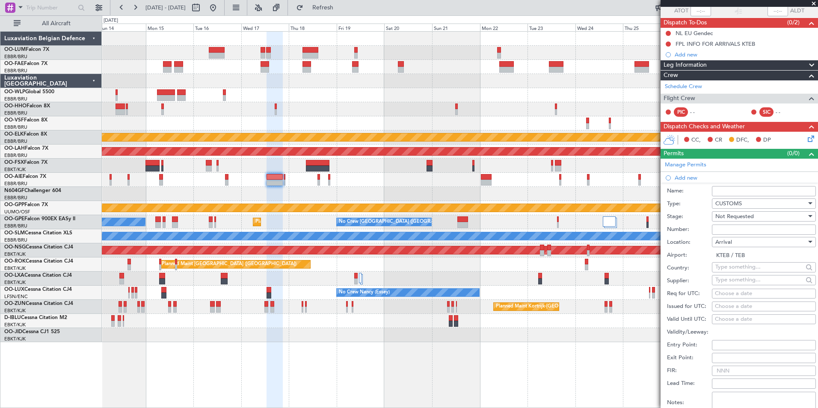
scroll to position [171, 0]
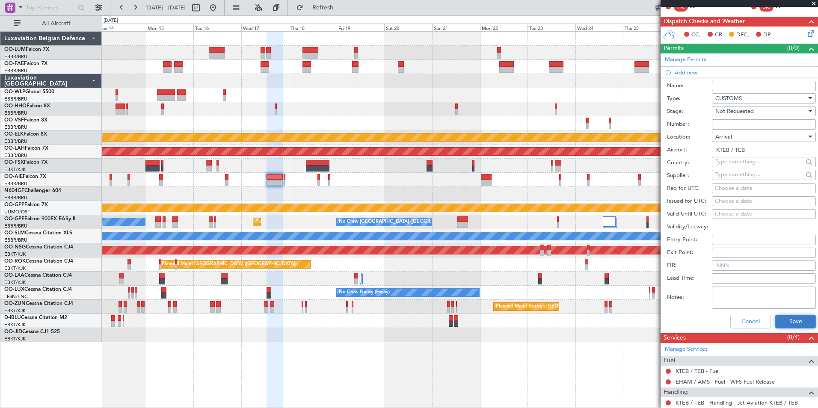
click at [783, 316] on button "Save" at bounding box center [795, 322] width 41 height 14
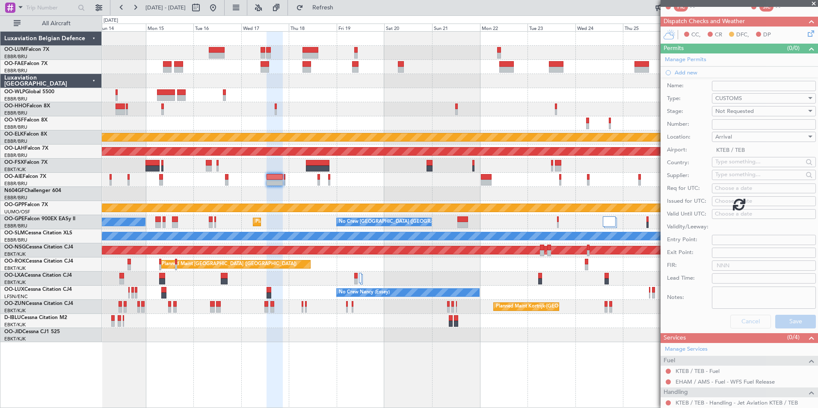
click at [348, 202] on div "Owner Melsbroek Air Base Owner [GEOGRAPHIC_DATA] Planned Maint [GEOGRAPHIC_DATA…" at bounding box center [459, 187] width 715 height 310
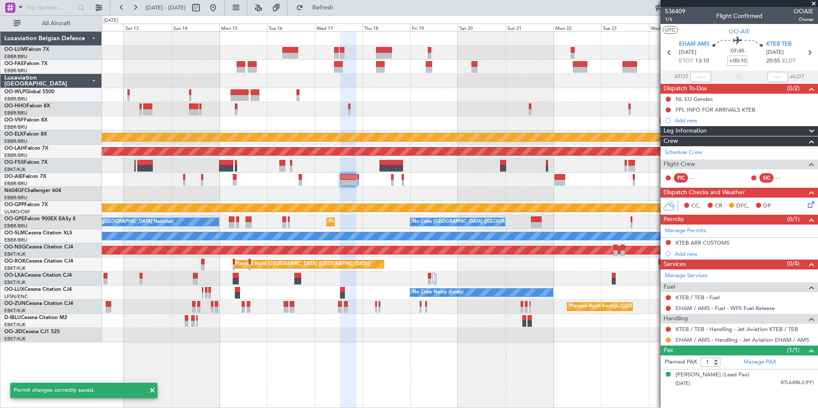
scroll to position [0, 0]
click at [703, 252] on div "KTEB ARR CUSTOMS" at bounding box center [703, 252] width 0 height 0
click at [691, 252] on div "Add new" at bounding box center [739, 253] width 131 height 7
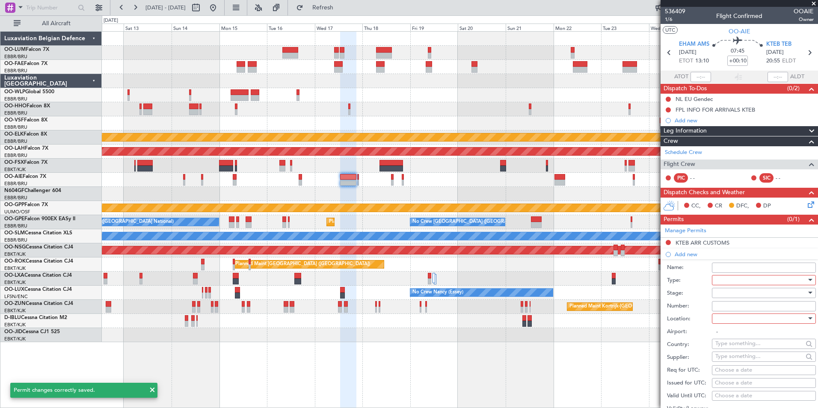
click at [721, 276] on div at bounding box center [760, 280] width 91 height 13
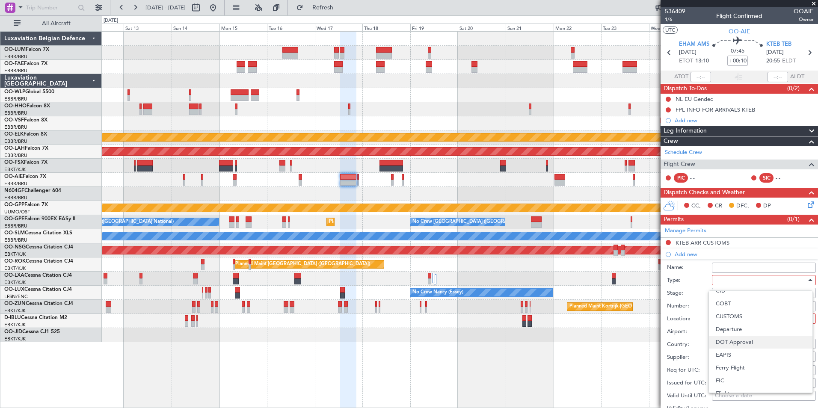
scroll to position [86, 0]
click at [732, 342] on span "EAPIS" at bounding box center [760, 340] width 90 height 13
click at [728, 288] on div at bounding box center [760, 292] width 91 height 13
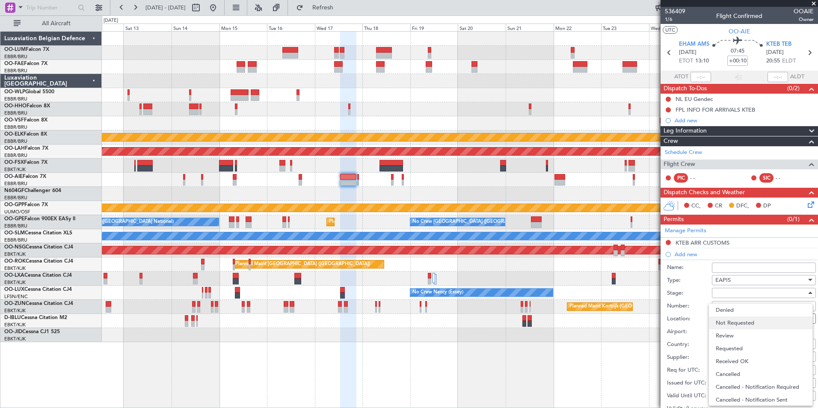
click at [739, 321] on span "Not Requested" at bounding box center [760, 322] width 90 height 13
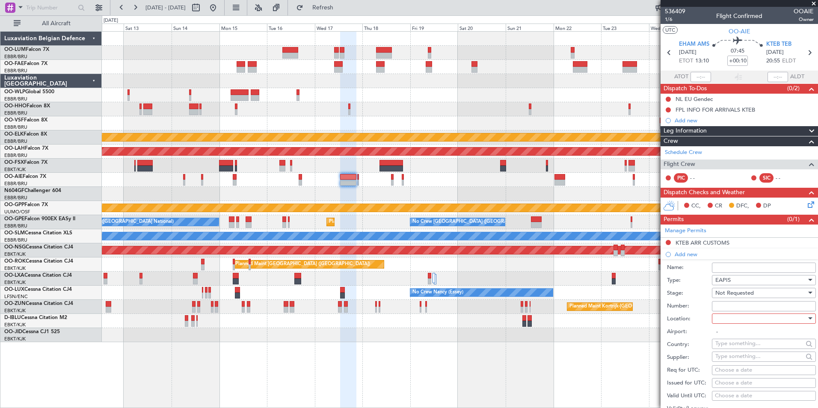
click at [735, 322] on div at bounding box center [760, 318] width 91 height 13
click at [733, 332] on span "Departure" at bounding box center [753, 335] width 76 height 13
type input "EHAM / AMS"
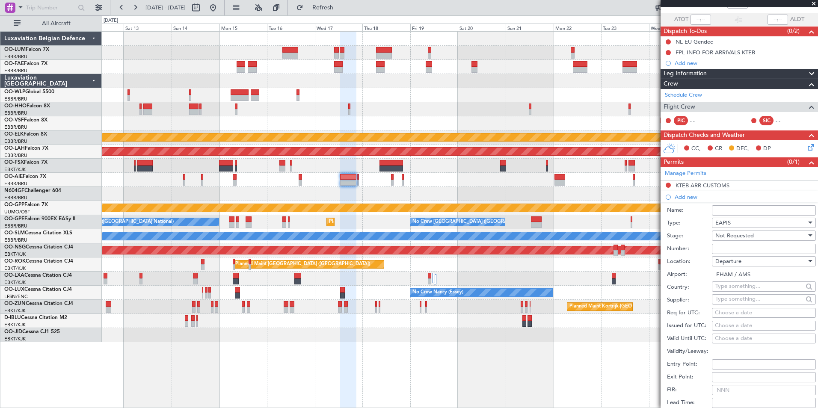
scroll to position [128, 0]
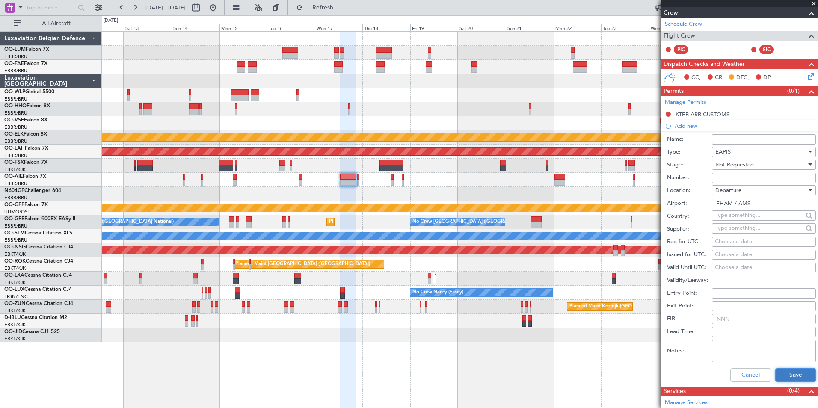
click at [787, 373] on button "Save" at bounding box center [795, 375] width 41 height 14
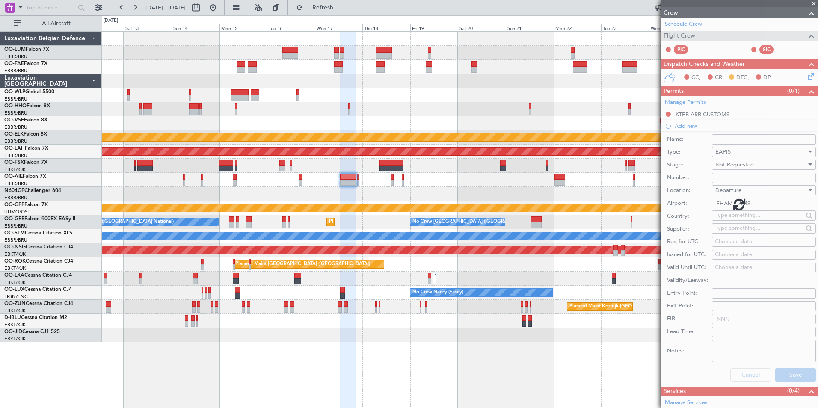
scroll to position [0, 0]
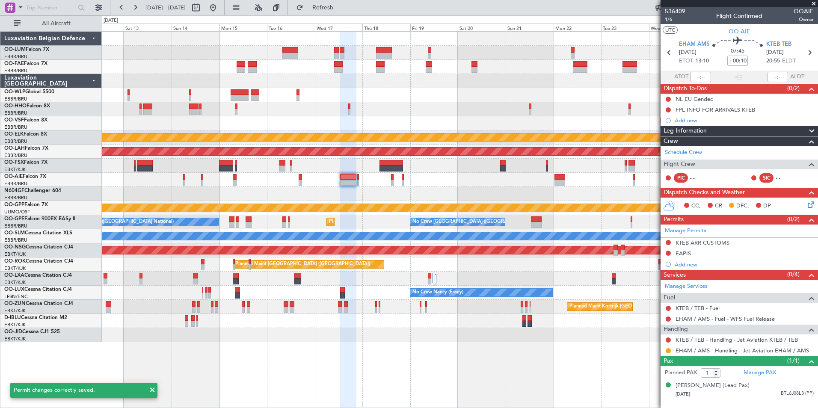
click at [681, 257] on mat-tooltip-component "KTEB ARR CUSTOMS" at bounding box center [703, 257] width 62 height 23
click at [684, 251] on div "EAPIS" at bounding box center [682, 253] width 15 height 7
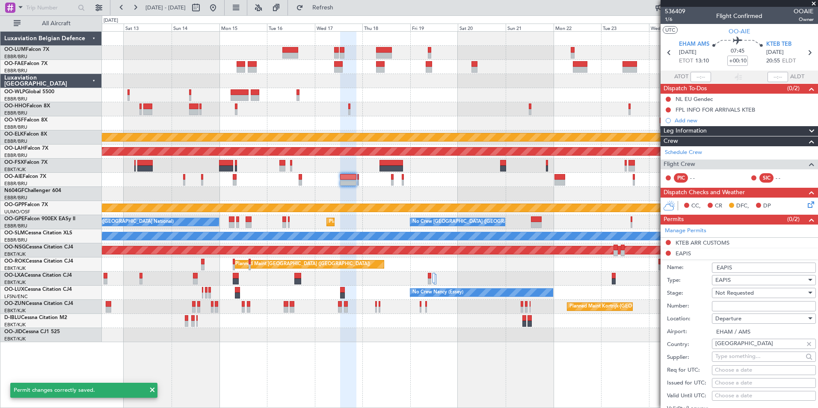
click at [735, 319] on span "Departure" at bounding box center [728, 319] width 26 height 8
click at [735, 369] on span "Arrival Alt" at bounding box center [760, 374] width 90 height 13
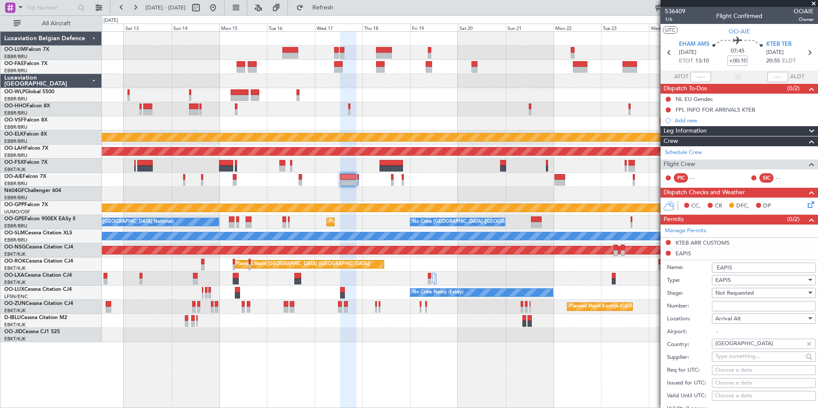
click at [731, 321] on span "Arrival Alt" at bounding box center [728, 319] width 26 height 8
click at [733, 366] on span "Arrival" at bounding box center [760, 361] width 90 height 13
type input "KTEB / TEB"
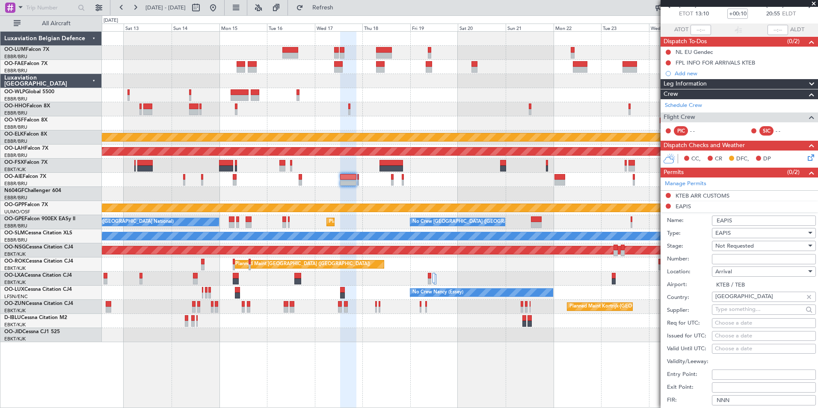
scroll to position [128, 0]
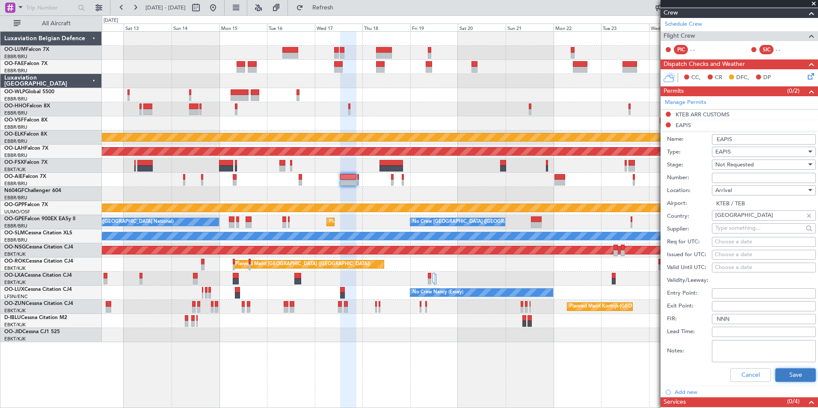
click at [787, 373] on button "Save" at bounding box center [795, 375] width 41 height 14
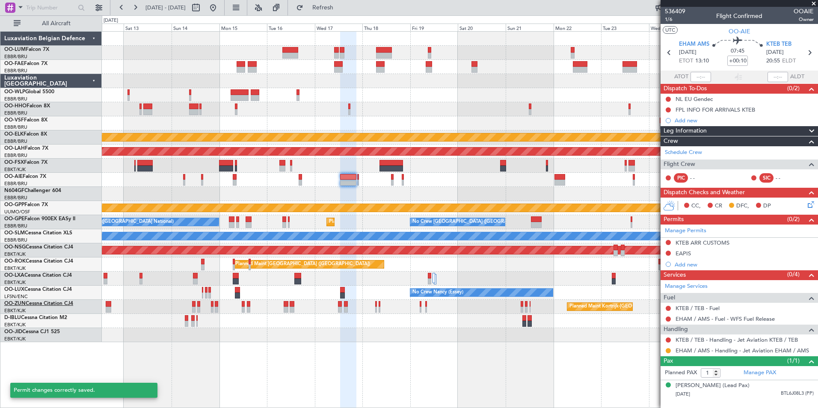
scroll to position [0, 0]
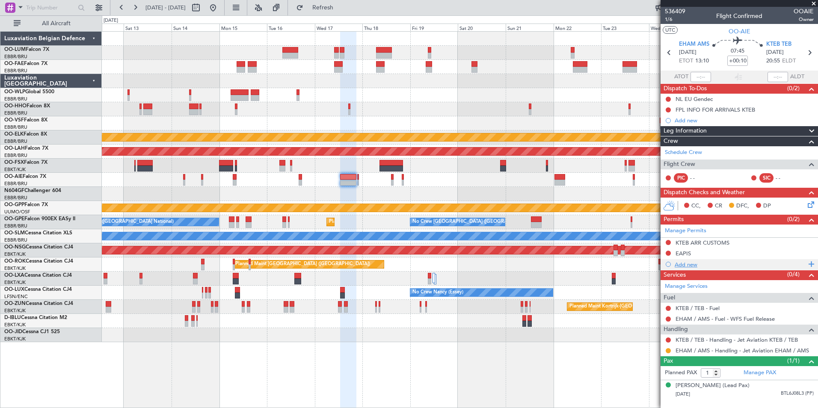
click at [697, 265] on div "Add new" at bounding box center [739, 264] width 131 height 7
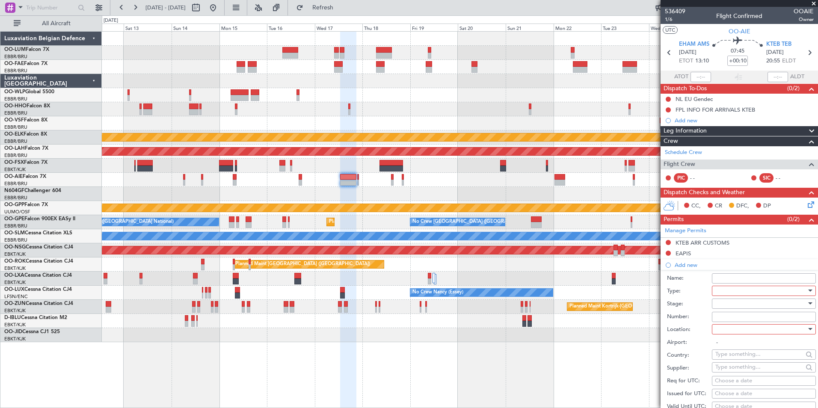
click at [732, 295] on div at bounding box center [760, 290] width 91 height 13
click at [734, 373] on span "Slot" at bounding box center [760, 371] width 90 height 13
click at [732, 301] on div at bounding box center [760, 303] width 91 height 13
click at [738, 334] on span "Not Requested" at bounding box center [760, 333] width 90 height 13
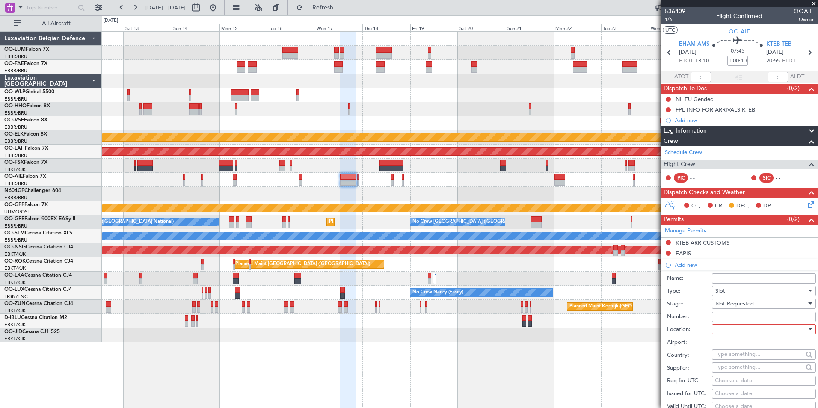
click at [734, 328] on div at bounding box center [760, 329] width 91 height 13
click at [731, 301] on div at bounding box center [409, 204] width 818 height 408
click at [734, 307] on div "Not Requested" at bounding box center [760, 303] width 91 height 13
click at [735, 355] on span "Requested" at bounding box center [760, 359] width 90 height 13
click at [735, 332] on div at bounding box center [760, 329] width 91 height 13
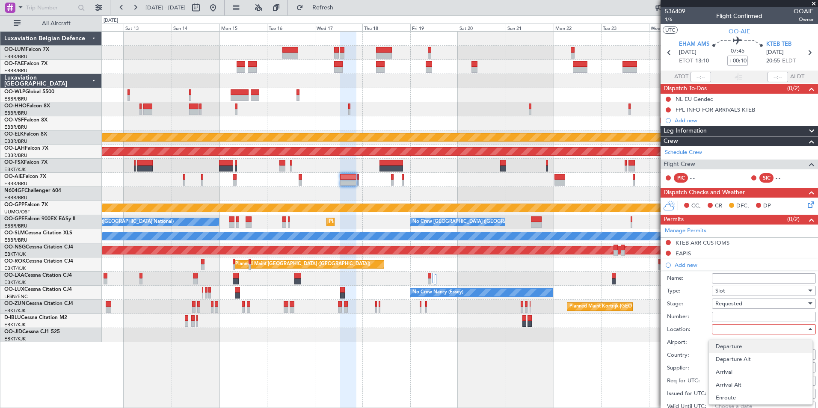
click at [740, 345] on span "Departure" at bounding box center [760, 346] width 90 height 13
type input "EHAM / AMS"
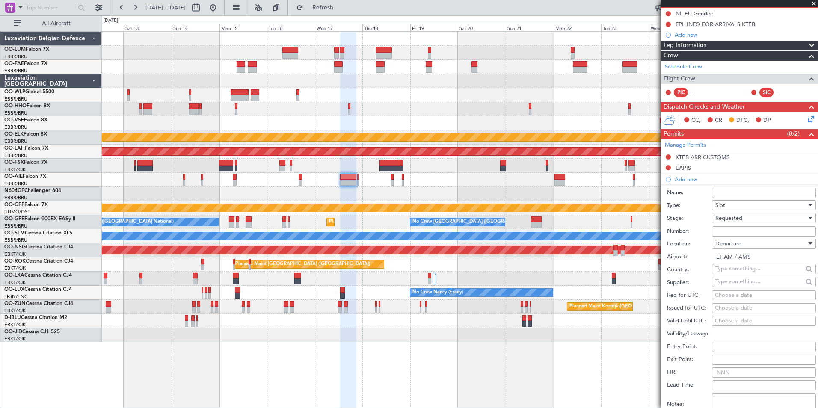
click at [728, 292] on div "Choose a date" at bounding box center [764, 295] width 98 height 9
select select "9"
select select "2025"
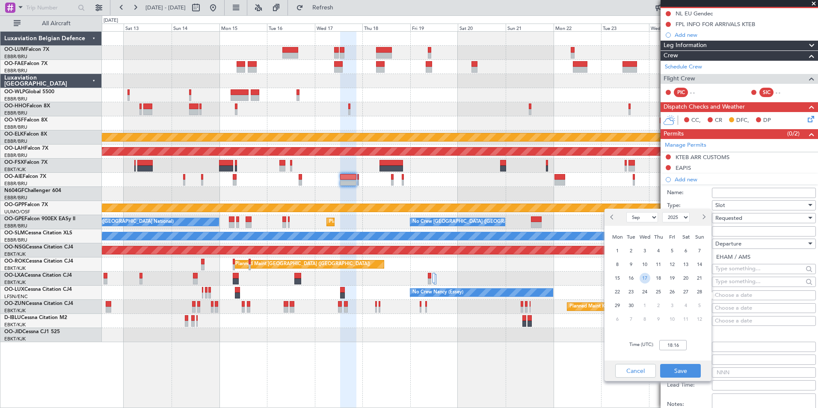
click at [645, 278] on span "17" at bounding box center [644, 278] width 11 height 11
drag, startPoint x: 674, startPoint y: 344, endPoint x: 361, endPoint y: 253, distance: 326.4
click at [674, 344] on input "00:00" at bounding box center [672, 345] width 27 height 10
type input "13:00"
drag, startPoint x: 693, startPoint y: 371, endPoint x: 724, endPoint y: 329, distance: 52.0
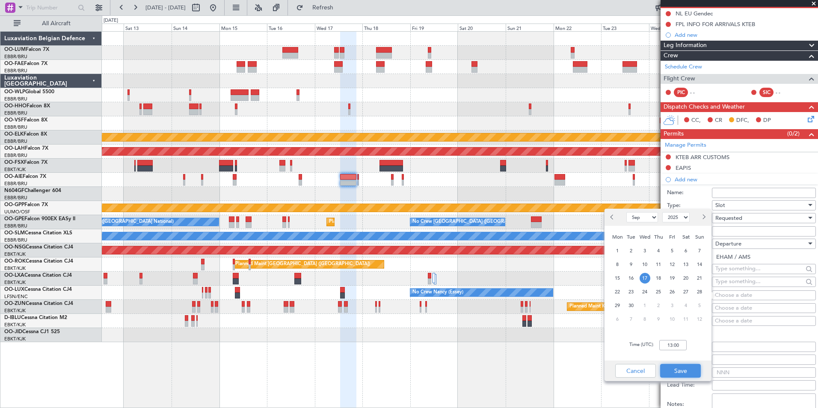
click at [693, 371] on button "Save" at bounding box center [680, 371] width 41 height 14
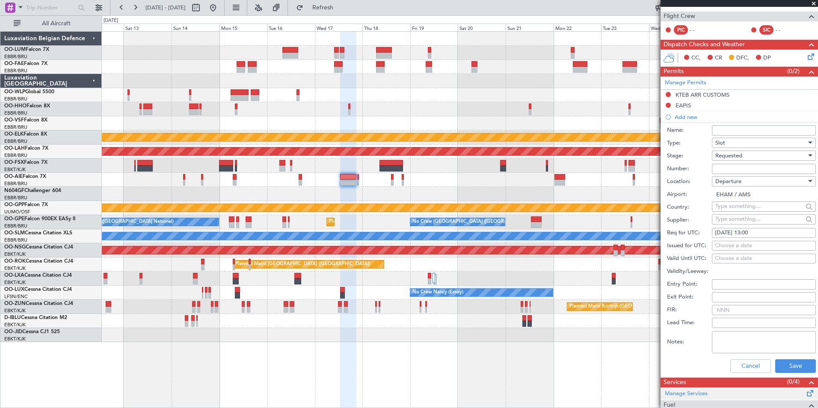
scroll to position [214, 0]
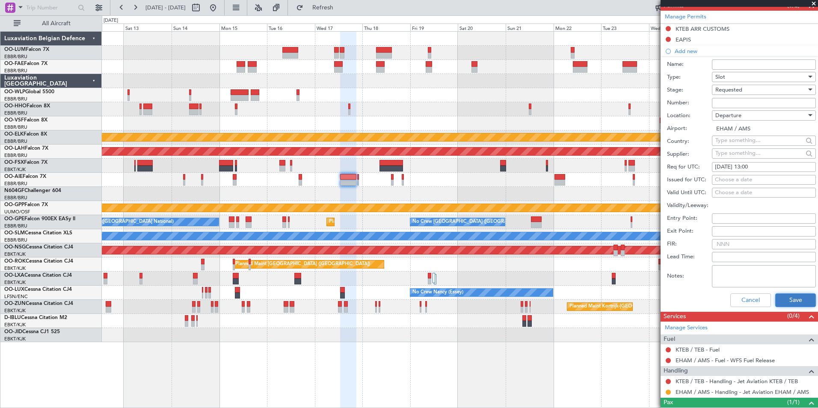
click at [790, 302] on button "Save" at bounding box center [795, 300] width 41 height 14
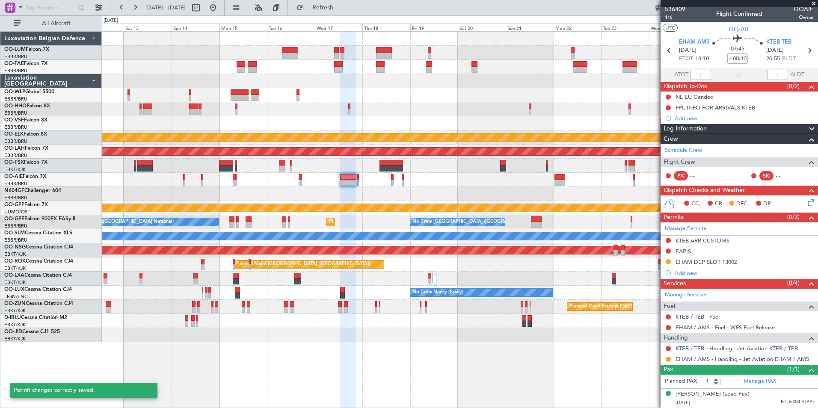
scroll to position [10, 0]
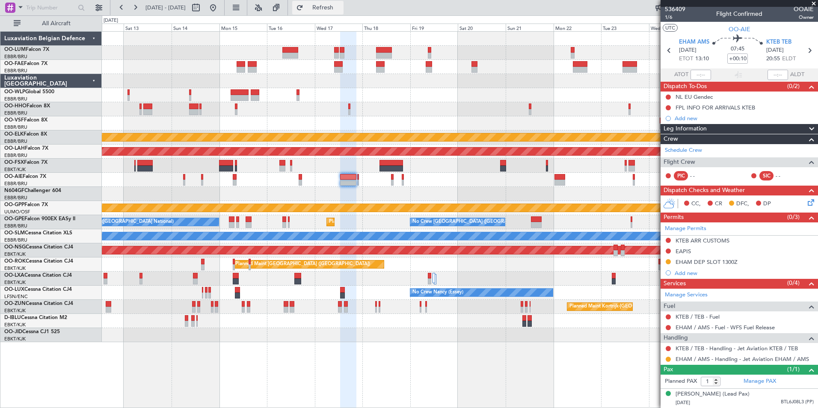
click at [343, 3] on button "Refresh" at bounding box center [317, 8] width 51 height 14
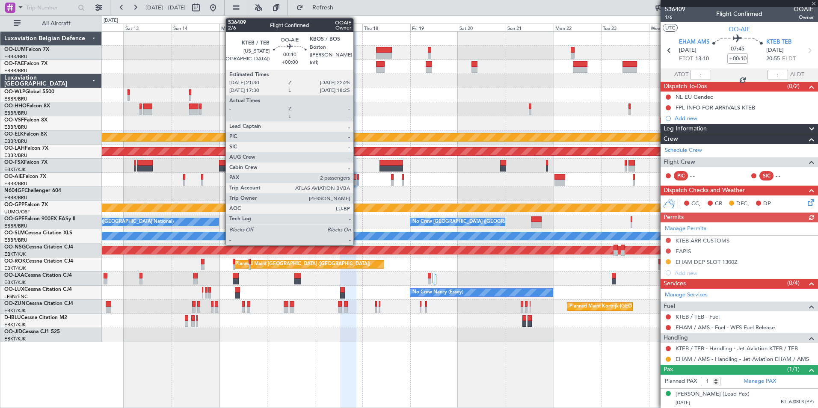
click at [357, 178] on div at bounding box center [358, 177] width 2 height 6
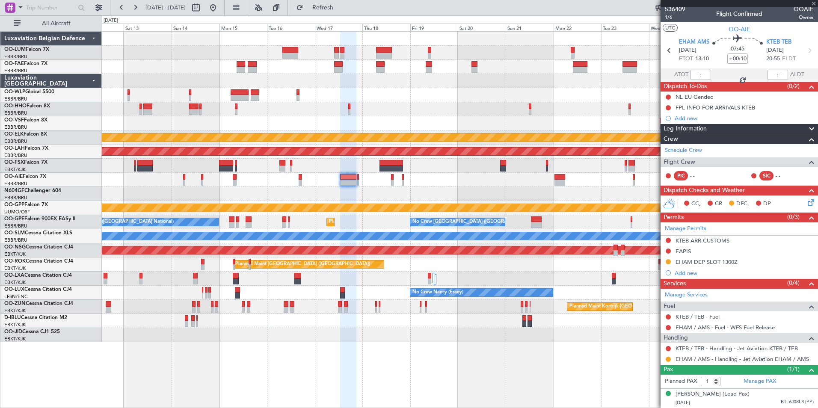
type input "2"
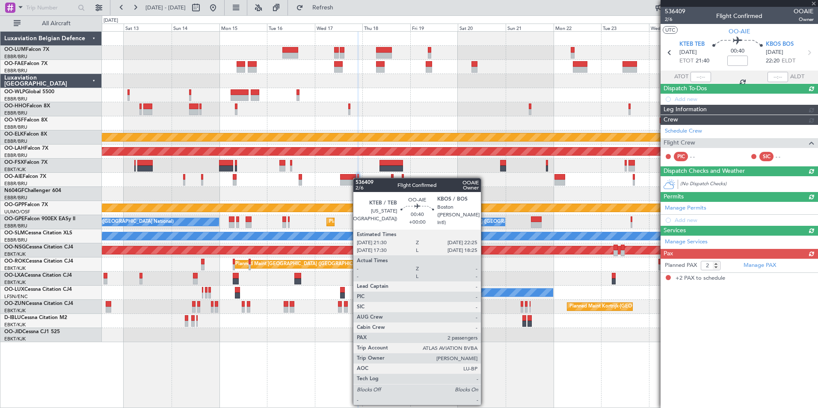
scroll to position [0, 0]
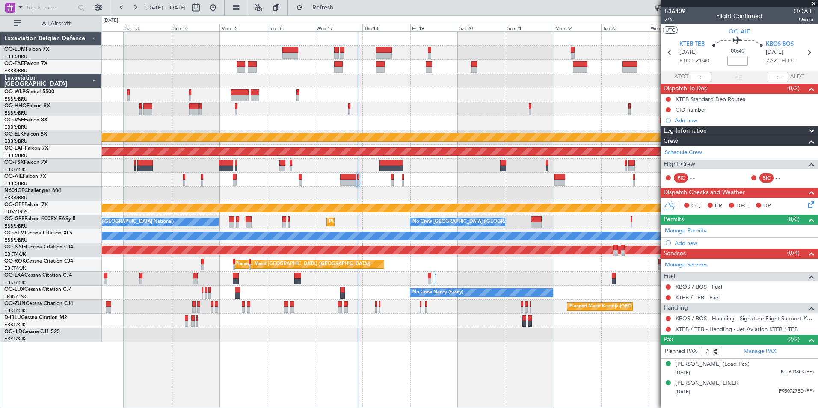
click at [344, 183] on div at bounding box center [348, 183] width 16 height 6
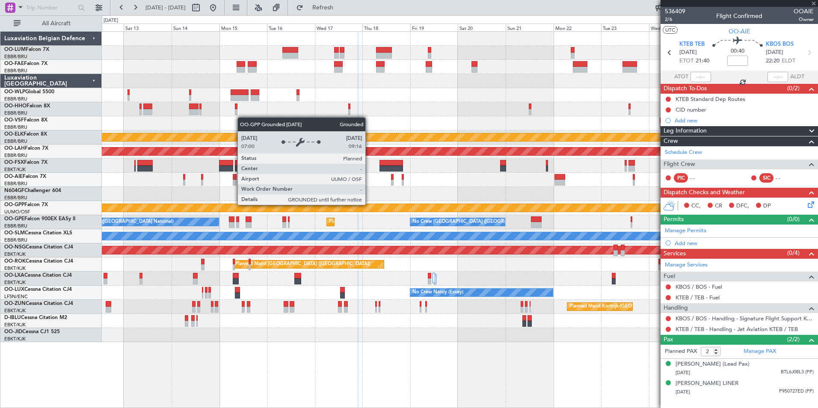
type input "+00:10"
type input "1"
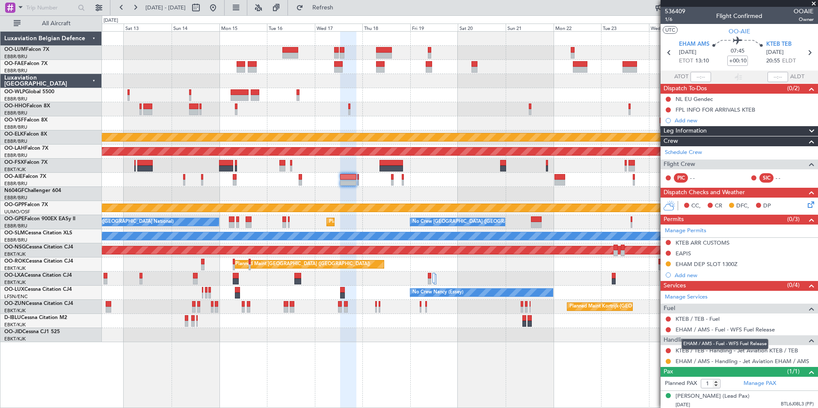
click at [717, 350] on mat-tooltip-component "EHAM / AMS - Fuel - WFS Fuel Release" at bounding box center [724, 344] width 99 height 23
click at [689, 352] on link "KTEB / TEB - Handling - Jet Aviation KTEB / TEB" at bounding box center [736, 350] width 122 height 7
click at [336, 203] on div "Grounded [PERSON_NAME]" at bounding box center [459, 208] width 715 height 14
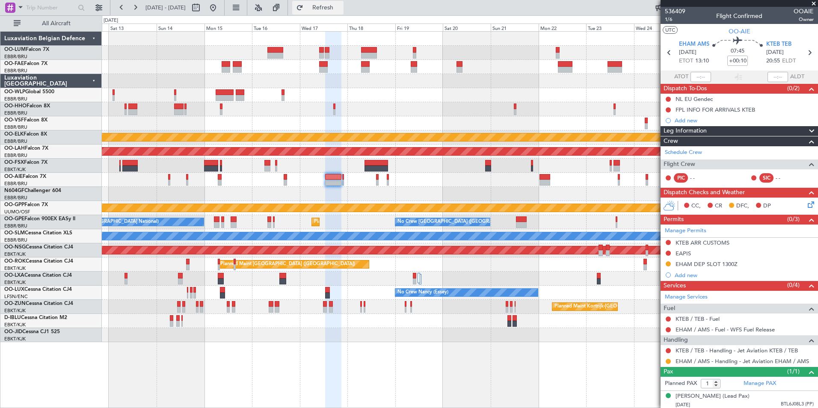
click at [341, 7] on span "Refresh" at bounding box center [323, 8] width 36 height 6
click at [806, 206] on icon at bounding box center [809, 203] width 7 height 7
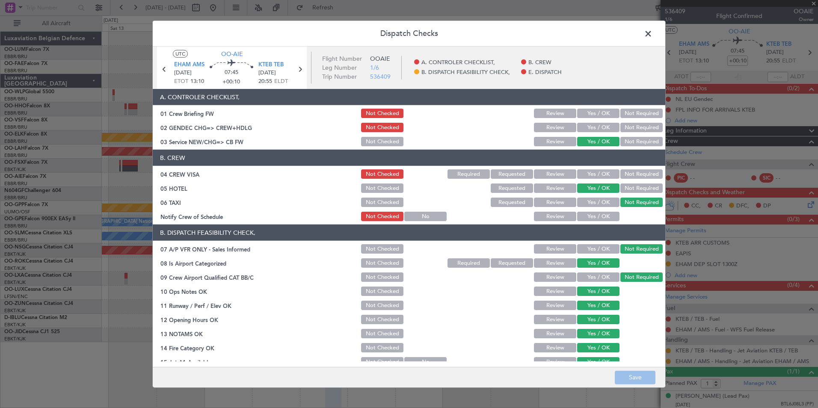
click at [652, 27] on span at bounding box center [652, 35] width 0 height 17
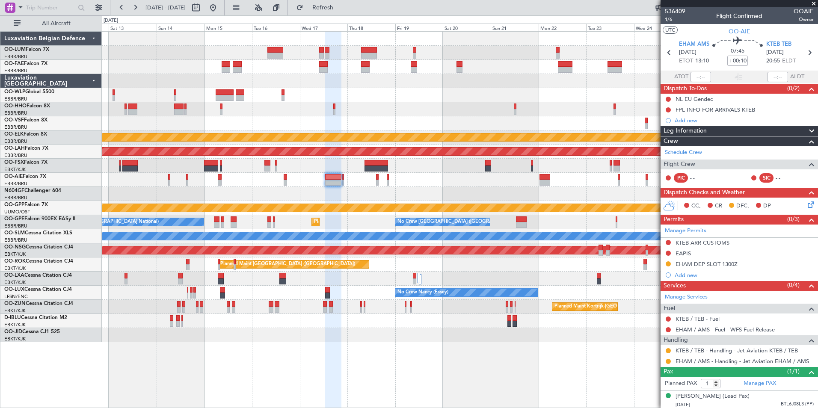
click at [806, 206] on icon at bounding box center [809, 203] width 7 height 7
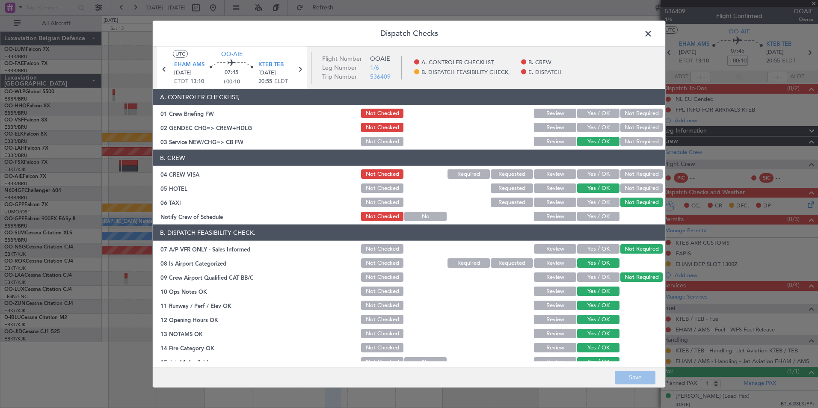
click at [622, 191] on button "Not Required" at bounding box center [641, 187] width 42 height 9
click at [644, 372] on button "Save" at bounding box center [634, 377] width 41 height 14
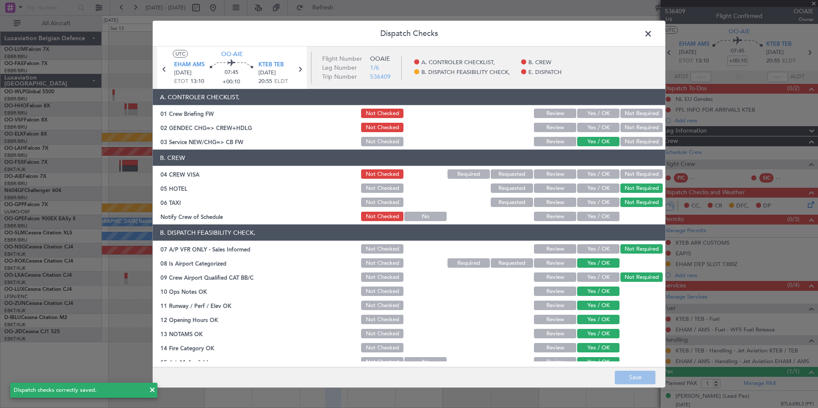
click at [652, 34] on span at bounding box center [652, 35] width 0 height 17
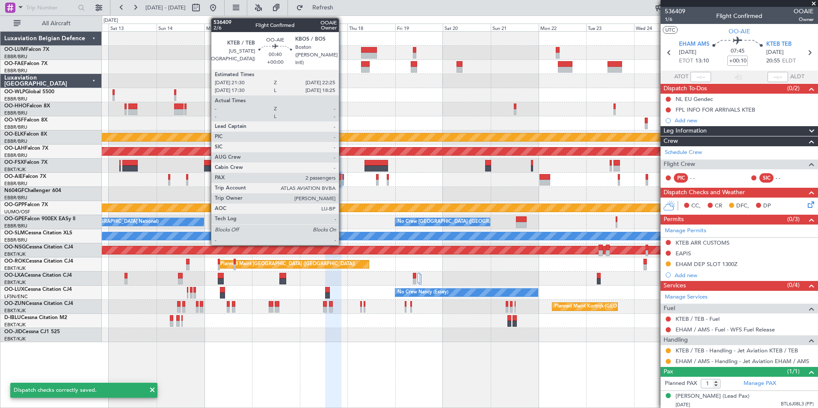
click at [345, 181] on div at bounding box center [459, 180] width 715 height 14
click at [342, 180] on div at bounding box center [343, 183] width 2 height 6
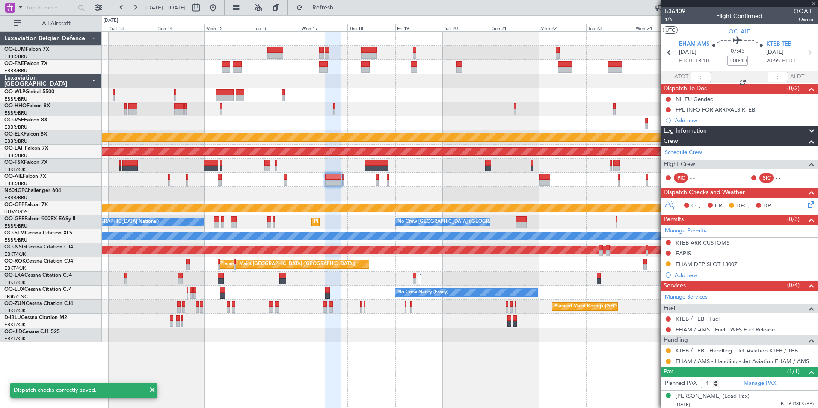
type input "2"
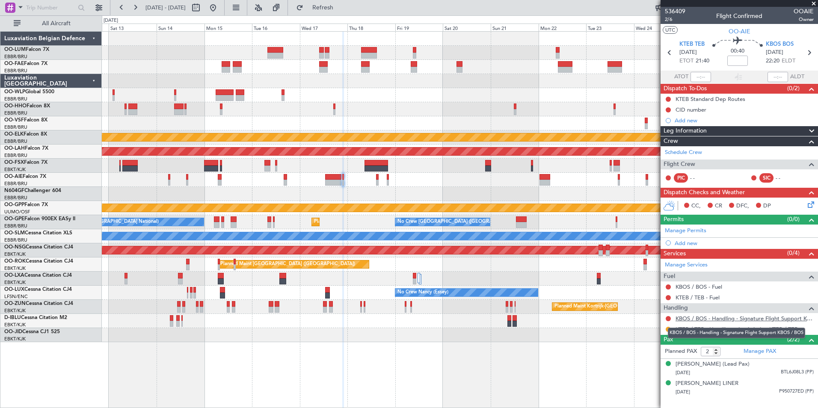
click at [689, 320] on link "KBOS / BOS - Handling - Signature Flight Support KBOS / BOS" at bounding box center [744, 318] width 138 height 7
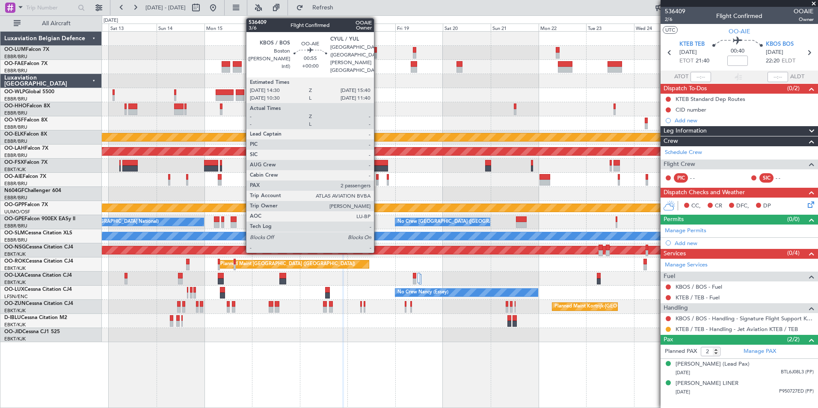
click at [378, 179] on div at bounding box center [377, 177] width 3 height 6
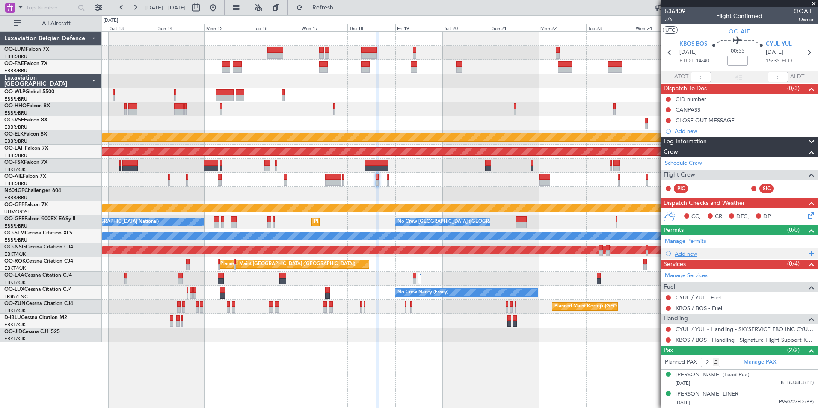
click at [682, 256] on div "Add new" at bounding box center [739, 253] width 131 height 7
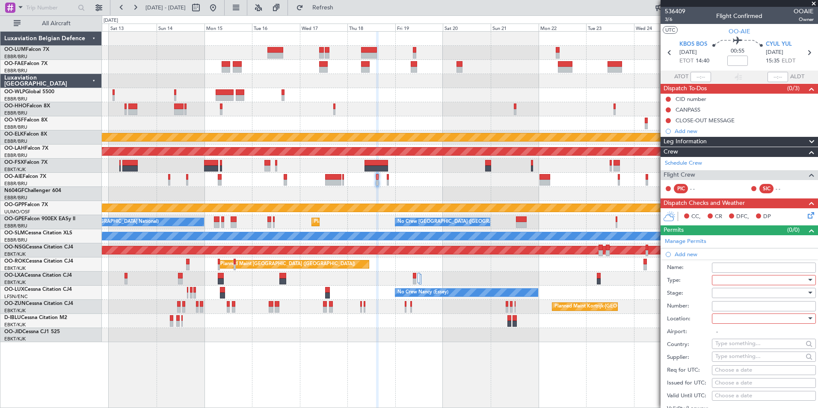
click at [723, 277] on div at bounding box center [760, 280] width 91 height 13
click at [693, 42] on div at bounding box center [409, 204] width 818 height 408
click at [693, 42] on span "KBOS BOS" at bounding box center [693, 44] width 28 height 9
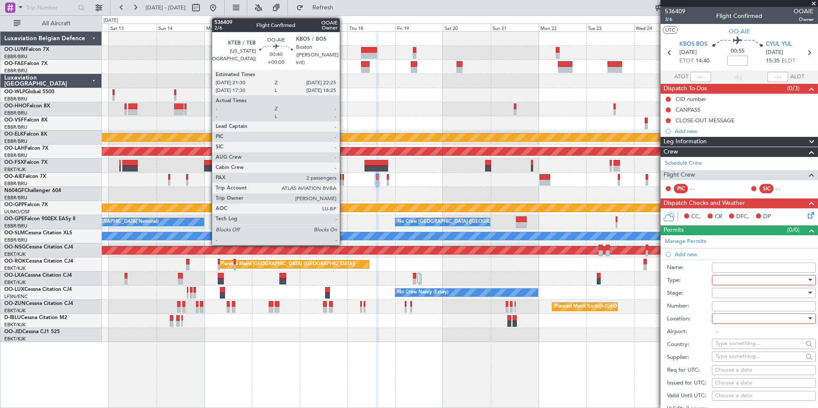
click at [343, 180] on div at bounding box center [343, 183] width 2 height 6
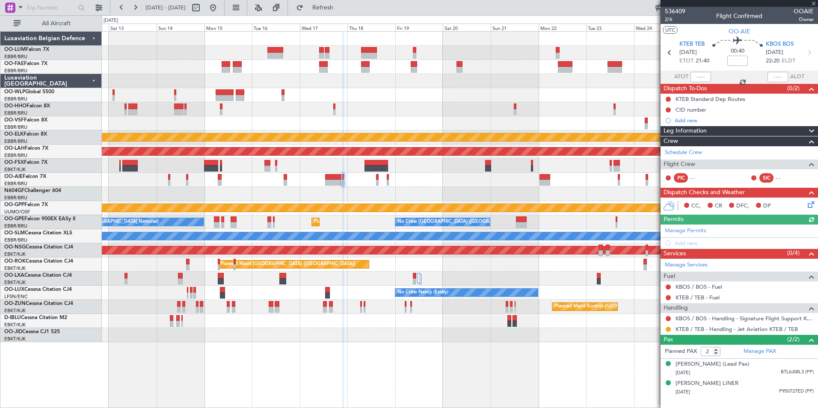
click at [685, 244] on div "Manage Permits Add new" at bounding box center [738, 236] width 157 height 24
click at [686, 244] on div "Manage Permits Add new" at bounding box center [738, 236] width 157 height 24
click at [686, 244] on div "Add new" at bounding box center [743, 242] width 139 height 7
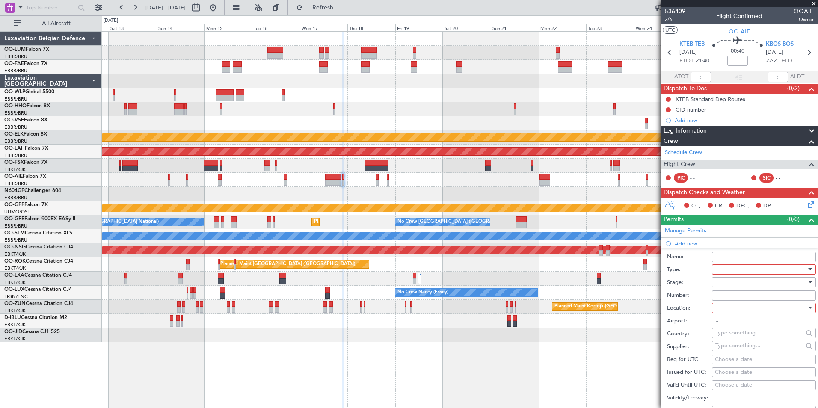
click at [726, 270] on div at bounding box center [760, 269] width 91 height 13
click at [721, 313] on span "PPR" at bounding box center [760, 311] width 90 height 13
click at [729, 280] on div at bounding box center [760, 282] width 91 height 13
click at [734, 333] on span "Requested" at bounding box center [760, 337] width 90 height 13
click at [728, 307] on div at bounding box center [760, 307] width 91 height 13
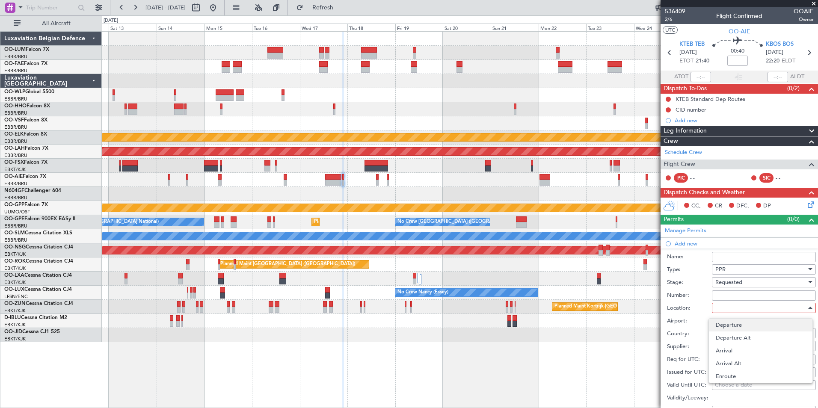
click at [736, 330] on span "Departure" at bounding box center [760, 325] width 90 height 13
click at [729, 310] on span "Departure" at bounding box center [728, 308] width 26 height 8
click at [728, 349] on span "Arrival" at bounding box center [760, 350] width 90 height 13
type input "KBOS / BOS"
click at [726, 360] on div "Choose a date" at bounding box center [764, 359] width 98 height 9
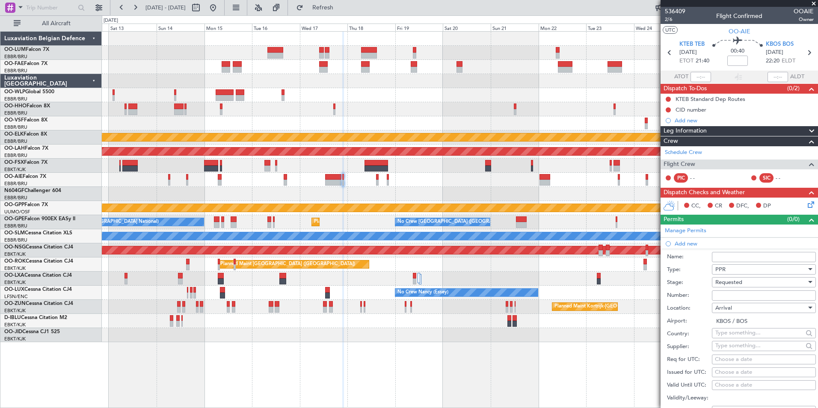
select select "9"
select select "2025"
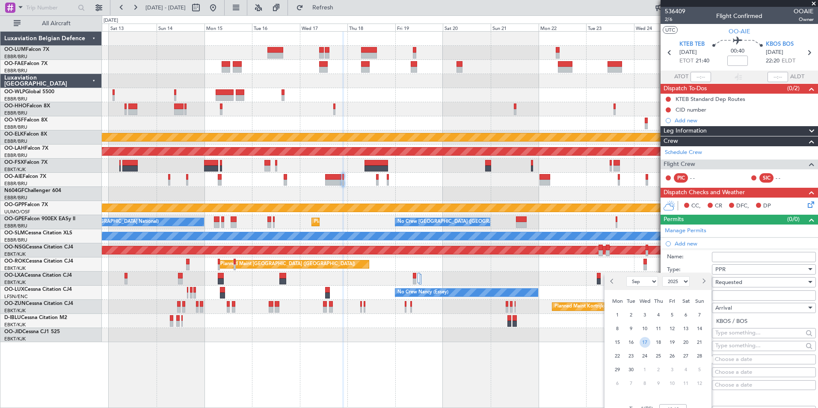
click at [642, 342] on span "17" at bounding box center [644, 342] width 11 height 11
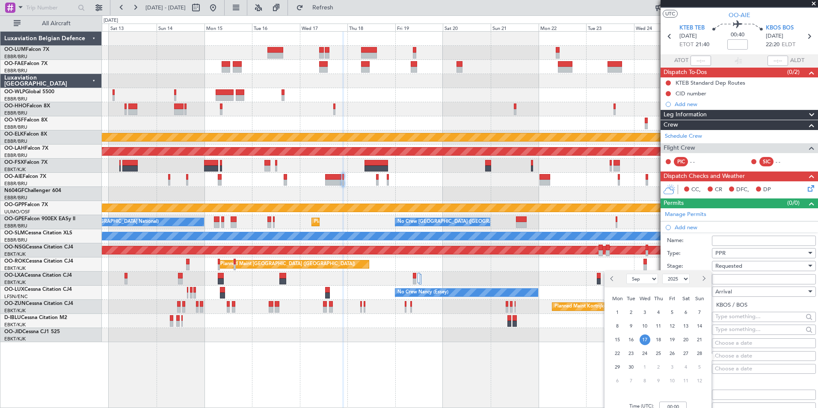
scroll to position [43, 0]
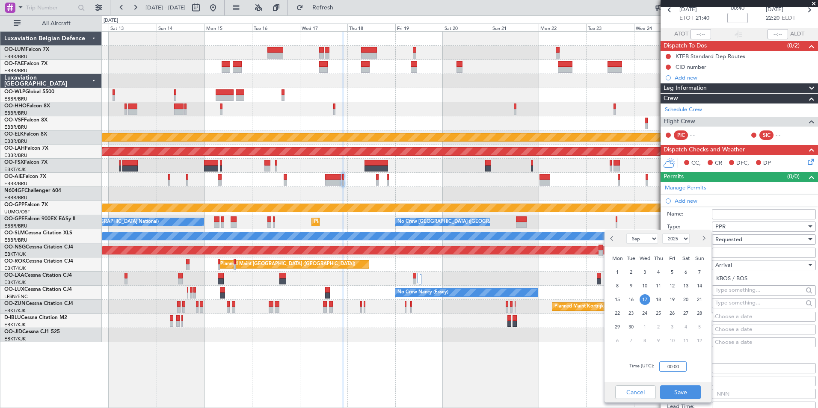
click at [681, 364] on input "00:00" at bounding box center [672, 366] width 27 height 10
type input "22:25"
click at [719, 382] on input "Exit Point:" at bounding box center [764, 381] width 104 height 10
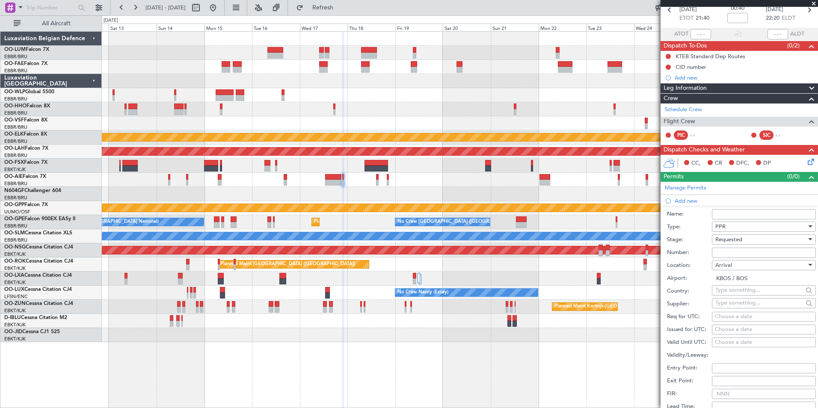
click at [753, 319] on div "Choose a date" at bounding box center [764, 317] width 98 height 9
select select "9"
select select "2025"
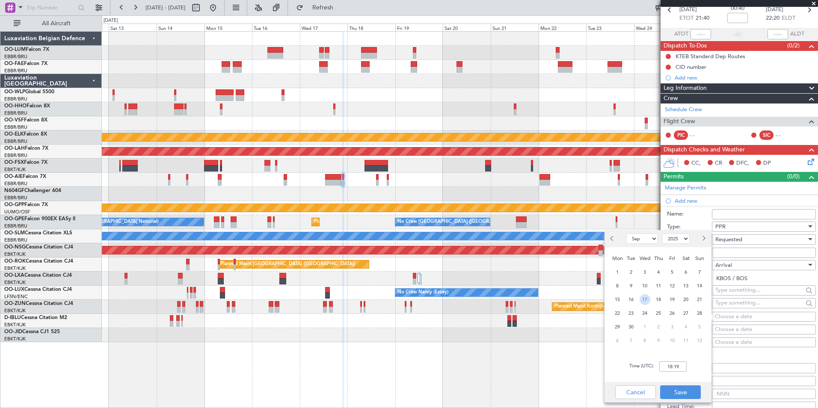
click at [649, 300] on span "17" at bounding box center [644, 299] width 11 height 11
click at [684, 366] on input "00:00" at bounding box center [672, 366] width 27 height 10
type input "0"
type input "22:25"
click at [680, 393] on button "Save" at bounding box center [680, 392] width 41 height 14
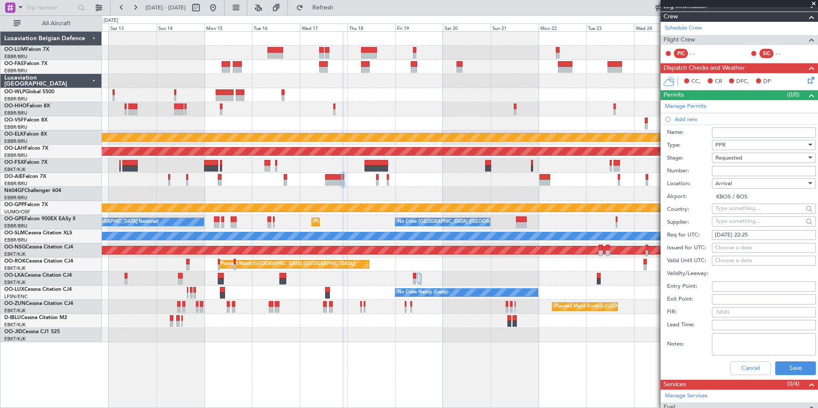
scroll to position [128, 0]
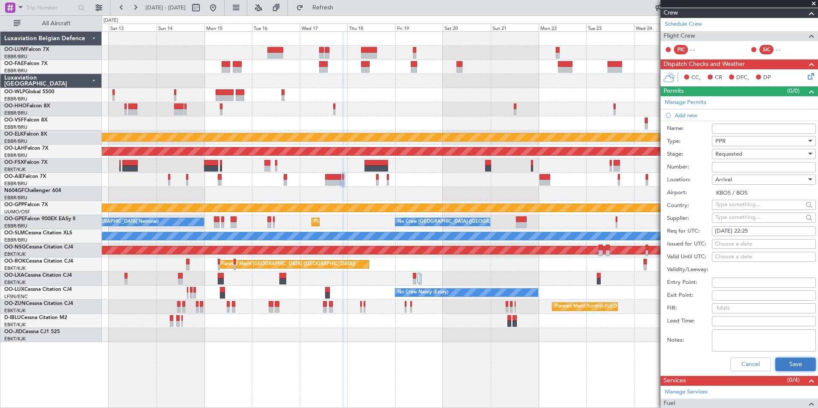
click at [789, 357] on button "Save" at bounding box center [795, 364] width 41 height 14
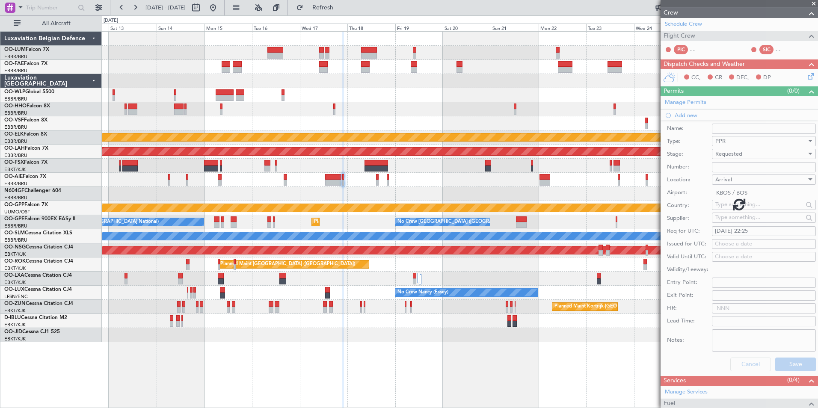
scroll to position [8, 0]
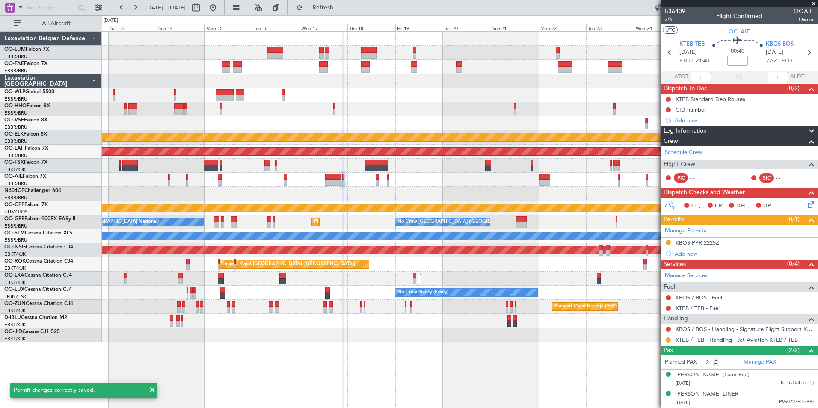
click at [346, 191] on div at bounding box center [459, 194] width 715 height 14
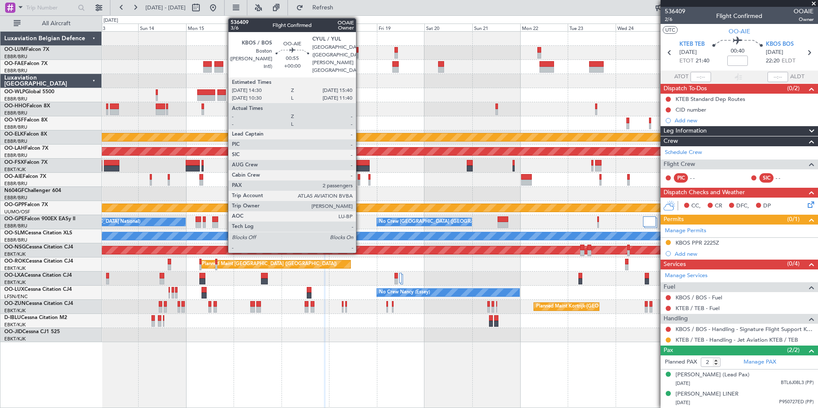
click at [360, 180] on div at bounding box center [358, 183] width 3 height 6
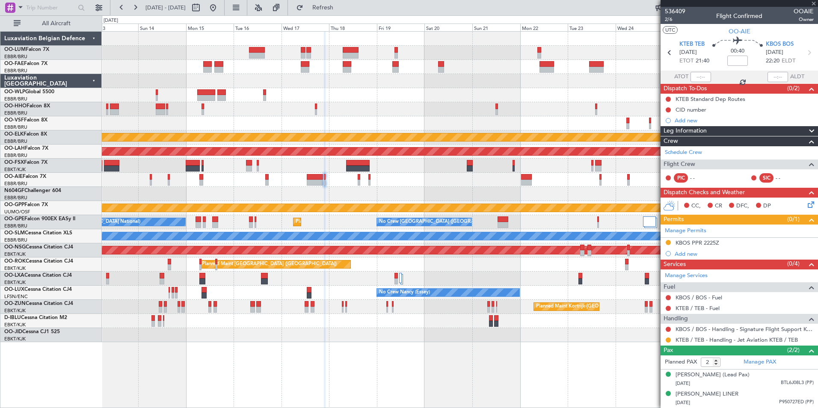
scroll to position [0, 0]
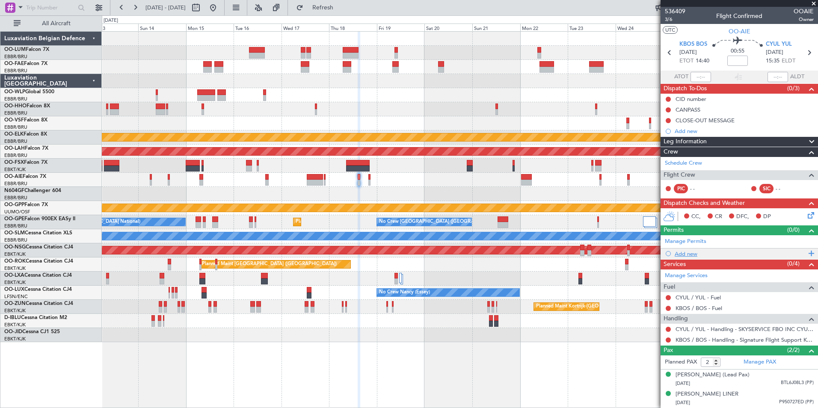
click at [685, 255] on div "Add new" at bounding box center [739, 253] width 131 height 7
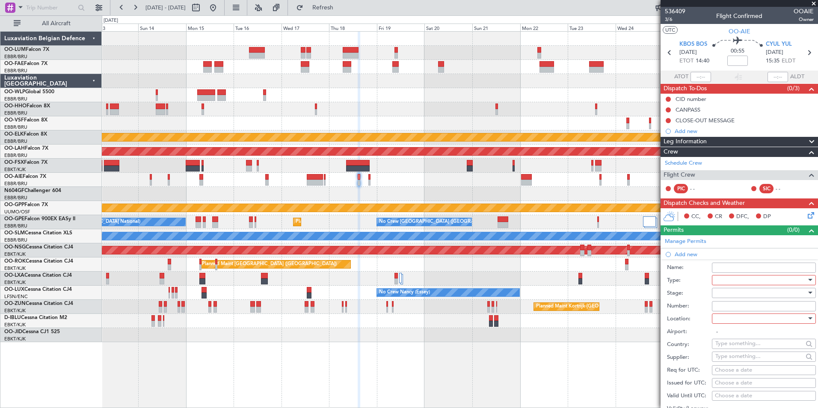
click at [727, 281] on div at bounding box center [760, 280] width 91 height 13
click at [729, 321] on span "PPR" at bounding box center [760, 322] width 90 height 13
click at [729, 296] on div at bounding box center [760, 292] width 91 height 13
click at [729, 326] on span "Not Requested" at bounding box center [760, 322] width 90 height 13
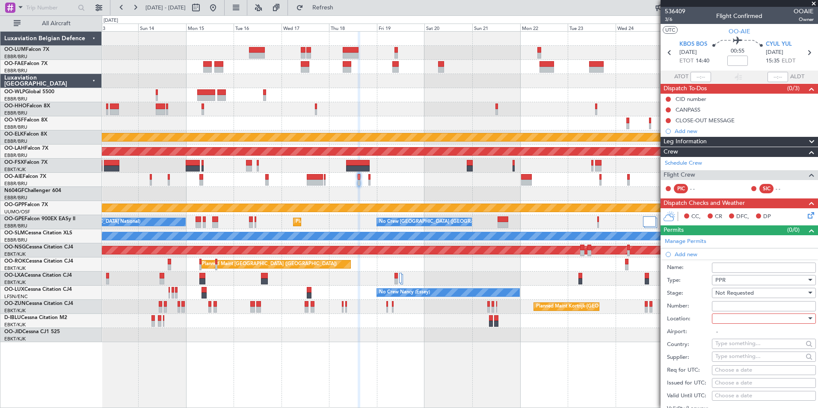
click at [724, 320] on div at bounding box center [760, 318] width 91 height 13
click at [724, 339] on span "Departure" at bounding box center [760, 335] width 90 height 13
type input "KBOS / BOS"
click at [721, 372] on div "Choose a date" at bounding box center [764, 370] width 98 height 9
select select "9"
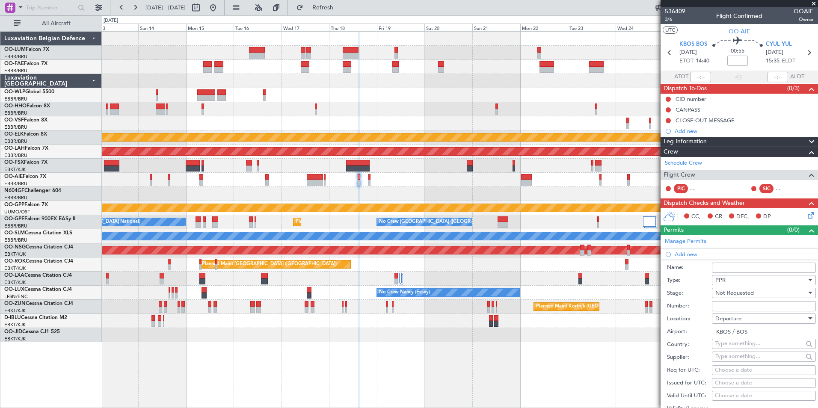
select select "2025"
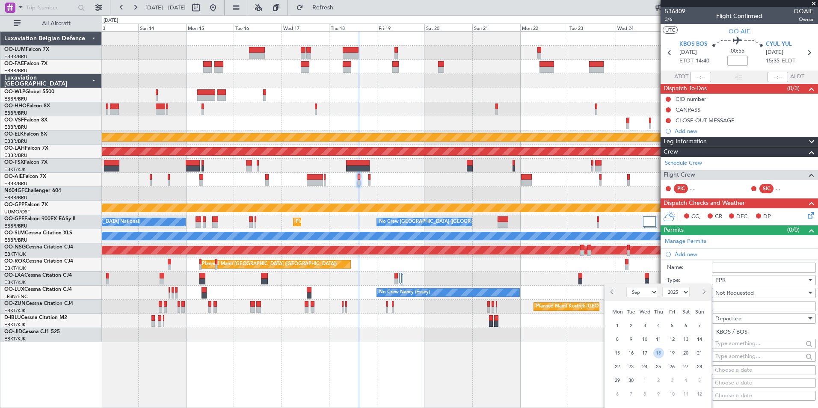
click at [656, 351] on span "18" at bounding box center [658, 353] width 11 height 11
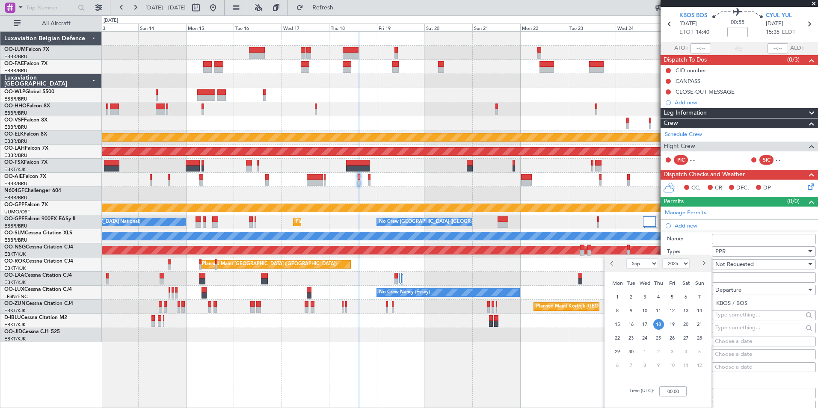
scroll to position [43, 0]
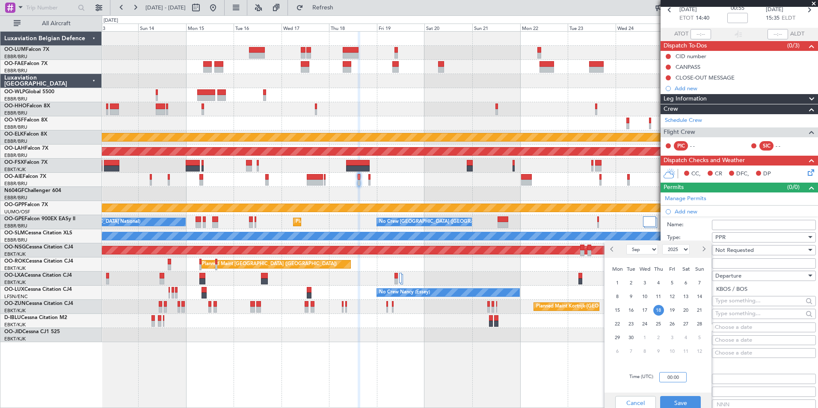
click at [676, 375] on input "00:00" at bounding box center [672, 377] width 27 height 10
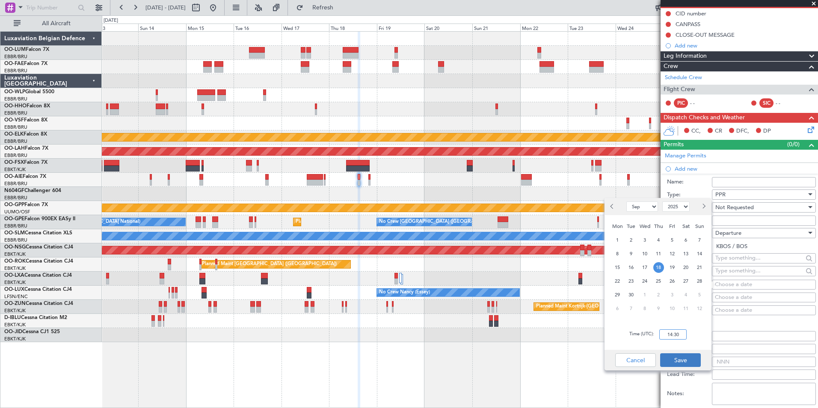
type input "14:30"
click at [685, 363] on button "Save" at bounding box center [680, 360] width 41 height 14
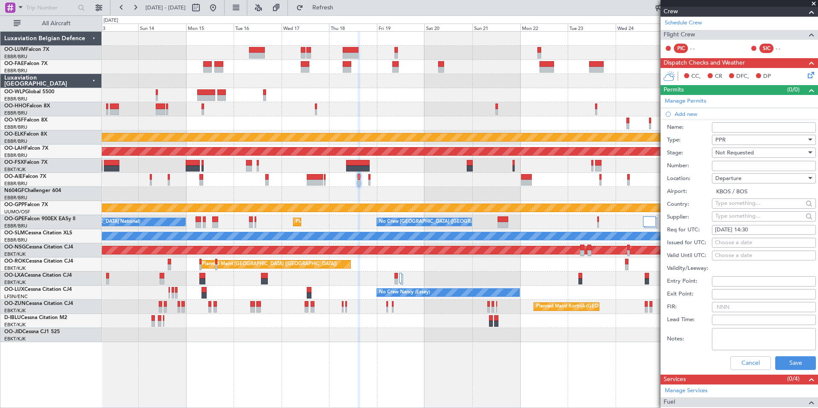
scroll to position [214, 0]
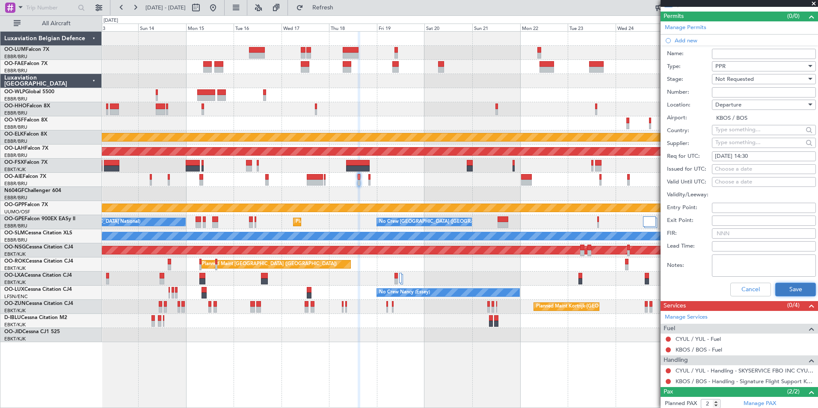
click at [794, 293] on button "Save" at bounding box center [795, 290] width 41 height 14
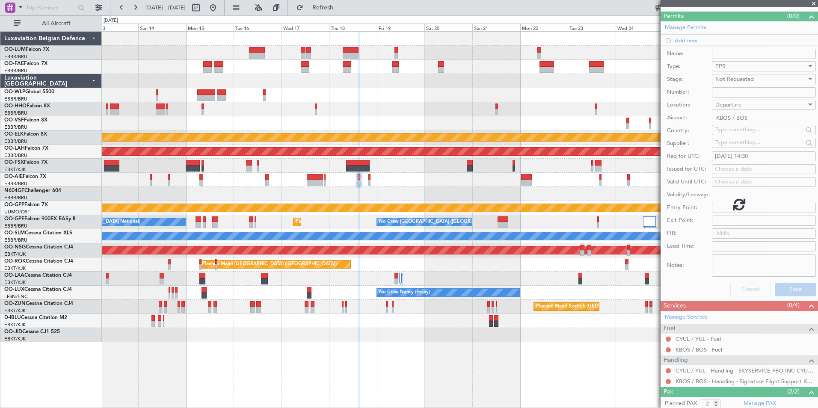
scroll to position [19, 0]
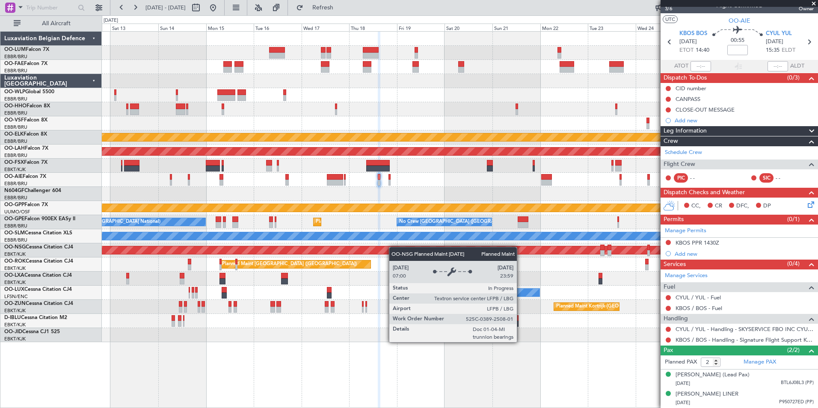
click at [405, 250] on div "Planned Maint [GEOGRAPHIC_DATA] ([GEOGRAPHIC_DATA])" at bounding box center [459, 250] width 715 height 14
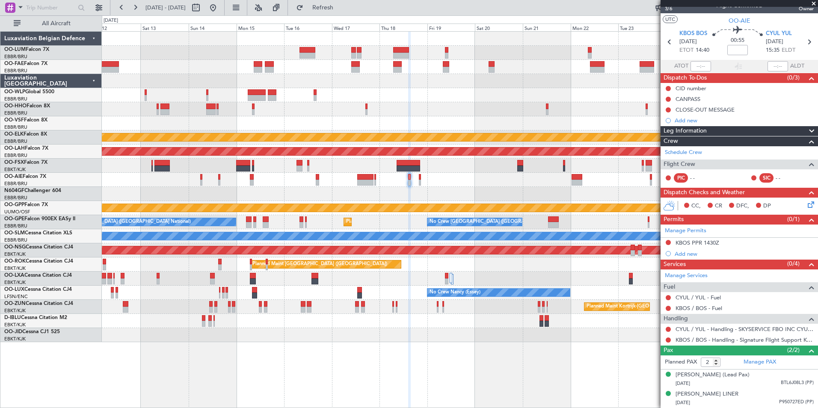
click at [431, 189] on div "Owner Melsbroek Air Base Owner Melsbroek Air Base Planned Maint Kortrijk-Wevelg…" at bounding box center [459, 187] width 715 height 310
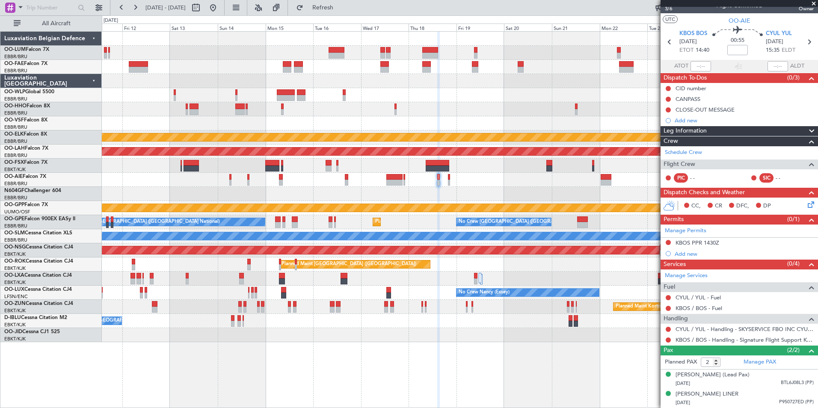
click at [421, 197] on div at bounding box center [459, 194] width 715 height 14
click at [407, 195] on div at bounding box center [459, 194] width 715 height 14
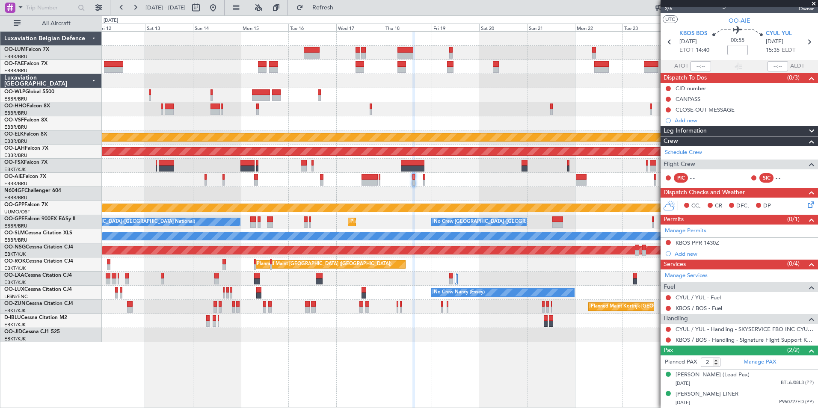
click at [410, 184] on div at bounding box center [459, 180] width 715 height 14
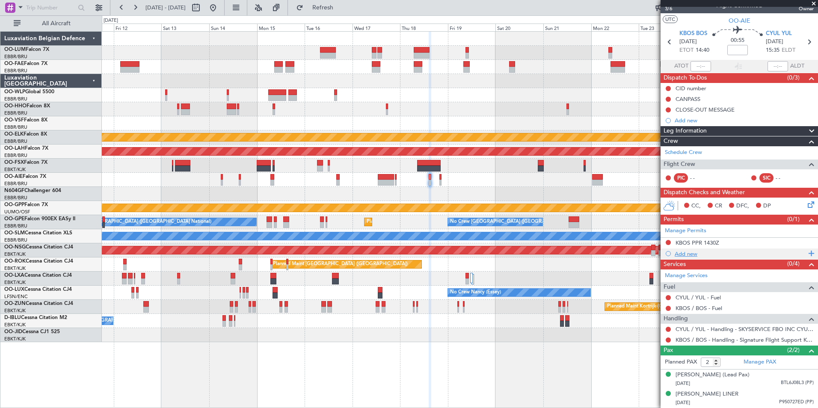
click at [688, 250] on div "Add new" at bounding box center [739, 253] width 131 height 7
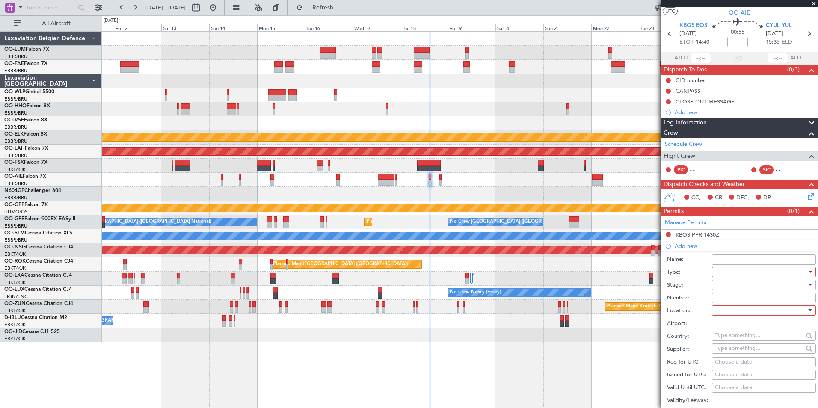
scroll to position [214, 0]
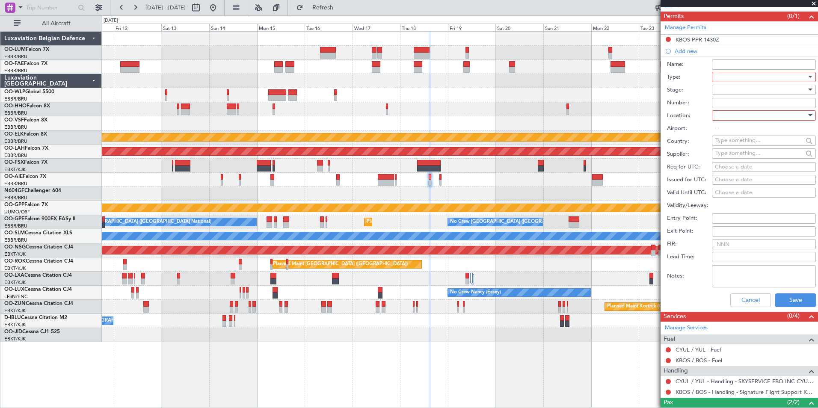
click at [719, 82] on div at bounding box center [760, 77] width 91 height 13
click at [719, 79] on div at bounding box center [409, 204] width 818 height 408
click at [724, 78] on div at bounding box center [760, 77] width 91 height 13
click at [741, 136] on span "CUSTOMS" at bounding box center [760, 133] width 90 height 13
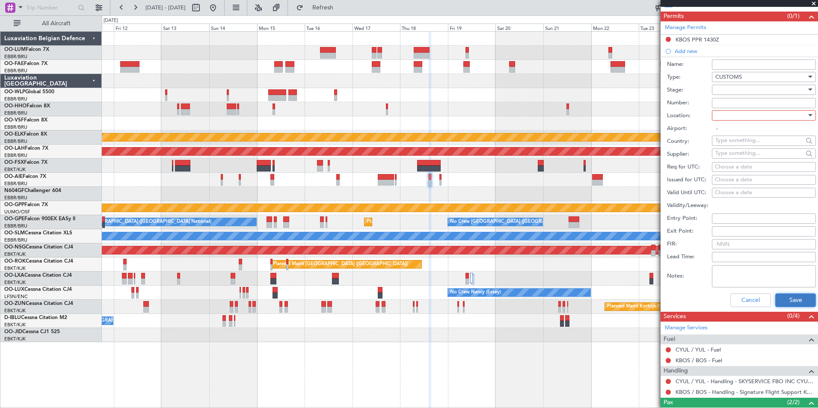
click at [783, 297] on button "Save" at bounding box center [795, 300] width 41 height 14
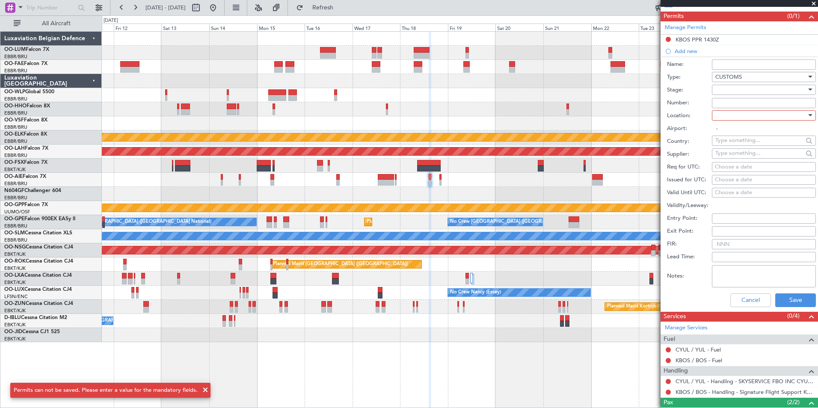
click at [725, 83] on div at bounding box center [760, 89] width 91 height 13
click at [739, 123] on span "Not Requested" at bounding box center [760, 119] width 90 height 13
click at [732, 110] on div at bounding box center [760, 115] width 91 height 13
click at [733, 154] on span "Arrival" at bounding box center [760, 158] width 90 height 13
click at [733, 121] on div "Arrival" at bounding box center [760, 115] width 91 height 13
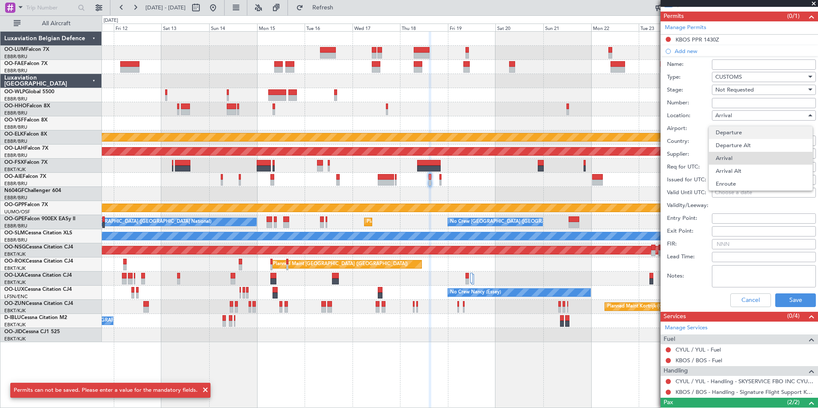
click at [735, 132] on span "Departure" at bounding box center [760, 132] width 90 height 13
type input "KBOS / BOS"
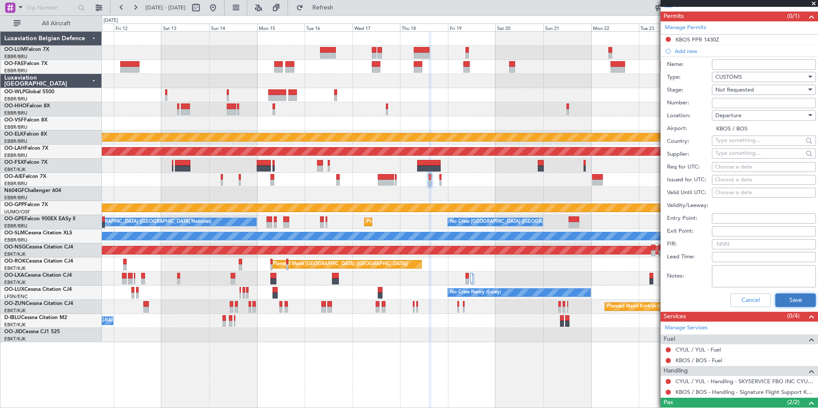
click at [791, 302] on button "Save" at bounding box center [795, 300] width 41 height 14
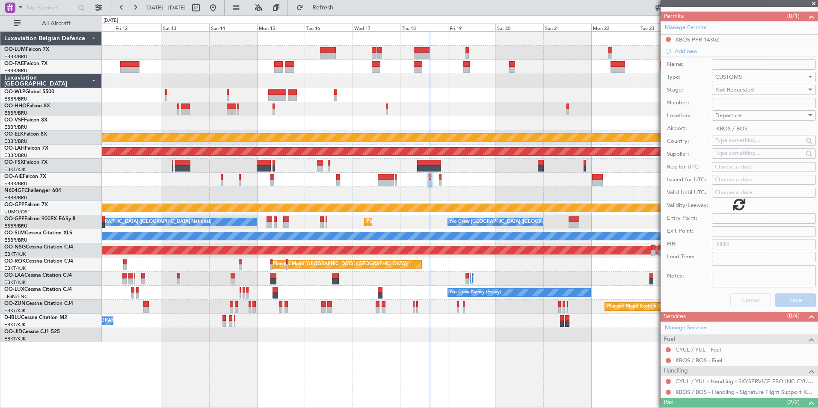
scroll to position [30, 0]
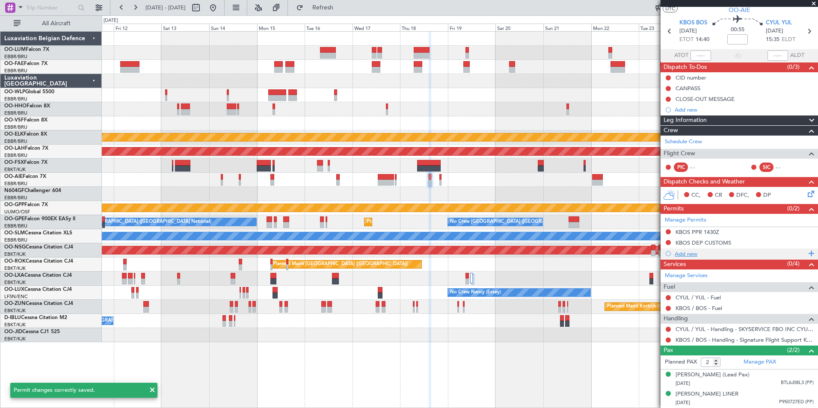
click at [685, 250] on div "Add new" at bounding box center [739, 253] width 131 height 7
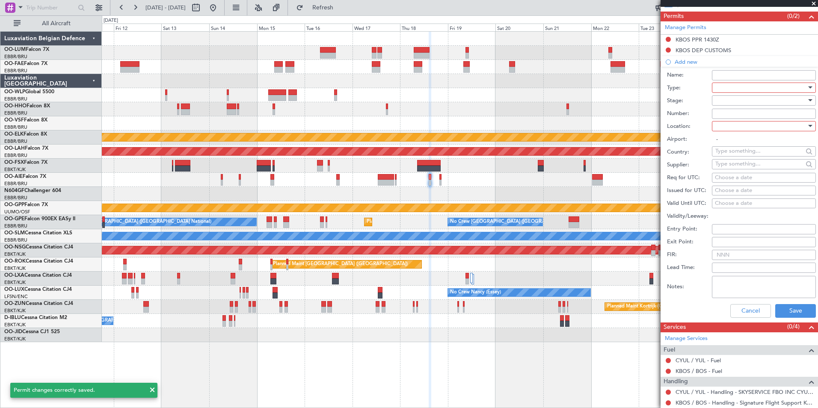
click at [724, 85] on div at bounding box center [760, 87] width 91 height 13
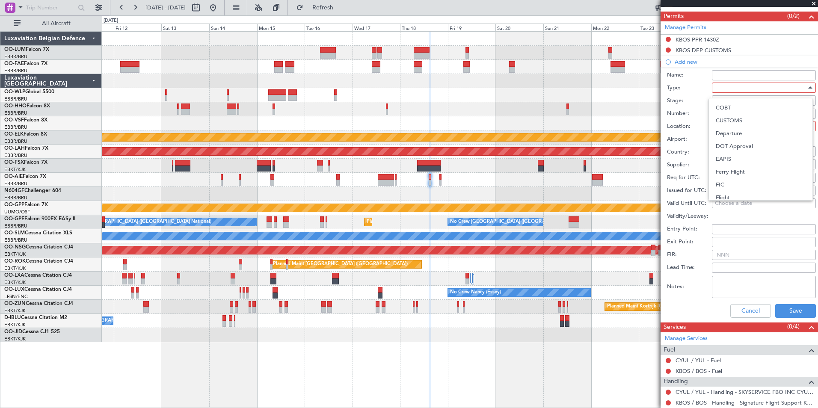
click at [730, 88] on div at bounding box center [409, 204] width 818 height 408
click at [730, 88] on div at bounding box center [760, 87] width 91 height 13
click at [730, 154] on span "EAPIS" at bounding box center [760, 159] width 90 height 13
click at [733, 109] on input "Number:" at bounding box center [764, 114] width 104 height 10
click at [735, 101] on div at bounding box center [760, 100] width 91 height 13
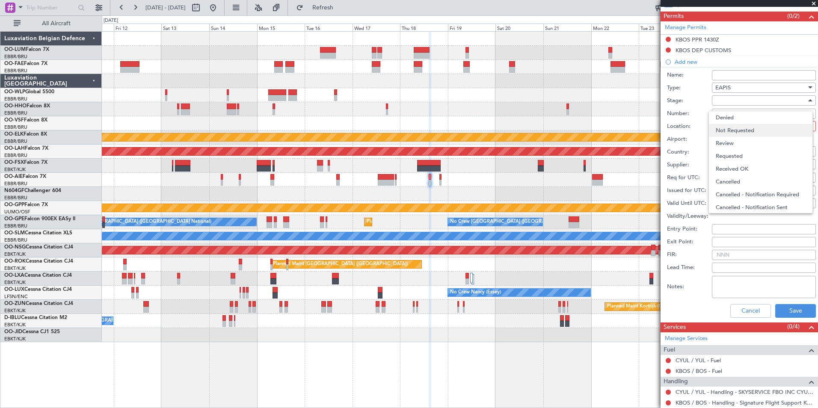
click at [738, 131] on span "Not Requested" at bounding box center [760, 130] width 90 height 13
click at [735, 132] on div at bounding box center [760, 126] width 91 height 13
click at [730, 172] on span "Arrival" at bounding box center [760, 168] width 90 height 13
click at [728, 121] on div "Arrival" at bounding box center [760, 126] width 91 height 13
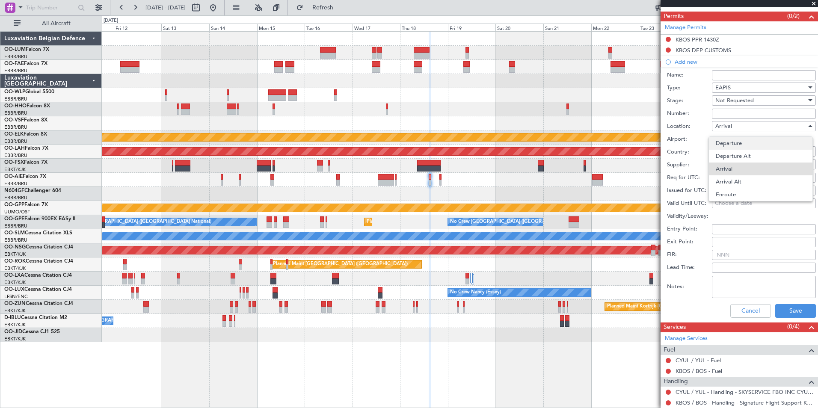
click at [730, 138] on span "Departure" at bounding box center [760, 143] width 90 height 13
type input "KBOS / BOS"
click at [788, 315] on button "Save" at bounding box center [795, 311] width 41 height 14
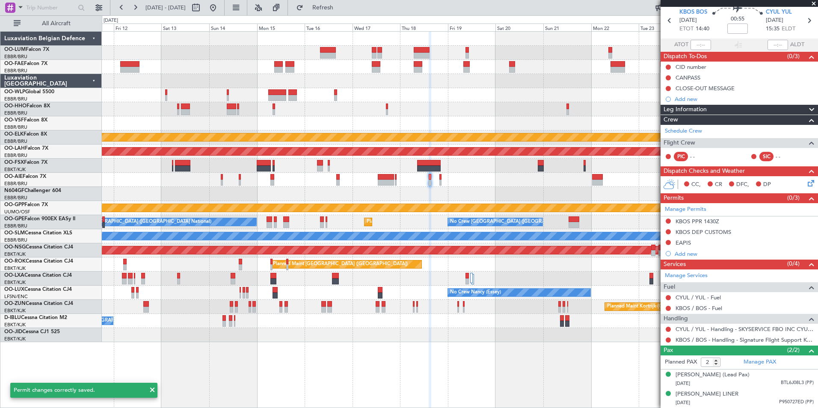
scroll to position [0, 0]
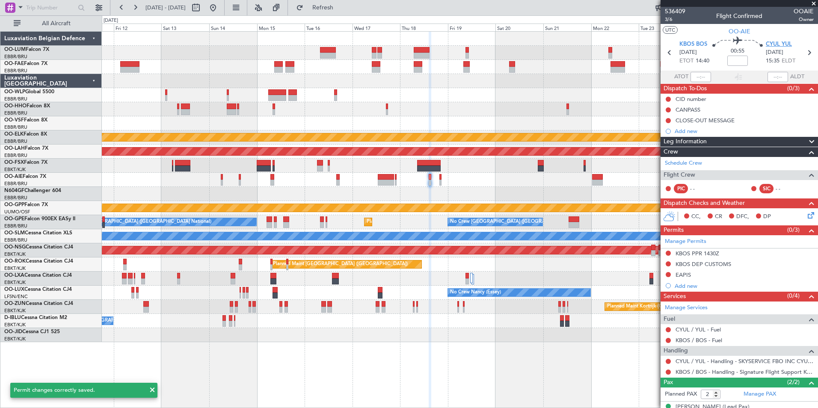
click at [777, 41] on span "CYUL YUL" at bounding box center [778, 44] width 26 height 9
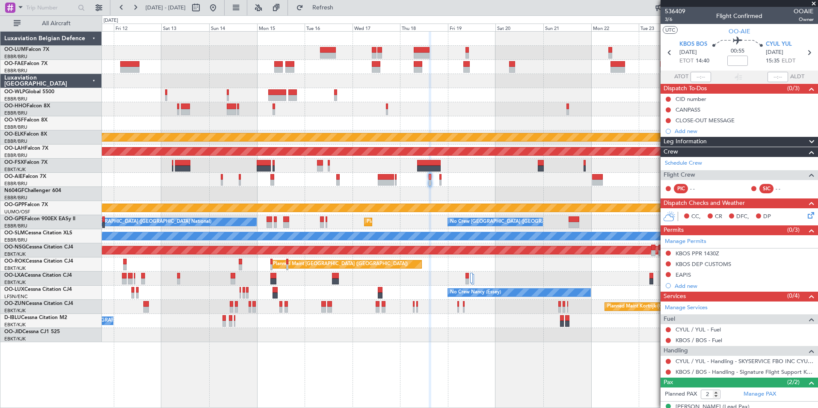
click at [439, 191] on div at bounding box center [459, 194] width 715 height 14
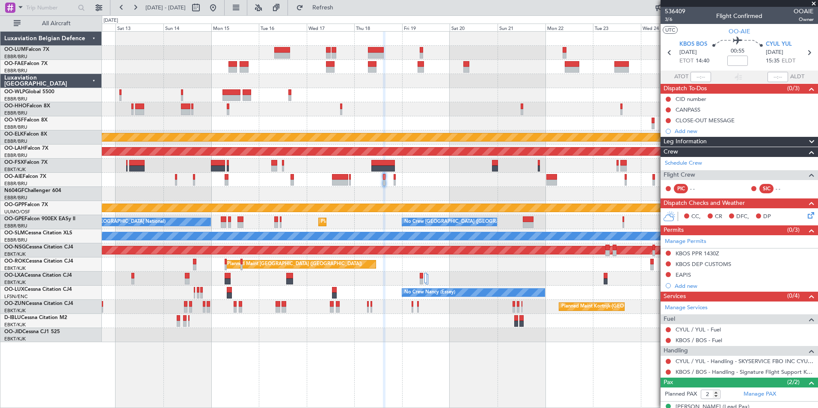
click at [455, 196] on div at bounding box center [459, 194] width 715 height 14
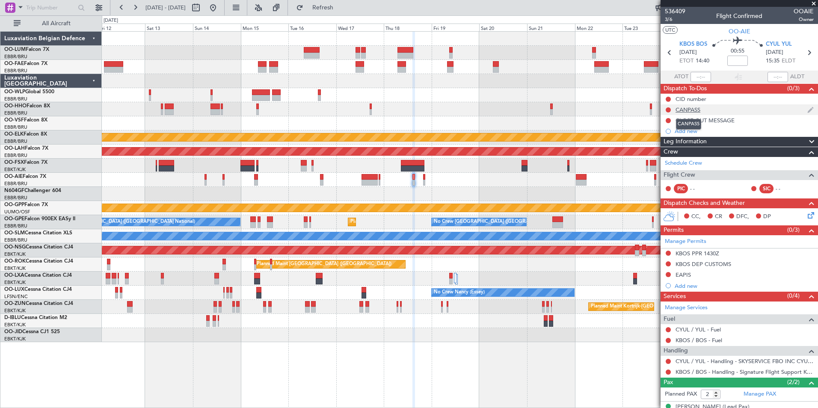
click at [693, 109] on div "CANPASS" at bounding box center [687, 109] width 25 height 7
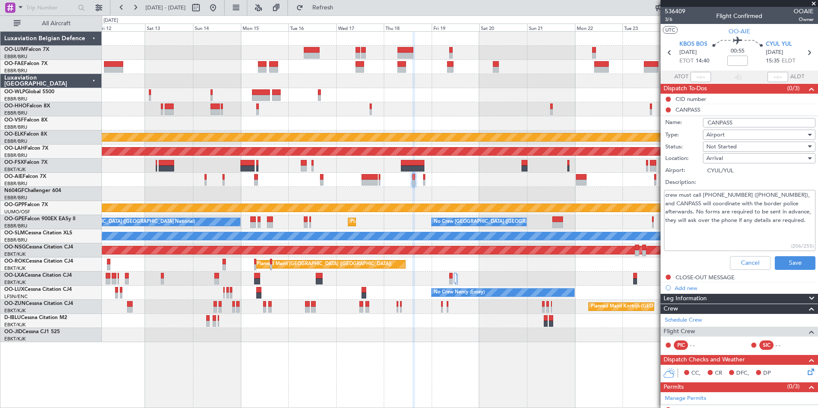
drag, startPoint x: 664, startPoint y: 195, endPoint x: 781, endPoint y: 221, distance: 119.8
click at [781, 221] on textarea "crew must call 1-888-CANPASS (226-7277), and CANPASS will coordinate with the b…" at bounding box center [739, 220] width 151 height 61
click at [746, 230] on textarea "crew must call 1-888-CANPASS (226-7277), and CANPASS will coordinate with the b…" at bounding box center [739, 220] width 151 height 61
drag, startPoint x: 684, startPoint y: 201, endPoint x: 766, endPoint y: 210, distance: 82.2
click at [766, 210] on textarea "crew must call 1-888-CANPASS (226-7277), and CANPASS will coordinate with the b…" at bounding box center [739, 220] width 151 height 61
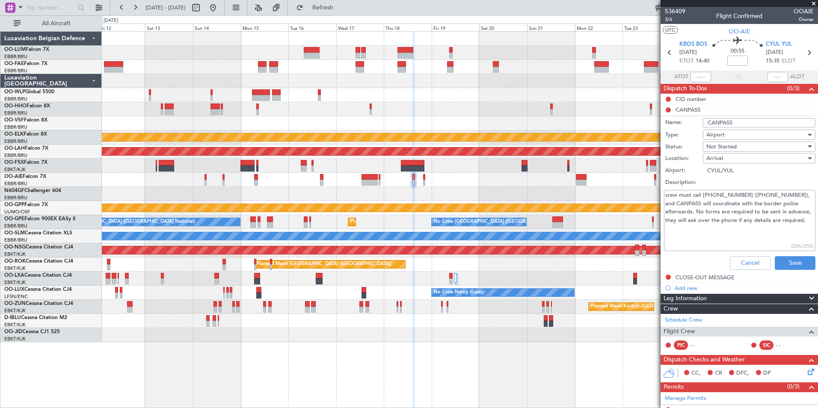
click at [743, 223] on textarea "crew must call 1-888-CANPASS (226-7277), and CANPASS will coordinate with the b…" at bounding box center [739, 220] width 151 height 61
drag, startPoint x: 716, startPoint y: 230, endPoint x: 676, endPoint y: 197, distance: 52.0
click at [663, 194] on div "crew must call 1-888-CANPASS (226-7277), and CANPASS will coordinate with the b…" at bounding box center [739, 220] width 166 height 65
click at [699, 209] on textarea "crew must call 1-888-CANPASS (226-7277), and CANPASS will coordinate with the b…" at bounding box center [739, 220] width 151 height 61
click at [739, 257] on button "Cancel" at bounding box center [749, 263] width 41 height 14
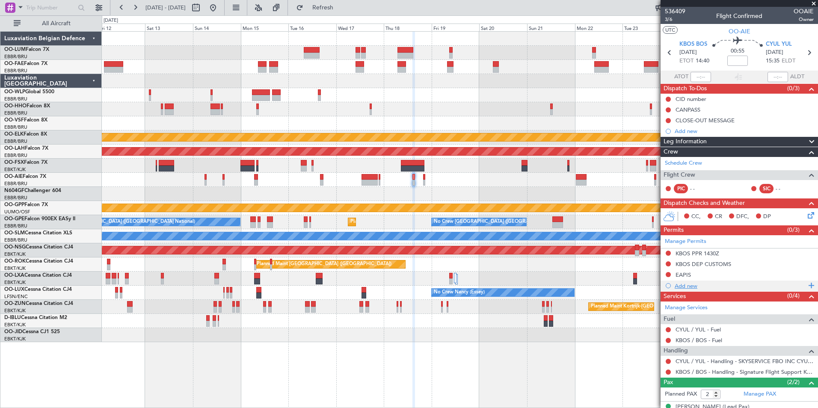
click at [694, 288] on div "Add new" at bounding box center [739, 285] width 131 height 7
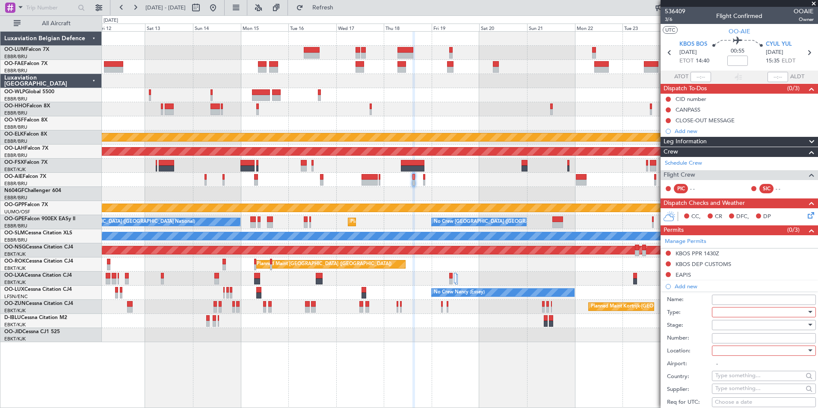
click at [732, 315] on div at bounding box center [760, 312] width 91 height 13
click at [733, 362] on span "CANPASS" at bounding box center [760, 367] width 90 height 13
click at [720, 321] on div at bounding box center [760, 325] width 91 height 13
click at [736, 356] on span "Not Requested" at bounding box center [760, 354] width 90 height 13
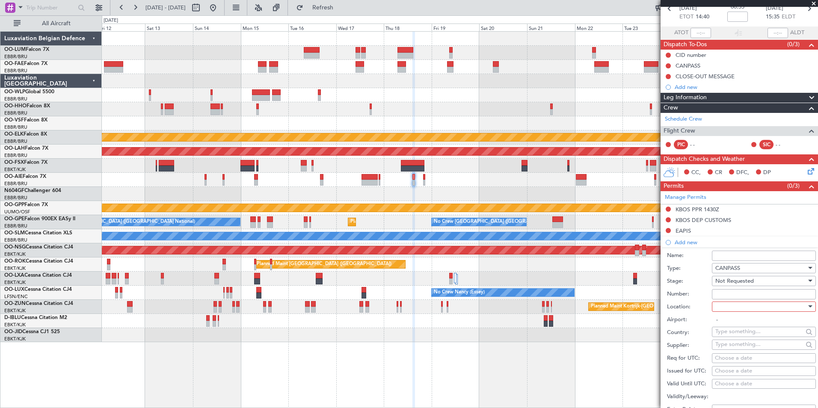
scroll to position [86, 0]
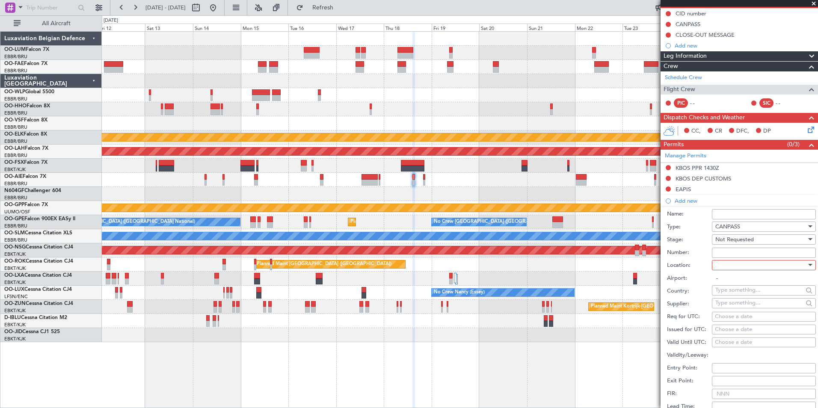
click at [735, 265] on div at bounding box center [760, 265] width 91 height 13
click at [730, 304] on span "Arrival" at bounding box center [760, 307] width 90 height 13
type input "CYUL / YUL"
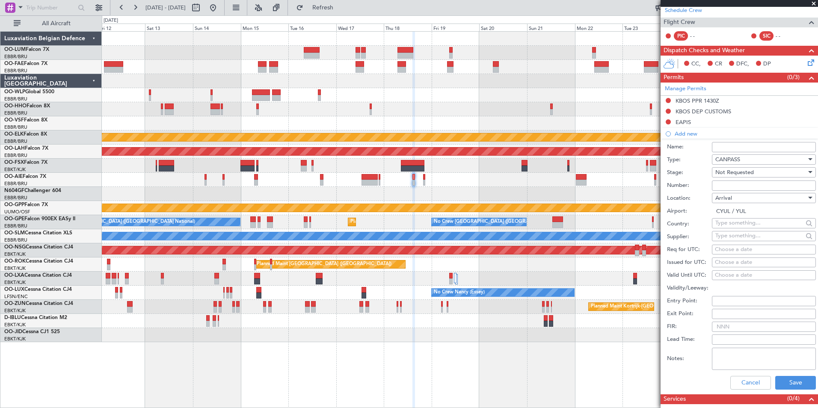
scroll to position [257, 0]
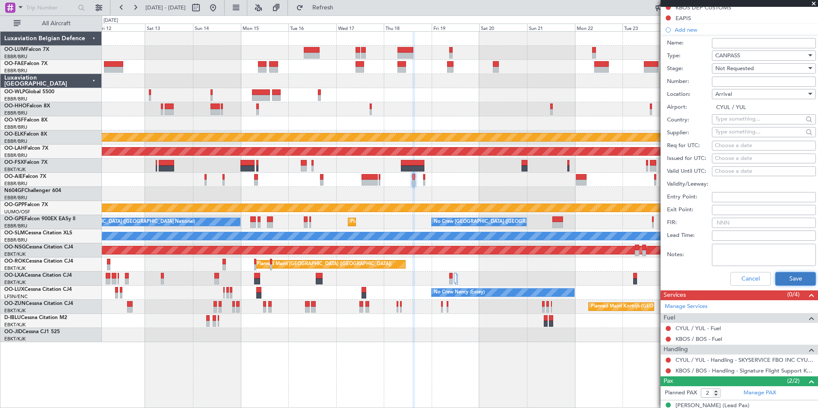
click at [802, 282] on button "Save" at bounding box center [795, 279] width 41 height 14
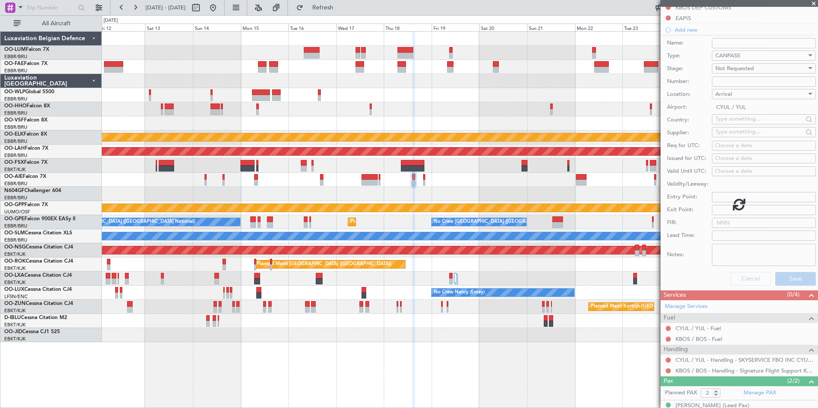
scroll to position [51, 0]
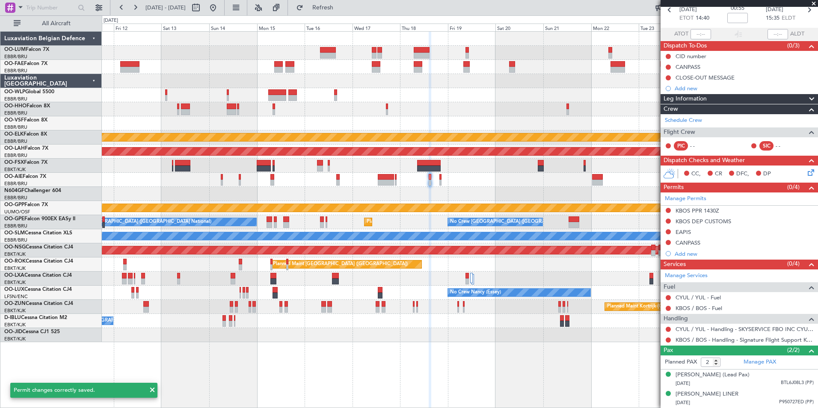
click at [443, 199] on div at bounding box center [459, 194] width 715 height 14
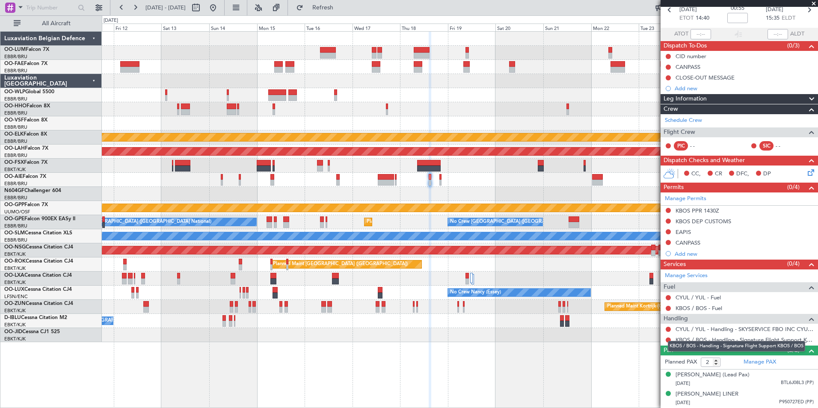
click at [691, 336] on link "KBOS / BOS - Handling - Signature Flight Support KBOS / BOS" at bounding box center [744, 339] width 138 height 7
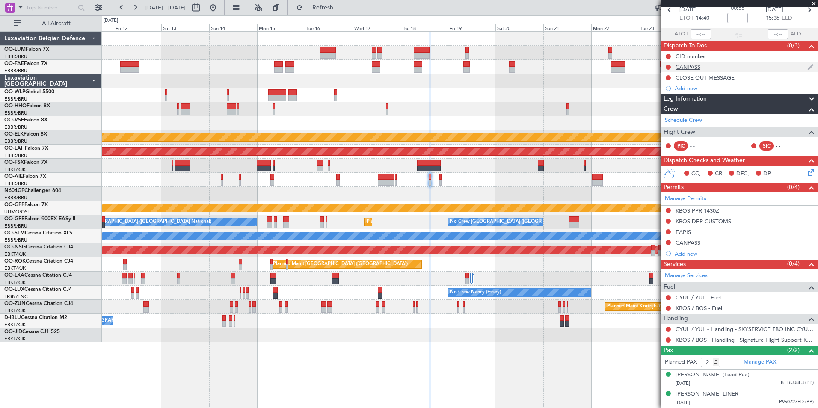
click at [695, 63] on div "CANPASS" at bounding box center [687, 66] width 25 height 7
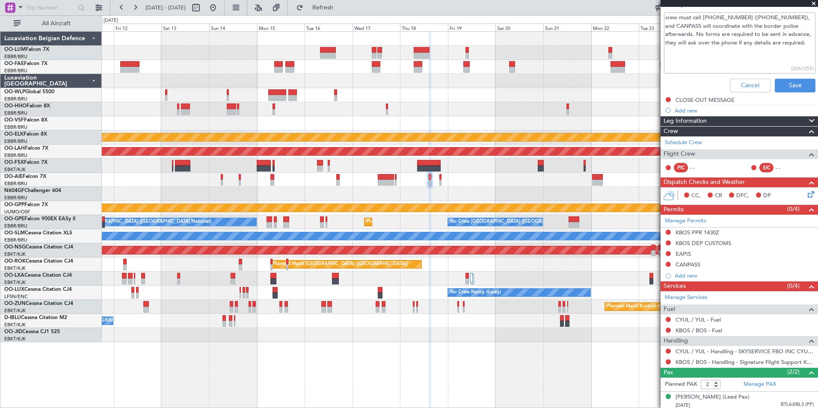
scroll to position [79, 0]
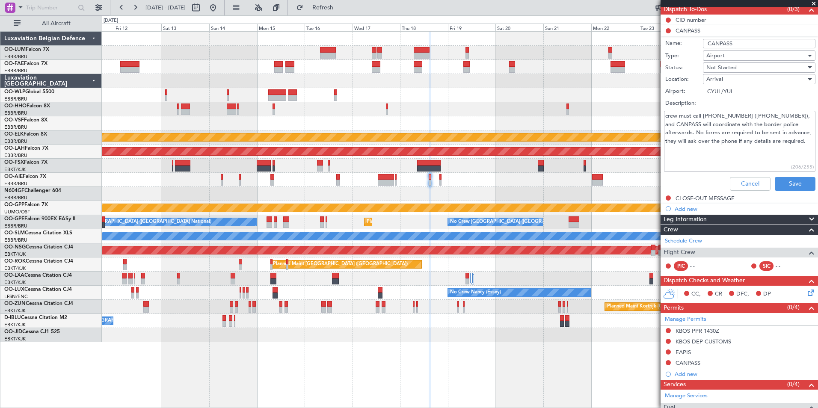
drag, startPoint x: 664, startPoint y: 117, endPoint x: 730, endPoint y: 151, distance: 73.8
click at [753, 146] on textarea "crew must call 1-888-CANPASS (226-7277), and CANPASS will coordinate with the b…" at bounding box center [739, 141] width 151 height 61
click at [724, 152] on textarea "crew must call 1-888-CANPASS (226-7277), and CANPASS will coordinate with the b…" at bounding box center [739, 141] width 151 height 61
click at [739, 179] on button "Cancel" at bounding box center [749, 184] width 41 height 14
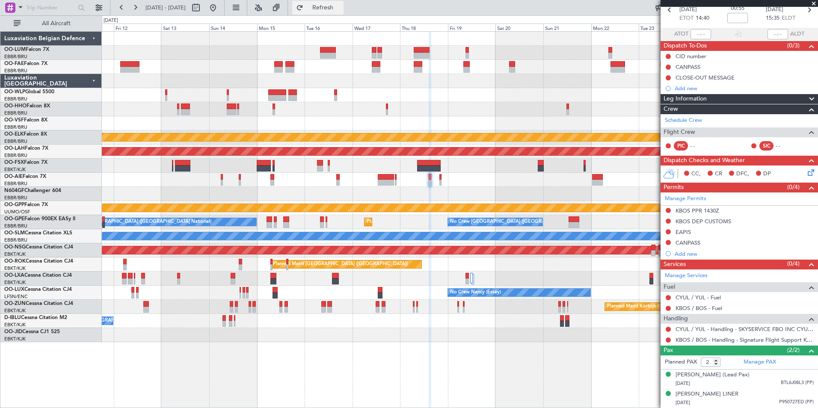
click at [343, 13] on button "Refresh" at bounding box center [317, 8] width 51 height 14
click at [670, 204] on div "Manage Permits KBOS PPR 1430Z KBOS DEP CUSTOMS EAPIS CANPASS Add new" at bounding box center [738, 225] width 157 height 67
click at [667, 203] on div "Manage Permits KBOS PPR 1430Z KBOS DEP CUSTOMS EAPIS CANPASS Add new" at bounding box center [738, 225] width 157 height 67
click at [667, 208] on button at bounding box center [667, 210] width 5 height 5
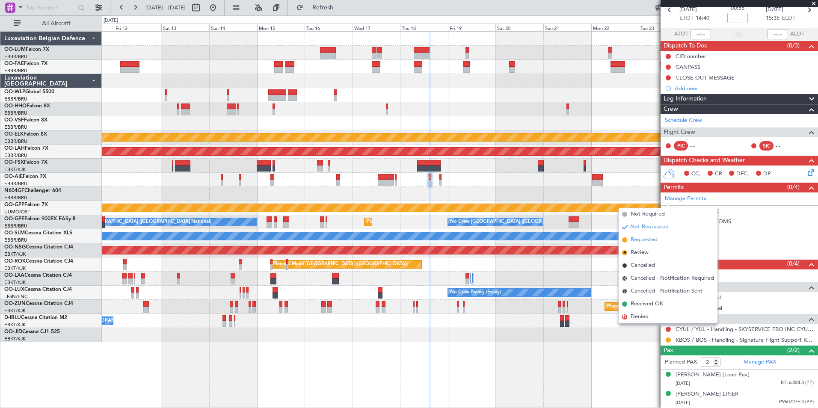
click at [641, 239] on span "Requested" at bounding box center [643, 240] width 27 height 9
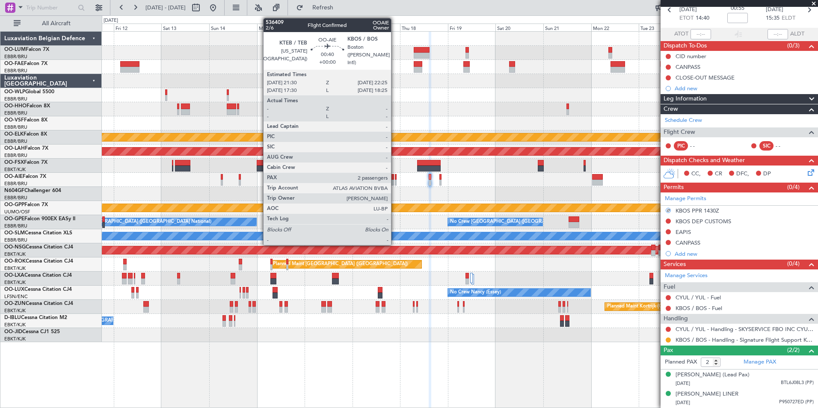
click at [395, 178] on div at bounding box center [396, 177] width 2 height 6
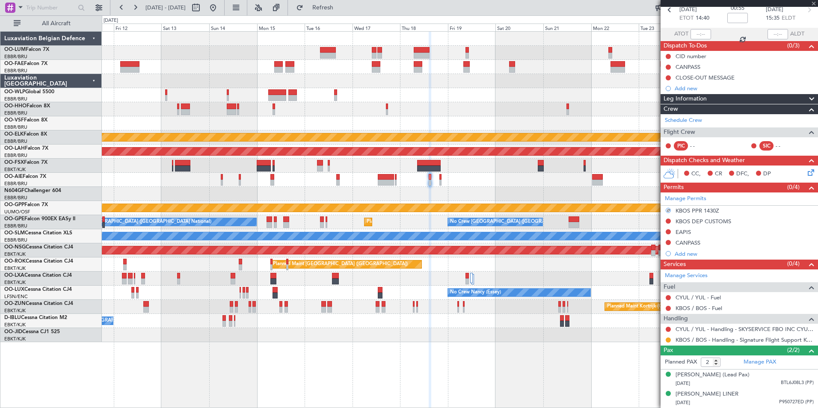
scroll to position [0, 0]
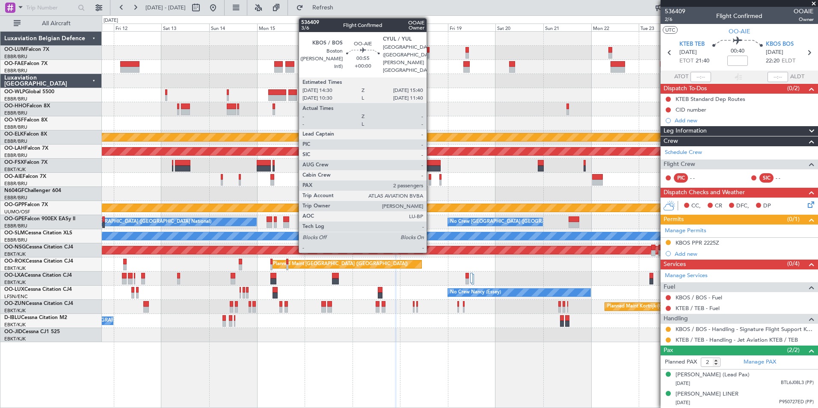
click at [430, 181] on div at bounding box center [429, 183] width 3 height 6
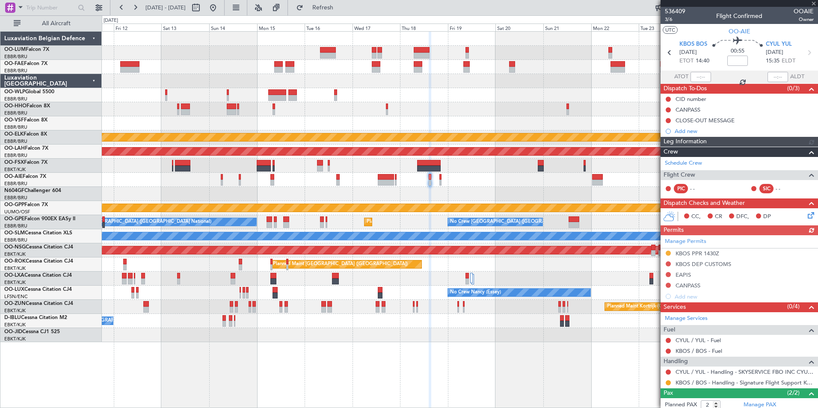
click at [435, 191] on div at bounding box center [459, 194] width 715 height 14
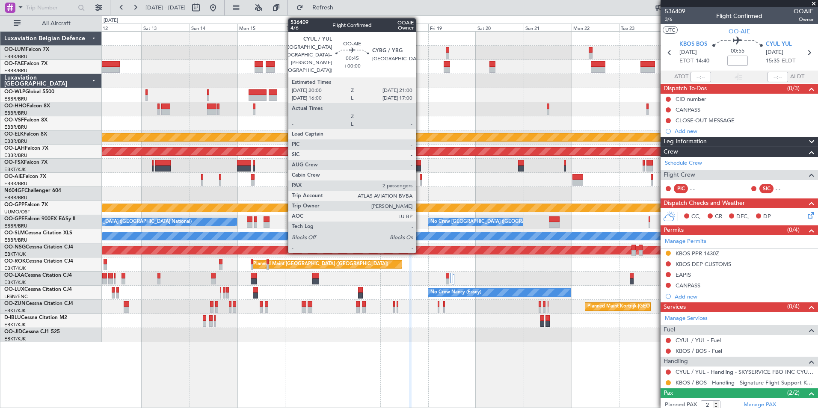
click at [419, 180] on div at bounding box center [420, 183] width 2 height 6
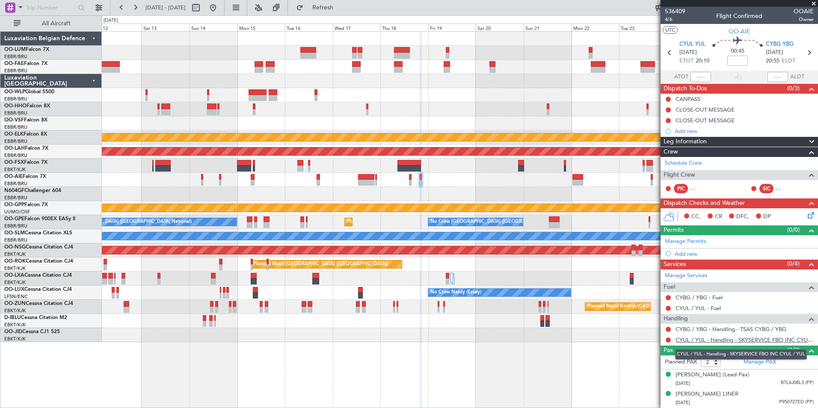
click at [696, 338] on link "CYUL / YUL - Handling - SKYSERVICE FBO INC CYUL / YUL" at bounding box center [744, 339] width 138 height 7
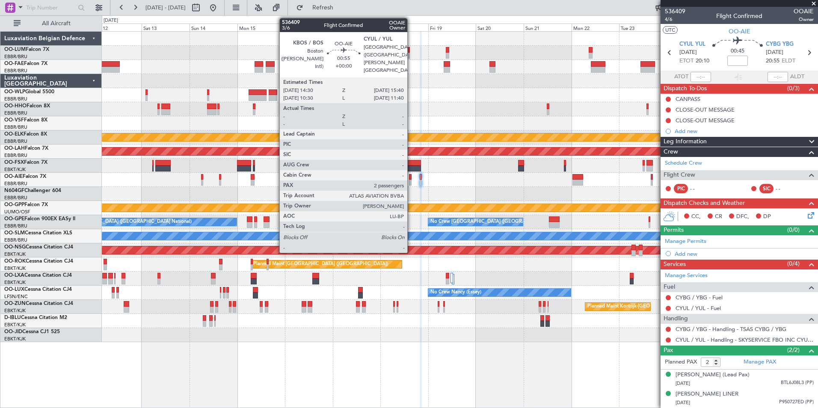
click at [411, 179] on div at bounding box center [459, 180] width 715 height 14
click at [411, 180] on div at bounding box center [410, 183] width 3 height 6
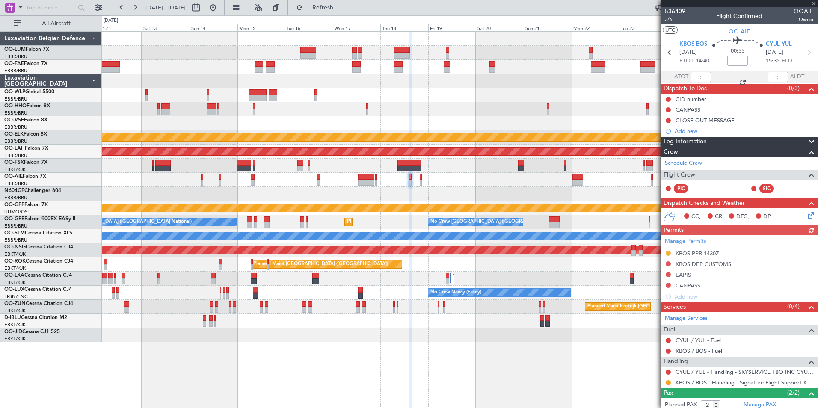
click at [806, 213] on icon at bounding box center [809, 213] width 7 height 7
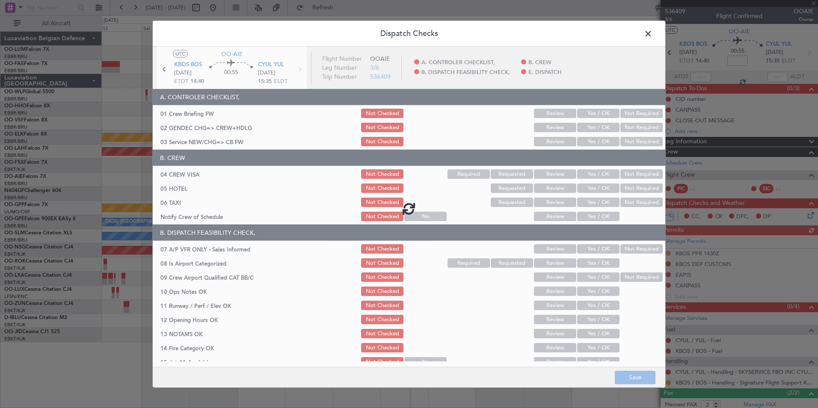
click at [586, 143] on div at bounding box center [409, 209] width 512 height 324
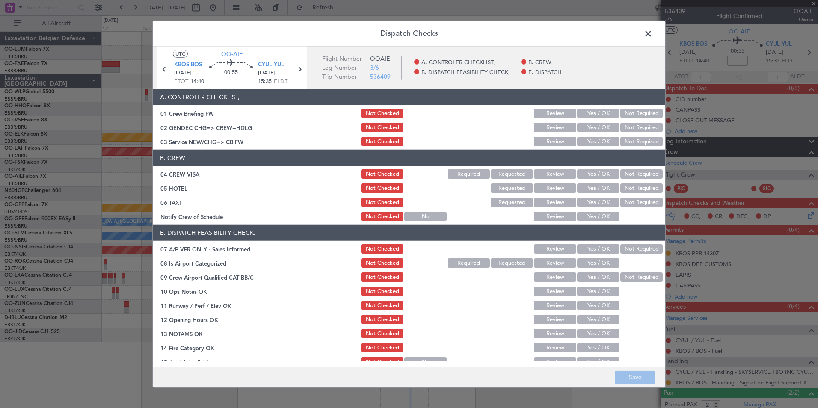
click at [587, 143] on button "Yes / OK" at bounding box center [598, 141] width 42 height 9
click at [635, 170] on button "Not Required" at bounding box center [641, 173] width 42 height 9
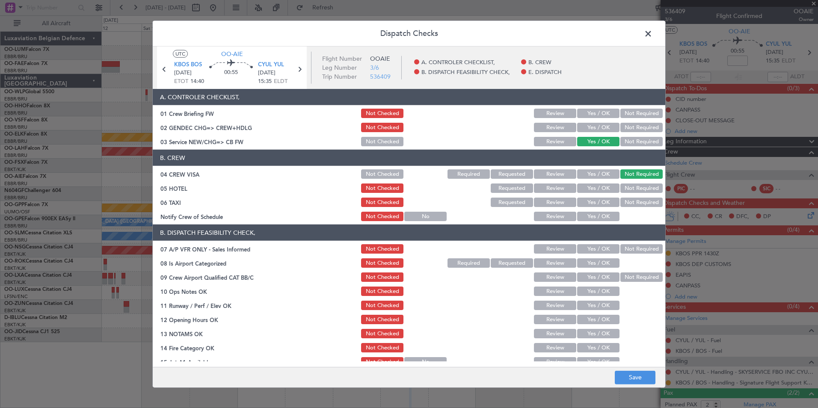
click at [636, 185] on button "Not Required" at bounding box center [641, 187] width 42 height 9
click at [634, 200] on button "Not Required" at bounding box center [641, 202] width 42 height 9
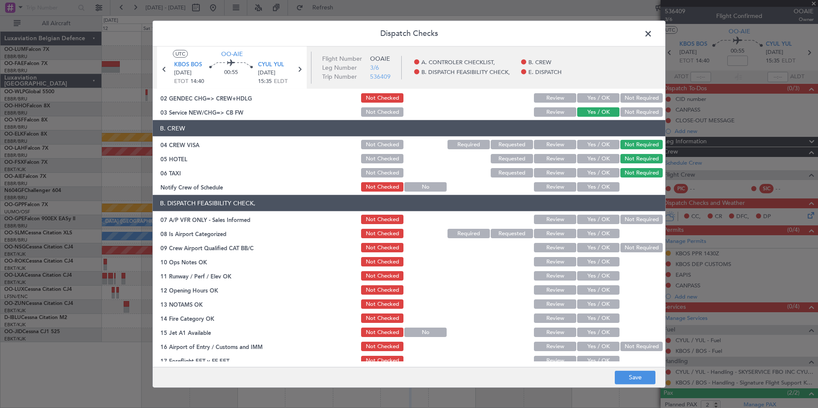
scroll to position [43, 0]
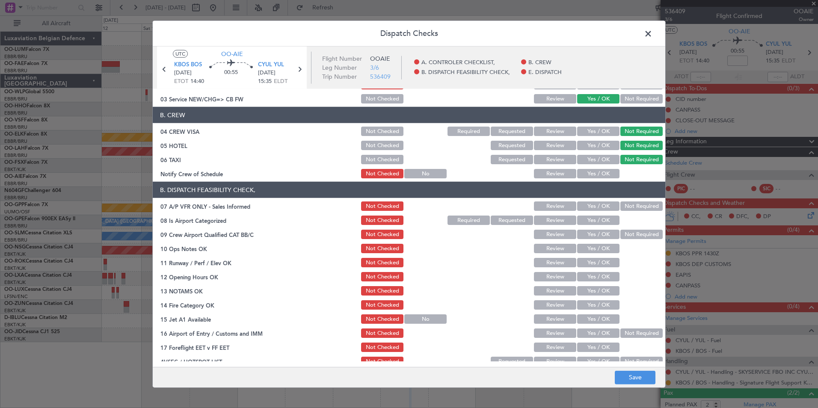
click at [625, 206] on button "Not Required" at bounding box center [641, 205] width 42 height 9
click at [602, 216] on button "Yes / OK" at bounding box center [598, 220] width 42 height 9
click at [621, 230] on button "Not Required" at bounding box center [641, 234] width 42 height 9
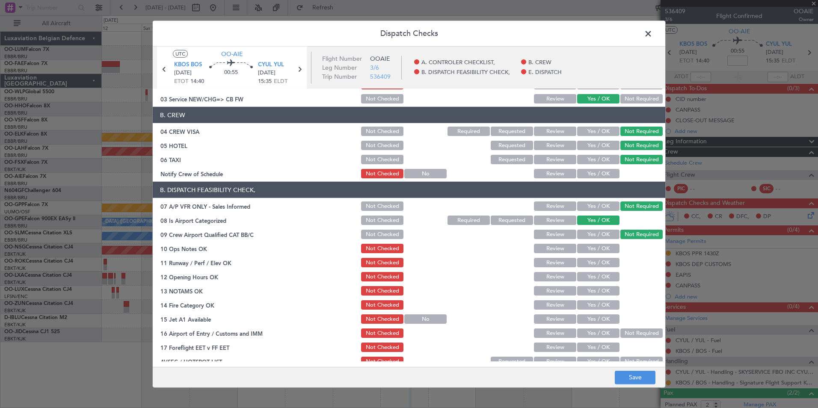
click at [597, 250] on button "Yes / OK" at bounding box center [598, 248] width 42 height 9
click at [600, 263] on button "Yes / OK" at bounding box center [598, 262] width 42 height 9
click at [600, 278] on button "Yes / OK" at bounding box center [598, 276] width 42 height 9
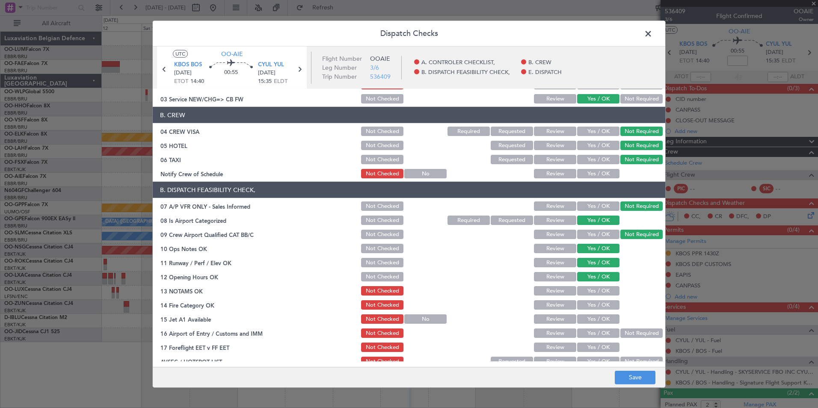
click at [600, 290] on button "Yes / OK" at bounding box center [598, 290] width 42 height 9
click at [600, 304] on button "Yes / OK" at bounding box center [598, 304] width 42 height 9
click at [600, 318] on button "Yes / OK" at bounding box center [598, 318] width 42 height 9
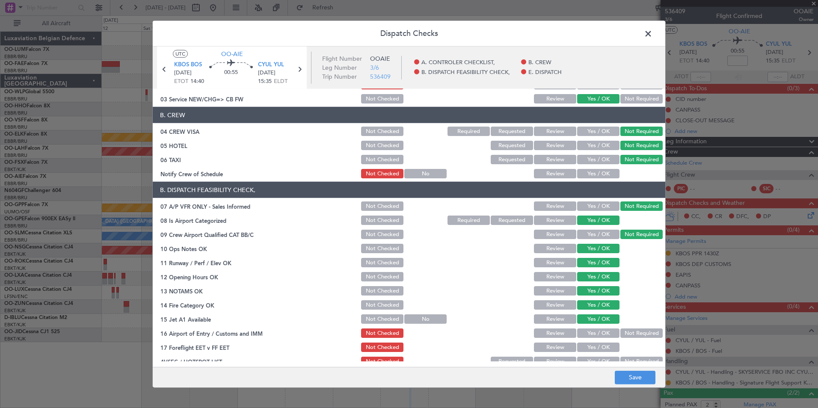
click at [596, 334] on button "Yes / OK" at bounding box center [598, 332] width 42 height 9
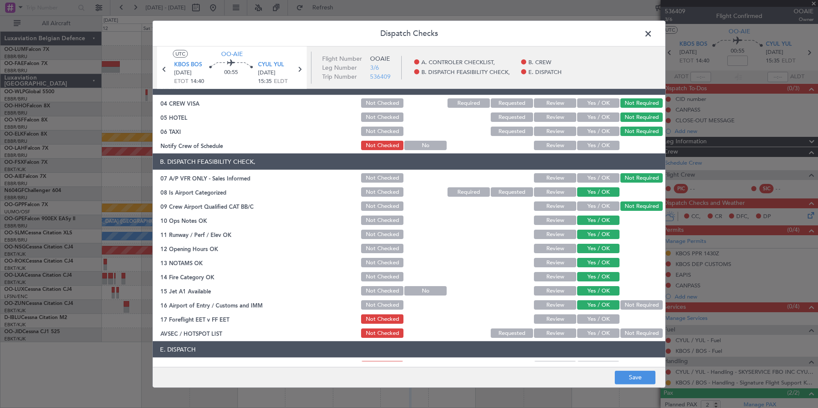
scroll to position [86, 0]
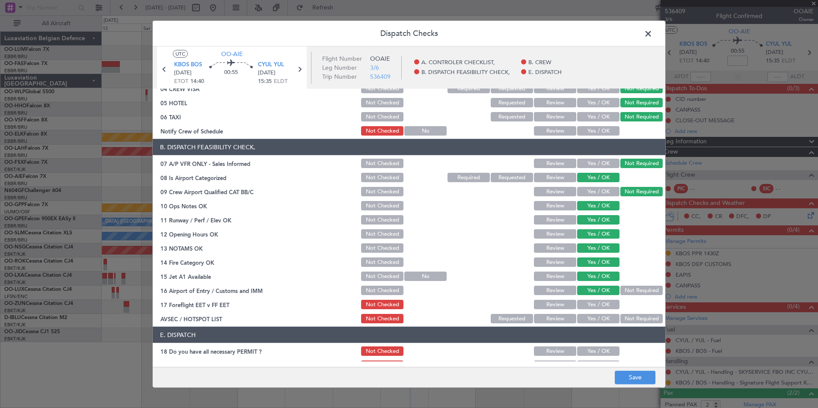
click at [629, 286] on button "Not Required" at bounding box center [641, 290] width 42 height 9
click at [557, 306] on button "Review" at bounding box center [555, 304] width 42 height 9
click at [643, 371] on button "Save" at bounding box center [634, 377] width 41 height 14
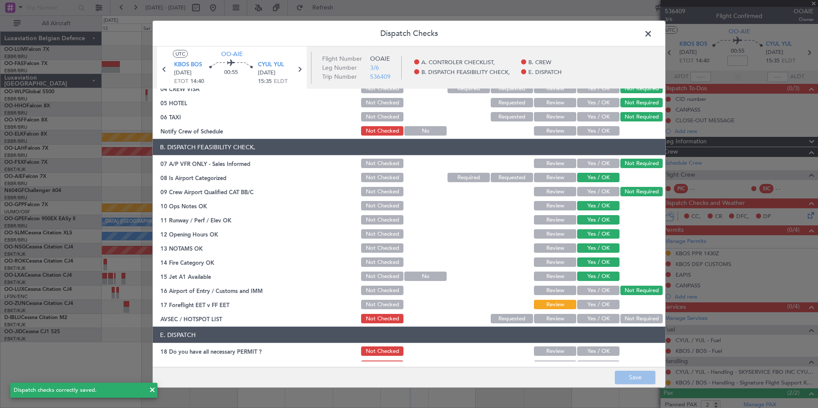
click at [599, 320] on button "Yes / OK" at bounding box center [598, 318] width 42 height 9
click at [636, 385] on footer "Save" at bounding box center [409, 376] width 512 height 21
click at [635, 382] on button "Save" at bounding box center [634, 377] width 41 height 14
click at [648, 41] on header "Dispatch Checks" at bounding box center [409, 34] width 512 height 26
click at [652, 32] on span at bounding box center [652, 35] width 0 height 17
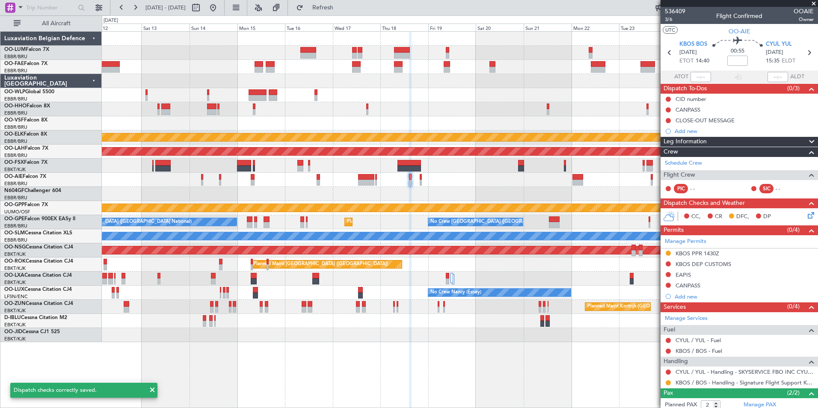
click at [451, 195] on div at bounding box center [459, 194] width 715 height 14
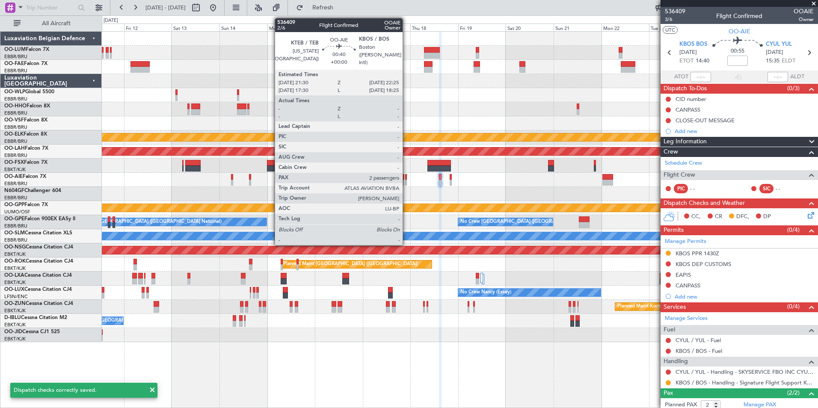
click at [406, 181] on div at bounding box center [406, 183] width 2 height 6
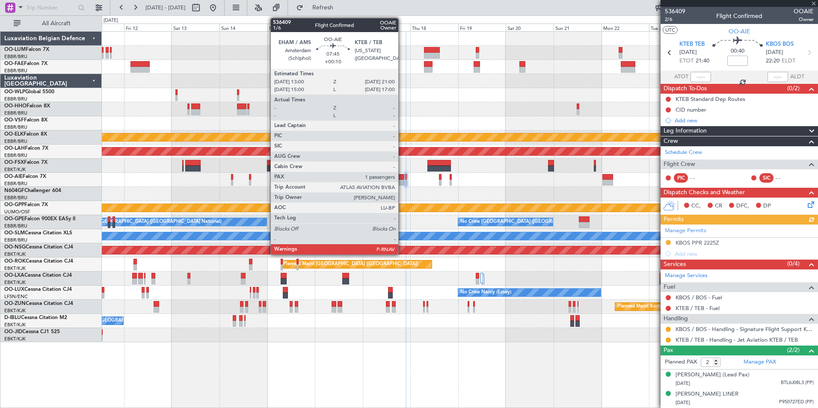
click at [402, 181] on div at bounding box center [396, 183] width 16 height 6
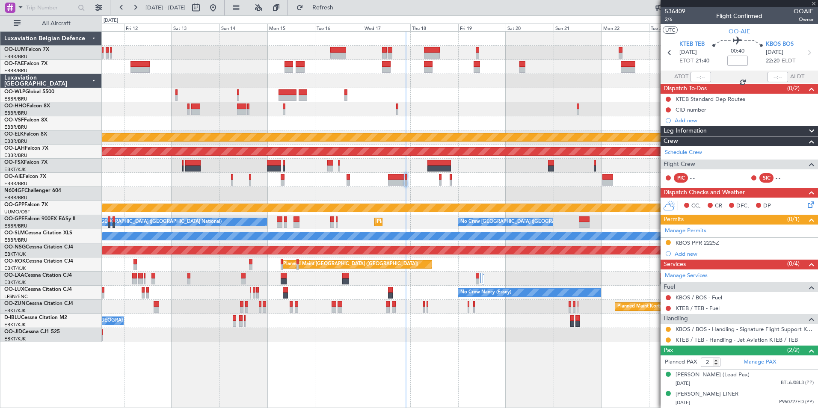
type input "+00:10"
type input "1"
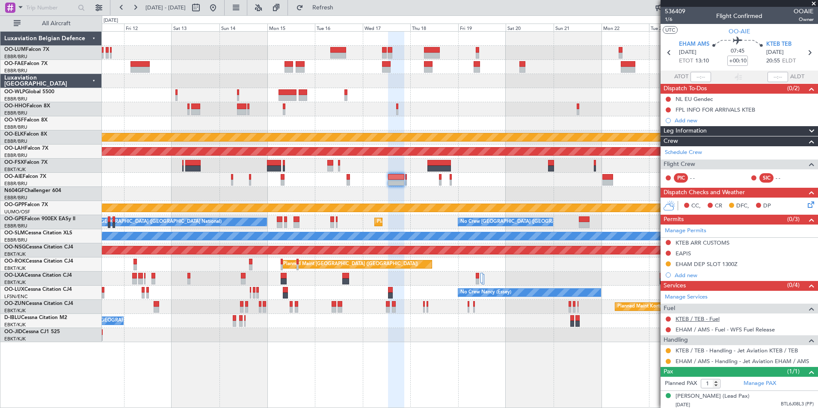
click at [685, 316] on link "KTEB / TEB - Fuel" at bounding box center [697, 318] width 44 height 7
click at [341, 8] on span "Refresh" at bounding box center [323, 8] width 36 height 6
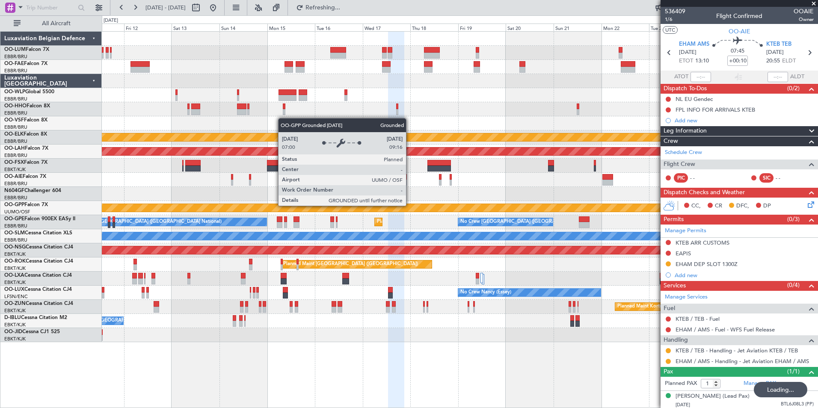
click at [388, 204] on div "Grounded [PERSON_NAME]" at bounding box center [460, 208] width 2146 height 8
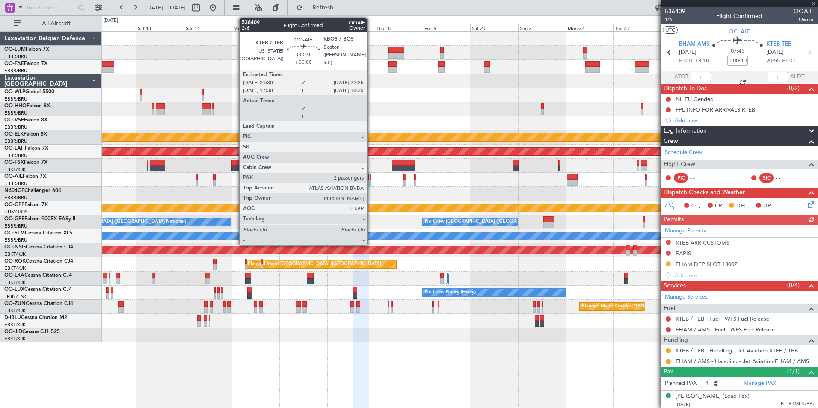
click at [371, 181] on div at bounding box center [370, 183] width 2 height 6
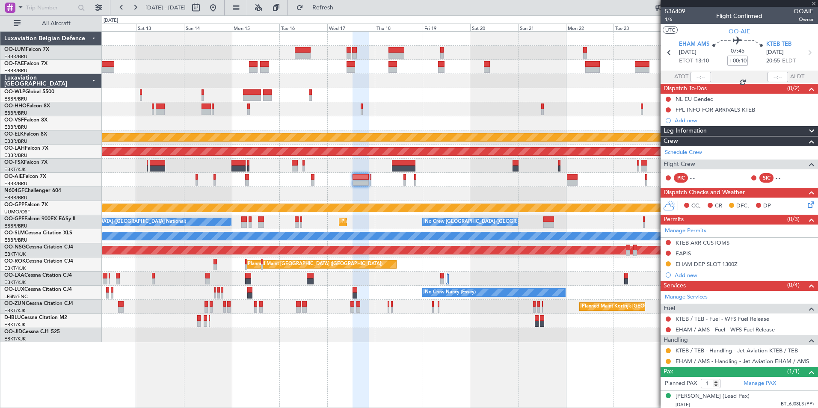
type input "2"
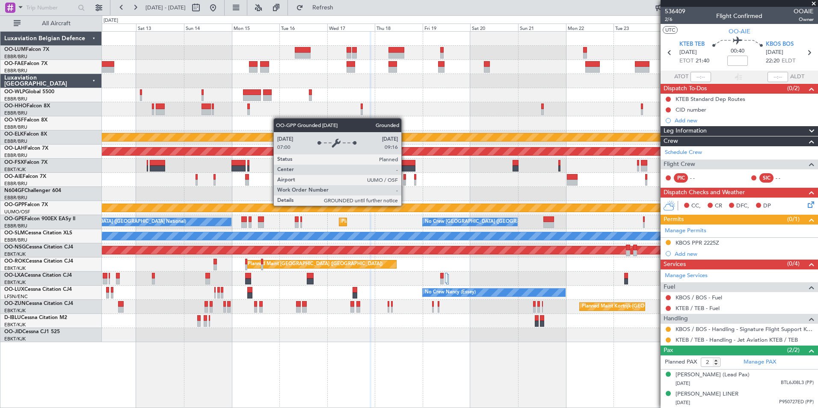
click at [398, 205] on div "Grounded [PERSON_NAME]" at bounding box center [460, 208] width 2146 height 8
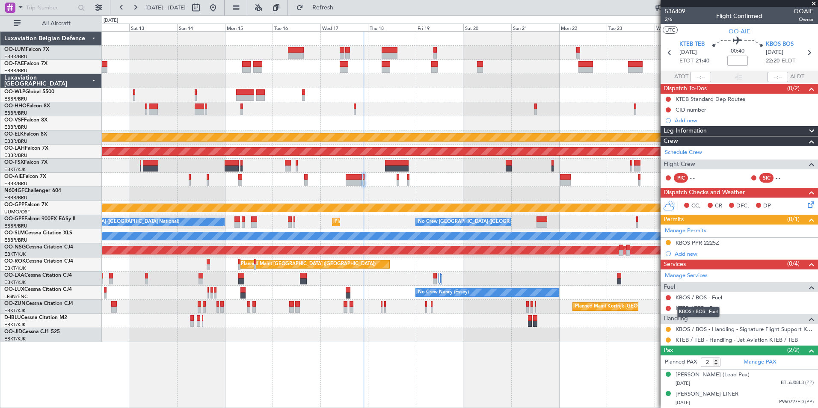
click at [693, 298] on link "KBOS / BOS - Fuel" at bounding box center [698, 297] width 47 height 7
click at [337, 9] on span "Refresh" at bounding box center [323, 8] width 36 height 6
click at [697, 303] on div "KTEB / TEB - Fuel" at bounding box center [738, 308] width 157 height 11
click at [694, 305] on link "KTEB / TEB - Fuel" at bounding box center [697, 307] width 44 height 7
click at [341, 5] on span "Refresh" at bounding box center [323, 8] width 36 height 6
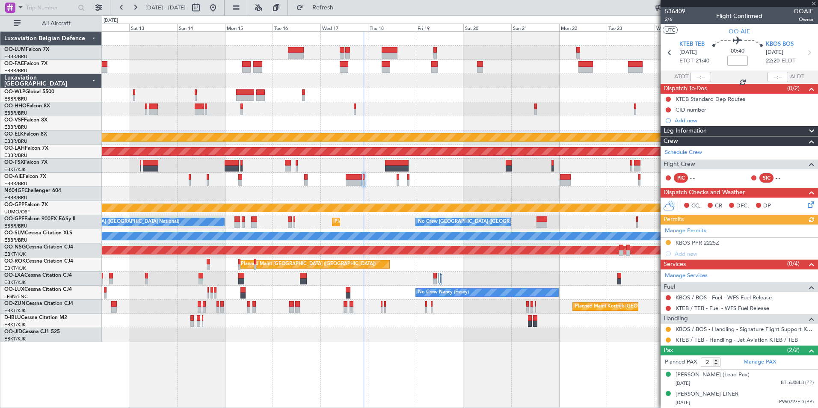
click at [346, 168] on div "Planned Maint Kortrijk-[GEOGRAPHIC_DATA]" at bounding box center [459, 166] width 715 height 14
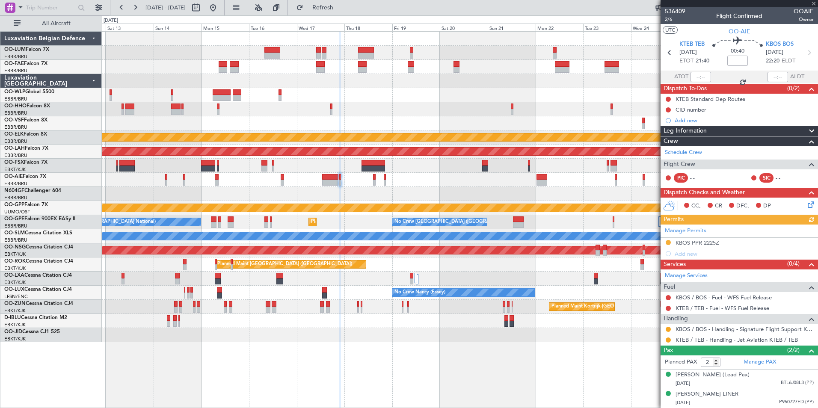
click at [375, 180] on div at bounding box center [374, 183] width 3 height 6
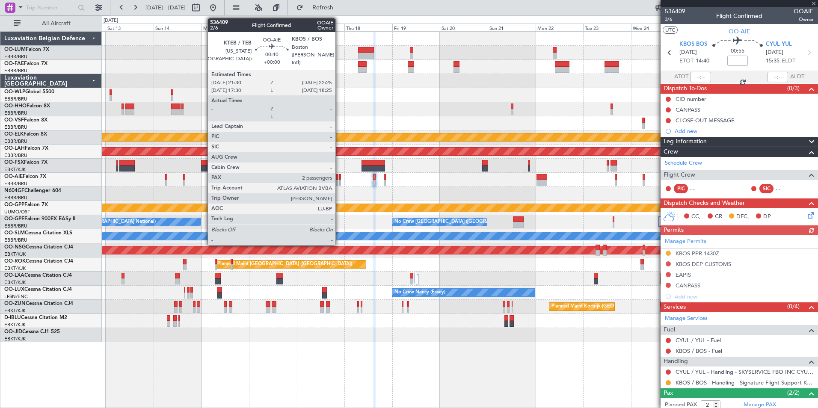
click at [339, 180] on div at bounding box center [340, 183] width 2 height 6
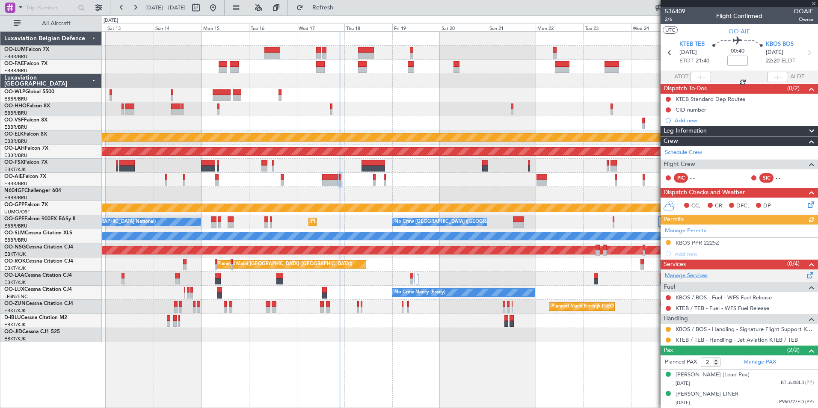
click at [682, 278] on link "Manage Services" at bounding box center [685, 276] width 43 height 9
click at [343, 14] on button "Refresh" at bounding box center [317, 8] width 51 height 14
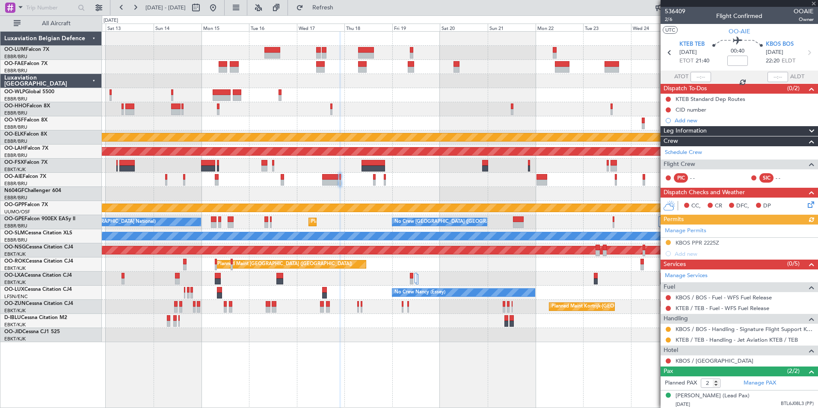
click at [374, 184] on div at bounding box center [459, 180] width 715 height 14
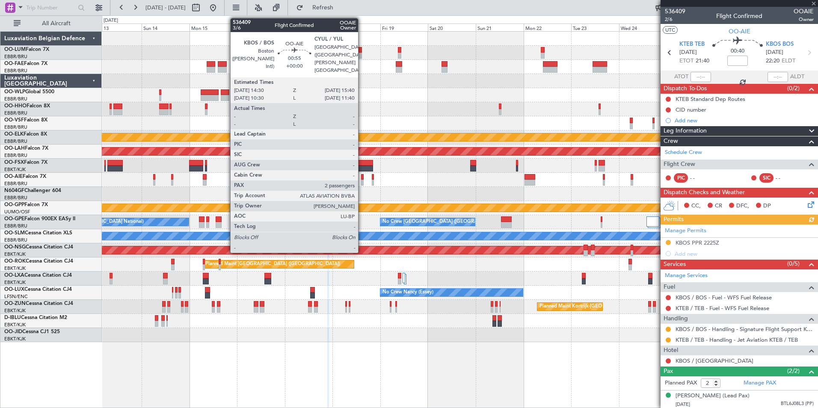
click at [362, 182] on div at bounding box center [362, 183] width 3 height 6
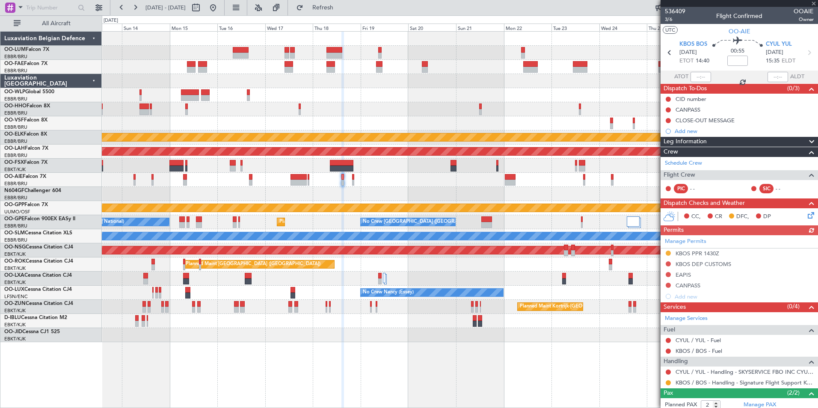
click at [345, 190] on div at bounding box center [459, 194] width 715 height 14
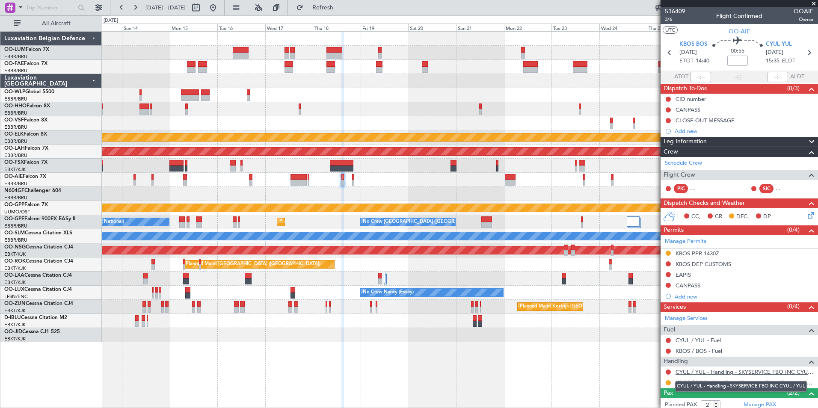
click at [713, 373] on link "CYUL / YUL - Handling - SKYSERVICE FBO INC CYUL / YUL" at bounding box center [744, 371] width 138 height 7
click at [340, 6] on span "Refresh" at bounding box center [323, 8] width 36 height 6
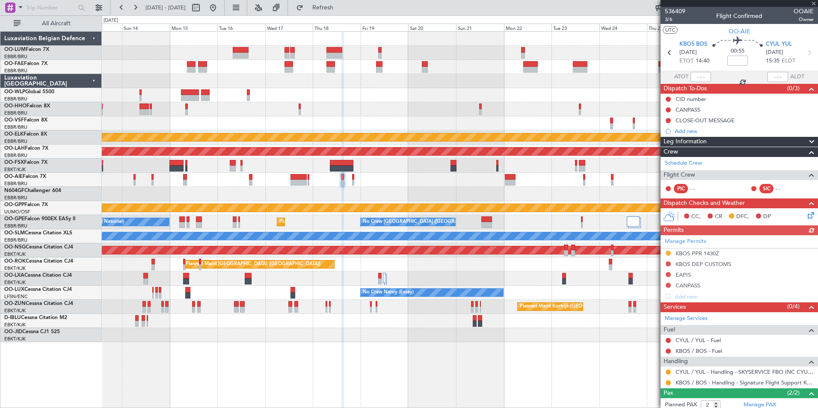
click at [806, 216] on icon at bounding box center [809, 213] width 7 height 7
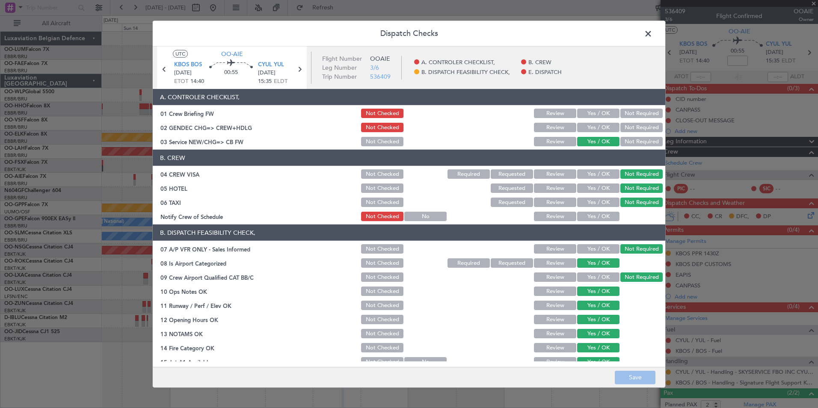
click at [652, 34] on span at bounding box center [652, 35] width 0 height 17
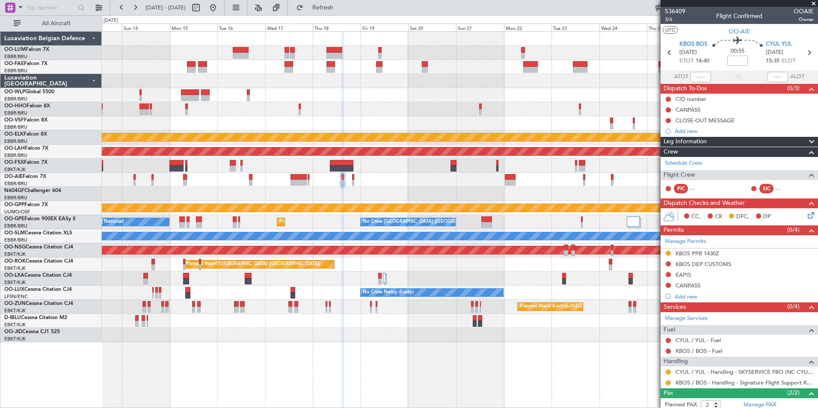
click at [327, 249] on div "Planned Maint [GEOGRAPHIC_DATA] ([GEOGRAPHIC_DATA])" at bounding box center [459, 250] width 715 height 14
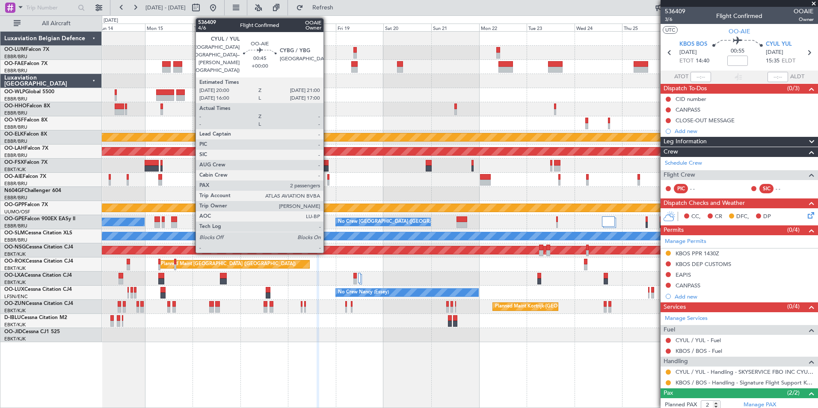
click at [327, 180] on div at bounding box center [328, 183] width 2 height 6
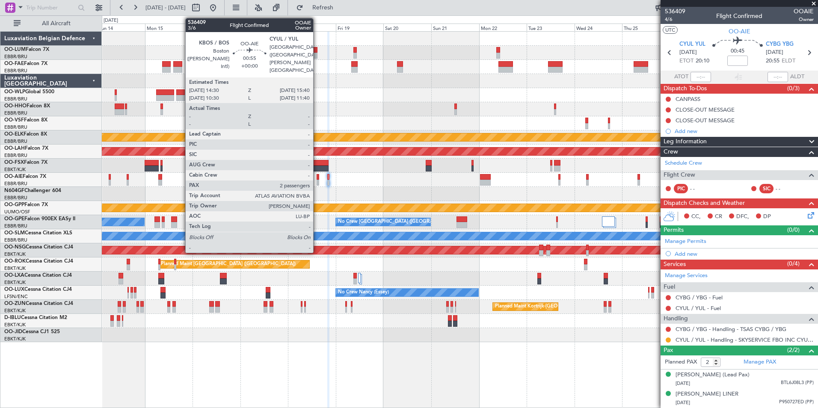
click at [316, 179] on div at bounding box center [317, 177] width 3 height 6
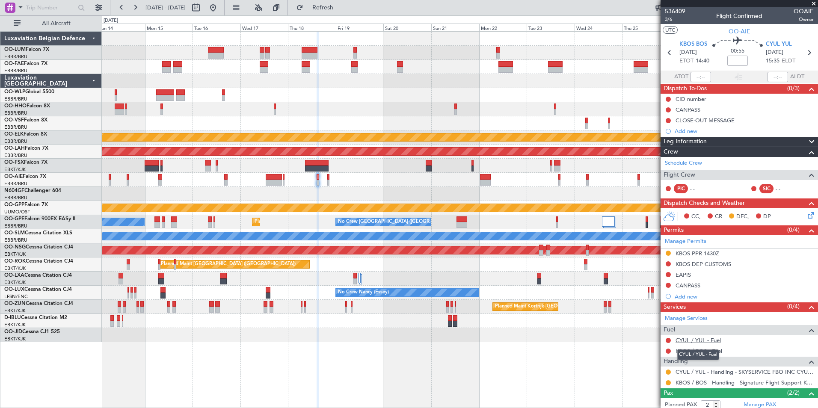
click at [692, 343] on link "CYUL / YUL - Fuel" at bounding box center [697, 340] width 45 height 7
click at [345, 15] on fb-refresh-button "Refresh" at bounding box center [318, 7] width 60 height 15
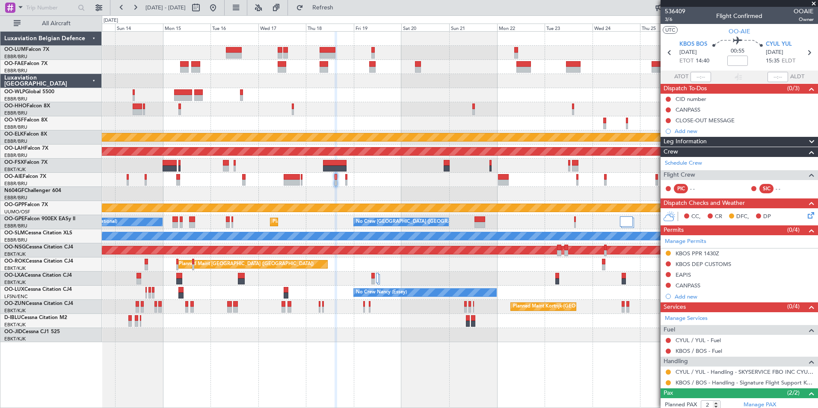
click at [340, 188] on div "Owner Melsbroek Air Base Owner [GEOGRAPHIC_DATA] Planned Maint [GEOGRAPHIC_DATA…" at bounding box center [459, 187] width 715 height 310
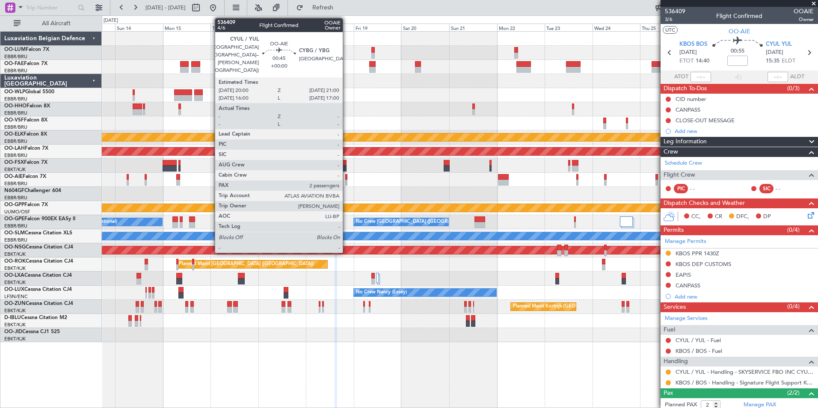
click at [346, 180] on div at bounding box center [346, 183] width 2 height 6
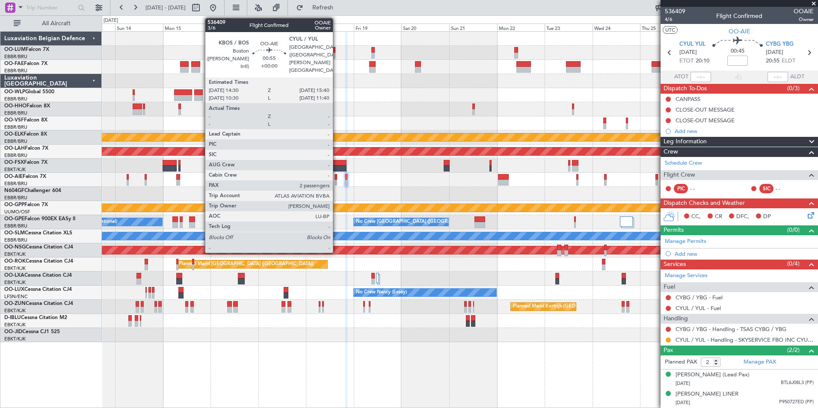
click at [337, 178] on div at bounding box center [335, 177] width 3 height 6
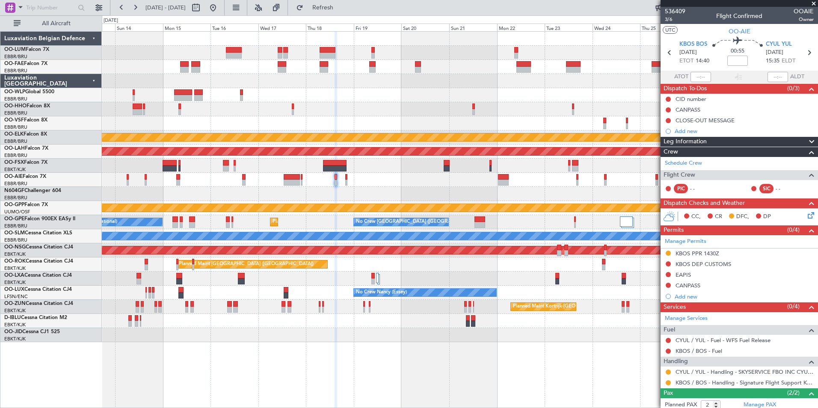
click at [806, 216] on icon at bounding box center [809, 213] width 7 height 7
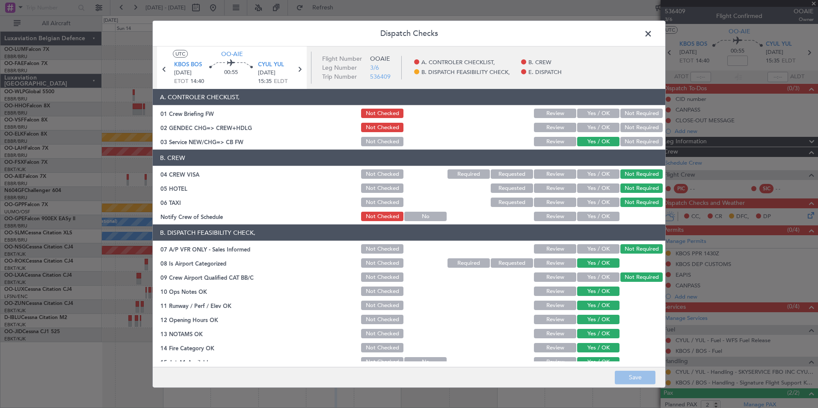
click at [652, 31] on span at bounding box center [652, 35] width 0 height 17
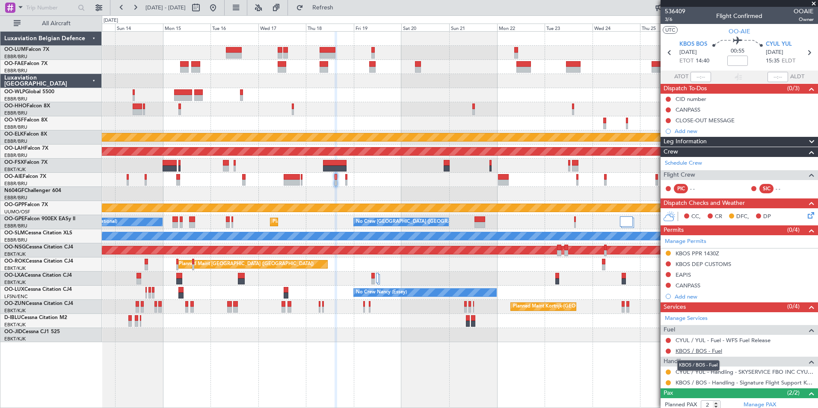
click at [692, 351] on link "KBOS / BOS - Fuel" at bounding box center [698, 350] width 47 height 7
click at [348, 184] on div at bounding box center [459, 180] width 715 height 14
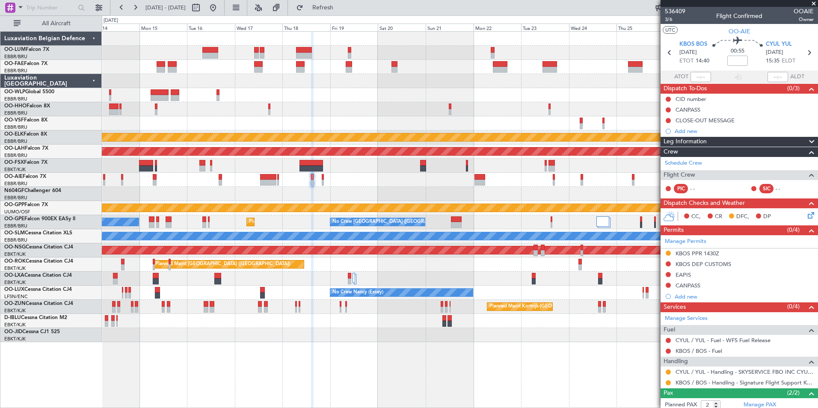
click at [321, 175] on div at bounding box center [459, 180] width 715 height 14
click at [324, 180] on div at bounding box center [459, 180] width 715 height 14
click at [704, 350] on link "KBOS / BOS - Fuel" at bounding box center [698, 350] width 47 height 7
click at [341, 7] on span "Refresh" at bounding box center [323, 8] width 36 height 6
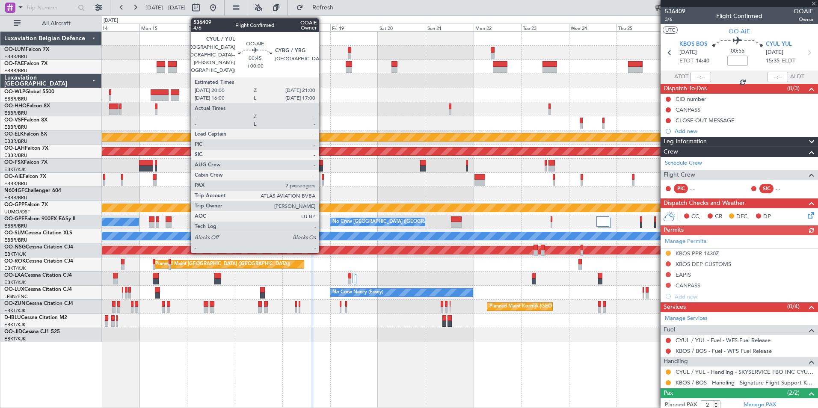
click at [322, 181] on div at bounding box center [323, 183] width 2 height 6
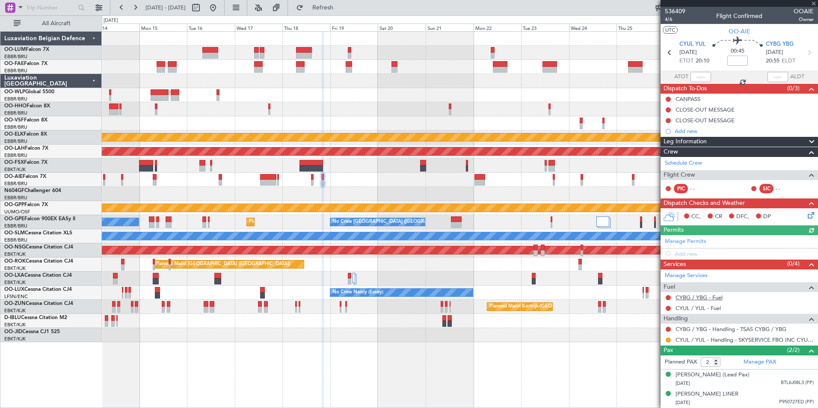
click at [696, 299] on link "CYBG / YBG - Fuel" at bounding box center [698, 297] width 47 height 7
click at [341, 5] on span "Refresh" at bounding box center [323, 8] width 36 height 6
click at [703, 308] on link "CYUL / YUL - Fuel" at bounding box center [697, 307] width 45 height 7
click at [343, 2] on button "Refresh" at bounding box center [317, 8] width 51 height 14
click at [374, 190] on div at bounding box center [459, 194] width 715 height 14
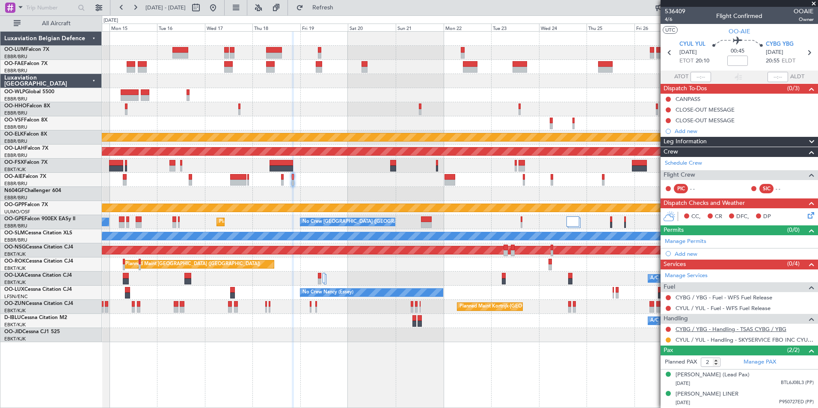
click at [706, 330] on link "CYBG / YBG - Handling - TSAS CYBG / YBG" at bounding box center [730, 328] width 111 height 7
click at [341, 8] on span "Refresh" at bounding box center [323, 8] width 36 height 6
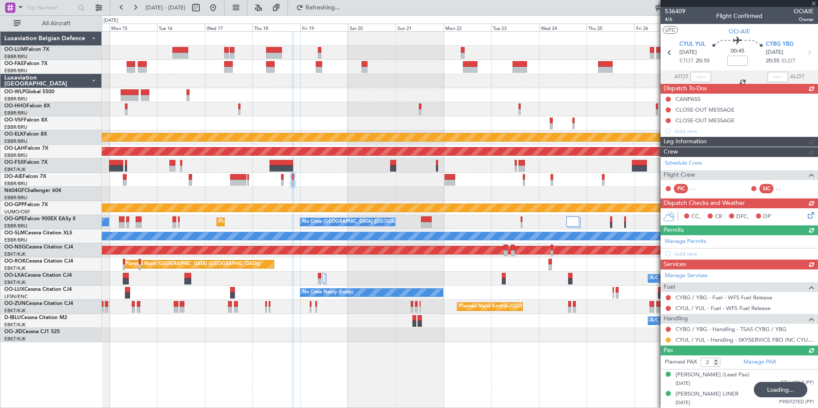
click at [362, 186] on div at bounding box center [459, 180] width 715 height 14
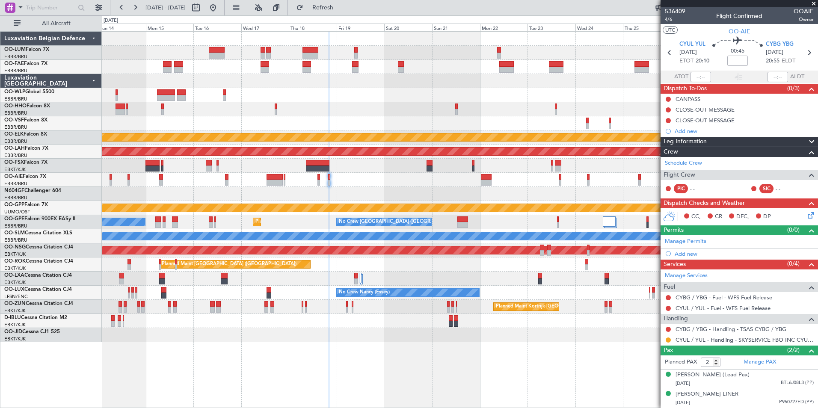
click at [394, 198] on div at bounding box center [459, 194] width 715 height 14
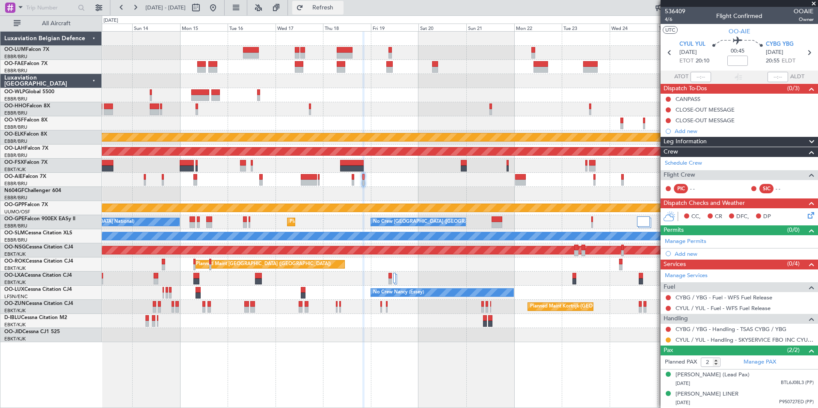
click at [341, 7] on span "Refresh" at bounding box center [323, 8] width 36 height 6
click at [435, 183] on div at bounding box center [459, 180] width 715 height 14
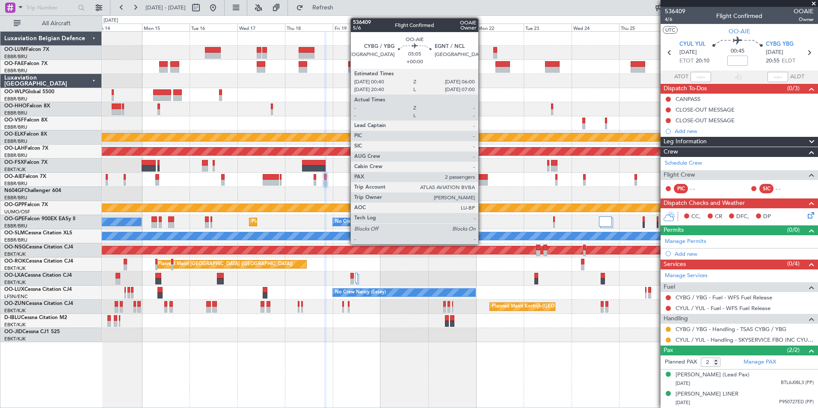
click at [482, 178] on div at bounding box center [482, 177] width 11 height 6
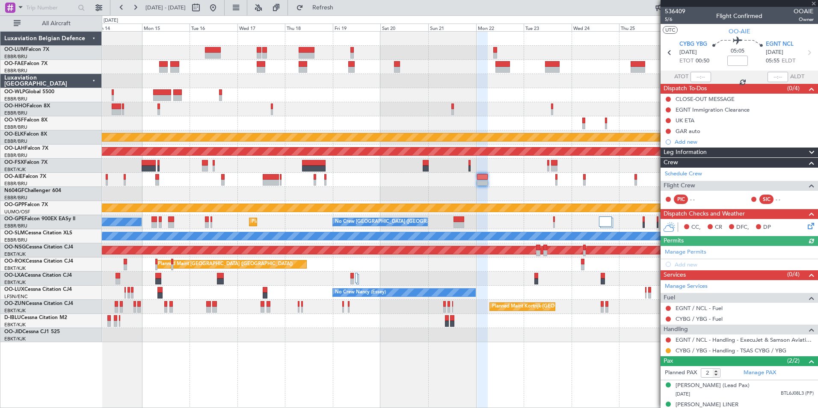
click at [365, 185] on div at bounding box center [459, 180] width 715 height 14
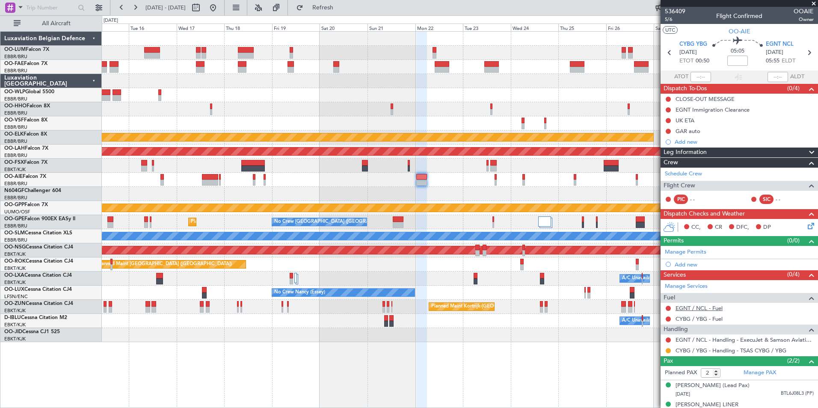
click at [691, 307] on link "EGNT / NCL - Fuel" at bounding box center [698, 307] width 47 height 7
click at [337, 7] on span "Refresh" at bounding box center [323, 8] width 36 height 6
click at [689, 317] on link "CYBG / YBG - Fuel" at bounding box center [698, 318] width 47 height 7
click at [338, 15] on fb-refresh-button "Refresh" at bounding box center [318, 7] width 60 height 15
click at [340, 11] on span "Refresh" at bounding box center [323, 8] width 36 height 6
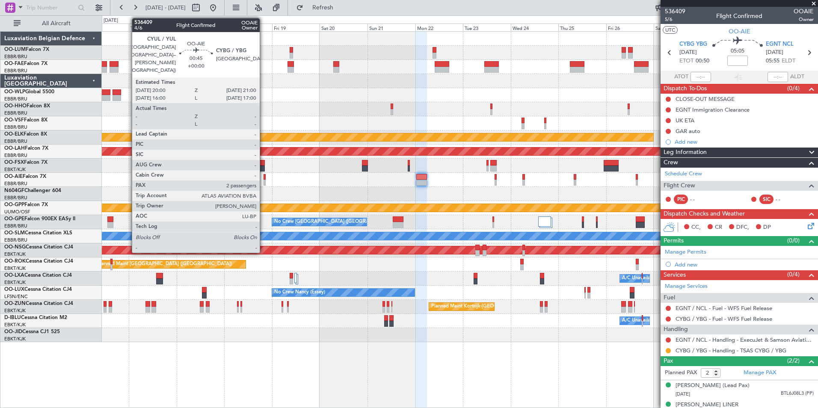
click at [263, 180] on div at bounding box center [264, 183] width 2 height 6
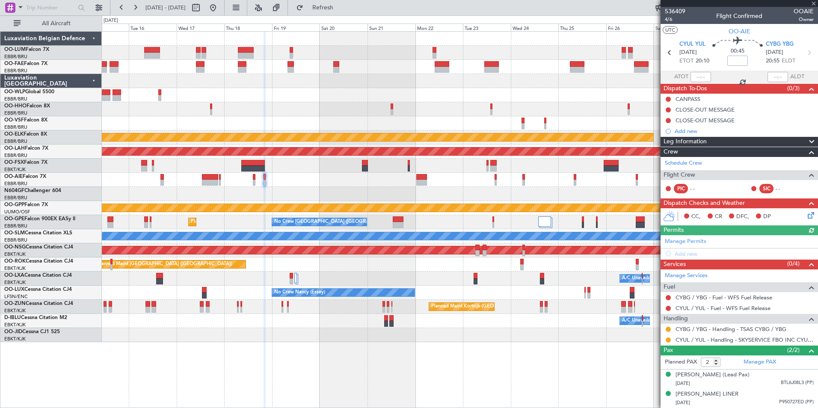
click at [809, 217] on icon at bounding box center [809, 213] width 7 height 7
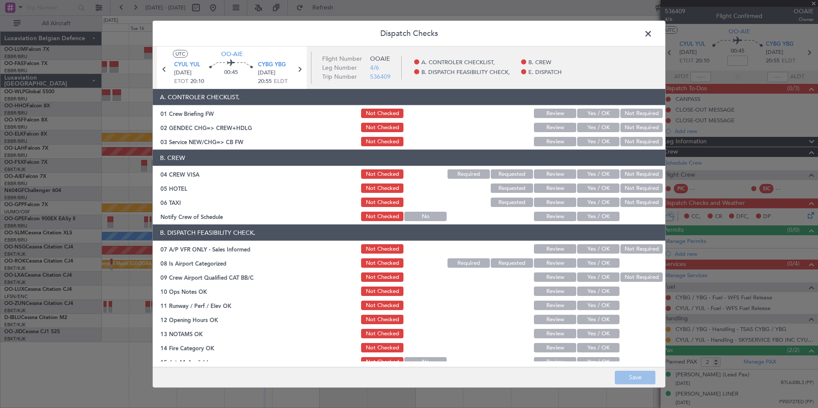
click at [594, 139] on button "Yes / OK" at bounding box center [598, 141] width 42 height 9
click at [632, 172] on button "Not Required" at bounding box center [641, 173] width 42 height 9
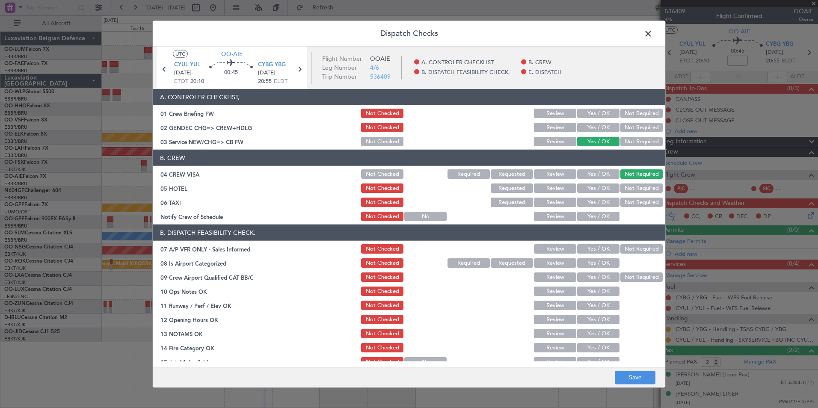
click at [634, 187] on button "Not Required" at bounding box center [641, 187] width 42 height 9
click at [629, 196] on div "Not Required" at bounding box center [640, 202] width 43 height 12
click at [627, 205] on button "Not Required" at bounding box center [641, 202] width 42 height 9
click at [641, 245] on button "Not Required" at bounding box center [641, 248] width 42 height 9
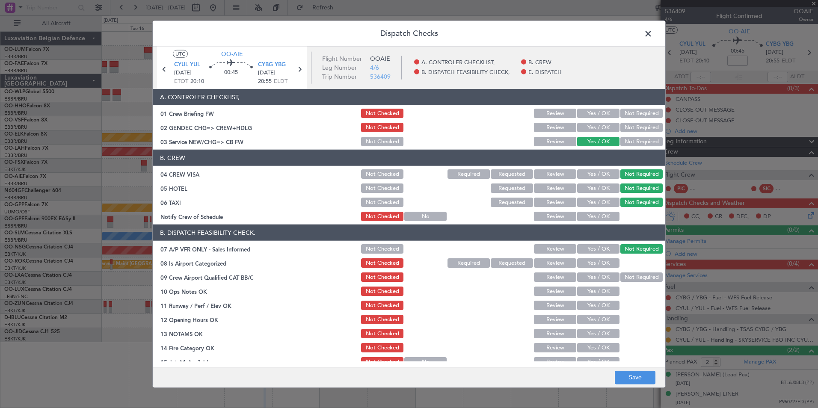
drag, startPoint x: 586, startPoint y: 186, endPoint x: 637, endPoint y: 236, distance: 71.1
click at [589, 189] on button "Yes / OK" at bounding box center [598, 187] width 42 height 9
click at [602, 267] on button "Yes / OK" at bounding box center [598, 262] width 42 height 9
click at [628, 277] on button "Not Required" at bounding box center [641, 276] width 42 height 9
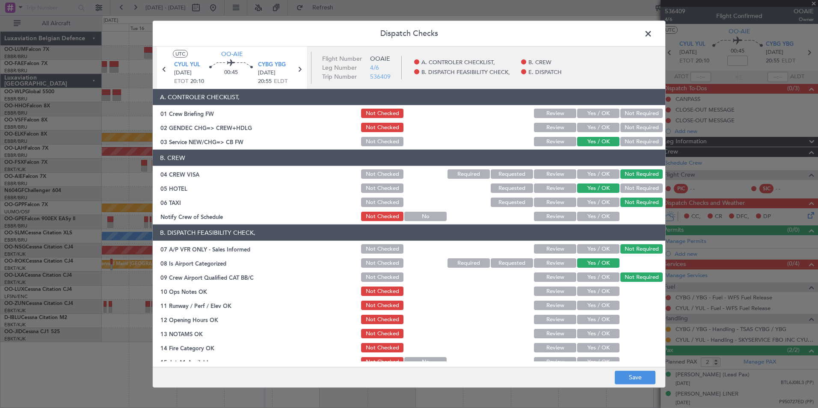
drag, startPoint x: 594, startPoint y: 292, endPoint x: 594, endPoint y: 299, distance: 6.8
click at [594, 292] on button "Yes / OK" at bounding box center [598, 290] width 42 height 9
click at [595, 307] on button "Yes / OK" at bounding box center [598, 305] width 42 height 9
click at [592, 320] on button "Yes / OK" at bounding box center [598, 319] width 42 height 9
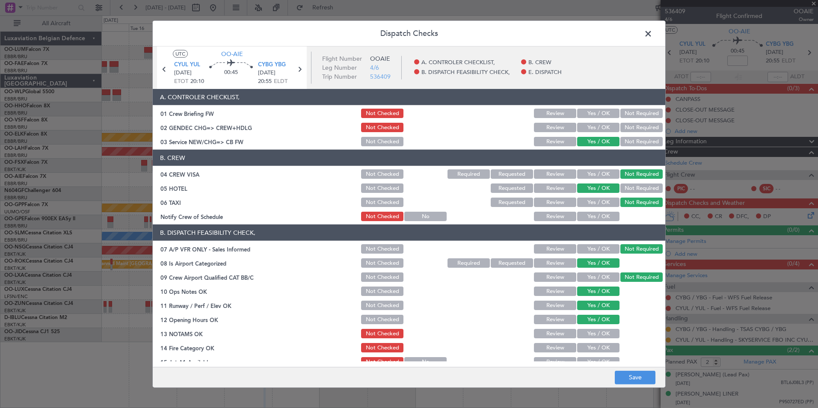
click at [590, 333] on button "Yes / OK" at bounding box center [598, 333] width 42 height 9
click at [588, 344] on button "Yes / OK" at bounding box center [598, 347] width 42 height 9
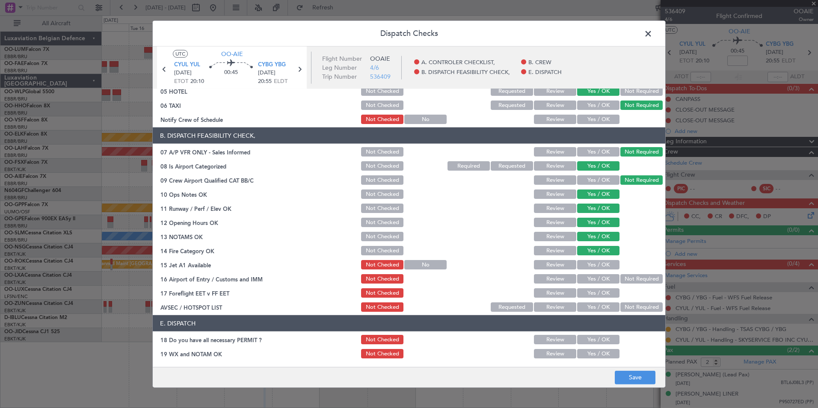
scroll to position [126, 0]
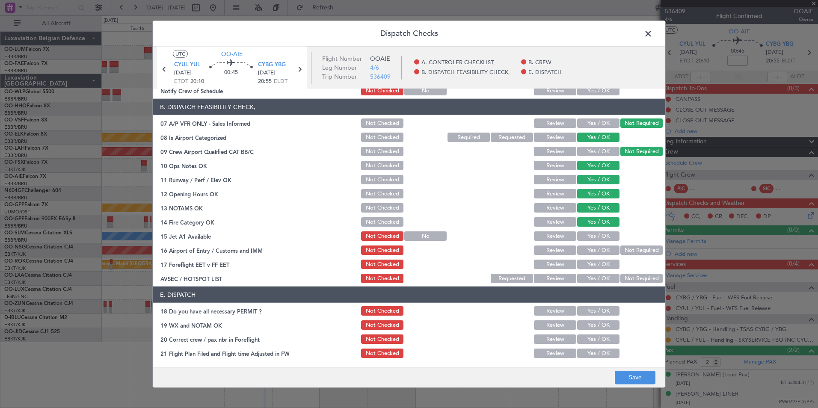
click at [591, 235] on button "Yes / OK" at bounding box center [598, 235] width 42 height 9
drag, startPoint x: 588, startPoint y: 247, endPoint x: 553, endPoint y: 264, distance: 39.0
click at [587, 248] on button "Yes / OK" at bounding box center [598, 249] width 42 height 9
drag, startPoint x: 552, startPoint y: 265, endPoint x: 582, endPoint y: 270, distance: 30.9
click at [554, 265] on button "Review" at bounding box center [555, 264] width 42 height 9
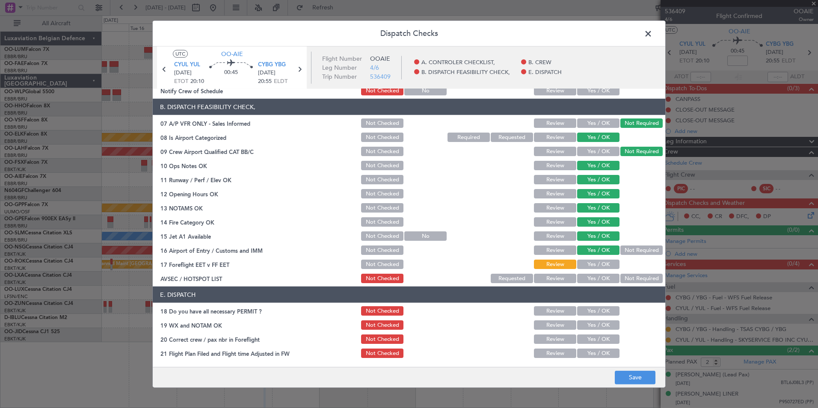
drag, startPoint x: 630, startPoint y: 278, endPoint x: 639, endPoint y: 335, distance: 58.5
click at [632, 284] on div "Not Required" at bounding box center [640, 278] width 43 height 12
click at [637, 356] on div at bounding box center [640, 353] width 43 height 12
click at [628, 281] on button "Not Required" at bounding box center [641, 278] width 42 height 9
drag, startPoint x: 628, startPoint y: 358, endPoint x: 628, endPoint y: 375, distance: 16.3
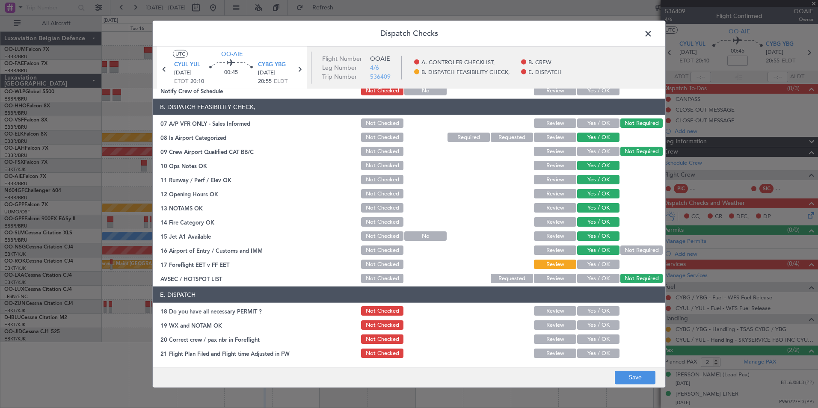
click at [627, 359] on div at bounding box center [640, 353] width 43 height 12
click at [629, 377] on button "Save" at bounding box center [634, 377] width 41 height 14
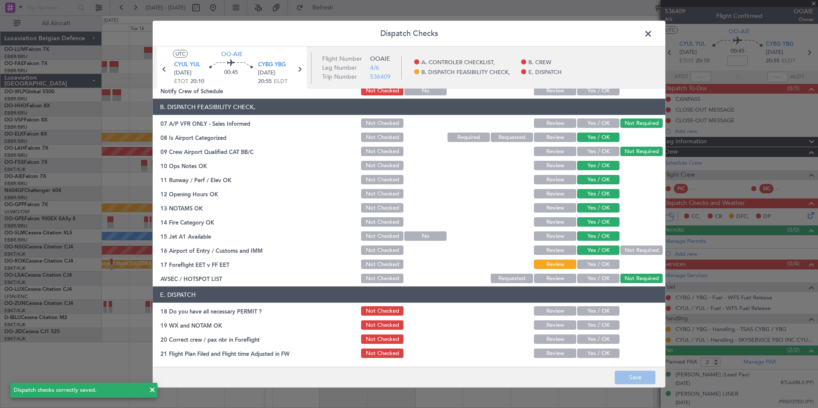
click at [652, 35] on span at bounding box center [652, 35] width 0 height 17
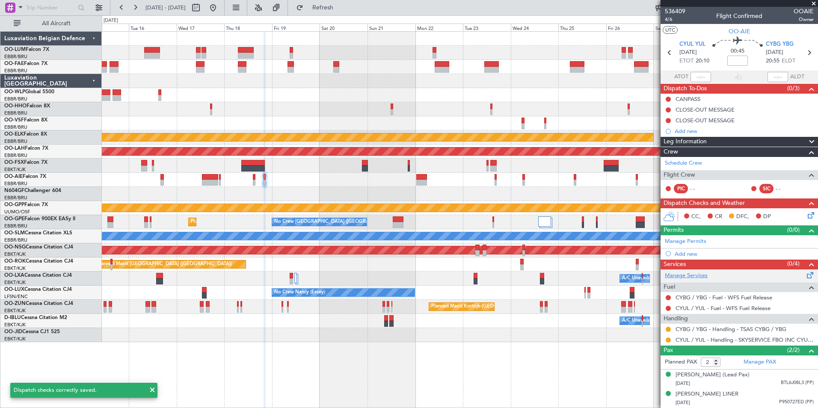
click at [689, 275] on link "Manage Services" at bounding box center [685, 276] width 43 height 9
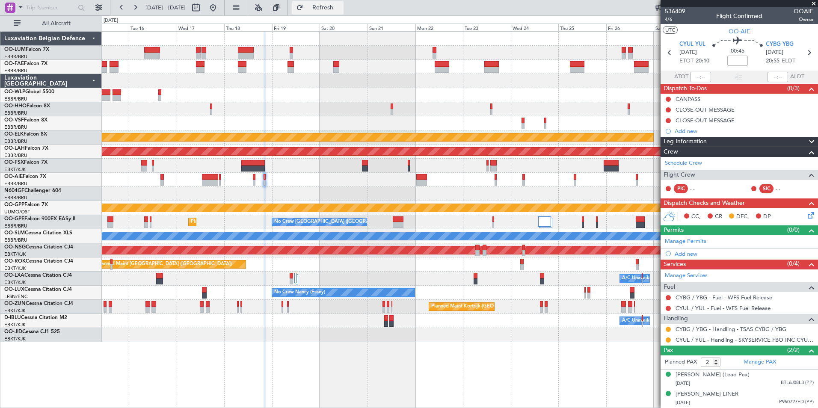
click at [341, 11] on span "Refresh" at bounding box center [323, 8] width 36 height 6
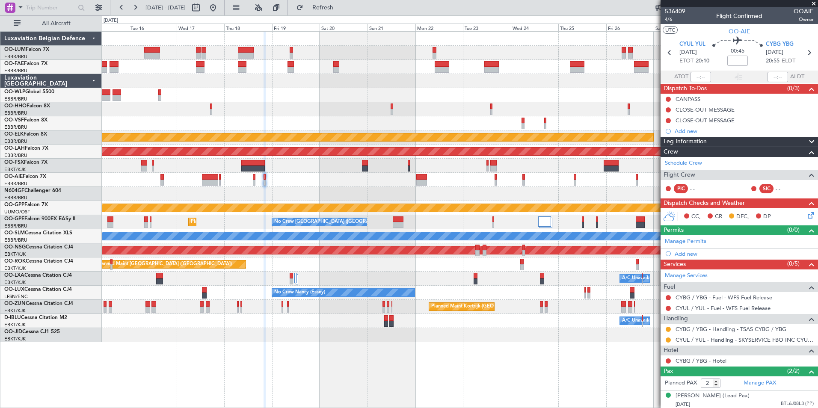
click at [354, 194] on div at bounding box center [459, 194] width 715 height 14
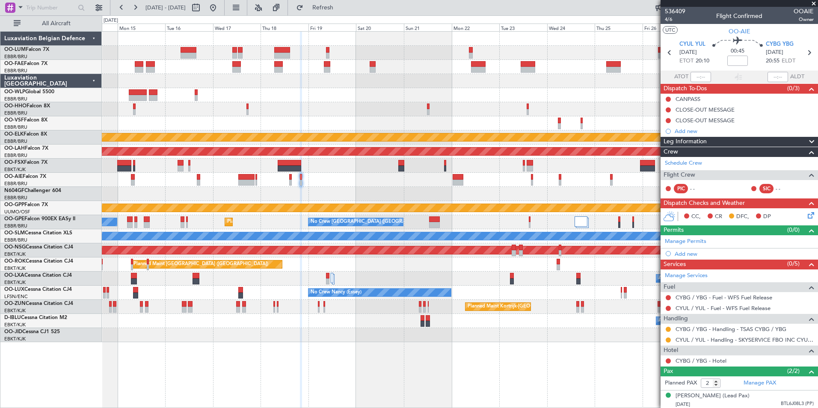
click at [402, 192] on div at bounding box center [459, 194] width 715 height 14
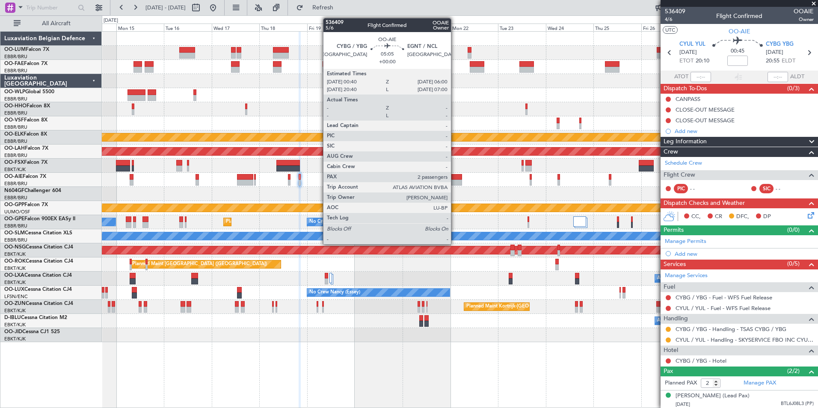
click at [455, 181] on div at bounding box center [456, 183] width 11 height 6
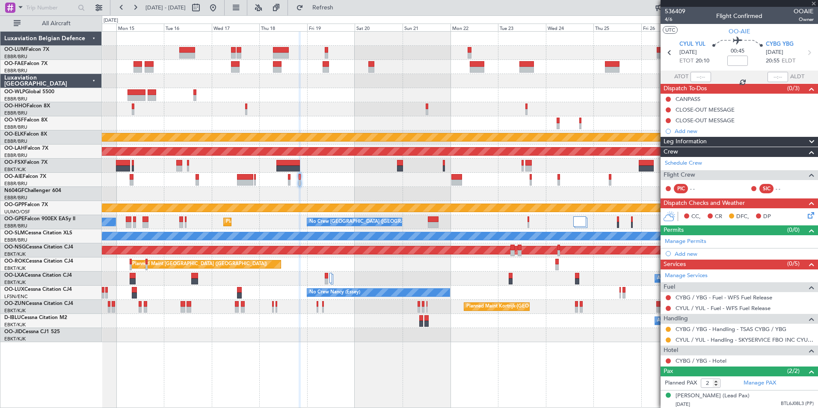
click at [393, 189] on div at bounding box center [459, 194] width 715 height 14
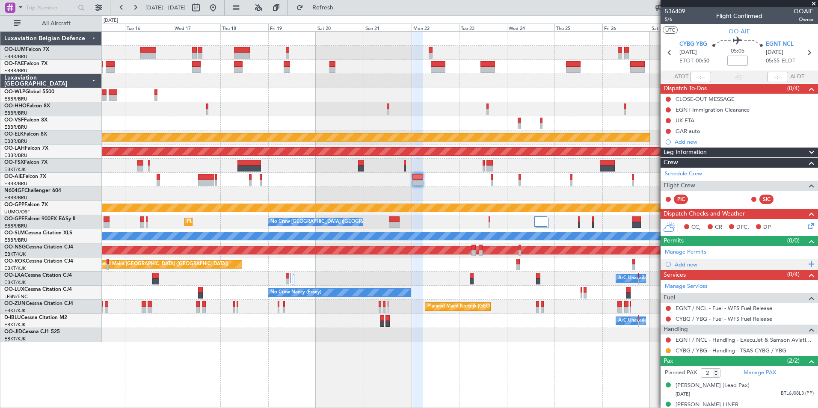
click at [686, 265] on div "Add new" at bounding box center [739, 264] width 131 height 7
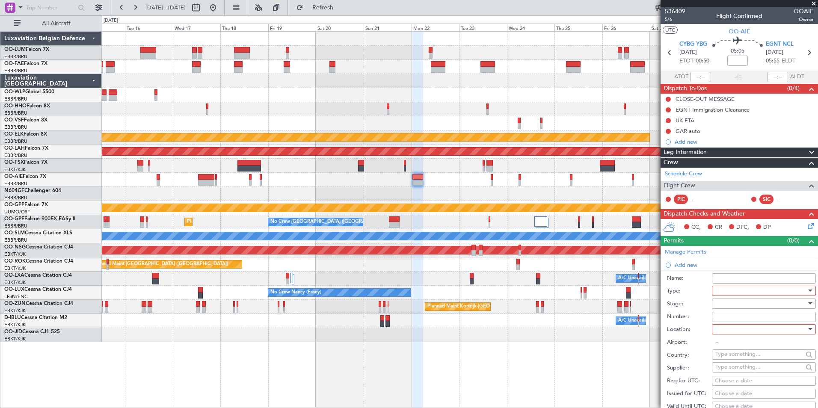
click at [727, 289] on div at bounding box center [760, 290] width 91 height 13
click at [727, 289] on div at bounding box center [409, 204] width 818 height 408
click at [727, 292] on div at bounding box center [760, 290] width 91 height 13
click at [736, 344] on span "CANPASS" at bounding box center [760, 346] width 90 height 13
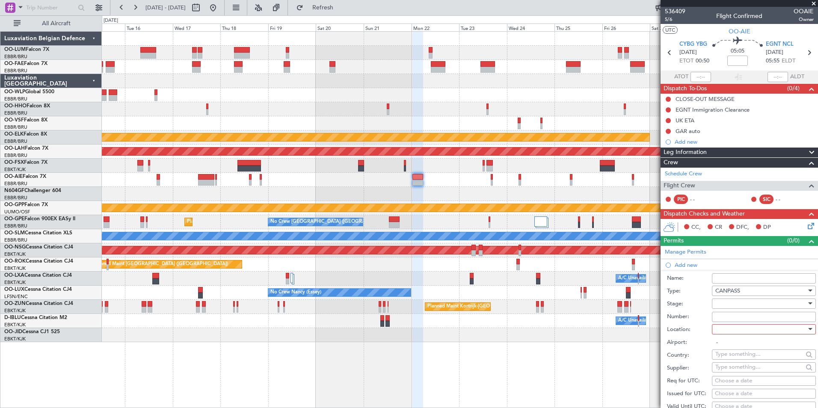
click at [724, 301] on div at bounding box center [760, 303] width 91 height 13
click at [734, 332] on span "Not Requested" at bounding box center [760, 333] width 90 height 13
click at [729, 327] on div at bounding box center [760, 329] width 91 height 13
click at [735, 342] on span "Departure" at bounding box center [760, 346] width 90 height 13
type input "CYBG / YBG"
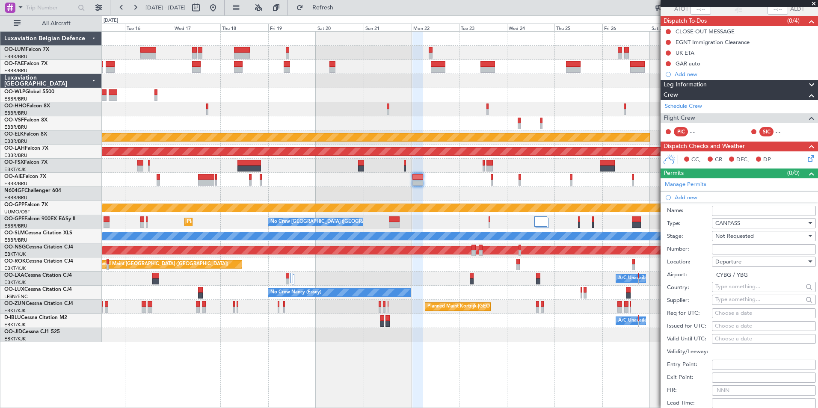
scroll to position [128, 0]
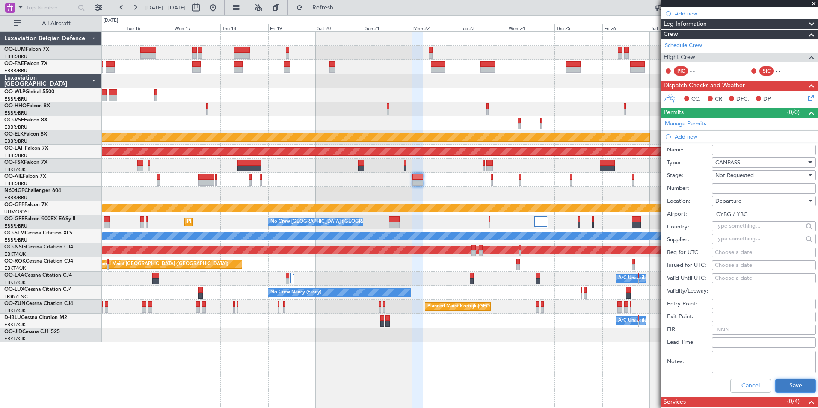
click at [794, 384] on button "Save" at bounding box center [795, 386] width 41 height 14
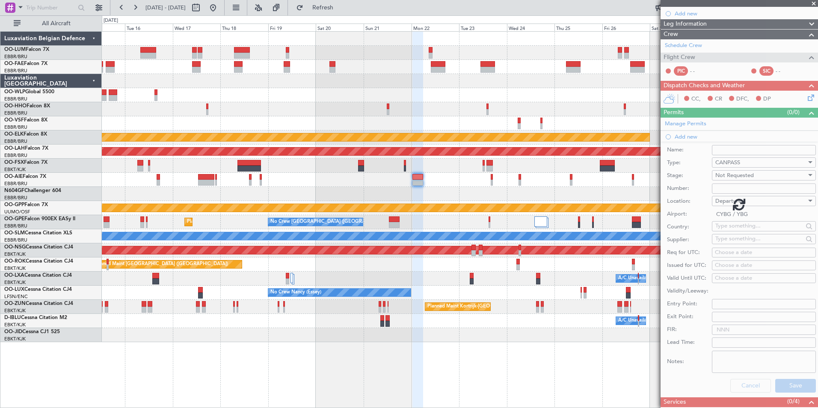
scroll to position [30, 0]
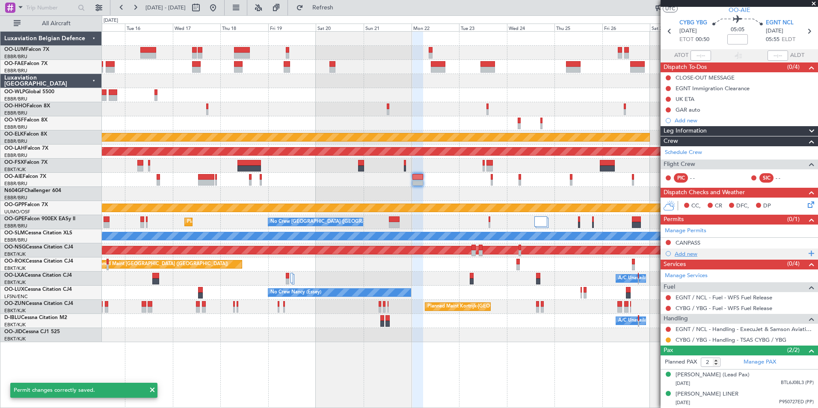
click at [689, 250] on div "Add new" at bounding box center [739, 253] width 131 height 7
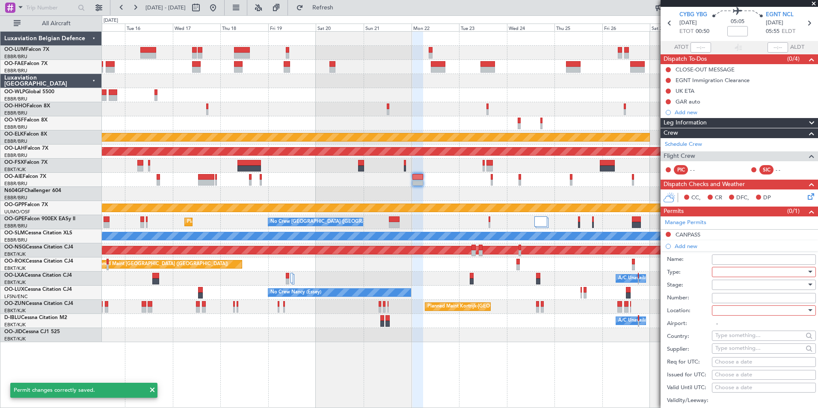
scroll to position [128, 0]
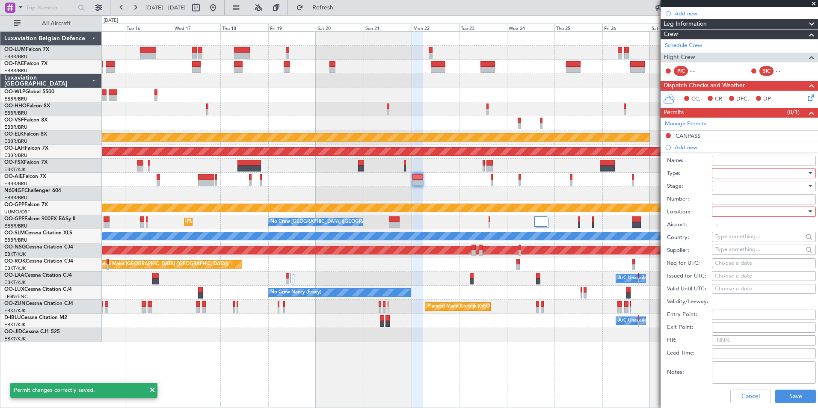
click at [732, 173] on div at bounding box center [760, 173] width 91 height 13
click at [719, 154] on div at bounding box center [409, 204] width 818 height 408
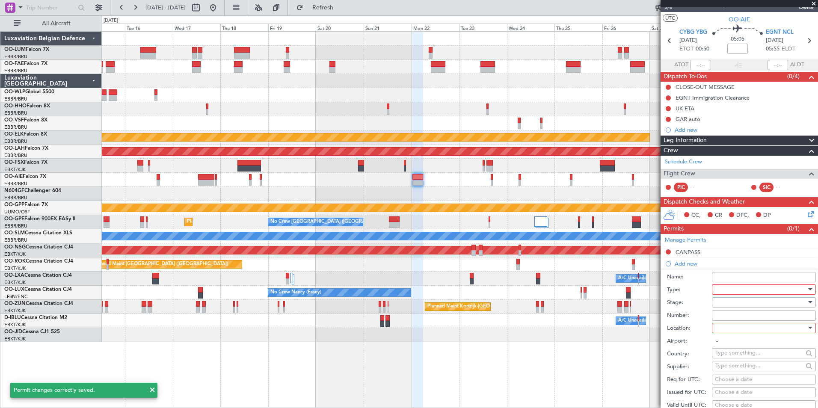
scroll to position [0, 0]
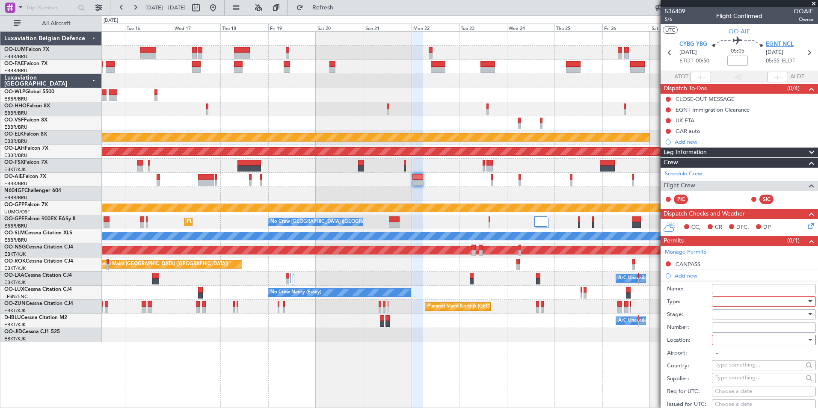
click at [767, 45] on span "EGNT NCL" at bounding box center [779, 44] width 28 height 9
click at [364, 167] on div at bounding box center [459, 166] width 715 height 14
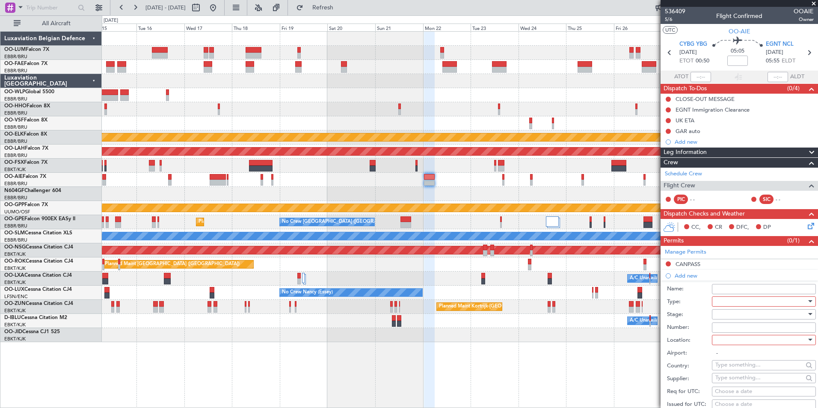
click at [464, 180] on div at bounding box center [459, 180] width 715 height 14
click at [783, 41] on span "EGNT NCL" at bounding box center [779, 44] width 28 height 9
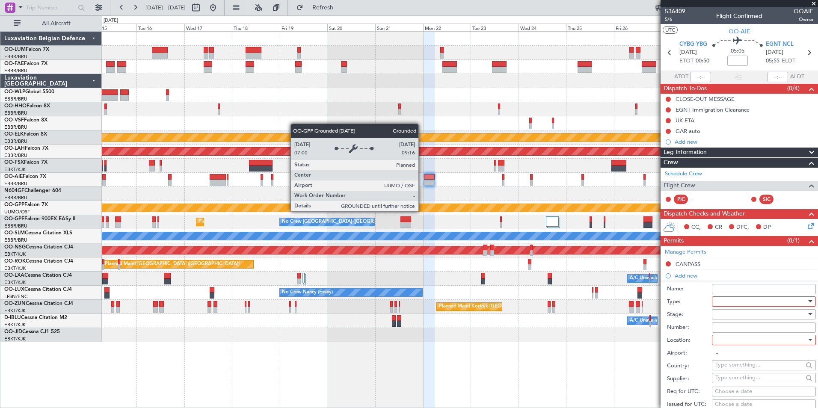
click at [381, 215] on div "Owner Melsbroek Air Base Owner [GEOGRAPHIC_DATA] Planned Maint [GEOGRAPHIC_DATA…" at bounding box center [459, 187] width 715 height 310
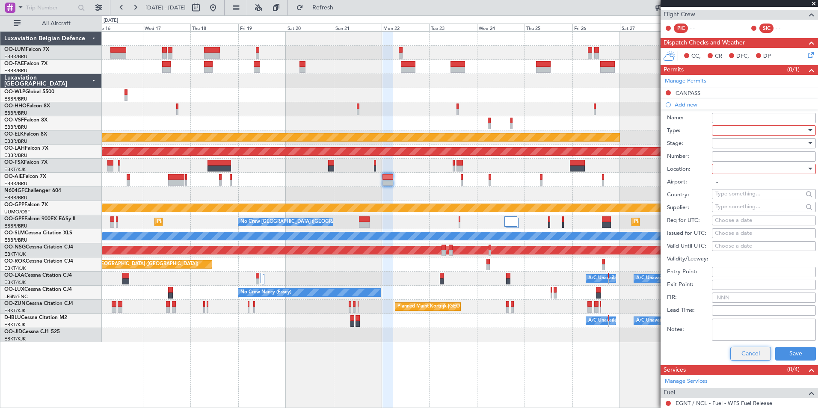
click at [730, 350] on button "Cancel" at bounding box center [750, 354] width 41 height 14
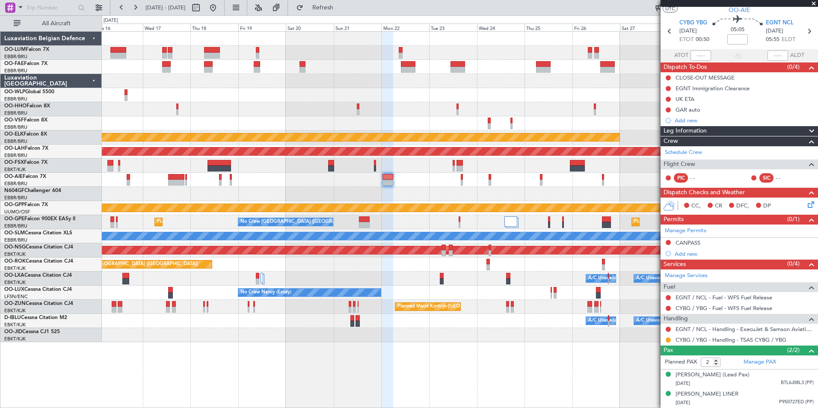
click at [386, 201] on div at bounding box center [459, 194] width 715 height 14
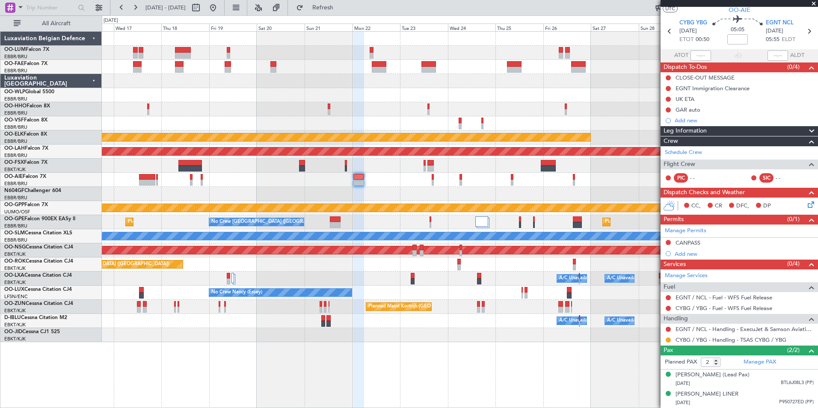
click at [386, 194] on div at bounding box center [459, 194] width 715 height 14
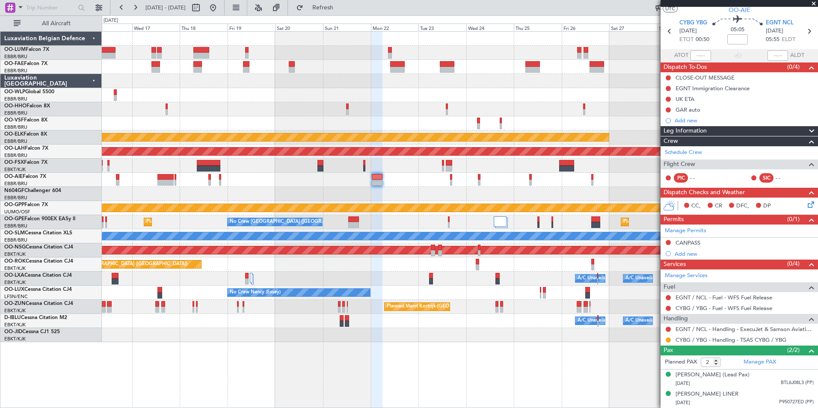
click at [780, 15] on section "CYBG YBG [DATE] ETOT 00:50 05:05 [GEOGRAPHIC_DATA] NCL [DATE] 05:55 ELDT" at bounding box center [738, 32] width 157 height 34
click at [777, 19] on span "EGNT NCL" at bounding box center [779, 23] width 28 height 9
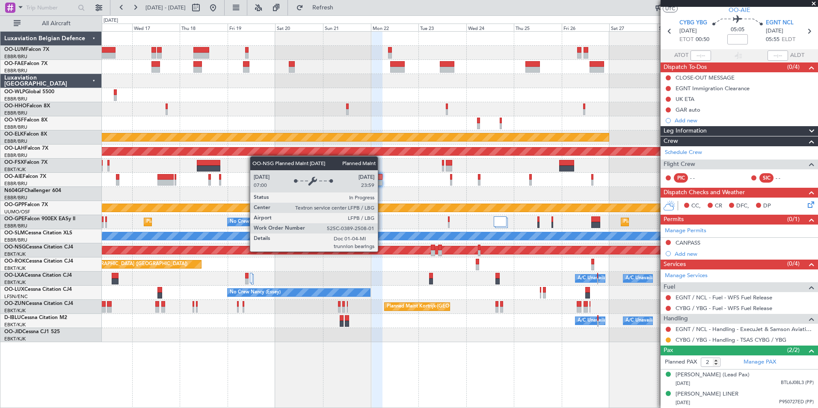
click at [425, 265] on div "Owner Melsbroek Air Base Owner [GEOGRAPHIC_DATA] Planned Maint [GEOGRAPHIC_DATA…" at bounding box center [459, 187] width 715 height 310
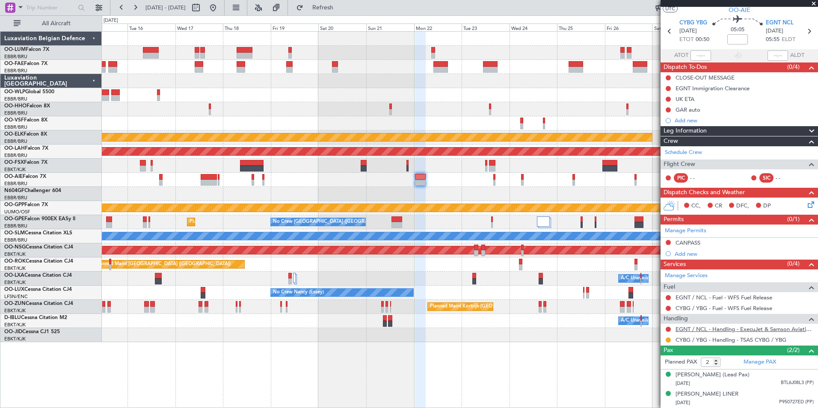
click at [708, 325] on link "EGNT / NCL - Handling - ExecuJet & Samson Aviation Services [GEOGRAPHIC_DATA] /…" at bounding box center [744, 328] width 138 height 7
click at [338, 12] on button "Refresh" at bounding box center [317, 8] width 51 height 14
click at [718, 85] on div "EGNT Immigration Clearance" at bounding box center [712, 88] width 74 height 7
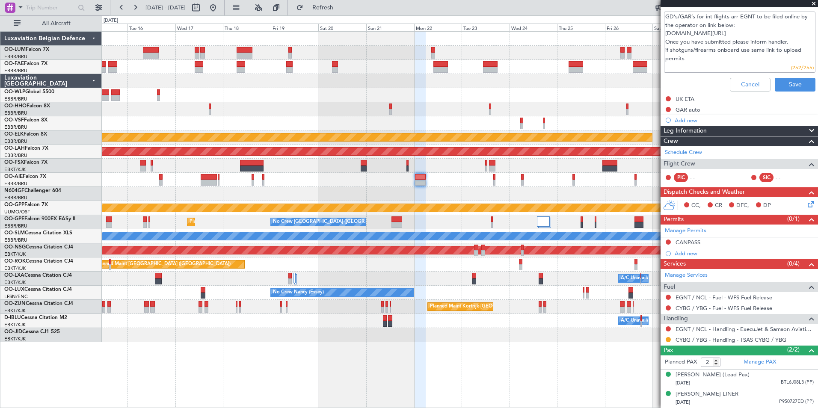
scroll to position [100, 0]
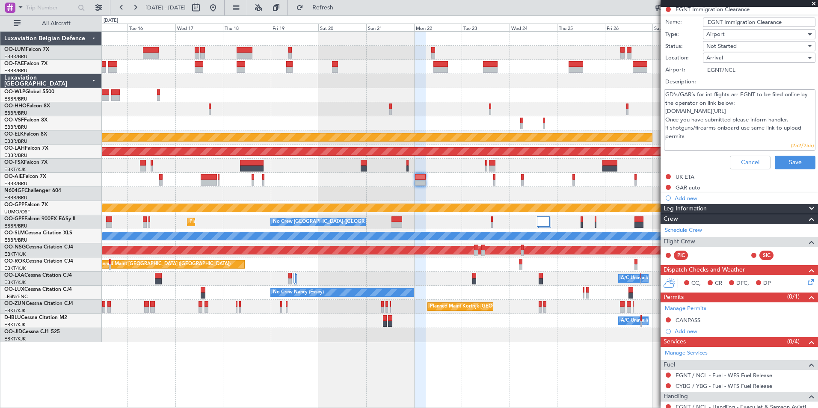
drag, startPoint x: 665, startPoint y: 90, endPoint x: 759, endPoint y: 125, distance: 100.0
click at [759, 121] on textarea "GD’s/GAR’s for int flights arr EGNT to be filed online by the operator on link …" at bounding box center [739, 119] width 151 height 61
click at [745, 159] on button "Cancel" at bounding box center [749, 163] width 41 height 14
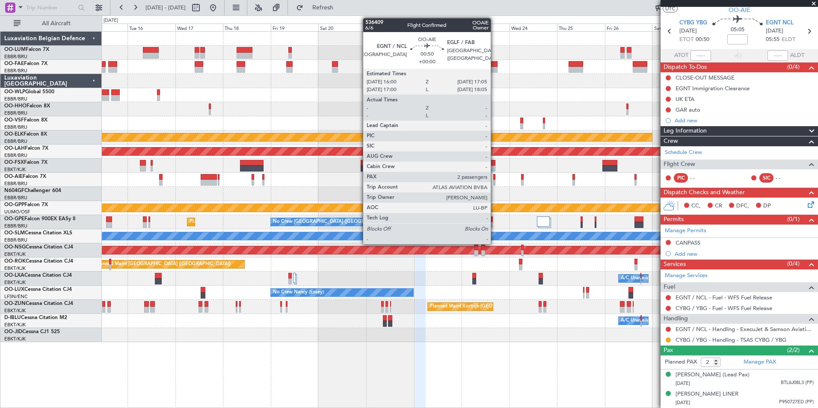
click at [494, 177] on div at bounding box center [494, 177] width 3 height 6
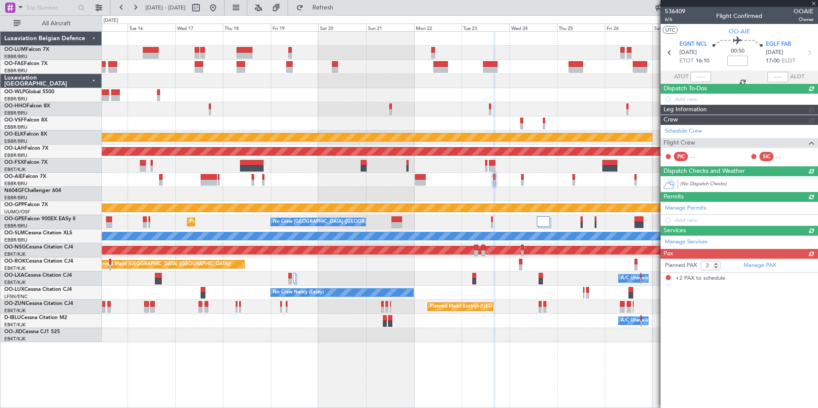
scroll to position [0, 0]
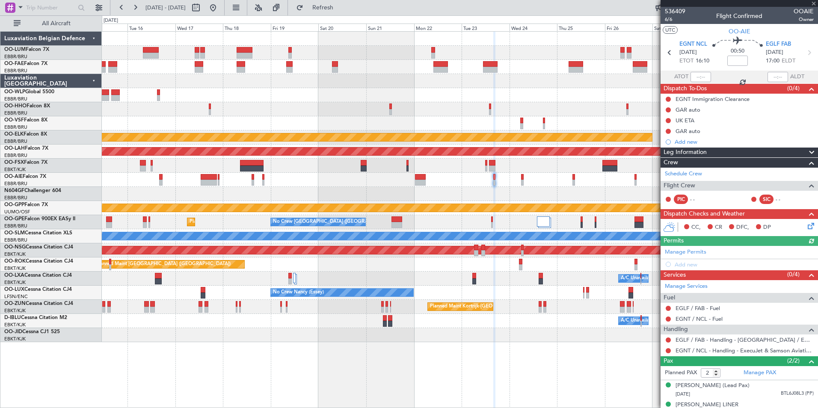
click at [413, 182] on div at bounding box center [459, 180] width 715 height 14
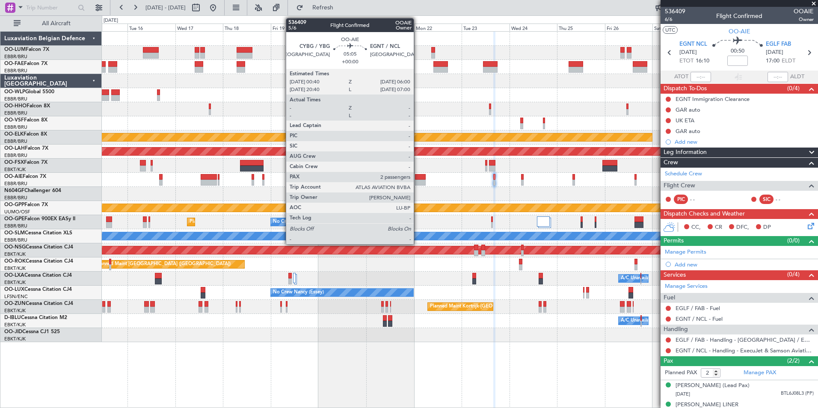
click at [418, 182] on div at bounding box center [420, 183] width 11 height 6
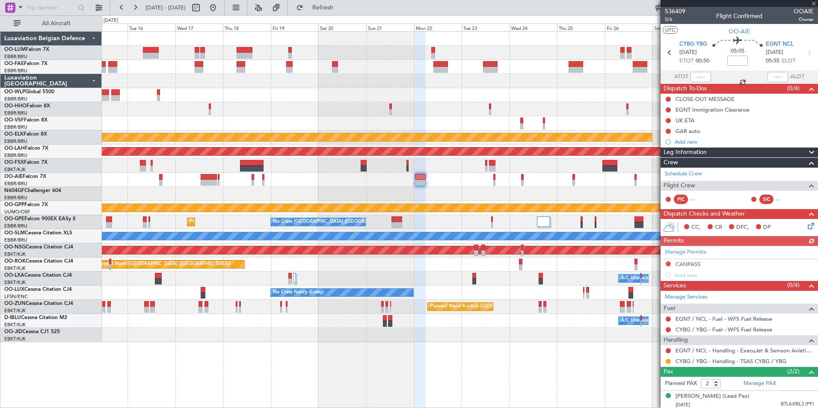
click at [806, 228] on icon at bounding box center [809, 224] width 7 height 7
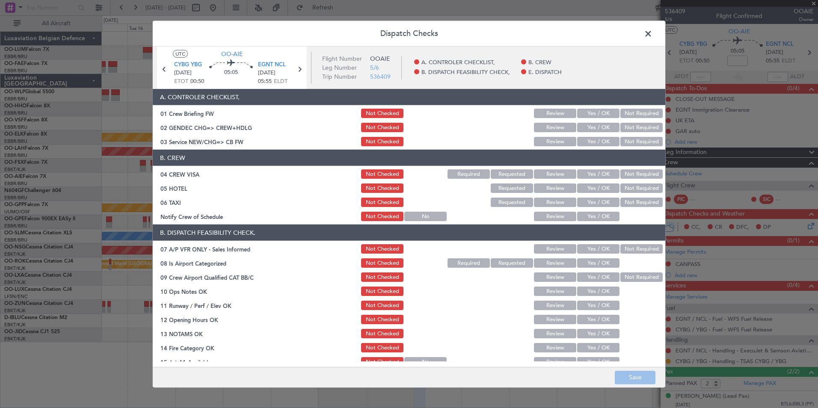
click at [588, 142] on button "Yes / OK" at bounding box center [598, 141] width 42 height 9
click at [644, 173] on button "Not Required" at bounding box center [641, 173] width 42 height 9
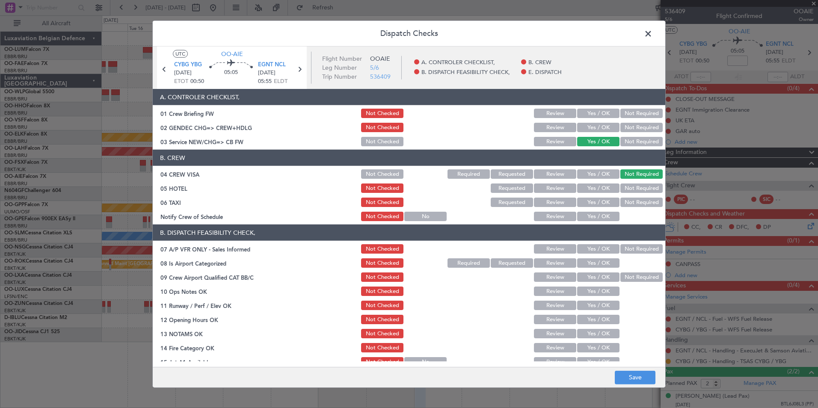
click at [632, 189] on button "Not Required" at bounding box center [641, 187] width 42 height 9
click at [594, 188] on button "Yes / OK" at bounding box center [598, 187] width 42 height 9
click at [635, 198] on button "Not Required" at bounding box center [641, 202] width 42 height 9
click at [630, 249] on button "Not Required" at bounding box center [641, 248] width 42 height 9
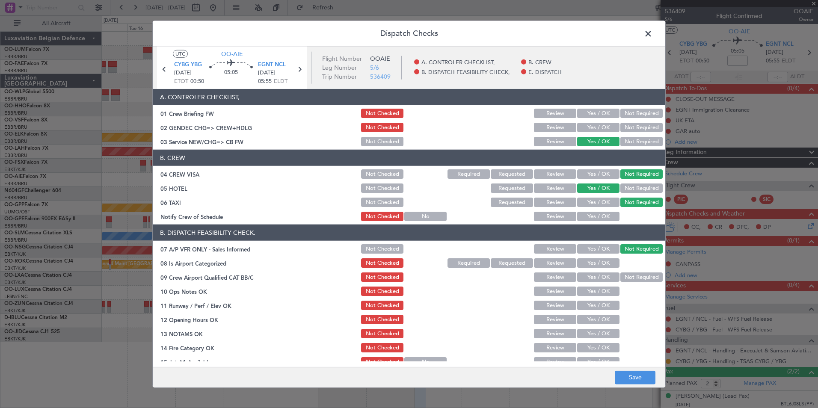
click at [596, 264] on button "Yes / OK" at bounding box center [598, 262] width 42 height 9
click at [621, 276] on button "Not Required" at bounding box center [641, 276] width 42 height 9
click at [597, 293] on button "Yes / OK" at bounding box center [598, 290] width 42 height 9
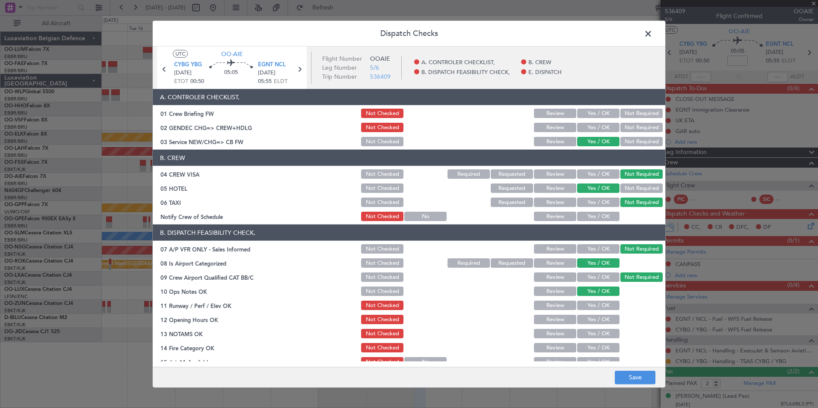
click at [596, 307] on button "Yes / OK" at bounding box center [598, 305] width 42 height 9
click at [597, 322] on button "Yes / OK" at bounding box center [598, 319] width 42 height 9
click at [597, 334] on button "Yes / OK" at bounding box center [598, 333] width 42 height 9
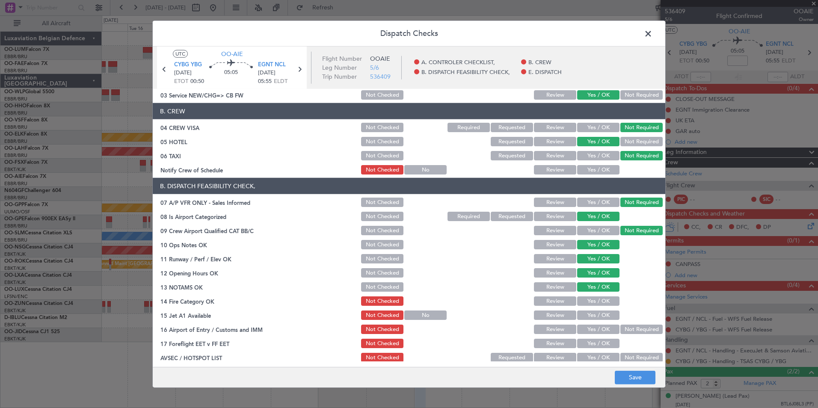
scroll to position [126, 0]
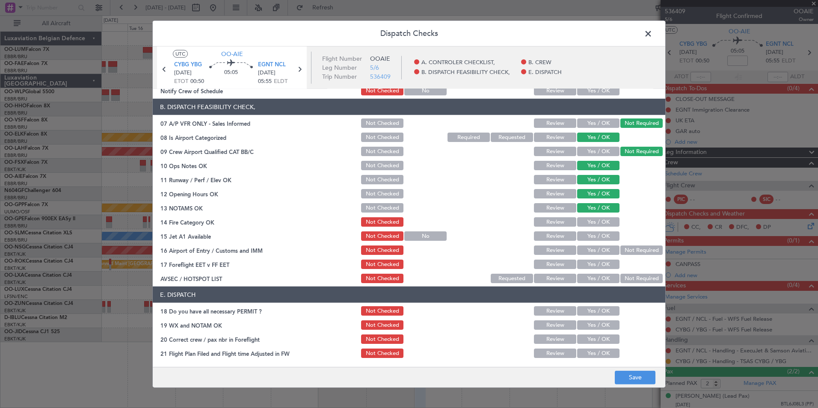
click at [599, 224] on button "Yes / OK" at bounding box center [598, 221] width 42 height 9
click at [596, 233] on button "Yes / OK" at bounding box center [598, 235] width 42 height 9
drag, startPoint x: 594, startPoint y: 242, endPoint x: 594, endPoint y: 250, distance: 7.7
click at [594, 245] on section "B. DISPATCH FEASIBILITY CHECK, 07 A/P VFR ONLY - Sales Informed Not Checked Rev…" at bounding box center [409, 192] width 512 height 186
click at [591, 254] on button "Yes / OK" at bounding box center [598, 249] width 42 height 9
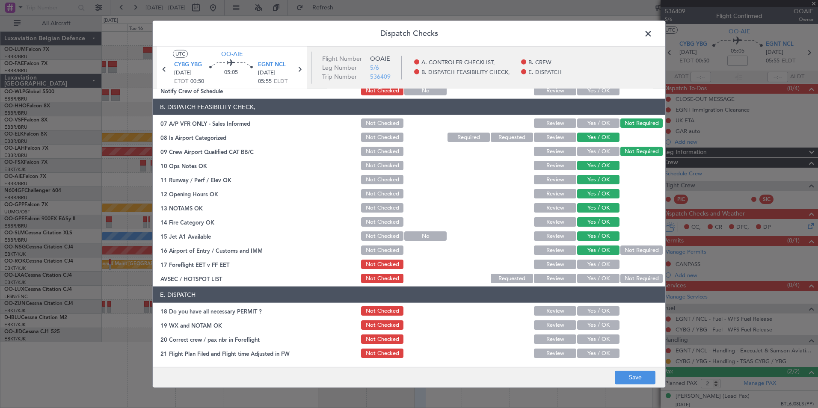
click at [567, 267] on button "Review" at bounding box center [555, 264] width 42 height 9
click at [647, 278] on button "Not Required" at bounding box center [641, 278] width 42 height 9
drag, startPoint x: 636, startPoint y: 362, endPoint x: 634, endPoint y: 375, distance: 12.9
click at [636, 362] on main "UTC OO-AIE CYBG YBG [DATE] ETOT 00:50 05:05 EGNT NCL [DATE] 05:55 ELDT Flight N…" at bounding box center [409, 209] width 512 height 324
click at [632, 380] on button "Save" at bounding box center [634, 377] width 41 height 14
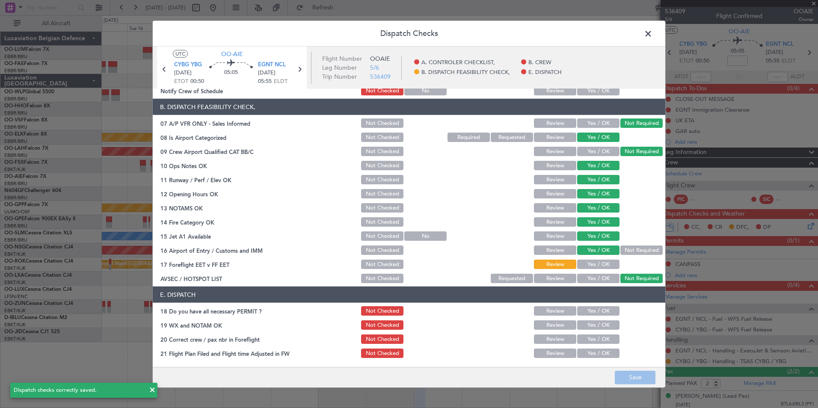
click at [652, 37] on span at bounding box center [652, 35] width 0 height 17
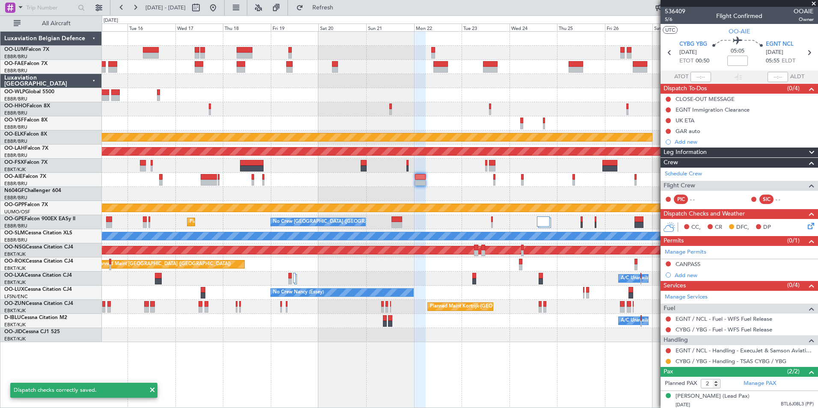
drag, startPoint x: 361, startPoint y: 6, endPoint x: 369, endPoint y: 18, distance: 14.8
click at [343, 13] on button "Refresh" at bounding box center [317, 8] width 51 height 14
click at [436, 198] on div at bounding box center [459, 194] width 715 height 14
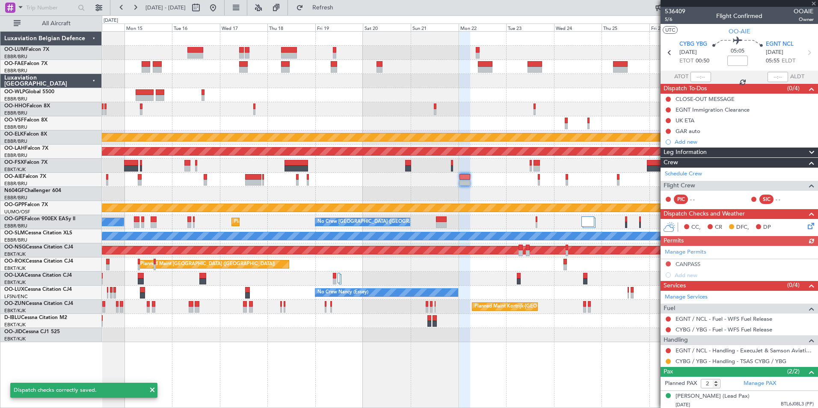
click at [478, 188] on div at bounding box center [459, 194] width 715 height 14
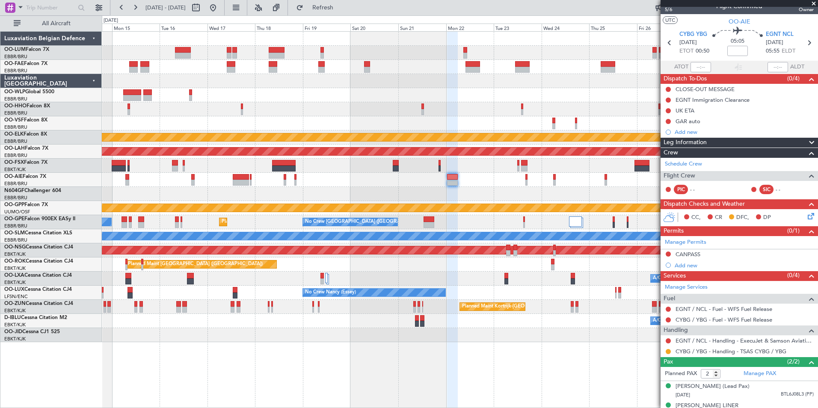
scroll to position [0, 0]
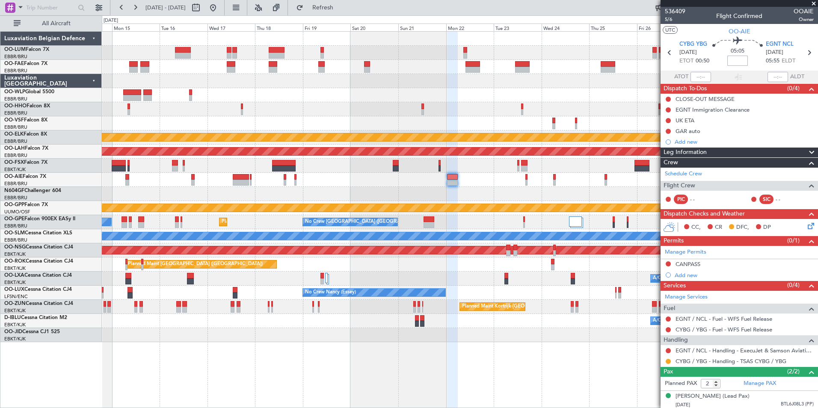
click at [736, 65] on input at bounding box center [737, 61] width 21 height 10
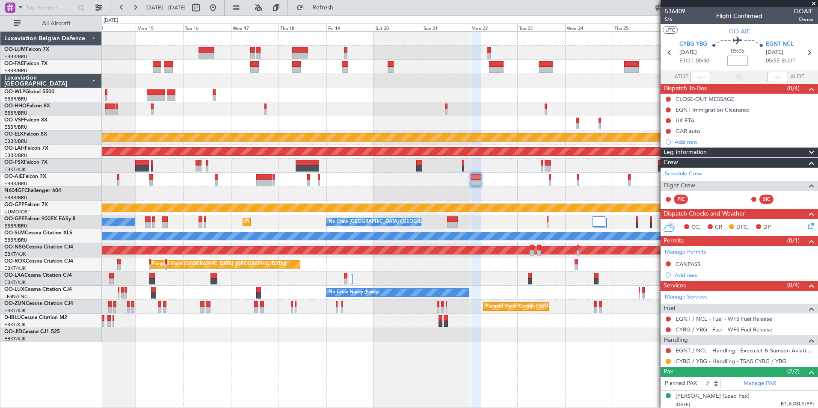
click at [495, 189] on div at bounding box center [459, 194] width 715 height 14
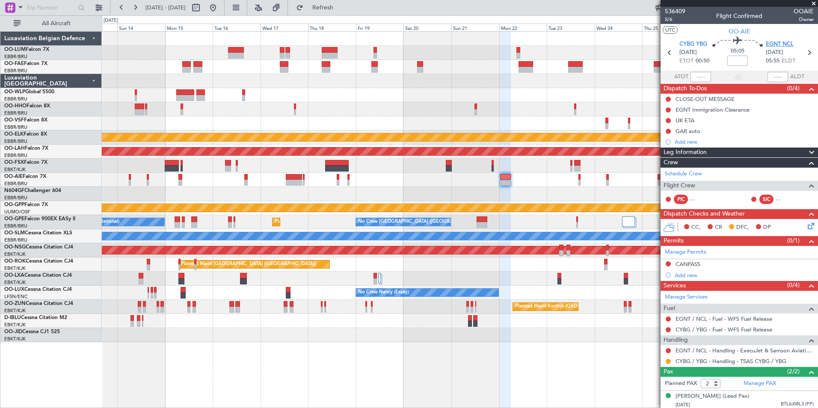
click at [775, 41] on span "EGNT NCL" at bounding box center [779, 44] width 28 height 9
click at [341, 6] on span "Refresh" at bounding box center [323, 8] width 36 height 6
click at [694, 352] on link "EGNT / NCL - Handling - ExecuJet & Samson Aviation Services [GEOGRAPHIC_DATA] /…" at bounding box center [744, 350] width 138 height 7
click at [341, 10] on span "Refresh" at bounding box center [323, 8] width 36 height 6
click at [343, 4] on button "Refresh" at bounding box center [317, 8] width 51 height 14
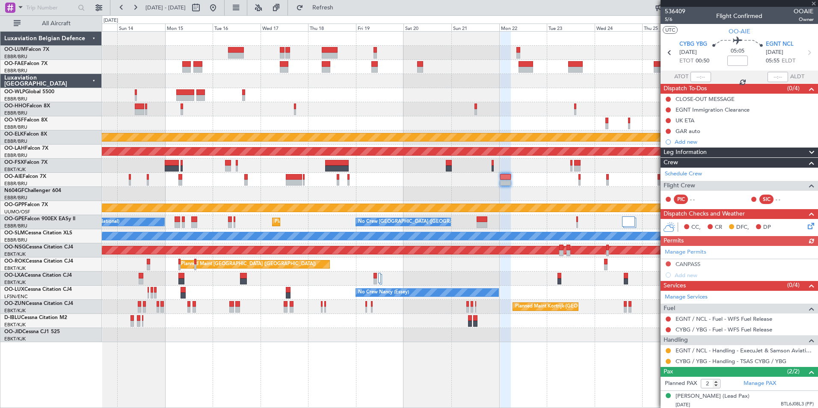
click at [493, 192] on div at bounding box center [459, 194] width 715 height 14
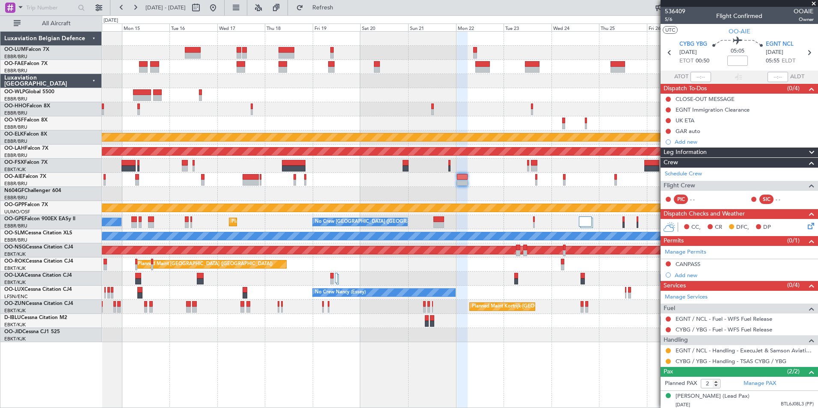
click at [490, 194] on div at bounding box center [459, 194] width 715 height 14
click at [479, 196] on div at bounding box center [459, 194] width 715 height 14
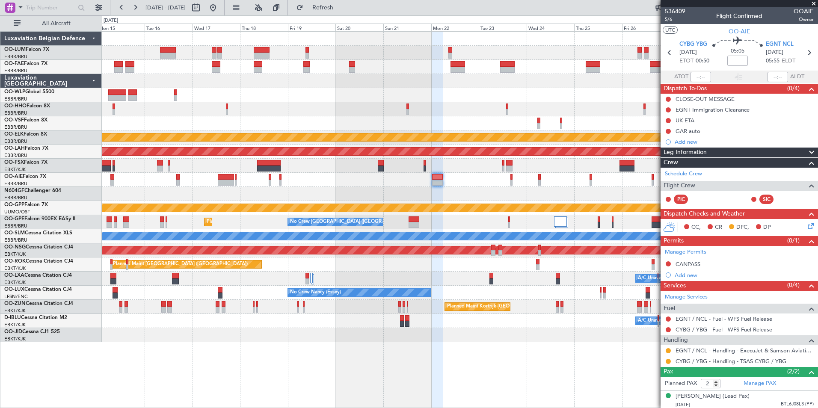
click at [509, 179] on div at bounding box center [459, 180] width 715 height 14
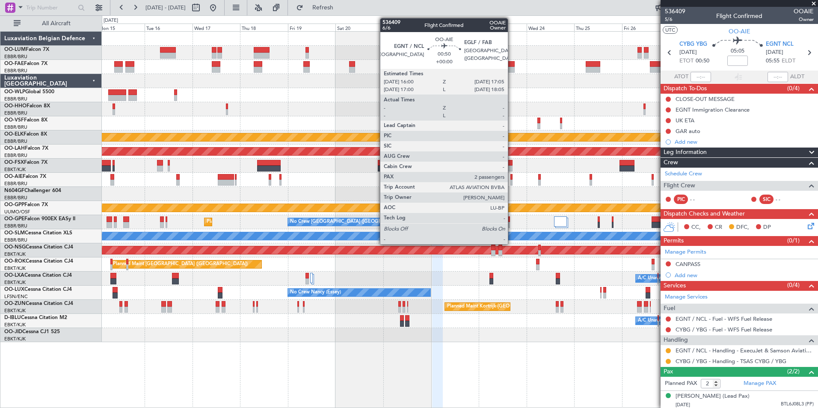
click at [511, 179] on div at bounding box center [511, 177] width 3 height 6
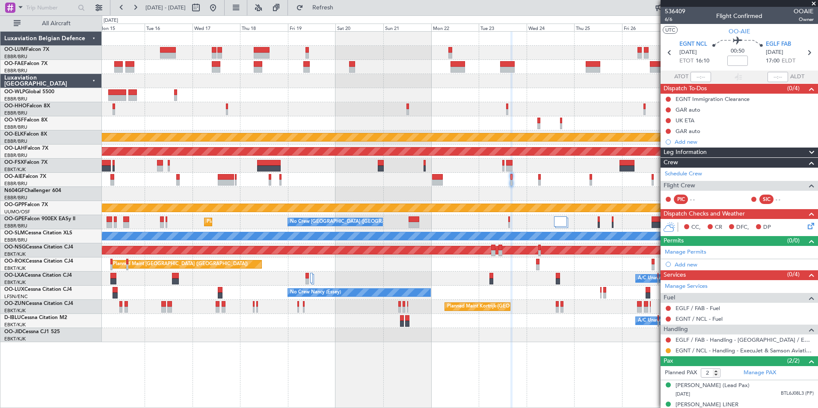
click at [503, 193] on div at bounding box center [459, 194] width 715 height 14
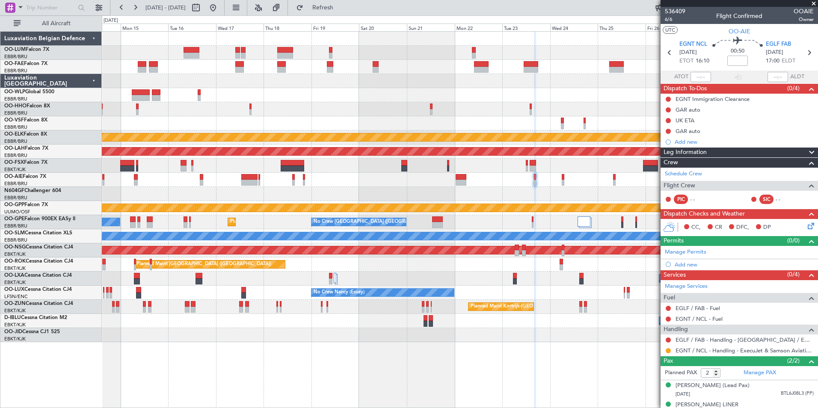
click at [534, 203] on div "Owner Melsbroek Air Base Owner Melsbroek Air Base Planned Maint Kortrijk-Wevelg…" at bounding box center [459, 187] width 715 height 310
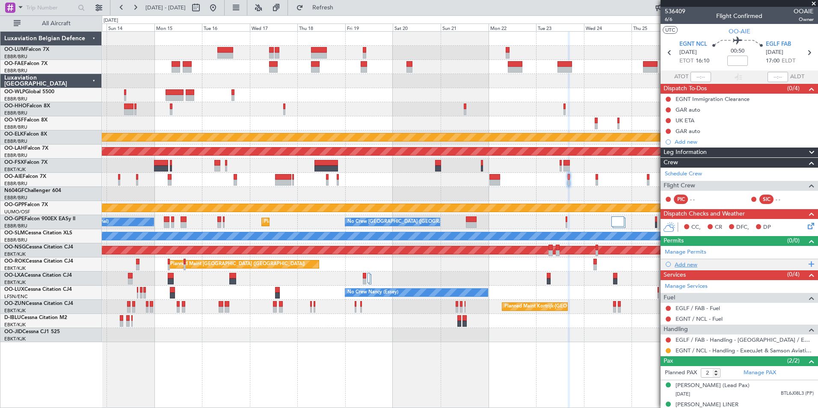
click at [682, 266] on div "Add new" at bounding box center [739, 264] width 131 height 7
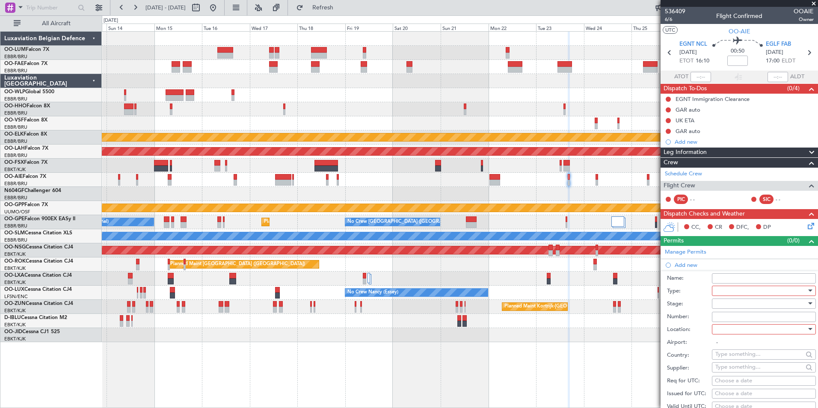
click at [728, 289] on div at bounding box center [760, 290] width 91 height 13
click at [722, 337] on span "PPR" at bounding box center [760, 332] width 90 height 13
click at [733, 301] on div at bounding box center [760, 303] width 91 height 13
click at [740, 335] on span "Not Requested" at bounding box center [760, 333] width 90 height 13
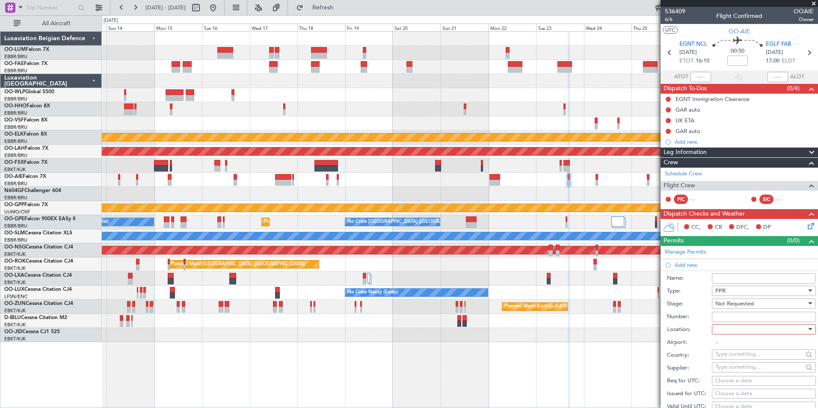
click at [728, 324] on div at bounding box center [760, 329] width 91 height 13
click at [731, 348] on span "Departure" at bounding box center [760, 346] width 90 height 13
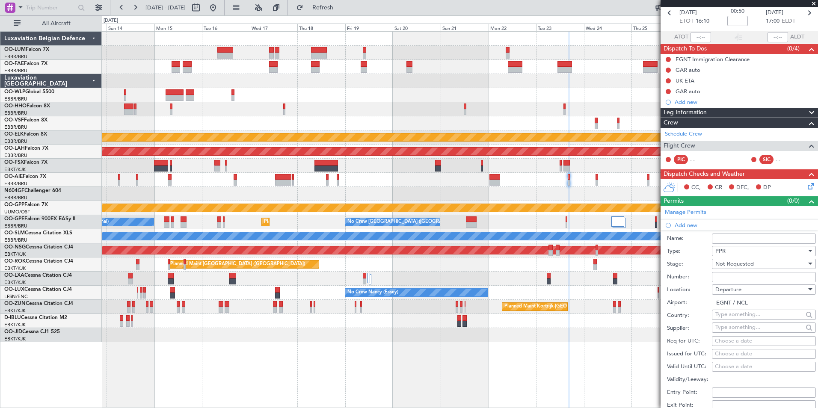
scroll to position [86, 0]
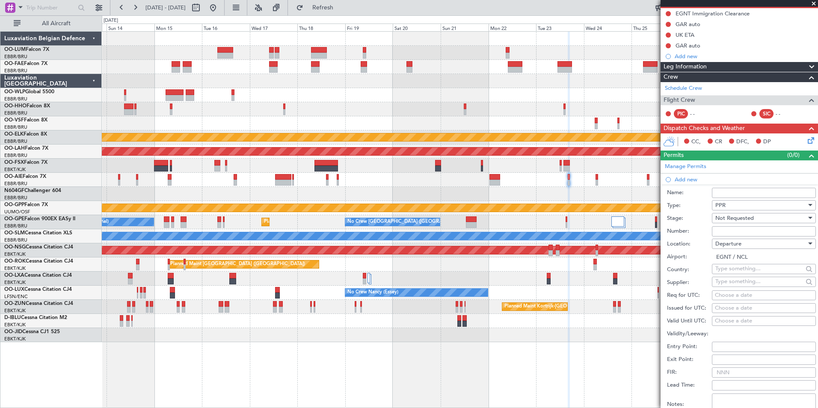
click at [727, 246] on span "Departure" at bounding box center [728, 244] width 26 height 8
click at [730, 286] on span "Arrival" at bounding box center [760, 286] width 90 height 13
type input "EGLF / FAB"
click at [726, 296] on div "Choose a date" at bounding box center [764, 295] width 98 height 9
select select "9"
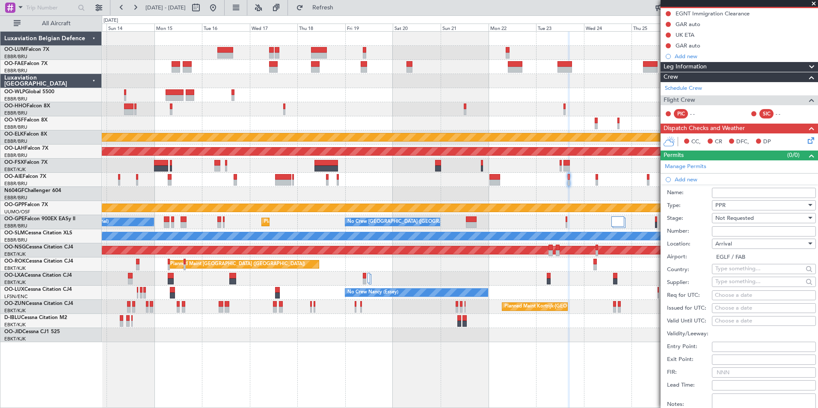
select select "2025"
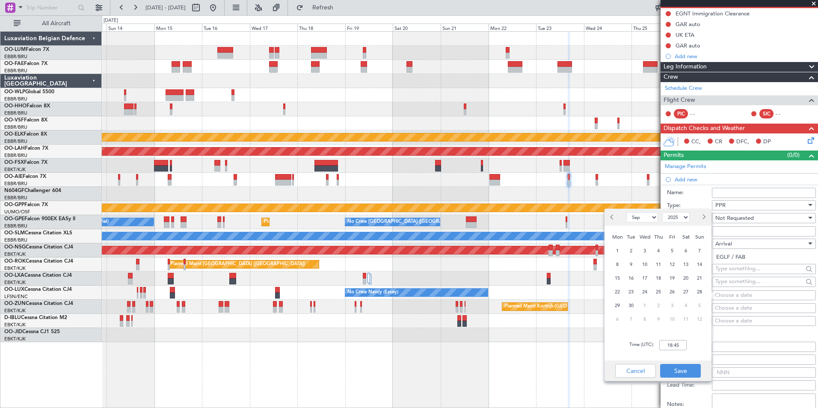
click at [627, 291] on span "23" at bounding box center [631, 291] width 11 height 11
click at [687, 344] on div "Time (UTC): 00:00" at bounding box center [657, 345] width 107 height 31
click at [684, 346] on input "00:00" at bounding box center [672, 345] width 27 height 10
click at [673, 343] on input "00:01" at bounding box center [672, 345] width 27 height 10
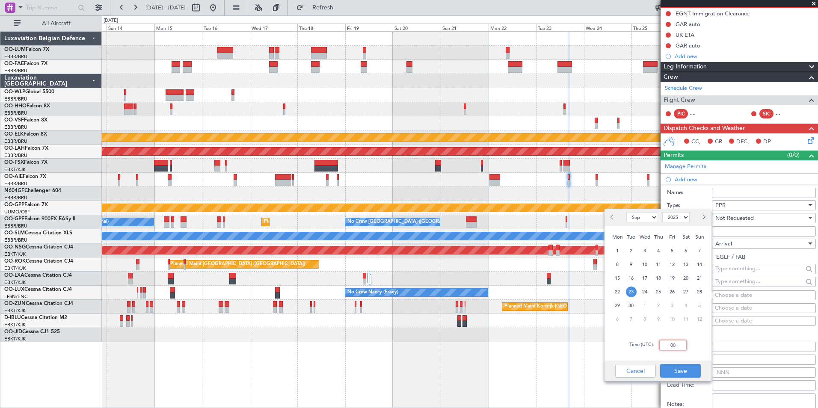
type input "0"
type input "17:05"
click at [682, 373] on button "Save" at bounding box center [680, 371] width 41 height 14
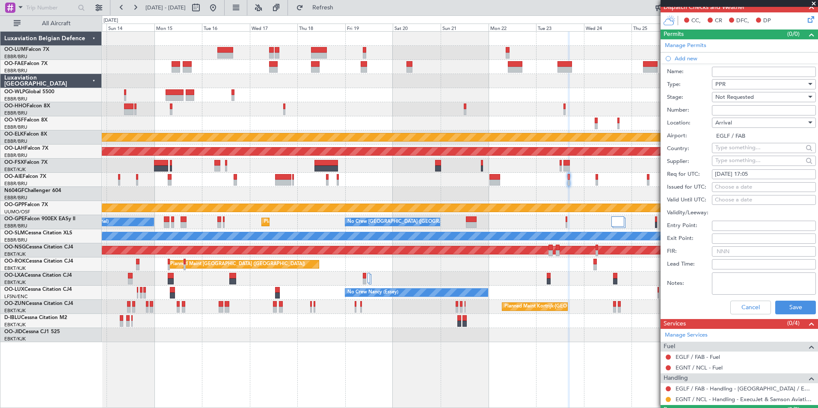
scroll to position [214, 0]
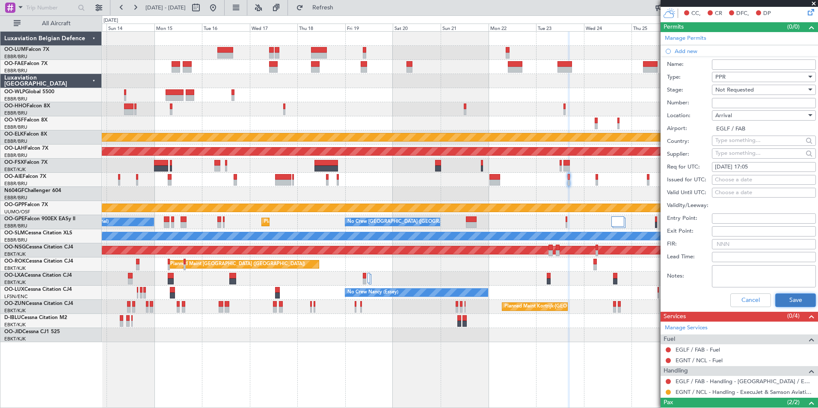
click at [791, 303] on button "Save" at bounding box center [795, 300] width 41 height 14
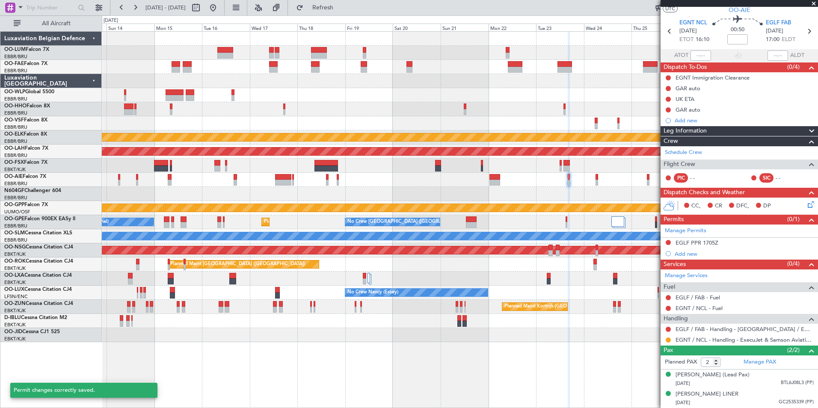
scroll to position [30, 0]
click at [567, 199] on div at bounding box center [459, 194] width 715 height 14
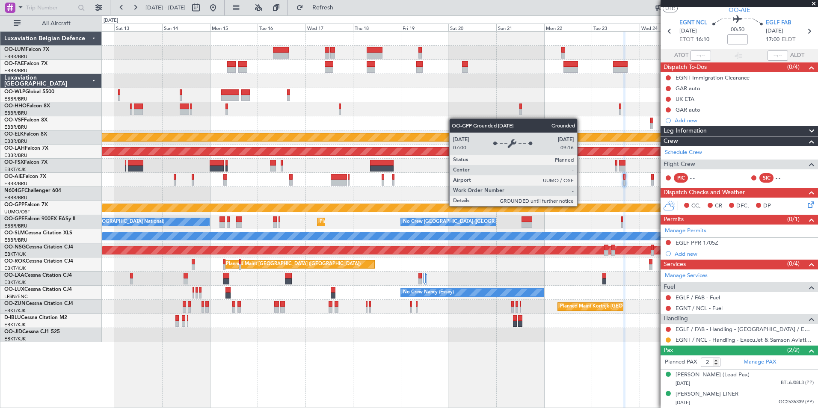
click at [540, 205] on div "Grounded [PERSON_NAME]" at bounding box center [460, 208] width 2146 height 8
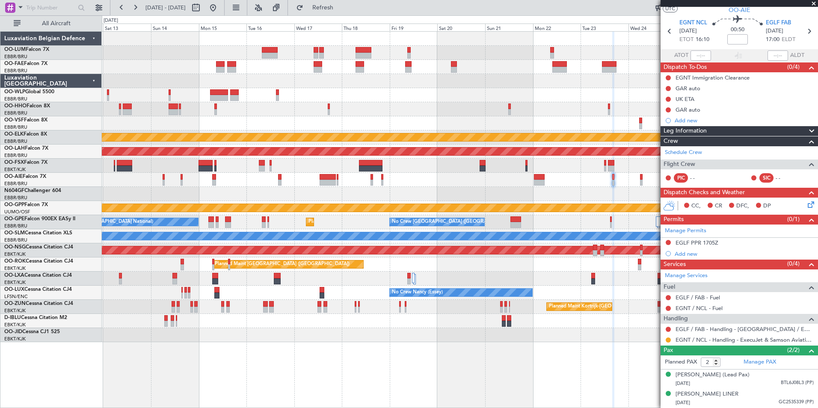
click at [529, 223] on div "No Crew Brussels (Brussels National) Planned Maint Brussels (Brussels National)…" at bounding box center [459, 222] width 715 height 14
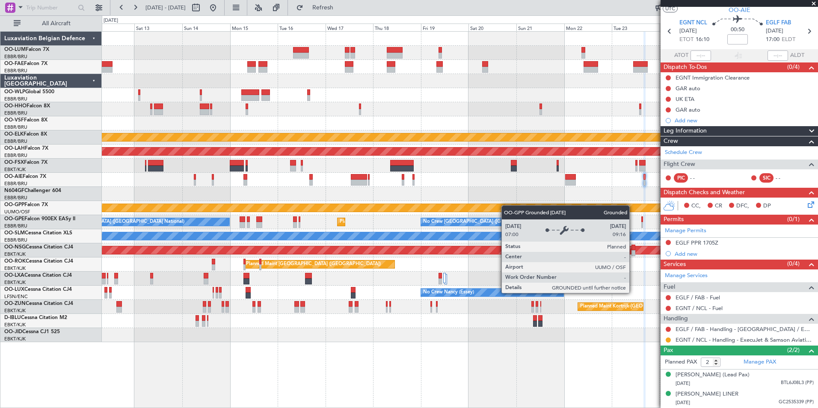
click at [525, 210] on div "Grounded [PERSON_NAME]" at bounding box center [459, 208] width 715 height 14
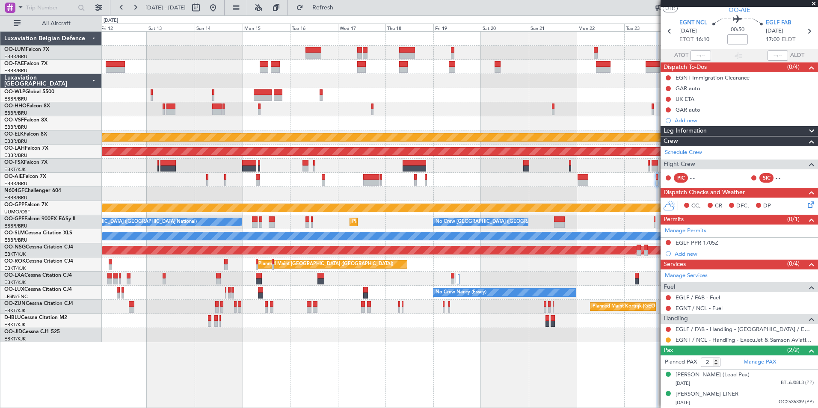
click at [529, 195] on div at bounding box center [459, 194] width 715 height 14
click at [584, 192] on div at bounding box center [459, 194] width 715 height 14
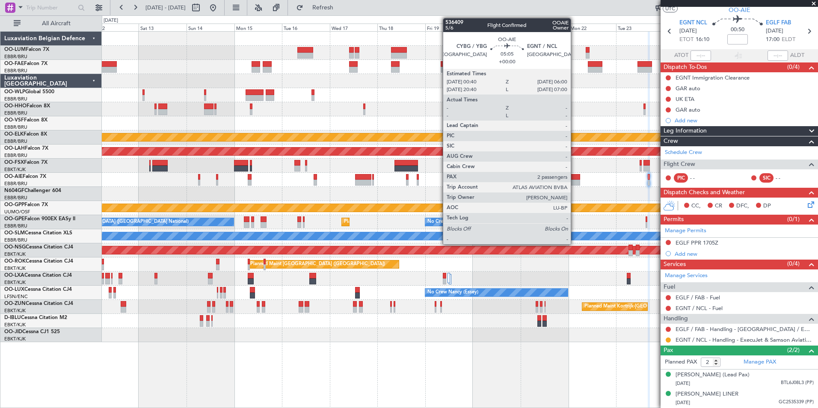
click at [574, 178] on div at bounding box center [574, 177] width 11 height 6
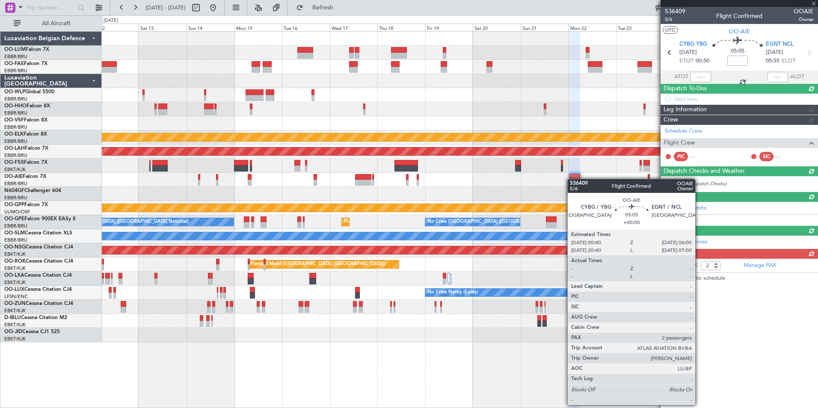
scroll to position [0, 0]
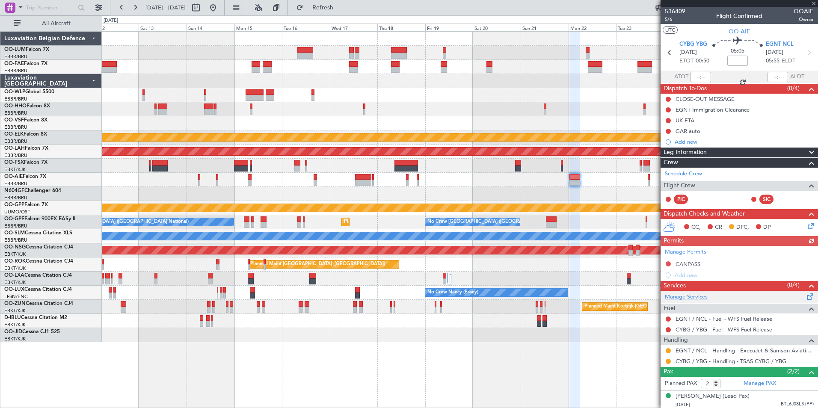
click at [682, 293] on link "Manage Services" at bounding box center [685, 297] width 43 height 9
click at [341, 10] on span "Refresh" at bounding box center [323, 8] width 36 height 6
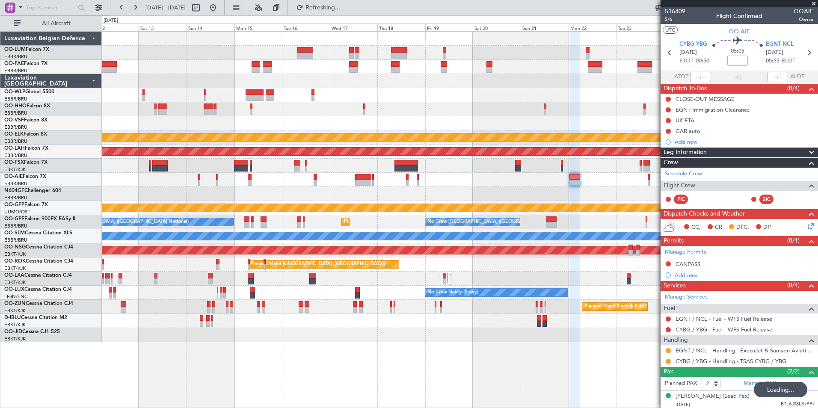
click at [387, 333] on div "Planned Maint Kortrijk-[GEOGRAPHIC_DATA]" at bounding box center [459, 335] width 715 height 14
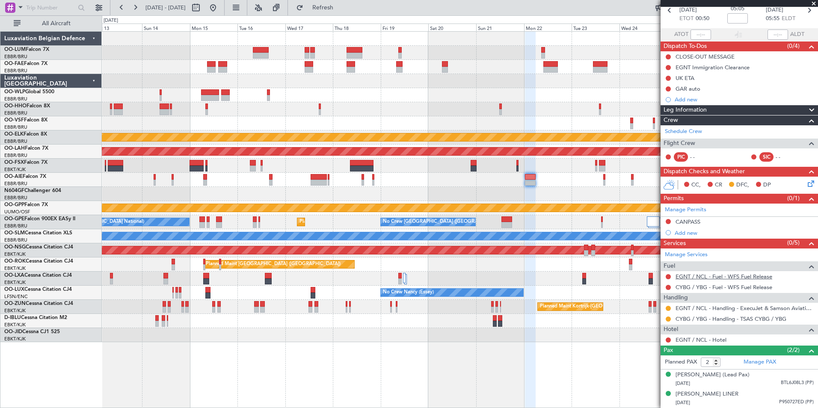
scroll to position [50, 0]
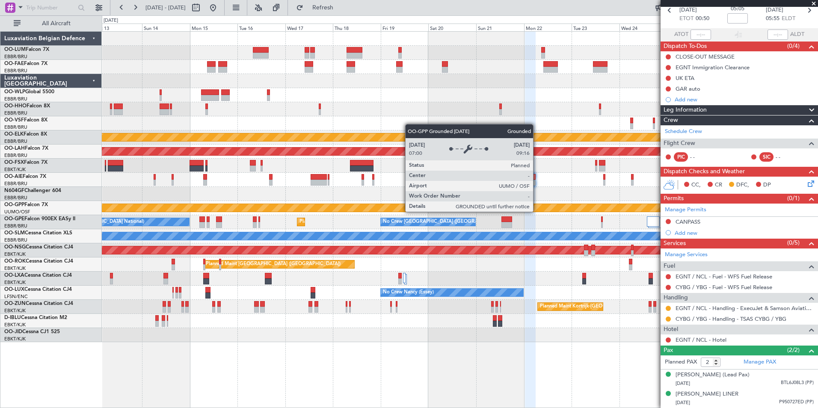
click at [521, 210] on div "Grounded [PERSON_NAME]" at bounding box center [460, 208] width 2146 height 8
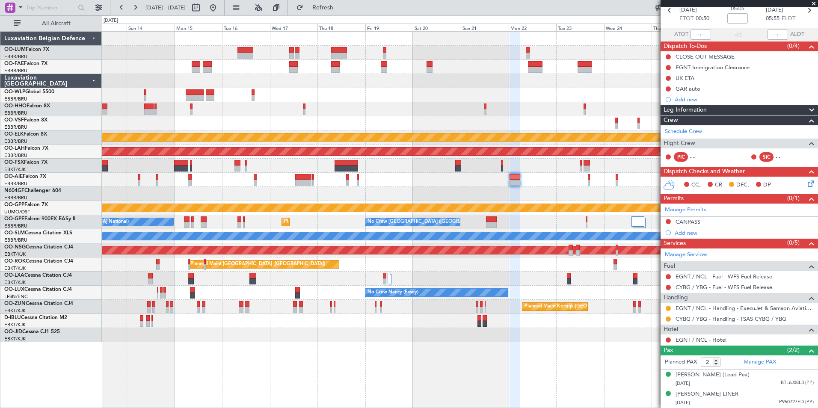
click at [542, 199] on div "Owner Melsbroek Air Base Owner Melsbroek Air Base Planned Maint Kortrijk-Wevelg…" at bounding box center [459, 187] width 715 height 310
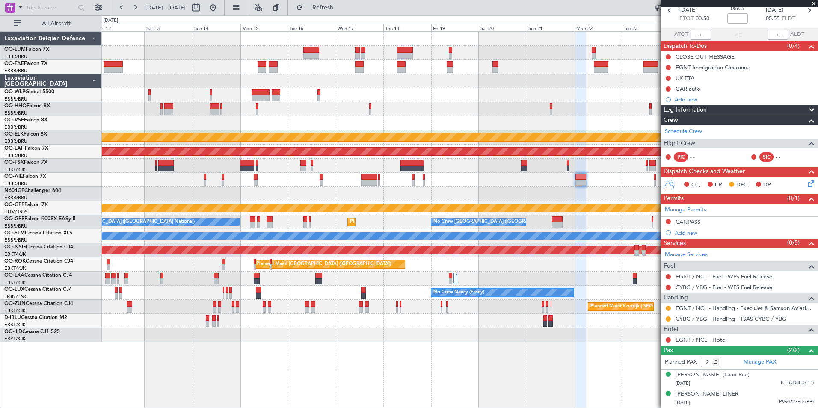
click at [487, 193] on div at bounding box center [459, 194] width 715 height 14
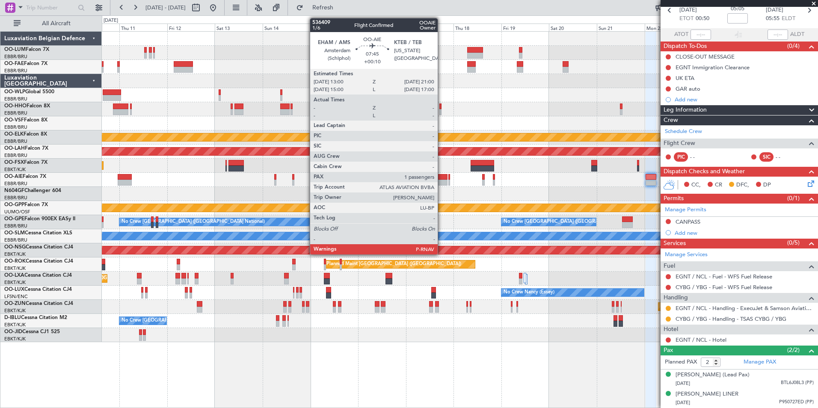
click at [441, 181] on div at bounding box center [439, 183] width 16 height 6
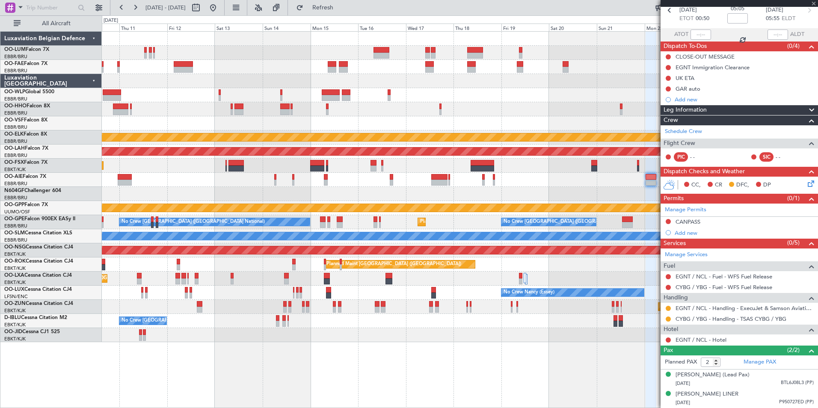
type input "+00:10"
type input "1"
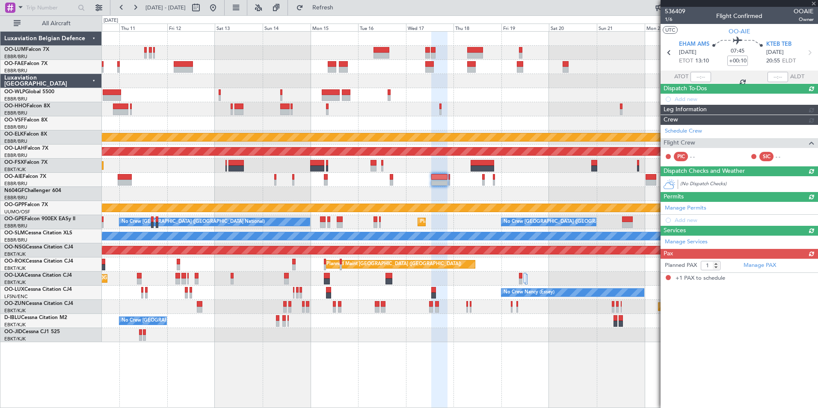
scroll to position [0, 0]
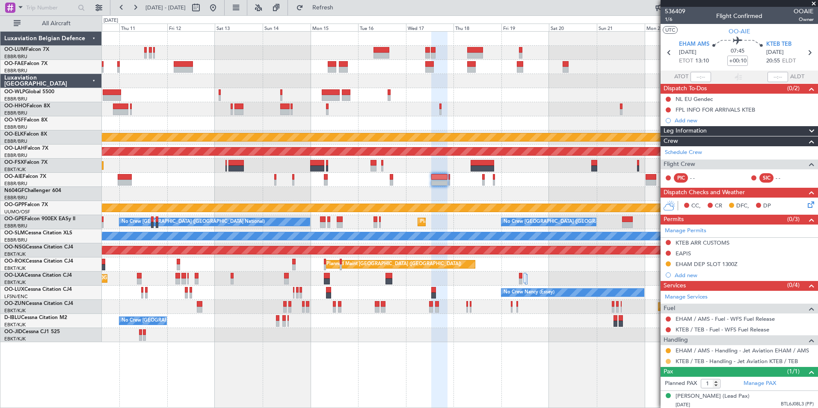
click at [668, 361] on button at bounding box center [667, 361] width 5 height 5
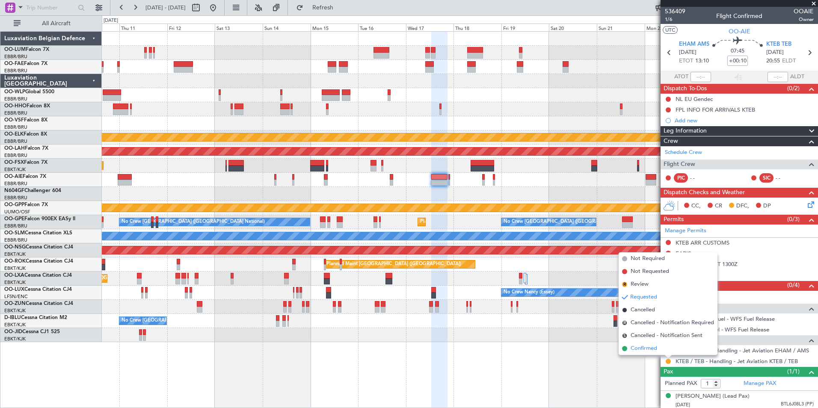
click at [648, 347] on span "Confirmed" at bounding box center [643, 348] width 27 height 9
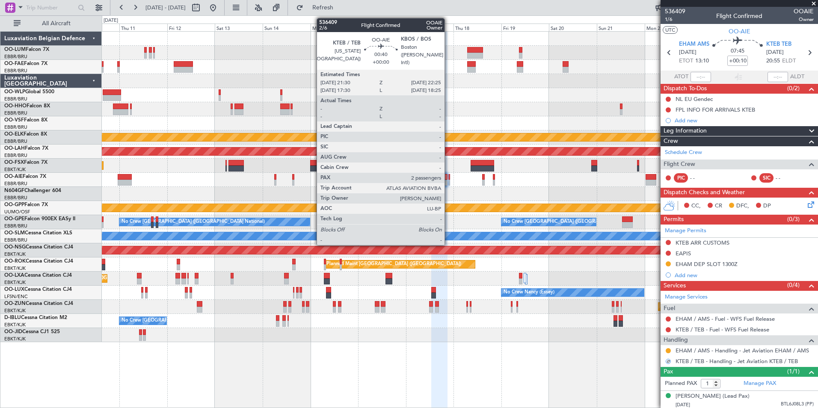
click at [448, 178] on div at bounding box center [449, 177] width 2 height 6
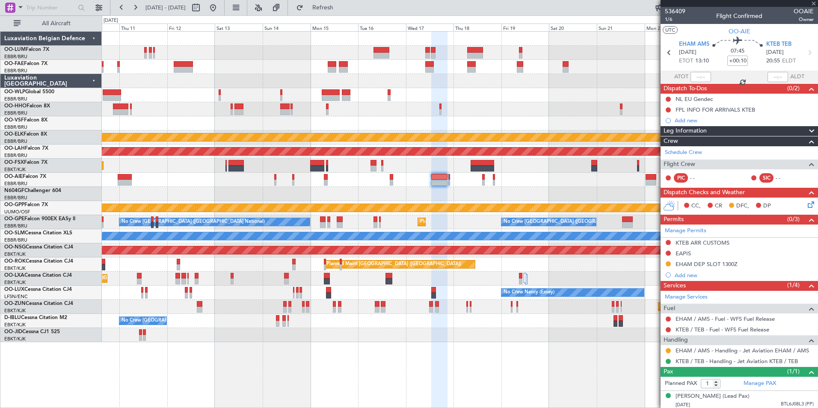
type input "2"
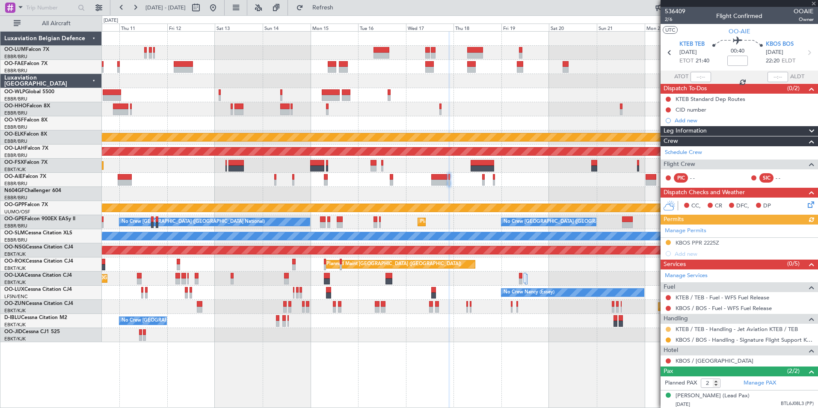
click at [667, 327] on button at bounding box center [667, 329] width 5 height 5
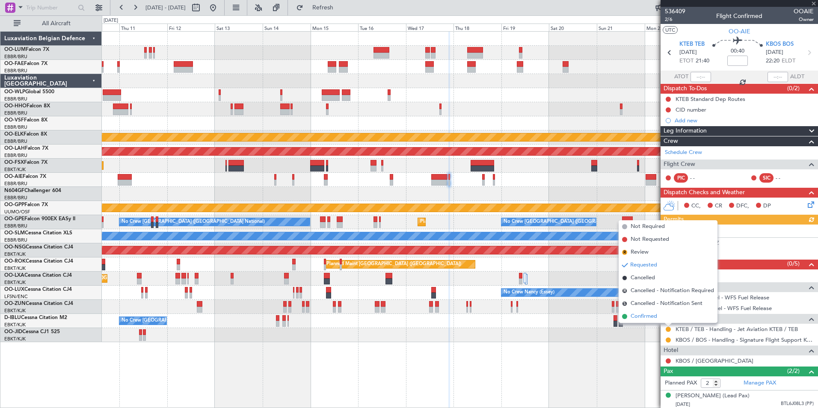
click at [641, 313] on span "Confirmed" at bounding box center [643, 316] width 27 height 9
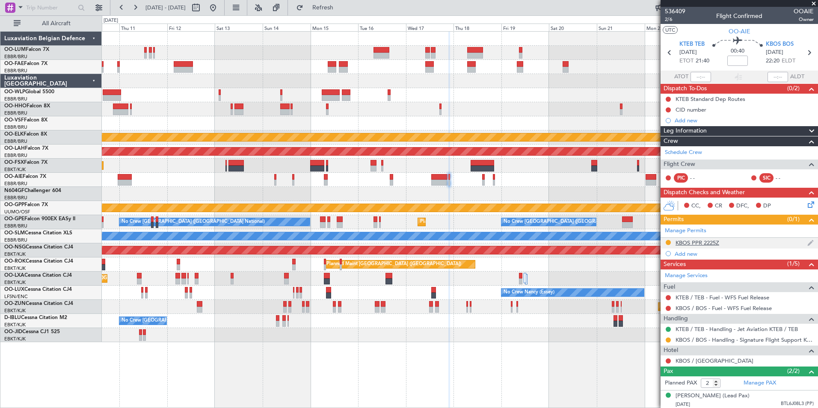
click at [709, 240] on div "KBOS PPR 2225Z" at bounding box center [697, 242] width 44 height 7
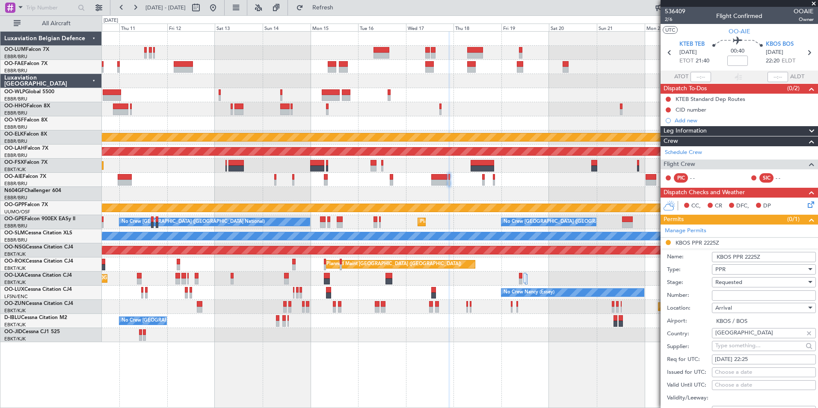
click at [733, 295] on input "Number:" at bounding box center [764, 295] width 104 height 10
paste input "9262178"
type input "9262178"
click at [741, 284] on span "Requested" at bounding box center [728, 282] width 27 height 8
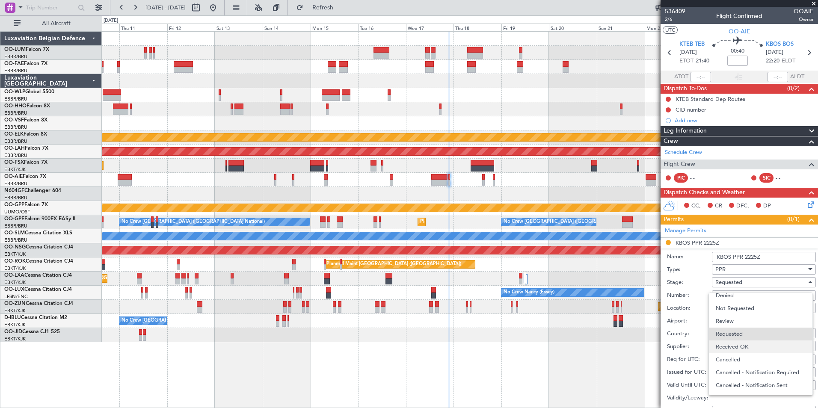
click at [735, 345] on span "Received OK" at bounding box center [760, 346] width 90 height 13
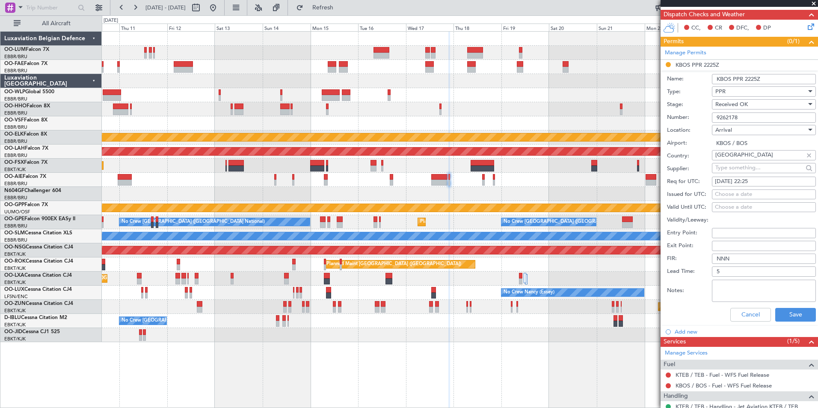
scroll to position [214, 0]
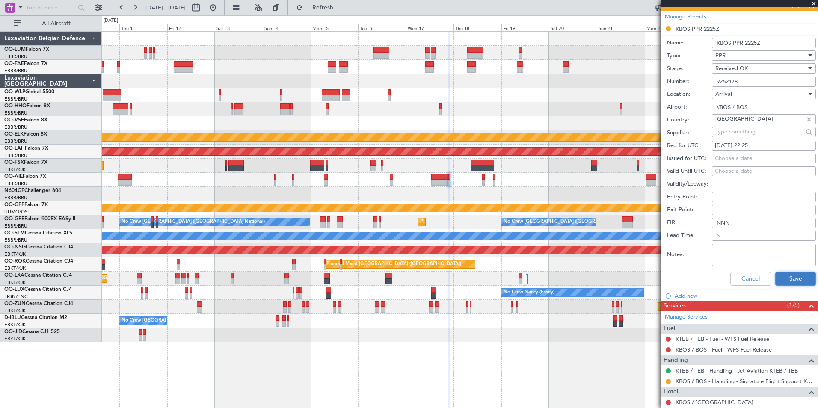
click at [781, 276] on button "Save" at bounding box center [795, 279] width 41 height 14
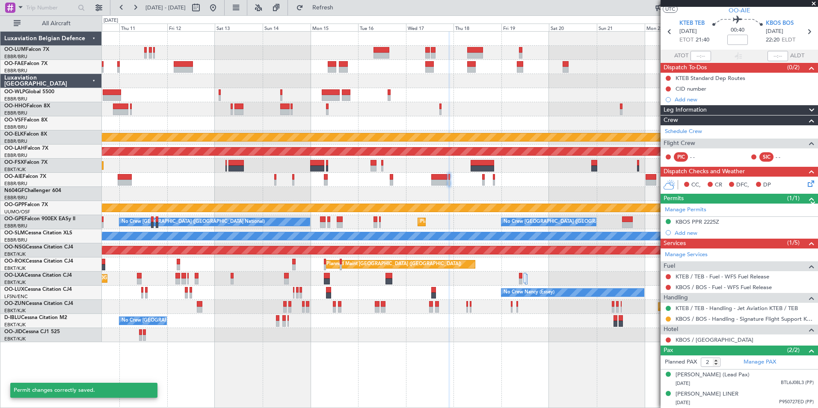
scroll to position [29, 0]
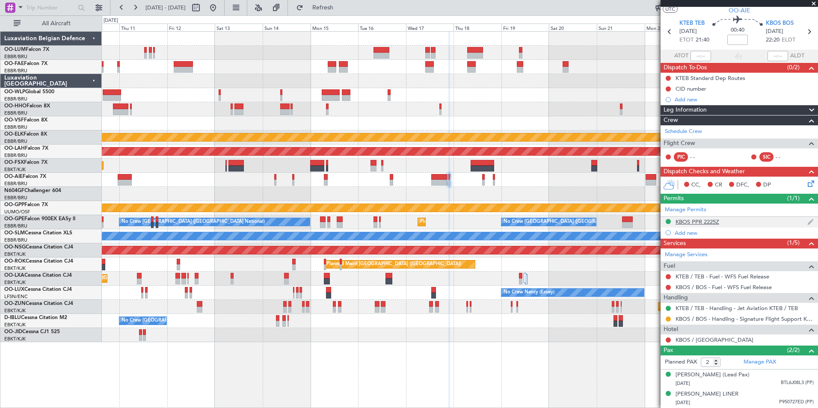
click at [689, 218] on div "KBOS PPR 2225Z" at bounding box center [697, 221] width 44 height 7
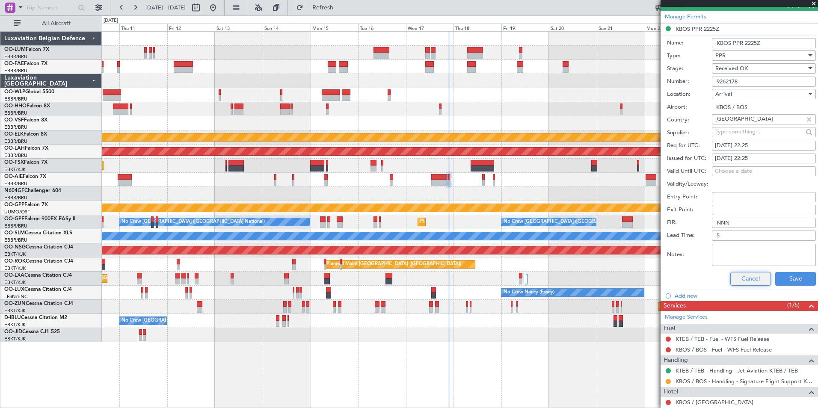
click at [753, 281] on button "Cancel" at bounding box center [750, 279] width 41 height 14
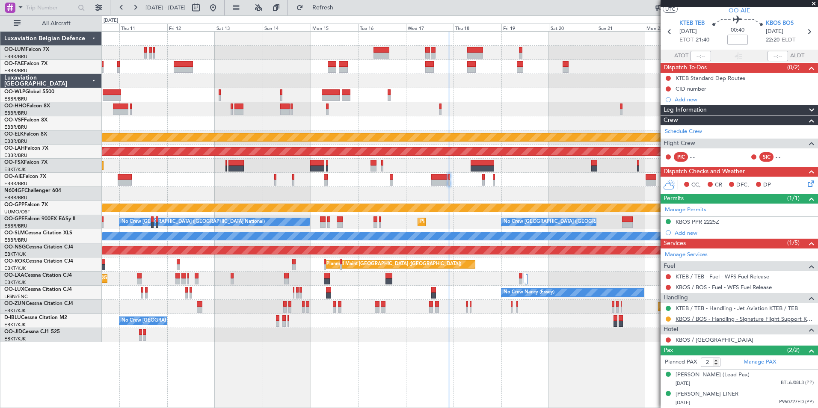
scroll to position [29, 0]
click at [667, 314] on mat-tooltip-component "Confirmed" at bounding box center [668, 313] width 38 height 23
click at [671, 313] on div "KBOS / BOS - Handling - Signature Flight Support KBOS / BOS" at bounding box center [738, 318] width 157 height 11
click at [669, 316] on button at bounding box center [667, 318] width 5 height 5
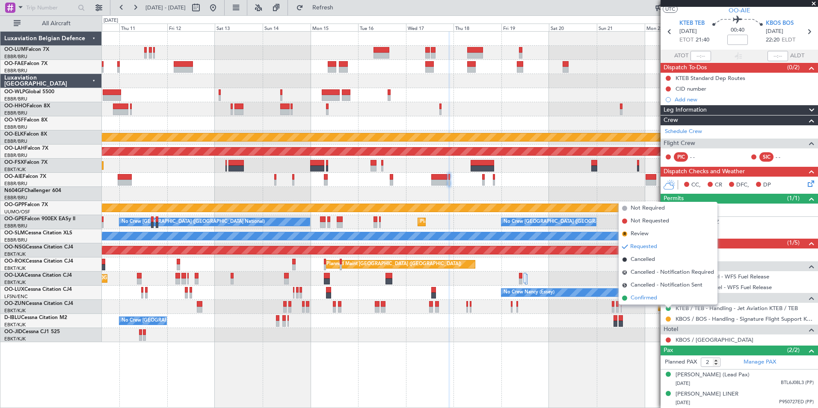
click at [641, 299] on span "Confirmed" at bounding box center [643, 298] width 27 height 9
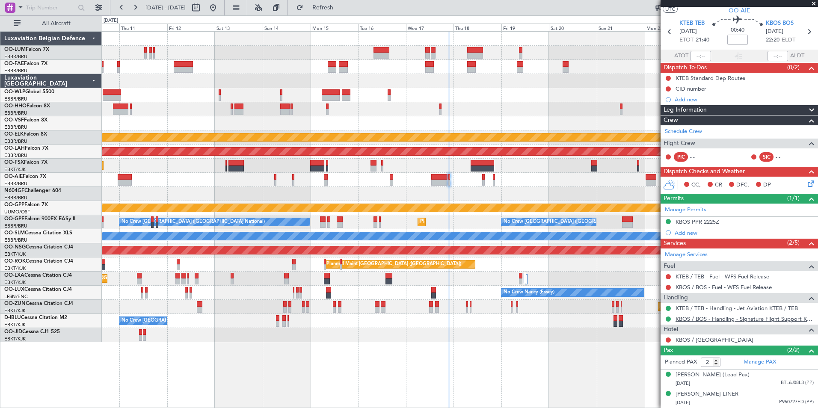
click at [688, 315] on link "KBOS / BOS - Handling - Signature Flight Support KBOS / BOS" at bounding box center [744, 318] width 138 height 7
click at [350, 18] on div "0 0 Wed 10 Thu 11 Fri 12 Sat 13 Sun 14 Mon 15 Tue 16 Sep 2025 Wed 17 Thu 18 Fri…" at bounding box center [459, 23] width 715 height 15
click at [343, 13] on button "Refresh" at bounding box center [317, 8] width 51 height 14
click at [440, 189] on div at bounding box center [459, 194] width 715 height 14
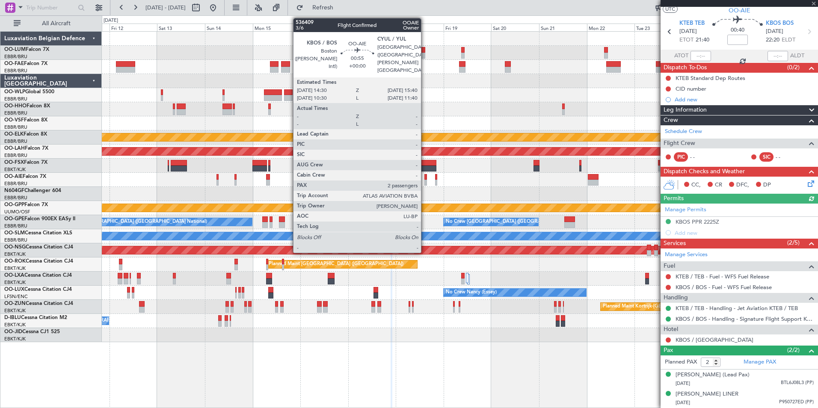
click at [425, 180] on div at bounding box center [425, 183] width 3 height 6
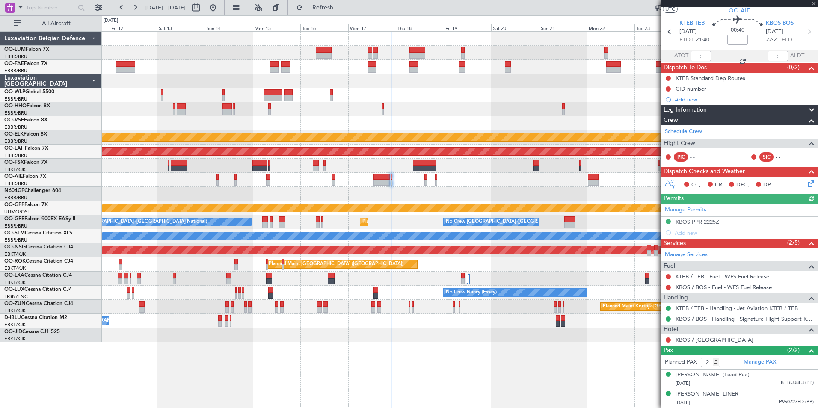
click at [425, 190] on div at bounding box center [459, 194] width 715 height 14
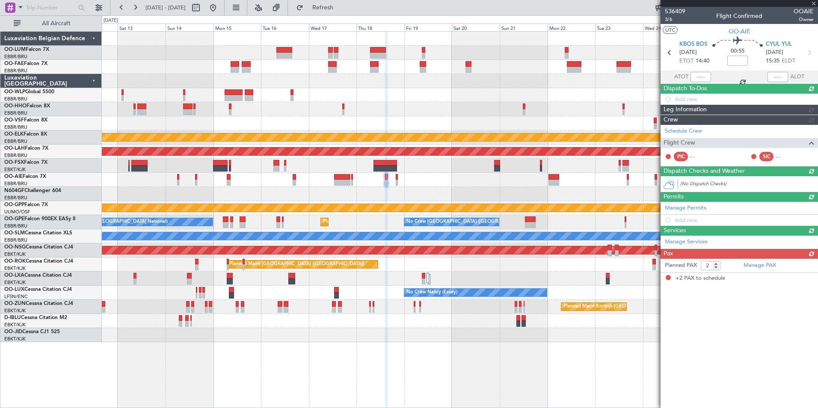
scroll to position [0, 0]
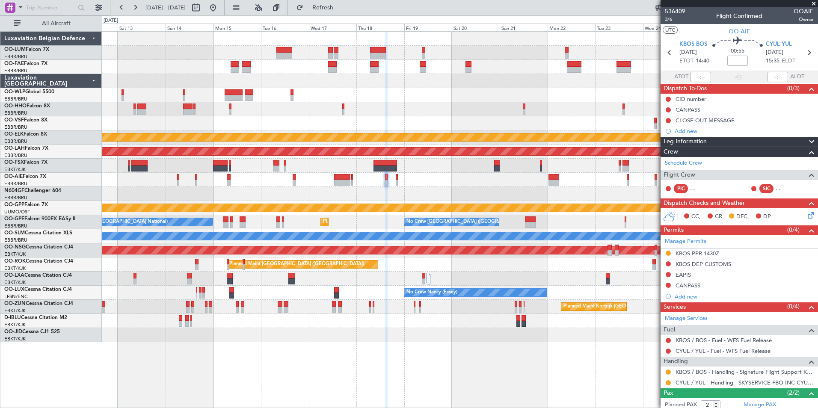
click at [687, 250] on div "KBOS PPR 1430Z" at bounding box center [697, 253] width 44 height 7
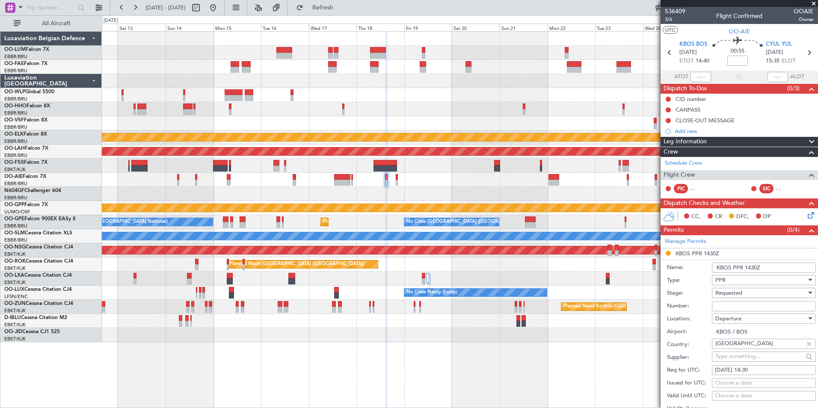
click at [729, 302] on input "Number:" at bounding box center [764, 306] width 104 height 10
paste input "**SCHEDULE** ------------------------------------------------------------------…"
type input "**SCHEDULE** ------------------------------------------------------------------…"
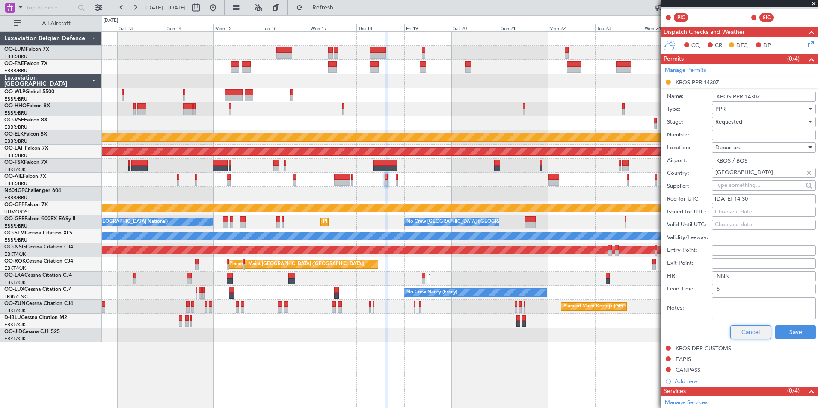
click at [744, 327] on button "Cancel" at bounding box center [750, 332] width 41 height 14
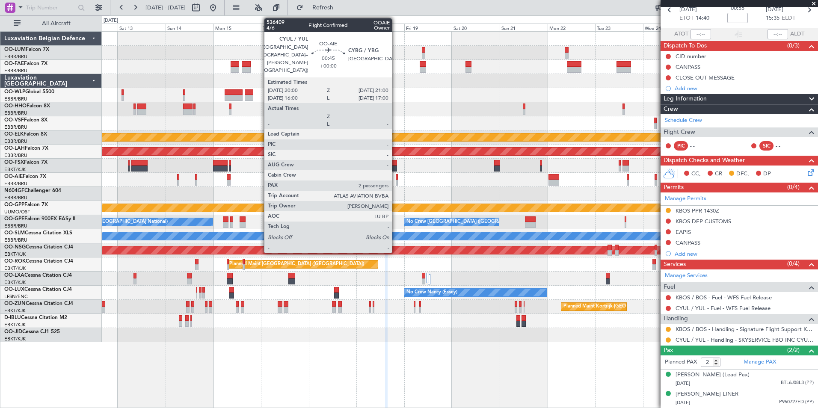
click at [396, 180] on div at bounding box center [397, 183] width 2 height 6
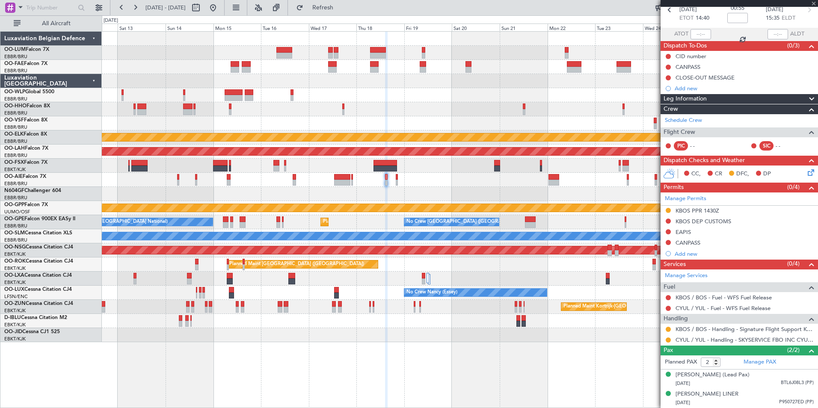
click at [386, 186] on div at bounding box center [459, 180] width 715 height 14
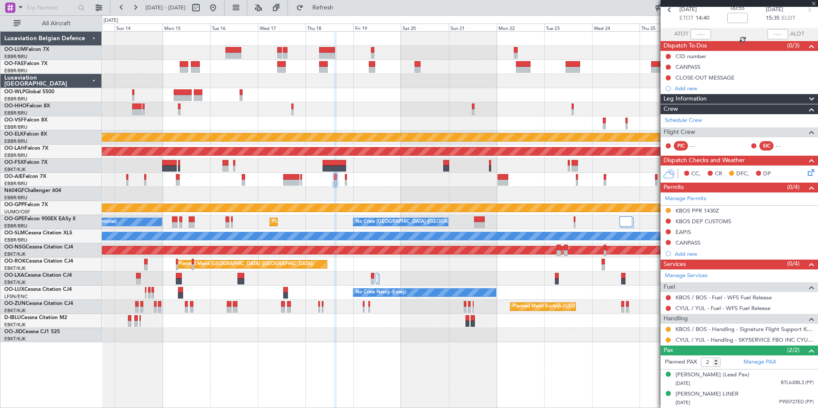
scroll to position [0, 0]
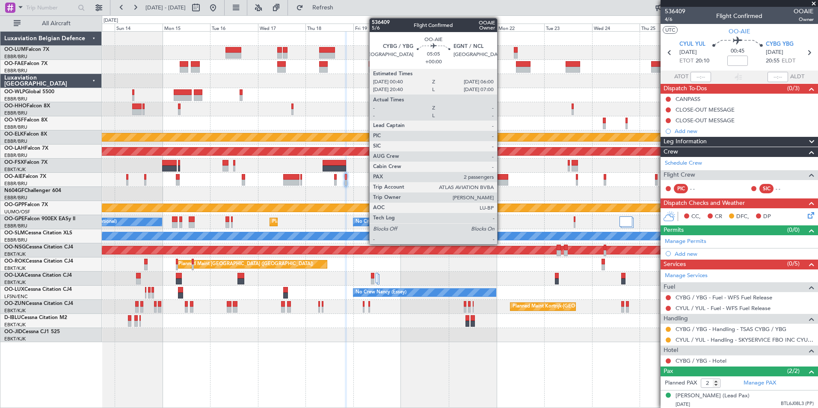
click at [501, 178] on div at bounding box center [502, 177] width 11 height 6
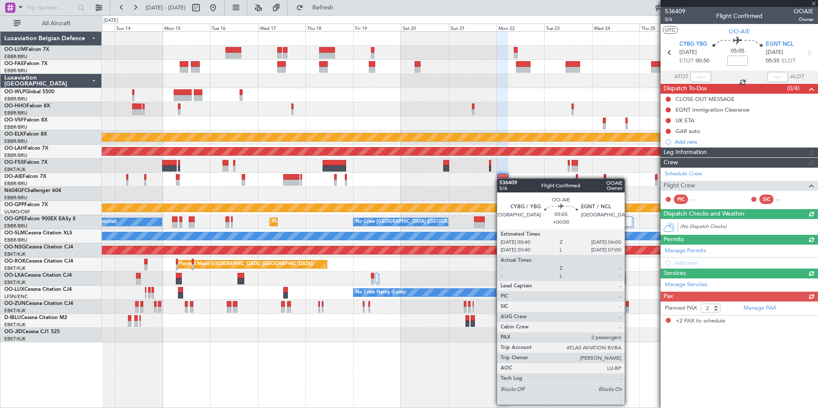
click at [459, 185] on div at bounding box center [459, 180] width 715 height 14
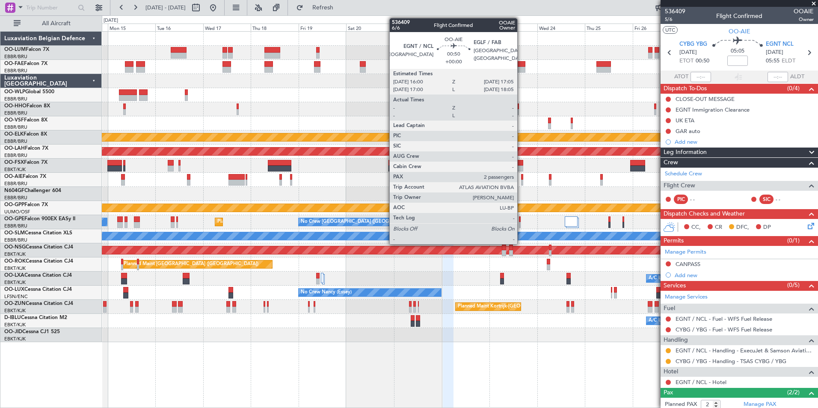
click at [521, 182] on div at bounding box center [522, 183] width 3 height 6
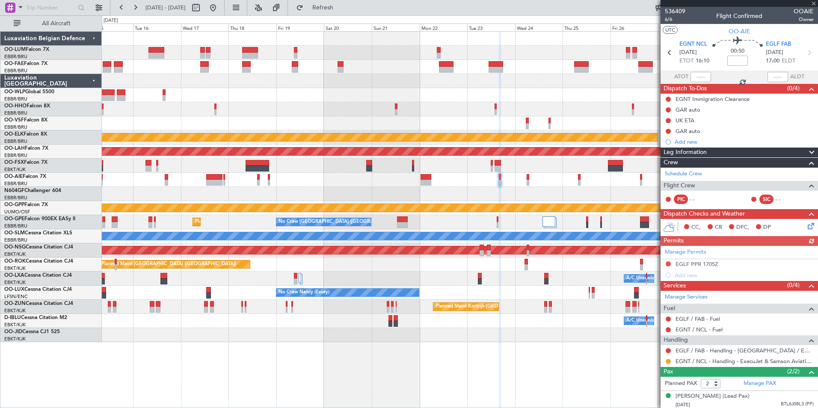
click at [486, 189] on div at bounding box center [459, 194] width 715 height 14
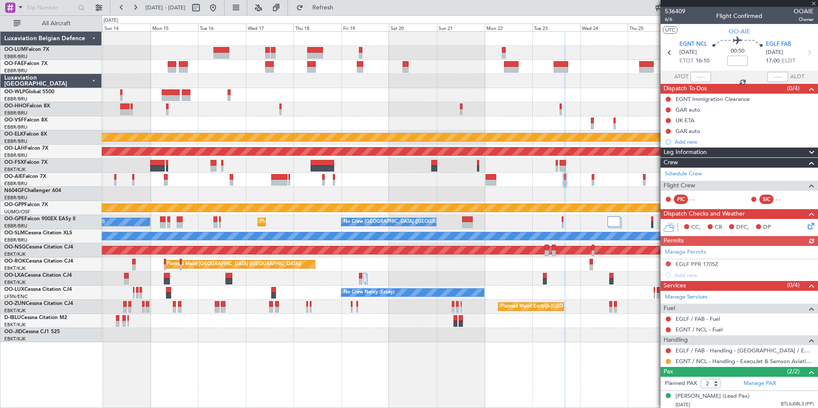
click at [541, 201] on div at bounding box center [459, 194] width 715 height 14
click at [309, 192] on div "Owner Melsbroek Air Base Owner Melsbroek Air Base Planned Maint Kortrijk-Wevelg…" at bounding box center [459, 187] width 715 height 310
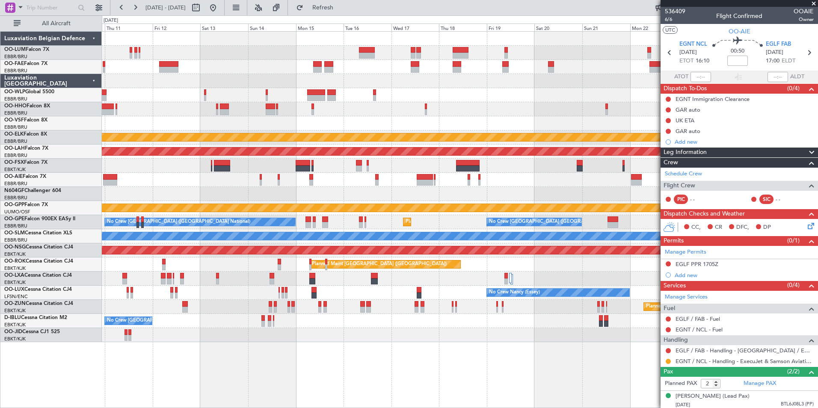
click at [304, 189] on div at bounding box center [459, 194] width 715 height 14
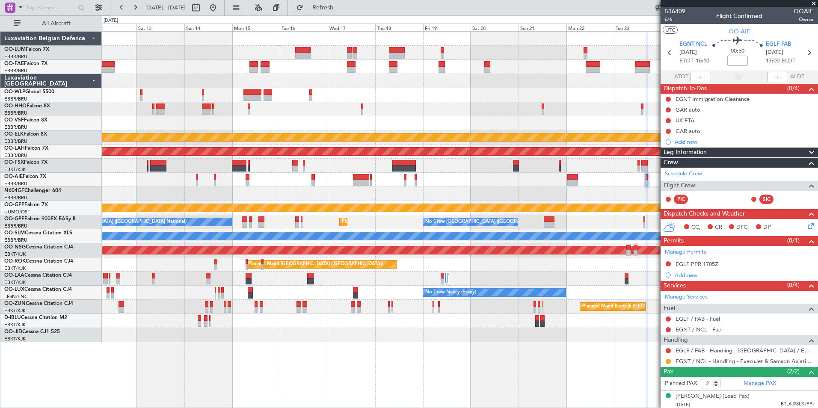
click at [290, 197] on div at bounding box center [459, 194] width 715 height 14
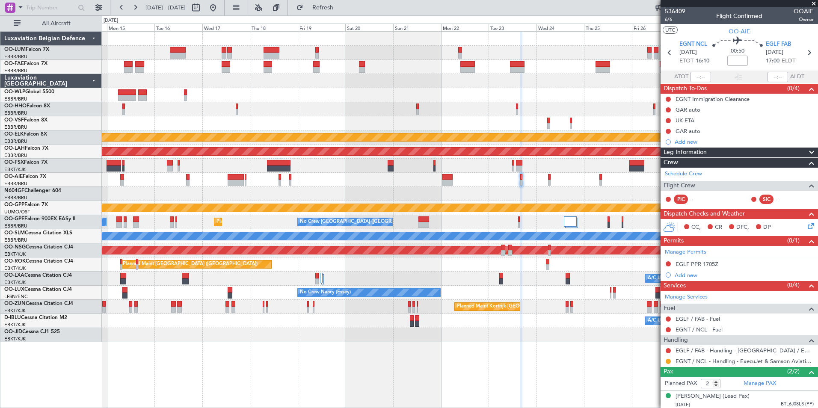
click at [418, 198] on div at bounding box center [459, 194] width 715 height 14
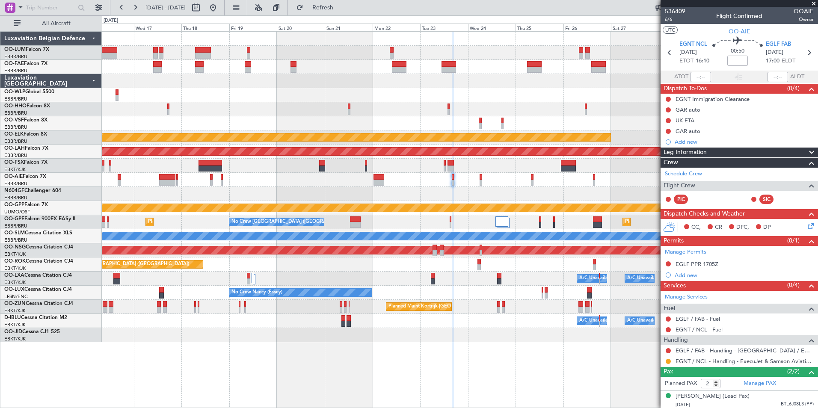
click at [478, 180] on div at bounding box center [459, 180] width 715 height 14
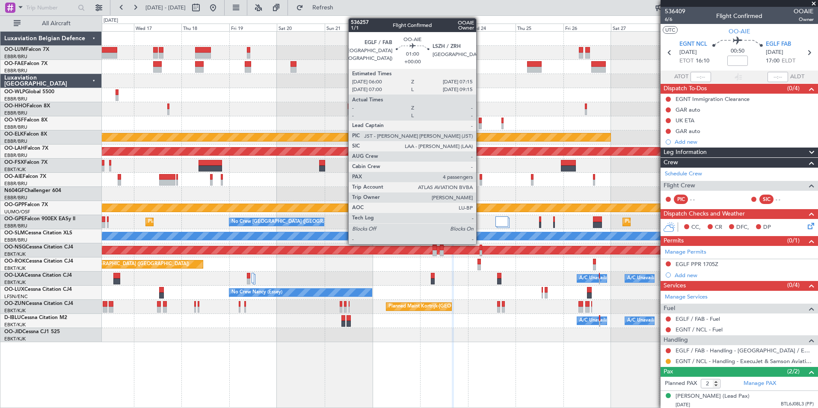
click at [480, 180] on div at bounding box center [480, 183] width 3 height 6
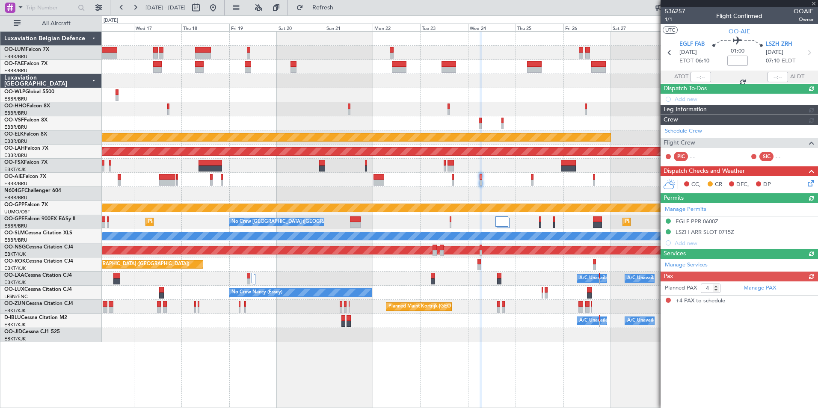
click at [459, 190] on div "Owner Melsbroek Air Base Owner Melsbroek Air Base Planned Maint Kortrijk-Wevelg…" at bounding box center [459, 187] width 715 height 310
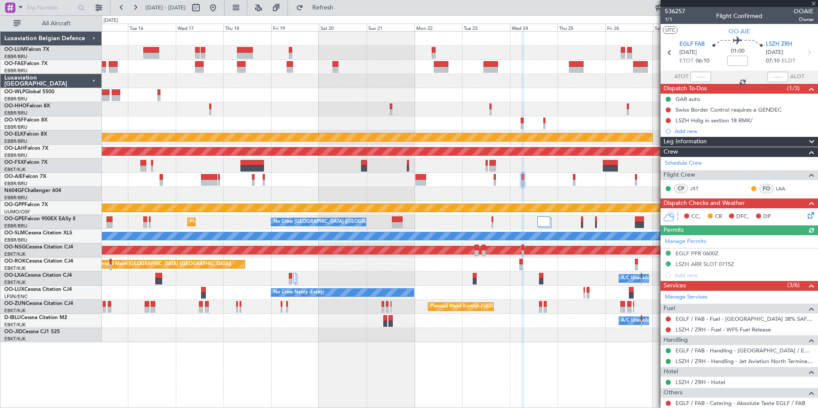
click at [497, 194] on div at bounding box center [459, 194] width 715 height 14
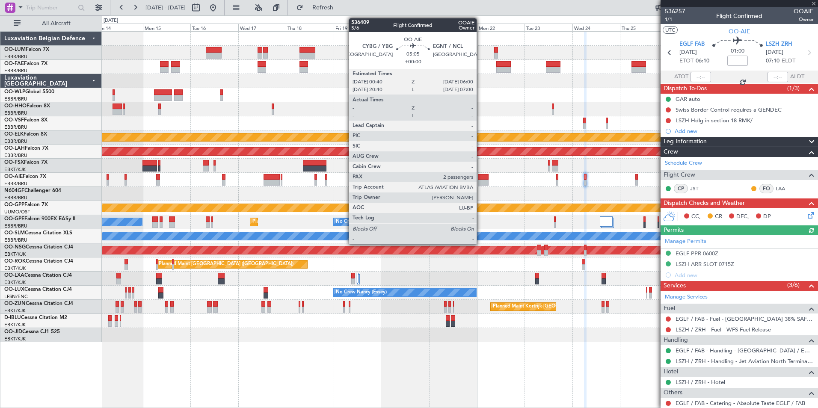
click at [480, 181] on div at bounding box center [483, 183] width 11 height 6
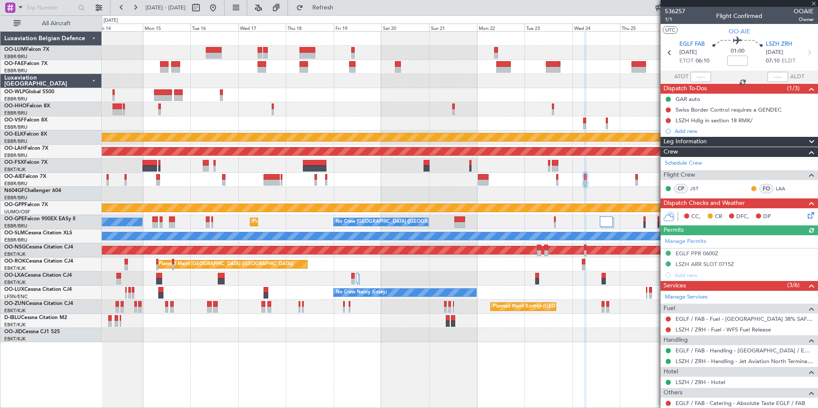
click at [497, 196] on div at bounding box center [459, 194] width 715 height 14
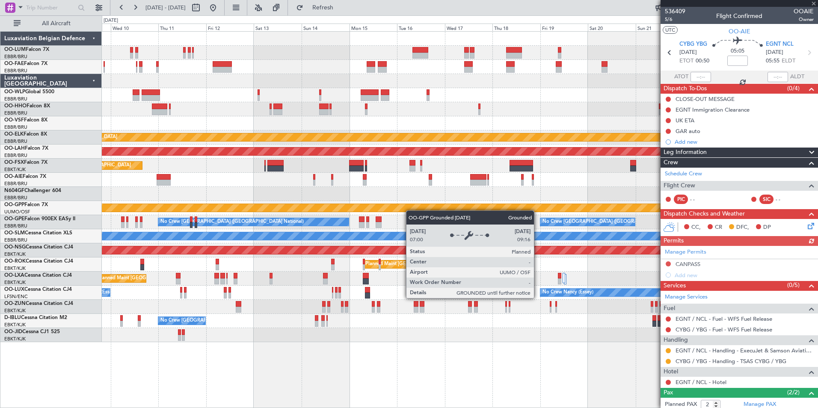
click at [354, 210] on div "Grounded [PERSON_NAME]" at bounding box center [459, 208] width 715 height 14
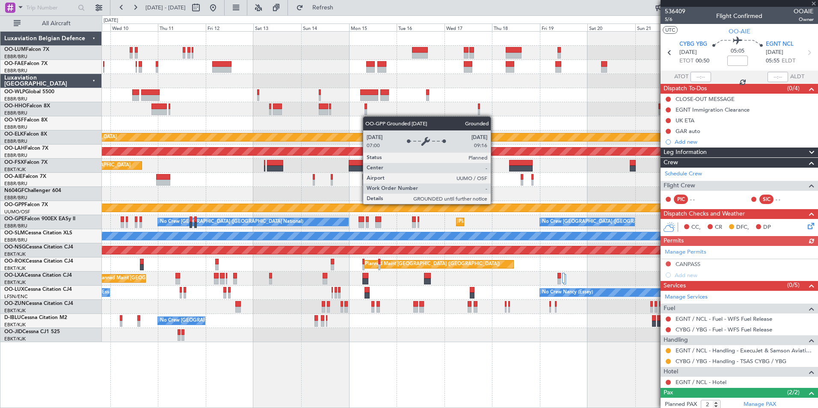
click at [413, 204] on div "Grounded [PERSON_NAME]" at bounding box center [459, 208] width 2147 height 9
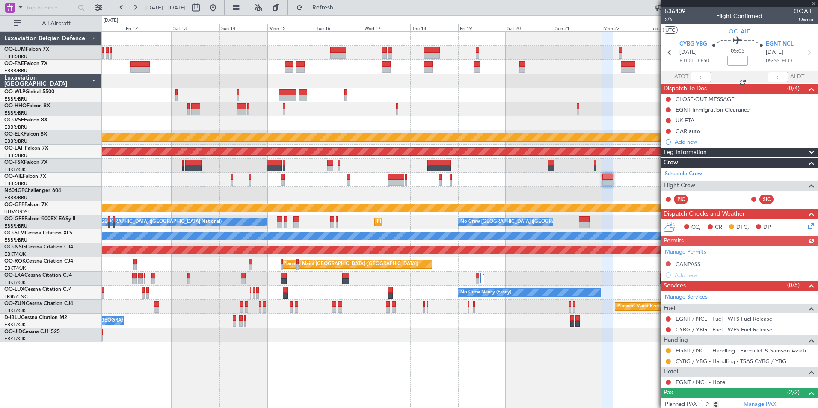
click at [405, 196] on div at bounding box center [459, 194] width 715 height 14
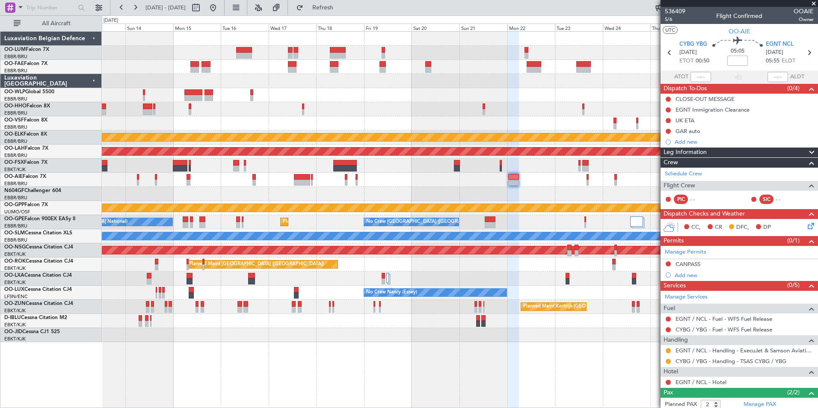
click at [437, 190] on div at bounding box center [459, 194] width 715 height 14
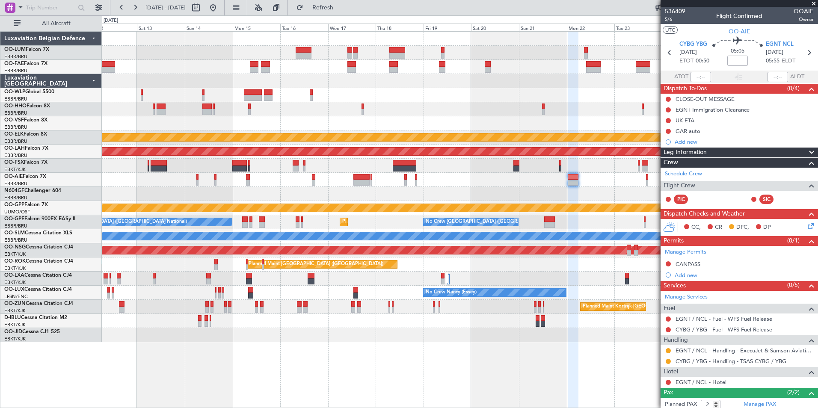
click at [369, 191] on div "Owner Melsbroek Air Base Owner Melsbroek Air Base Planned Maint Kortrijk-Wevelg…" at bounding box center [459, 187] width 715 height 310
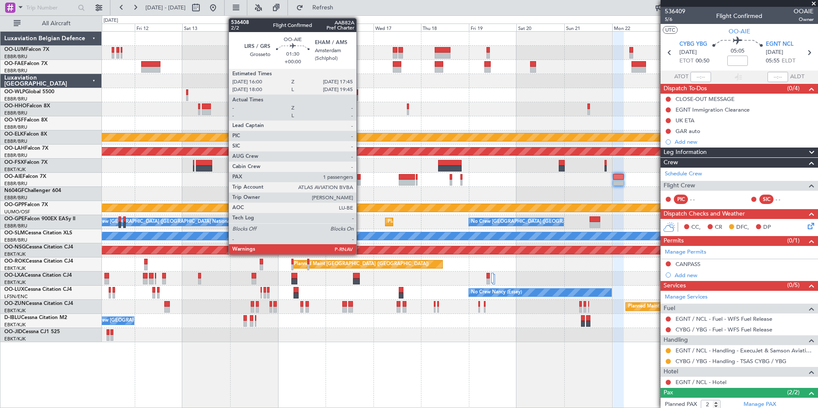
click at [360, 181] on div at bounding box center [359, 183] width 4 height 6
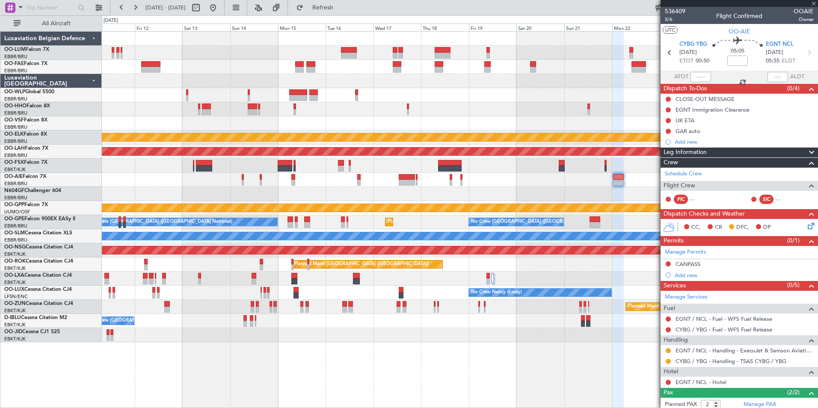
type input "1"
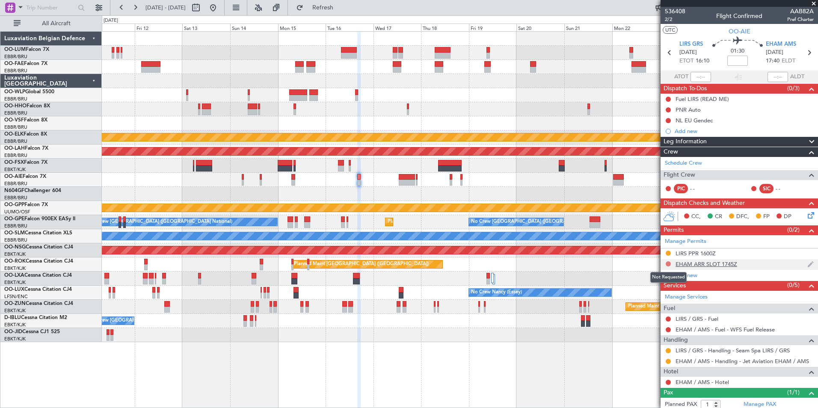
click at [667, 263] on button at bounding box center [667, 263] width 5 height 5
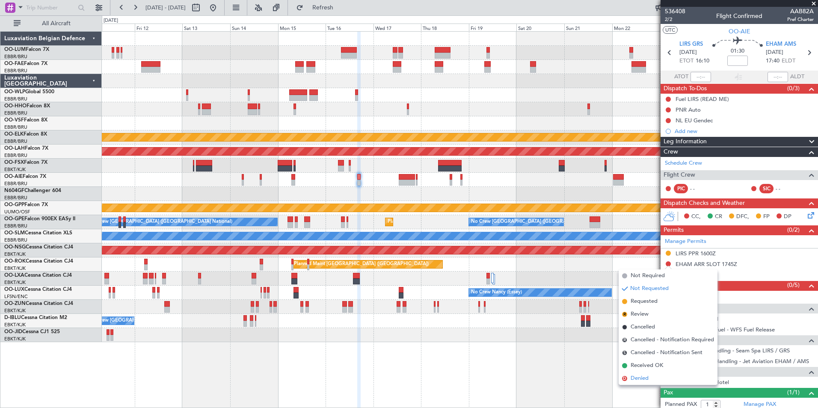
click at [642, 375] on span "Denied" at bounding box center [639, 378] width 18 height 9
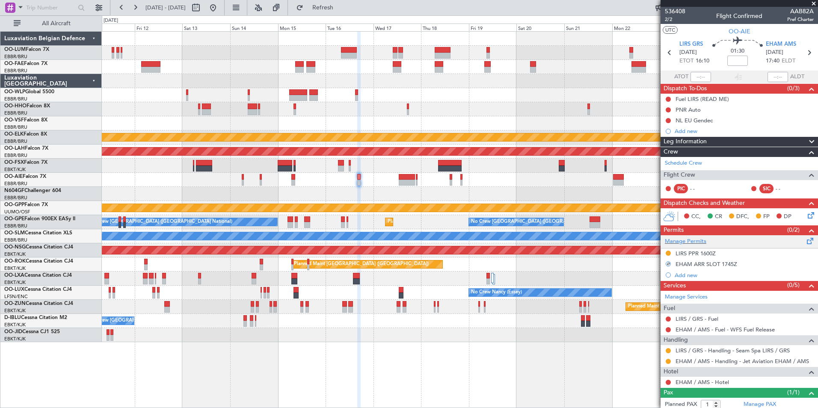
click at [805, 239] on span at bounding box center [810, 239] width 10 height 6
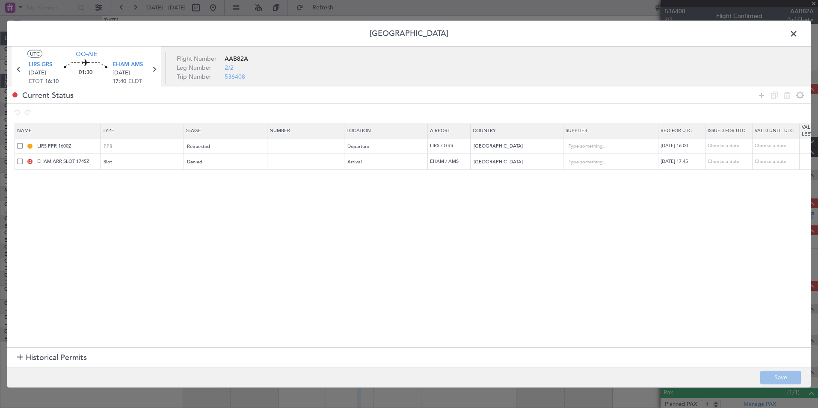
click at [22, 163] on span at bounding box center [20, 162] width 6 height 6
click at [23, 159] on input "checkbox" at bounding box center [23, 159] width 0 height 0
click at [769, 95] on icon at bounding box center [774, 95] width 10 height 10
click at [682, 181] on td "16/09/2025 17:45" at bounding box center [681, 177] width 47 height 16
click at [684, 177] on div "16/09/2025 17:45" at bounding box center [682, 177] width 44 height 7
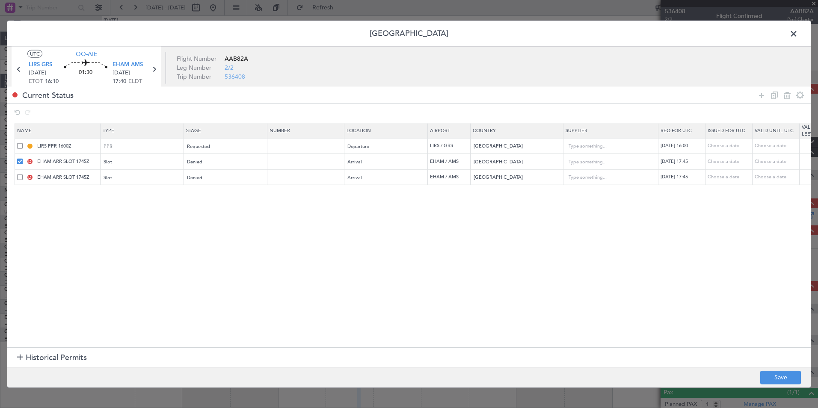
select select "9"
select select "2025"
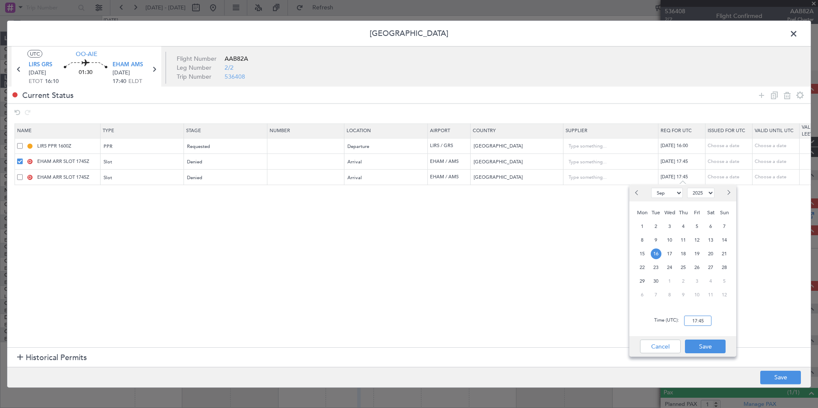
click at [703, 316] on input "17:45" at bounding box center [697, 321] width 27 height 10
select select "9"
select select "2025"
type input "18:20"
click at [706, 343] on button "Save" at bounding box center [705, 347] width 41 height 14
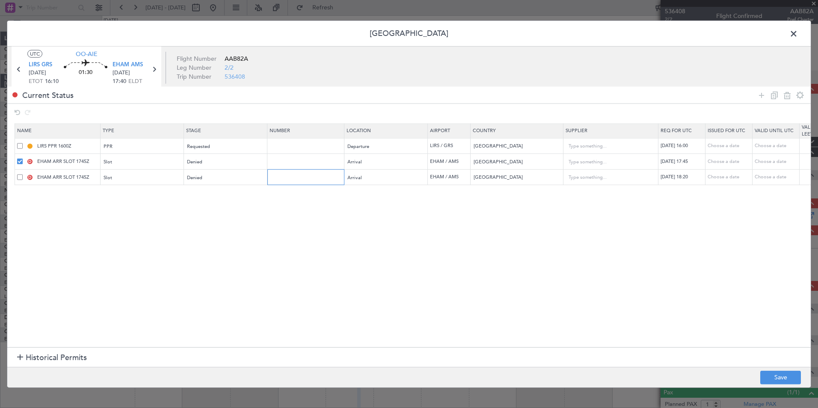
click at [281, 179] on input "text" at bounding box center [306, 177] width 74 height 7
paste input "EHAMAGNN578800"
type input "EHAMAGNN578800"
click at [780, 375] on button "Save" at bounding box center [780, 377] width 41 height 14
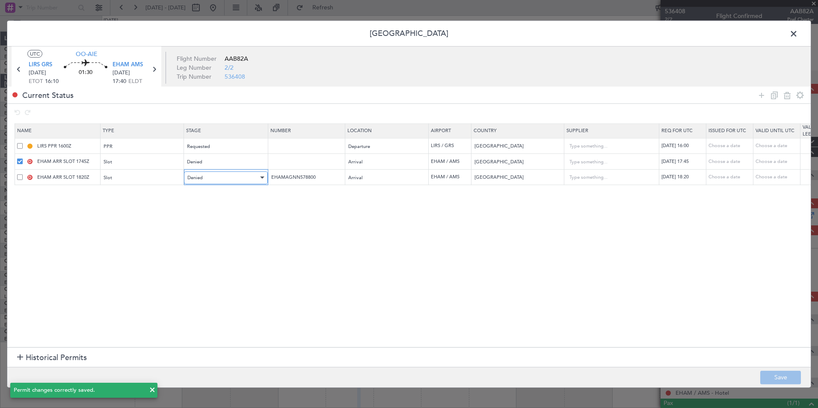
click at [213, 179] on div "Denied" at bounding box center [222, 177] width 71 height 13
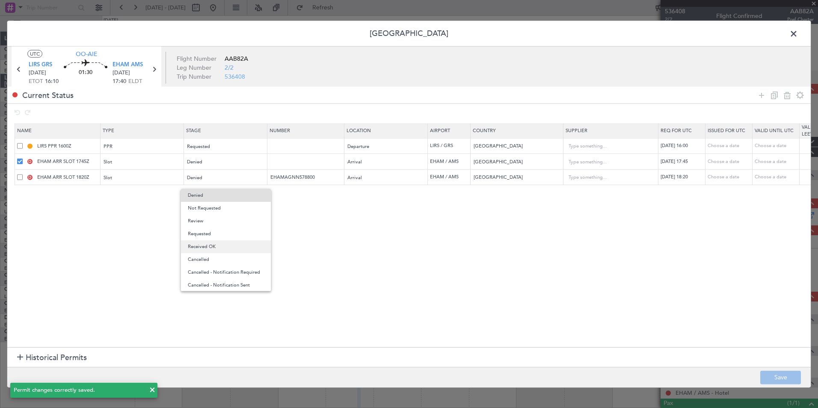
click at [210, 245] on span "Received OK" at bounding box center [226, 246] width 76 height 13
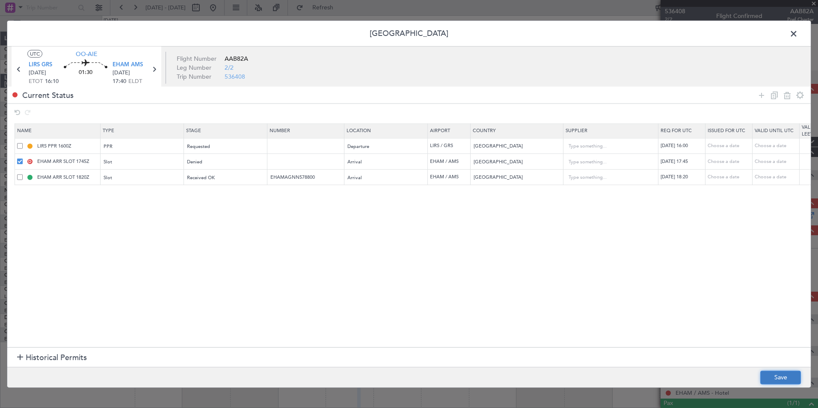
click at [782, 378] on button "Save" at bounding box center [780, 377] width 41 height 14
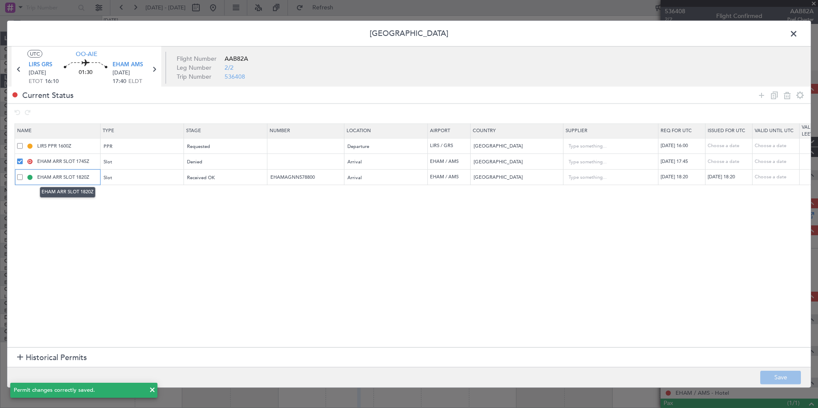
click at [91, 180] on input "EHAM ARR SLOT 1820Z" at bounding box center [67, 177] width 64 height 7
click at [93, 180] on input "EHAM ARR SLOT 1820Z" at bounding box center [67, 177] width 64 height 7
click at [95, 177] on input "EHAM ARR SLOT 1820Z" at bounding box center [67, 177] width 64 height 7
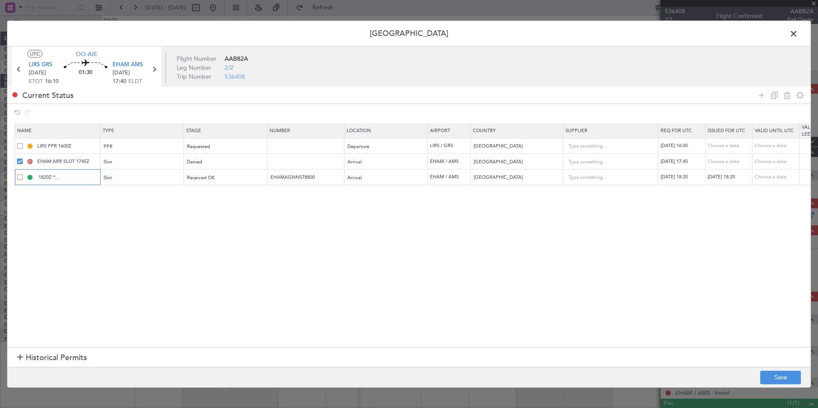
scroll to position [0, 41]
type input "EHAM ARR SLOT 1820Z **tolerance +- 30 min**"
click at [143, 216] on section "Name Type Stage Number Location Airport Country Supplier Req For Utc Issued For…" at bounding box center [408, 234] width 803 height 226
click at [773, 369] on footer "Save" at bounding box center [408, 376] width 803 height 21
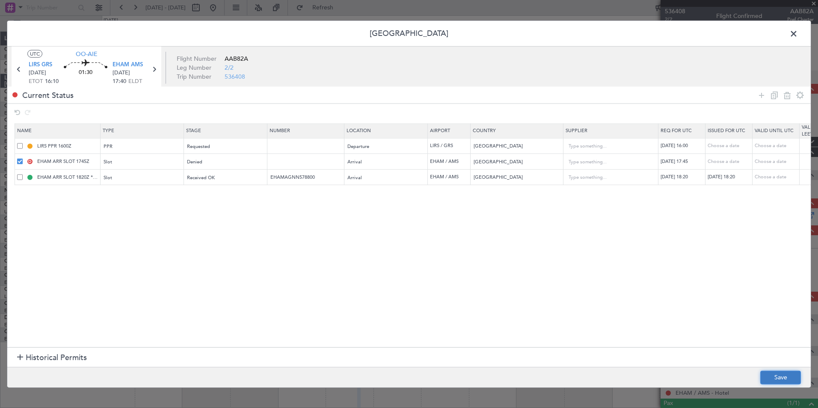
click at [775, 380] on button "Save" at bounding box center [780, 377] width 41 height 14
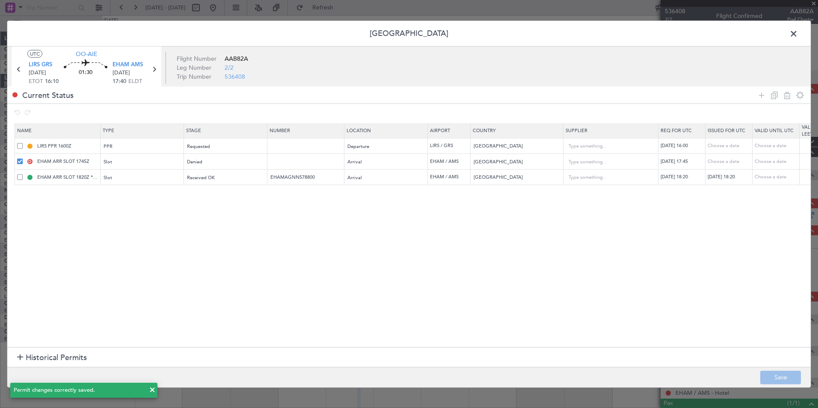
click at [797, 36] on span at bounding box center [797, 35] width 0 height 17
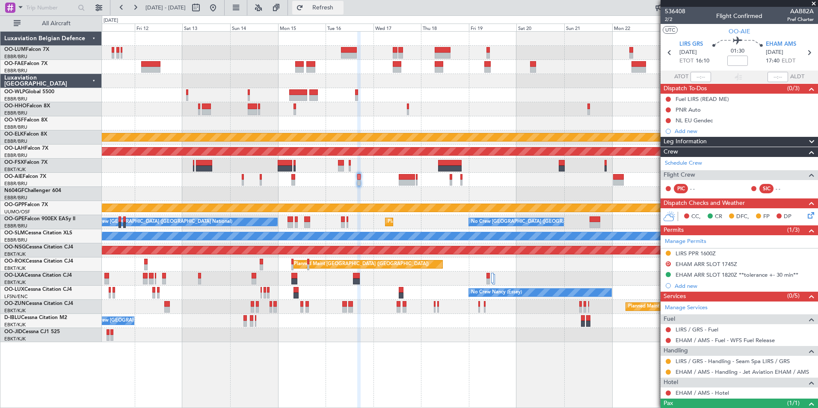
click at [341, 8] on span "Refresh" at bounding box center [323, 8] width 36 height 6
click at [669, 371] on button at bounding box center [667, 371] width 5 height 5
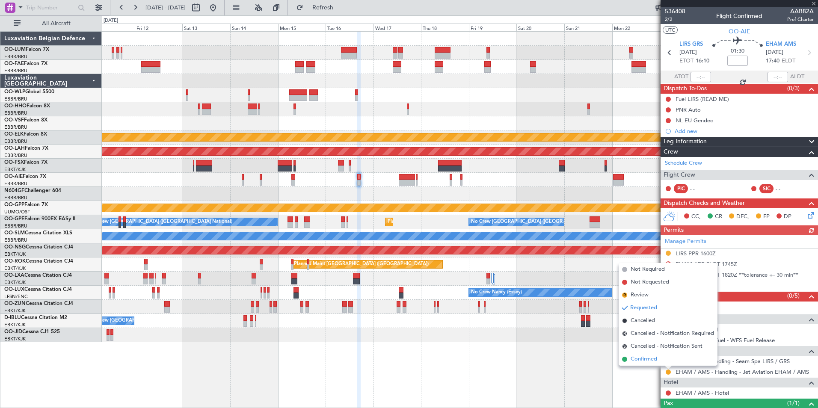
click at [636, 357] on span "Confirmed" at bounding box center [643, 359] width 27 height 9
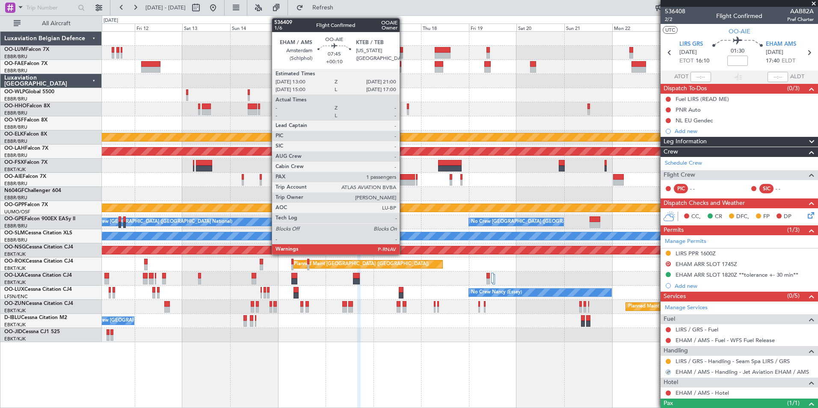
click at [403, 181] on div at bounding box center [407, 183] width 16 height 6
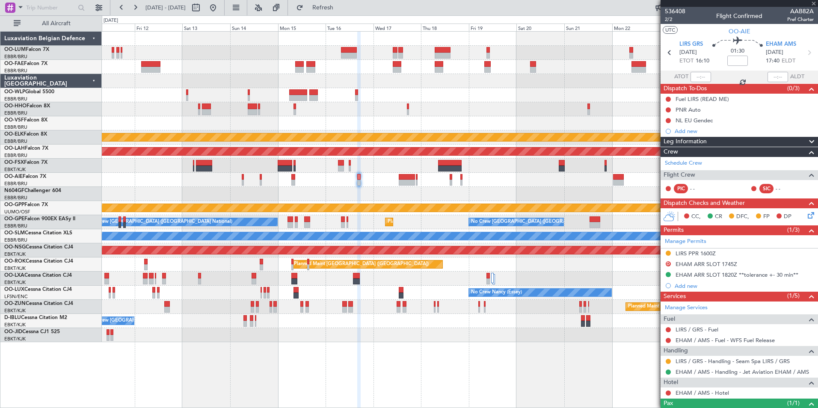
type input "+00:10"
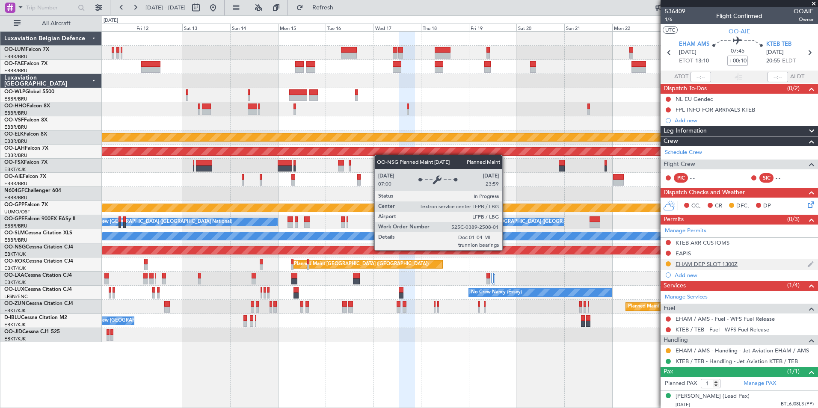
click at [684, 264] on div "EHAM DEP SLOT 1300Z" at bounding box center [706, 263] width 62 height 7
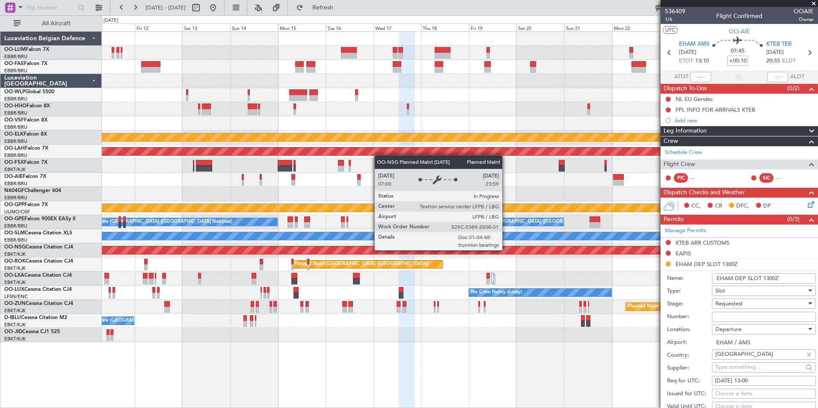
drag, startPoint x: 724, startPoint y: 319, endPoint x: 703, endPoint y: 325, distance: 21.1
click at [724, 319] on input "Number:" at bounding box center [764, 317] width 104 height 10
paste input "EHAMDGNN578900"
type input "EHAMDGNN578900"
click at [727, 305] on span "Requested" at bounding box center [728, 304] width 27 height 8
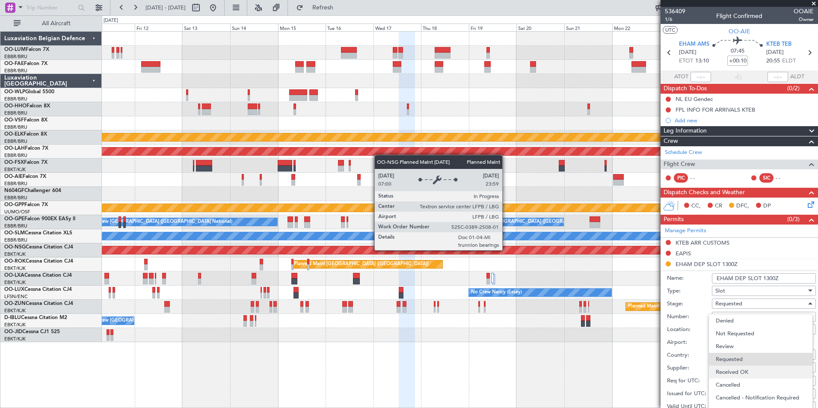
click at [744, 373] on span "Received OK" at bounding box center [760, 372] width 90 height 13
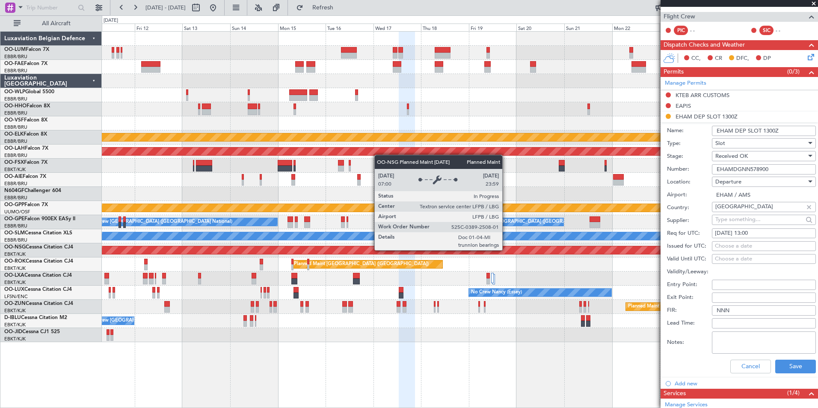
scroll to position [257, 0]
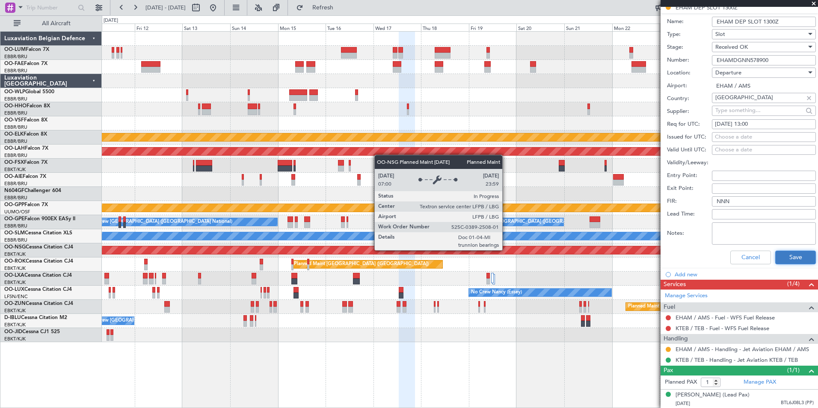
click at [785, 260] on button "Save" at bounding box center [795, 258] width 41 height 14
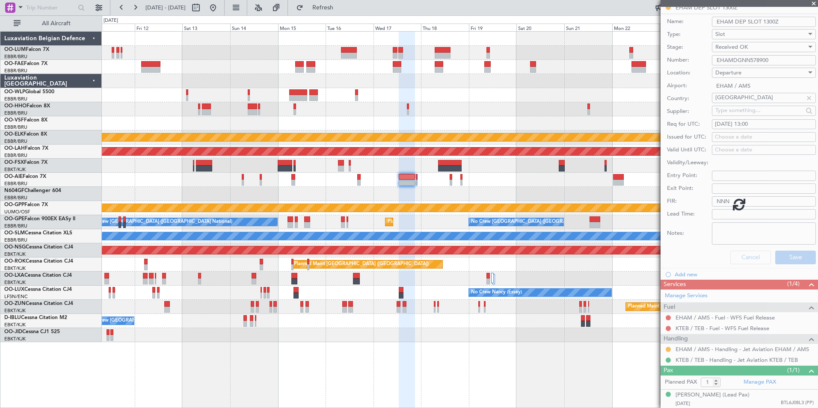
scroll to position [1, 0]
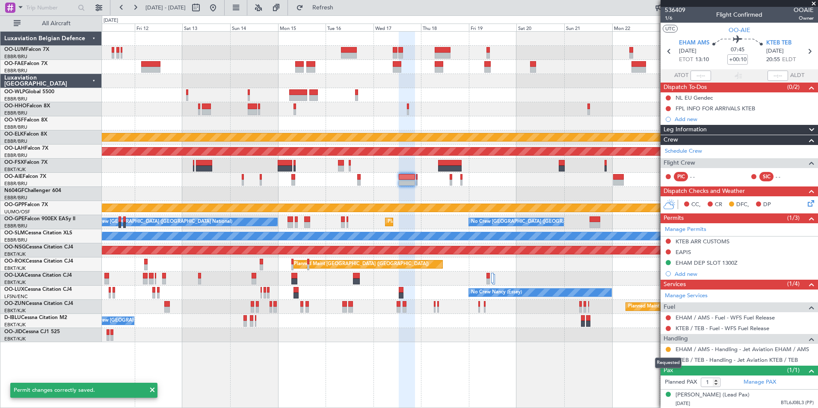
click at [670, 349] on button at bounding box center [667, 349] width 5 height 5
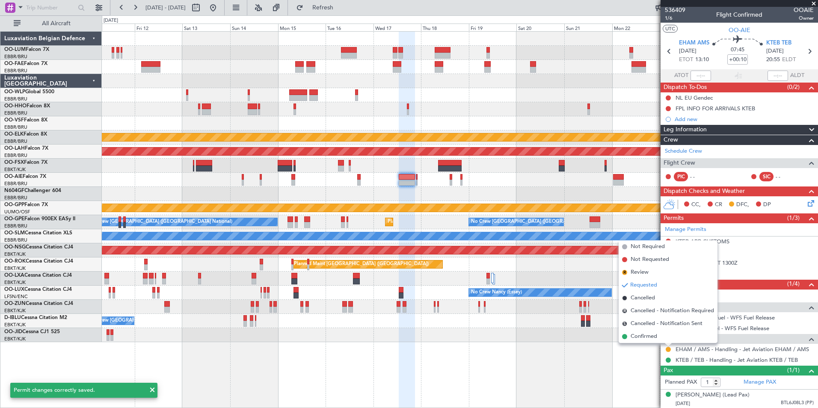
click at [649, 336] on span "Confirmed" at bounding box center [643, 336] width 27 height 9
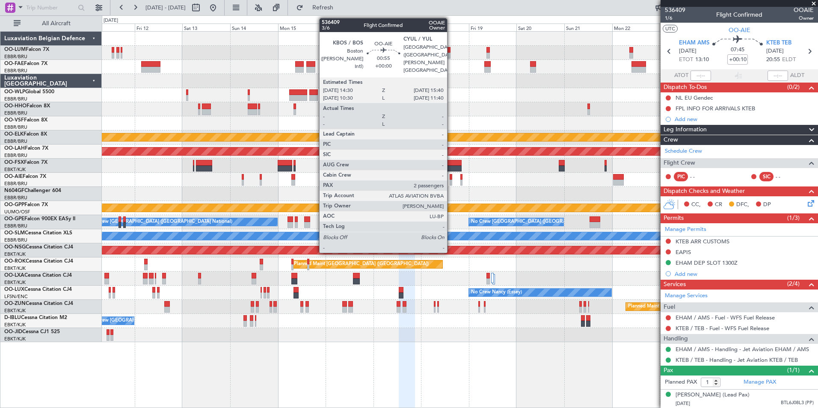
click at [451, 181] on div at bounding box center [450, 183] width 3 height 6
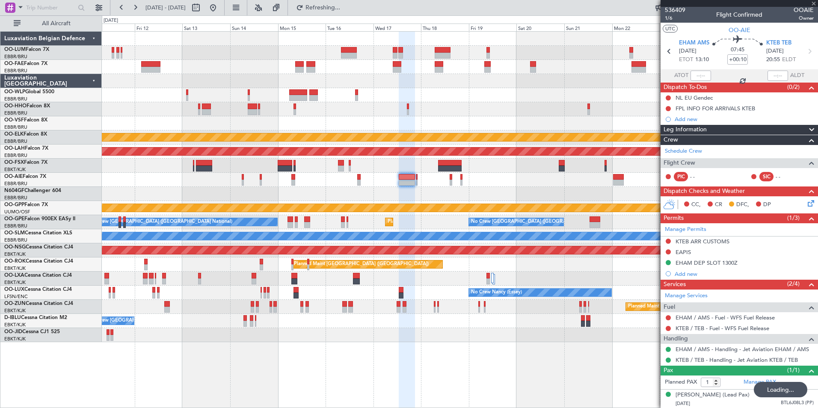
type input "2"
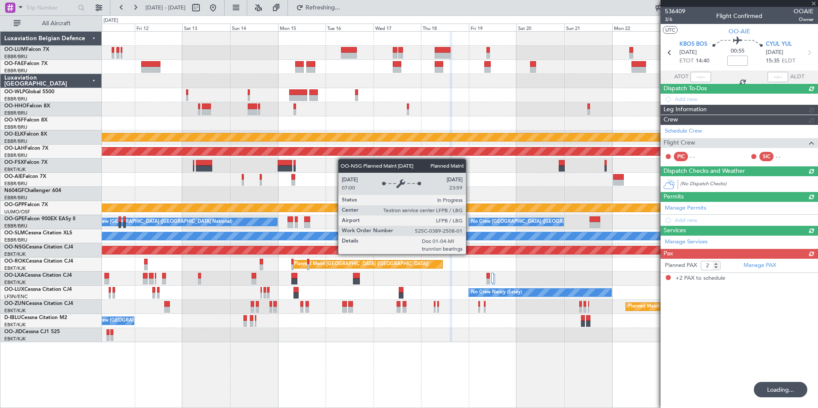
scroll to position [0, 0]
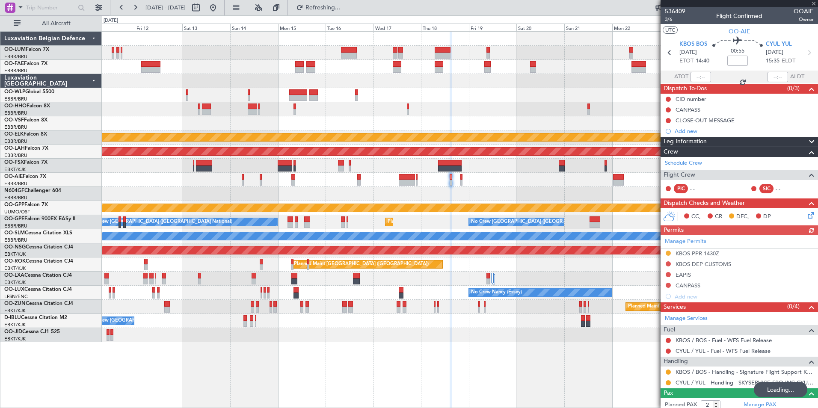
type input "+00:10"
type input "1"
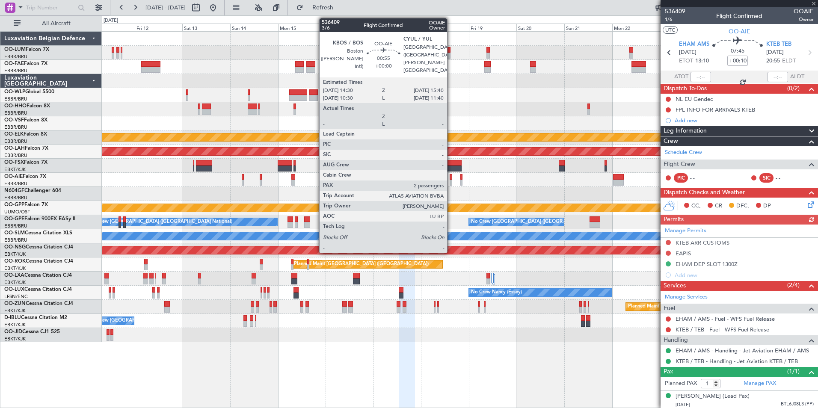
click at [451, 180] on div at bounding box center [450, 183] width 3 height 6
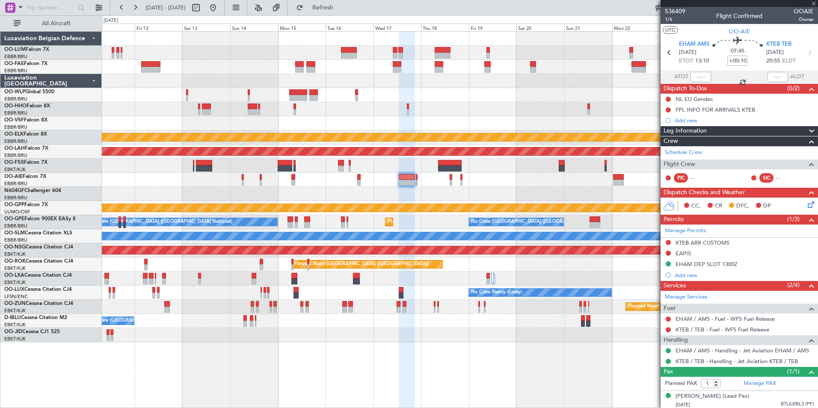
type input "2"
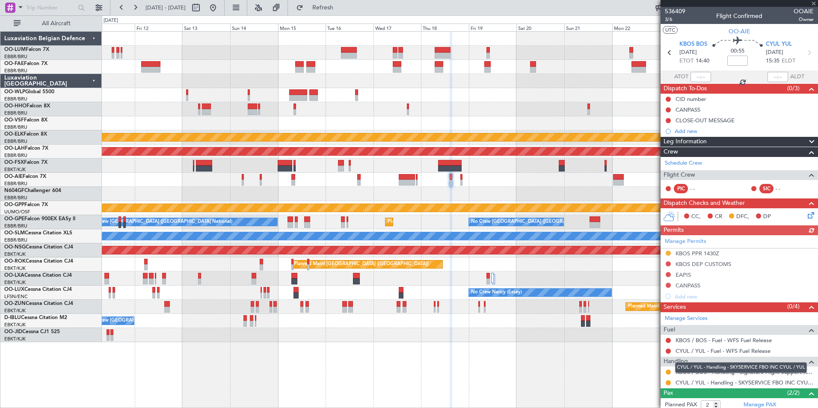
click at [669, 372] on mat-tooltip-component "CYUL / YUL - Handling - SKYSERVICE FBO INC CYUL / YUL" at bounding box center [741, 367] width 144 height 23
click at [666, 372] on button at bounding box center [667, 371] width 5 height 5
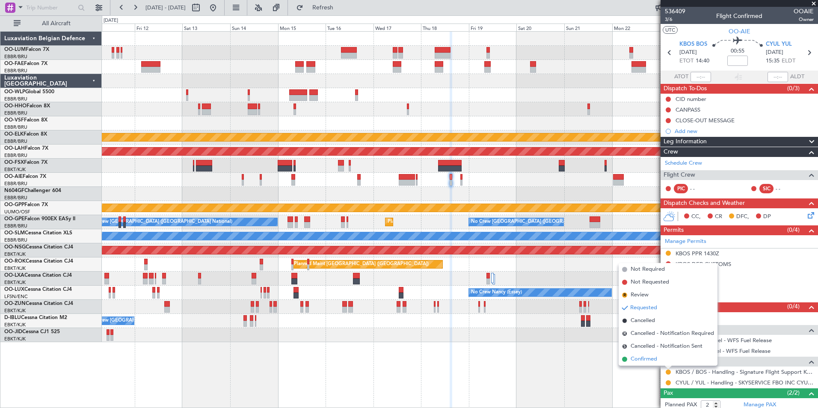
click at [648, 358] on span "Confirmed" at bounding box center [643, 359] width 27 height 9
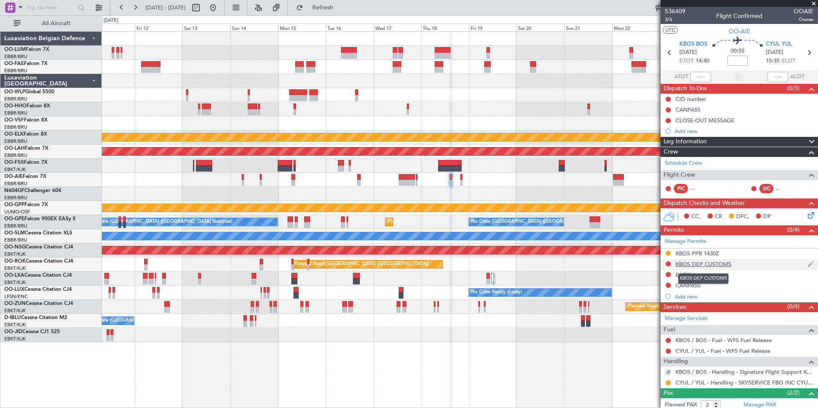
click at [682, 265] on div "KBOS DEP CUSTOMS" at bounding box center [703, 263] width 56 height 7
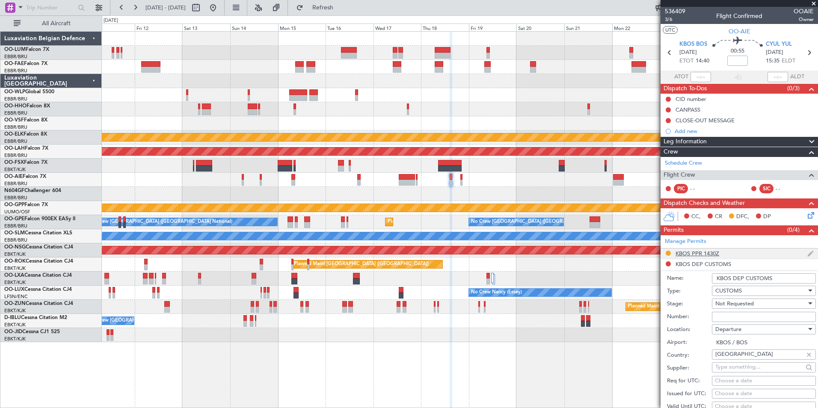
click at [683, 253] on div "KBOS PPR 1430Z" at bounding box center [697, 253] width 44 height 7
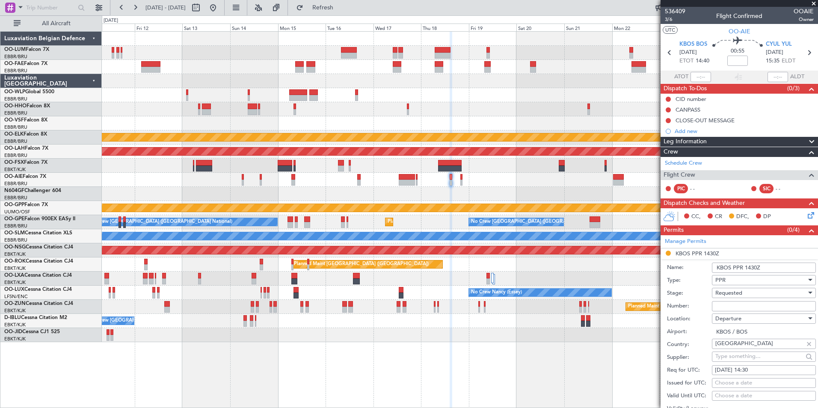
click at [735, 302] on input "Number:" at bounding box center [764, 306] width 104 height 10
paste input "9262178"
type input "9262178"
click at [735, 295] on span "Requested" at bounding box center [728, 293] width 27 height 8
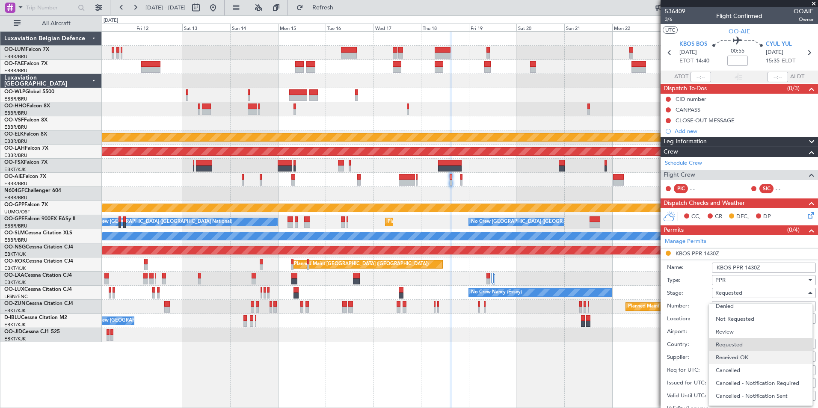
click at [737, 358] on span "Received OK" at bounding box center [760, 357] width 90 height 13
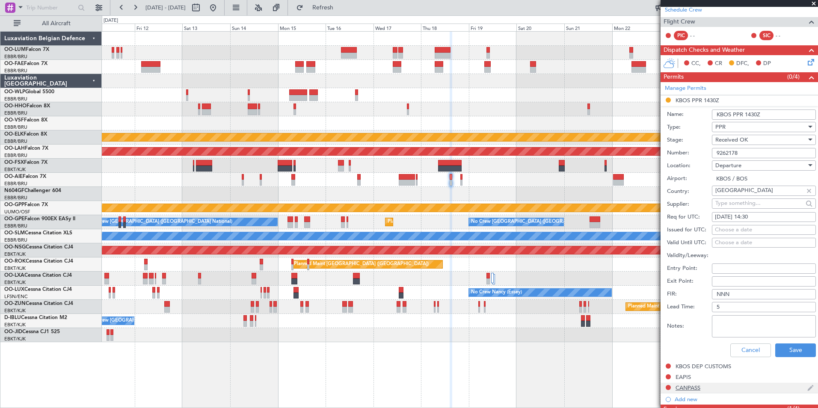
scroll to position [214, 0]
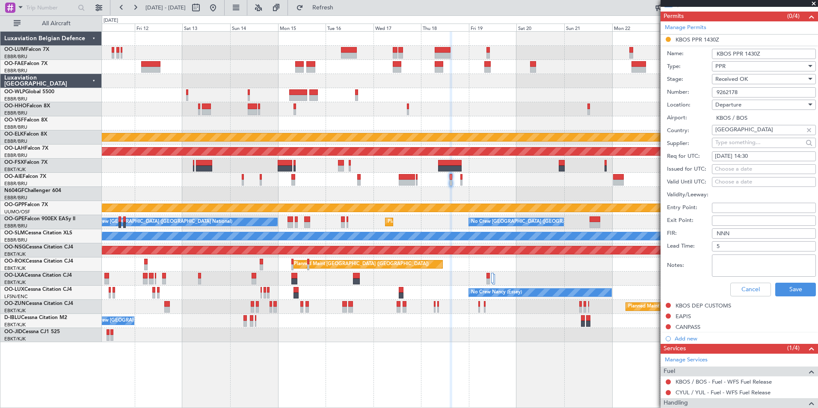
click at [794, 298] on div "Cancel Save" at bounding box center [741, 289] width 149 height 22
click at [792, 292] on button "Save" at bounding box center [795, 290] width 41 height 14
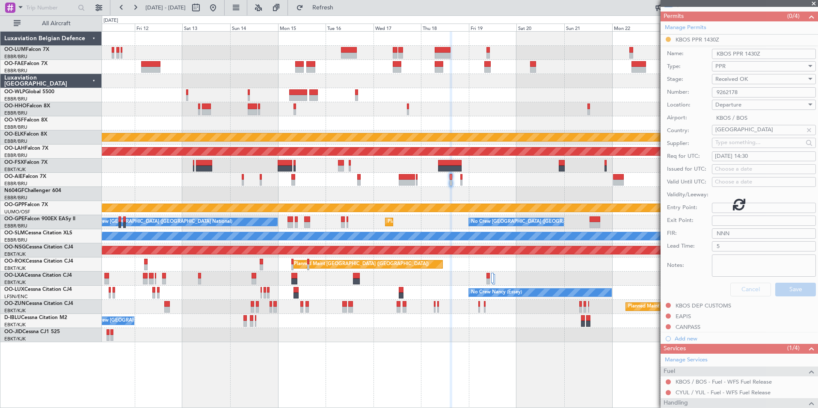
scroll to position [51, 0]
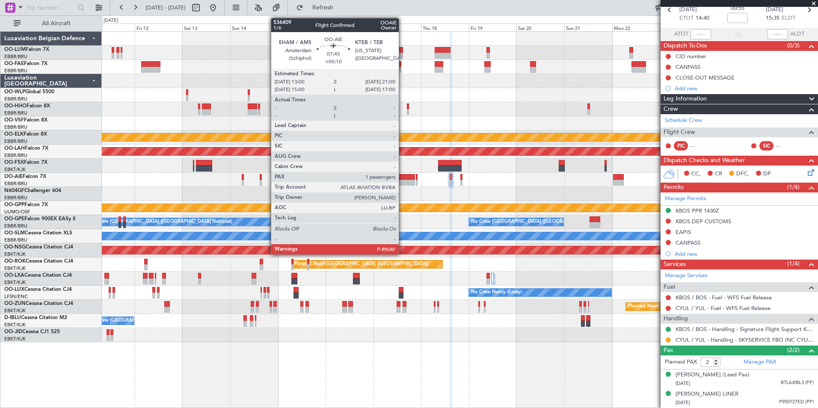
click at [402, 180] on div at bounding box center [407, 183] width 16 height 6
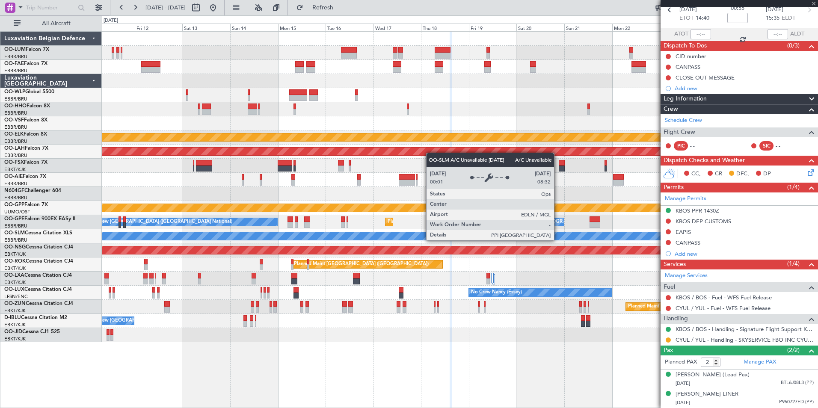
type input "+00:10"
type input "1"
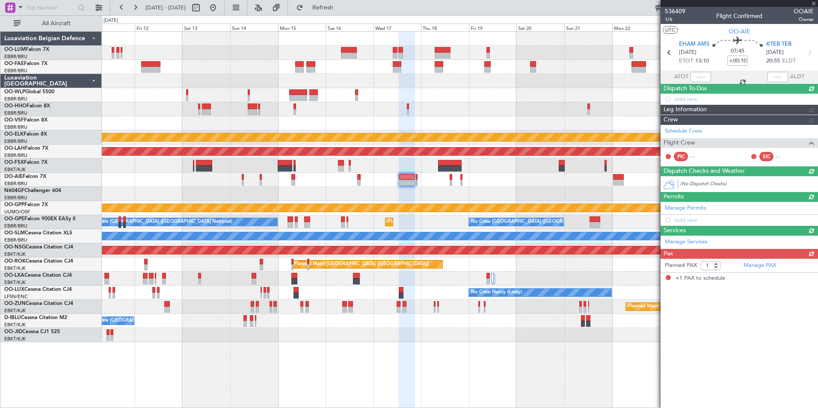
scroll to position [0, 0]
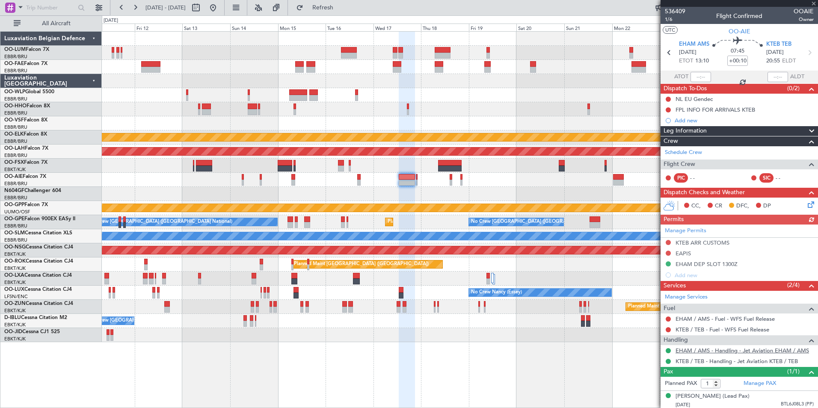
click at [703, 349] on link "EHAM / AMS - Handling - Jet Aviation EHAM / AMS" at bounding box center [741, 350] width 133 height 7
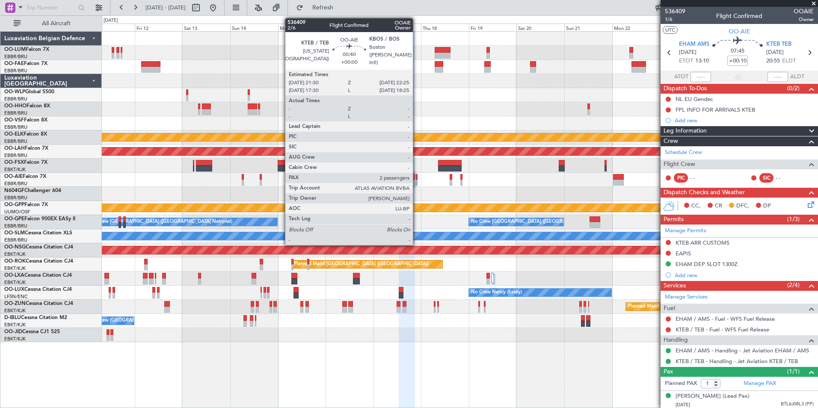
click at [416, 180] on div at bounding box center [417, 183] width 2 height 6
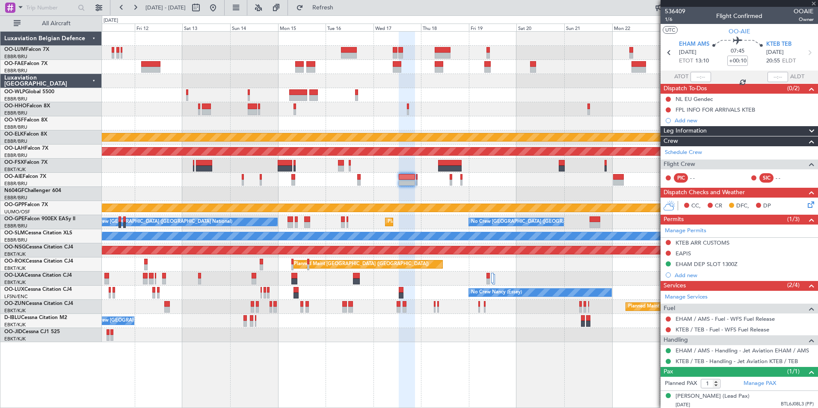
type input "2"
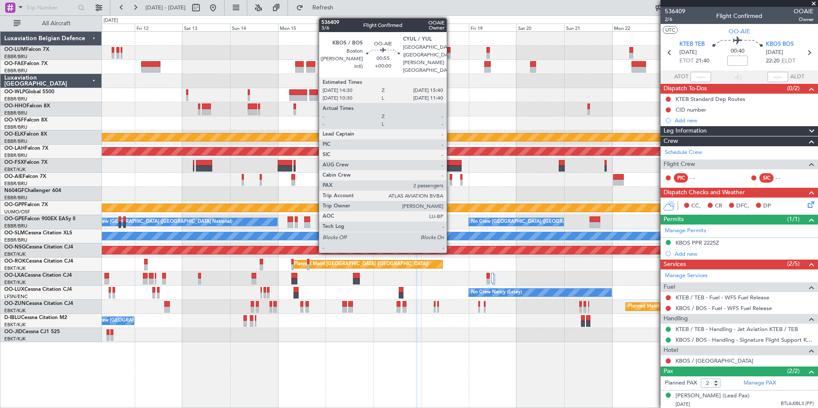
click at [450, 180] on div at bounding box center [450, 183] width 3 height 6
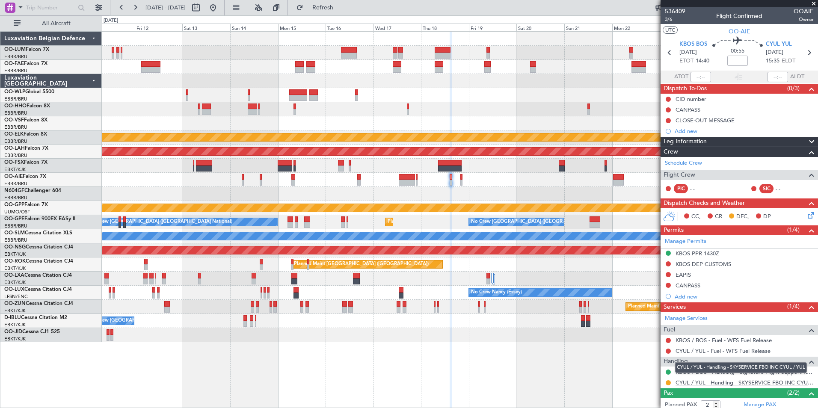
click at [688, 380] on link "CYUL / YUL - Handling - SKYSERVICE FBO INC CYUL / YUL" at bounding box center [744, 382] width 138 height 7
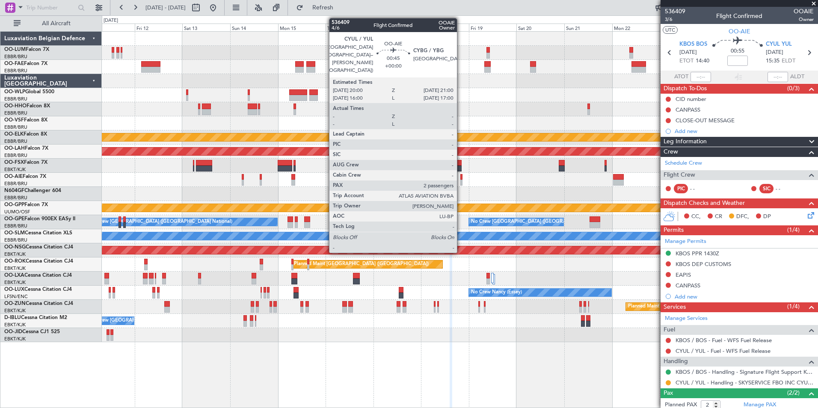
click at [461, 180] on div at bounding box center [461, 183] width 2 height 6
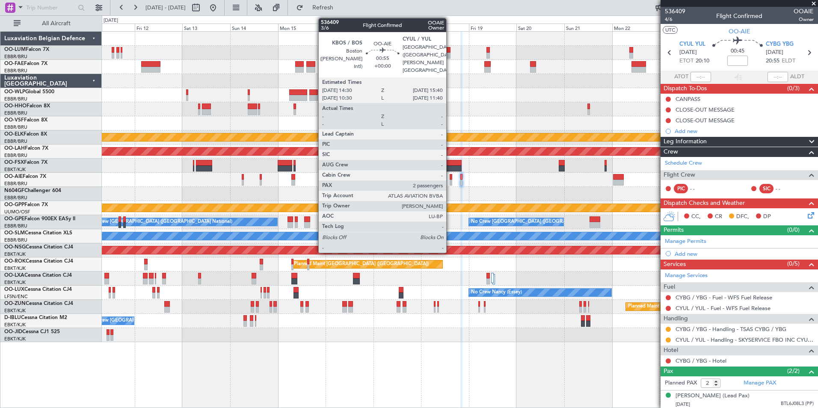
click at [450, 178] on div at bounding box center [450, 177] width 3 height 6
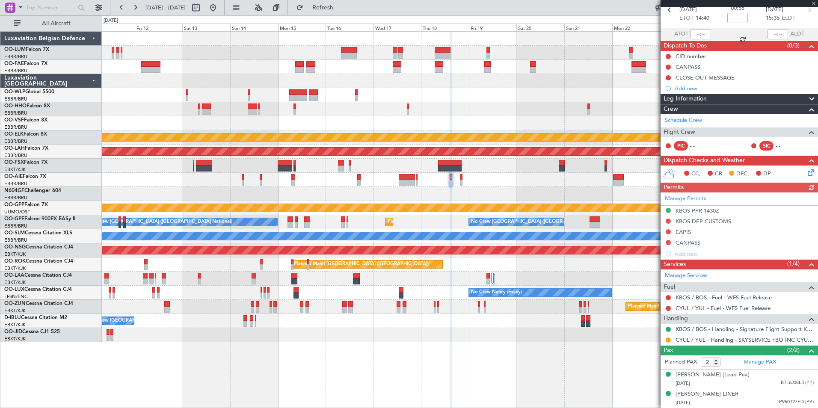
scroll to position [51, 0]
click at [0, 0] on span at bounding box center [0, 0] width 0 height 0
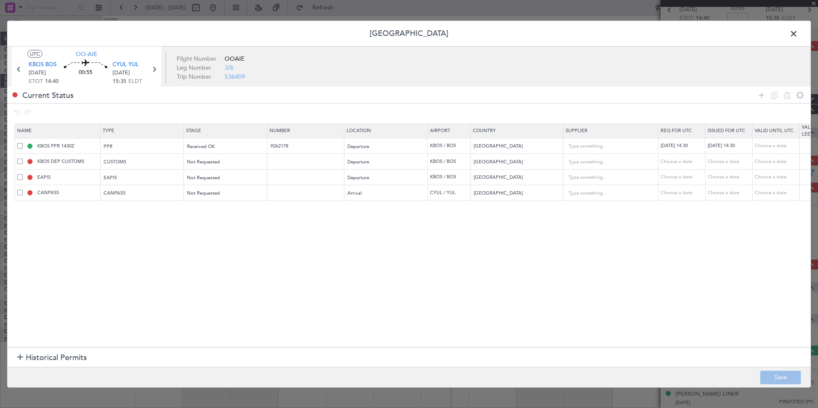
click at [797, 33] on span at bounding box center [797, 35] width 0 height 17
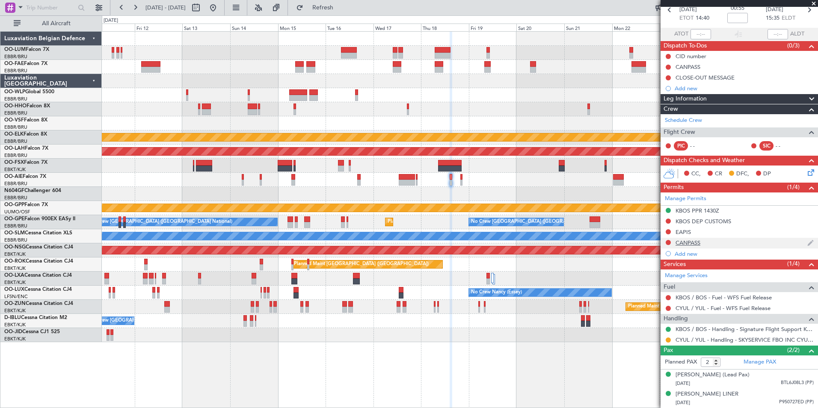
drag, startPoint x: 803, startPoint y: 189, endPoint x: 747, endPoint y: 232, distance: 71.2
click at [747, 231] on section "Manage Permits KBOS PPR 1430Z KBOS DEP CUSTOMS EAPIS CANPASS Add new" at bounding box center [738, 225] width 157 height 67
click at [685, 250] on div "Add new" at bounding box center [739, 253] width 131 height 7
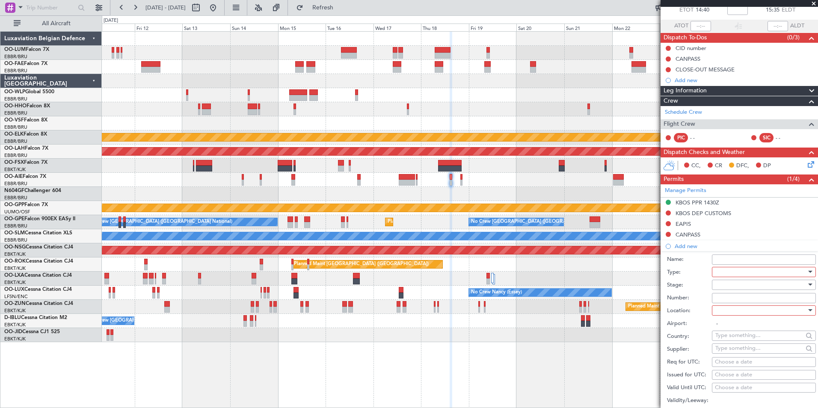
click at [718, 269] on div at bounding box center [760, 272] width 91 height 13
click at [735, 349] on span "Slot" at bounding box center [760, 352] width 90 height 13
click at [722, 285] on div at bounding box center [760, 284] width 91 height 13
click at [736, 343] on span "Requested" at bounding box center [760, 340] width 90 height 13
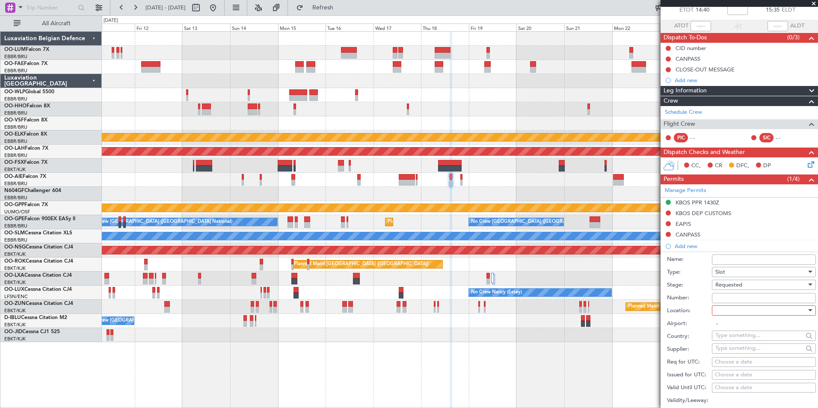
click at [729, 315] on div at bounding box center [760, 310] width 91 height 13
click at [728, 354] on span "Arrival" at bounding box center [760, 353] width 90 height 13
type input "CYUL / YUL"
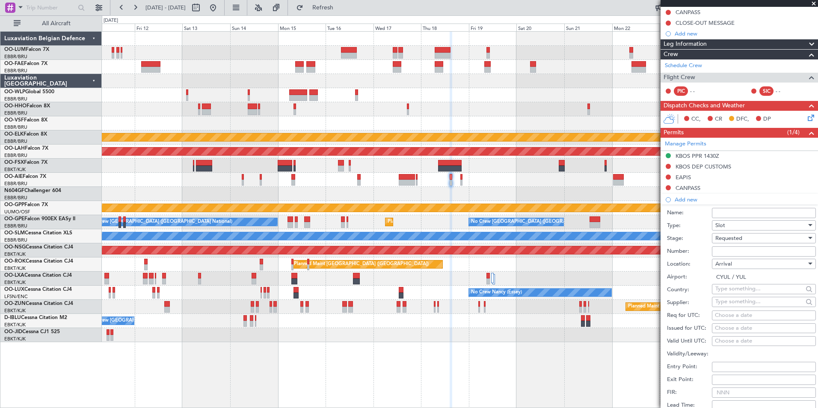
scroll to position [179, 0]
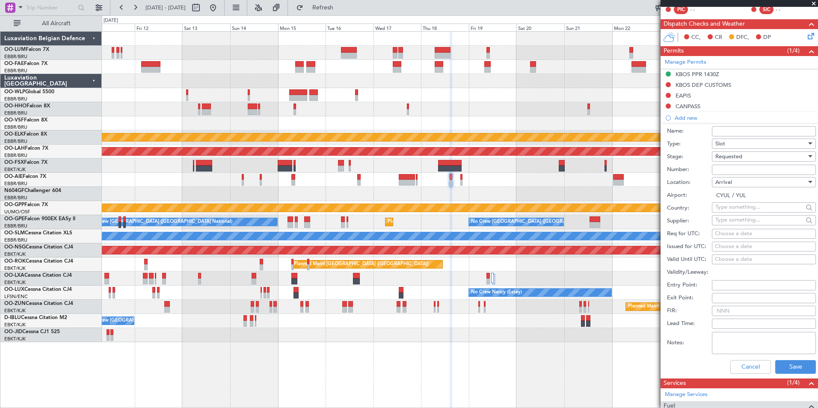
click at [724, 233] on div "Choose a date" at bounding box center [764, 234] width 98 height 9
select select "9"
select select "2025"
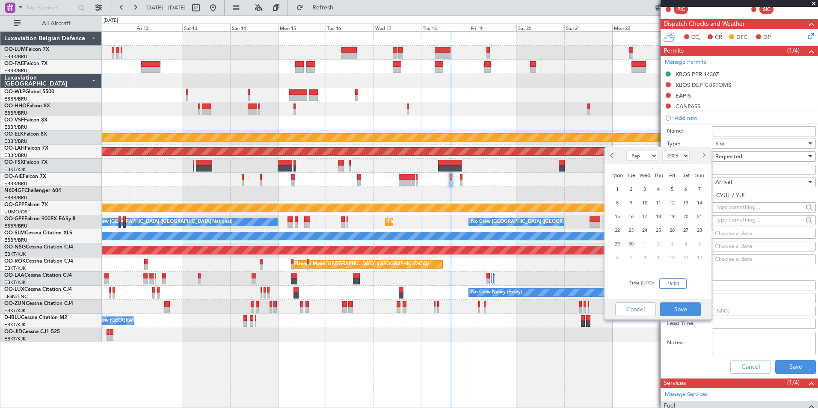
click at [677, 281] on input "19:04" at bounding box center [672, 283] width 27 height 10
drag, startPoint x: 631, startPoint y: 217, endPoint x: 662, endPoint y: 219, distance: 30.8
click at [632, 218] on span "16" at bounding box center [631, 216] width 11 height 11
click at [664, 219] on div "18" at bounding box center [658, 217] width 14 height 14
click at [678, 281] on input "00:00" at bounding box center [672, 283] width 27 height 10
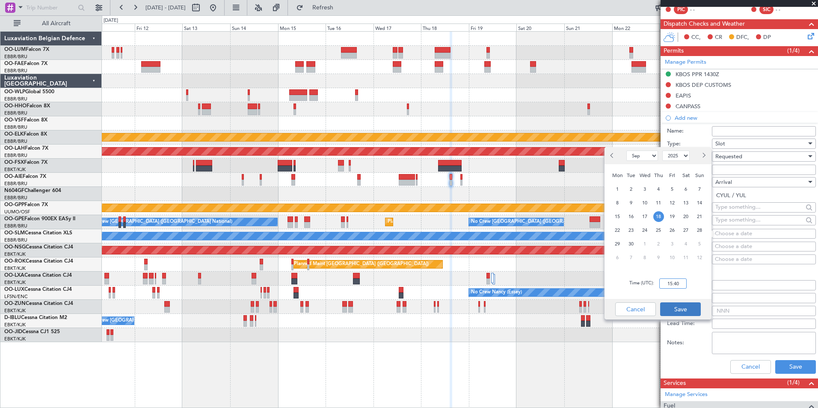
type input "15:40"
click at [684, 307] on button "Save" at bounding box center [680, 309] width 41 height 14
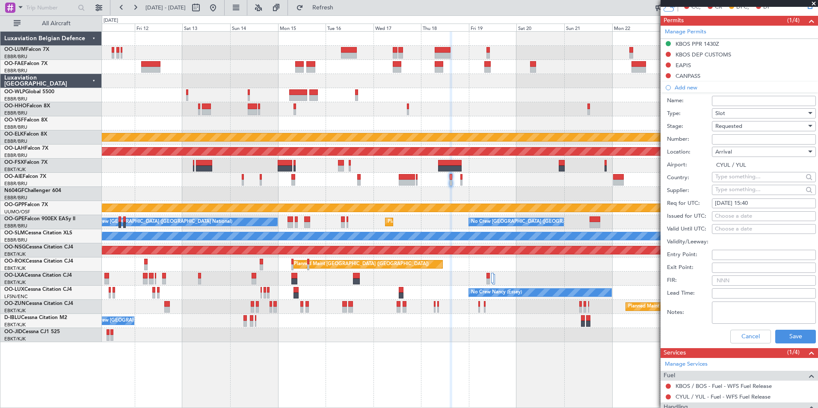
scroll to position [222, 0]
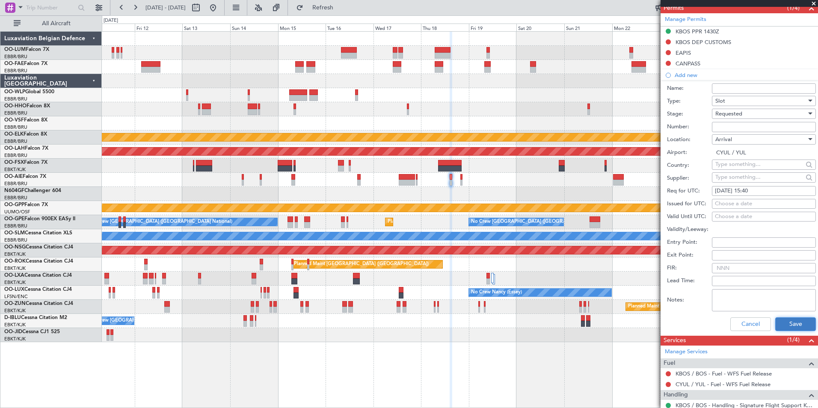
click at [791, 325] on button "Save" at bounding box center [795, 324] width 41 height 14
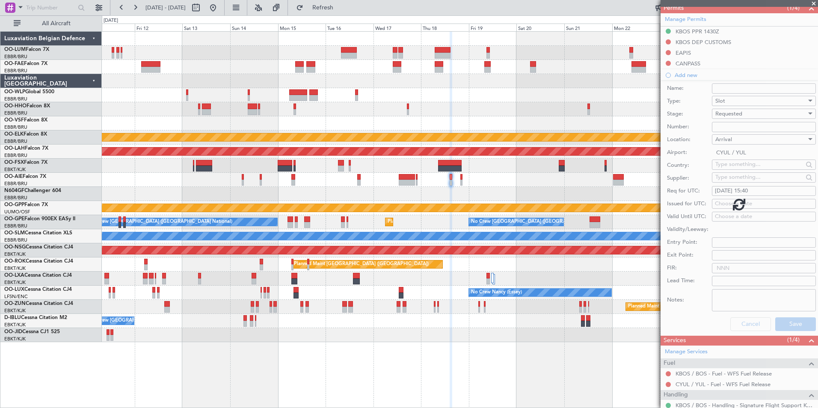
scroll to position [62, 0]
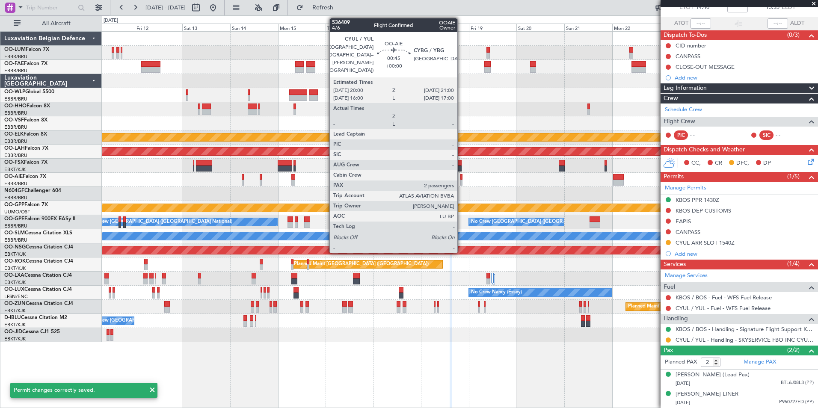
click at [461, 182] on div at bounding box center [461, 183] width 2 height 6
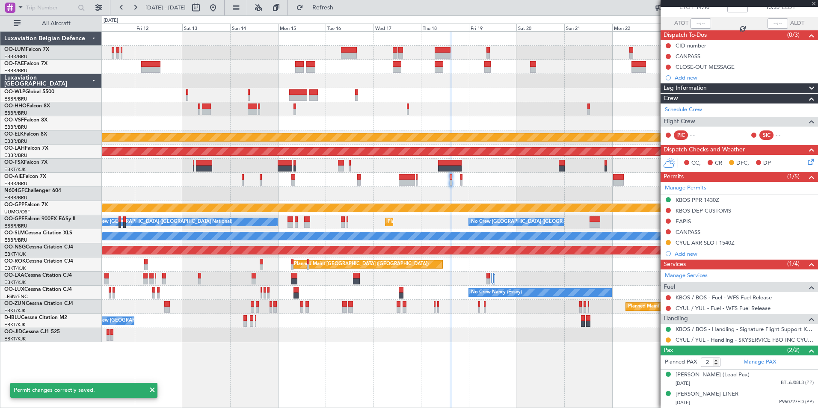
scroll to position [0, 0]
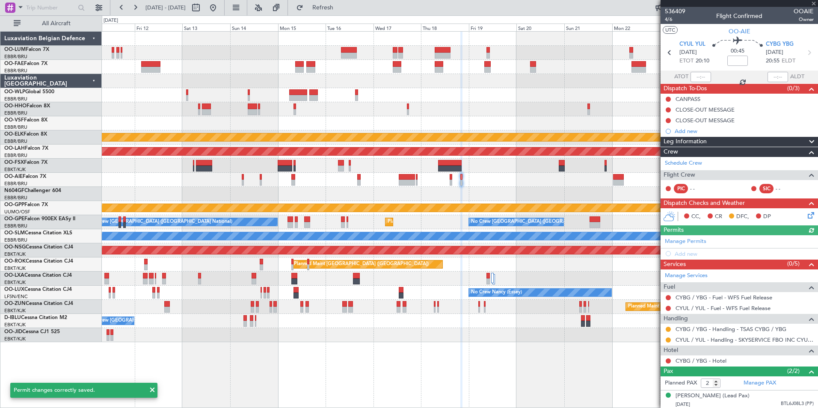
click at [686, 253] on div "Manage Permits Add new" at bounding box center [738, 247] width 157 height 24
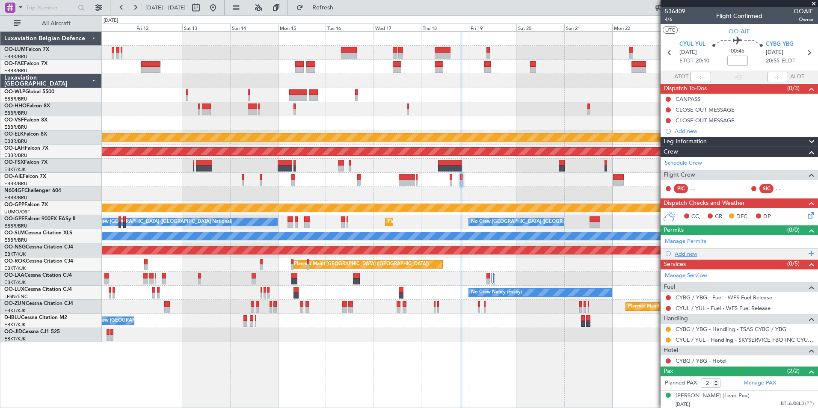
click at [690, 254] on div "Add new" at bounding box center [739, 253] width 131 height 7
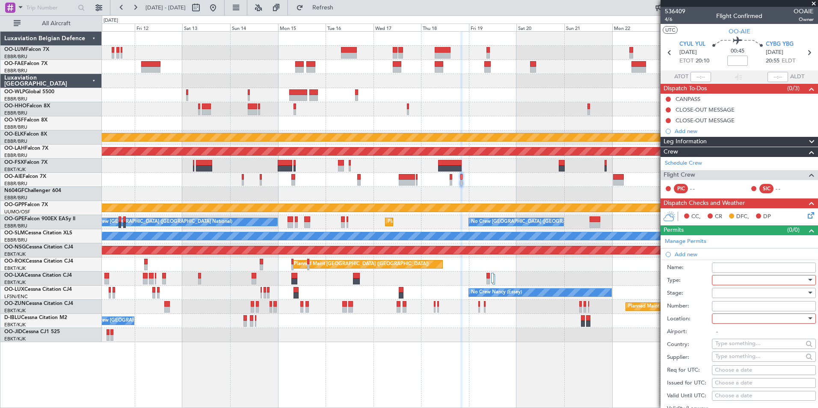
click at [722, 278] on div at bounding box center [760, 280] width 91 height 13
click at [733, 362] on span "Slot" at bounding box center [760, 360] width 90 height 13
click at [740, 295] on div at bounding box center [760, 292] width 91 height 13
click at [738, 343] on span "Requested" at bounding box center [760, 348] width 90 height 13
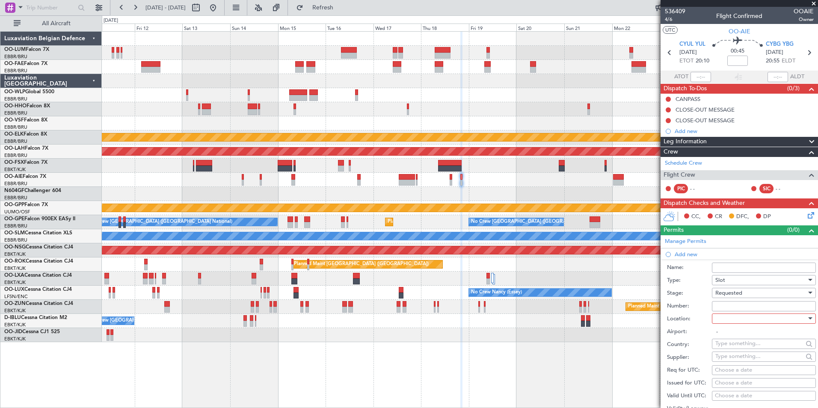
click at [730, 322] on div at bounding box center [760, 318] width 91 height 13
click at [732, 337] on span "Departure" at bounding box center [760, 335] width 90 height 13
type input "CYUL / YUL"
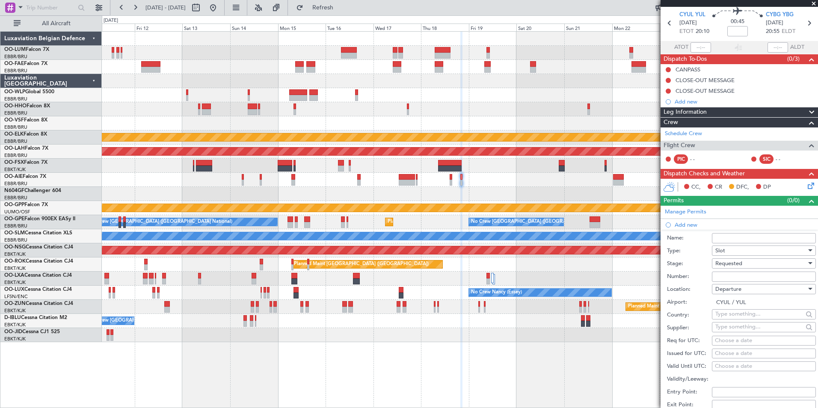
scroll to position [43, 0]
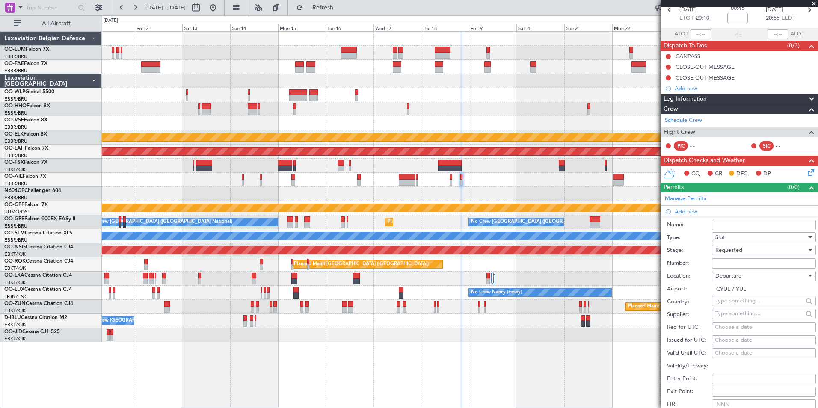
click at [728, 326] on div "Choose a date" at bounding box center [764, 327] width 98 height 9
select select "9"
select select "2025"
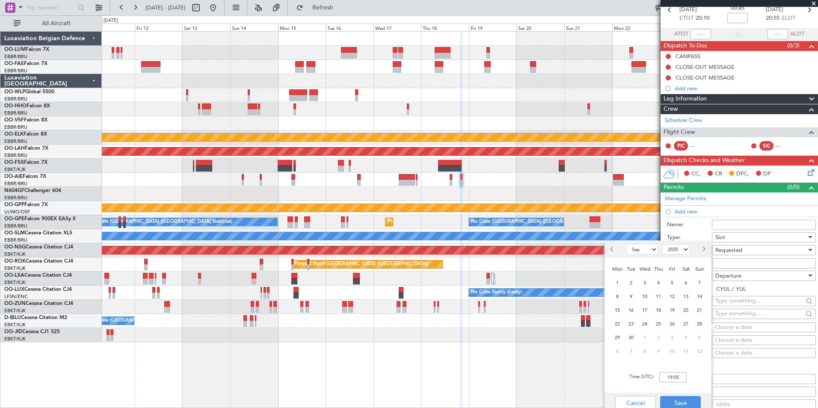
drag, startPoint x: 660, startPoint y: 311, endPoint x: 664, endPoint y: 325, distance: 14.6
click at [662, 319] on ngb-datepicker-month "Mon Tue Wed Thu Fri Sat Sun 1 2 3 4 5 6 7 8 9 10 11 12 13 14 15 16 17 18 19 20 …" at bounding box center [657, 310] width 99 height 97
drag, startPoint x: 664, startPoint y: 325, endPoint x: 675, endPoint y: 379, distance: 55.4
click at [675, 379] on input "19:05" at bounding box center [672, 377] width 27 height 10
click at [657, 311] on span "18" at bounding box center [658, 310] width 11 height 11
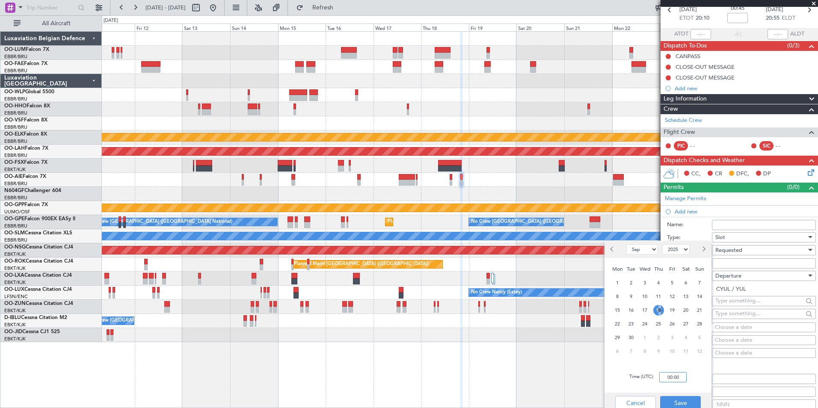
drag, startPoint x: 659, startPoint y: 313, endPoint x: 678, endPoint y: 375, distance: 65.7
click at [678, 375] on input "00:00" at bounding box center [672, 377] width 27 height 10
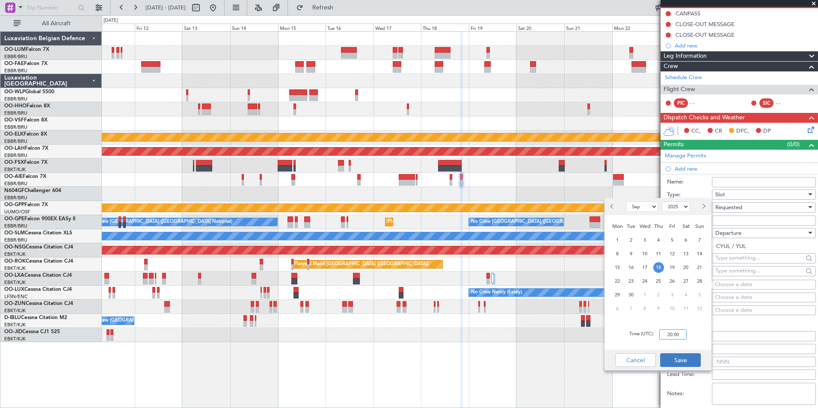
type input "20:00"
click at [685, 361] on button "Save" at bounding box center [680, 360] width 41 height 14
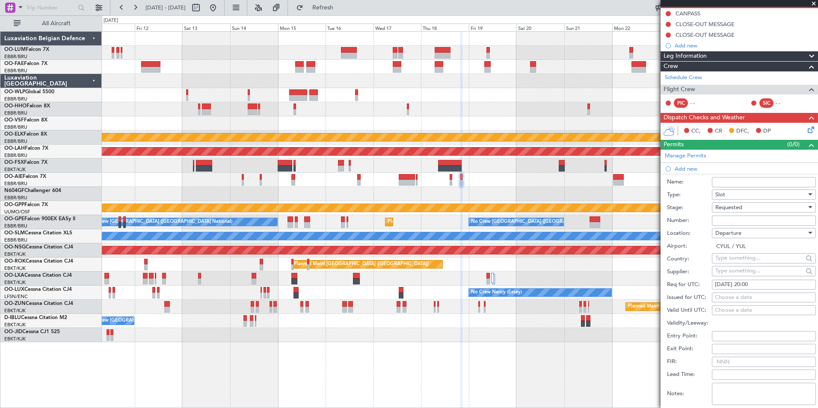
scroll to position [171, 0]
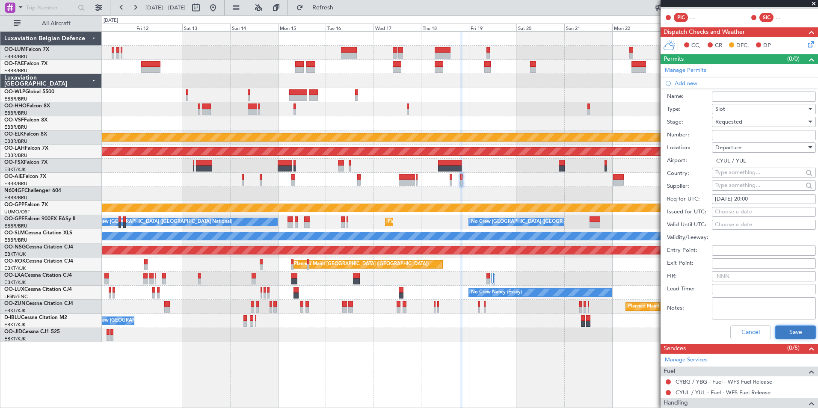
click at [788, 332] on button "Save" at bounding box center [795, 332] width 41 height 14
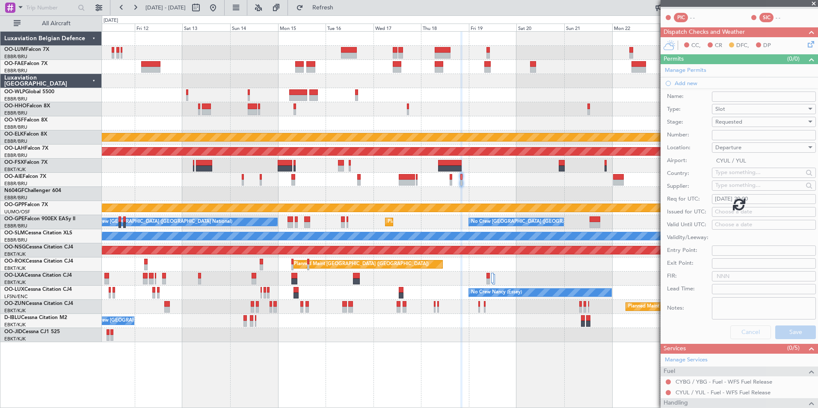
scroll to position [40, 0]
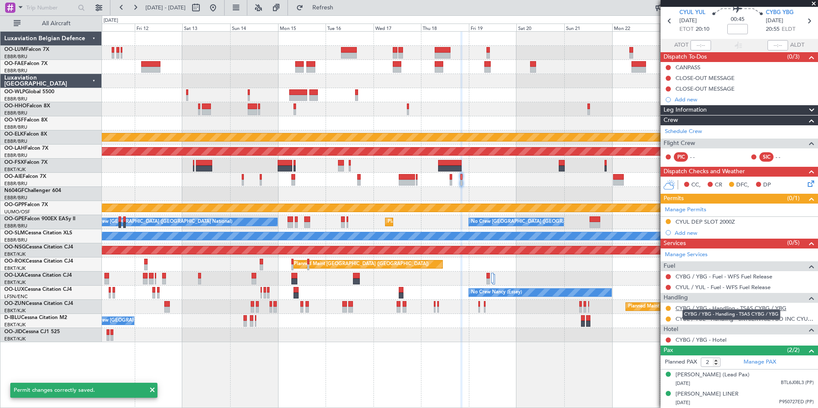
click at [697, 304] on link "CYBG / YBG - Handling - TSAS CYBG / YBG" at bounding box center [730, 307] width 111 height 7
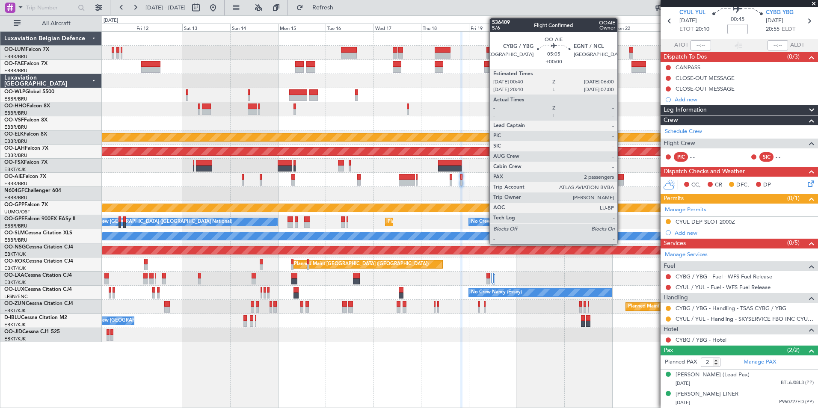
click at [621, 179] on div at bounding box center [618, 177] width 11 height 6
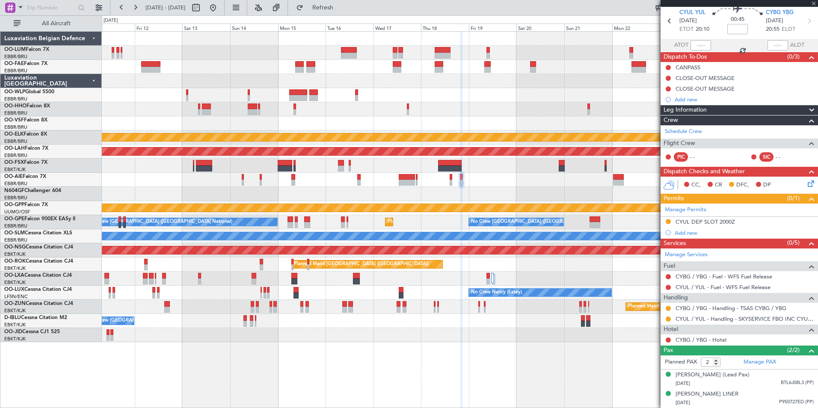
click at [440, 180] on div "Owner Melsbroek Air Base Owner Melsbroek Air Base Planned Maint Kortrijk-Wevelg…" at bounding box center [459, 187] width 715 height 310
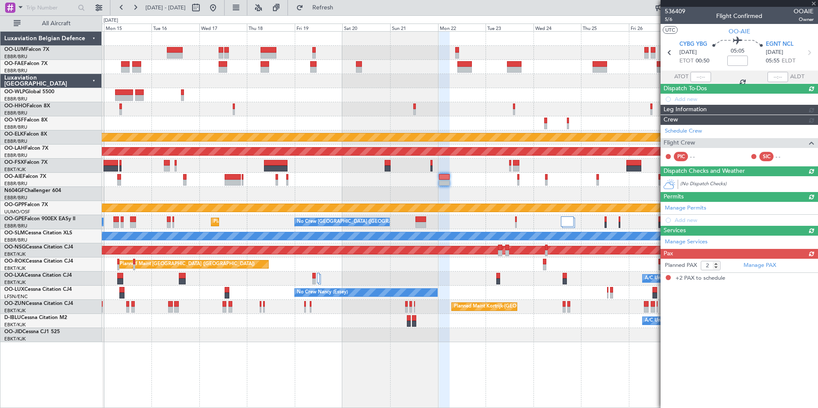
scroll to position [0, 0]
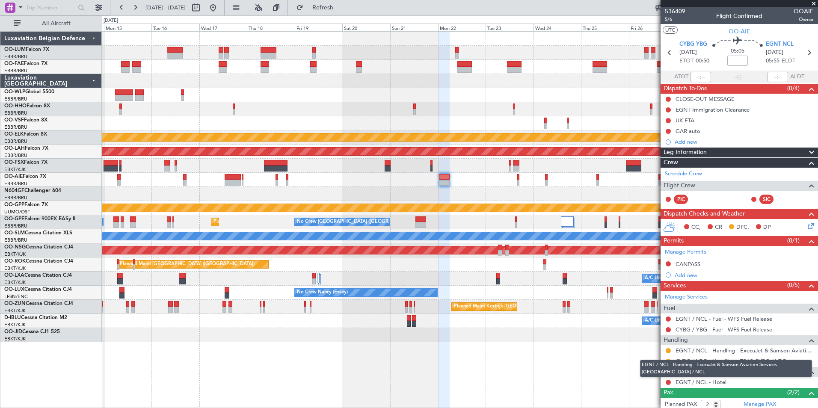
click at [711, 349] on link "EGNT / NCL - Handling - ExecuJet & Samson Aviation Services EGNT / NCL" at bounding box center [744, 350] width 138 height 7
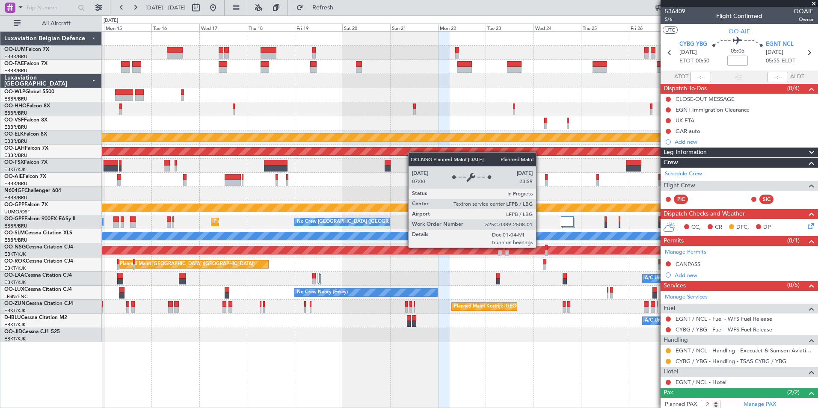
click at [461, 206] on div "Grounded [PERSON_NAME]" at bounding box center [460, 208] width 2146 height 8
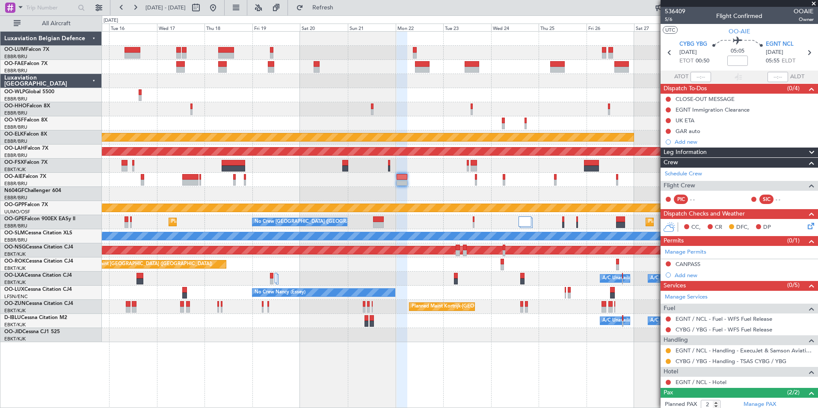
click at [416, 197] on div "Owner Melsbroek Air Base Owner Melsbroek Air Base Planned Maint Kortrijk-Wevelg…" at bounding box center [459, 187] width 715 height 310
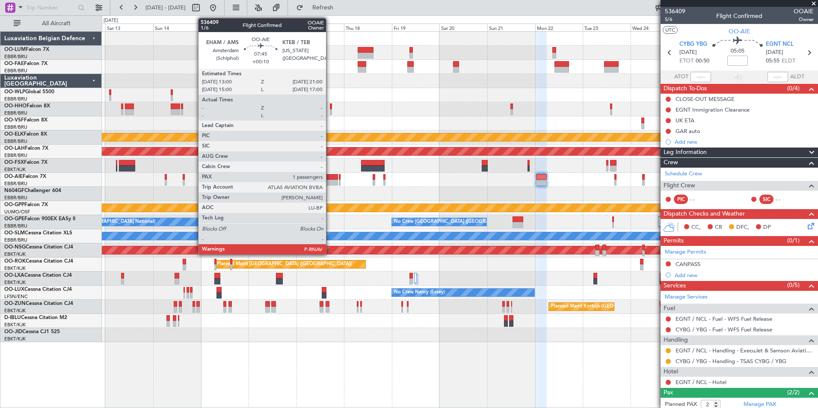
click at [330, 180] on div at bounding box center [330, 183] width 16 height 6
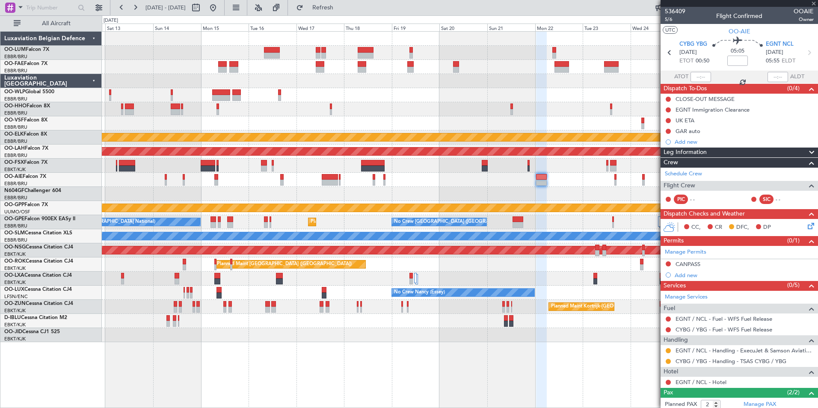
type input "+00:10"
type input "1"
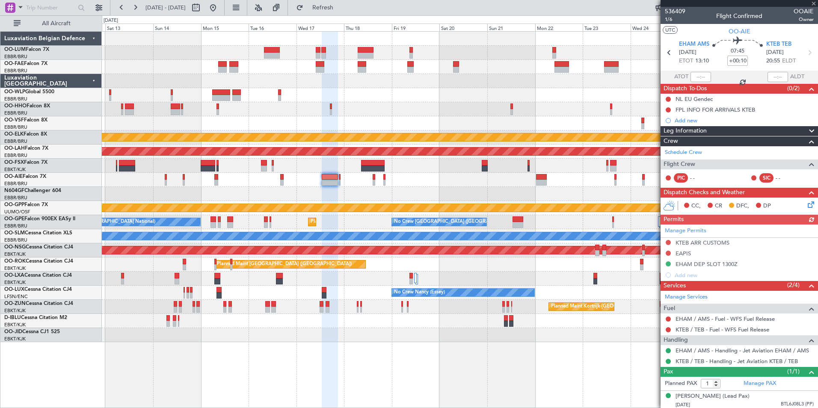
click at [669, 242] on div "Manage Permits KTEB ARR CUSTOMS EAPIS EHAM DEP SLOT 1300Z Add new" at bounding box center [738, 252] width 157 height 56
drag, startPoint x: 669, startPoint y: 242, endPoint x: 669, endPoint y: 251, distance: 9.4
click at [669, 242] on button at bounding box center [667, 242] width 5 height 5
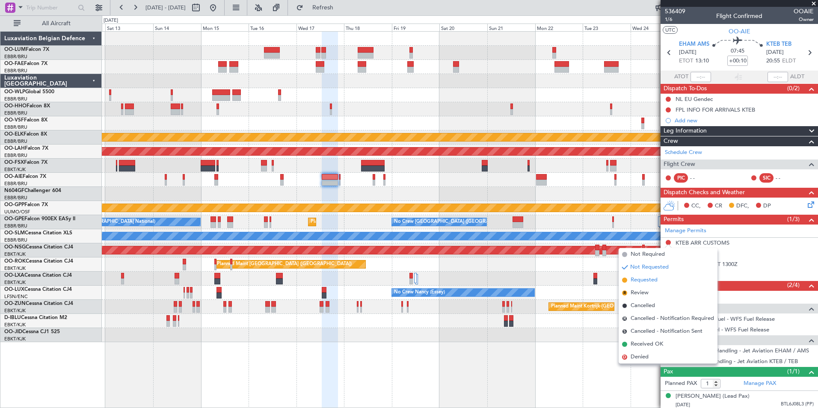
click at [650, 281] on span "Requested" at bounding box center [643, 280] width 27 height 9
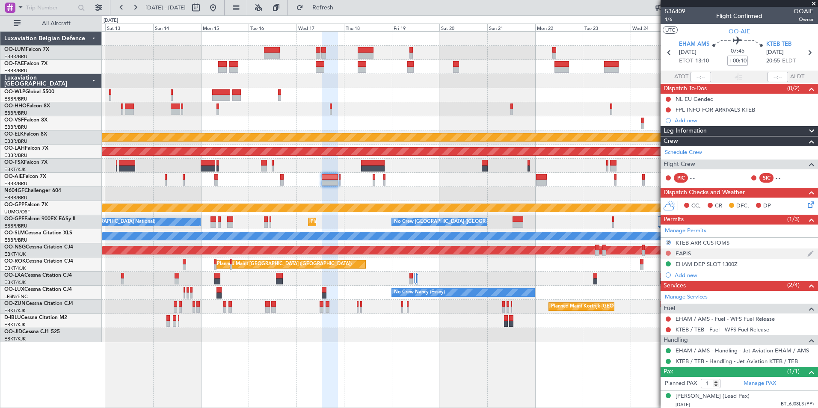
click at [668, 254] on button at bounding box center [667, 253] width 5 height 5
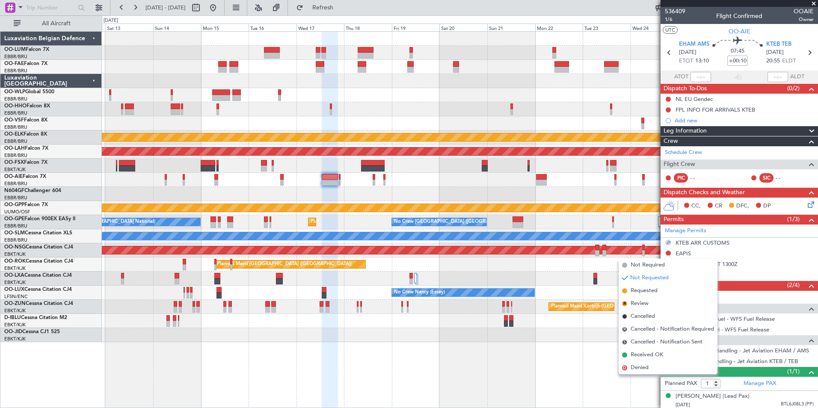
drag, startPoint x: 647, startPoint y: 289, endPoint x: 630, endPoint y: 281, distance: 19.1
click at [646, 289] on span "Requested" at bounding box center [643, 290] width 27 height 9
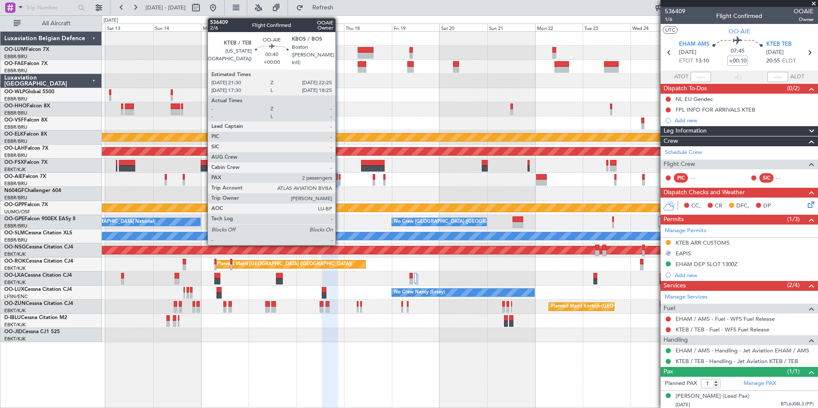
click at [339, 180] on div at bounding box center [340, 183] width 2 height 6
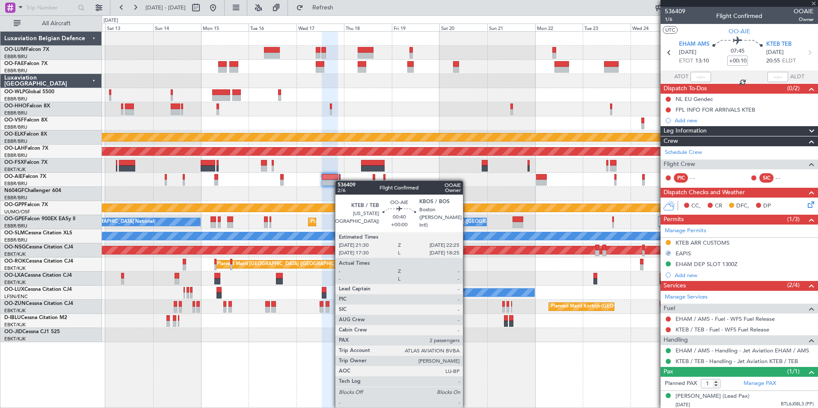
type input "2"
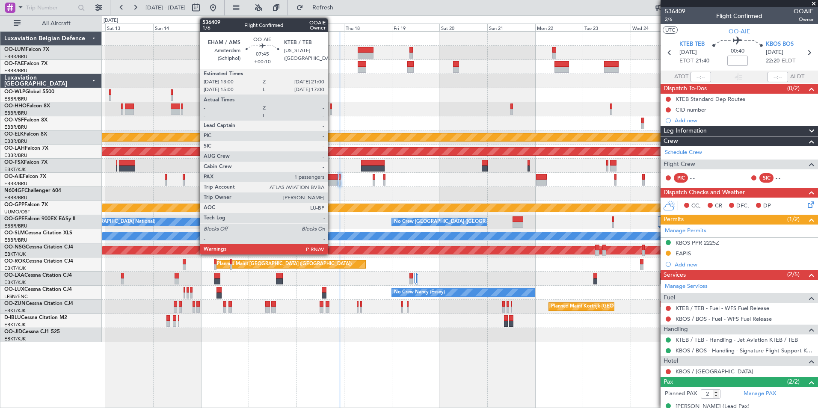
click at [331, 181] on div at bounding box center [330, 183] width 16 height 6
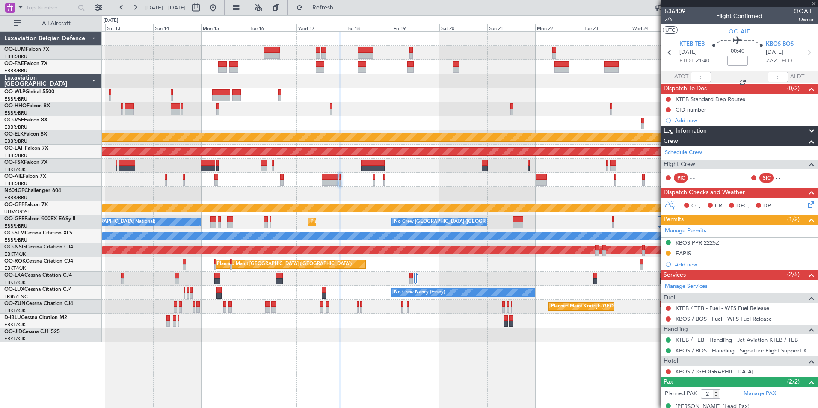
type input "+00:10"
type input "1"
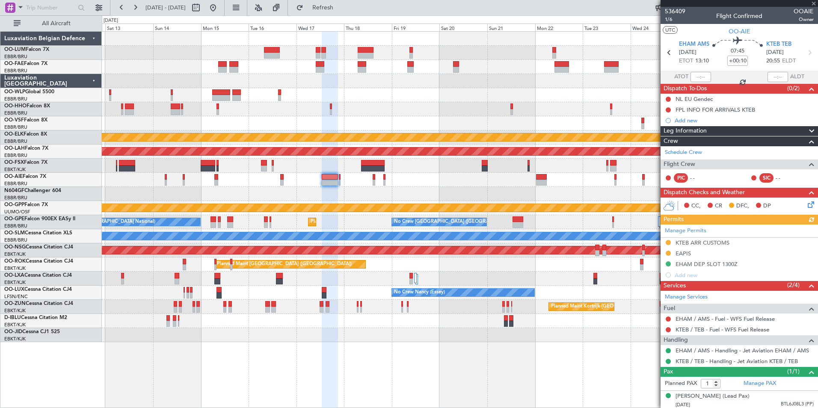
click at [667, 254] on div "Manage Permits KTEB ARR CUSTOMS EAPIS EHAM DEP SLOT 1300Z Add new" at bounding box center [738, 252] width 157 height 56
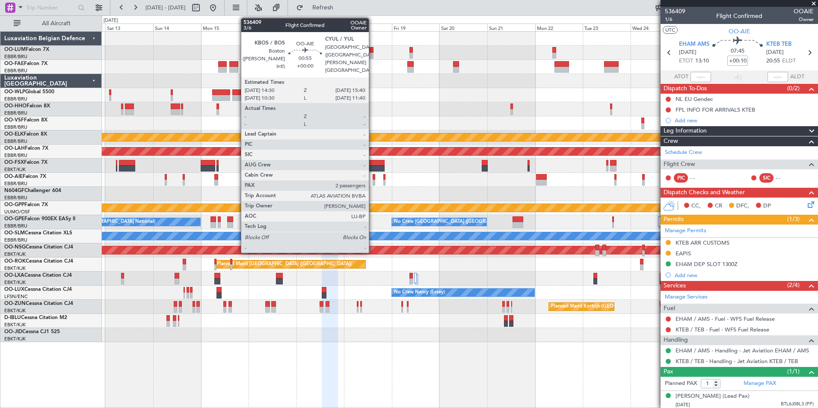
click at [372, 182] on div at bounding box center [373, 183] width 3 height 6
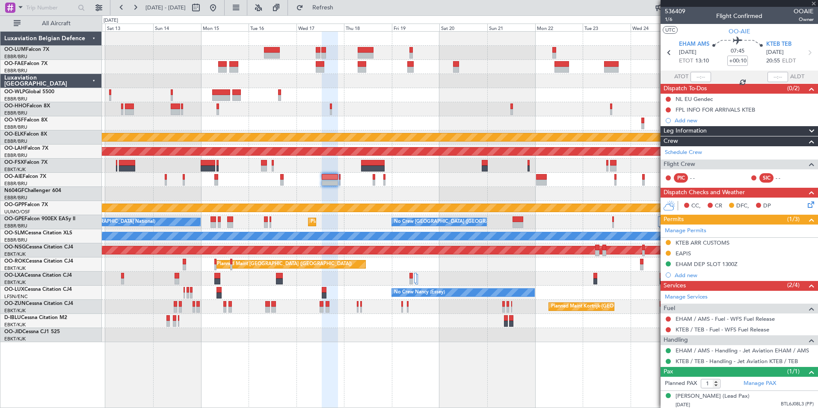
type input "2"
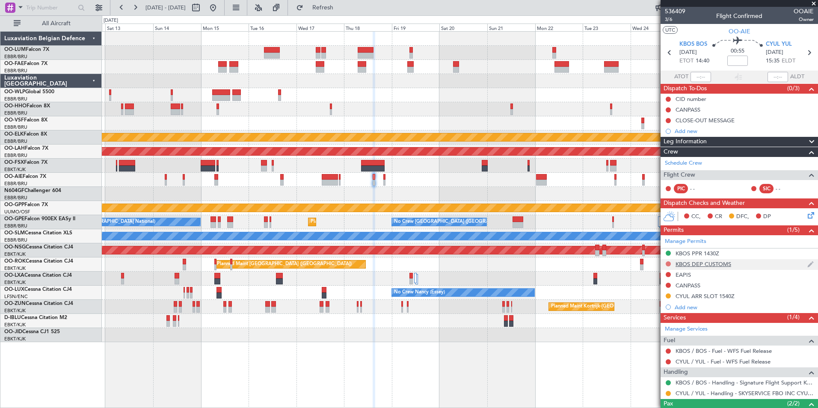
click at [670, 265] on button at bounding box center [667, 263] width 5 height 5
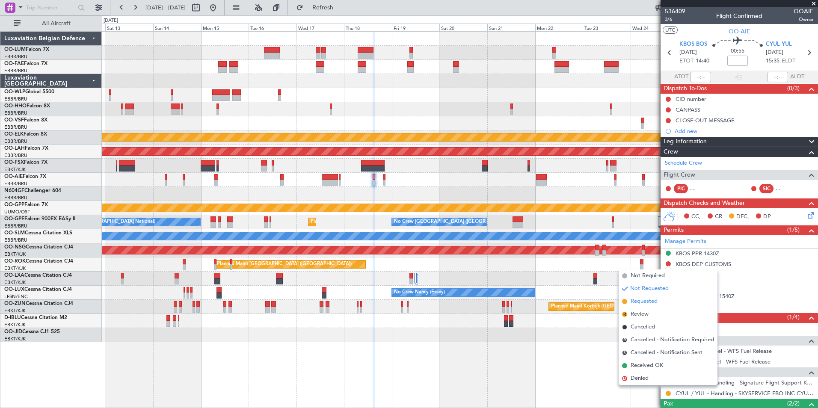
click at [652, 301] on span "Requested" at bounding box center [643, 301] width 27 height 9
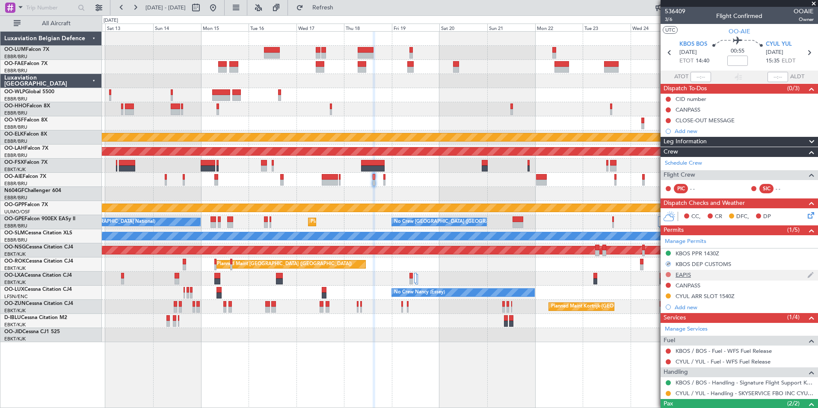
click at [669, 275] on button at bounding box center [667, 274] width 5 height 5
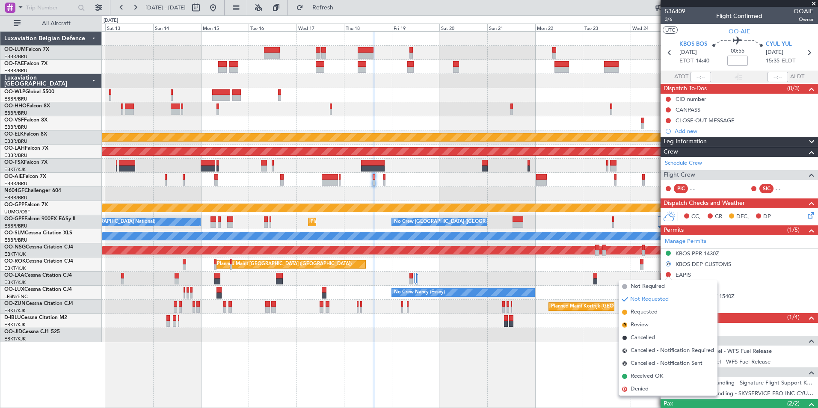
click at [654, 311] on span "Requested" at bounding box center [643, 312] width 27 height 9
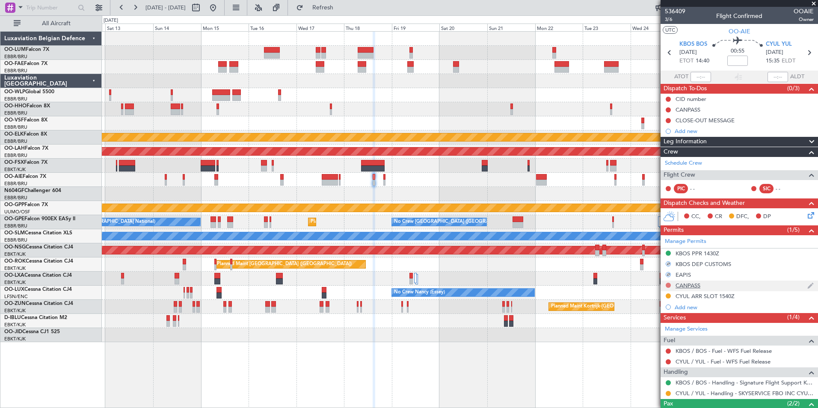
click at [665, 284] on button at bounding box center [667, 285] width 5 height 5
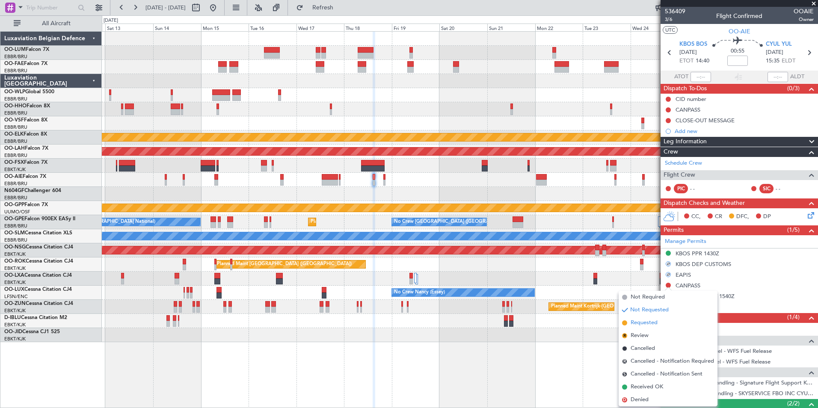
click at [649, 321] on span "Requested" at bounding box center [643, 323] width 27 height 9
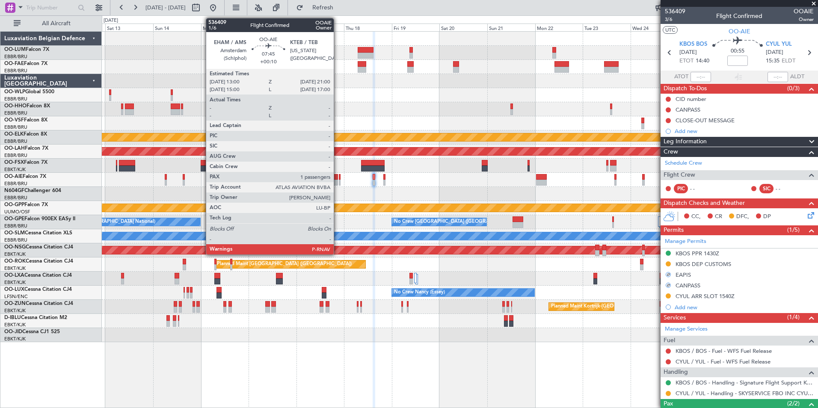
click at [337, 180] on div at bounding box center [330, 183] width 16 height 6
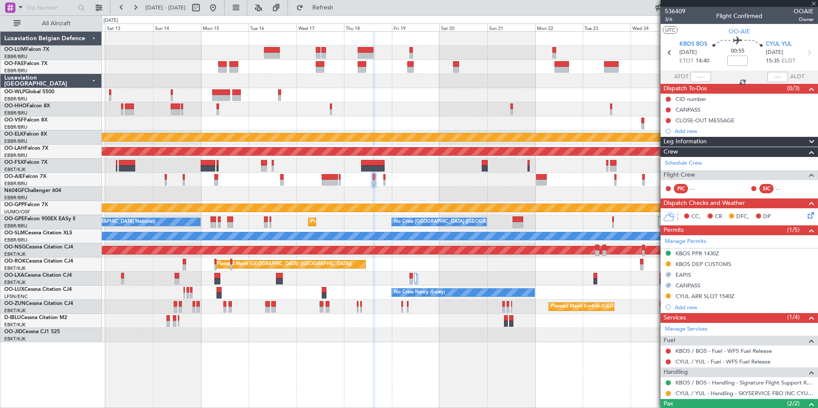
type input "+00:10"
type input "1"
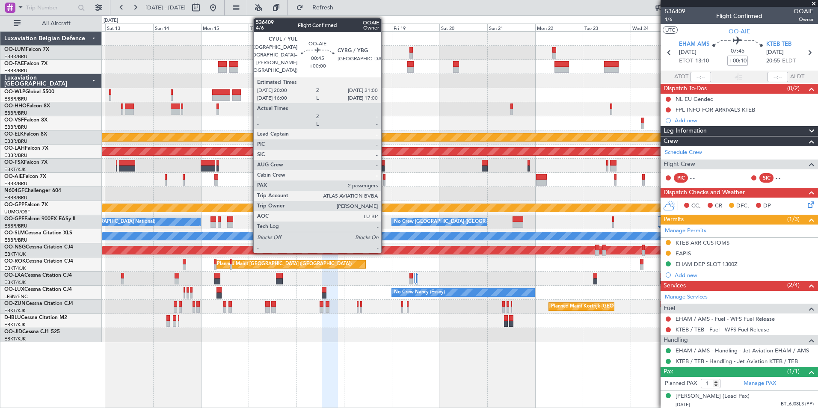
click at [385, 181] on div at bounding box center [384, 183] width 2 height 6
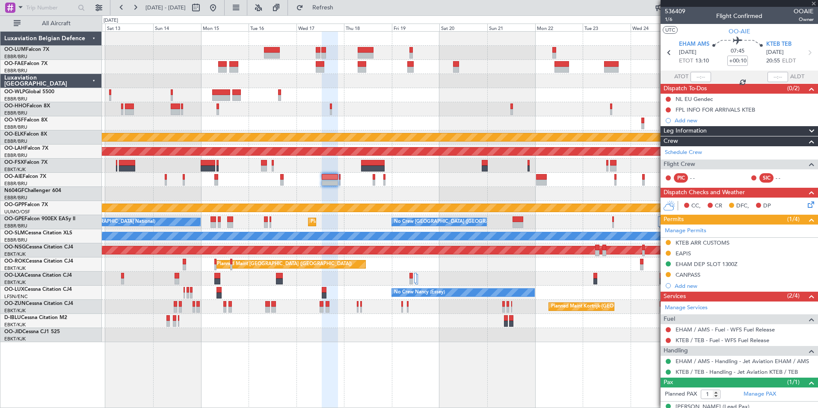
type input "2"
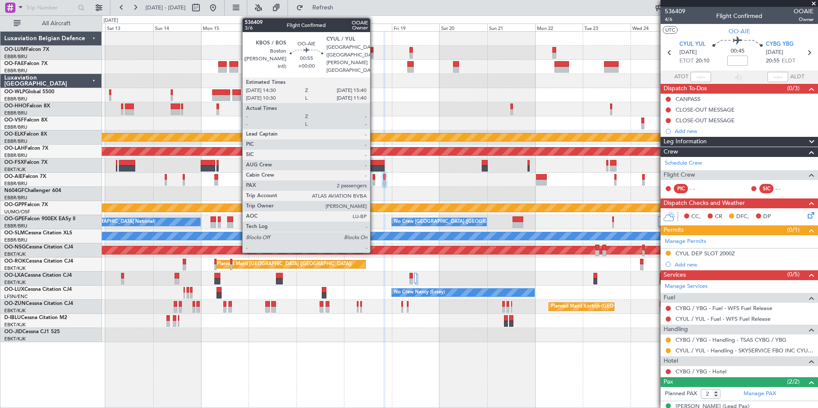
click at [374, 178] on div at bounding box center [373, 177] width 3 height 6
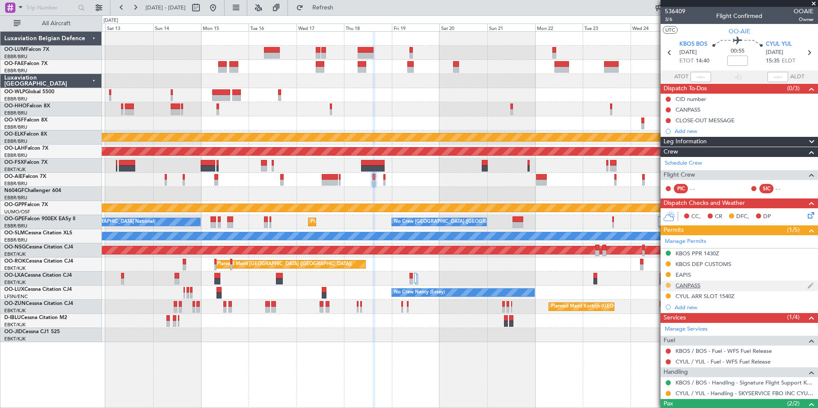
click at [667, 283] on button at bounding box center [667, 285] width 5 height 5
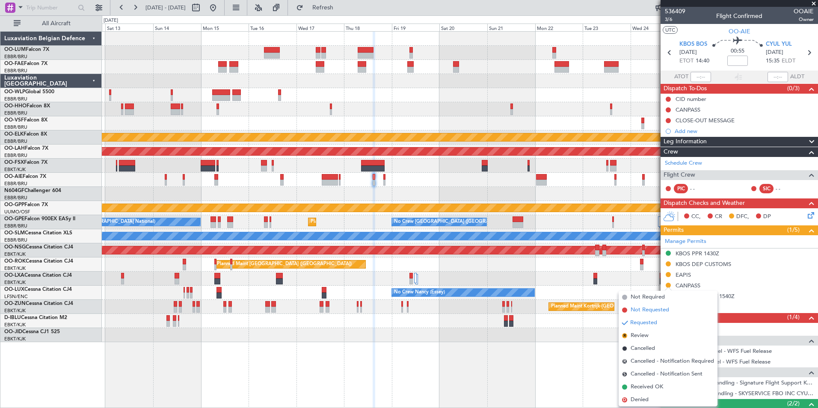
click at [649, 311] on span "Not Requested" at bounding box center [649, 310] width 38 height 9
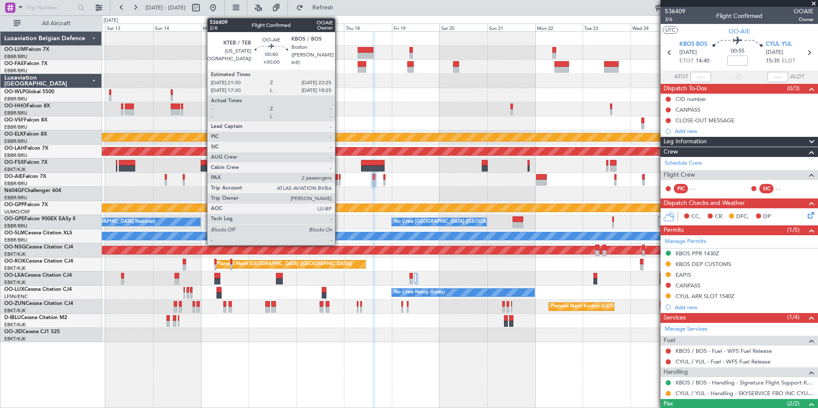
click at [339, 178] on div at bounding box center [340, 177] width 2 height 6
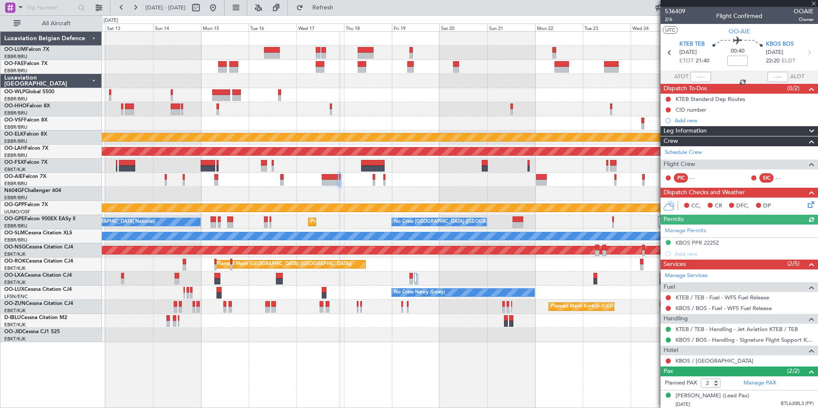
click at [335, 195] on div "Owner Melsbroek Air Base Owner Melsbroek Air Base Planned Maint Kortrijk-Wevelg…" at bounding box center [459, 187] width 715 height 310
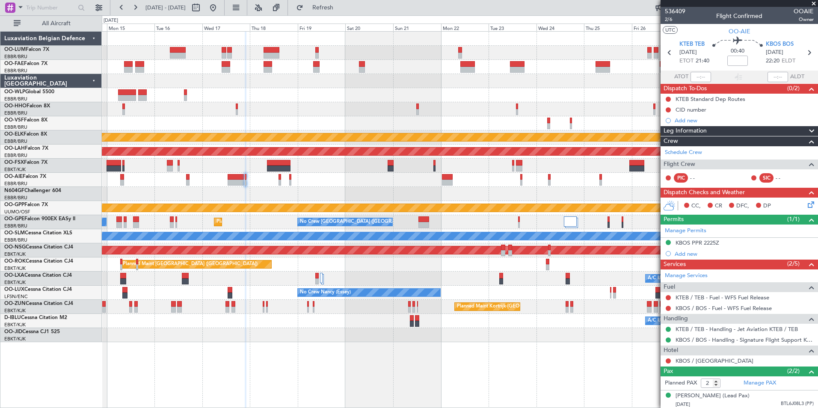
click at [447, 186] on div at bounding box center [459, 180] width 715 height 14
click at [384, 205] on div "Owner Melsbroek Air Base Owner Melsbroek Air Base Planned Maint Kortrijk-Wevelg…" at bounding box center [459, 187] width 715 height 310
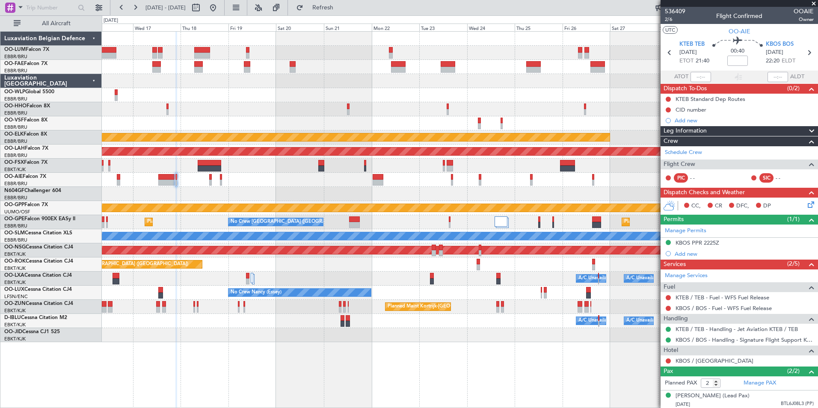
click at [375, 179] on div at bounding box center [377, 177] width 11 height 6
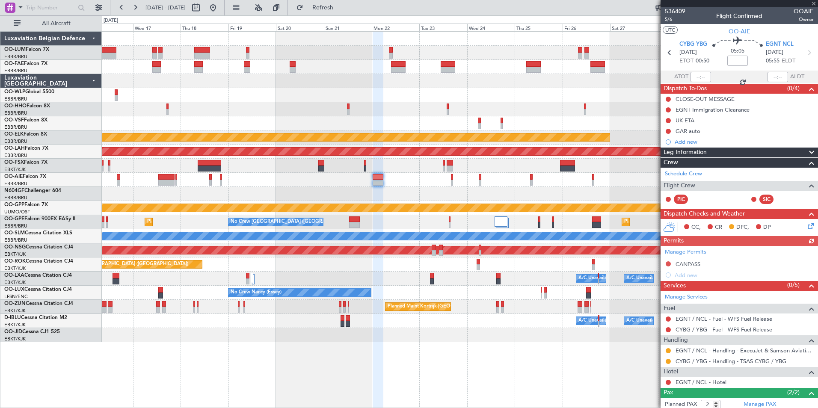
click at [419, 189] on div "Owner Melsbroek Air Base Owner Melsbroek Air Base Planned Maint Kortrijk-Wevelg…" at bounding box center [459, 187] width 715 height 310
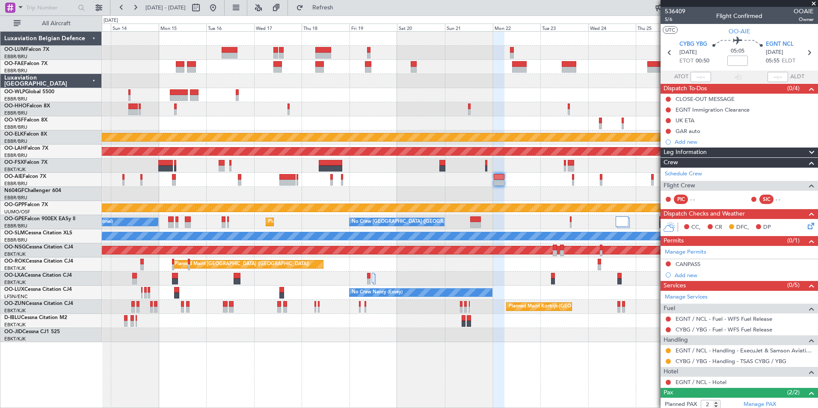
click at [359, 188] on div "Owner Melsbroek Air Base Owner Melsbroek Air Base Planned Maint Kortrijk-Wevelg…" at bounding box center [459, 187] width 715 height 310
click at [486, 199] on div at bounding box center [459, 194] width 715 height 14
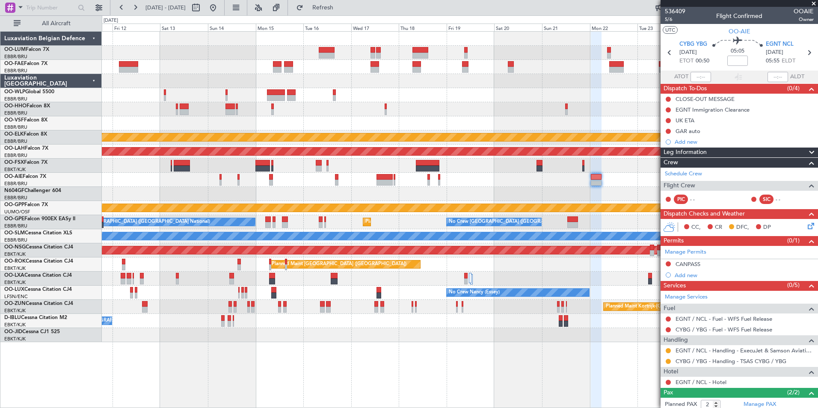
click at [517, 192] on div at bounding box center [459, 194] width 715 height 14
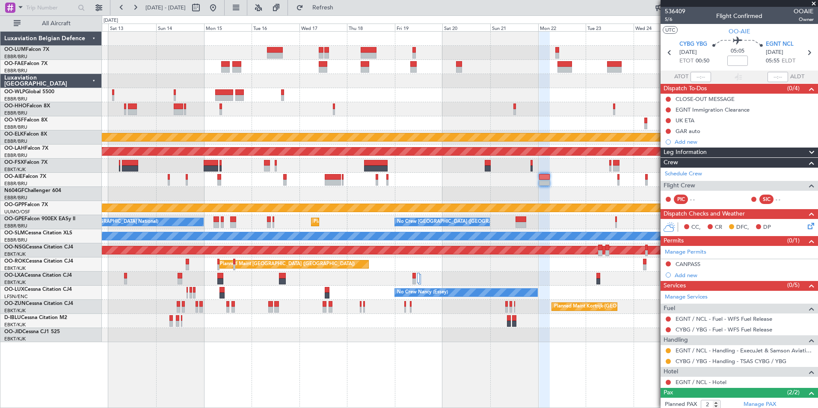
click at [587, 187] on div "Owner Melsbroek Air Base Owner Melsbroek Air Base Planned Maint Kortrijk-Wevelg…" at bounding box center [459, 187] width 715 height 310
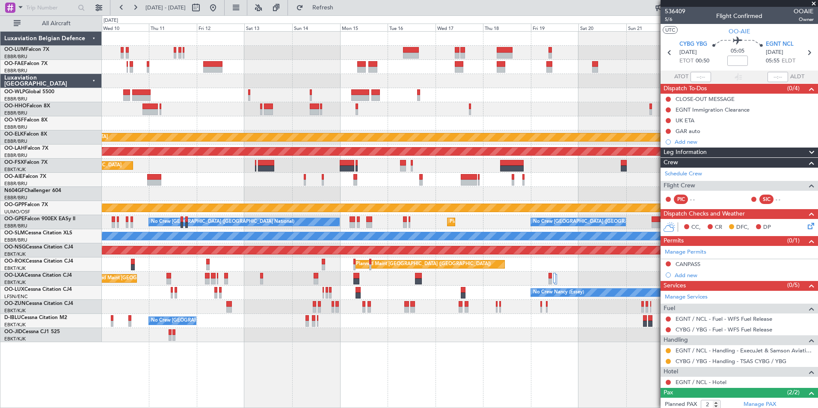
click at [443, 188] on div at bounding box center [459, 194] width 715 height 14
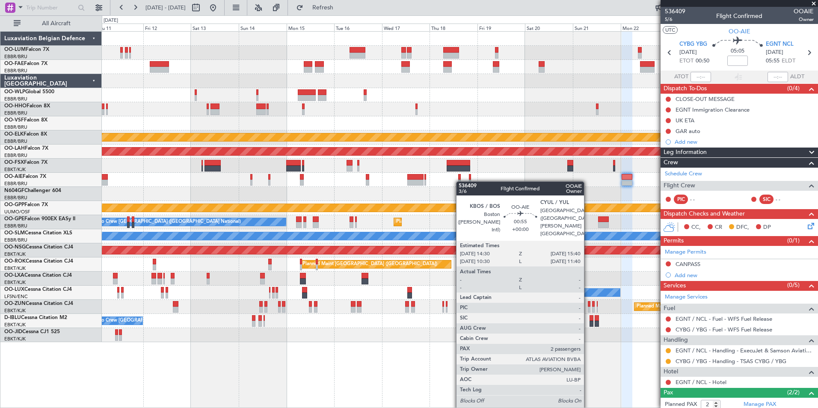
click at [460, 181] on div at bounding box center [459, 183] width 3 height 6
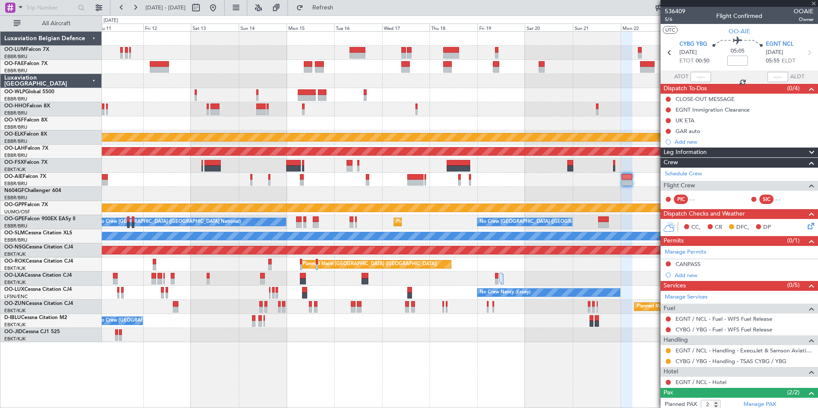
click at [328, 186] on div at bounding box center [459, 180] width 715 height 14
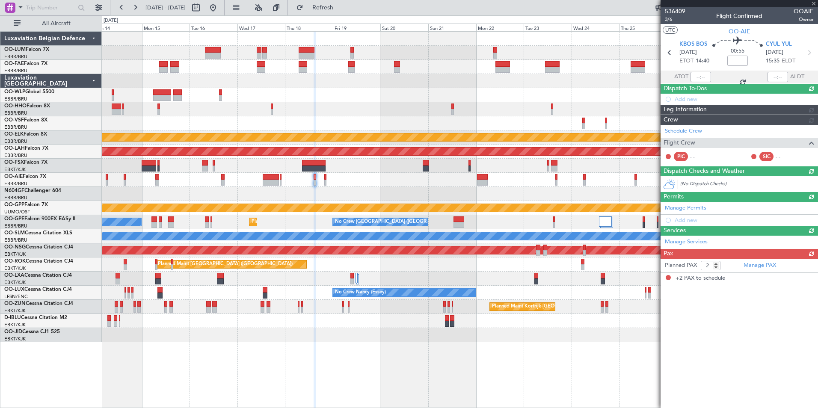
click at [403, 183] on div at bounding box center [459, 180] width 715 height 14
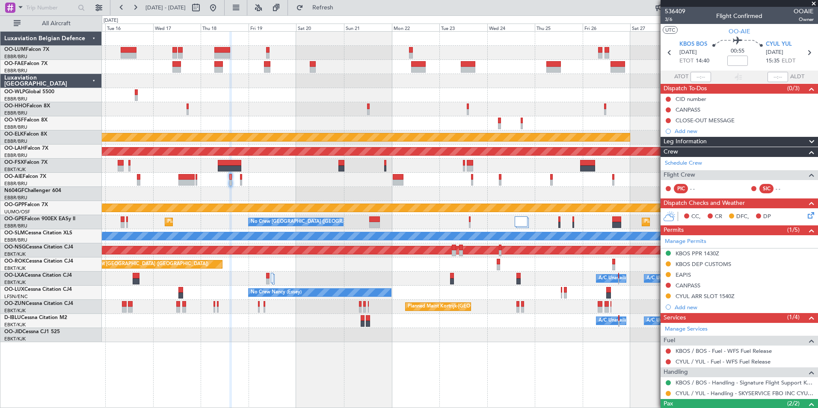
click at [454, 178] on div at bounding box center [459, 180] width 715 height 14
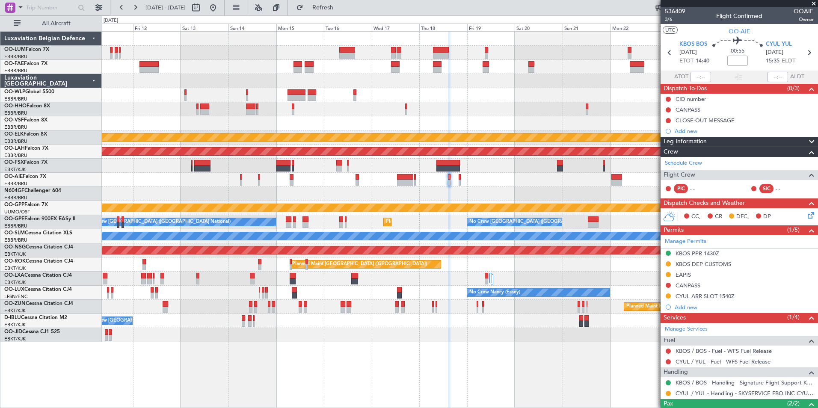
click at [420, 183] on div at bounding box center [459, 180] width 715 height 14
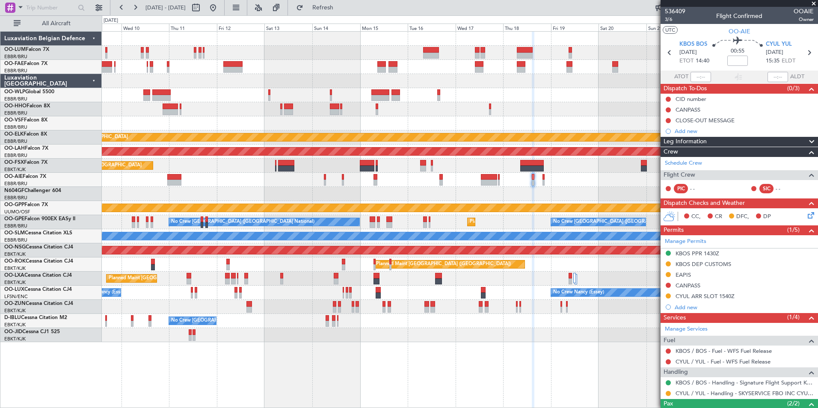
click at [408, 186] on div at bounding box center [459, 180] width 715 height 14
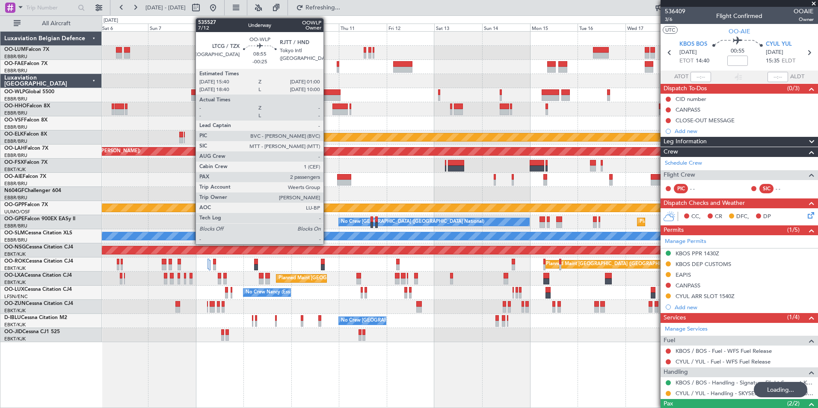
click at [327, 95] on div at bounding box center [331, 92] width 19 height 6
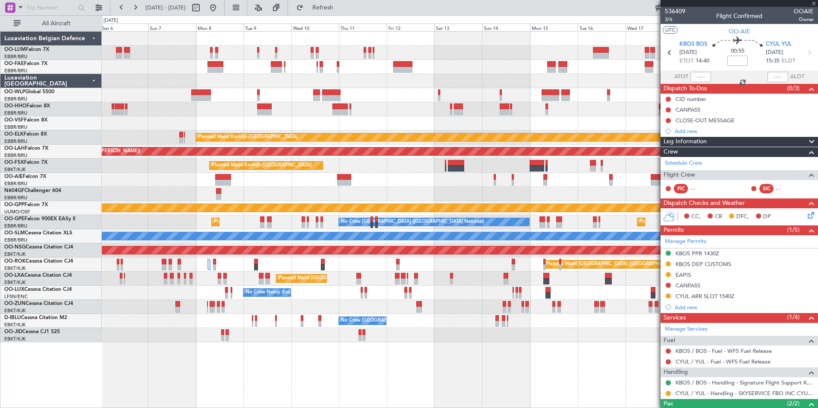
type input "-00:25"
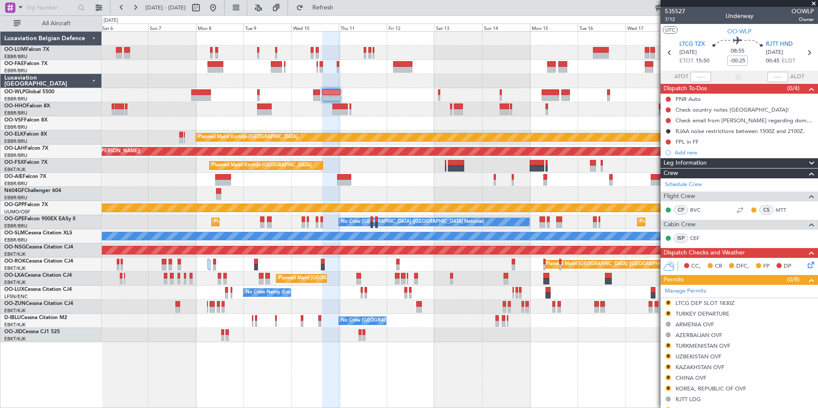
click at [701, 355] on div "UZBEKISTAN OVF" at bounding box center [698, 356] width 46 height 7
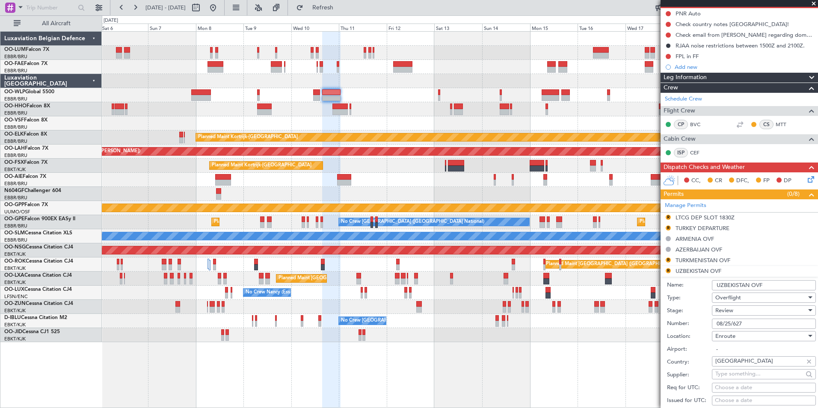
click at [730, 325] on input "08/25/627" at bounding box center [764, 324] width 104 height 10
click at [738, 323] on input "08/25/627" at bounding box center [764, 324] width 104 height 10
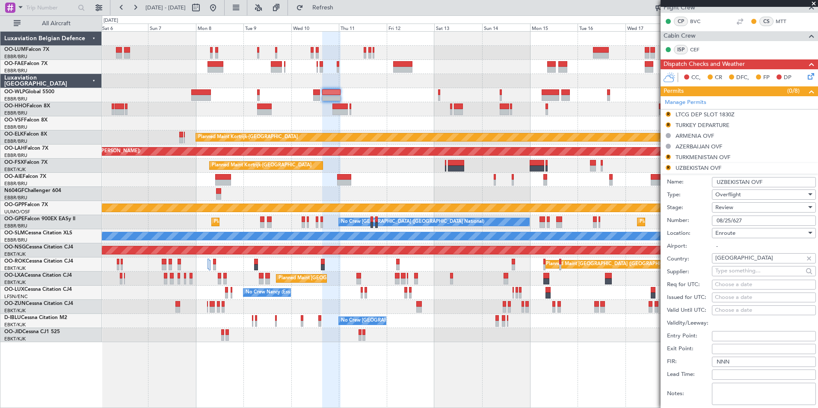
scroll to position [299, 0]
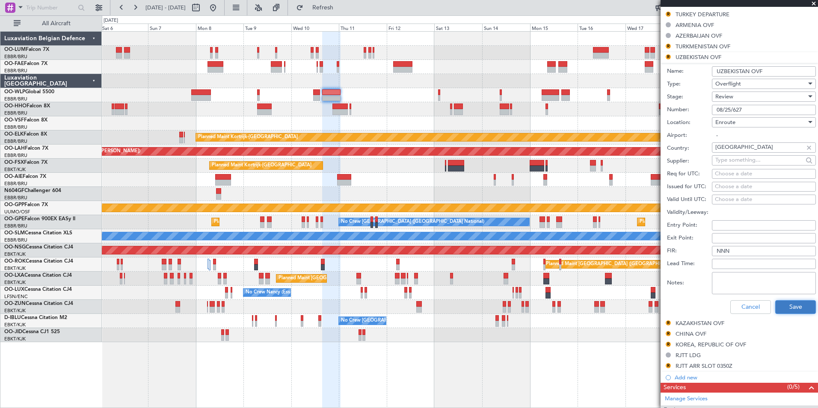
click at [775, 310] on button "Save" at bounding box center [795, 307] width 41 height 14
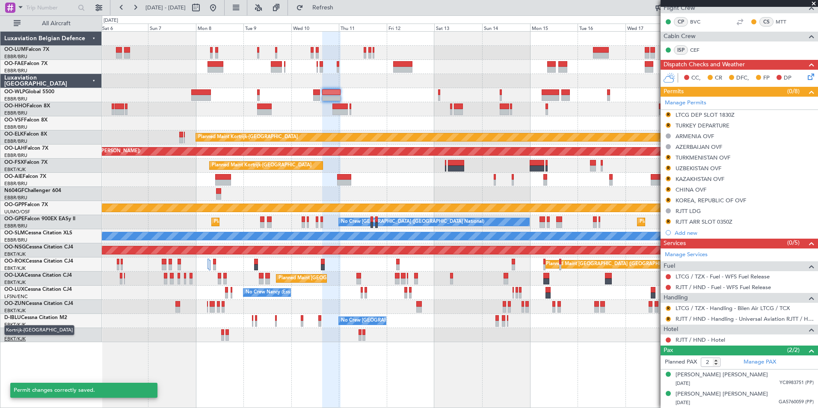
scroll to position [188, 0]
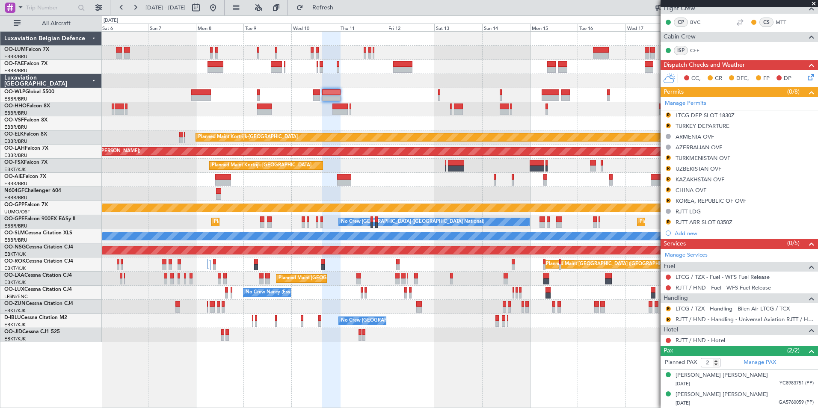
click at [289, 133] on div "Owner Melsbroek Air Base Planned Maint [GEOGRAPHIC_DATA] ([GEOGRAPHIC_DATA]) Ow…" at bounding box center [459, 187] width 715 height 310
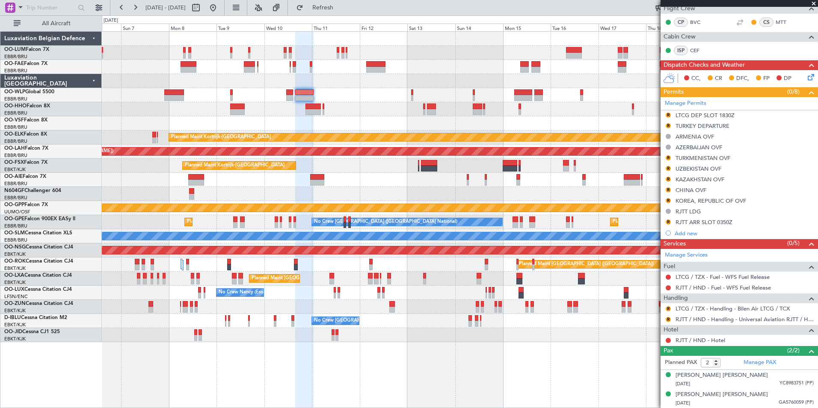
click at [407, 121] on div at bounding box center [459, 123] width 715 height 14
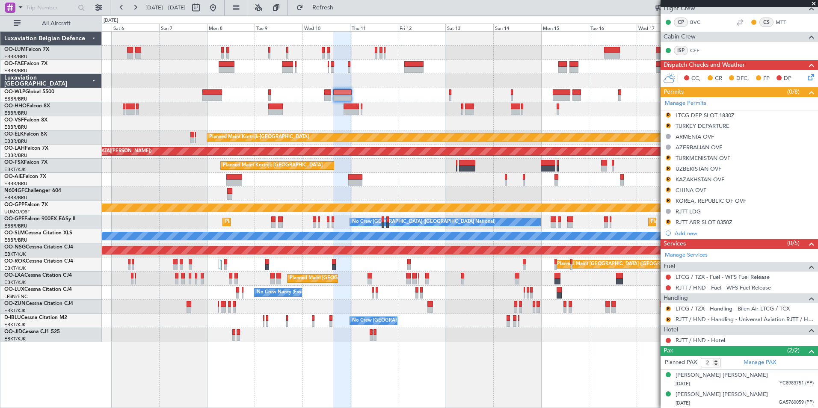
click at [413, 133] on div "Planned Maint Kortrijk-[GEOGRAPHIC_DATA]" at bounding box center [459, 137] width 715 height 14
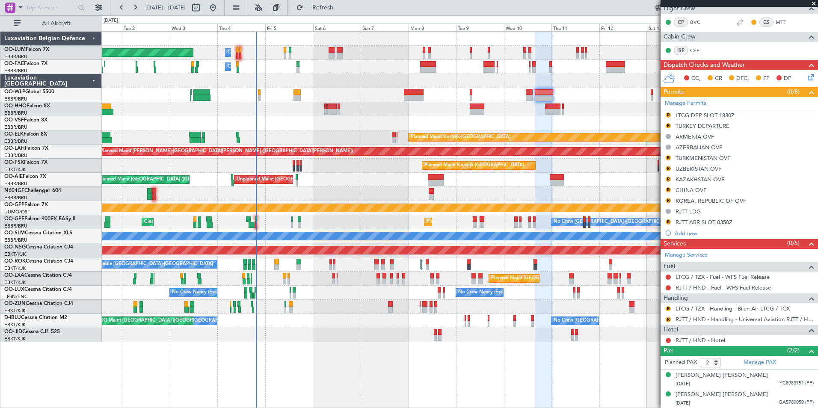
click at [536, 123] on div "Owner Melsbroek Air Base Planned Maint Brussels (Brussels National) Owner Melsb…" at bounding box center [459, 187] width 715 height 310
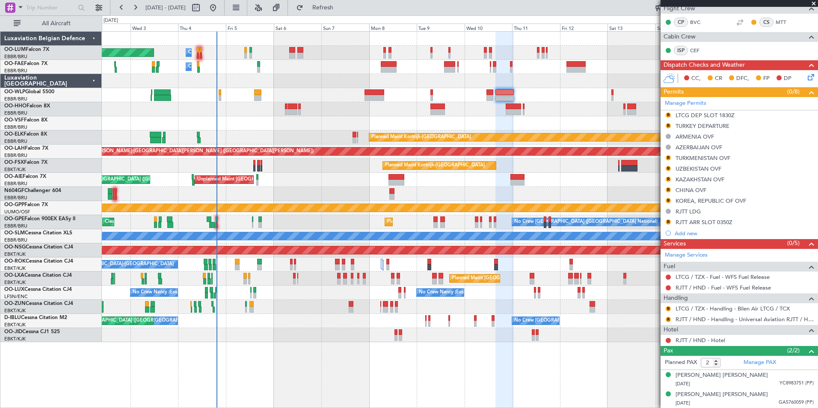
click at [378, 119] on div at bounding box center [459, 123] width 715 height 14
click at [365, 116] on div at bounding box center [459, 123] width 715 height 14
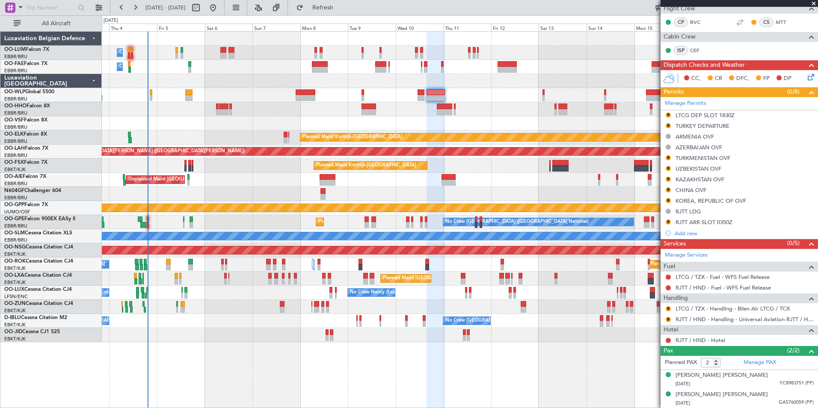
click at [426, 107] on div at bounding box center [459, 109] width 715 height 14
click at [246, 106] on div at bounding box center [459, 109] width 715 height 14
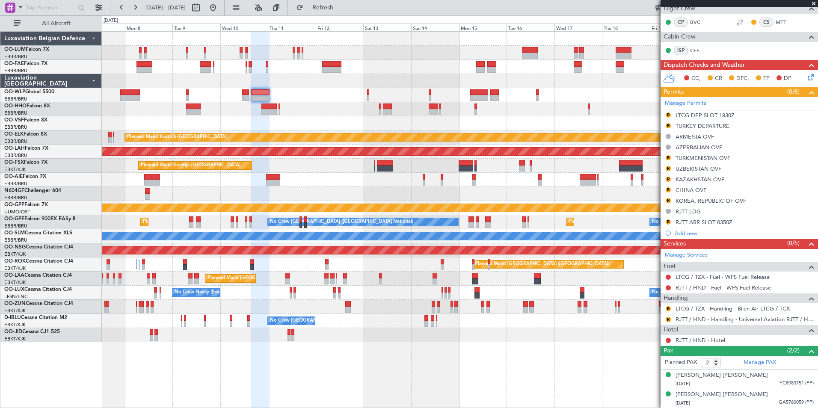
click at [280, 106] on div at bounding box center [279, 106] width 2 height 6
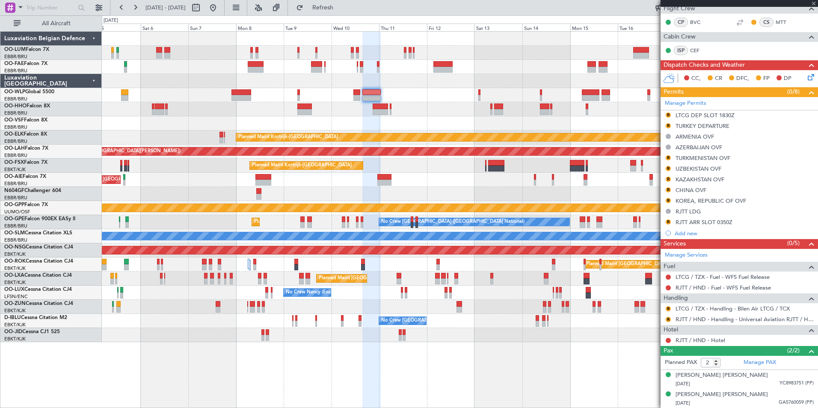
type input "0"
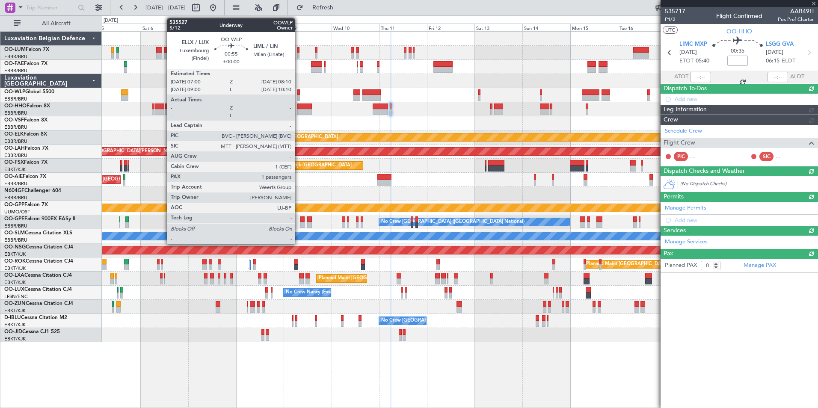
scroll to position [0, 0]
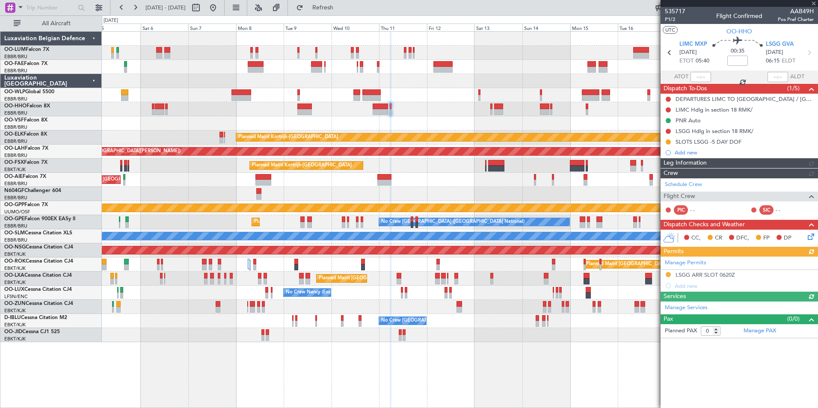
click at [342, 102] on div "Owner Melsbroek Air Base Planned Maint Brussels (Brussels National) Owner Melsb…" at bounding box center [459, 187] width 715 height 310
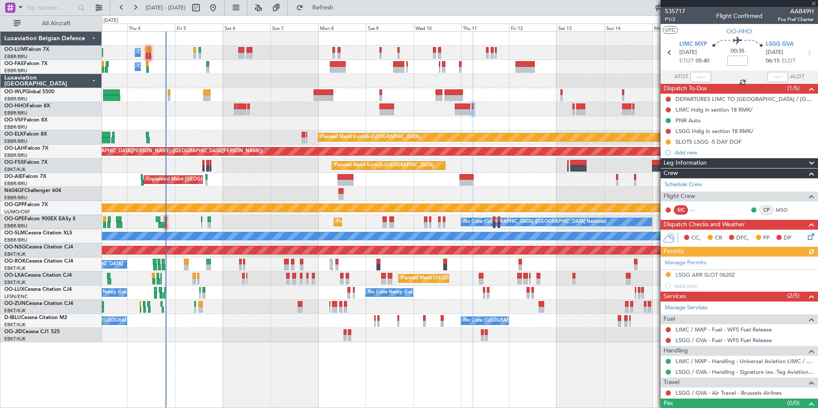
click at [288, 96] on div "Owner Melsbroek Air Base Planned Maint Brussels (Brussels National) Owner Melsb…" at bounding box center [459, 187] width 715 height 310
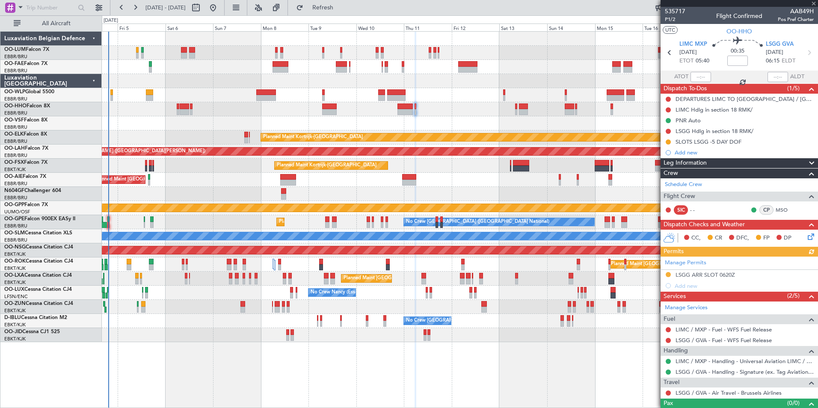
click at [395, 95] on div at bounding box center [396, 98] width 19 height 6
type input "-00:25"
type input "2"
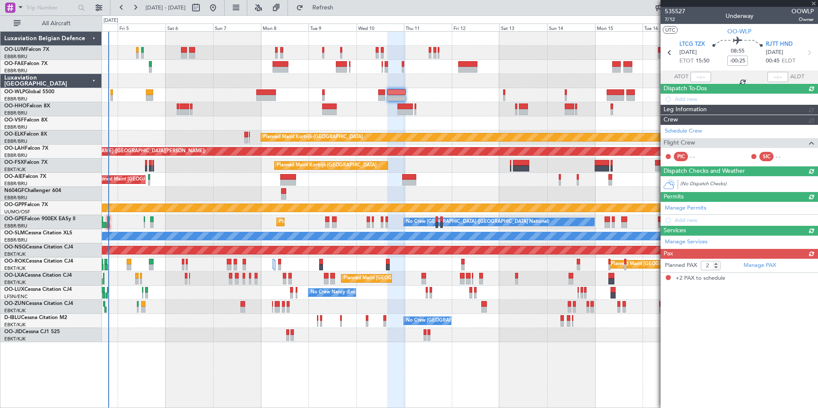
click at [331, 99] on div at bounding box center [459, 95] width 715 height 14
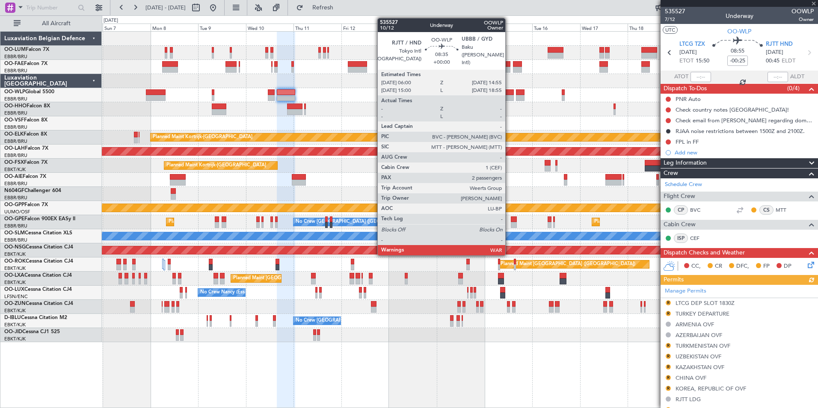
click at [509, 96] on div at bounding box center [505, 98] width 18 height 6
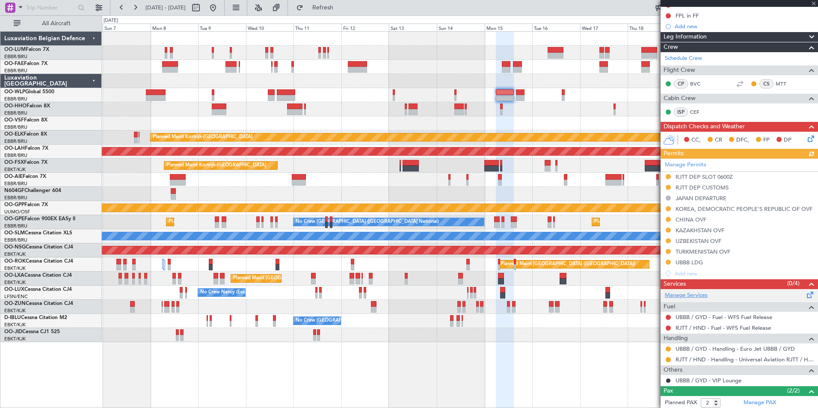
scroll to position [134, 0]
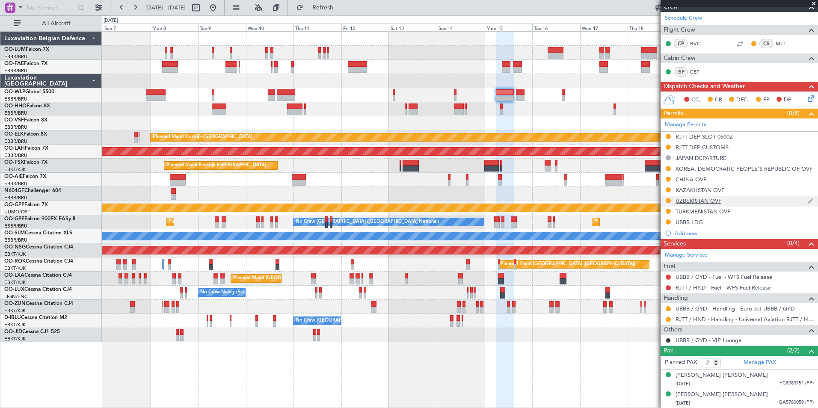
click at [691, 202] on div "UZBEKISTAN OVF" at bounding box center [698, 200] width 46 height 7
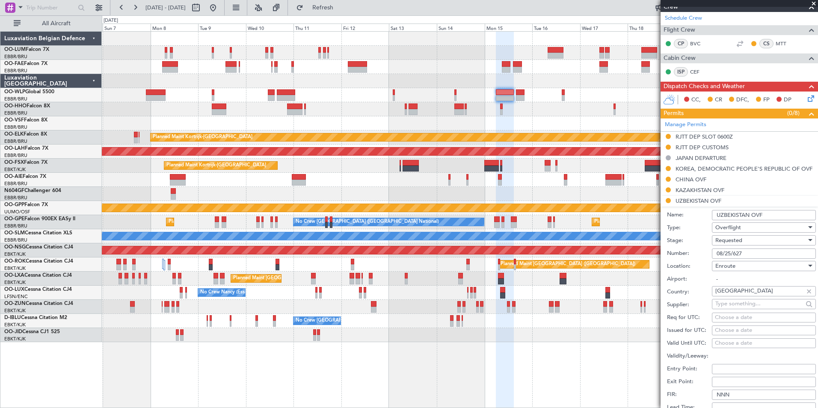
click at [760, 254] on input "08/25/627" at bounding box center [764, 253] width 104 height 10
click at [739, 241] on span "Requested" at bounding box center [728, 240] width 27 height 8
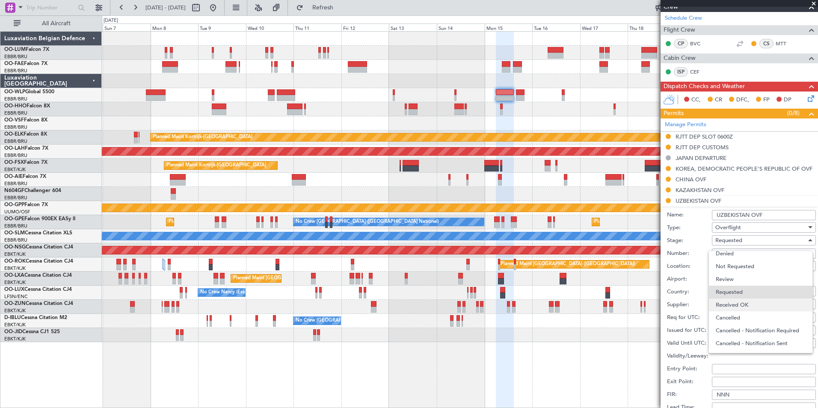
click at [738, 309] on span "Received OK" at bounding box center [760, 304] width 90 height 13
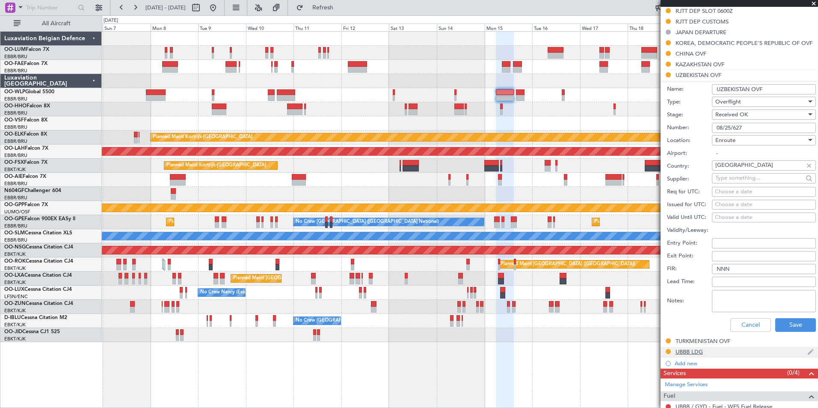
scroll to position [348, 0]
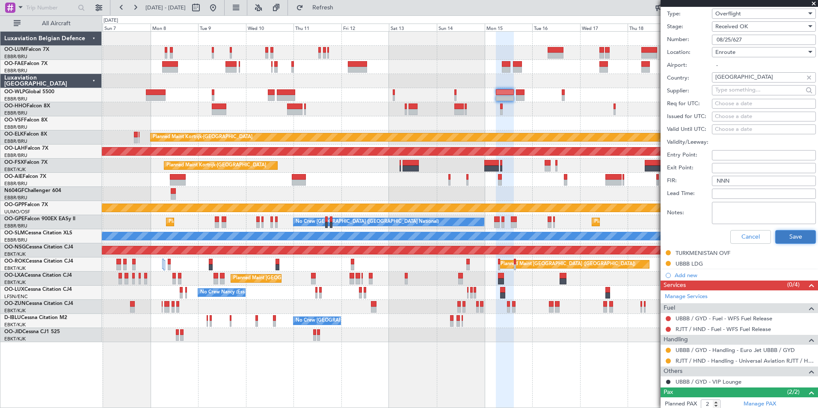
click at [783, 240] on button "Save" at bounding box center [795, 237] width 41 height 14
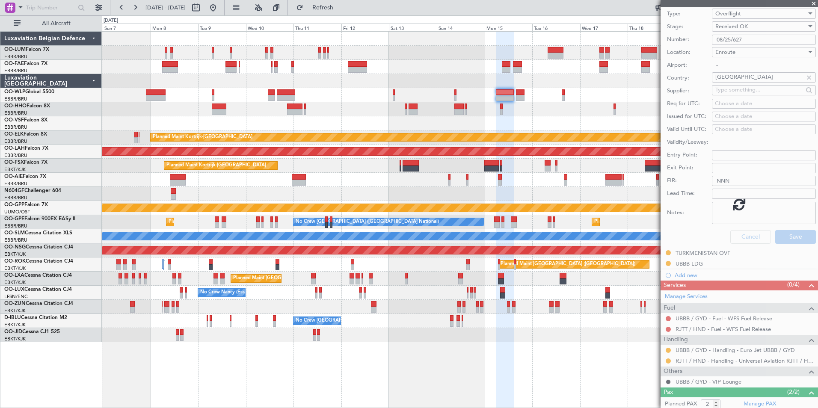
scroll to position [93, 0]
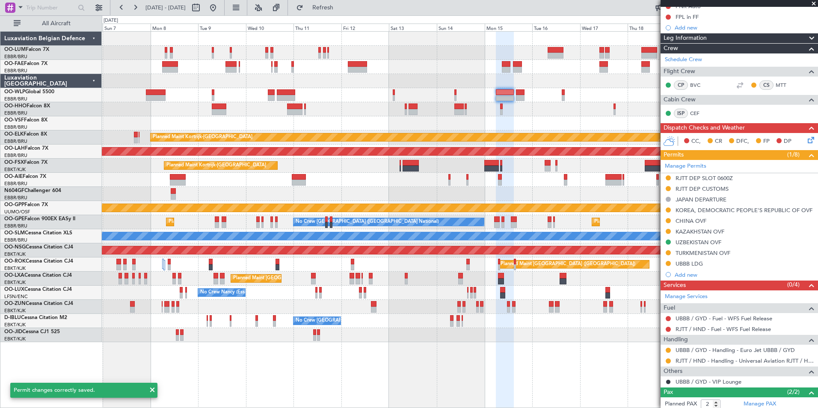
click at [446, 161] on div "Owner Melsbroek Air Base Planned Maint Brussels (Brussels National) Owner Melsb…" at bounding box center [459, 187] width 715 height 310
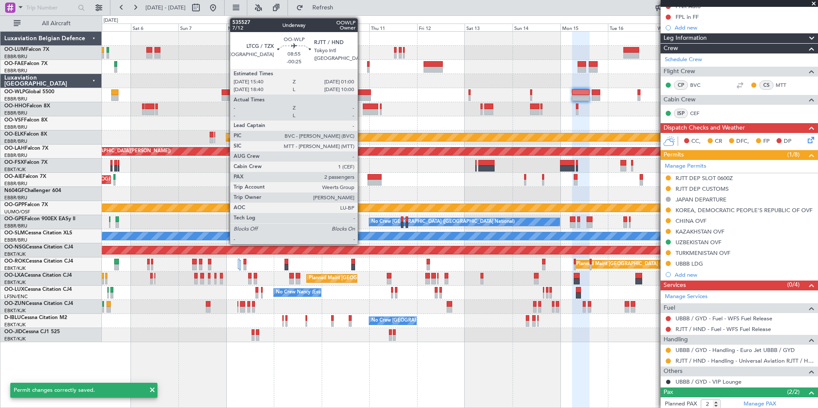
click at [361, 92] on div at bounding box center [361, 92] width 19 height 6
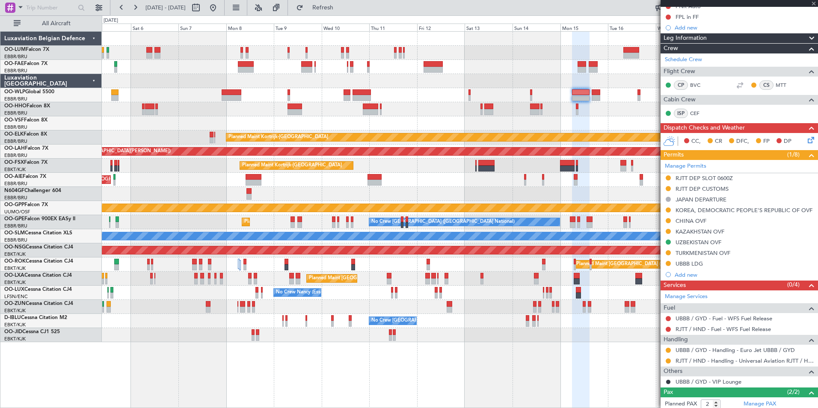
type input "-00:25"
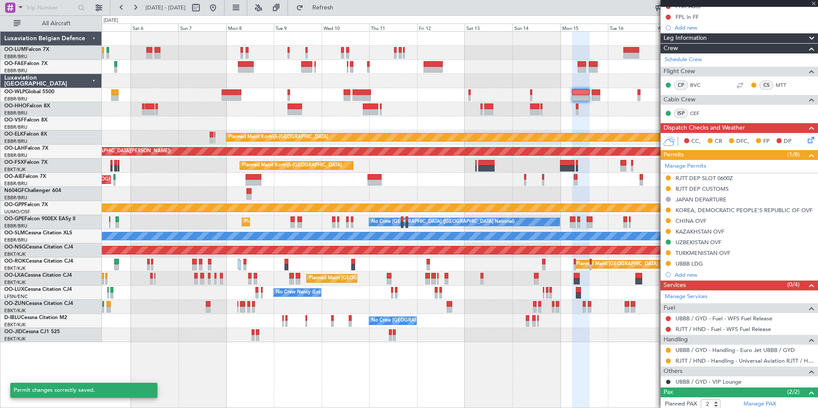
scroll to position [0, 0]
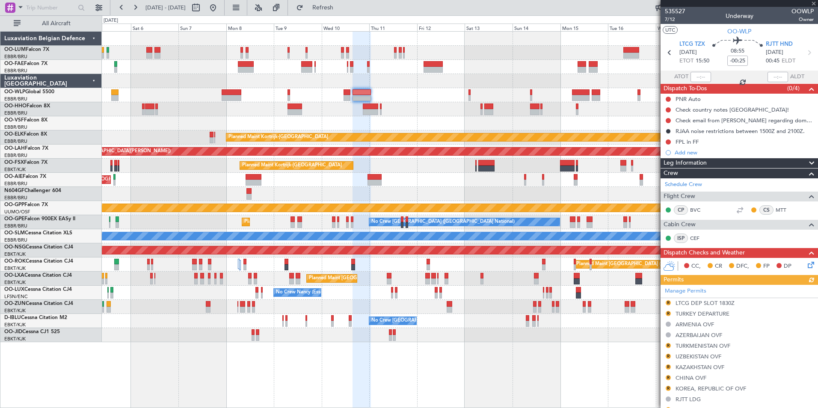
click at [669, 356] on div "Manage Permits R LTCG DEP SLOT 1830Z R TURKEY DEPARTURE ARMENIA OVF AZERBAIJAN …" at bounding box center [738, 356] width 157 height 142
click at [665, 356] on button "R" at bounding box center [667, 356] width 5 height 5
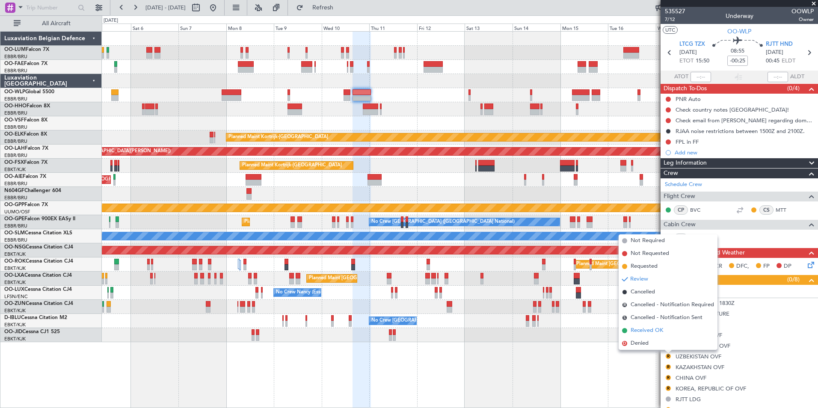
click at [653, 329] on span "Received OK" at bounding box center [646, 330] width 32 height 9
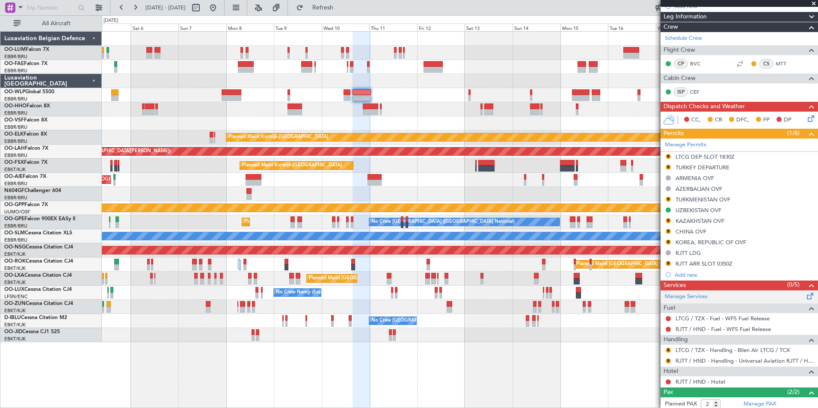
scroll to position [188, 0]
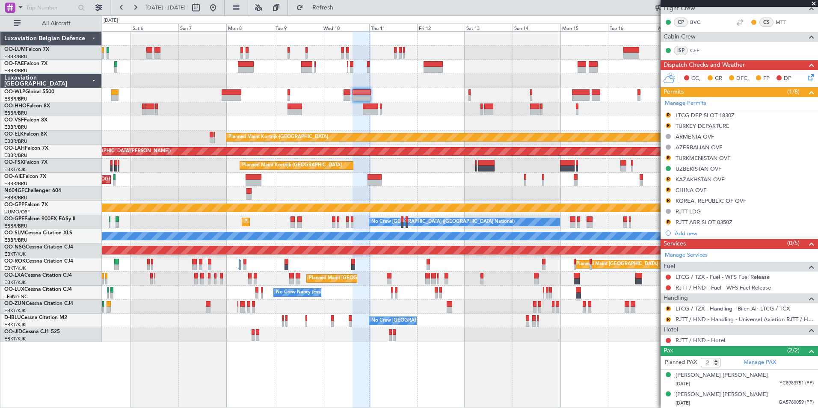
click at [348, 106] on div at bounding box center [459, 109] width 715 height 14
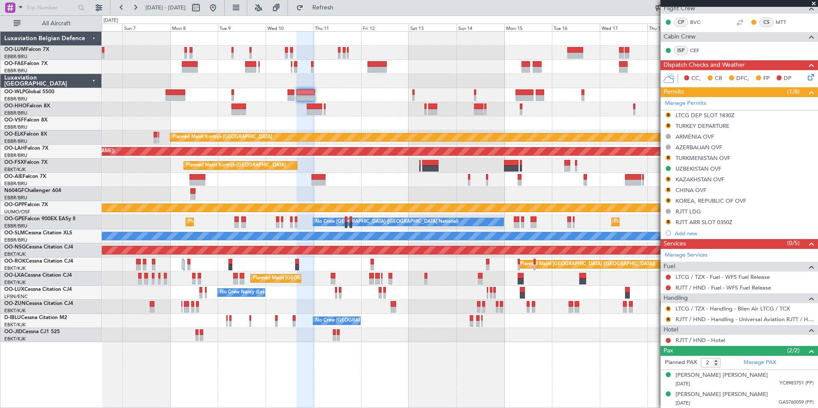
click at [414, 110] on div at bounding box center [459, 109] width 715 height 14
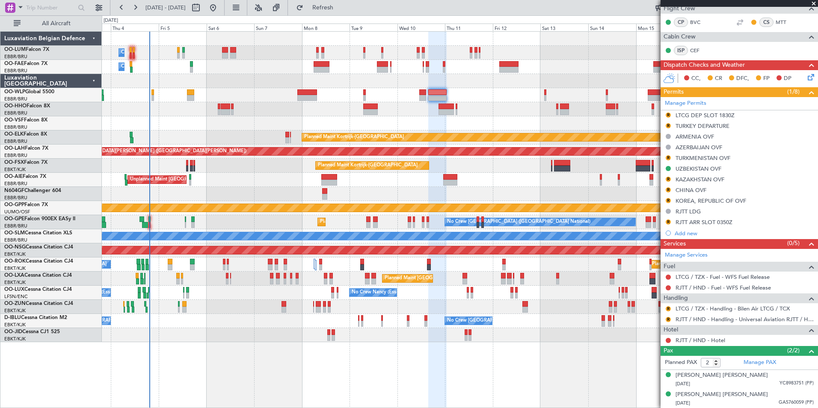
click at [362, 125] on div at bounding box center [459, 123] width 715 height 14
click at [317, 106] on div at bounding box center [459, 109] width 715 height 14
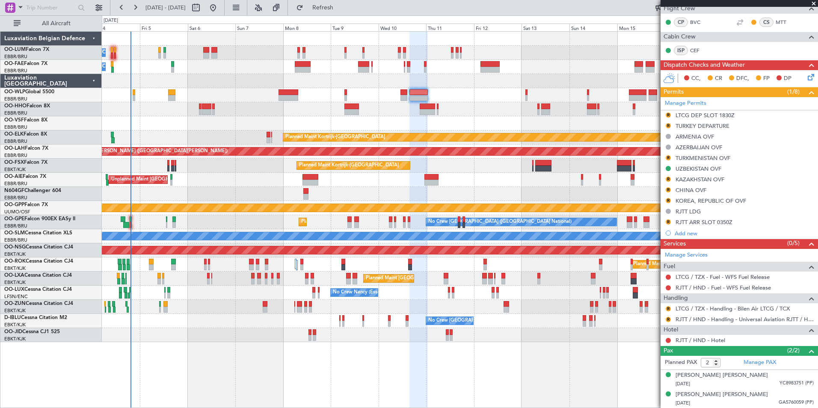
click at [308, 109] on div at bounding box center [459, 109] width 715 height 14
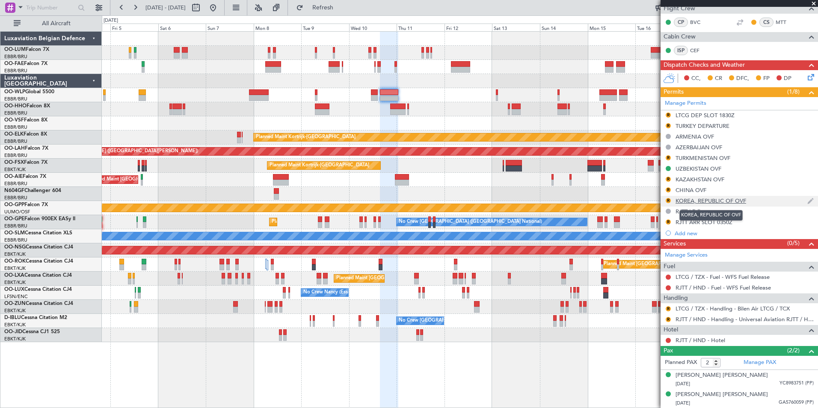
click at [694, 202] on div "KOREA, REPUBLIC OF OVF" at bounding box center [710, 200] width 71 height 7
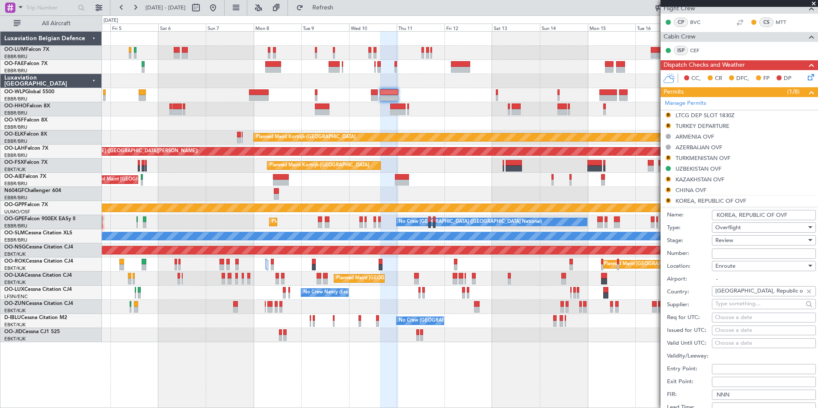
click at [737, 251] on input "Number:" at bounding box center [764, 253] width 104 height 10
paste input "ATFMC-5650"
type input "ATFMC-5650"
click at [728, 242] on span "Review" at bounding box center [724, 240] width 18 height 8
drag, startPoint x: 740, startPoint y: 304, endPoint x: 741, endPoint y: 290, distance: 14.2
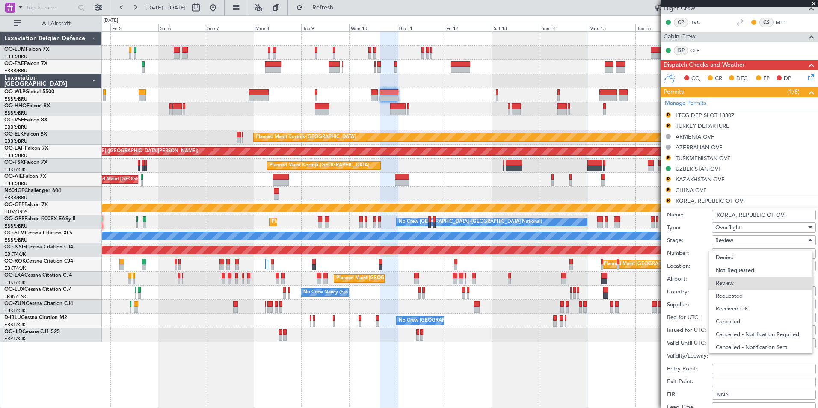
click at [739, 305] on span "Received OK" at bounding box center [760, 308] width 90 height 13
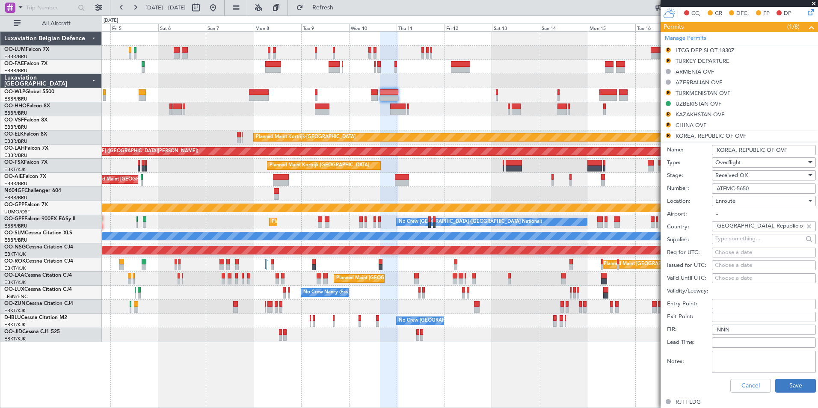
scroll to position [359, 0]
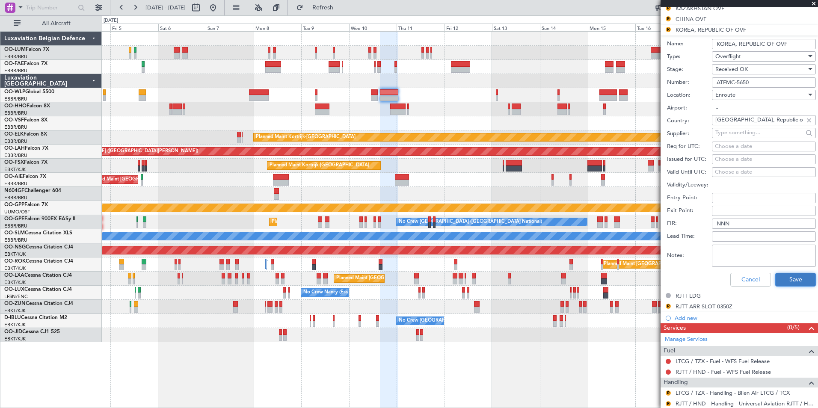
click at [793, 278] on button "Save" at bounding box center [795, 280] width 41 height 14
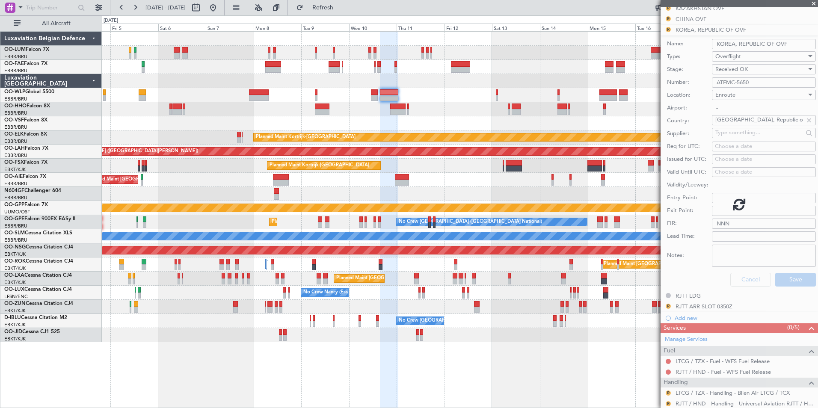
click at [318, 169] on div "Owner Melsbroek Air Base Planned Maint Brussels (Brussels National) Owner Melsb…" at bounding box center [459, 187] width 715 height 310
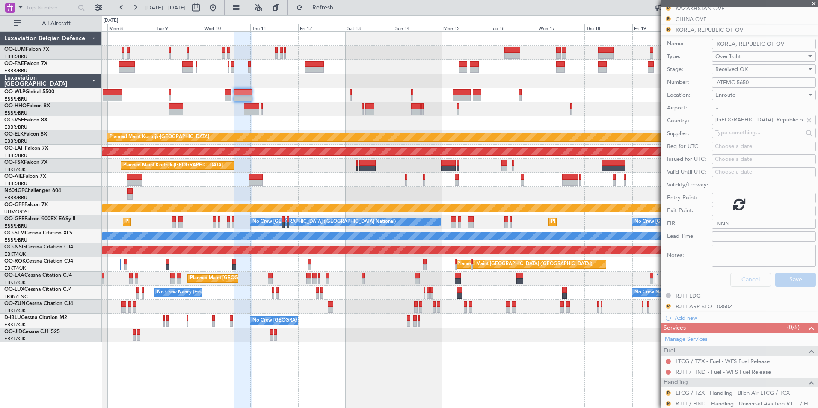
click at [292, 123] on div at bounding box center [459, 123] width 715 height 14
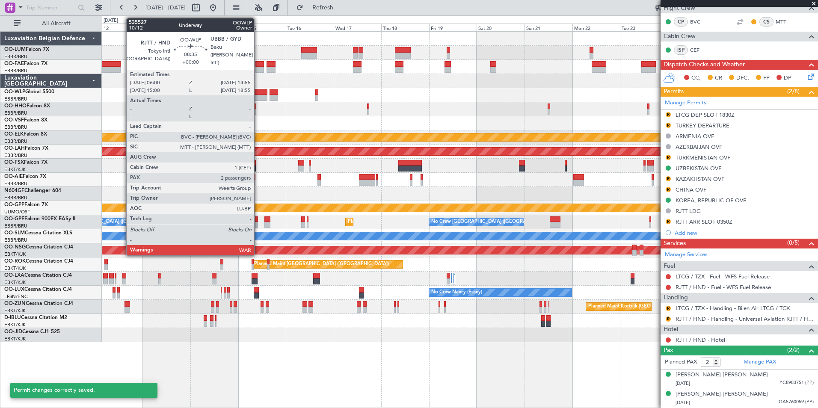
scroll to position [188, 0]
click at [258, 93] on div at bounding box center [258, 92] width 18 height 6
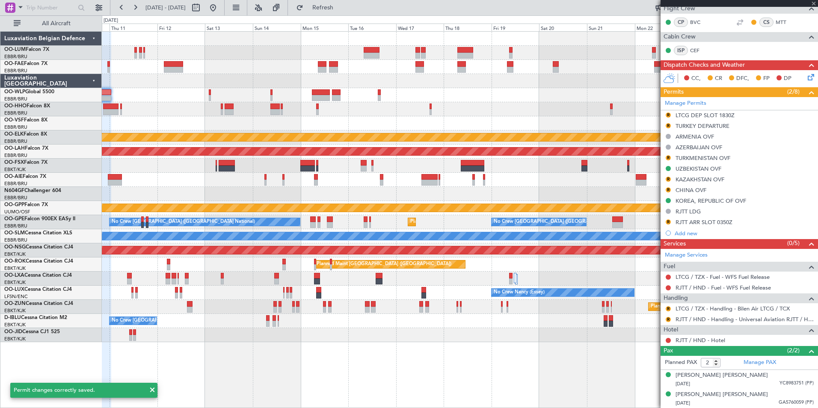
click at [301, 124] on div at bounding box center [459, 123] width 715 height 14
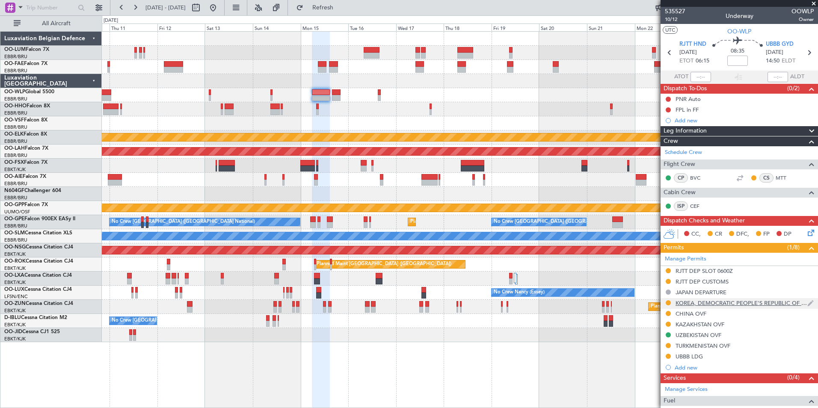
click at [693, 304] on div "KOREA, DEMOCRATIC PEOPLE'S REPUBLIC OF OVF" at bounding box center [741, 302] width 132 height 7
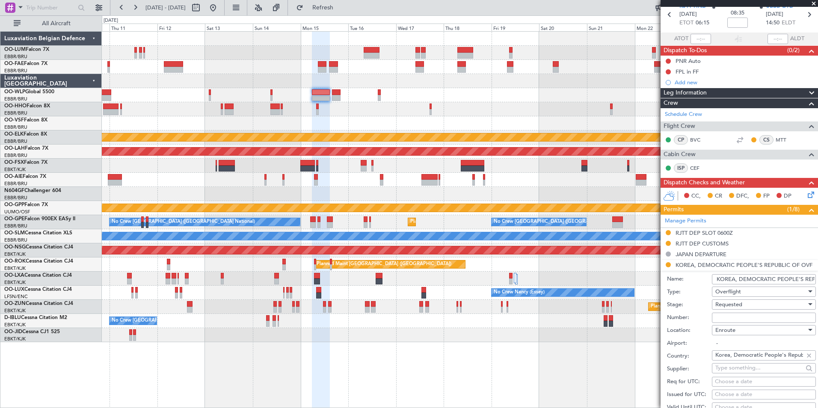
scroll to position [86, 0]
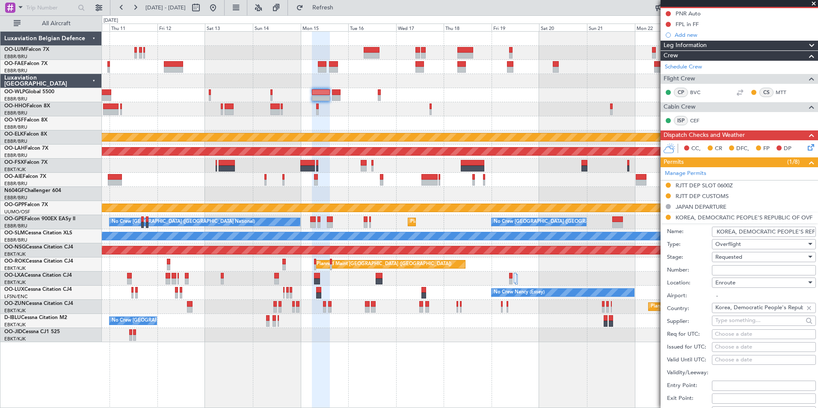
click at [726, 270] on input "Number:" at bounding box center [764, 270] width 104 height 10
paste input "ATFMC-5650"
type input "ATFMC-5650"
click at [734, 259] on span "Requested" at bounding box center [728, 257] width 27 height 8
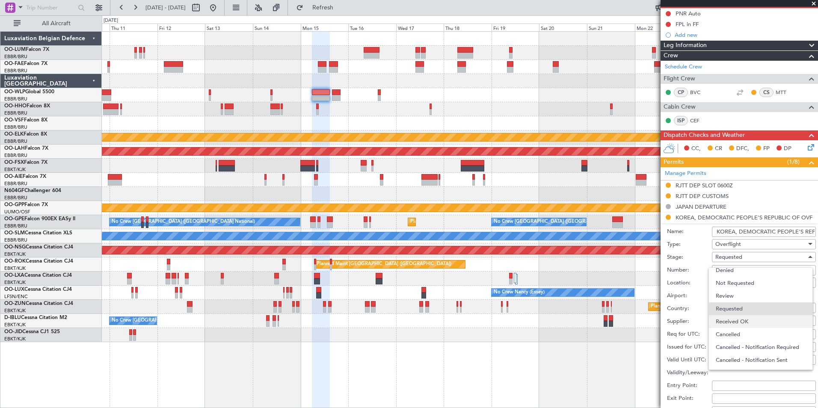
click at [734, 319] on span "Received OK" at bounding box center [760, 321] width 90 height 13
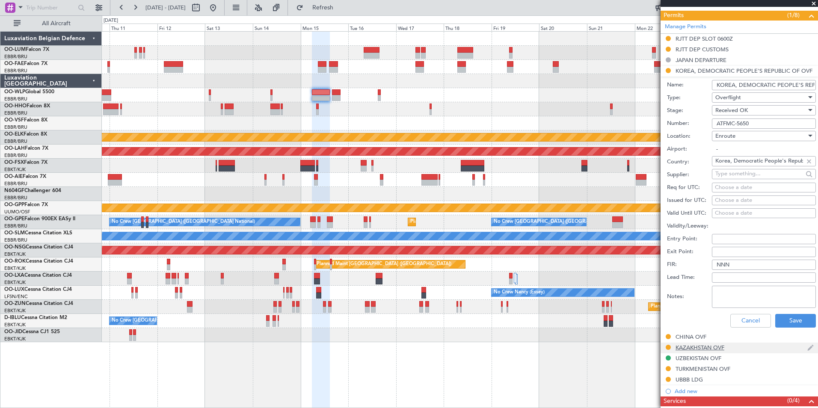
scroll to position [299, 0]
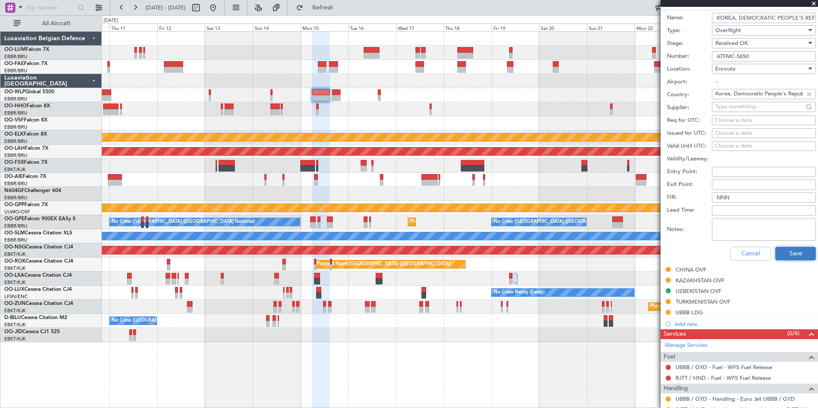
click at [783, 254] on button "Save" at bounding box center [795, 254] width 41 height 14
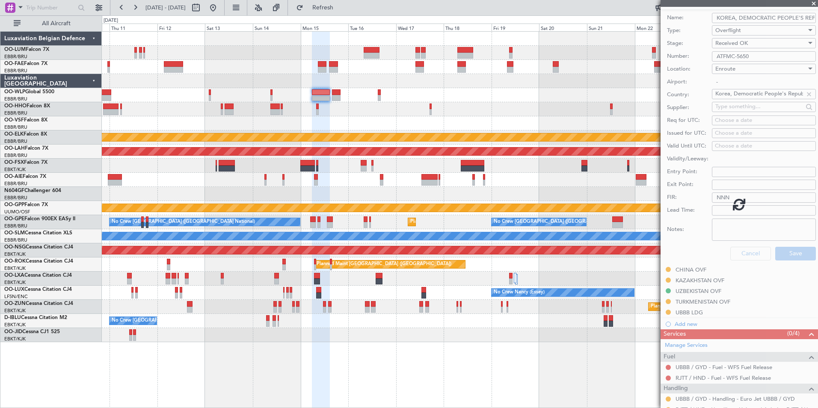
scroll to position [44, 0]
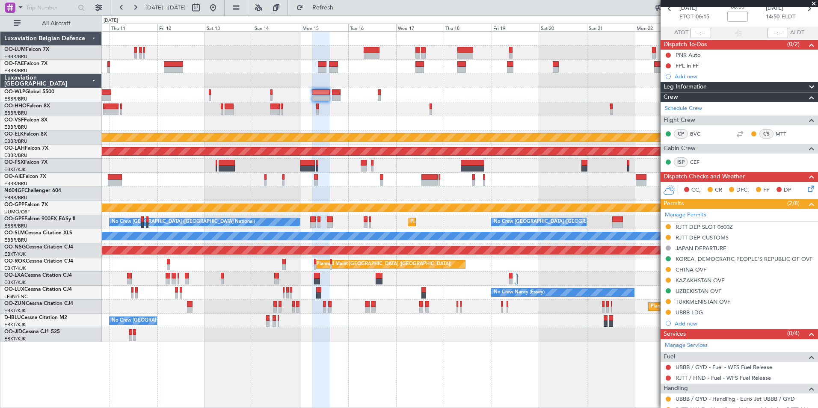
click at [363, 213] on div "Grounded [PERSON_NAME]" at bounding box center [459, 208] width 715 height 14
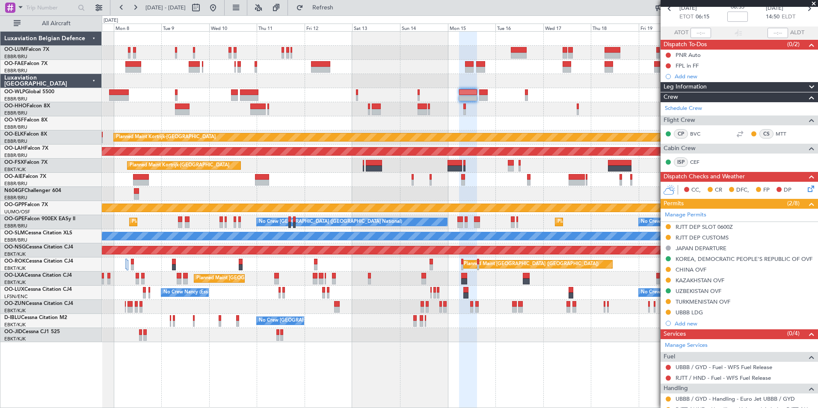
click at [467, 198] on div "Owner Melsbroek Air Base Owner Melsbroek Air Base Planned Maint Kortrijk-Wevelg…" at bounding box center [459, 187] width 715 height 310
click at [481, 202] on div "Grounded [PERSON_NAME]" at bounding box center [459, 208] width 715 height 14
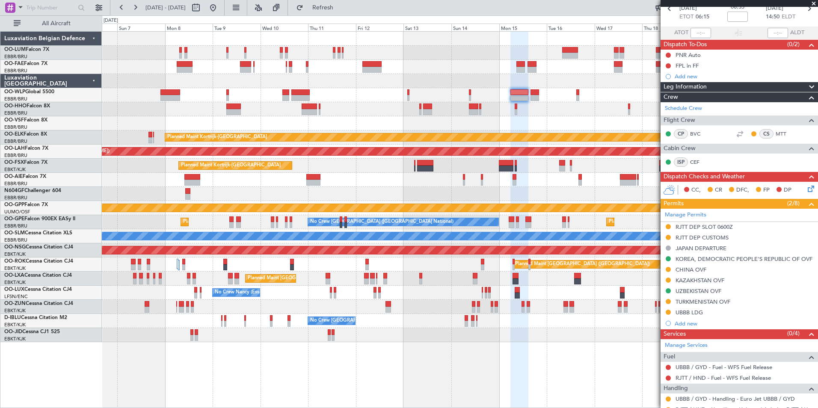
click at [431, 129] on div "Owner Melsbroek Air Base Planned Maint Brussels (Brussels National) Owner Melsb…" at bounding box center [459, 187] width 715 height 310
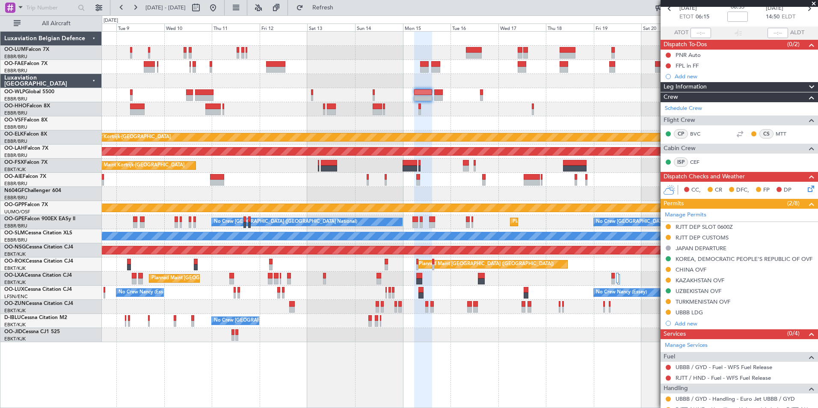
click at [422, 122] on div at bounding box center [459, 123] width 715 height 14
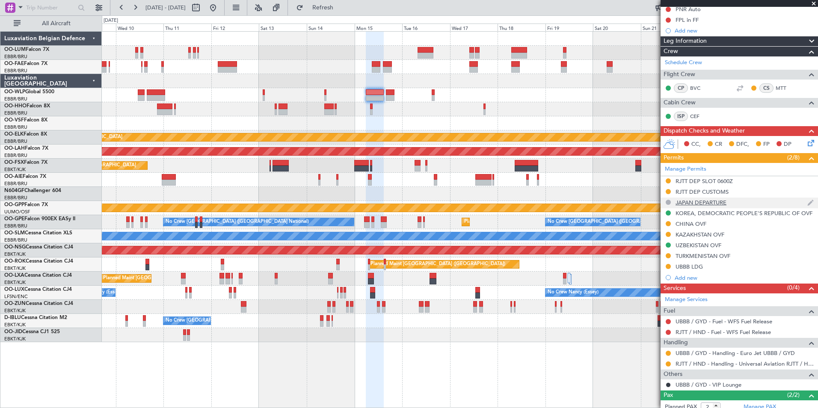
scroll to position [134, 0]
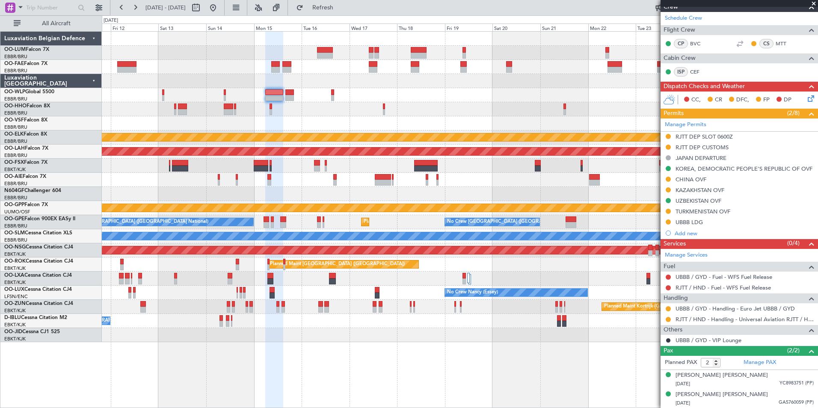
click at [328, 112] on div at bounding box center [459, 109] width 715 height 14
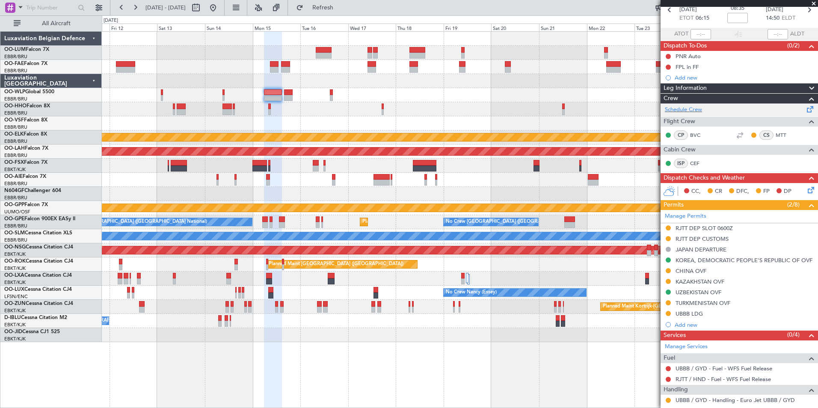
scroll to position [0, 0]
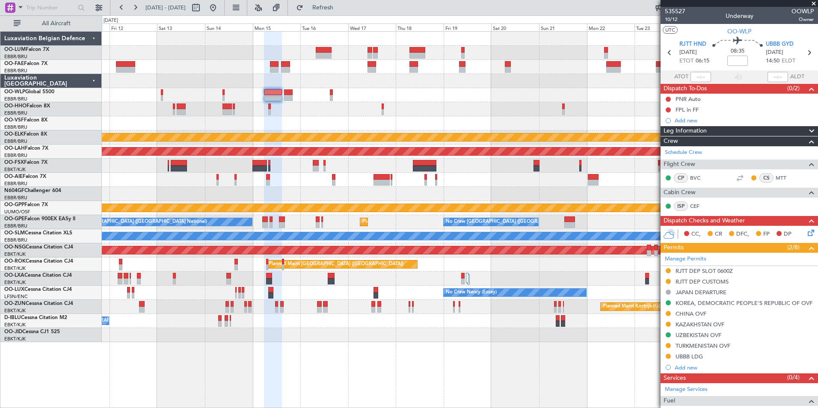
click at [428, 114] on div at bounding box center [459, 109] width 715 height 14
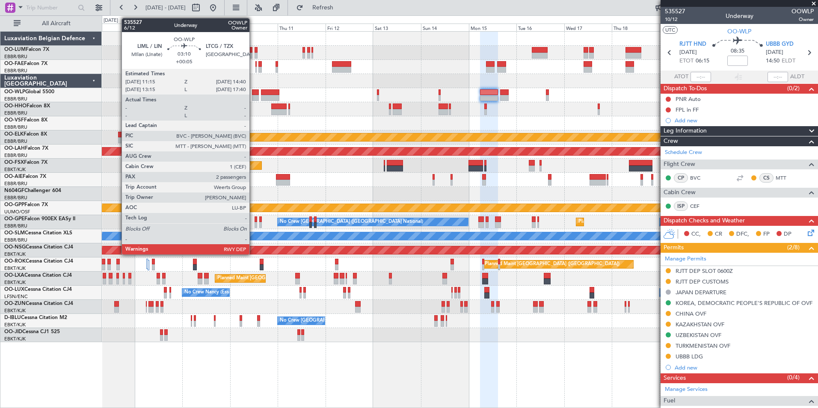
click at [253, 97] on div at bounding box center [255, 98] width 7 height 6
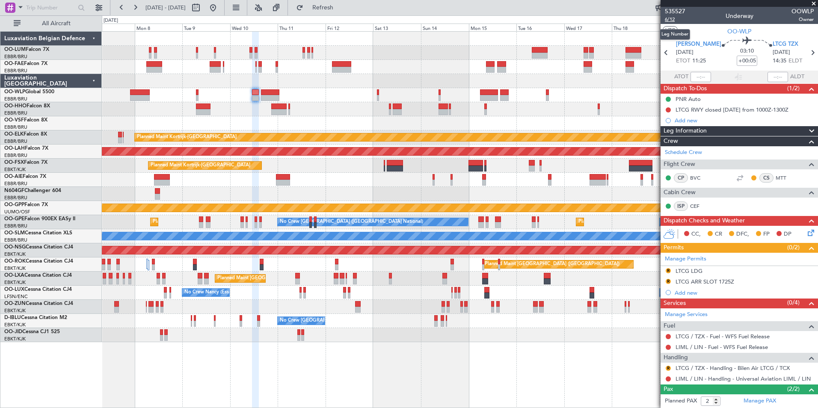
click at [670, 17] on span "6/12" at bounding box center [674, 19] width 21 height 7
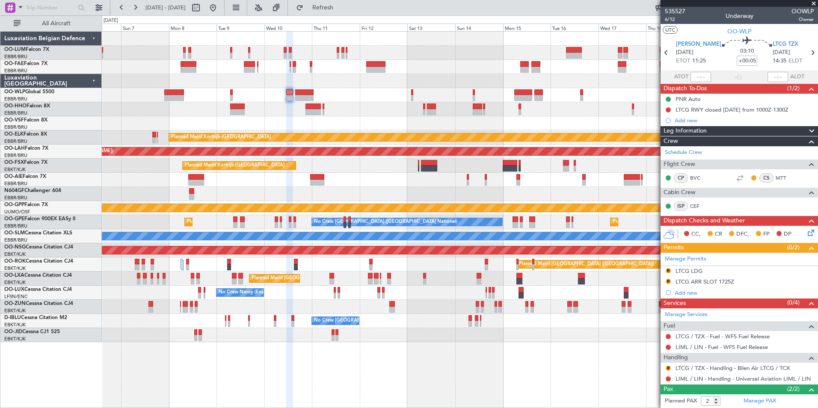
click at [293, 184] on div "Unplanned Maint Brussels (Brussels National) Planned Maint London (Farnborough)" at bounding box center [459, 180] width 715 height 14
click at [443, 198] on div at bounding box center [459, 194] width 715 height 14
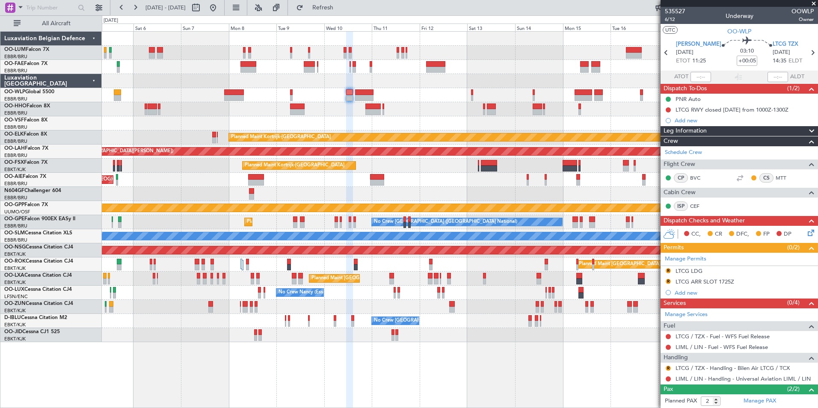
click at [376, 110] on div at bounding box center [459, 109] width 715 height 14
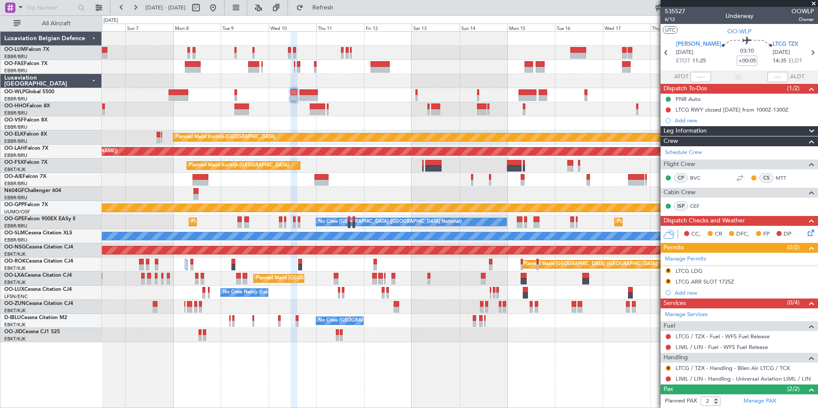
click at [396, 108] on div at bounding box center [459, 109] width 715 height 14
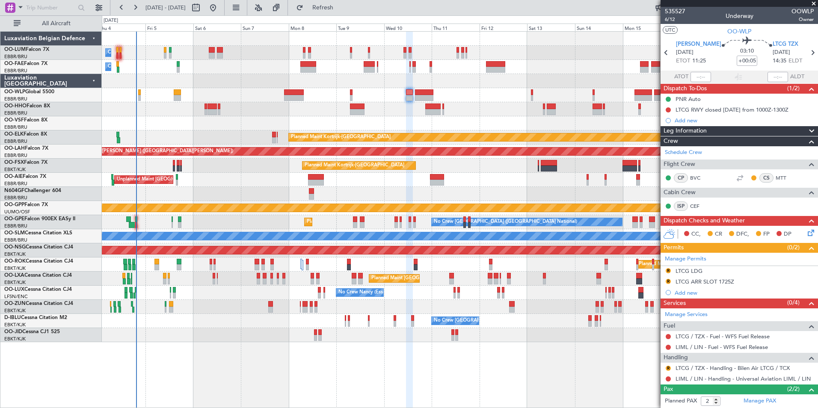
click at [374, 119] on div at bounding box center [459, 123] width 715 height 14
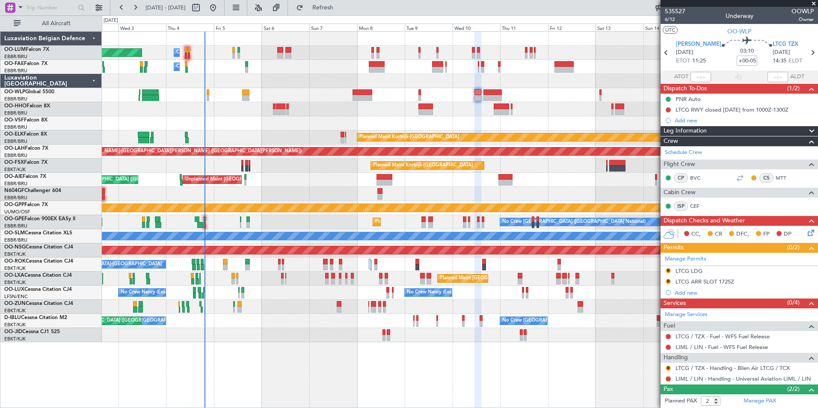
click at [381, 121] on div at bounding box center [459, 123] width 715 height 14
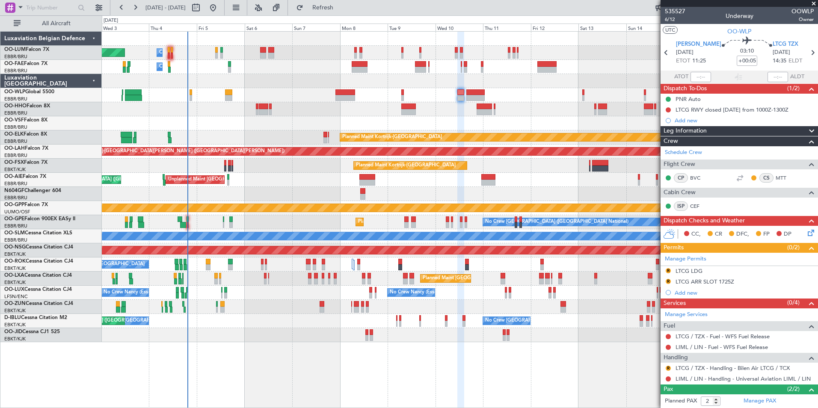
click at [307, 114] on div at bounding box center [459, 109] width 715 height 14
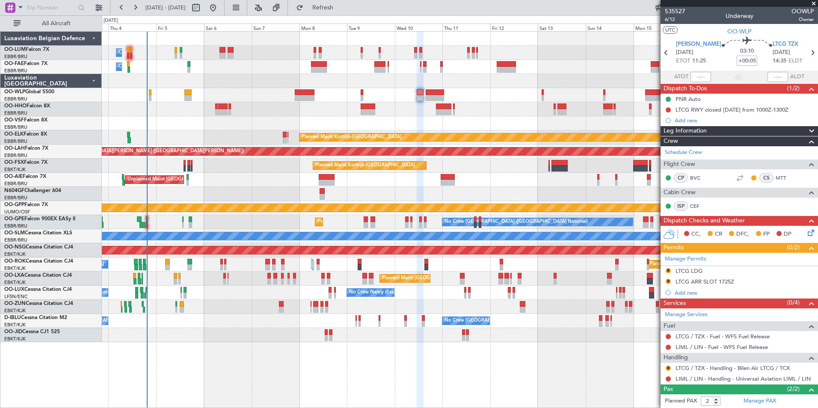
click at [212, 99] on div at bounding box center [459, 95] width 715 height 14
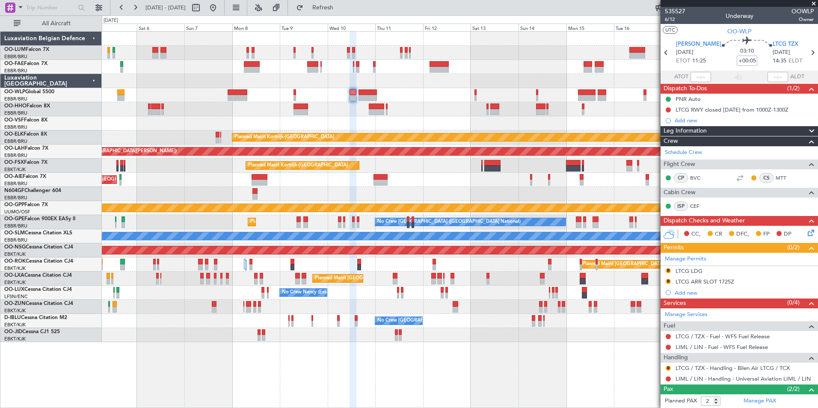
click at [212, 104] on div "Owner Melsbroek Air Base Planned Maint Brussels (Brussels National) Owner Melsb…" at bounding box center [459, 187] width 715 height 310
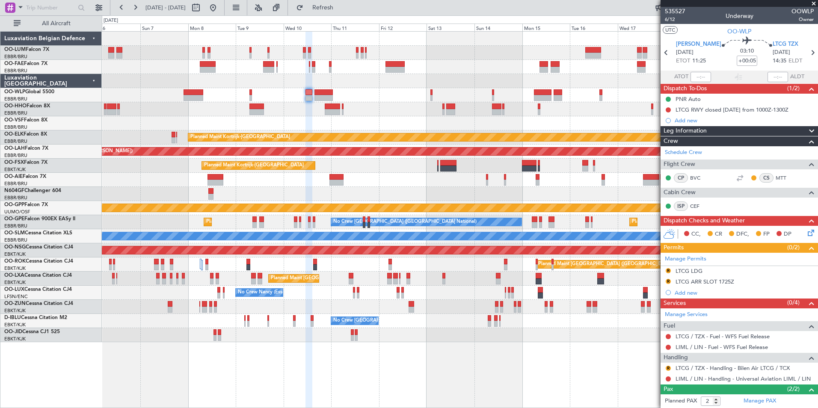
click at [334, 96] on div at bounding box center [459, 95] width 715 height 14
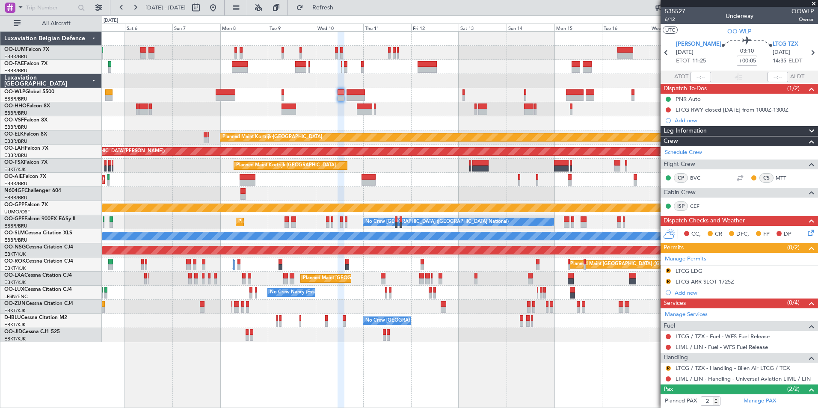
click at [385, 98] on div at bounding box center [459, 95] width 715 height 14
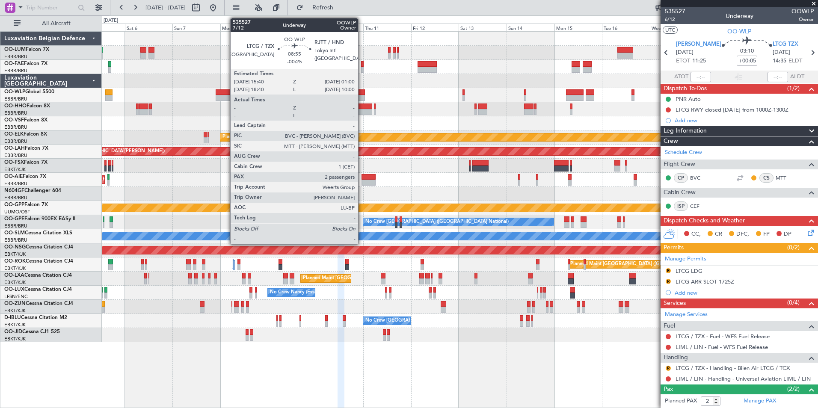
click at [362, 97] on div at bounding box center [355, 98] width 19 height 6
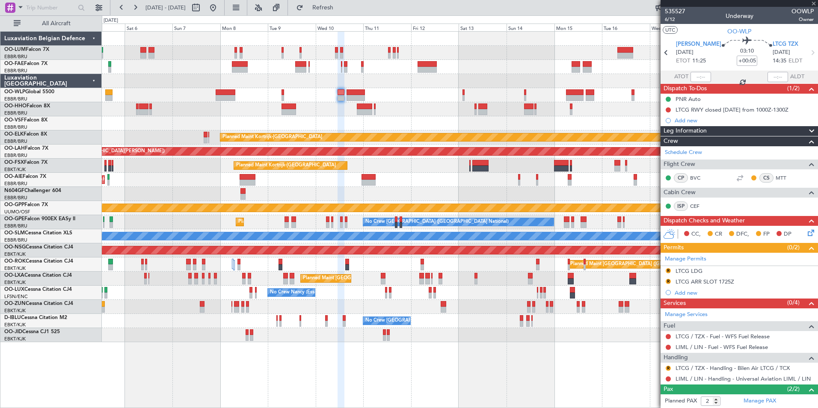
type input "-00:25"
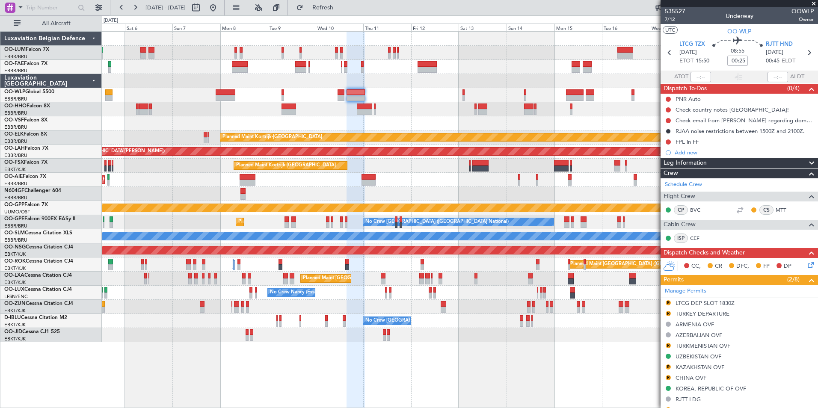
click at [381, 172] on div "Owner Melsbroek Air Base Planned Maint Brussels (Brussels National) Owner Melsb…" at bounding box center [459, 187] width 715 height 310
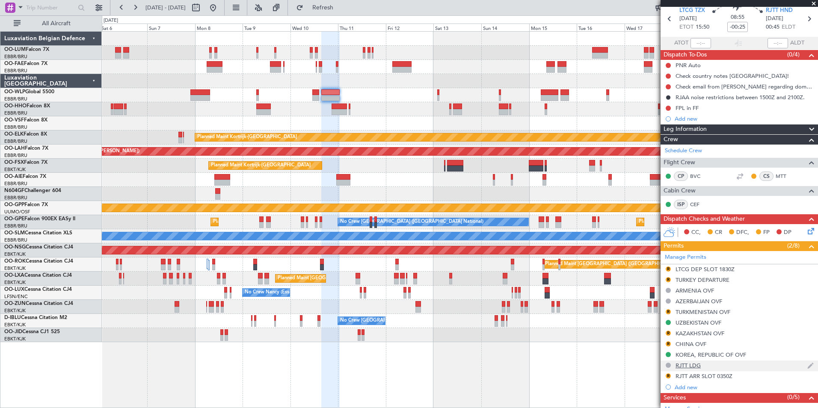
scroll to position [171, 0]
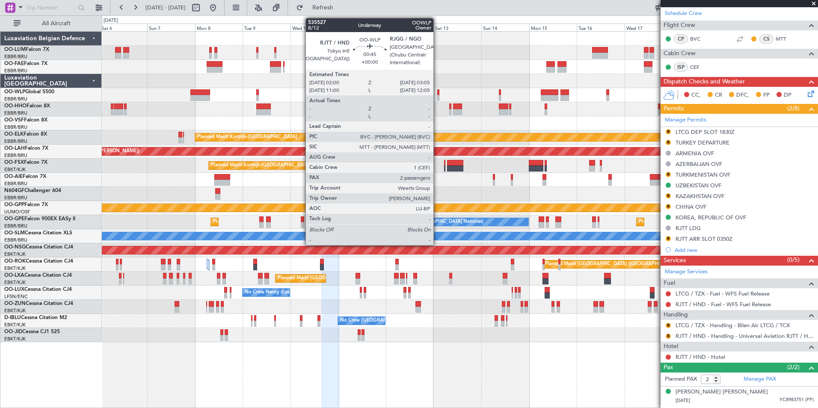
click at [437, 95] on div at bounding box center [438, 98] width 3 height 6
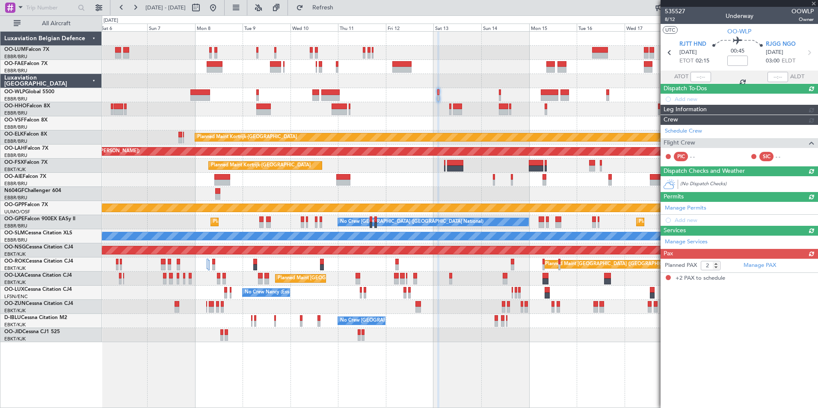
scroll to position [0, 0]
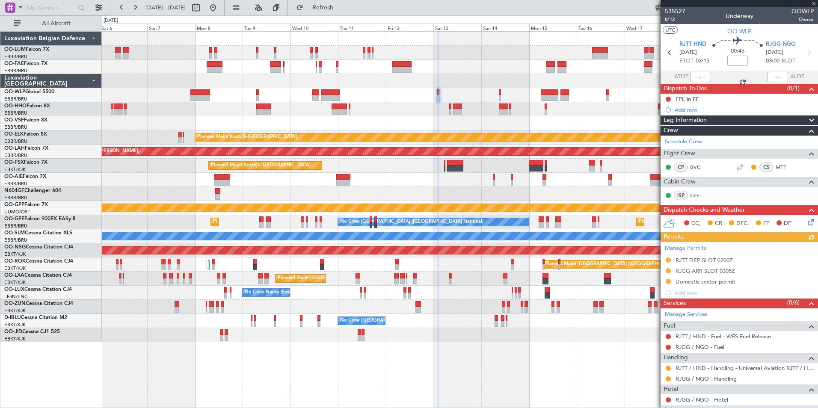
click at [378, 131] on div "Owner Melsbroek Air Base Planned Maint Brussels (Brussels National) Owner Melsb…" at bounding box center [459, 187] width 715 height 310
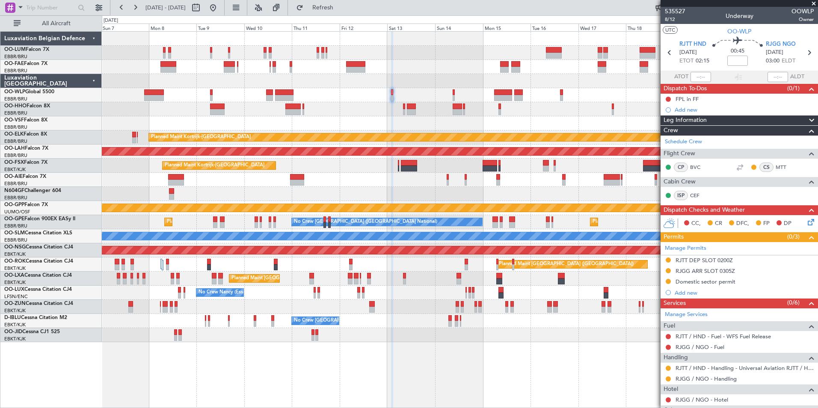
click at [375, 125] on div at bounding box center [459, 123] width 715 height 14
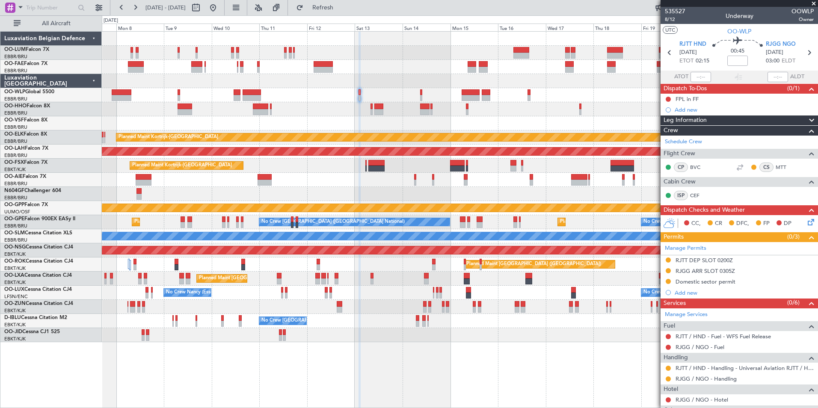
click at [392, 96] on div at bounding box center [459, 95] width 715 height 14
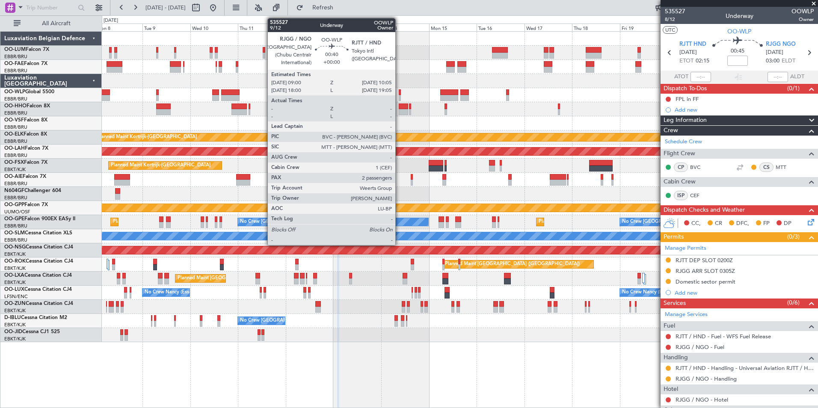
click at [399, 96] on div at bounding box center [400, 98] width 3 height 6
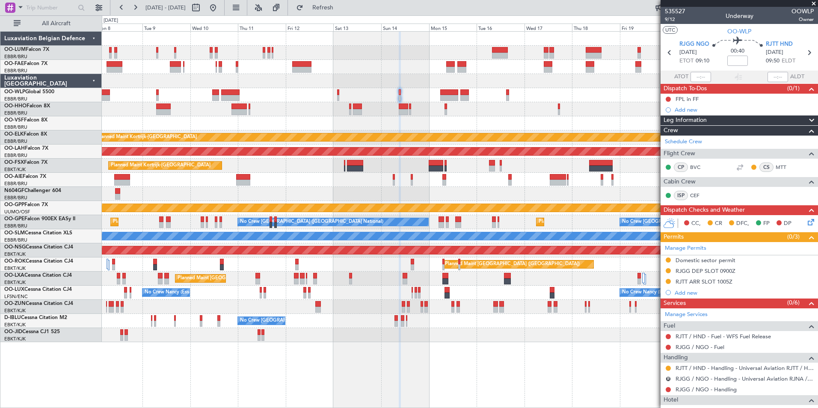
click at [426, 110] on div at bounding box center [459, 109] width 715 height 14
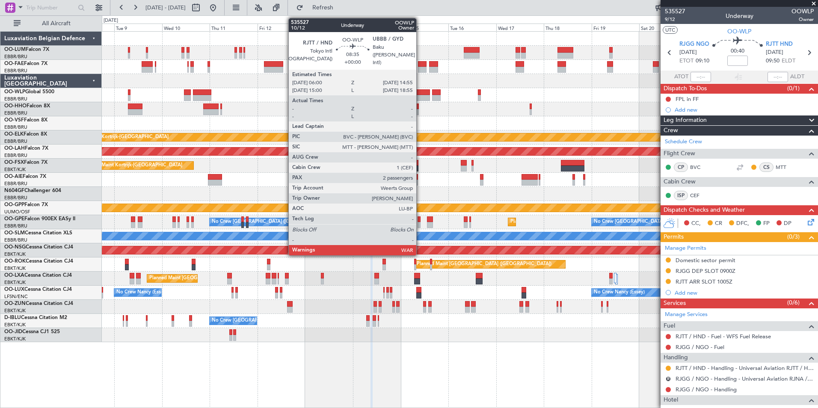
click at [420, 96] on div at bounding box center [421, 98] width 18 height 6
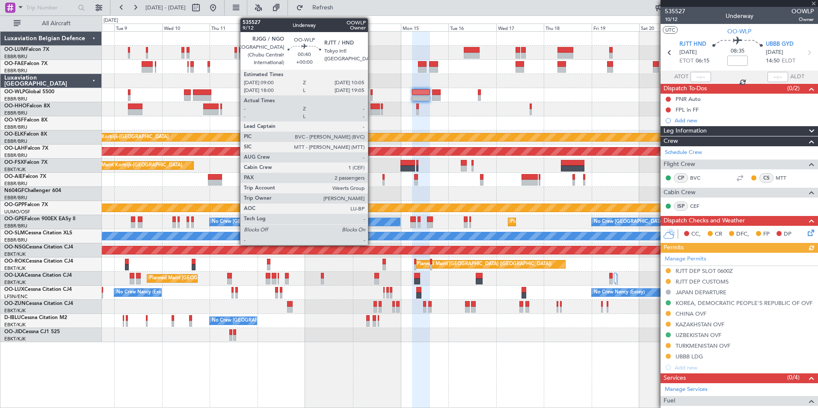
click at [372, 94] on div at bounding box center [371, 92] width 3 height 6
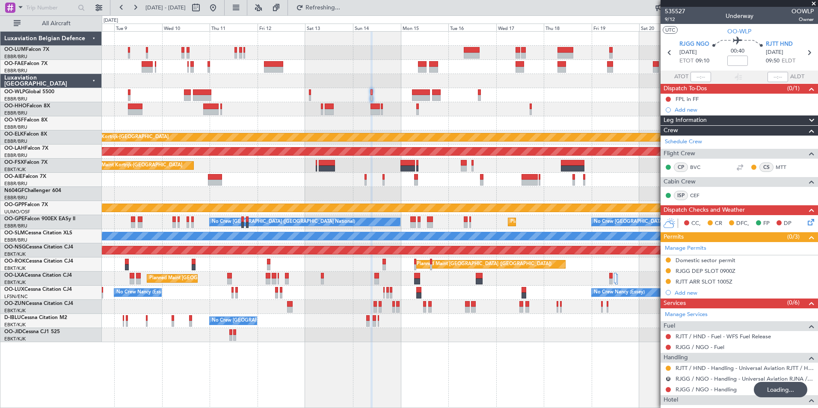
click at [419, 105] on div "Planned Maint Kortrijk-[GEOGRAPHIC_DATA] Planned [GEOGRAPHIC_DATA][PERSON_NAME]…" at bounding box center [459, 187] width 715 height 310
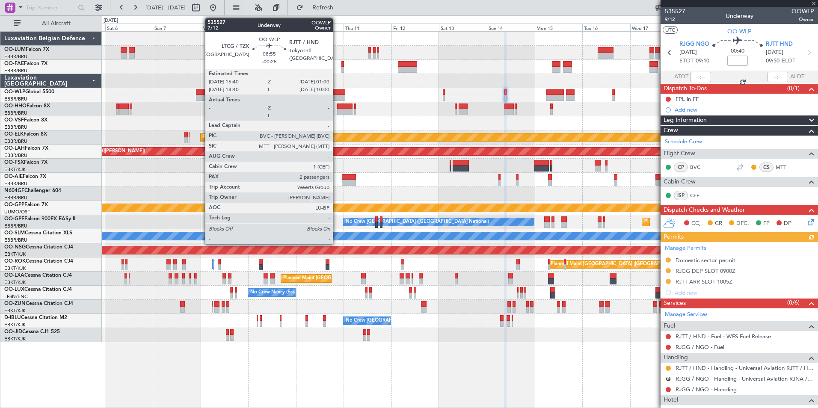
click at [337, 95] on div at bounding box center [336, 92] width 19 height 6
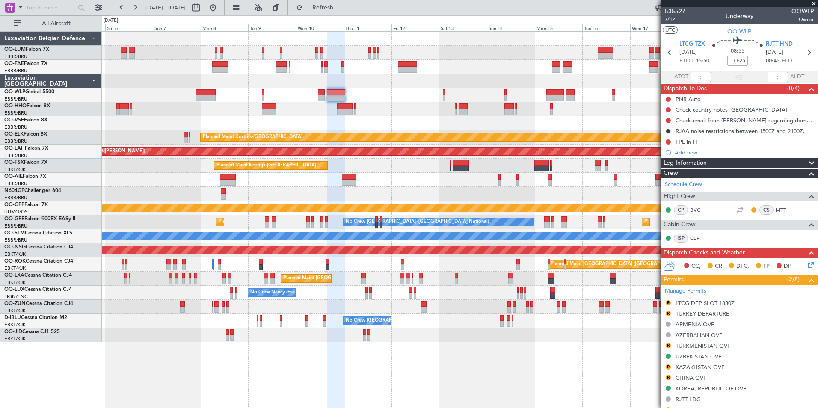
click at [531, 166] on div "Planned Maint Kortrijk-[GEOGRAPHIC_DATA]" at bounding box center [459, 166] width 715 height 14
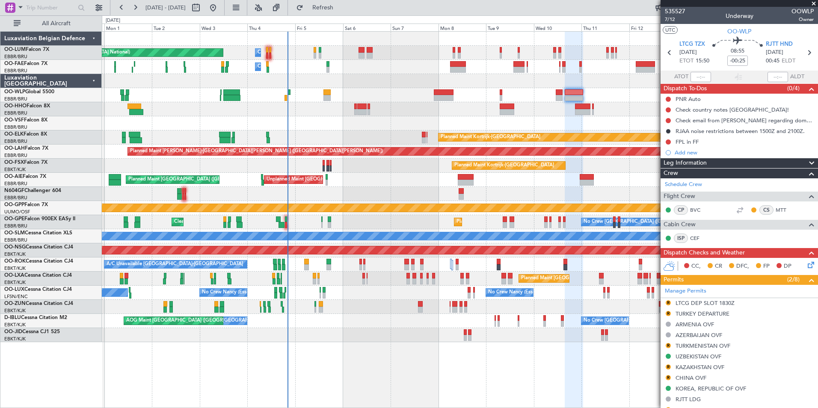
click at [284, 222] on div at bounding box center [281, 225] width 6 height 6
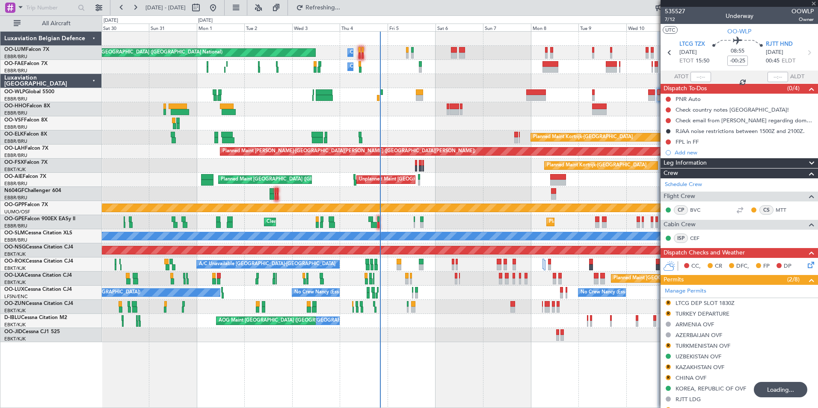
type input "+00:05"
type input "16:13"
type input "18:31"
type input "10"
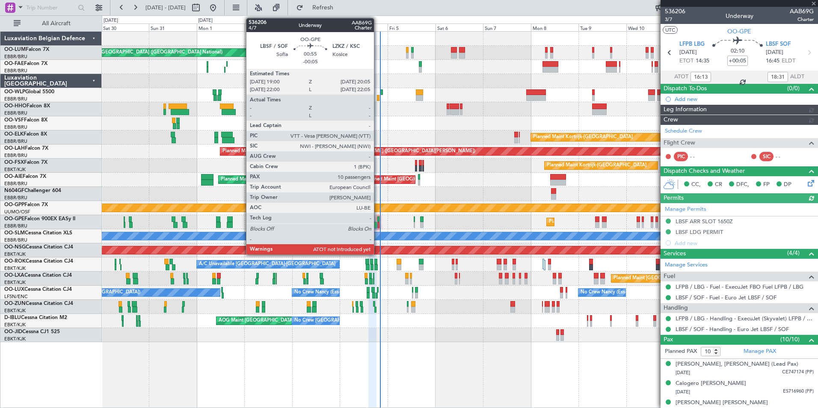
click at [378, 221] on div at bounding box center [378, 219] width 3 height 6
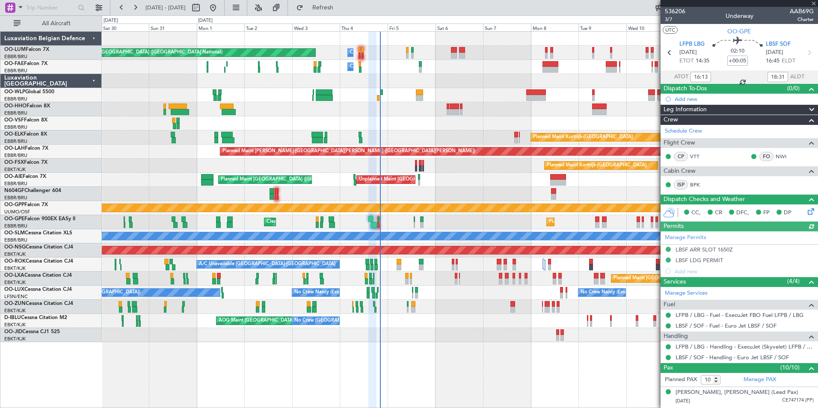
type input "-00:05"
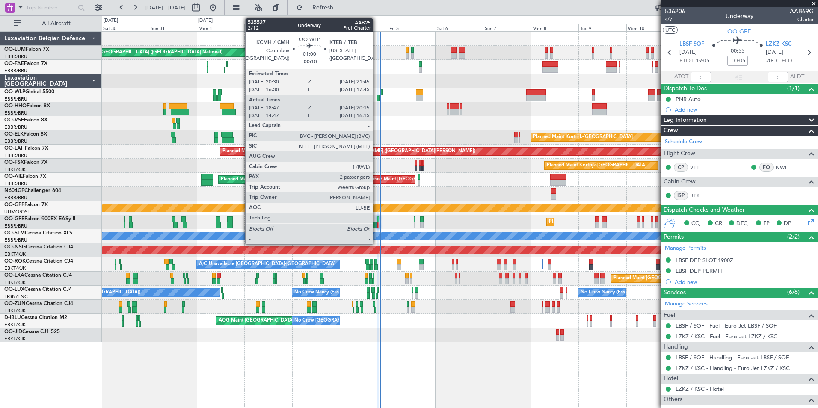
click at [377, 97] on div at bounding box center [378, 98] width 3 height 6
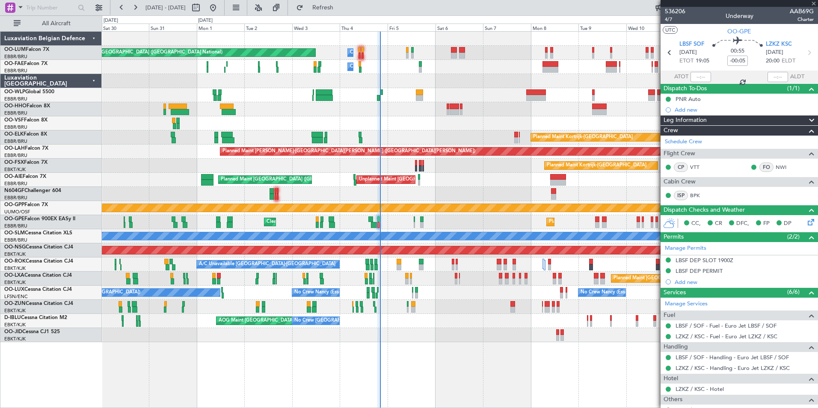
type input "-00:10"
type input "18:57"
type input "20:10"
type input "2"
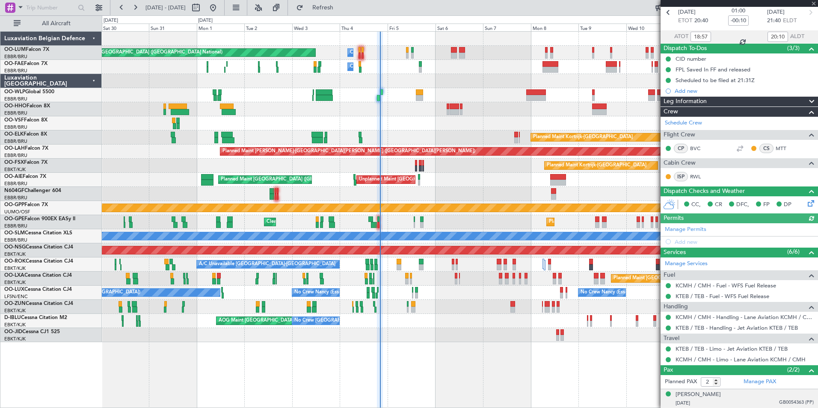
scroll to position [59, 0]
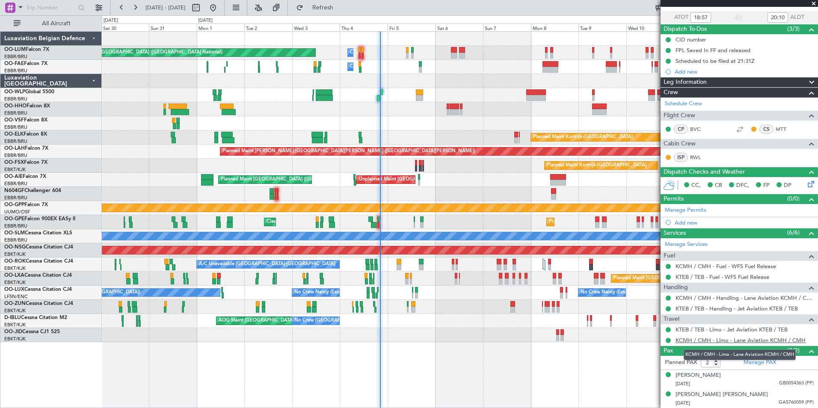
click at [720, 342] on link "KCMH / CMH - Limo - Lane Aviation KCMH / CMH" at bounding box center [740, 340] width 130 height 7
click at [732, 328] on link "KTEB / TEB - Limo - Jet Aviation KTEB / TEB" at bounding box center [731, 329] width 112 height 7
click at [715, 333] on div "KTEB / TEB - Limo - Jet Aviation KTEB / TEB" at bounding box center [738, 329] width 157 height 11
click at [717, 328] on link "KTEB / TEB - Limo - Jet Aviation KTEB / TEB" at bounding box center [731, 329] width 112 height 7
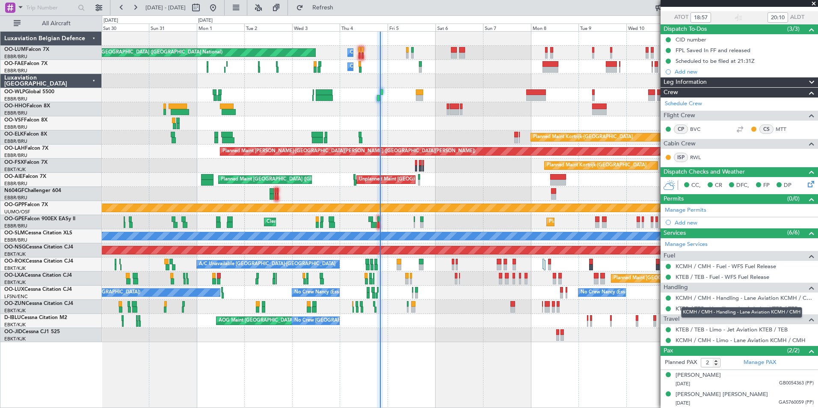
click at [700, 308] on div "KCMH / CMH - Handling - Lane Aviation KCMH / CMH" at bounding box center [741, 312] width 121 height 11
click at [730, 306] on link "KTEB / TEB - Handling - Jet Aviation KTEB / TEB" at bounding box center [736, 308] width 122 height 7
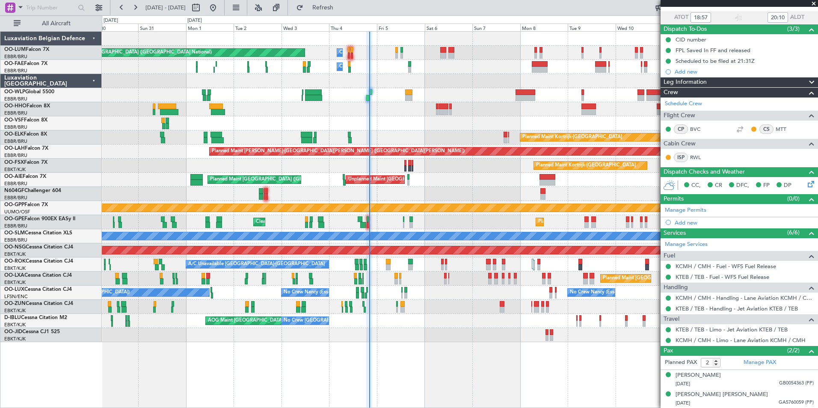
click at [375, 119] on div at bounding box center [459, 123] width 715 height 14
click at [379, 123] on div at bounding box center [459, 123] width 715 height 14
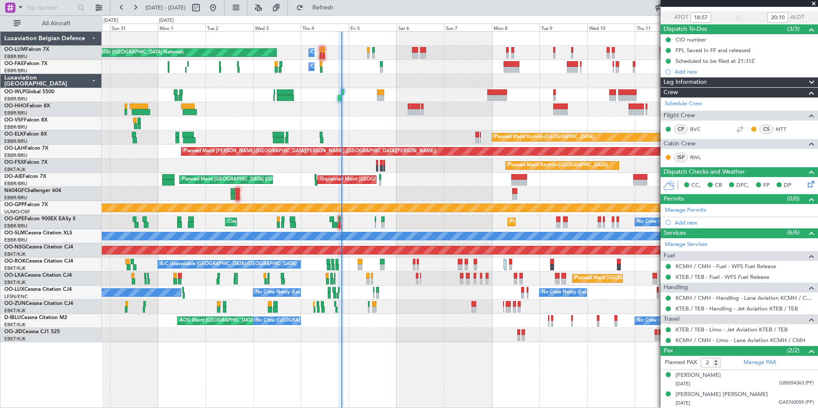
click at [373, 221] on div "No Crew Brussels (Brussels National) Planned Maint Brussels (Brussels National)…" at bounding box center [459, 222] width 715 height 14
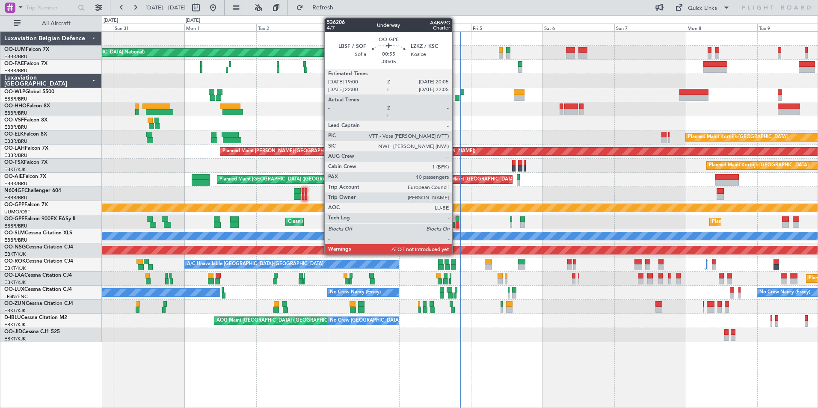
click at [456, 223] on div at bounding box center [456, 225] width 3 height 6
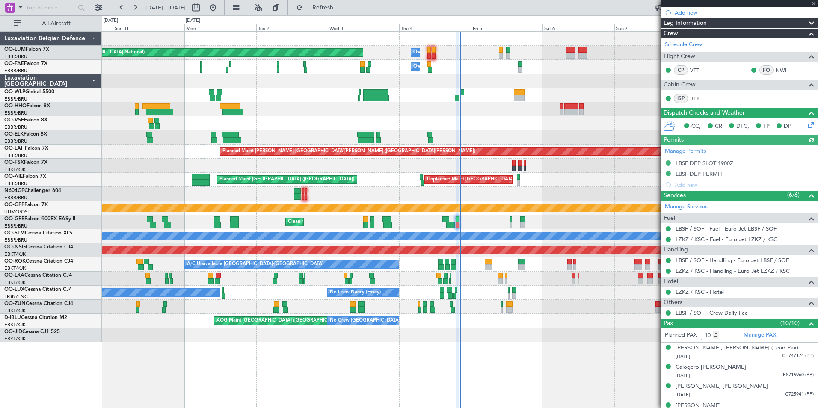
scroll to position [128, 0]
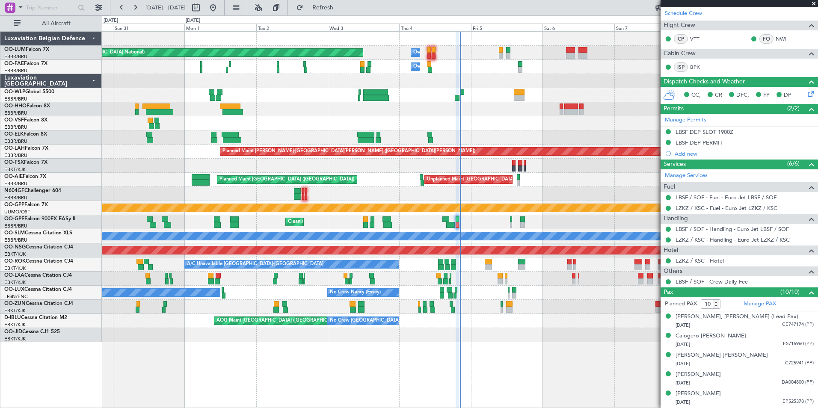
click at [434, 195] on div at bounding box center [459, 194] width 715 height 14
